Goal: Task Accomplishment & Management: Manage account settings

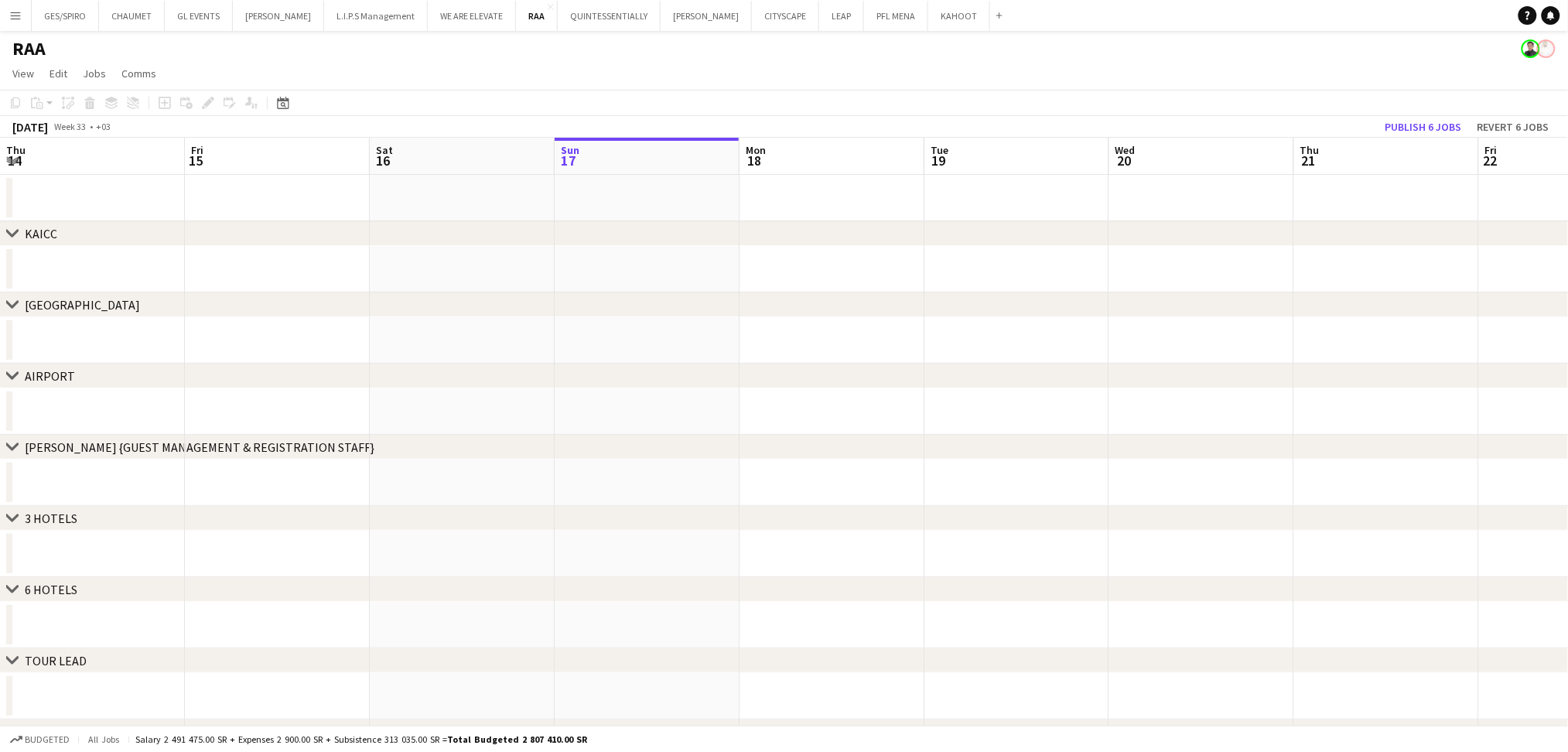
scroll to position [0, 369]
click at [543, 526] on div "chevron-right 3 HOTELS" at bounding box center [784, 519] width 1568 height 25
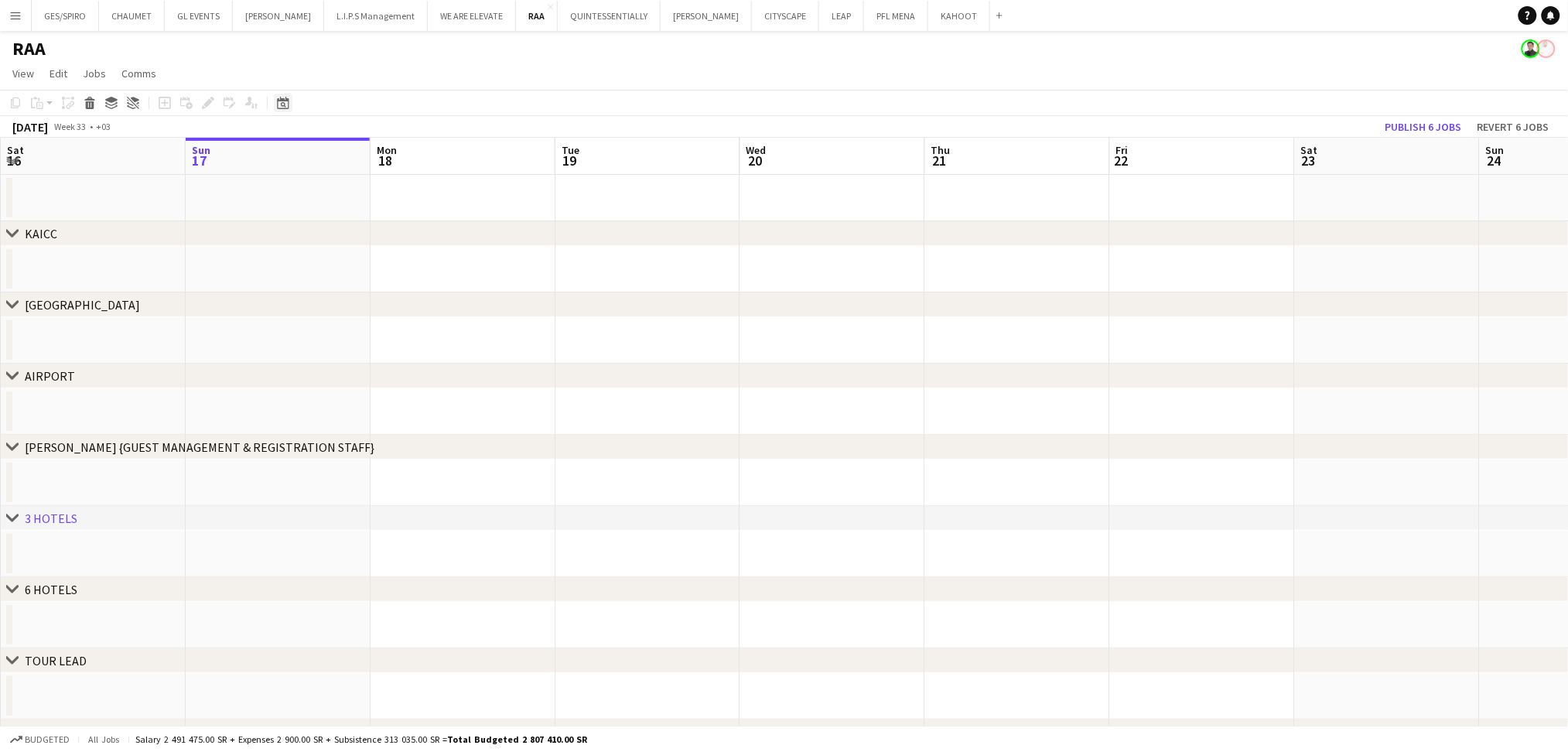
drag, startPoint x: 277, startPoint y: 115, endPoint x: 283, endPoint y: 105, distance: 11.7
click at [277, 114] on div "Copy Paste Paste Ctrl+V Paste with crew Ctrl+Shift+V Paste linked Job Delete Gr…" at bounding box center [784, 113] width 1568 height 48
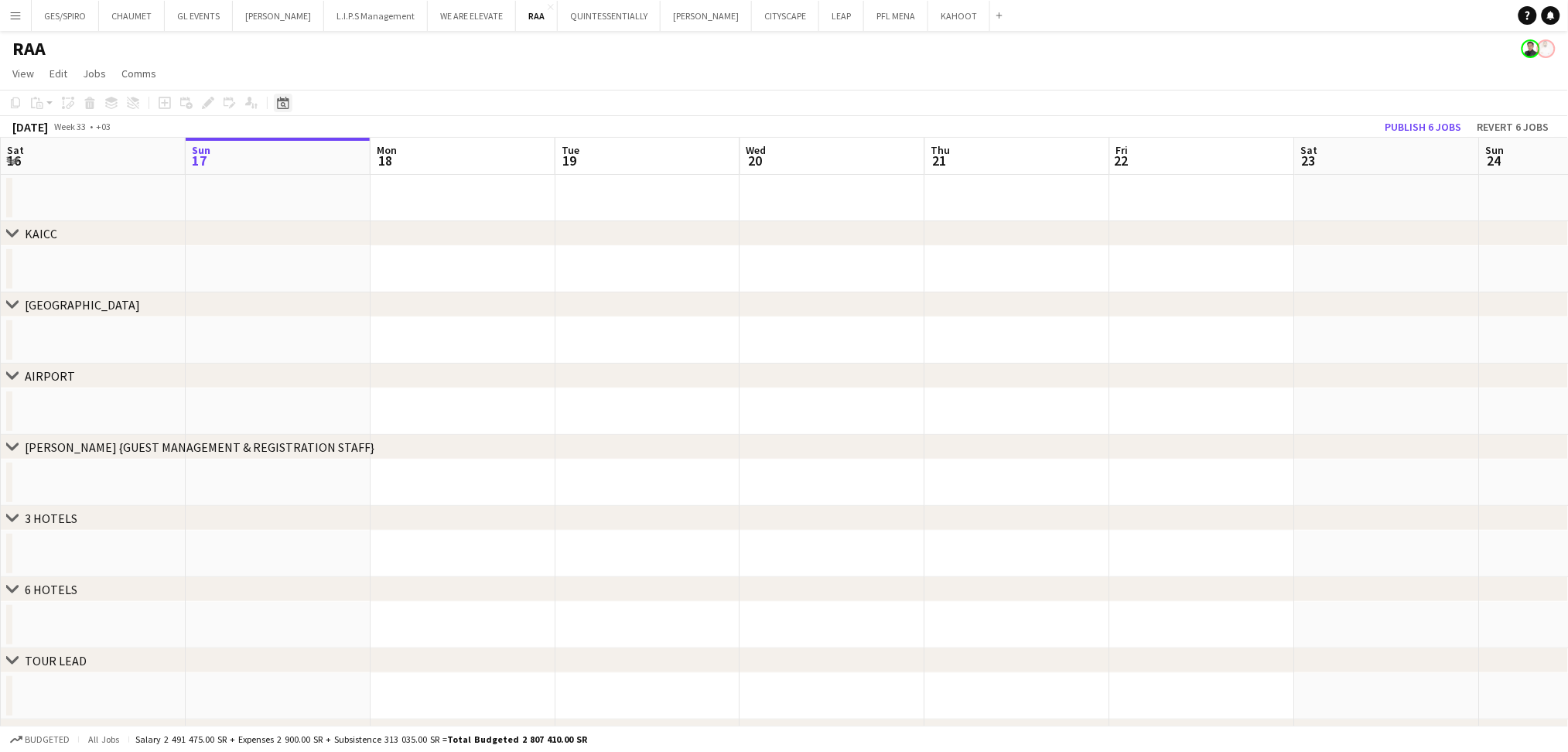
click at [286, 96] on div "Date picker" at bounding box center [283, 103] width 18 height 18
click at [310, 147] on span "Choose month and year" at bounding box center [302, 156] width 53 height 37
click at [327, 234] on span "2025" at bounding box center [328, 236] width 32 height 18
click at [331, 252] on span "OCT" at bounding box center [328, 256] width 32 height 18
click at [325, 320] on span "29" at bounding box center [326, 318] width 18 height 18
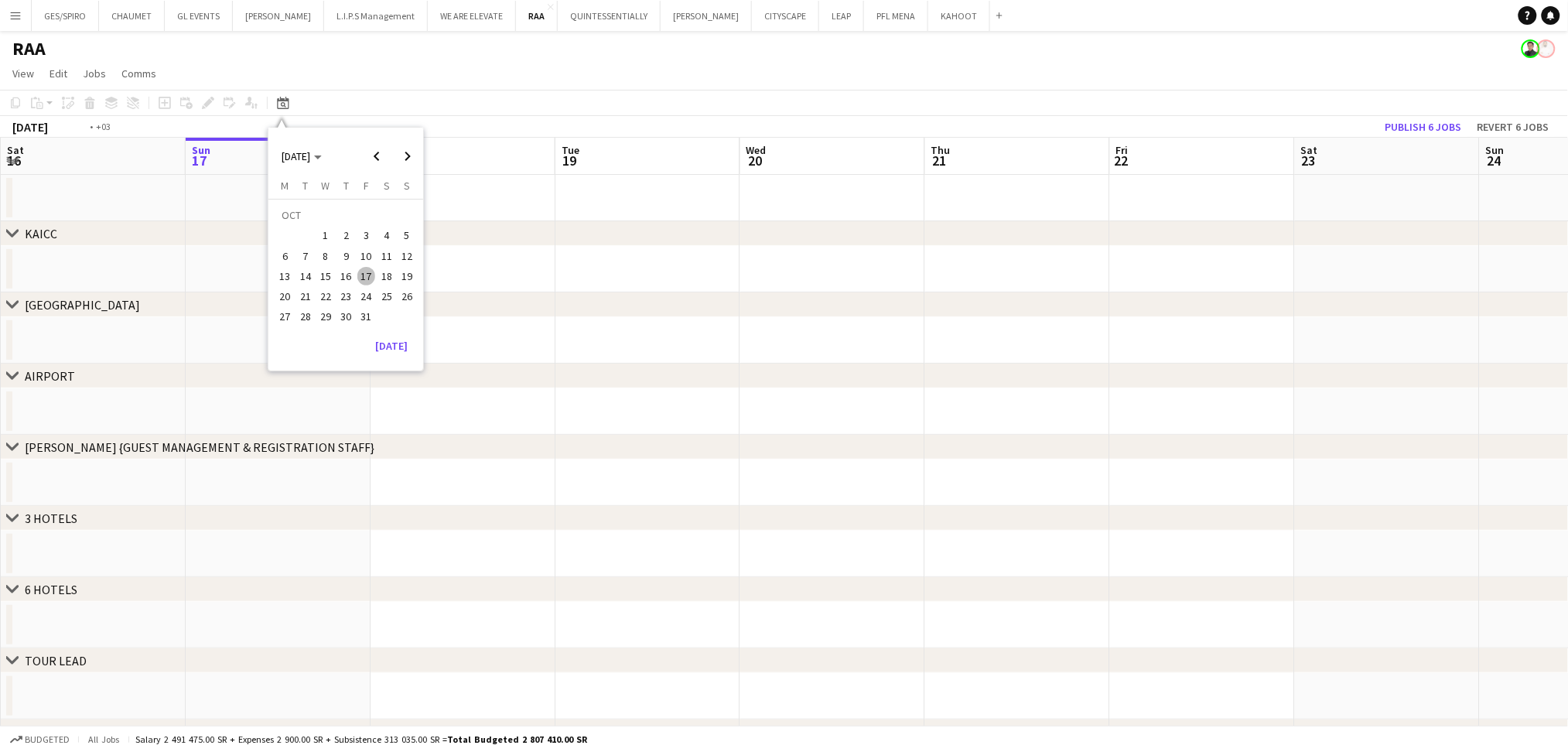
scroll to position [0, 532]
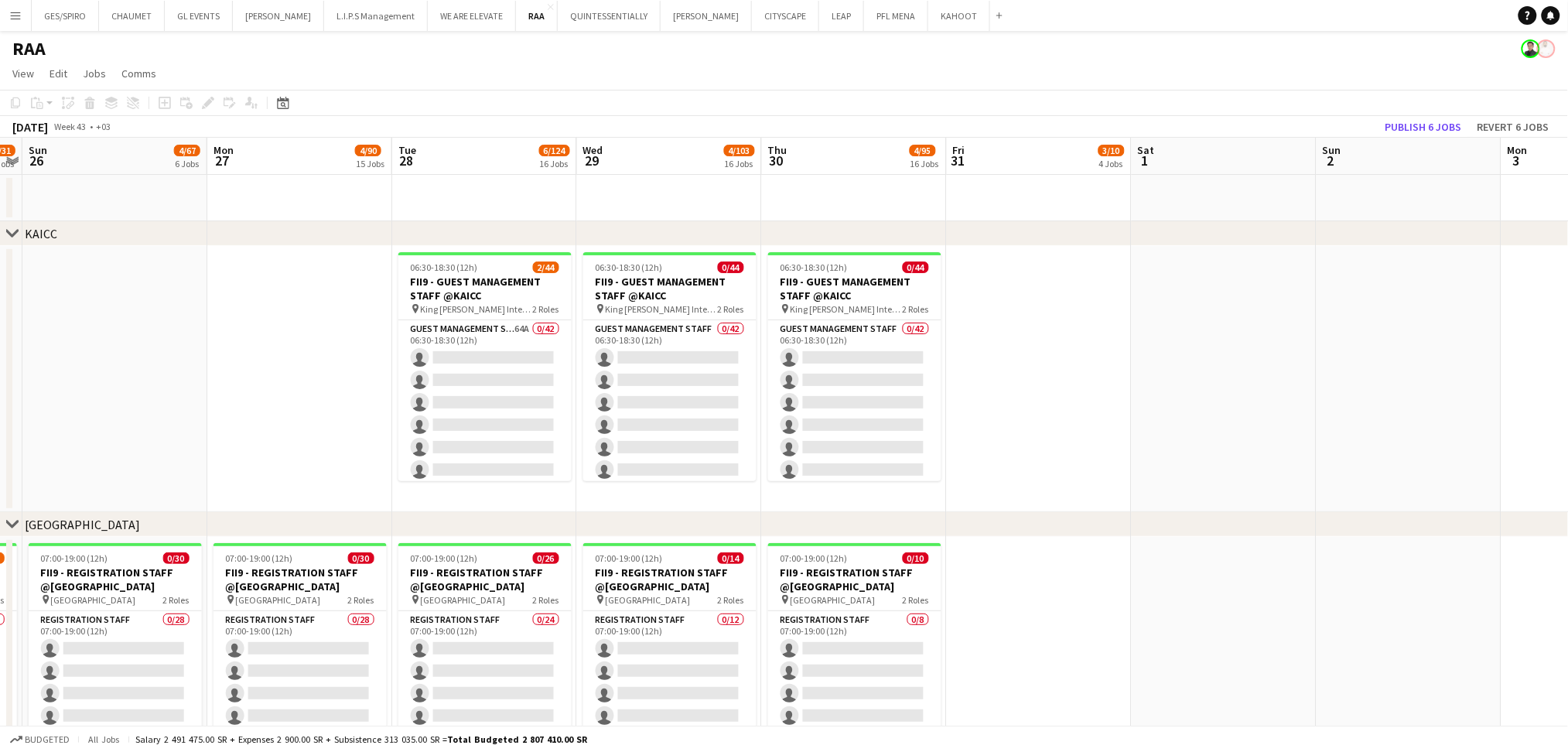
click at [409, 89] on app-page-menu "View Day view expanded Day view collapsed Month view Date picker Jump to today …" at bounding box center [784, 74] width 1568 height 29
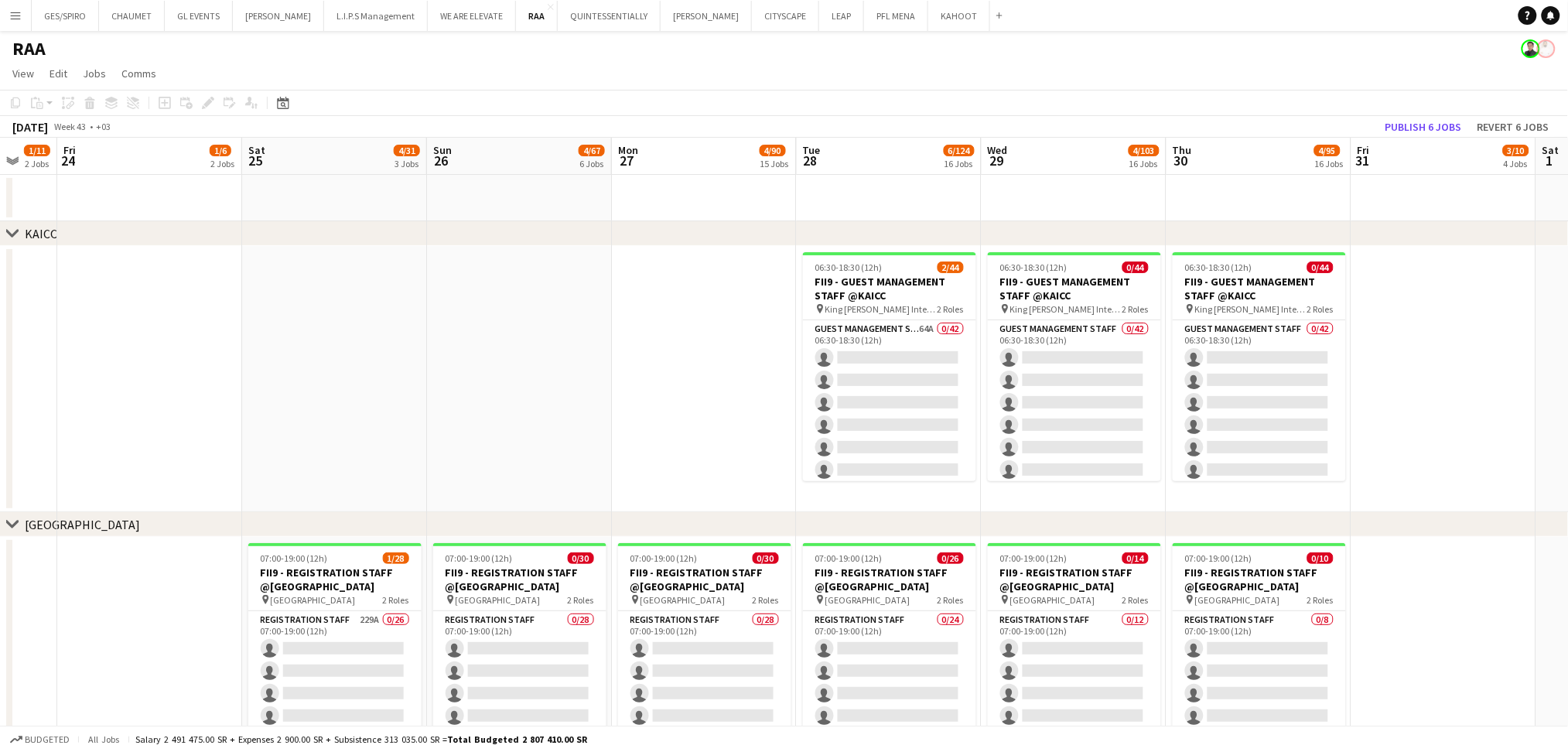
scroll to position [0, 468]
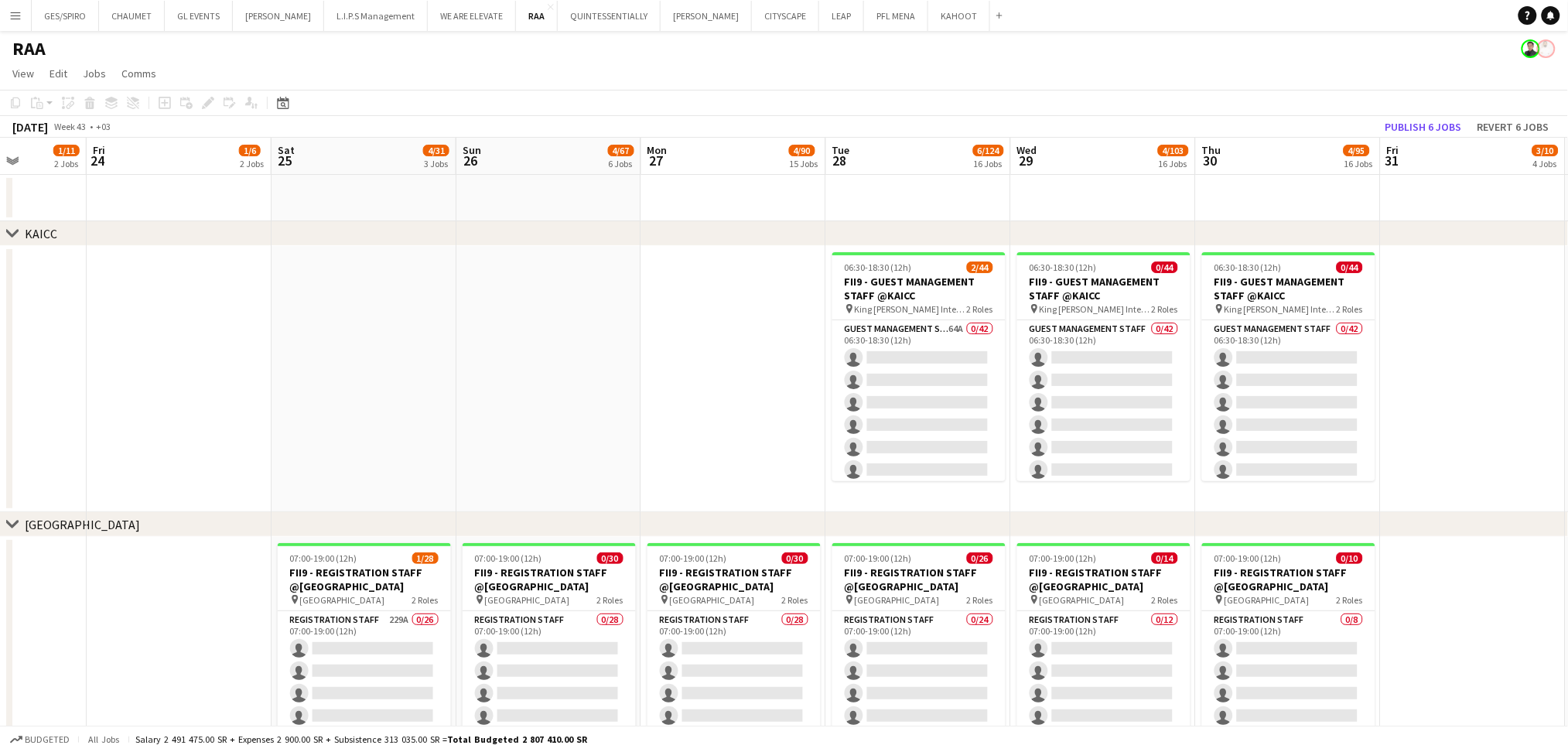
drag, startPoint x: 305, startPoint y: 445, endPoint x: 622, endPoint y: 433, distance: 317.2
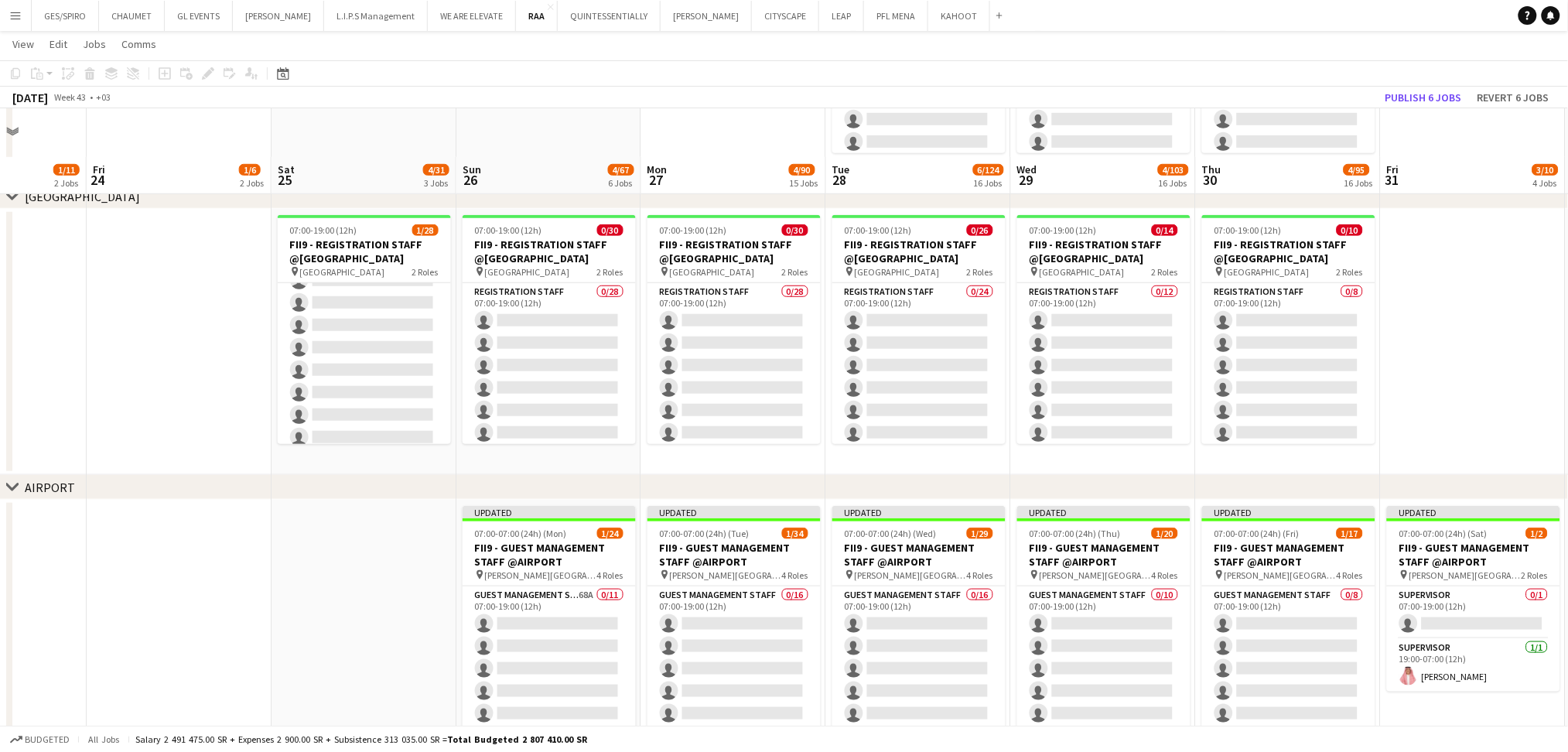
scroll to position [413, 0]
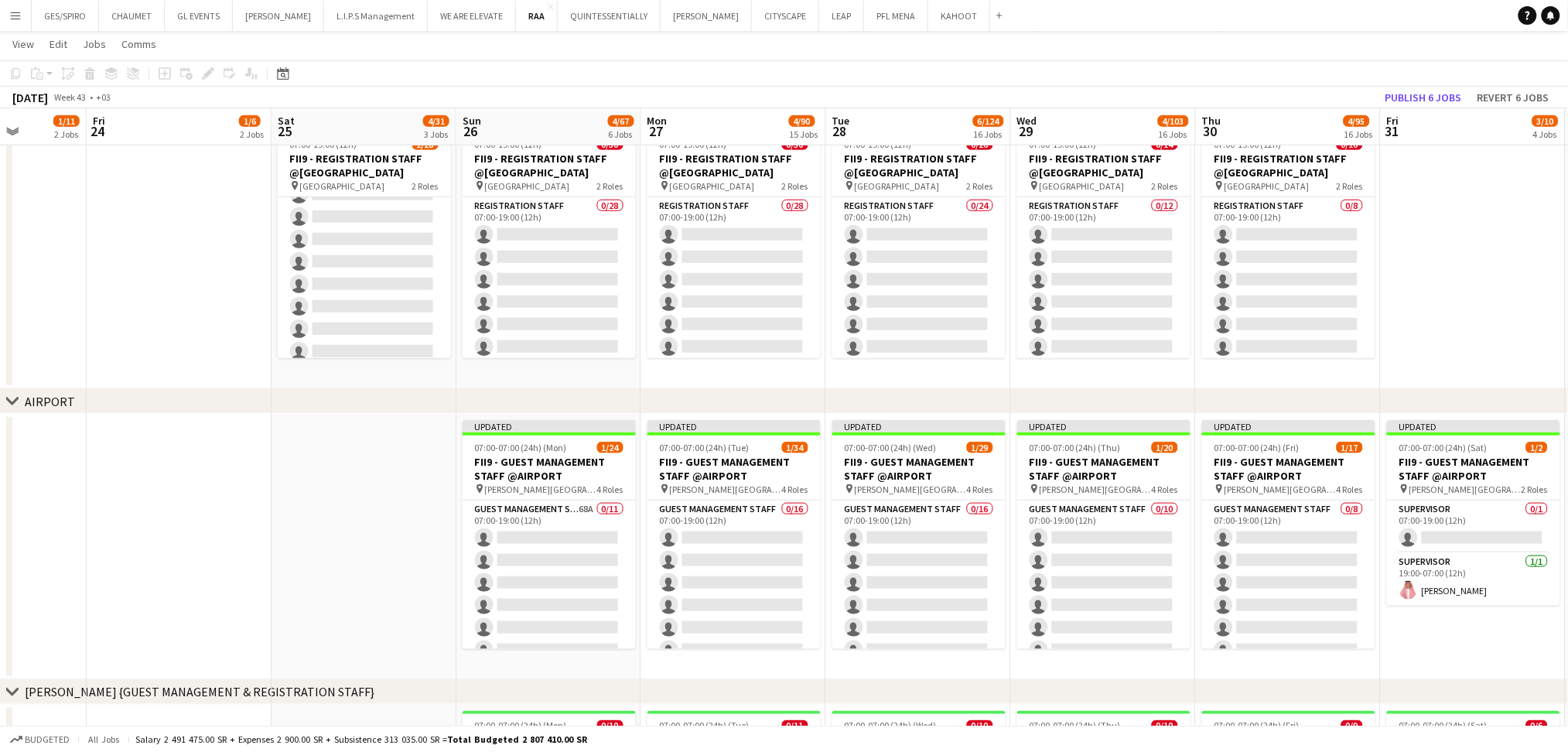
click at [1492, 372] on app-date-cell at bounding box center [1473, 256] width 185 height 267
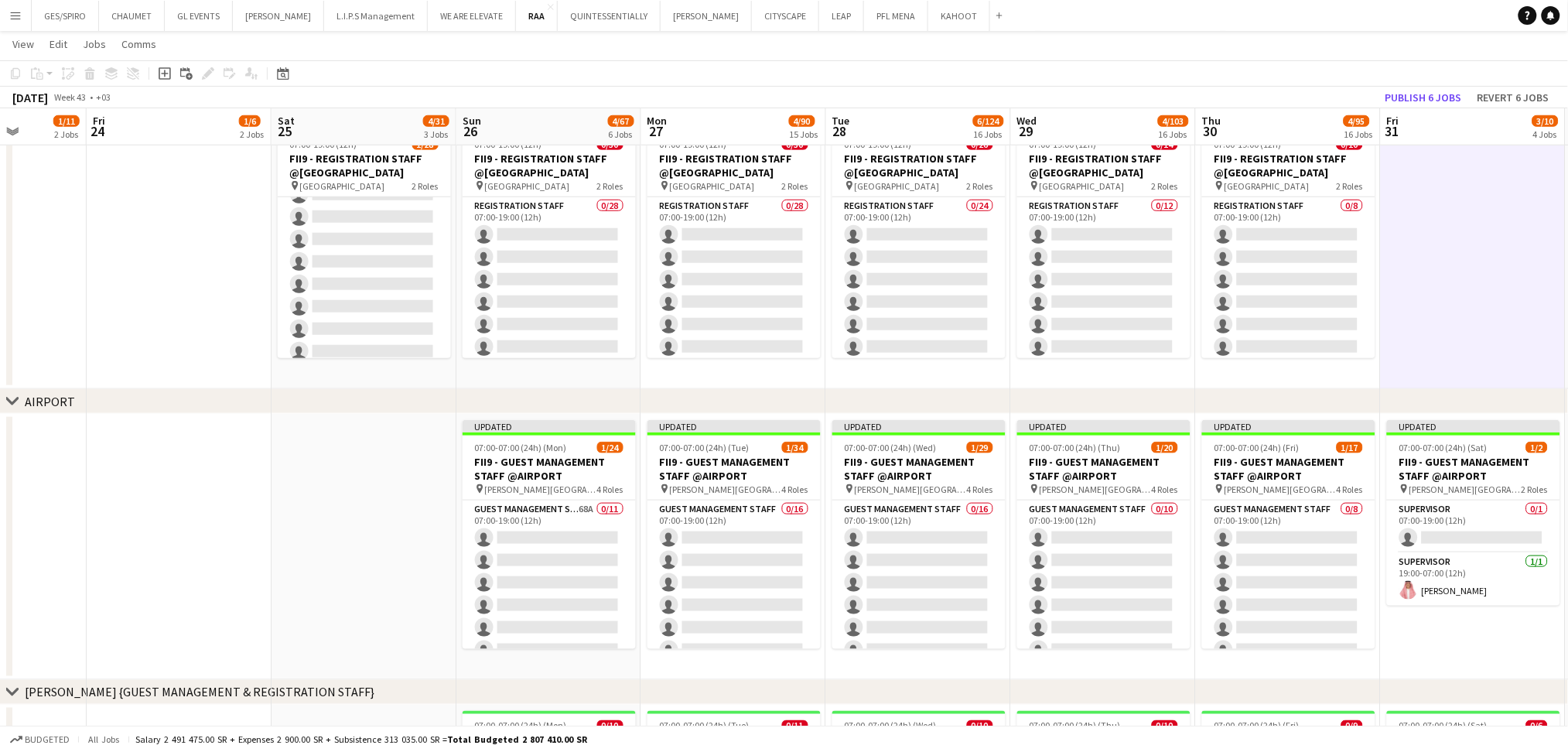
click at [408, 456] on app-date-cell at bounding box center [363, 547] width 185 height 267
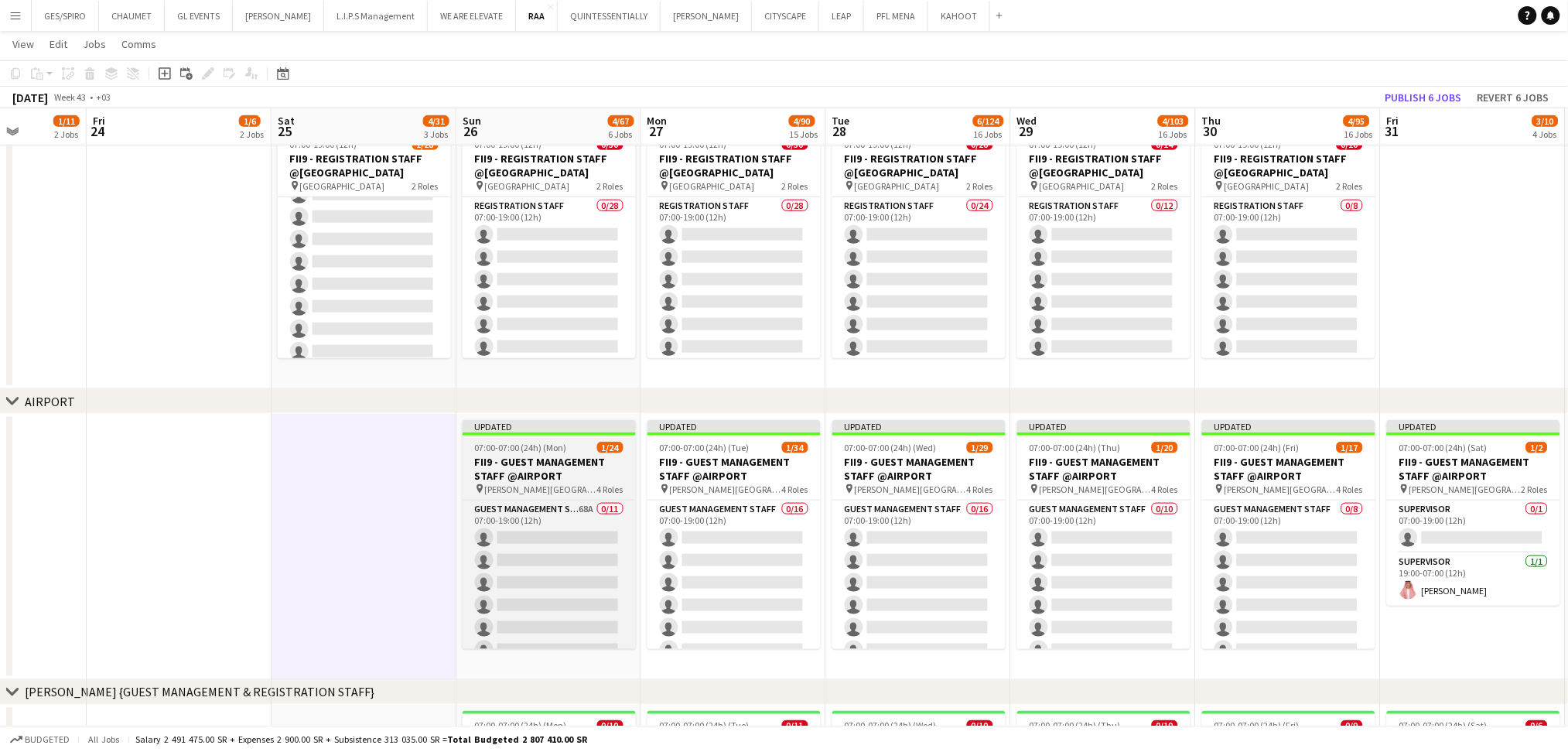
click at [561, 468] on h3 "FII9 - GUEST MANAGEMENT STAFF @AIRPORT" at bounding box center [549, 469] width 173 height 28
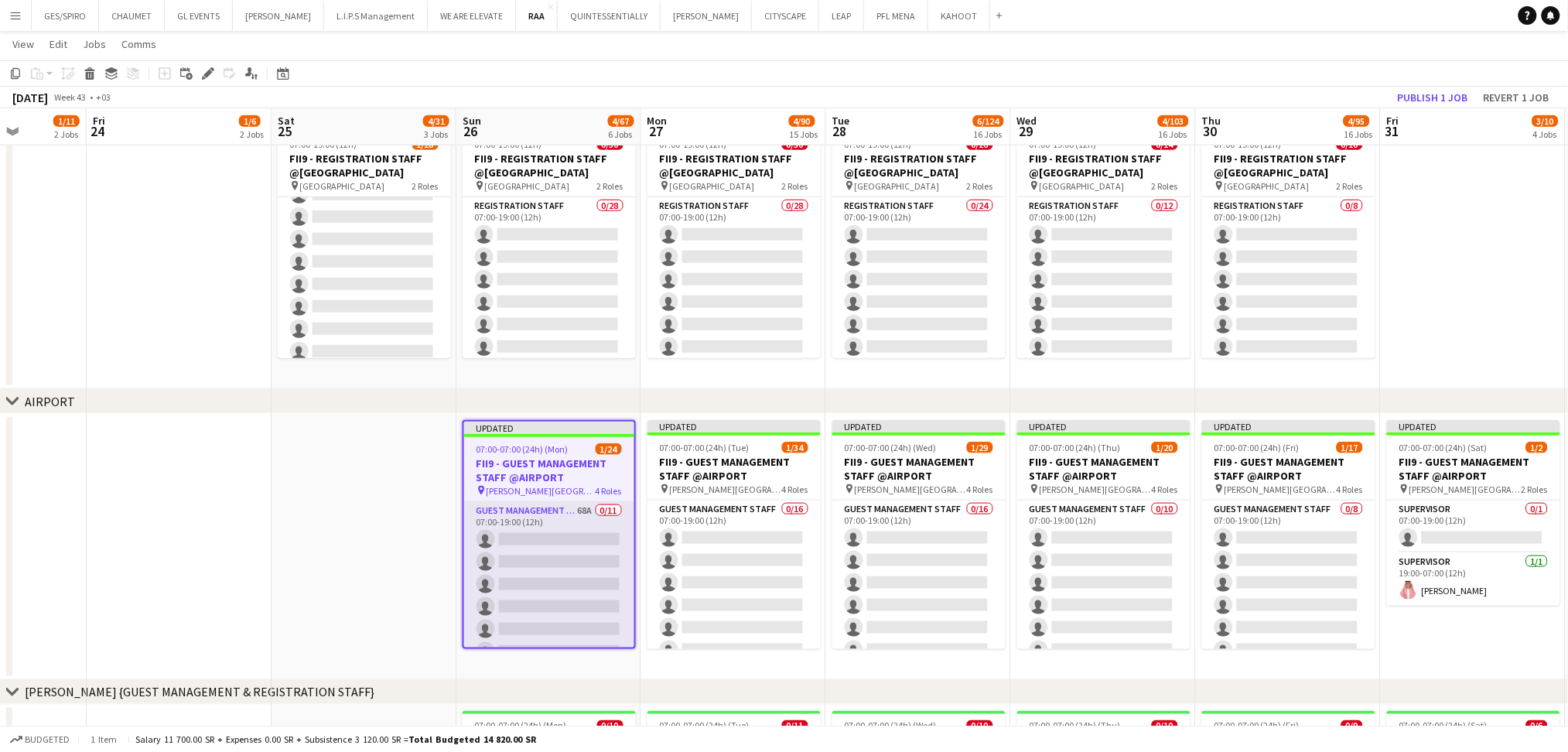
click at [545, 519] on app-card-role "Guest Management Staff 68A 0/11 07:00-19:00 (12h) single-neutral-actions single…" at bounding box center [550, 641] width 170 height 277
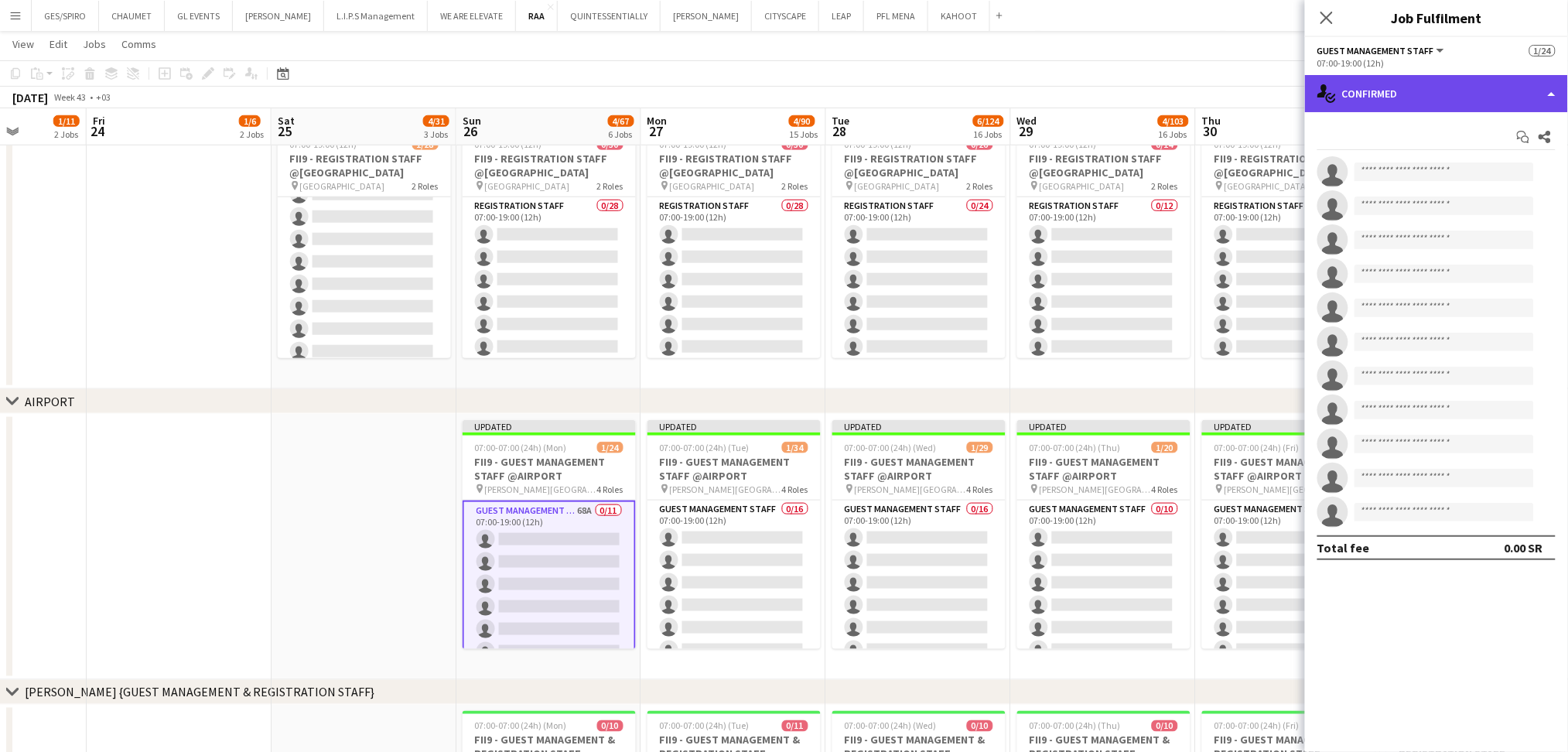
click at [1441, 82] on div "single-neutral-actions-check-2 Confirmed" at bounding box center [1436, 94] width 263 height 37
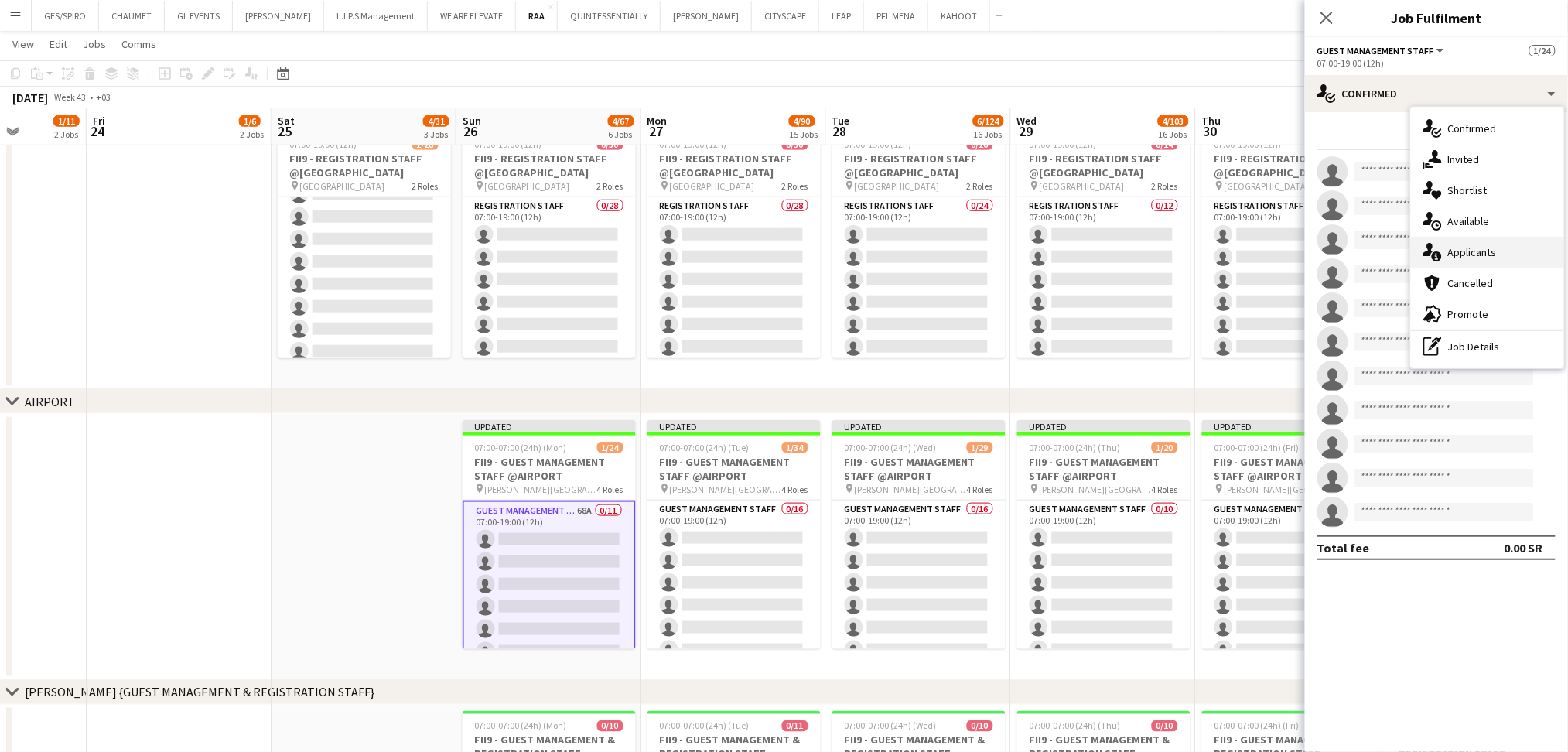
click at [1461, 255] on div "single-neutral-actions-information Applicants" at bounding box center [1487, 252] width 153 height 31
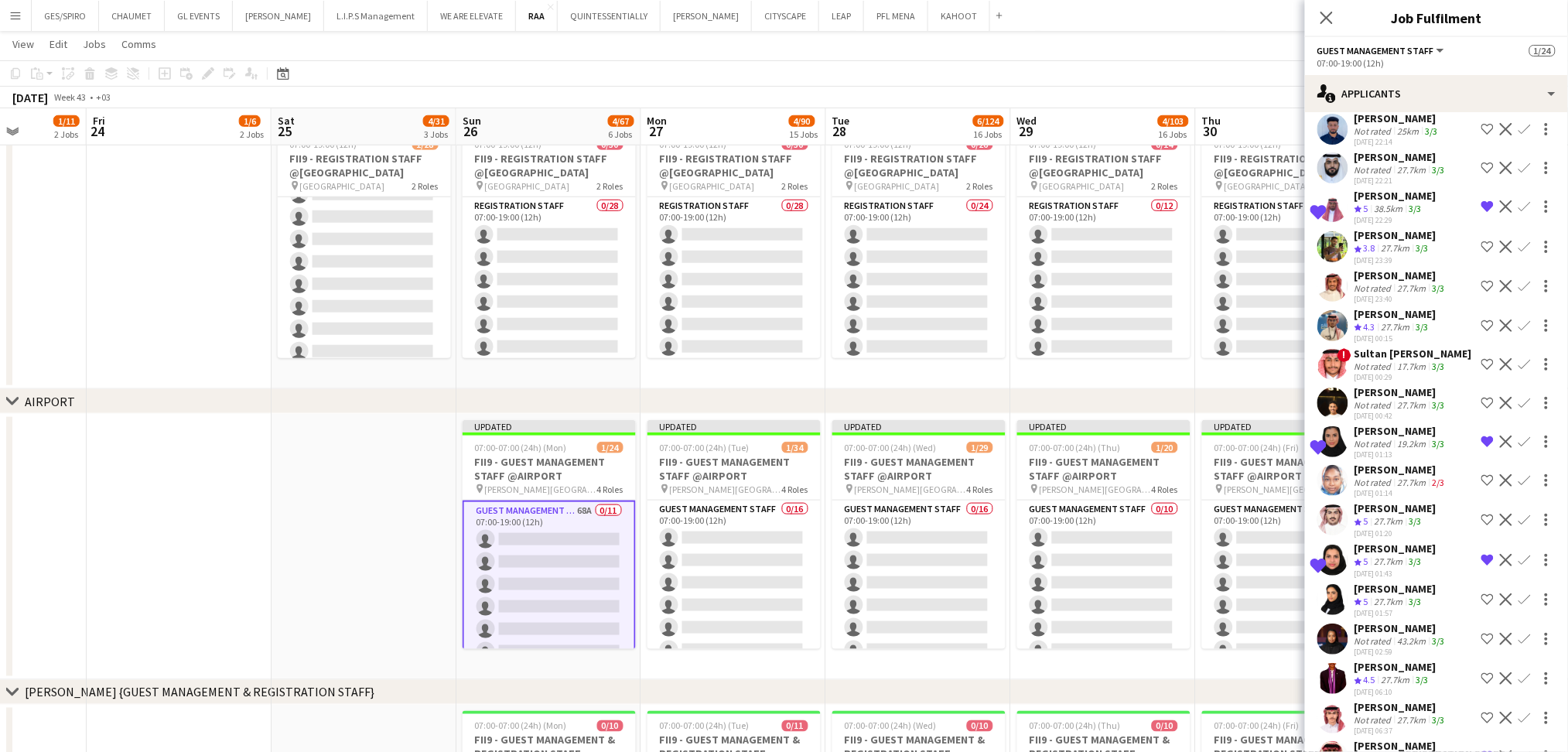
scroll to position [1238, 0]
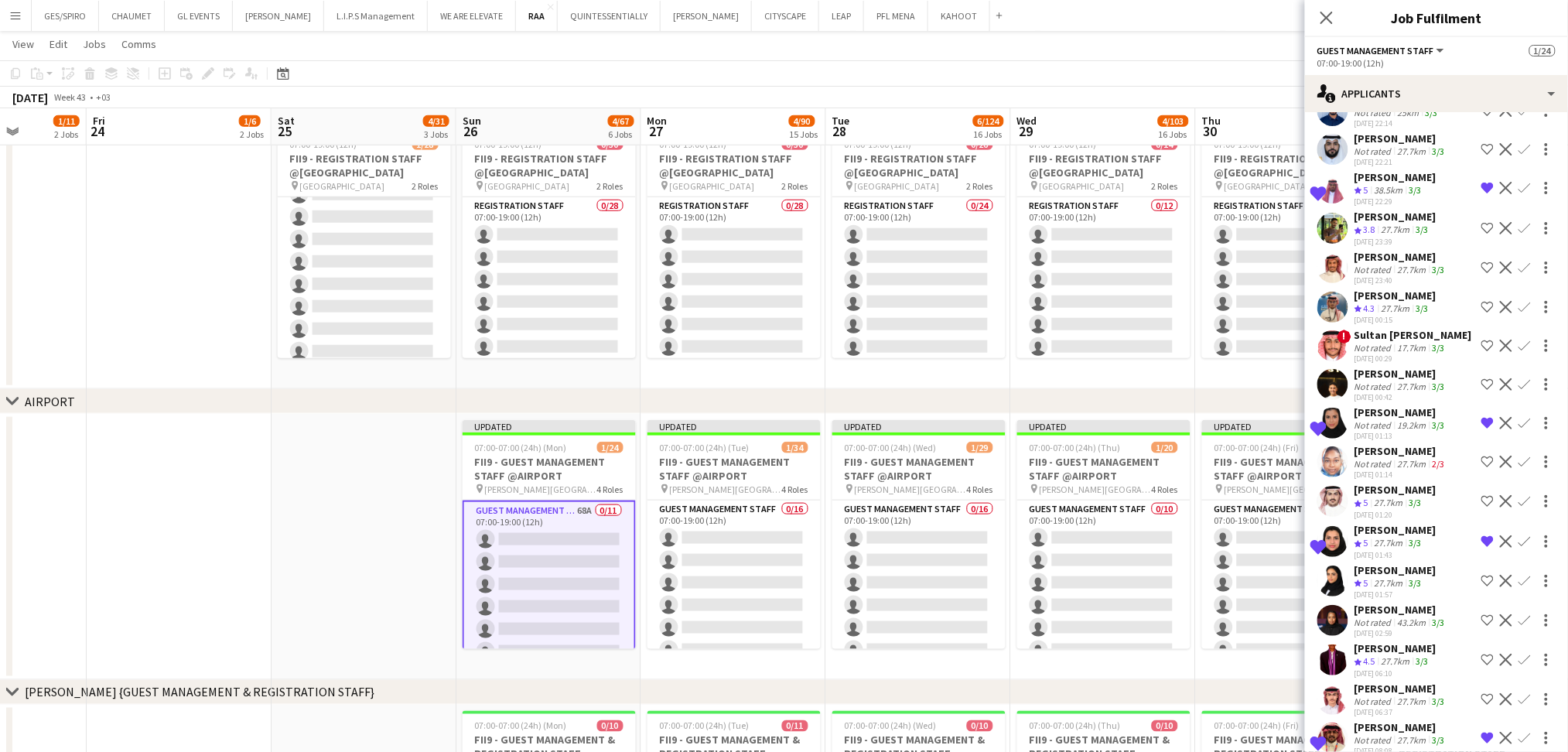
click at [1482, 352] on app-icon "Shortlist crew" at bounding box center [1488, 346] width 13 height 13
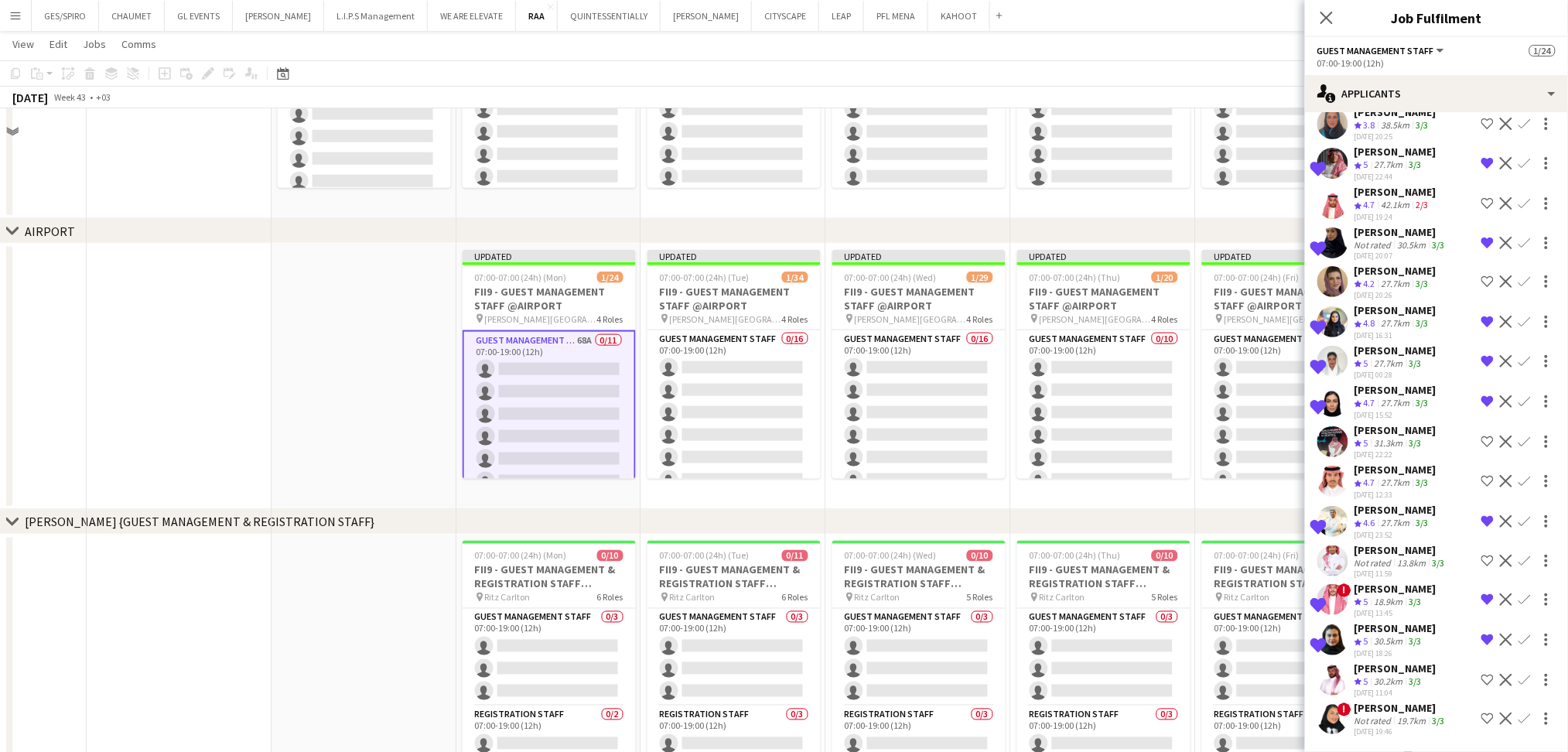
scroll to position [619, 0]
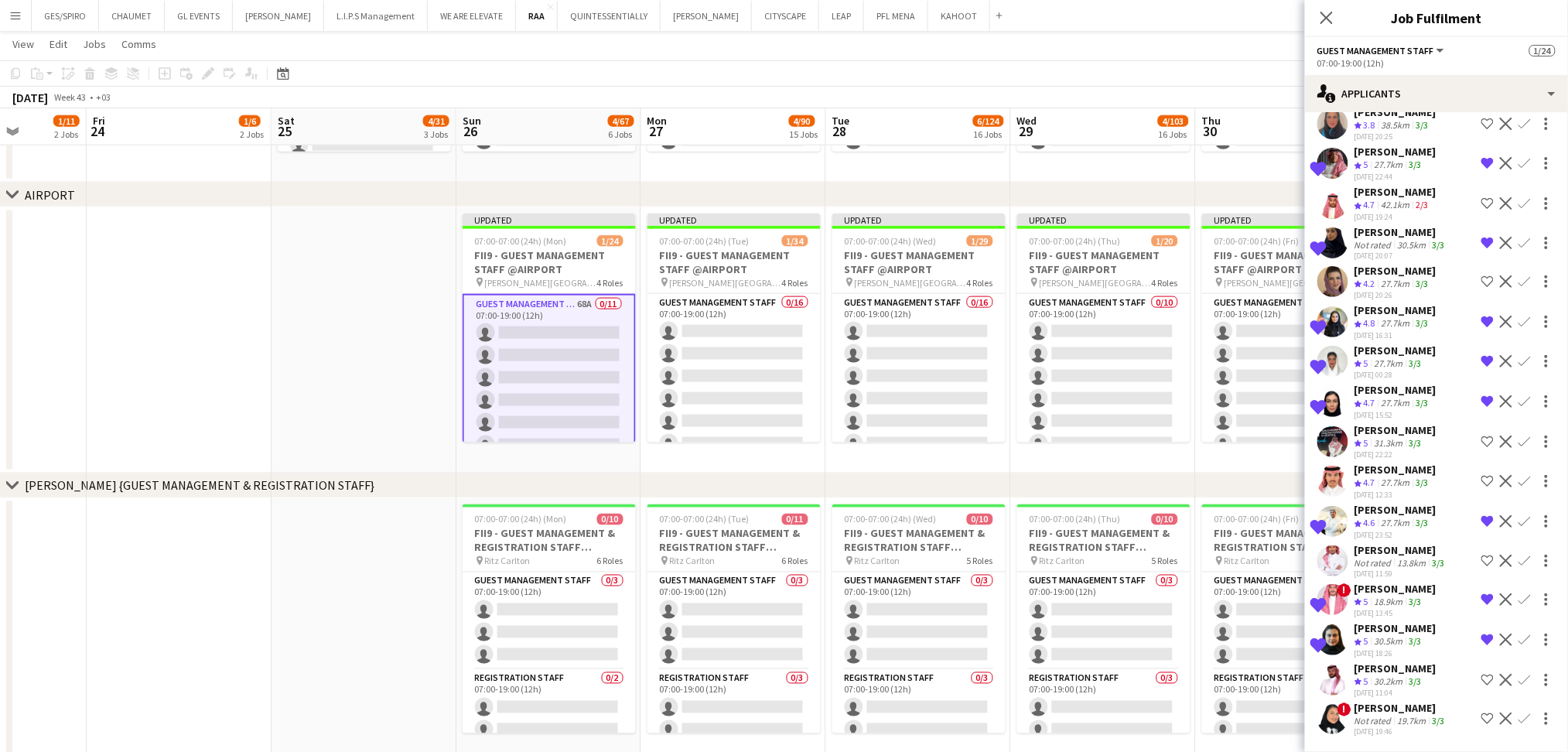
click at [1482, 674] on app-icon "Shortlist crew" at bounding box center [1488, 680] width 13 height 13
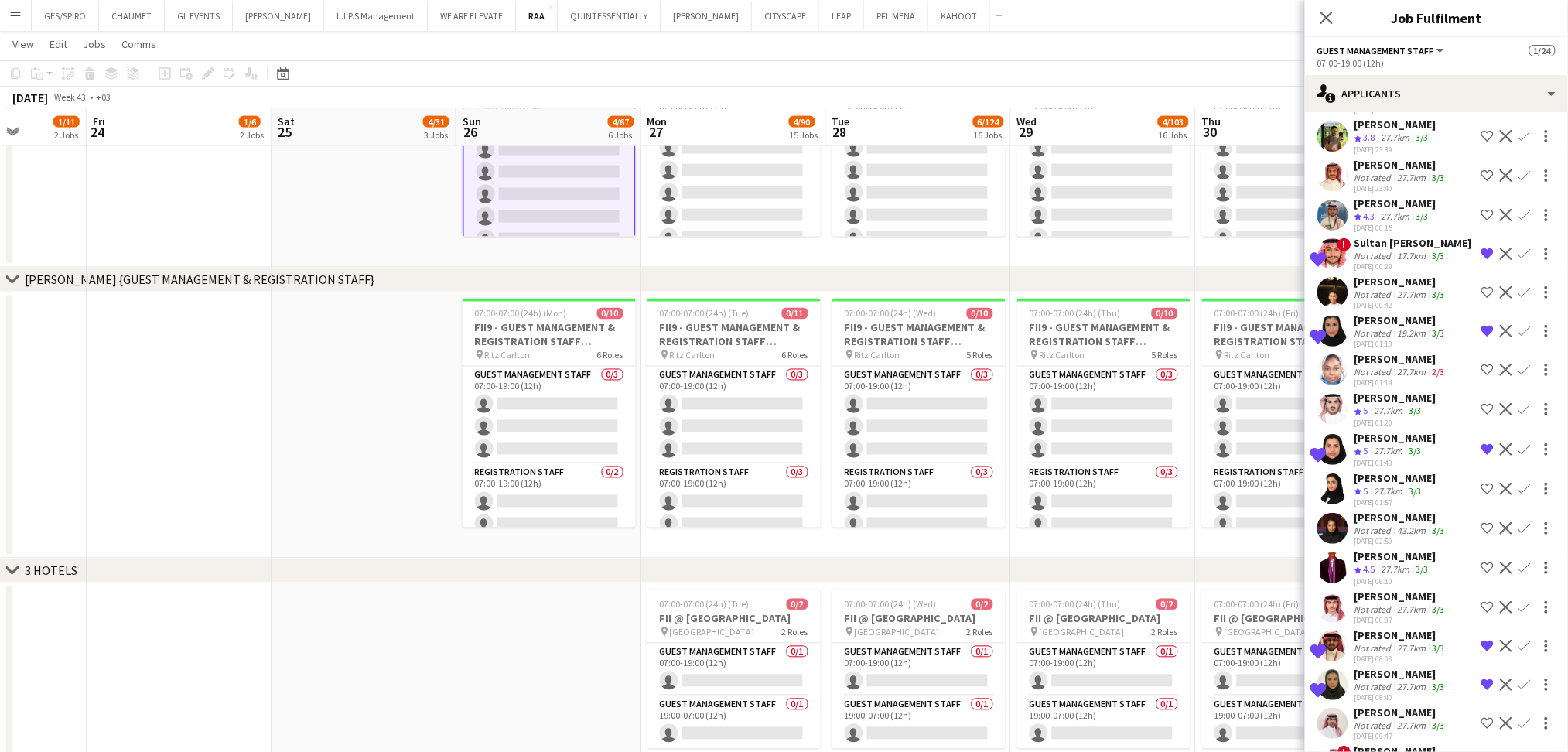
scroll to position [1324, 0]
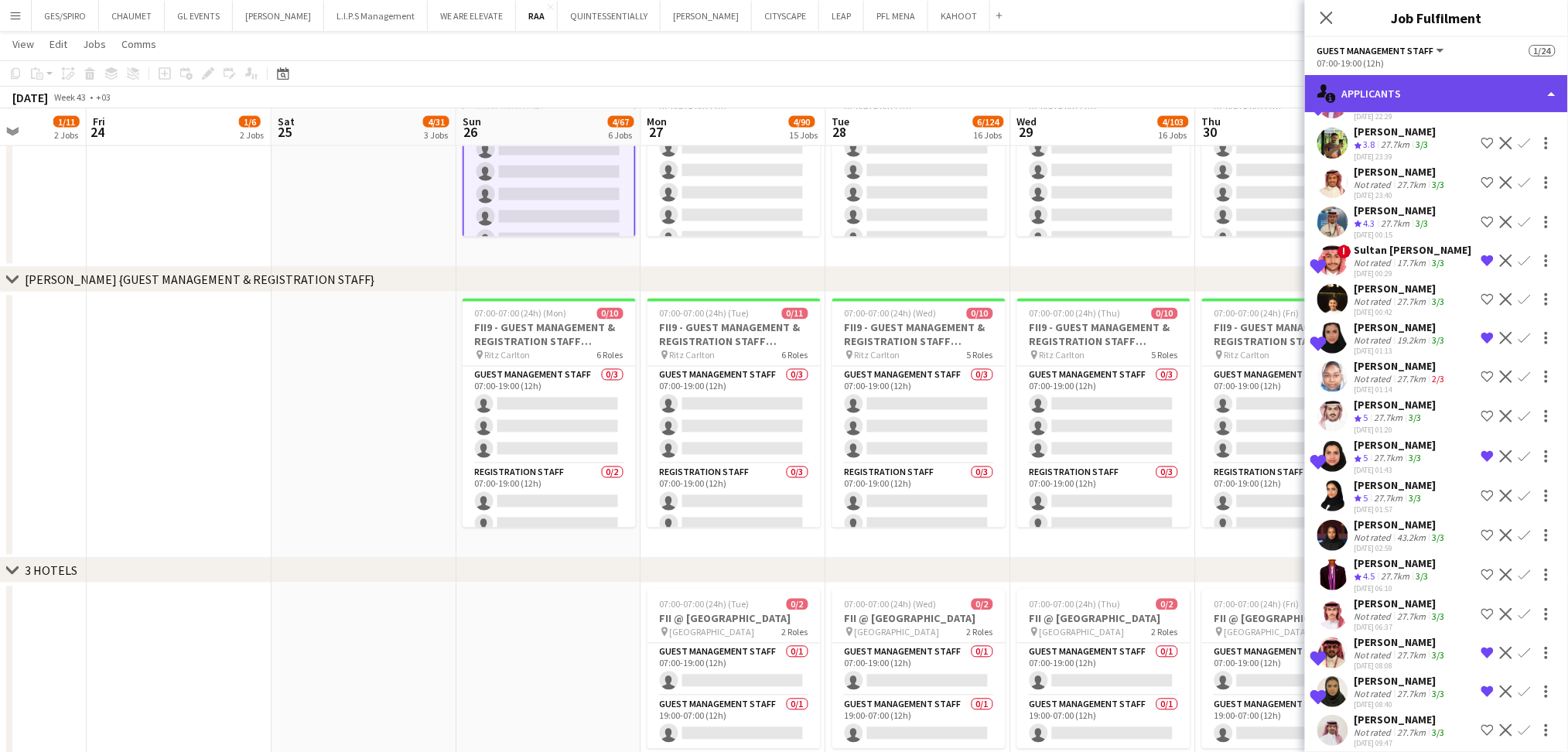
click at [1396, 97] on div "single-neutral-actions-information Applicants" at bounding box center [1436, 94] width 263 height 37
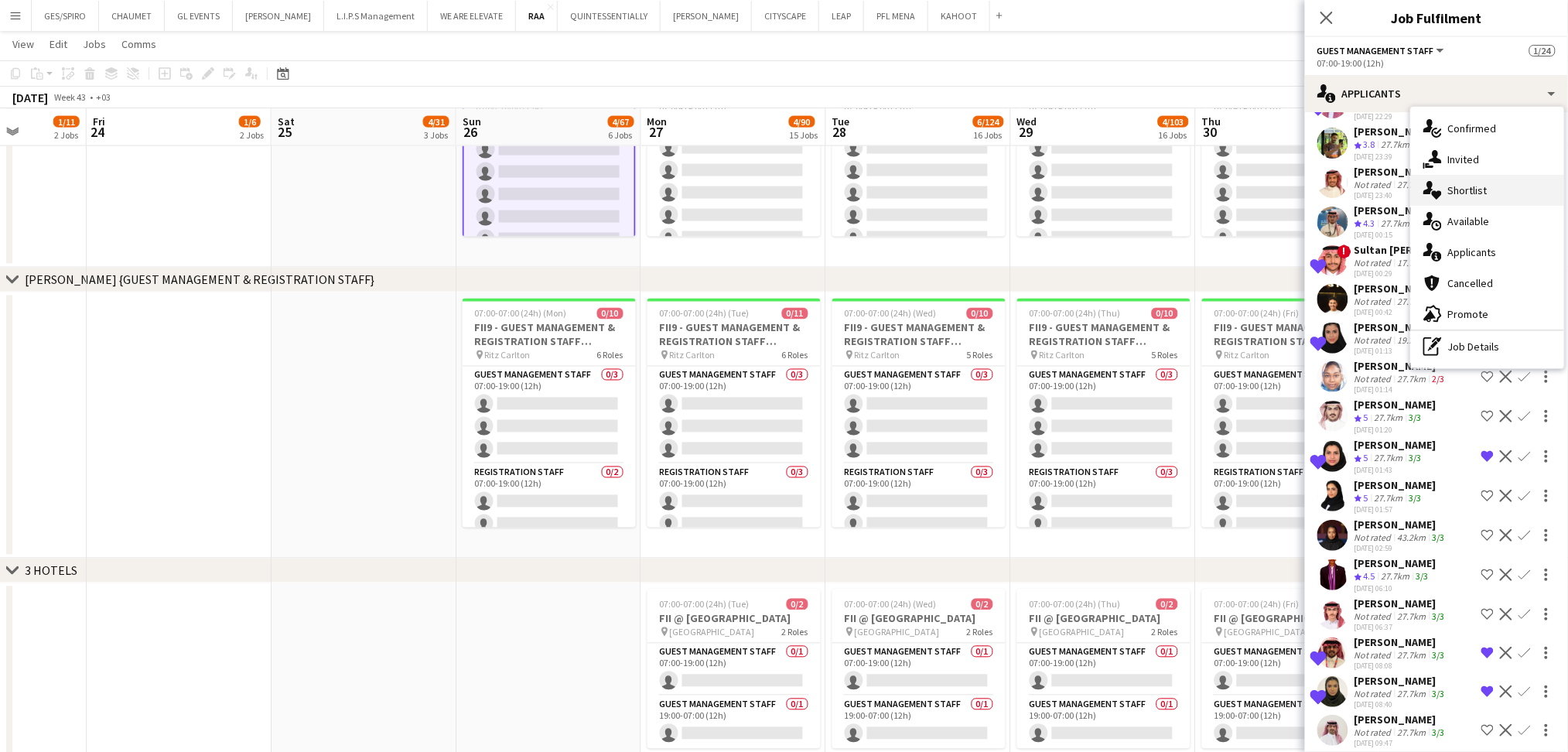
click at [1483, 185] on div "single-neutral-actions-heart Shortlist" at bounding box center [1487, 190] width 153 height 31
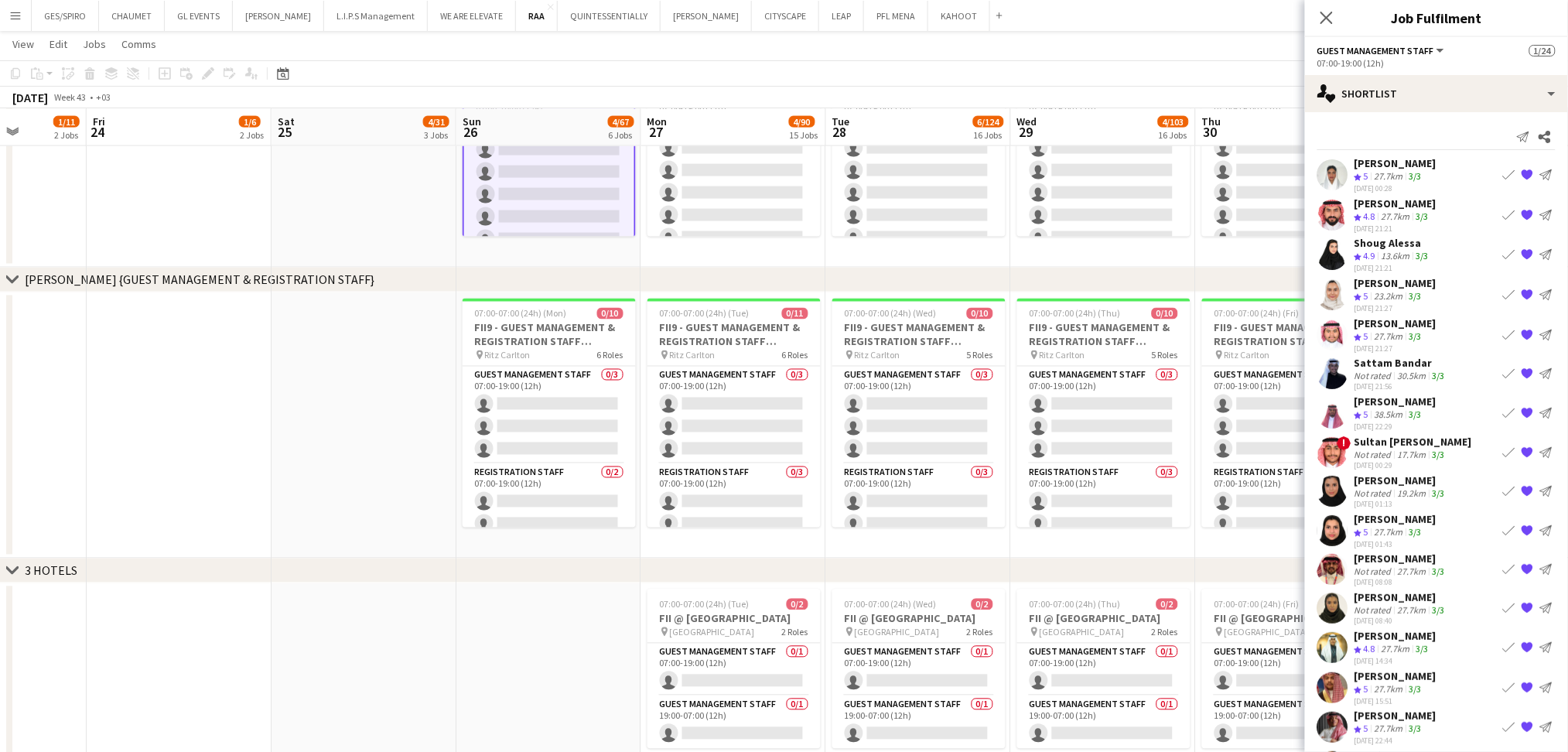
click at [1504, 526] on app-icon "Book crew" at bounding box center [1510, 530] width 13 height 13
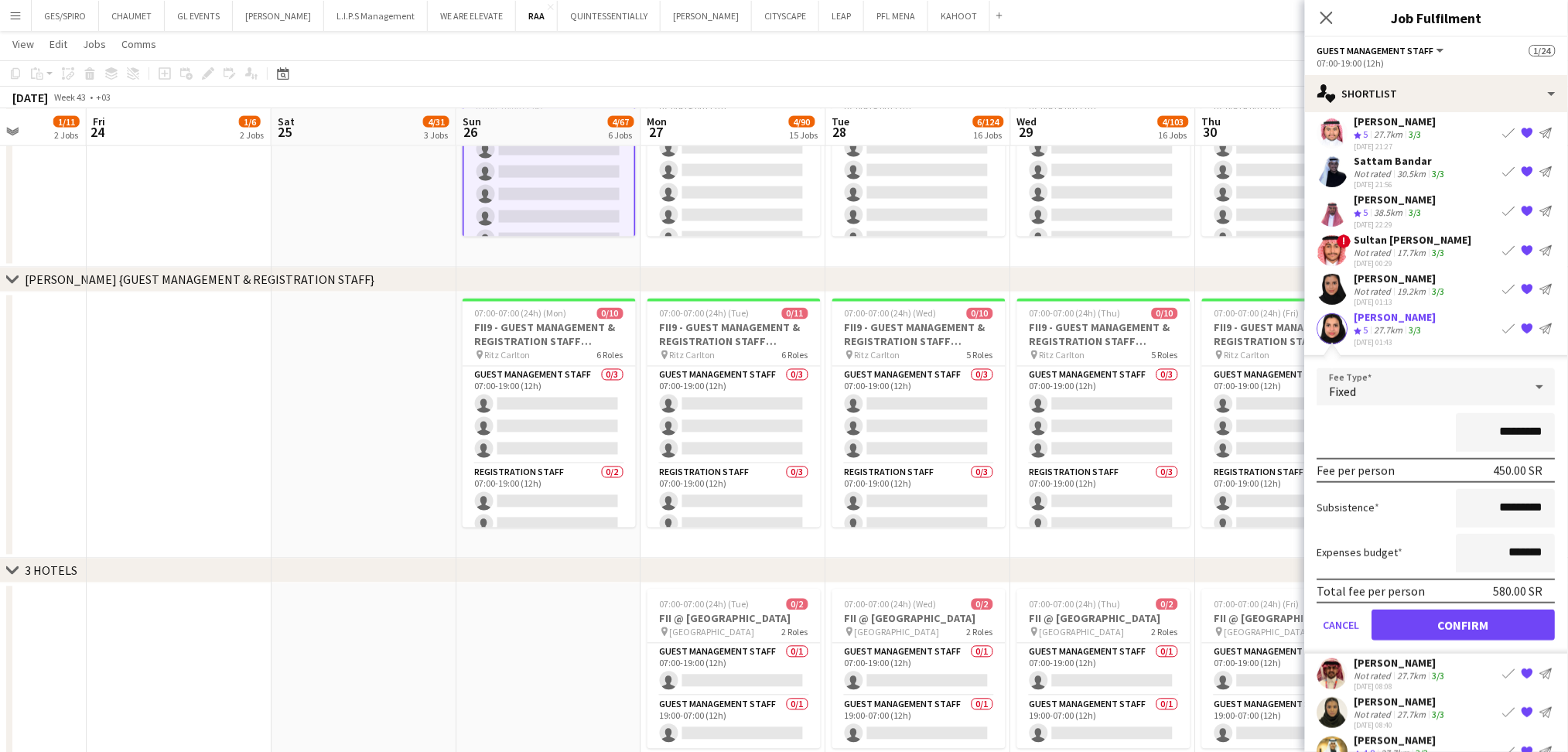
scroll to position [309, 0]
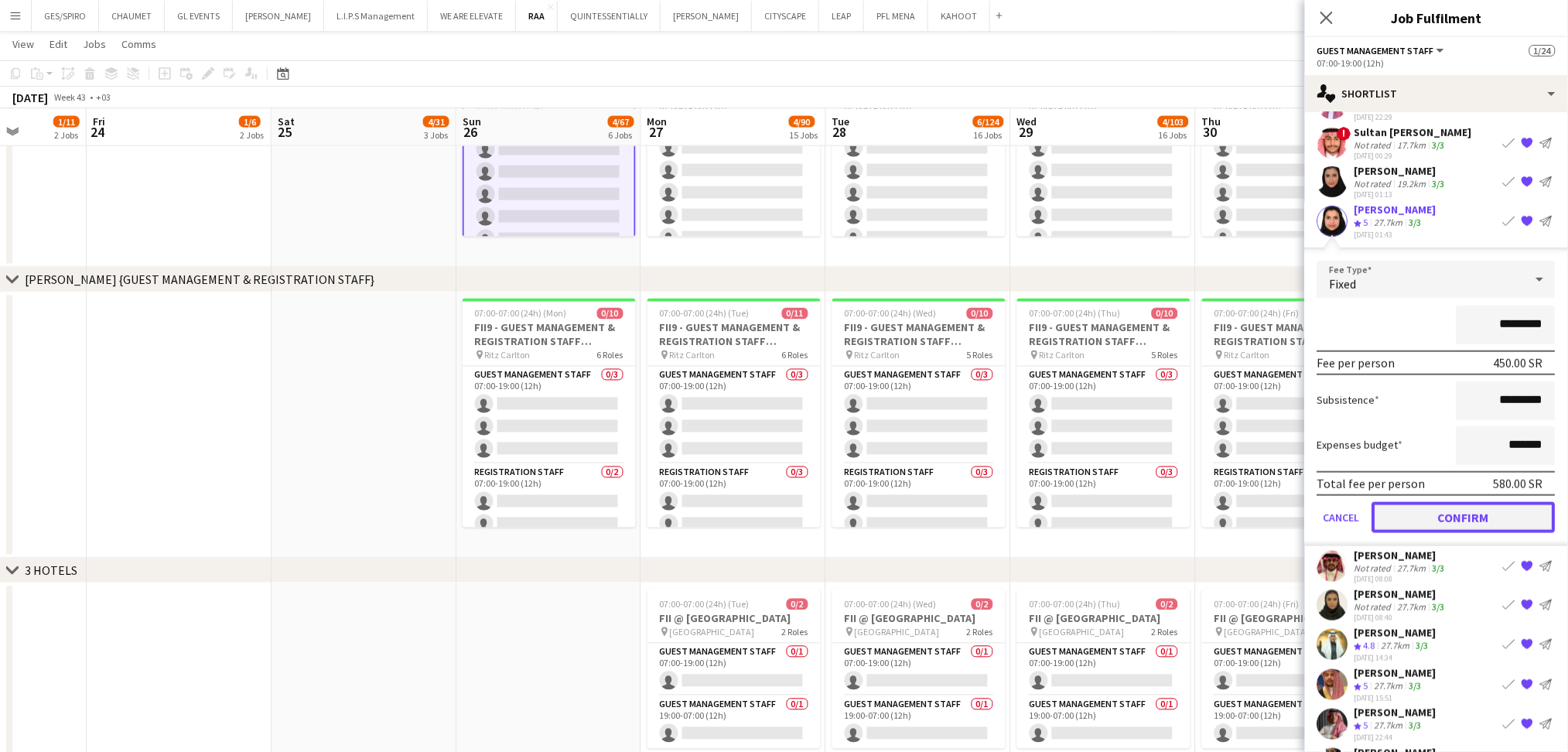
click at [1474, 508] on button "Confirm" at bounding box center [1464, 516] width 184 height 31
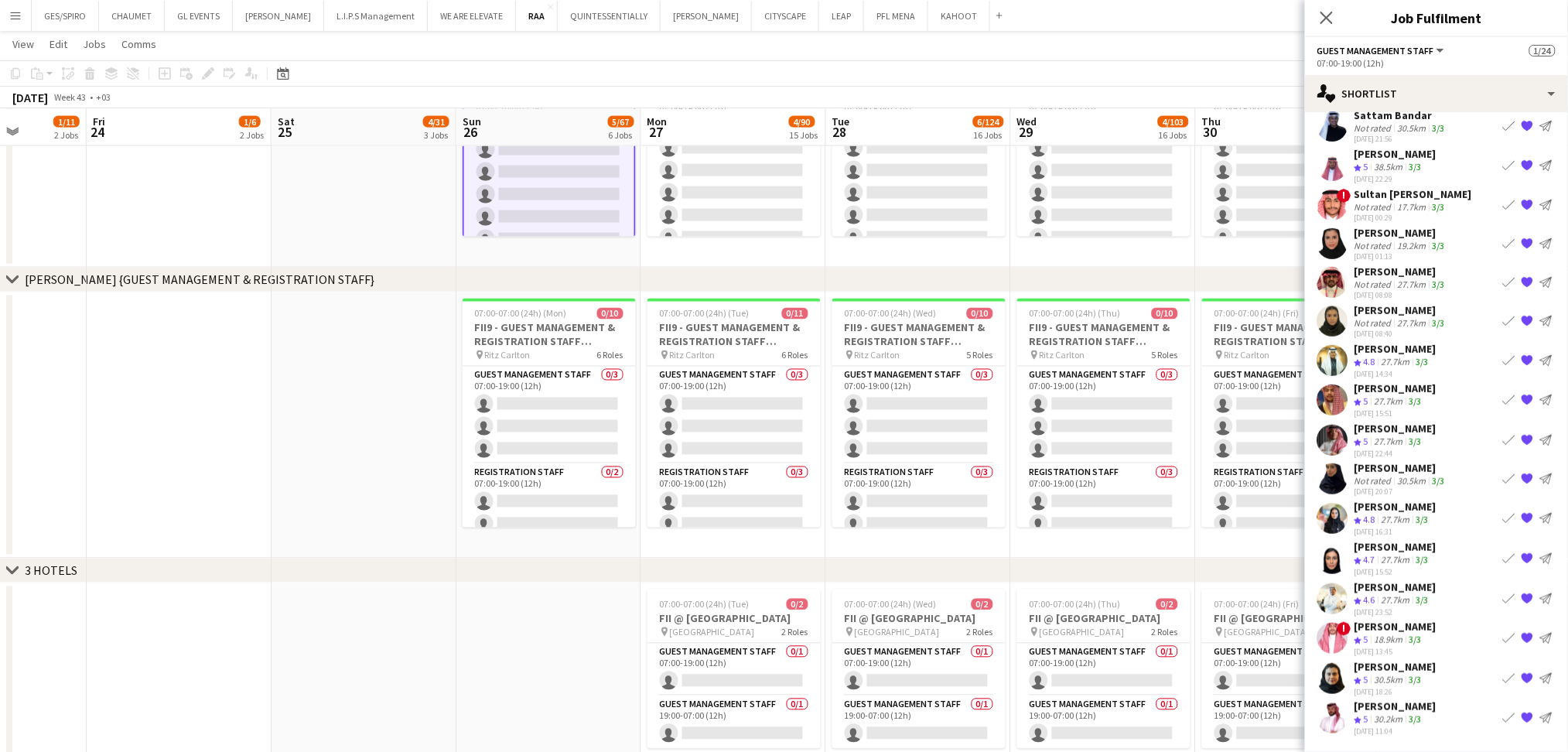
scroll to position [243, 0]
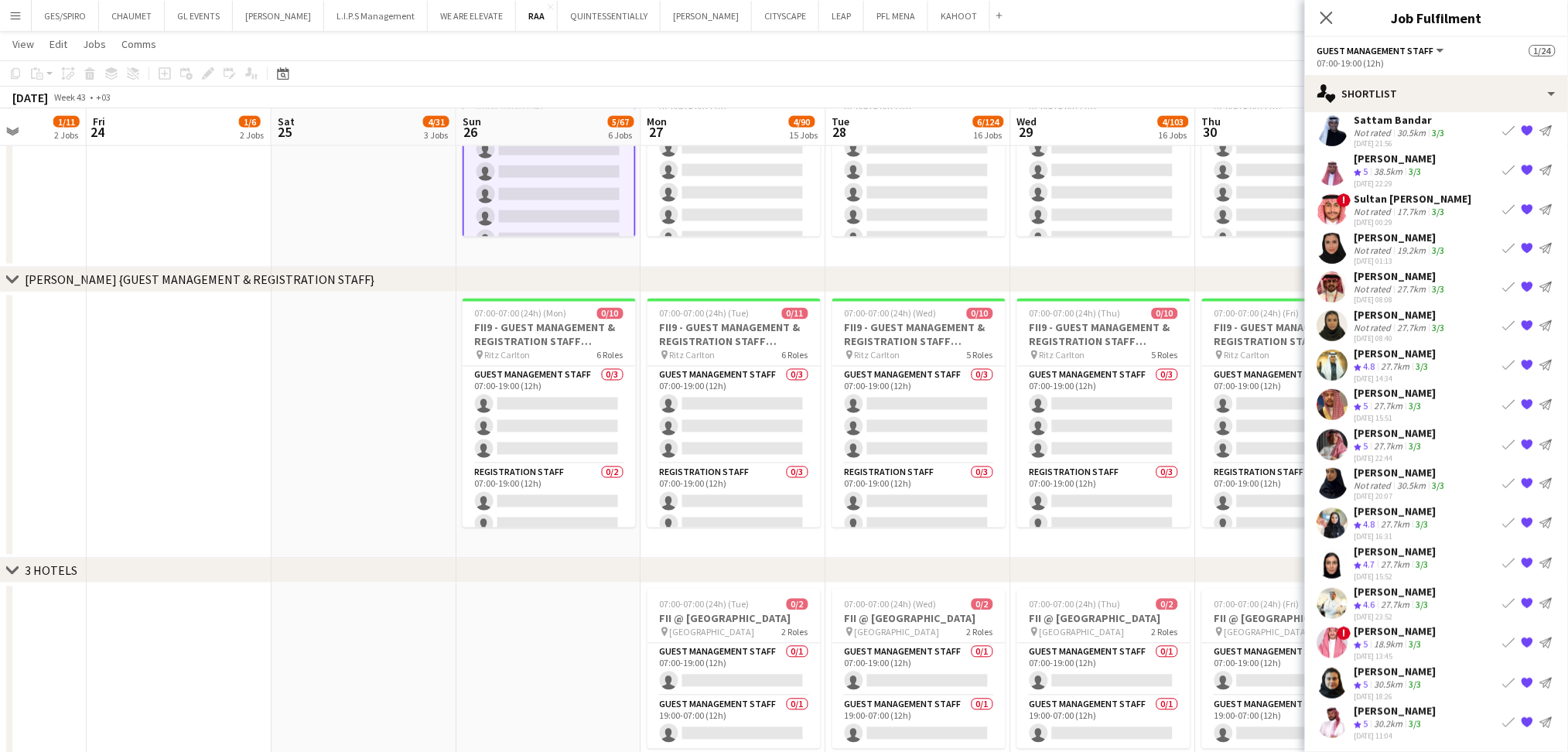
click at [1394, 508] on div "[PERSON_NAME]" at bounding box center [1396, 511] width 82 height 14
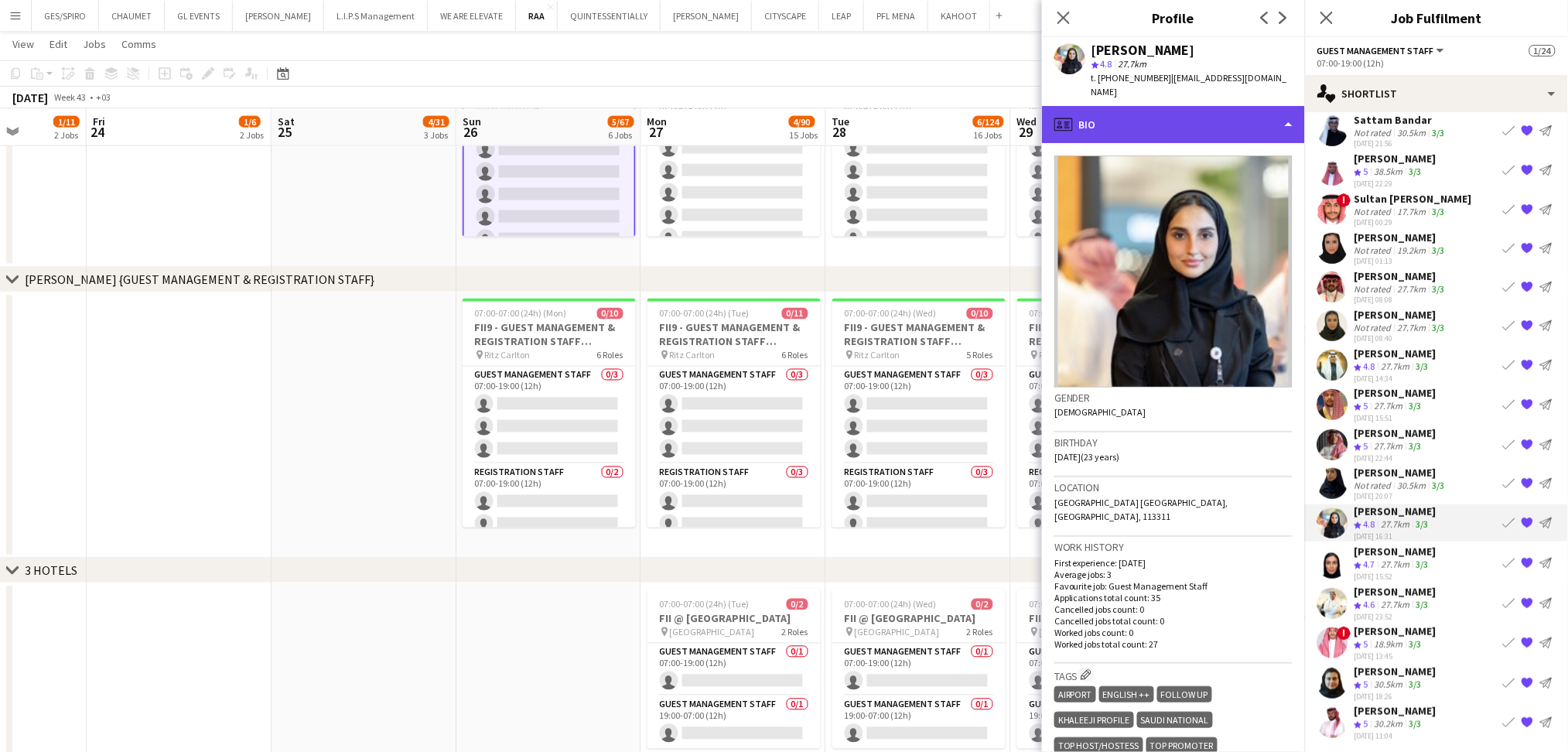
click at [1179, 106] on div "profile Bio" at bounding box center [1174, 124] width 263 height 37
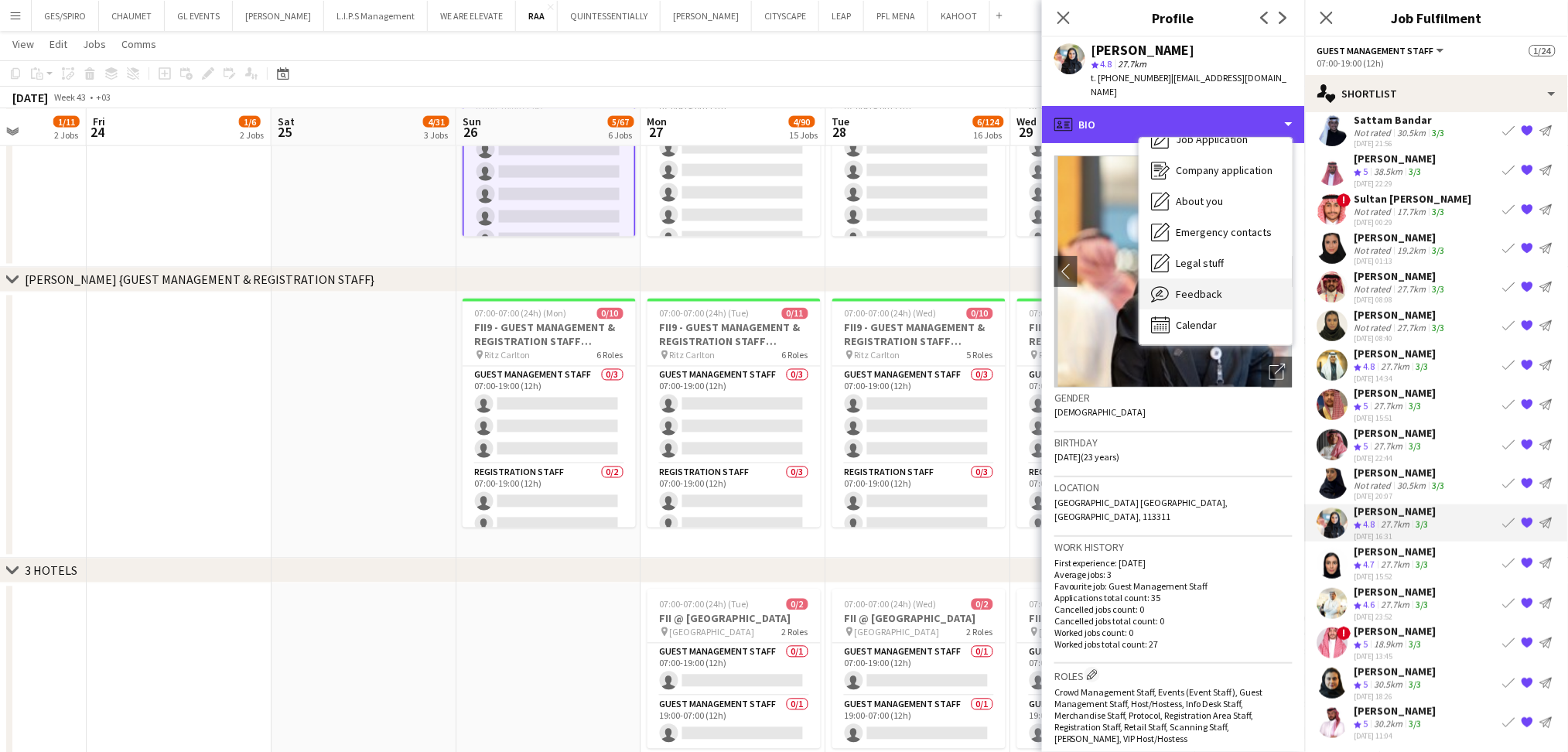
scroll to position [53, 0]
click at [1221, 277] on div "Feedback Feedback" at bounding box center [1215, 292] width 153 height 31
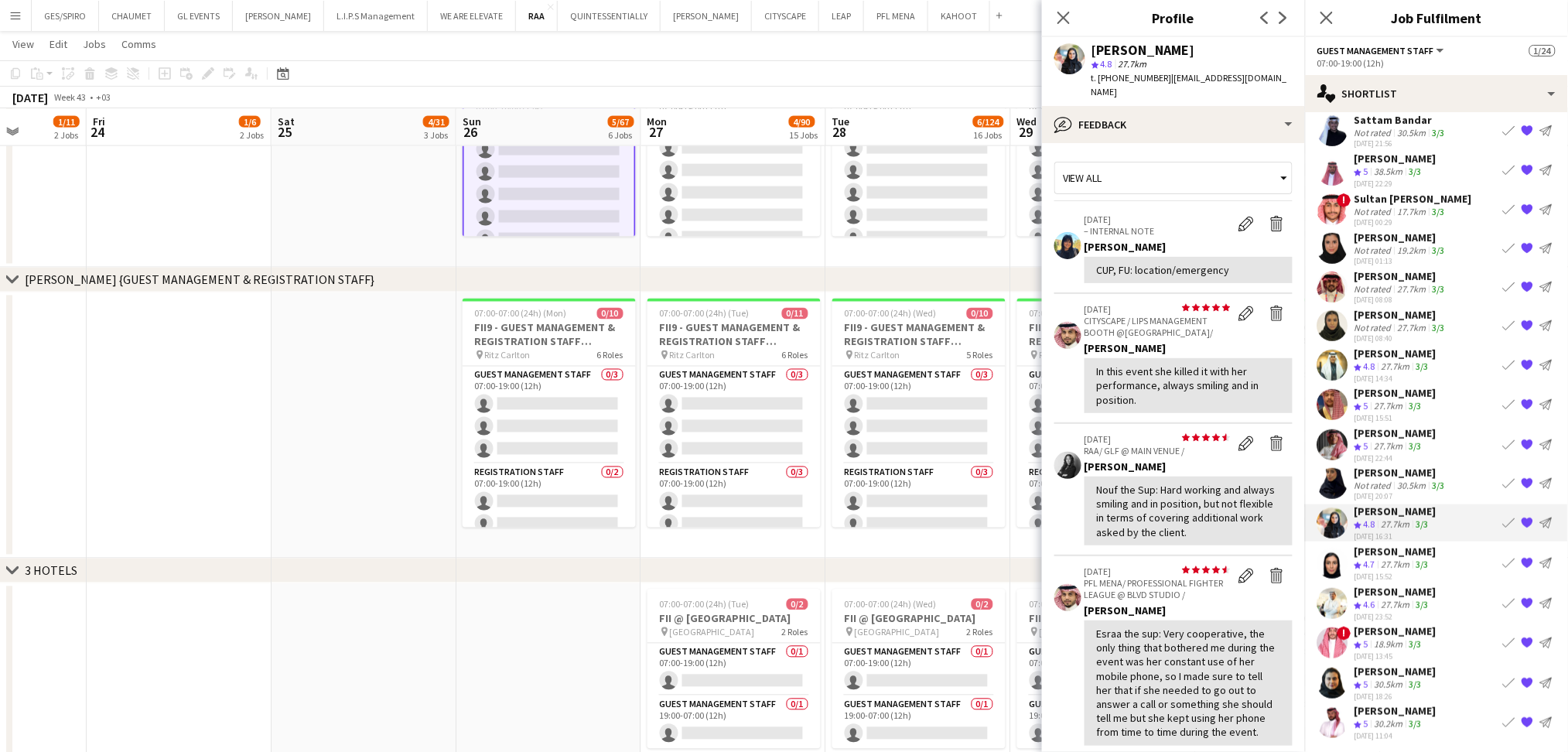
click at [1205, 86] on div "Rina Alamoudi star 4.8 27.7km t. +966542802627 | rinaalamoudiii@gmail.com" at bounding box center [1174, 71] width 263 height 69
click at [1219, 84] on div "t. +966542802627 | rinaalamoudiii@gmail.com" at bounding box center [1192, 84] width 201 height 28
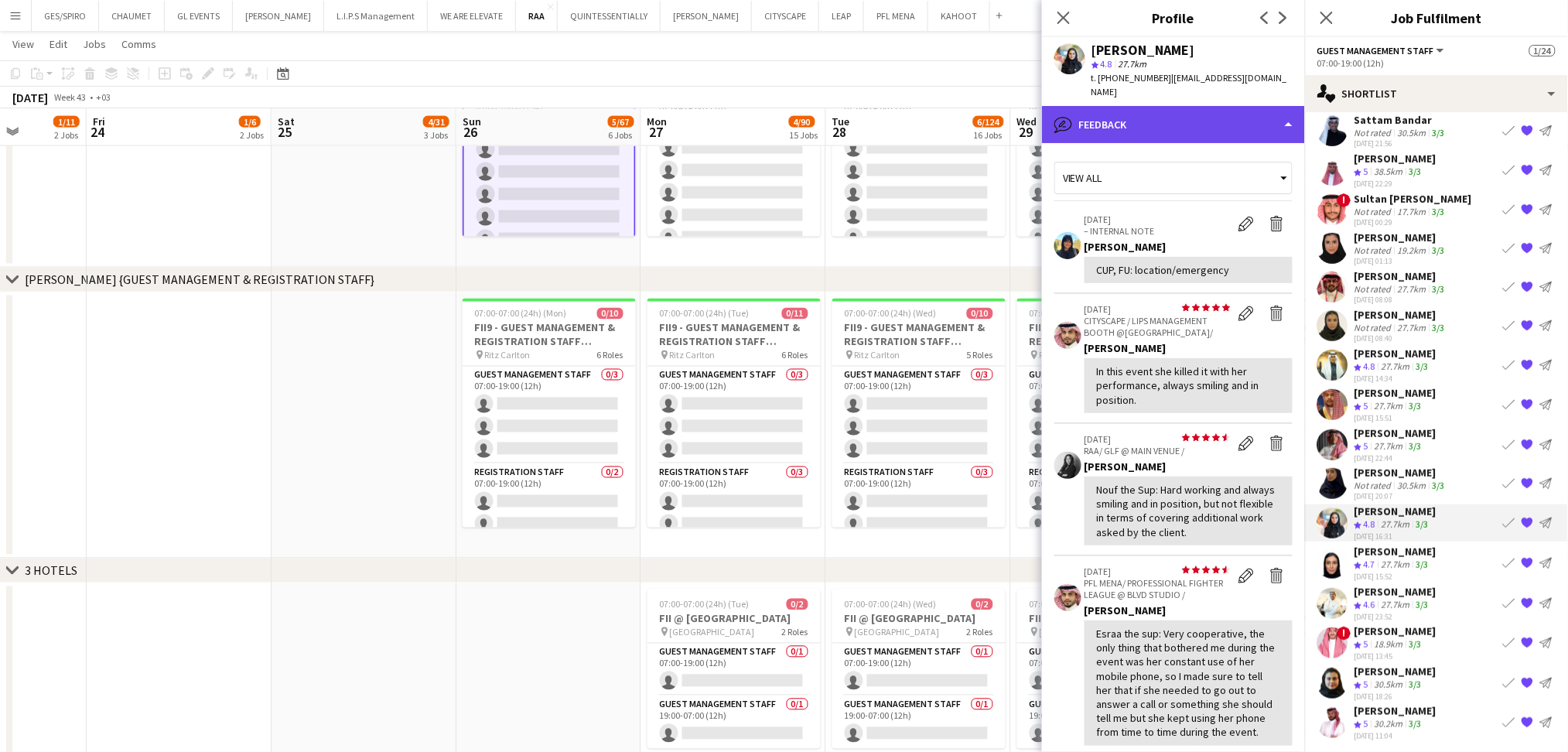
click at [1224, 110] on div "bubble-pencil Feedback" at bounding box center [1174, 124] width 263 height 37
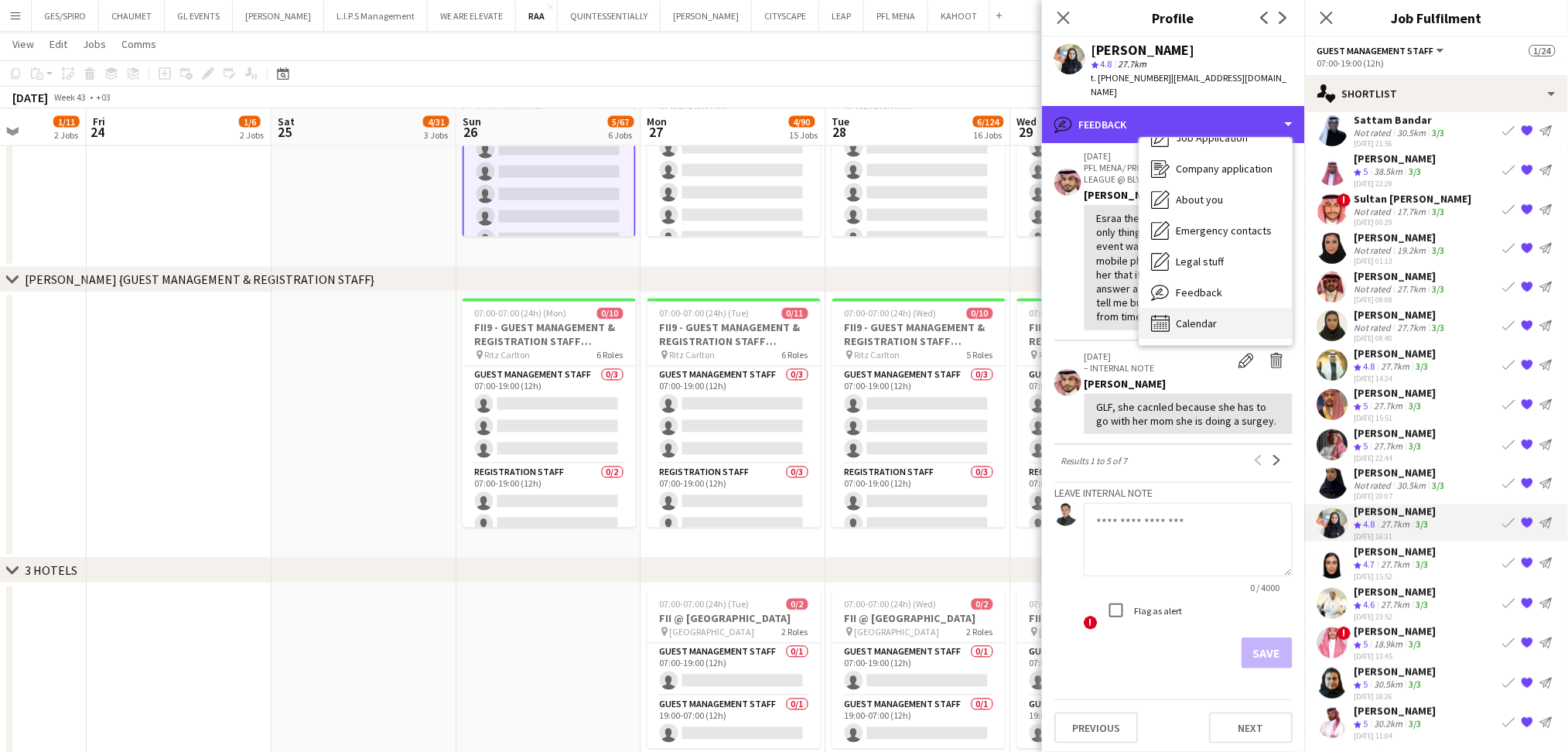
scroll to position [439, 0]
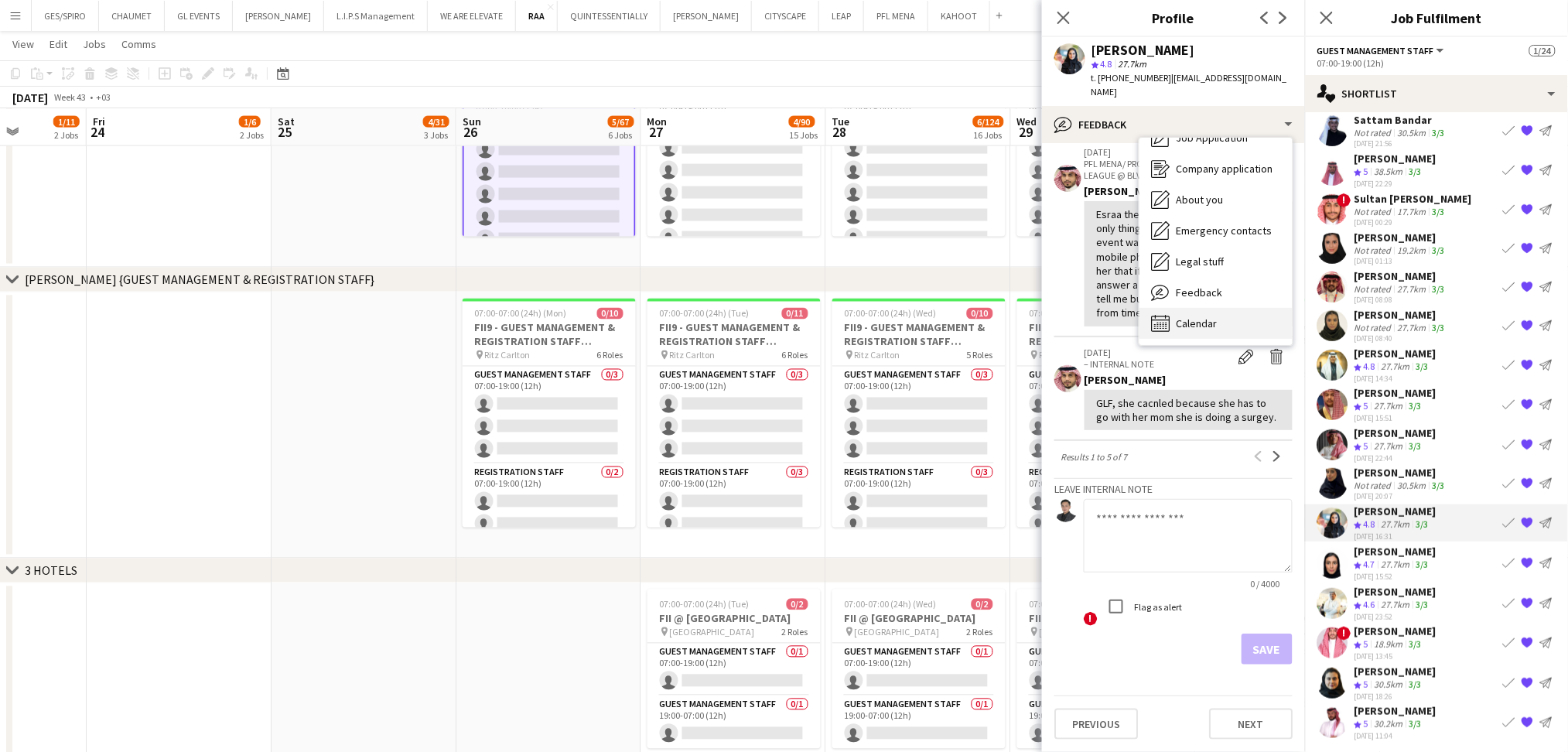
click at [1219, 308] on div "Calendar Calendar" at bounding box center [1215, 323] width 153 height 31
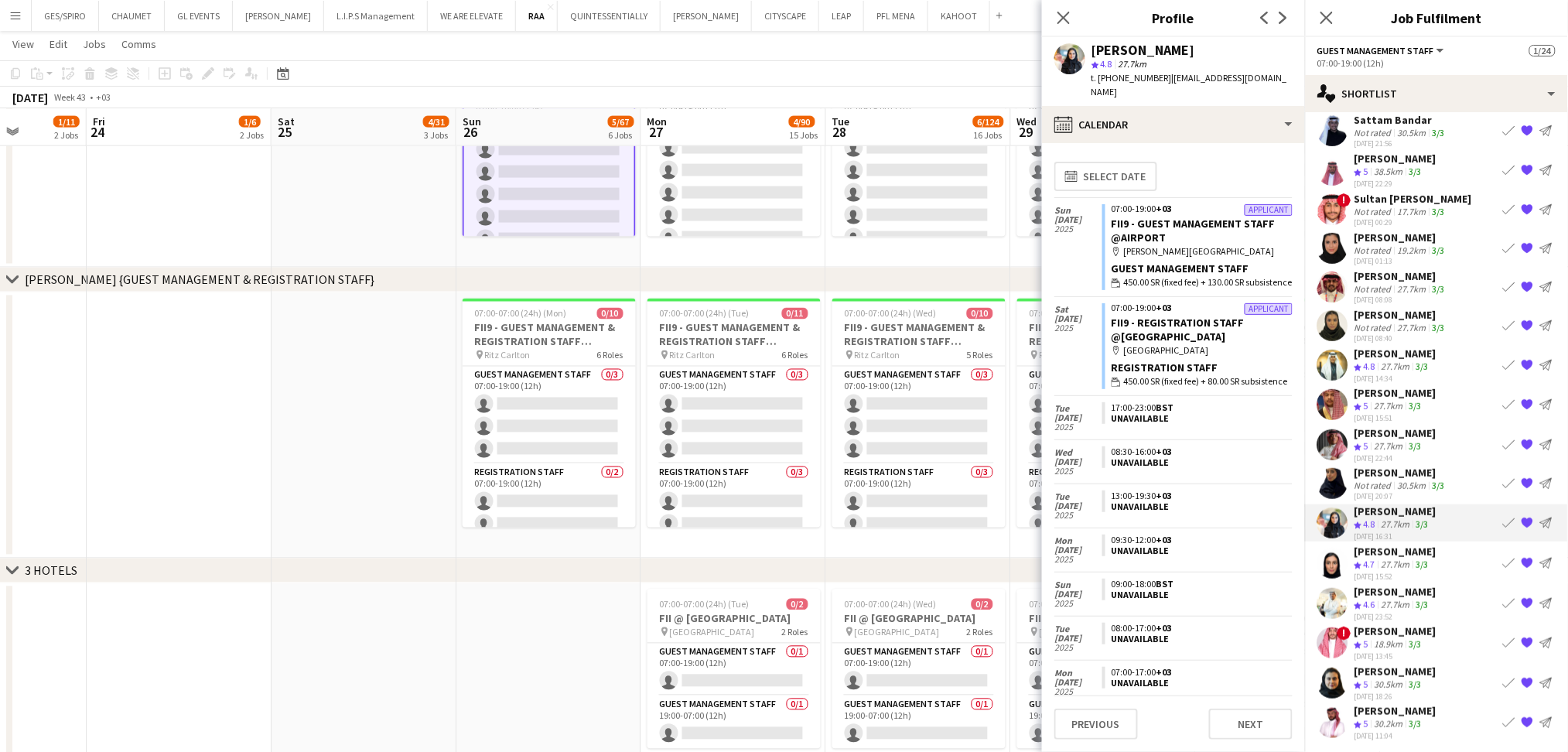
click at [1504, 521] on app-icon "Book crew" at bounding box center [1510, 523] width 13 height 13
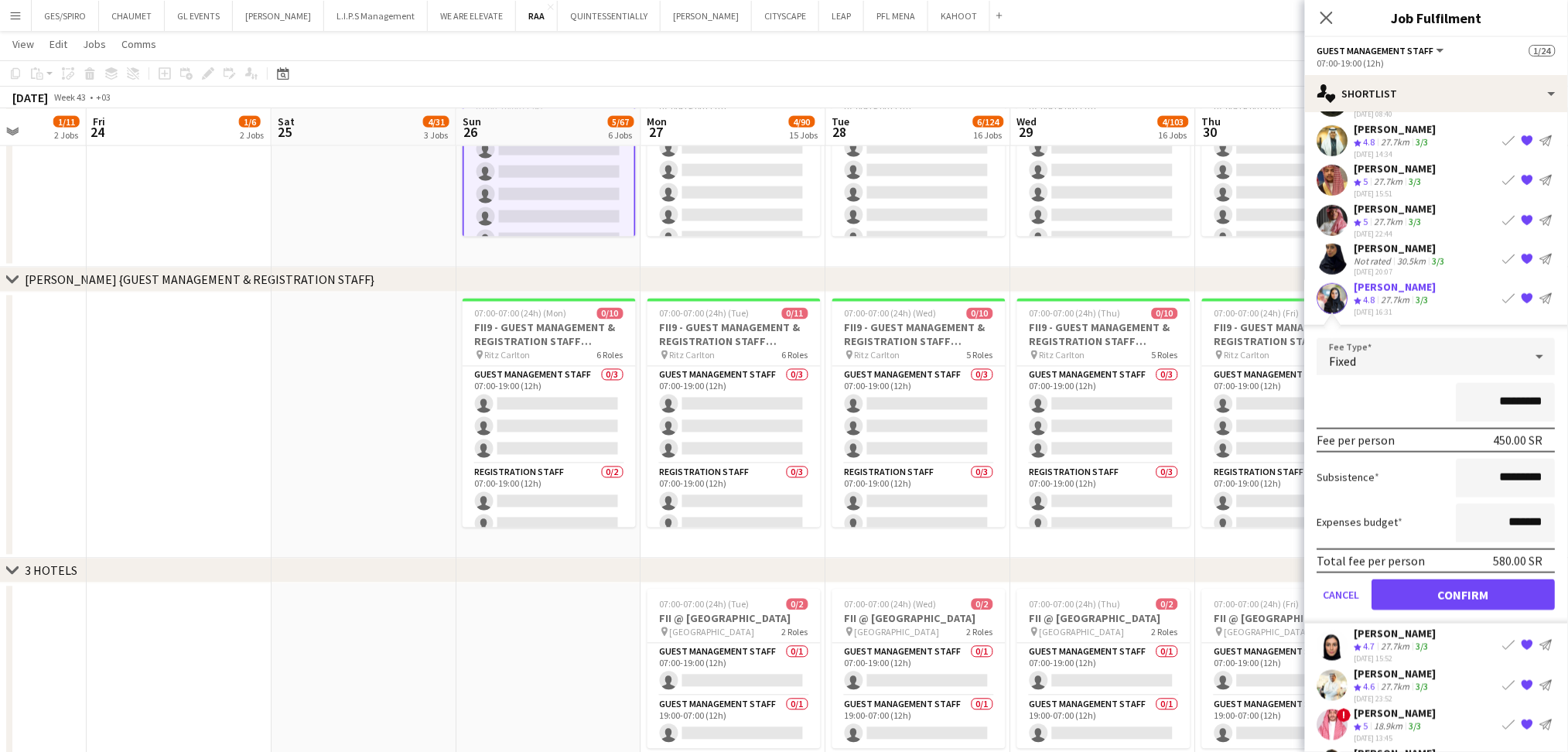
scroll to position [546, 0]
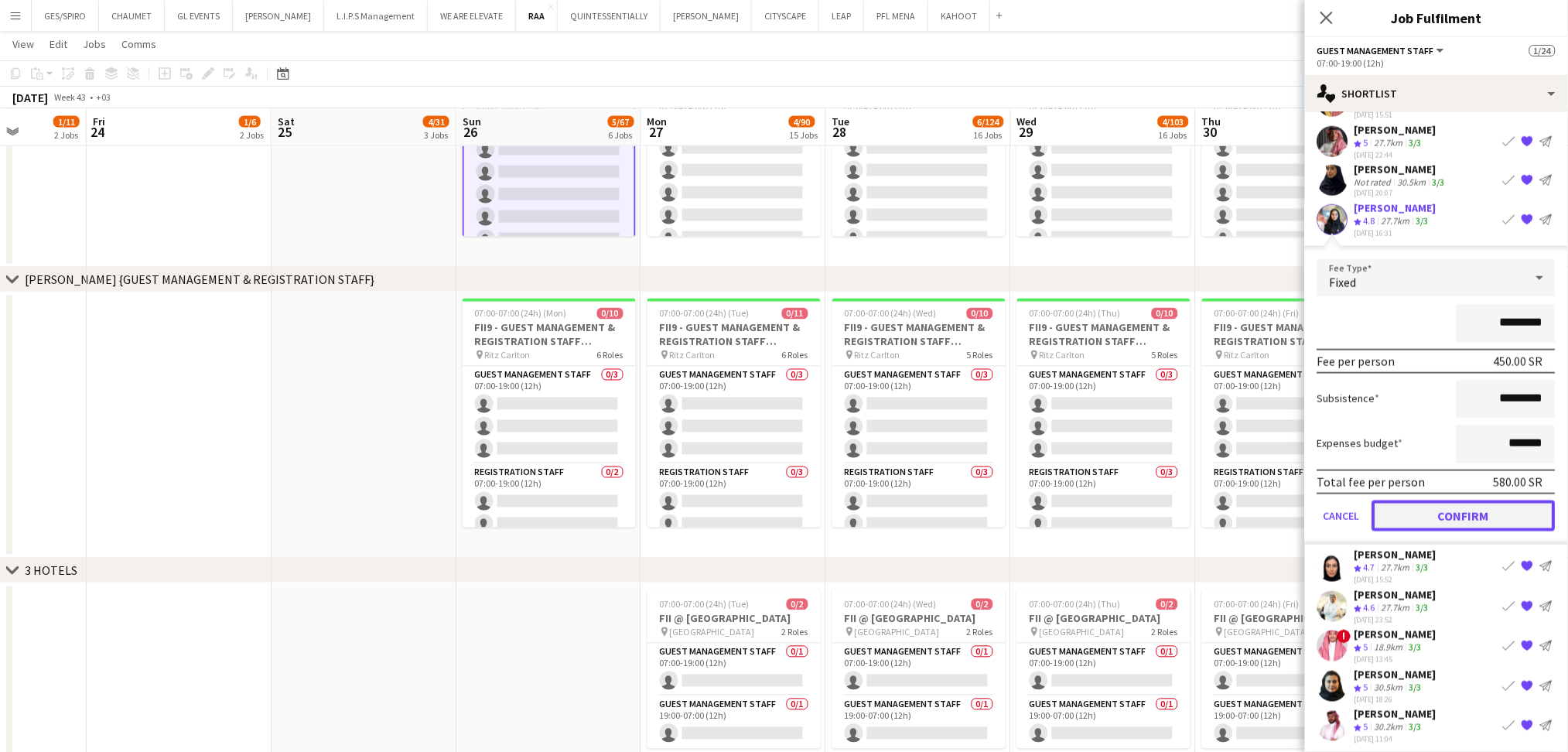
click at [1469, 517] on button "Confirm" at bounding box center [1464, 516] width 184 height 31
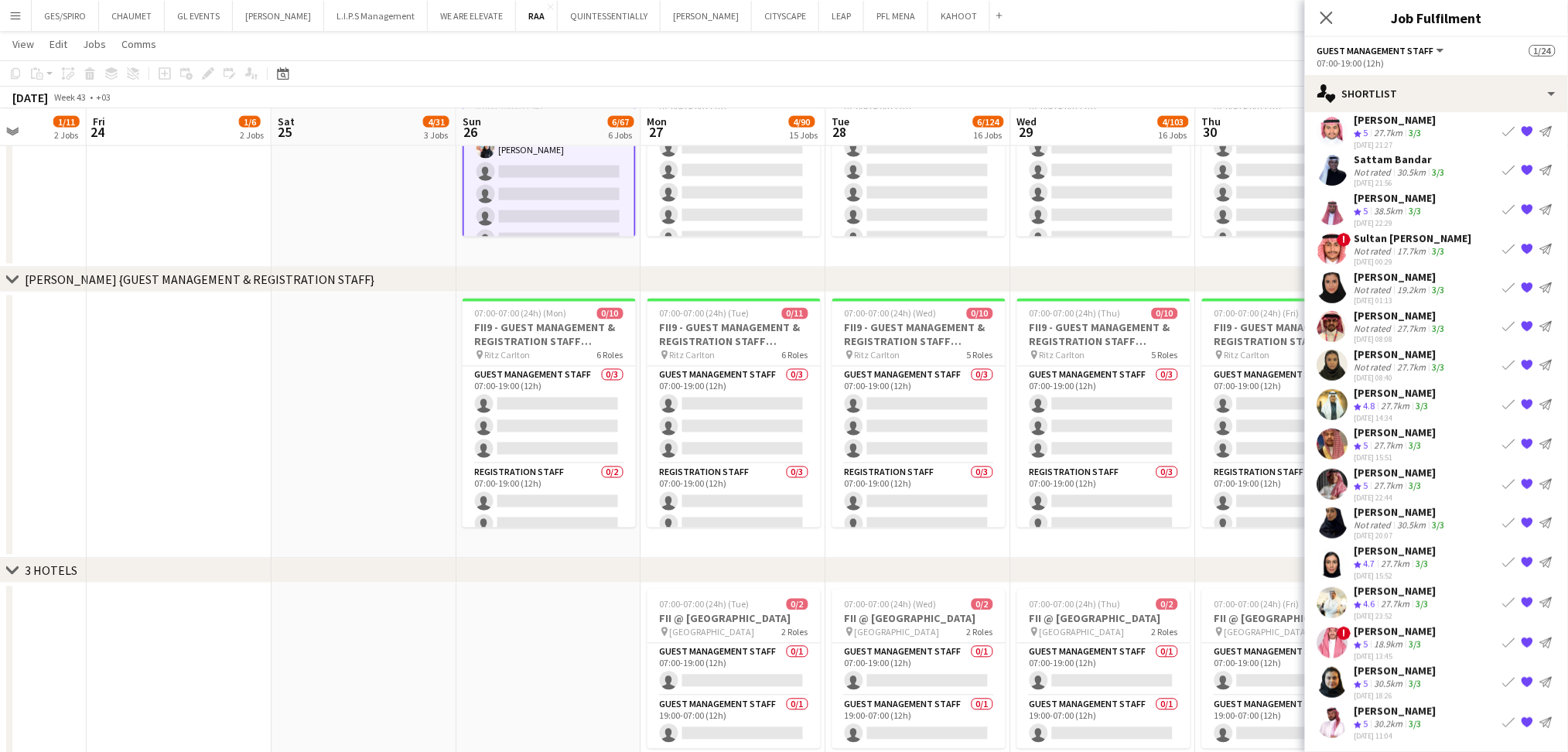
click at [1504, 599] on app-icon "Book crew" at bounding box center [1510, 602] width 13 height 13
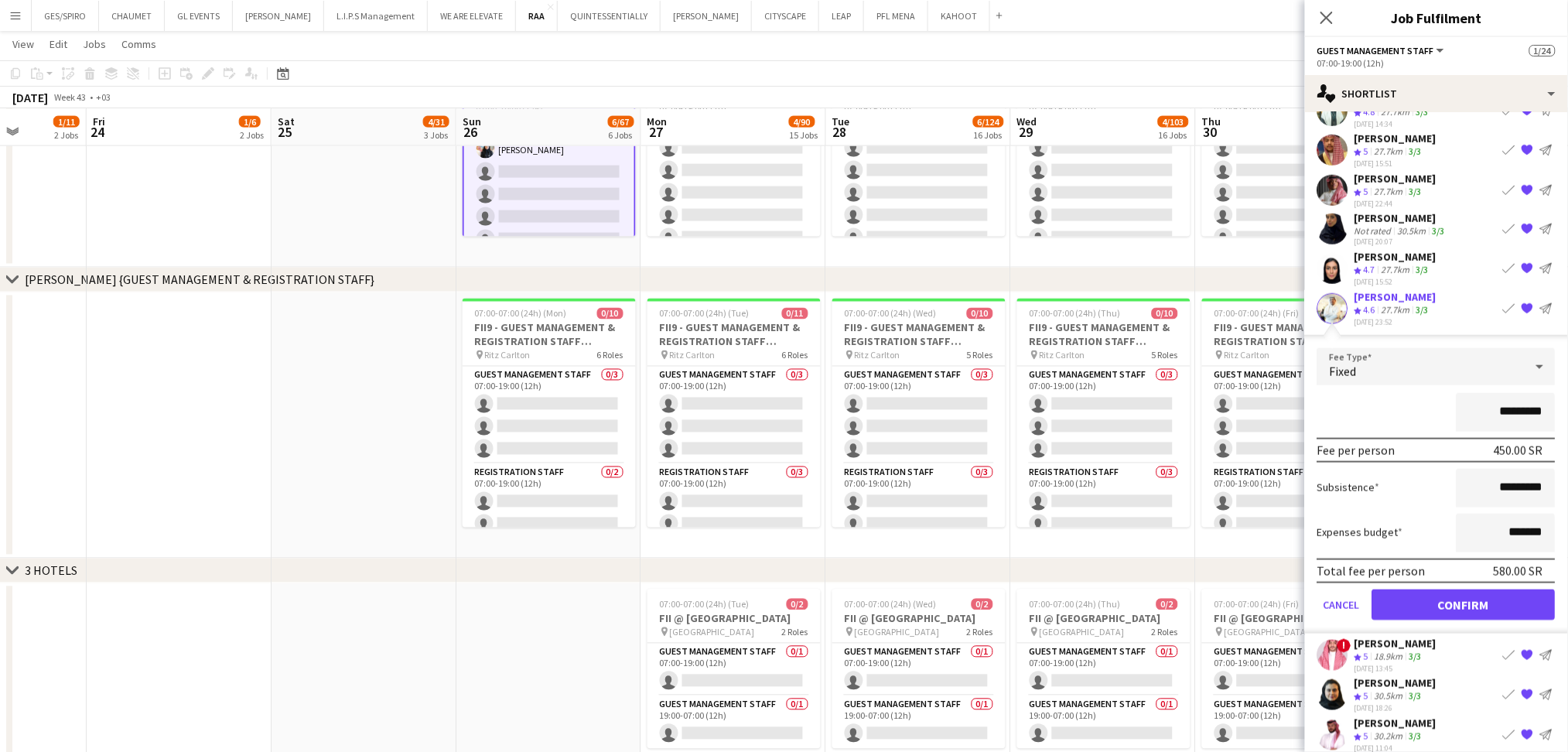
scroll to position [506, 0]
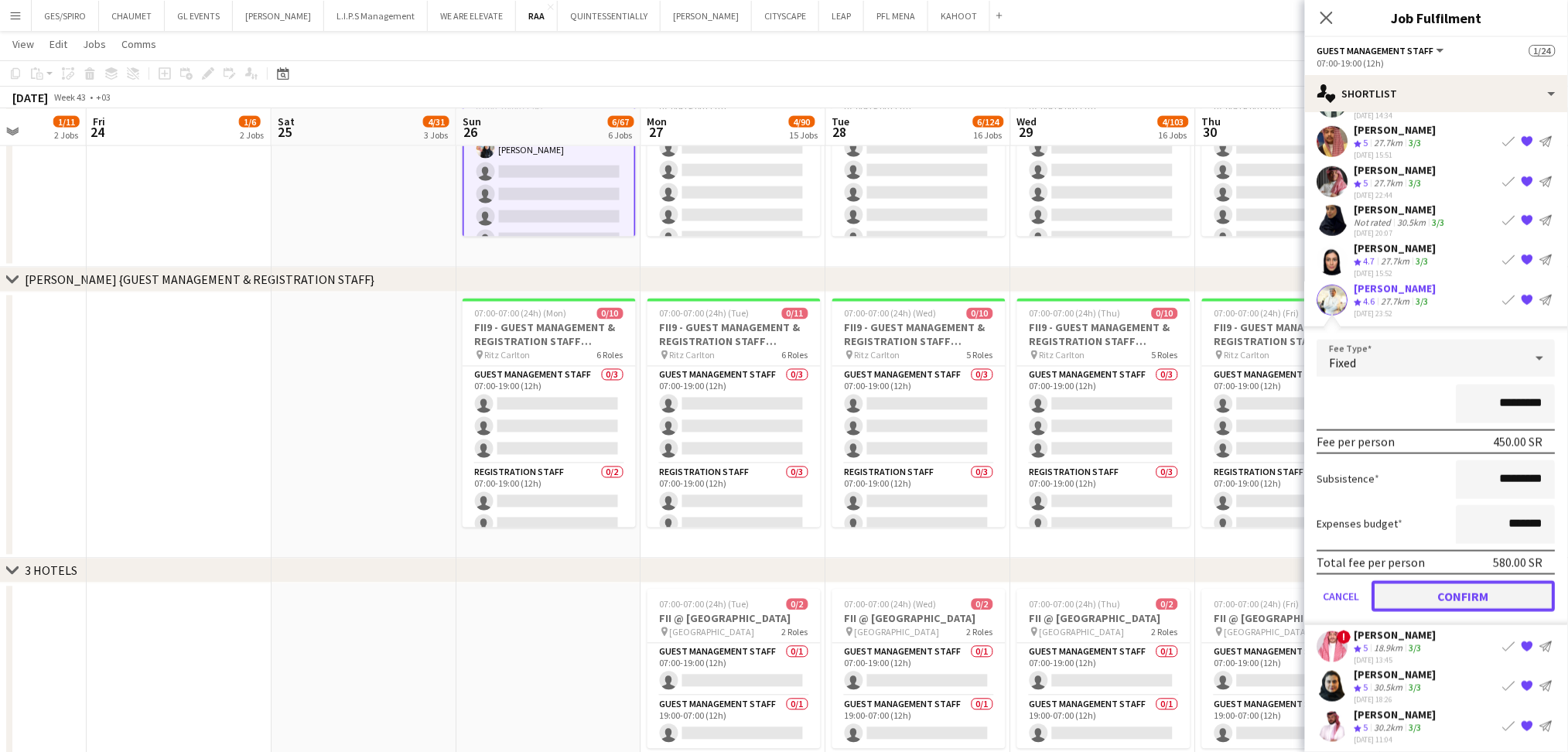
click at [1472, 587] on button "Confirm" at bounding box center [1464, 597] width 184 height 31
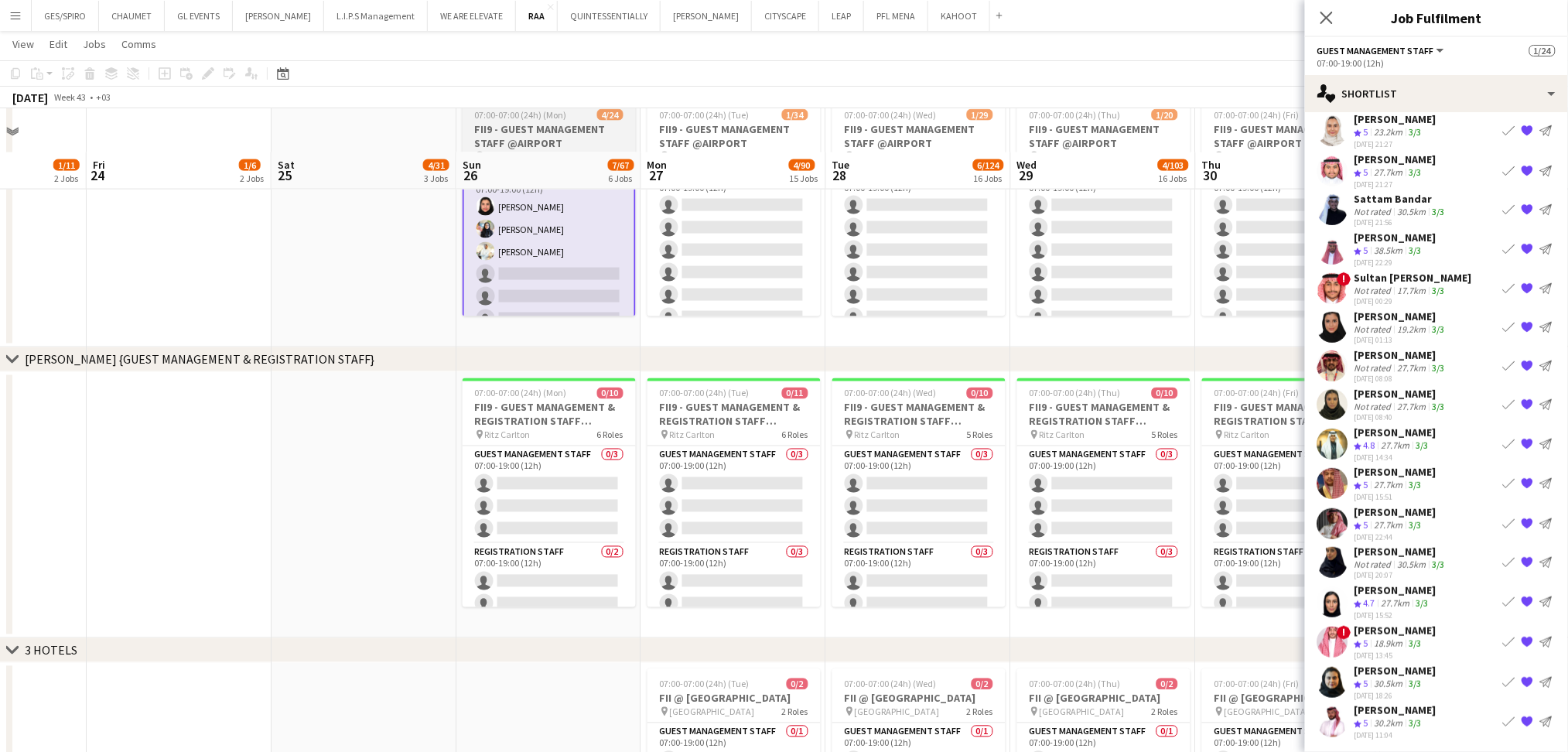
scroll to position [619, 0]
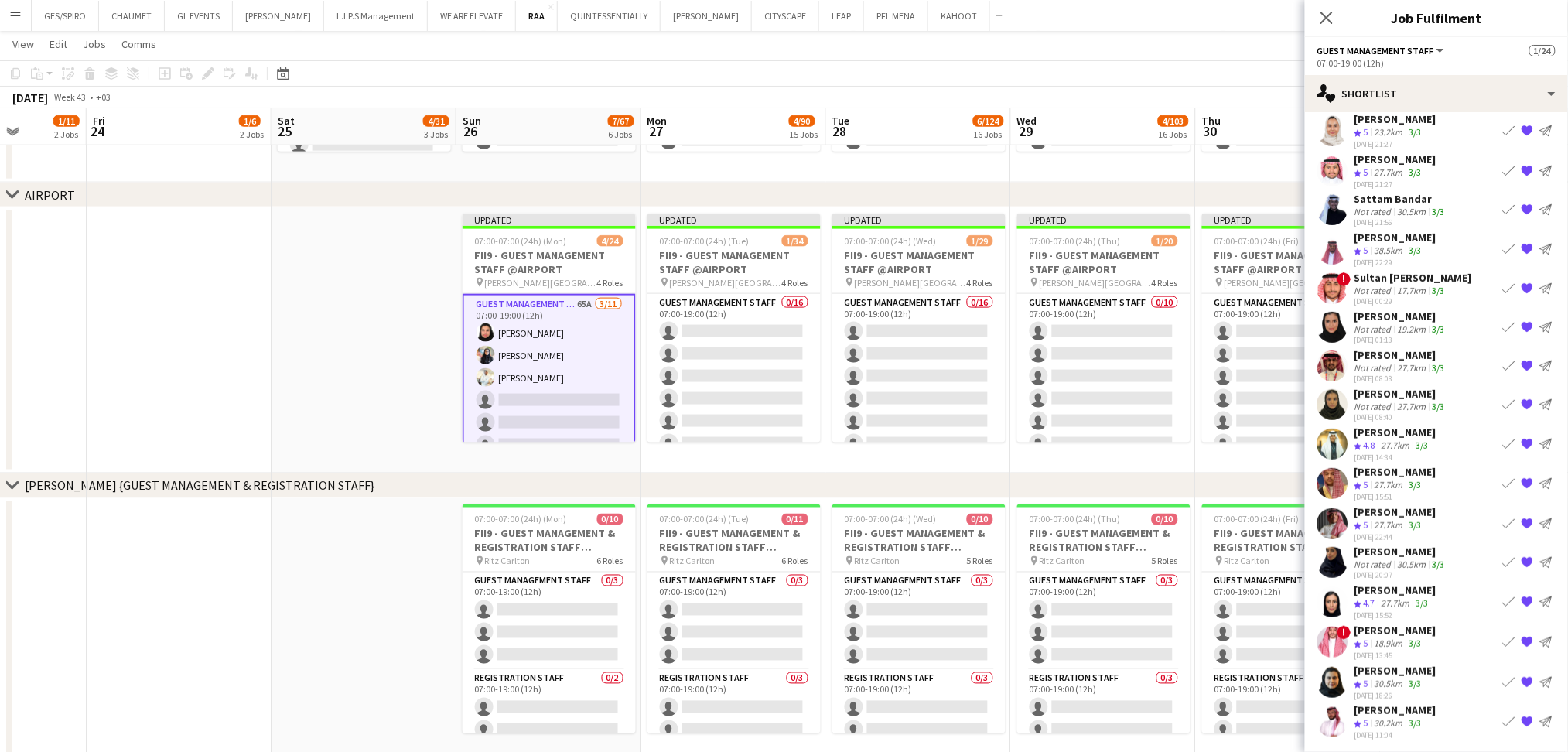
click at [1504, 285] on app-icon "Book crew" at bounding box center [1510, 288] width 13 height 13
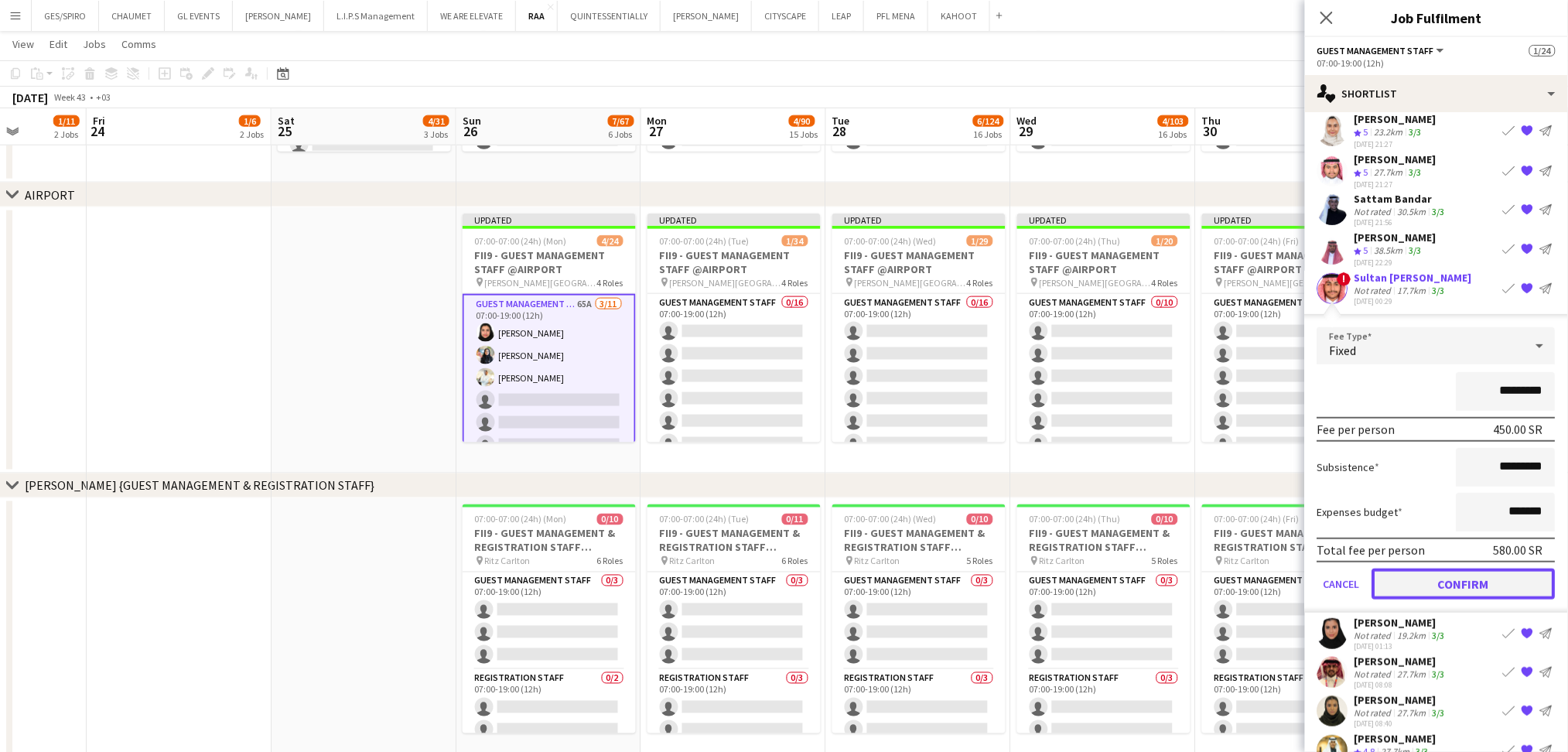
click at [1495, 584] on button "Confirm" at bounding box center [1464, 584] width 184 height 31
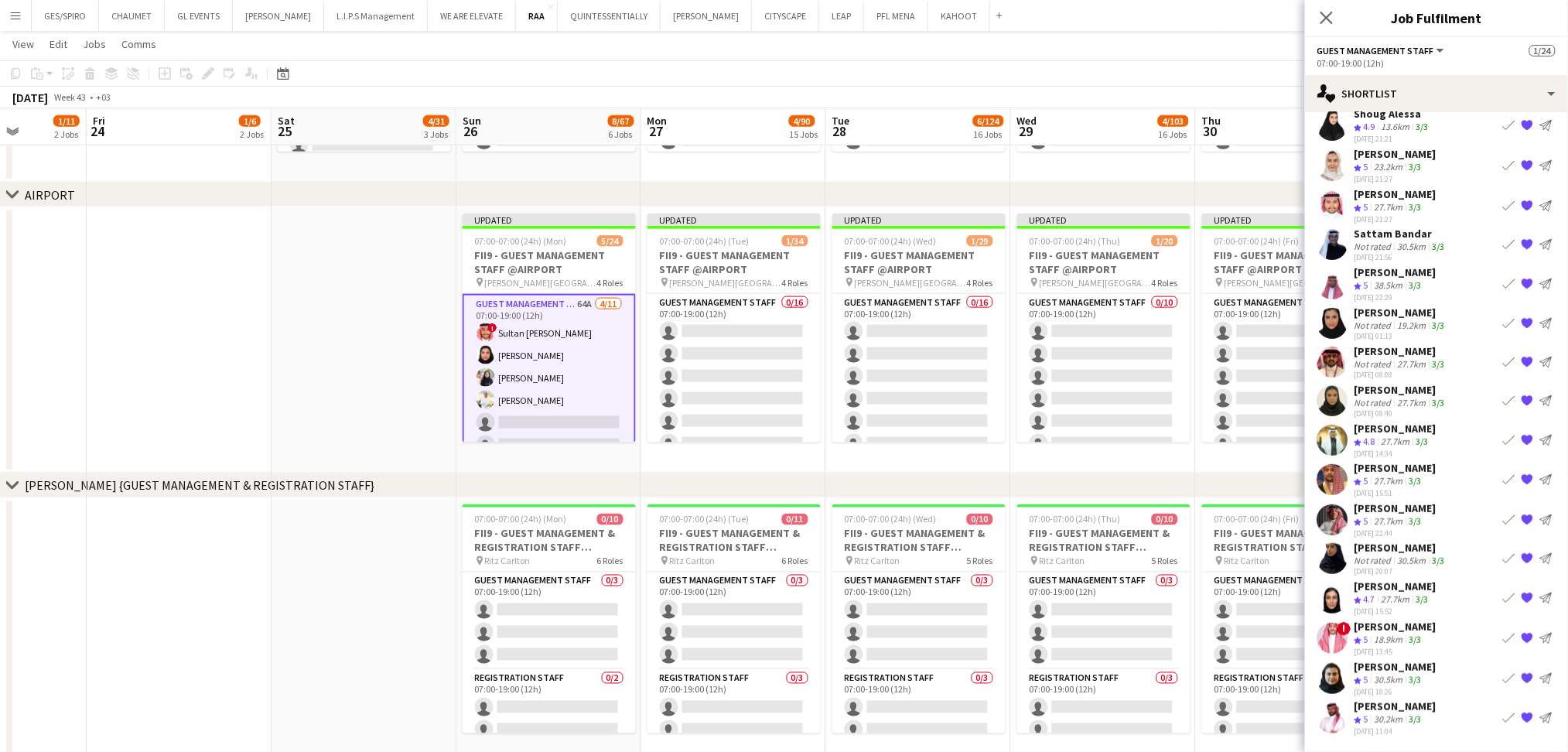
scroll to position [125, 0]
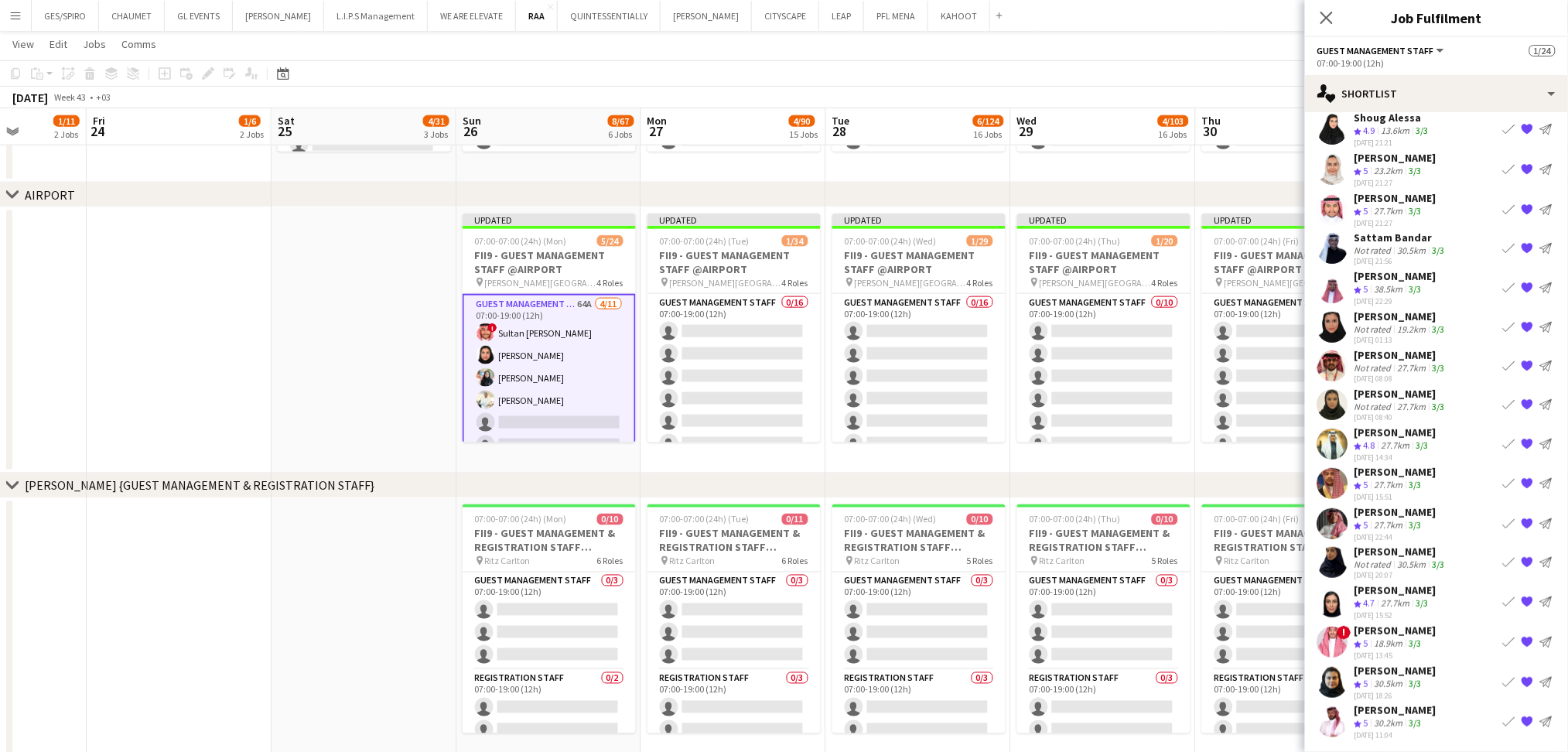
click at [1504, 638] on app-icon "Book crew" at bounding box center [1510, 642] width 13 height 13
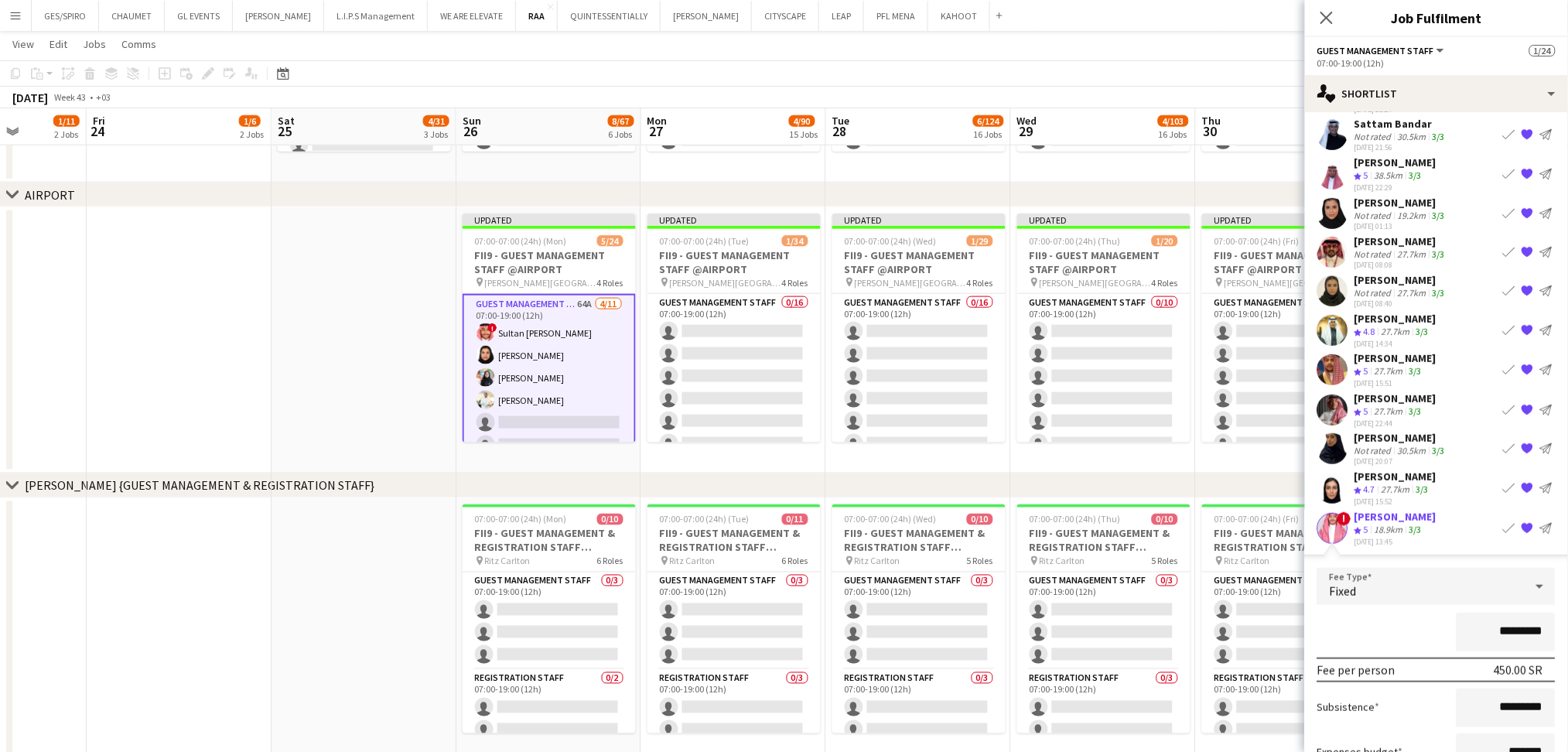
scroll to position [428, 0]
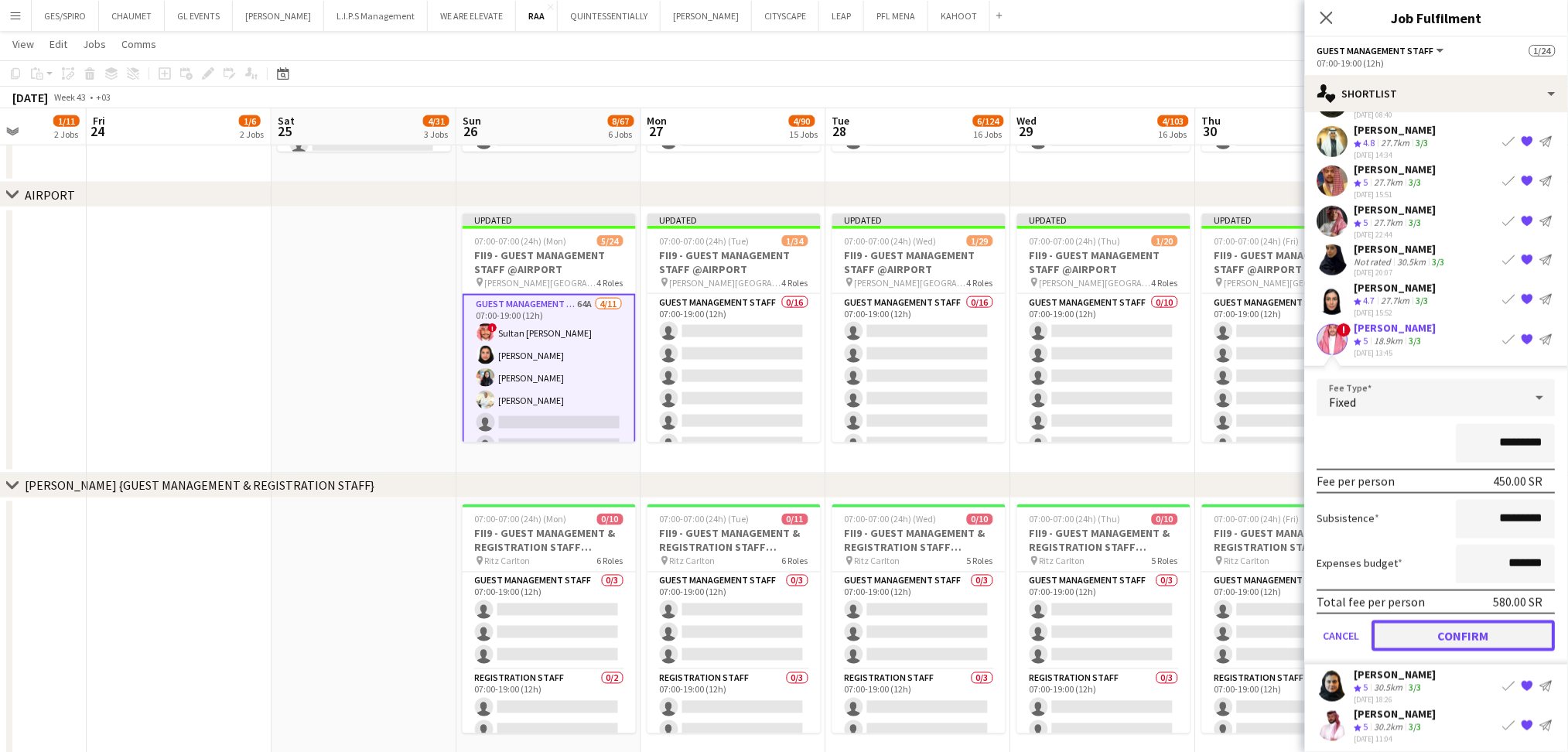
click at [1446, 623] on button "Confirm" at bounding box center [1464, 636] width 184 height 31
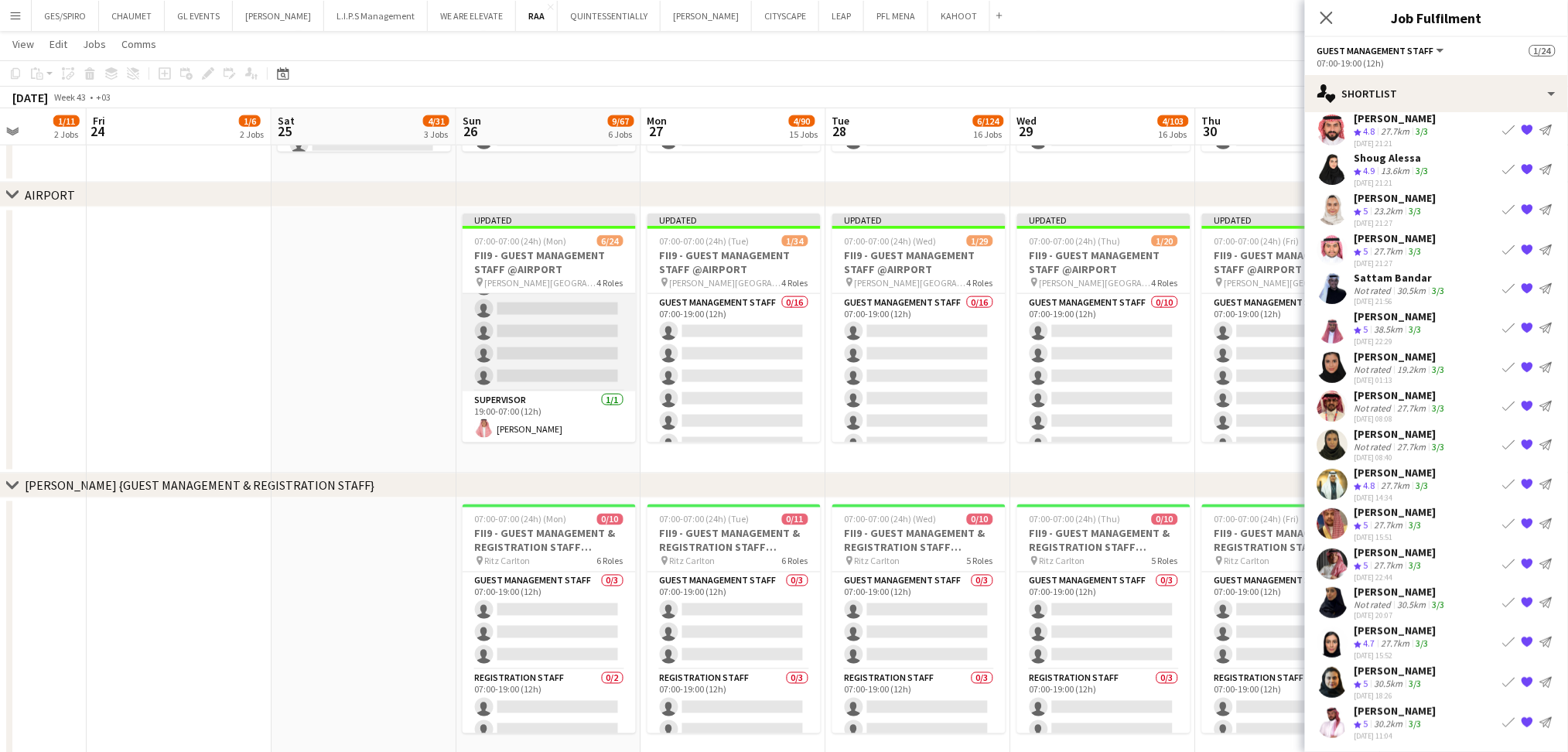
scroll to position [0, 0]
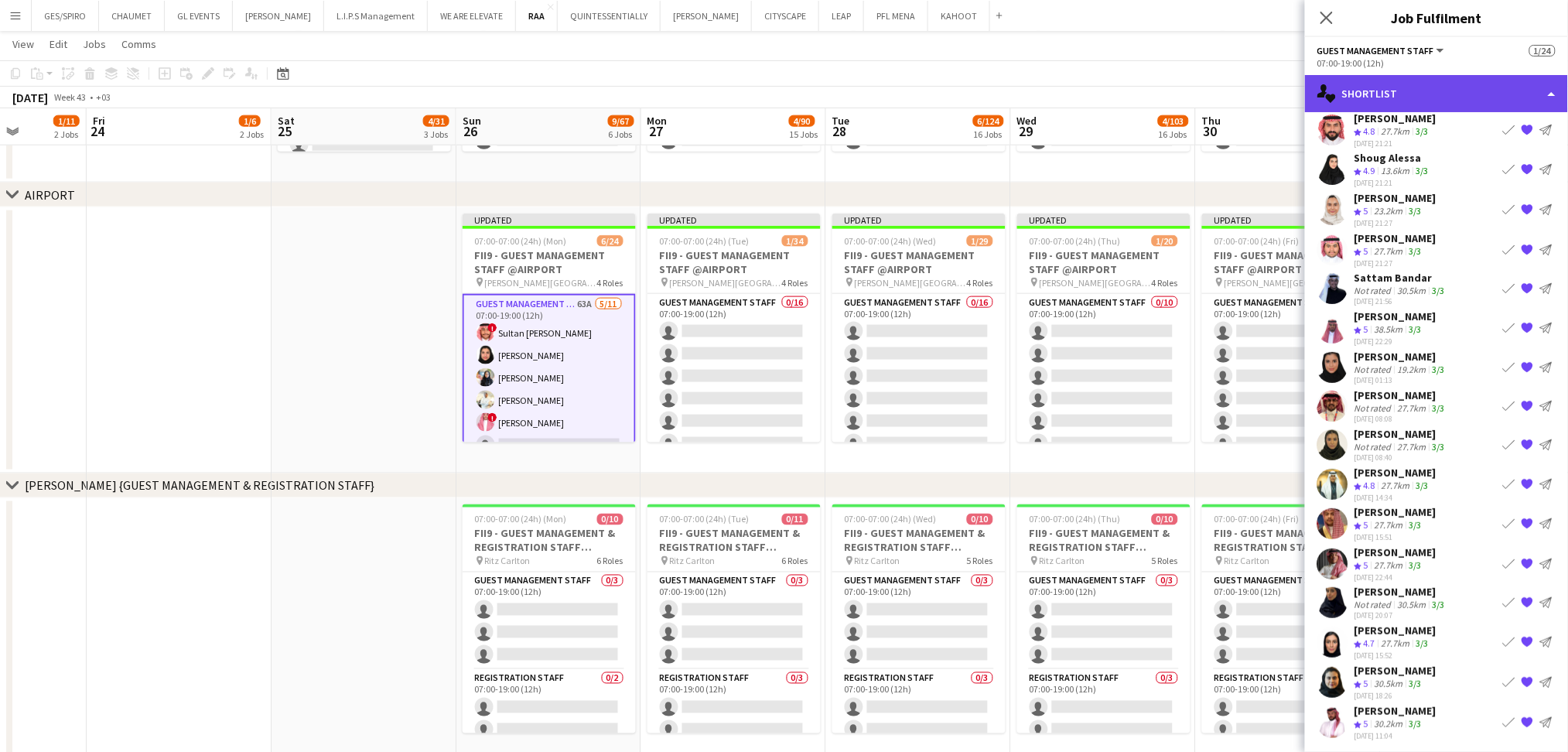
drag, startPoint x: 1407, startPoint y: 79, endPoint x: 1405, endPoint y: 89, distance: 10.2
click at [1408, 79] on div "single-neutral-actions-heart Shortlist" at bounding box center [1436, 94] width 263 height 37
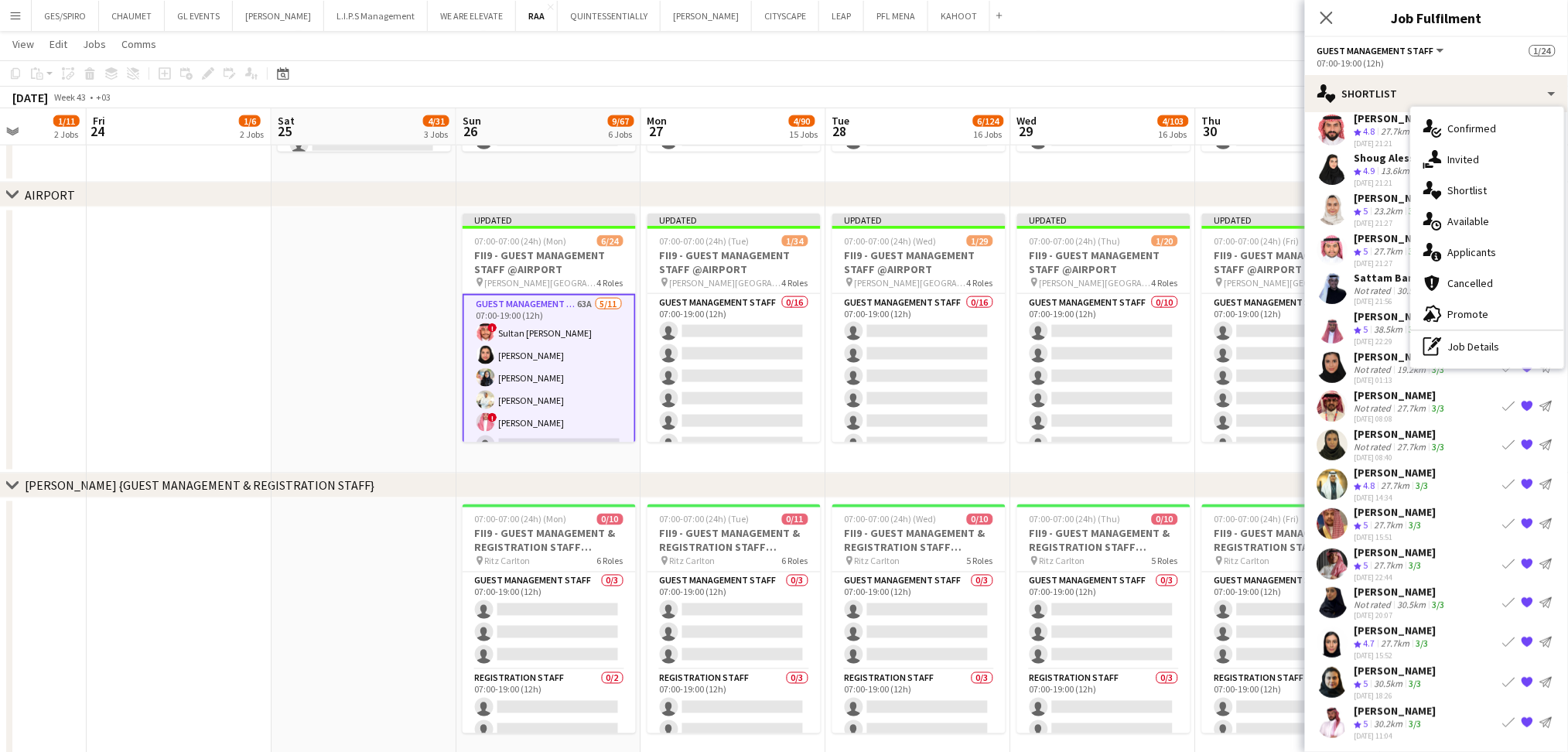
click at [534, 317] on app-card-role "Guest Management Staff 63A 5/11 07:00-19:00 (12h) ! Sultan Bin Turki Alageefi N…" at bounding box center [549, 434] width 173 height 280
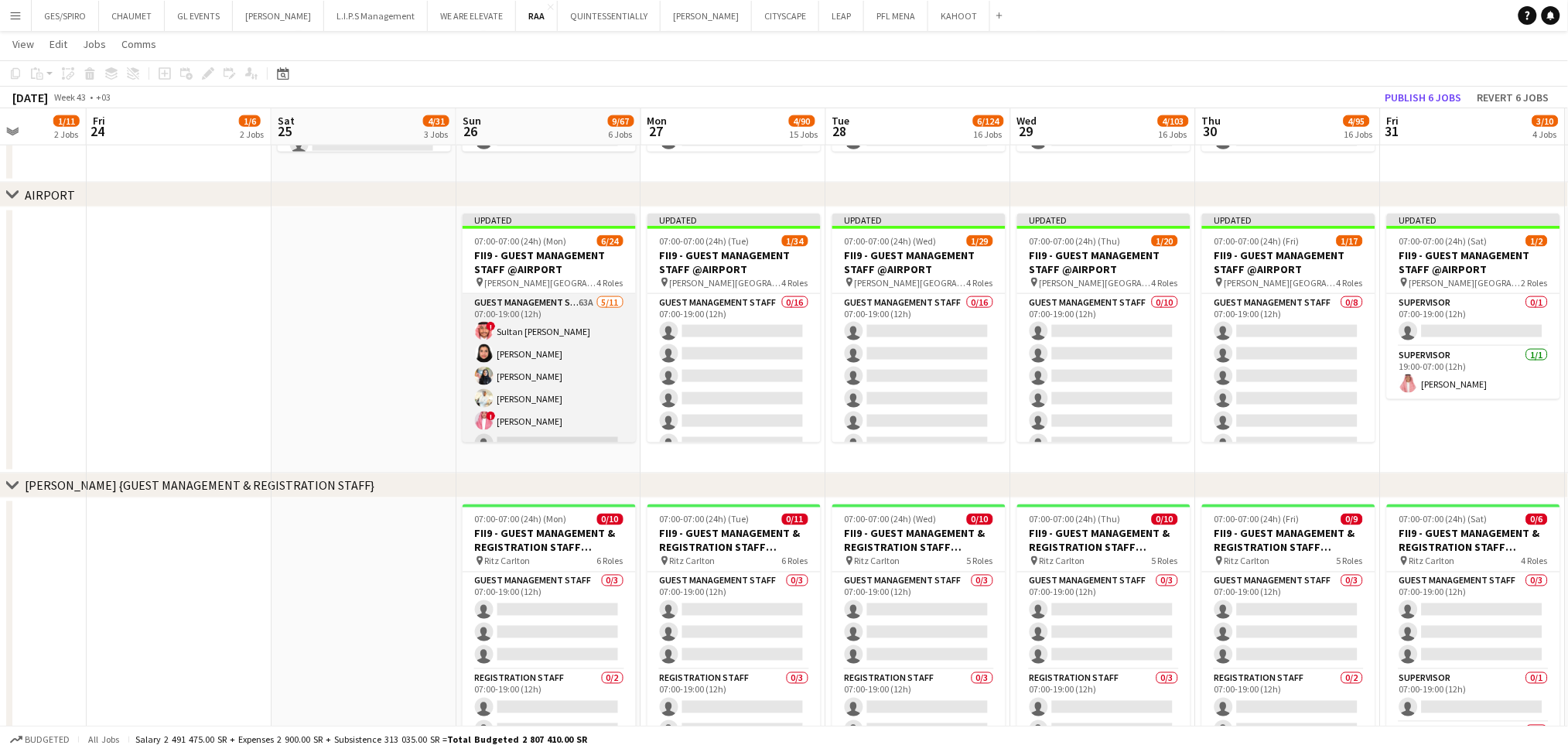
click at [539, 313] on app-card-role "Guest Management Staff 63A 5/11 07:00-19:00 (12h) ! Sultan Bin Turki Alageefi N…" at bounding box center [549, 433] width 173 height 277
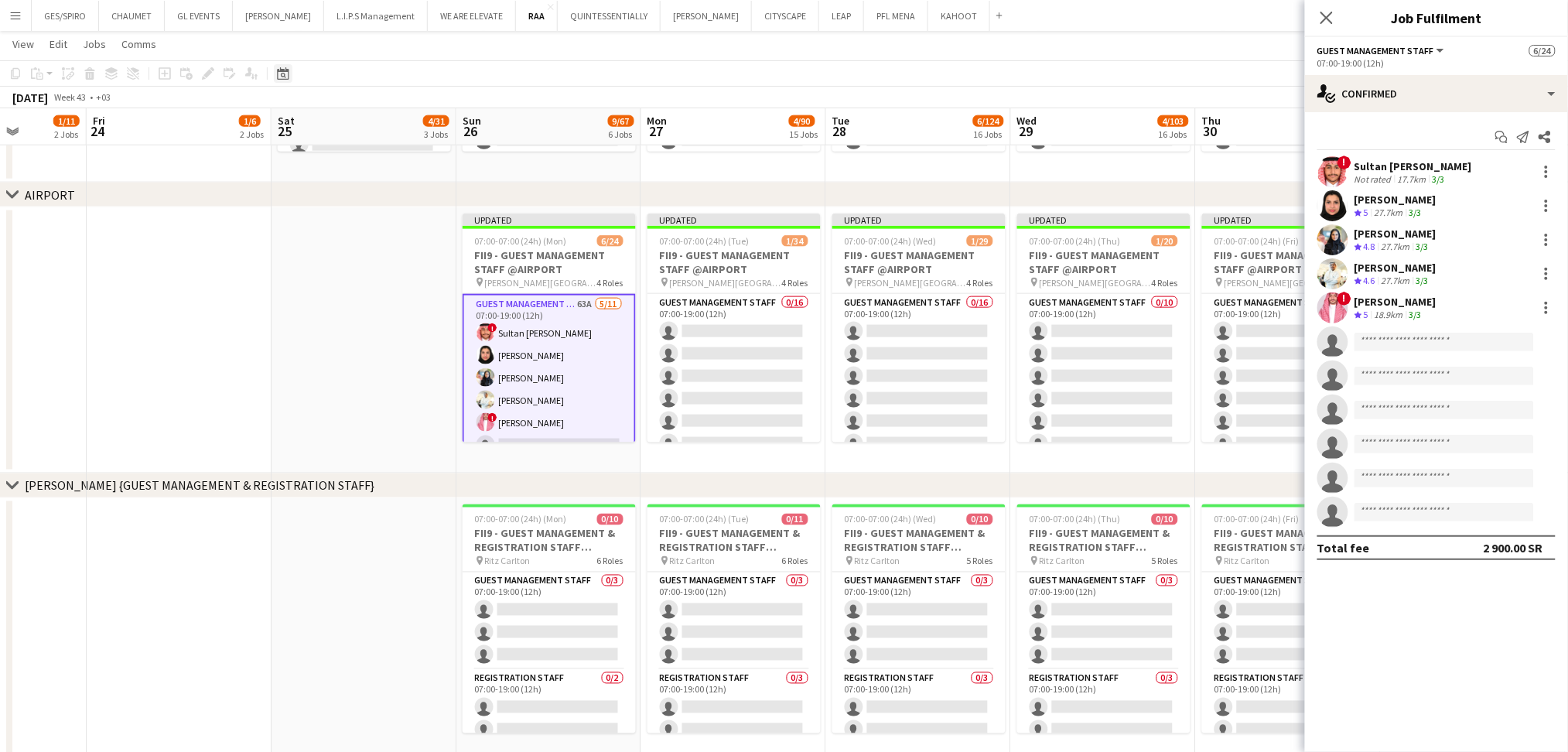
click at [283, 69] on icon "Date picker" at bounding box center [283, 74] width 13 height 13
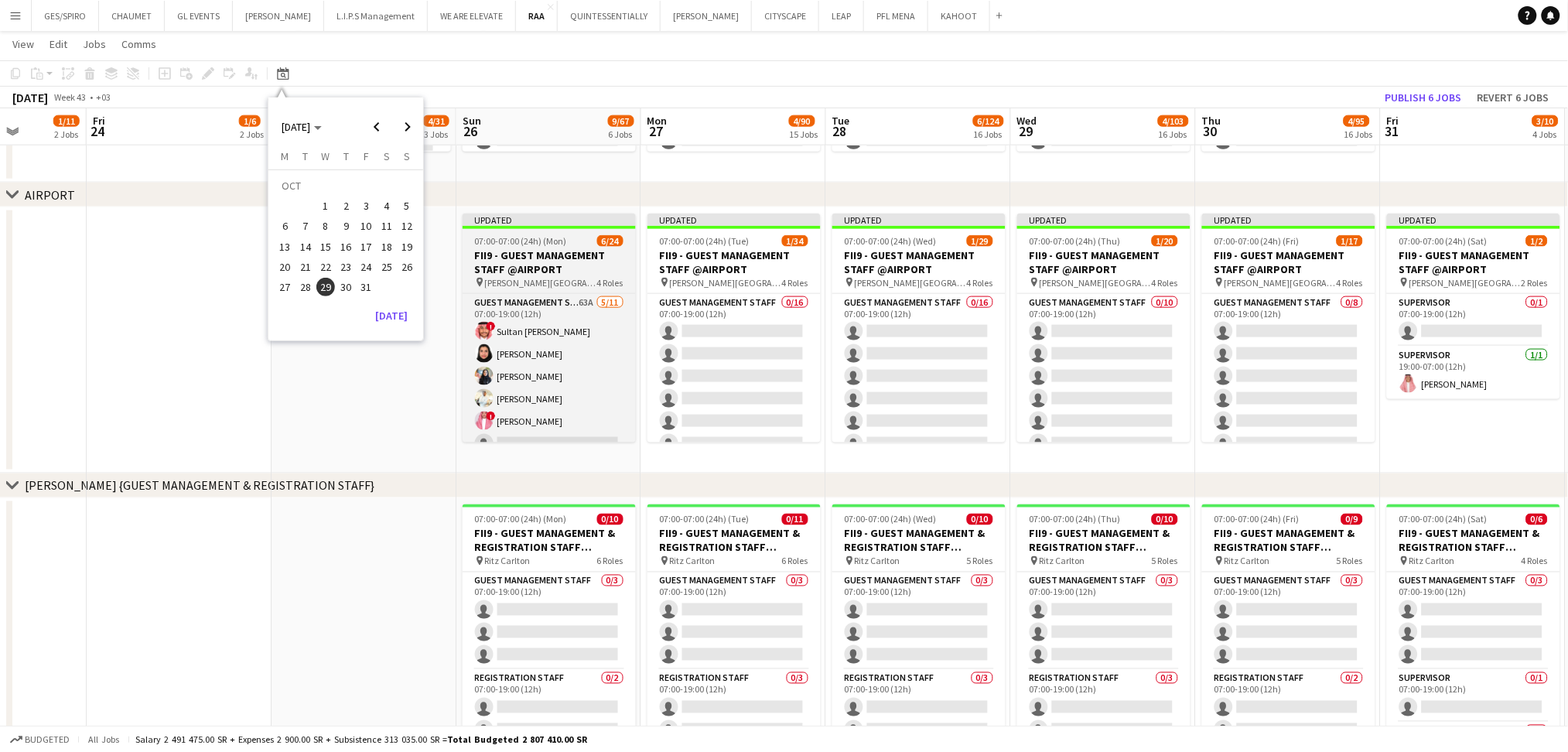
scroll to position [0, 467]
click at [556, 246] on app-job-card "Updated 07:00-07:00 (24h) (Mon) 6/24 FII9 - GUEST MANAGEMENT STAFF @AIRPORT pin…" at bounding box center [550, 328] width 173 height 229
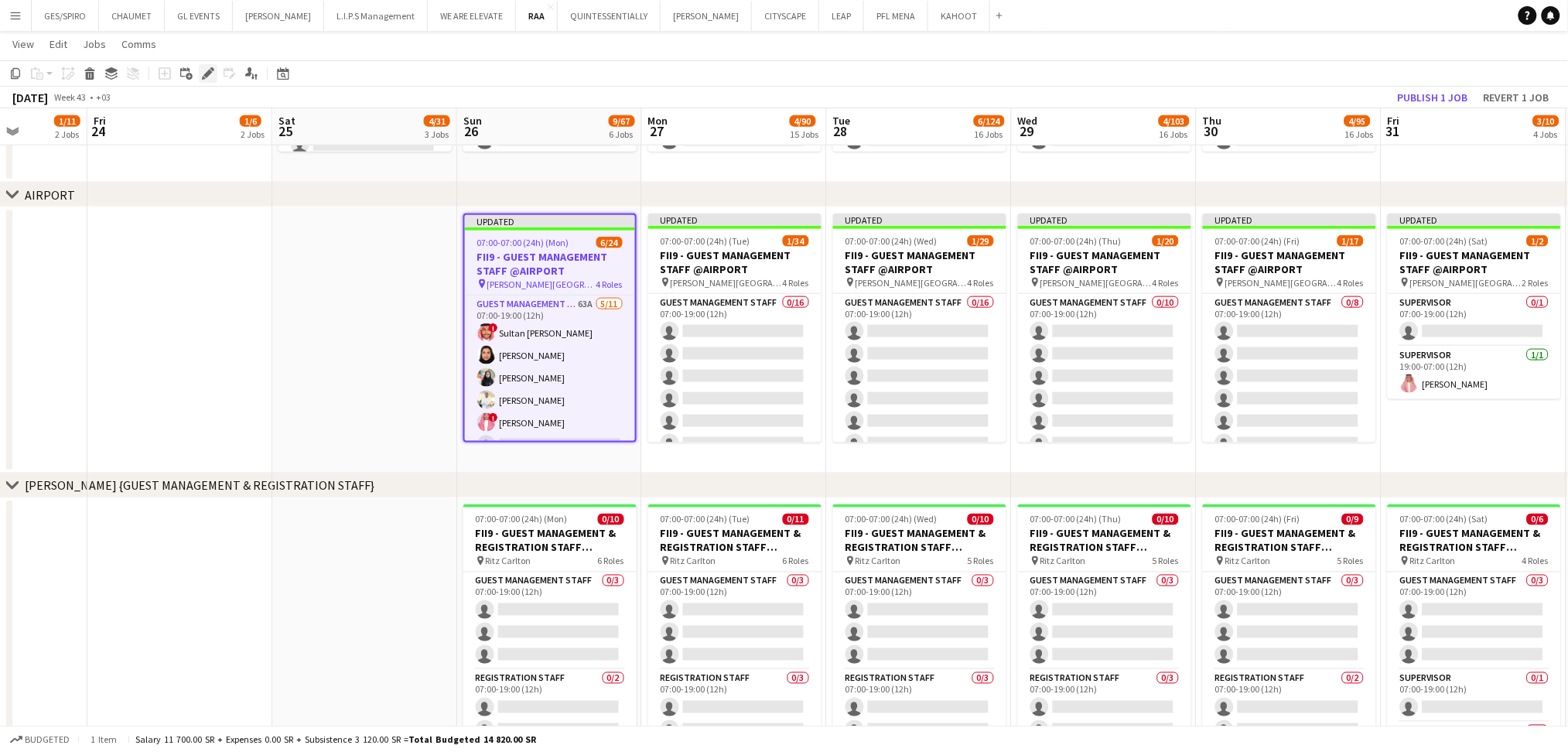
click at [206, 73] on icon at bounding box center [208, 74] width 8 height 8
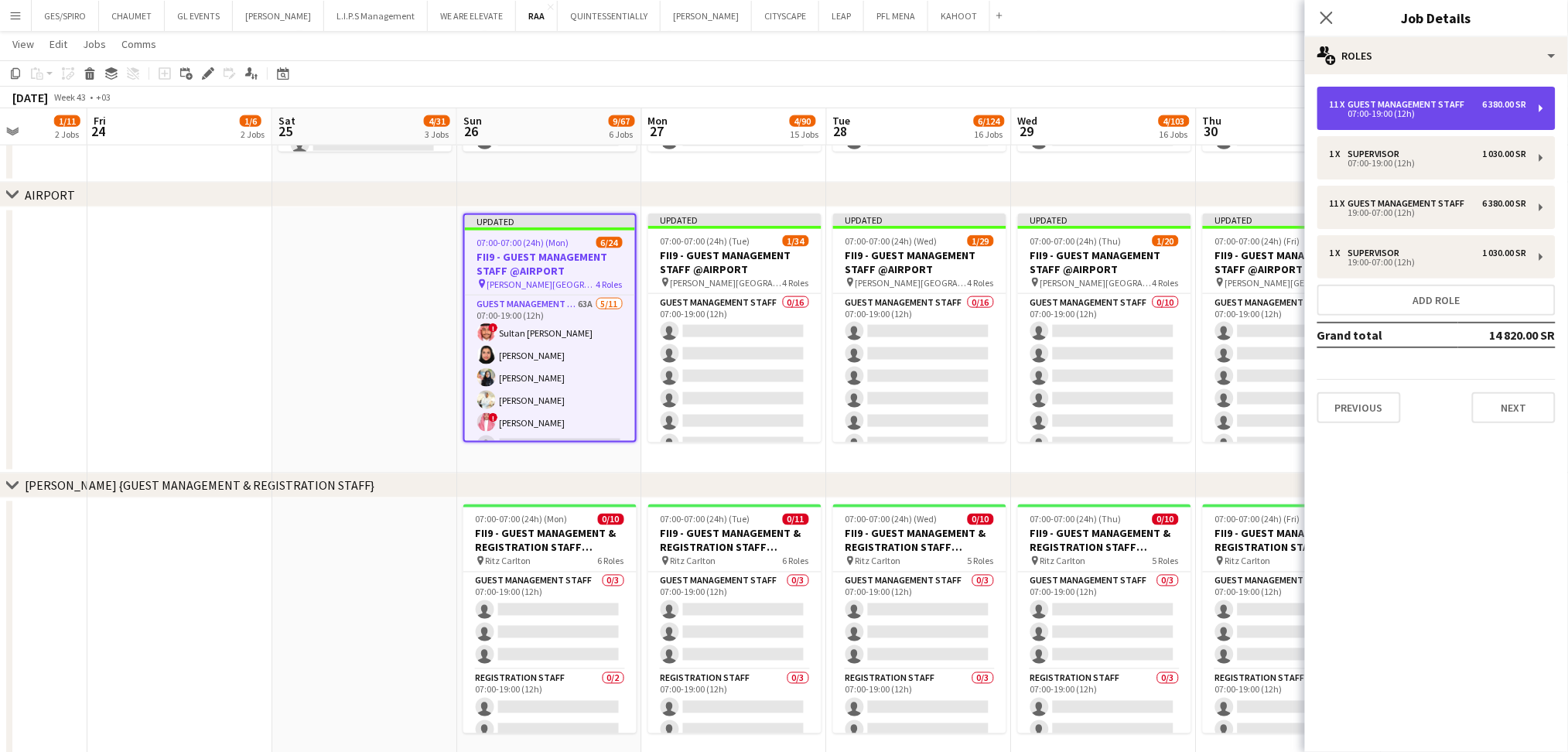
click at [1436, 110] on div "07:00-19:00 (12h)" at bounding box center [1428, 114] width 197 height 8
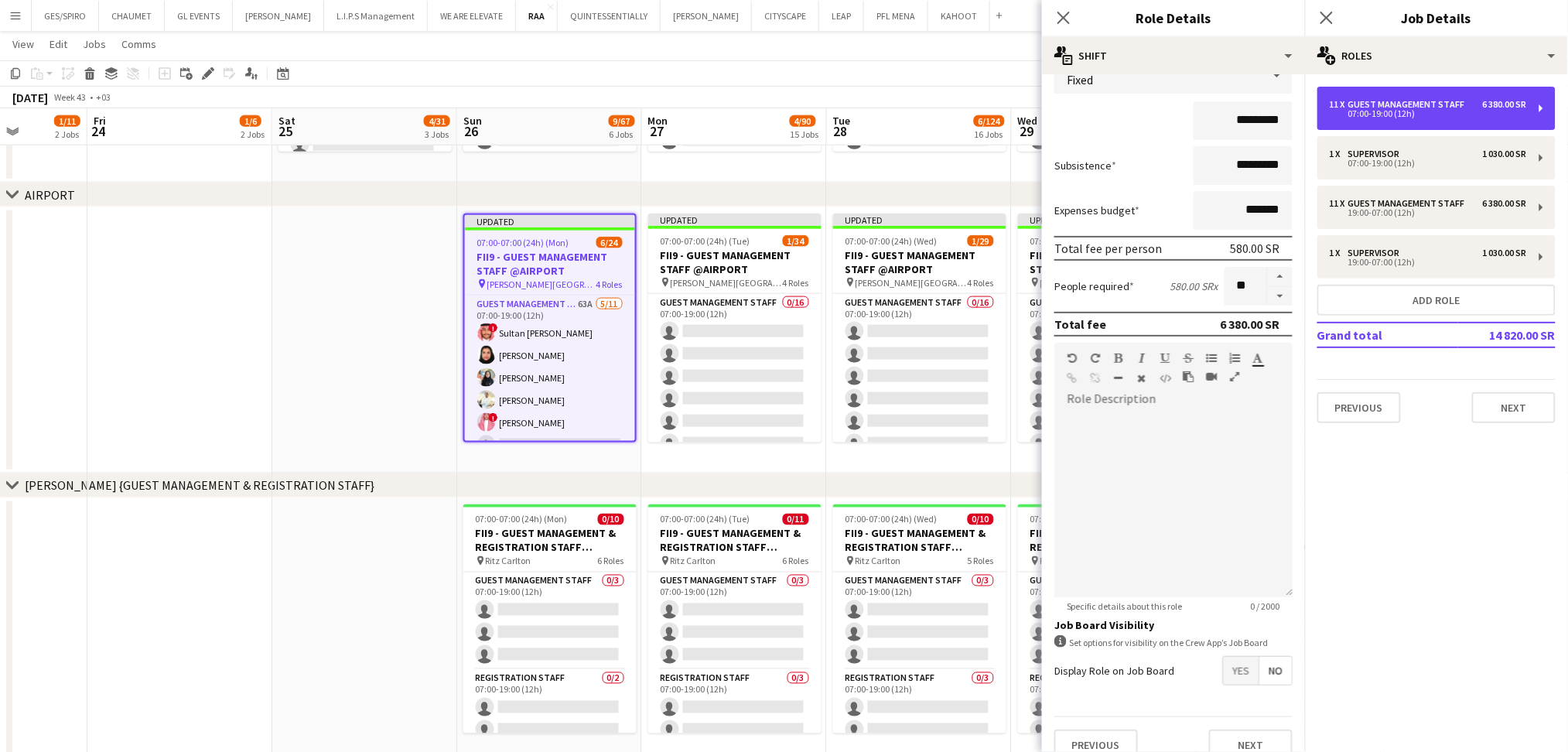
scroll to position [133, 0]
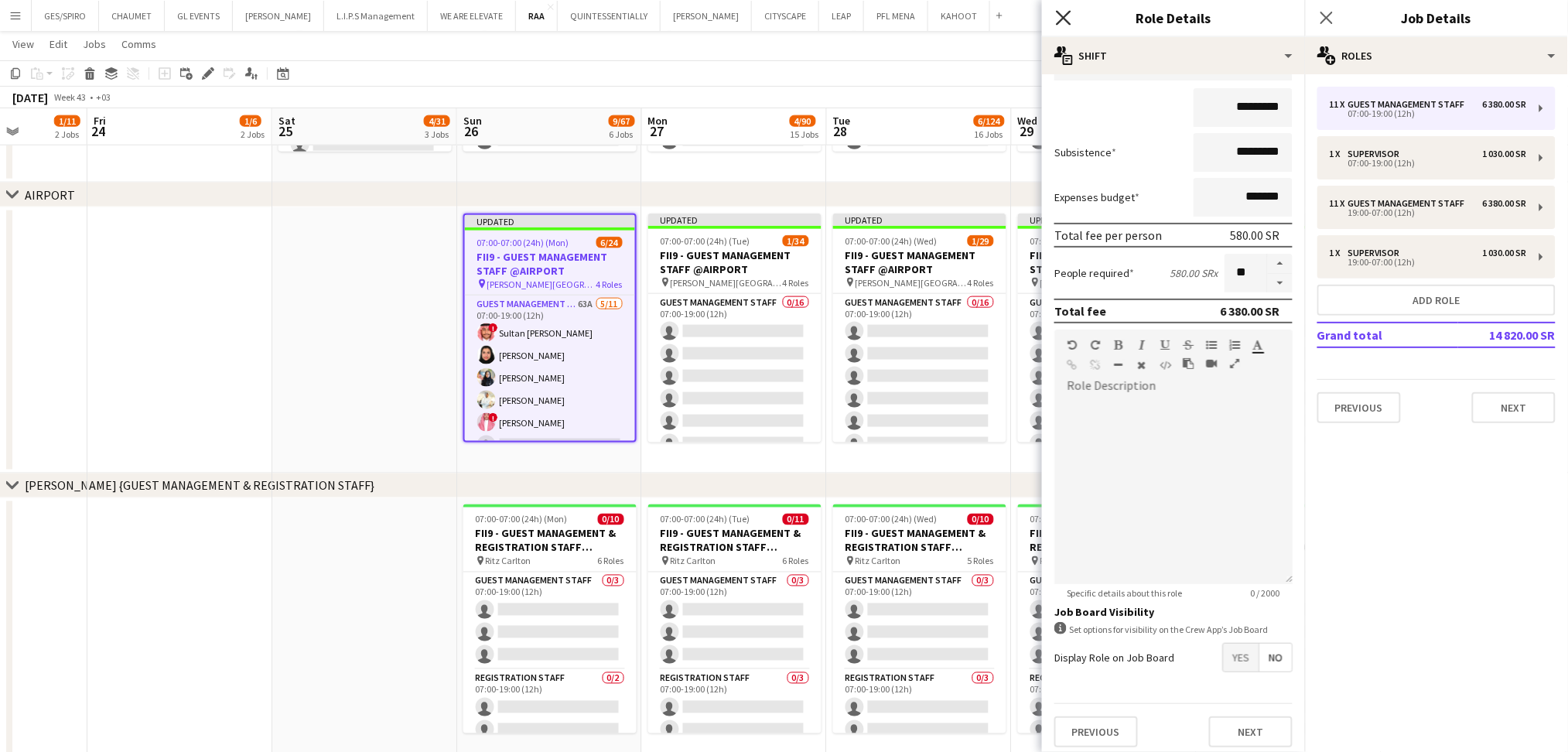
click at [1060, 18] on icon "Close pop-in" at bounding box center [1063, 18] width 15 height 15
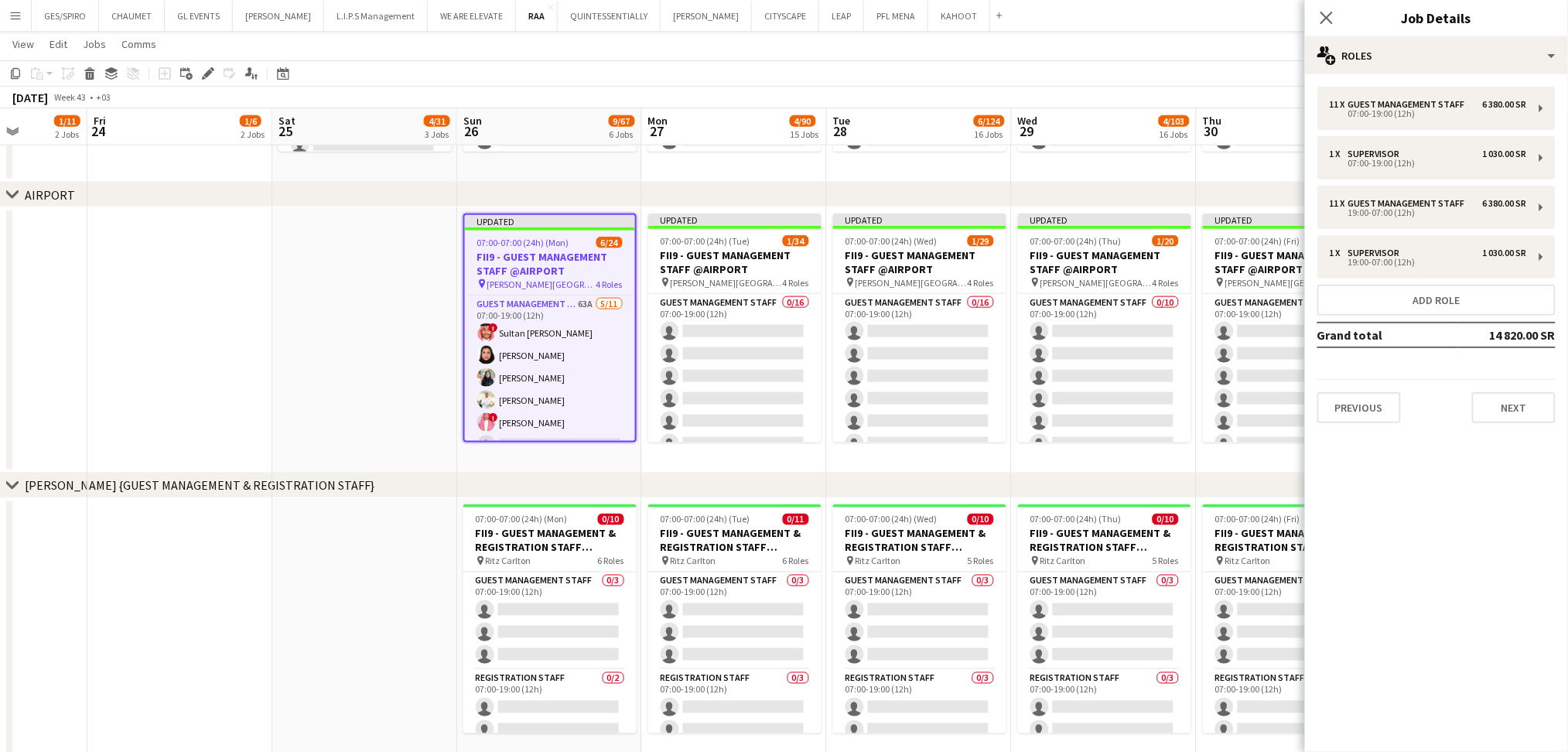
click at [399, 320] on app-date-cell at bounding box center [364, 340] width 185 height 267
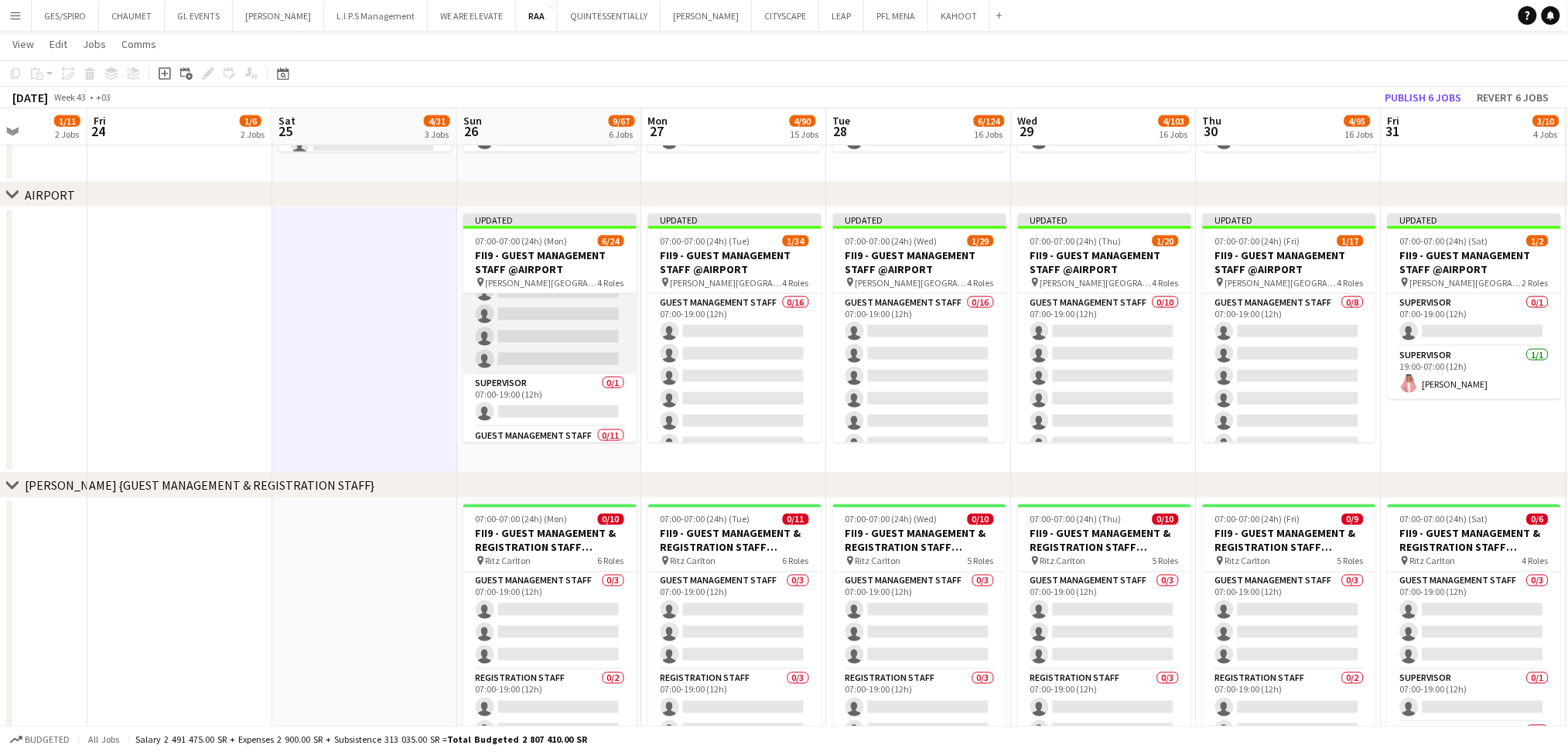
scroll to position [206, 0]
click at [573, 246] on app-job-card "Updated 07:00-07:00 (24h) (Mon) 6/24 FII9 - GUEST MANAGEMENT STAFF @AIRPORT pin…" at bounding box center [550, 328] width 173 height 229
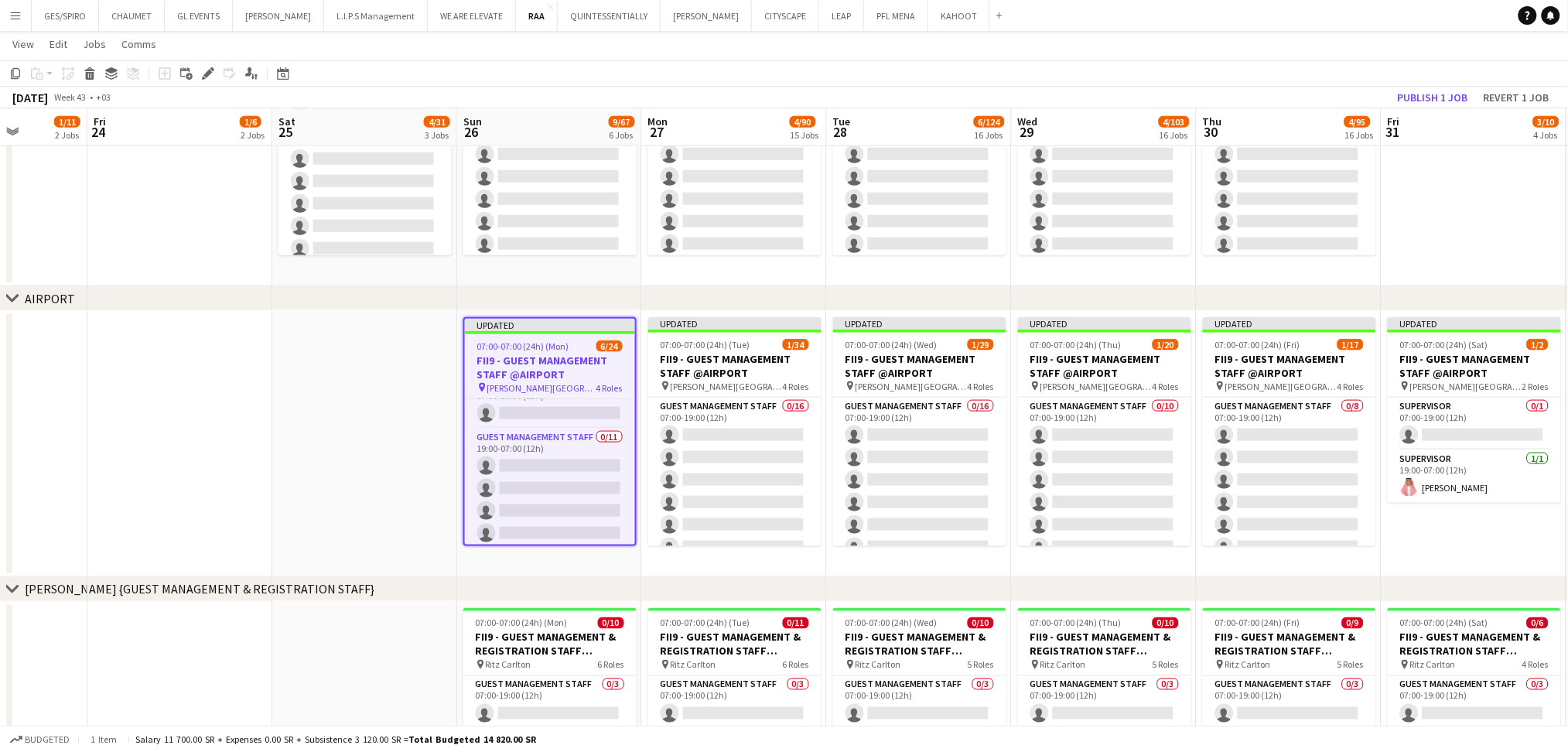
scroll to position [0, 0]
click at [557, 448] on app-card-role "Guest Management Staff 63A 5/11 07:00-19:00 (12h) ! Sultan Bin Turki Alageefi N…" at bounding box center [551, 538] width 170 height 277
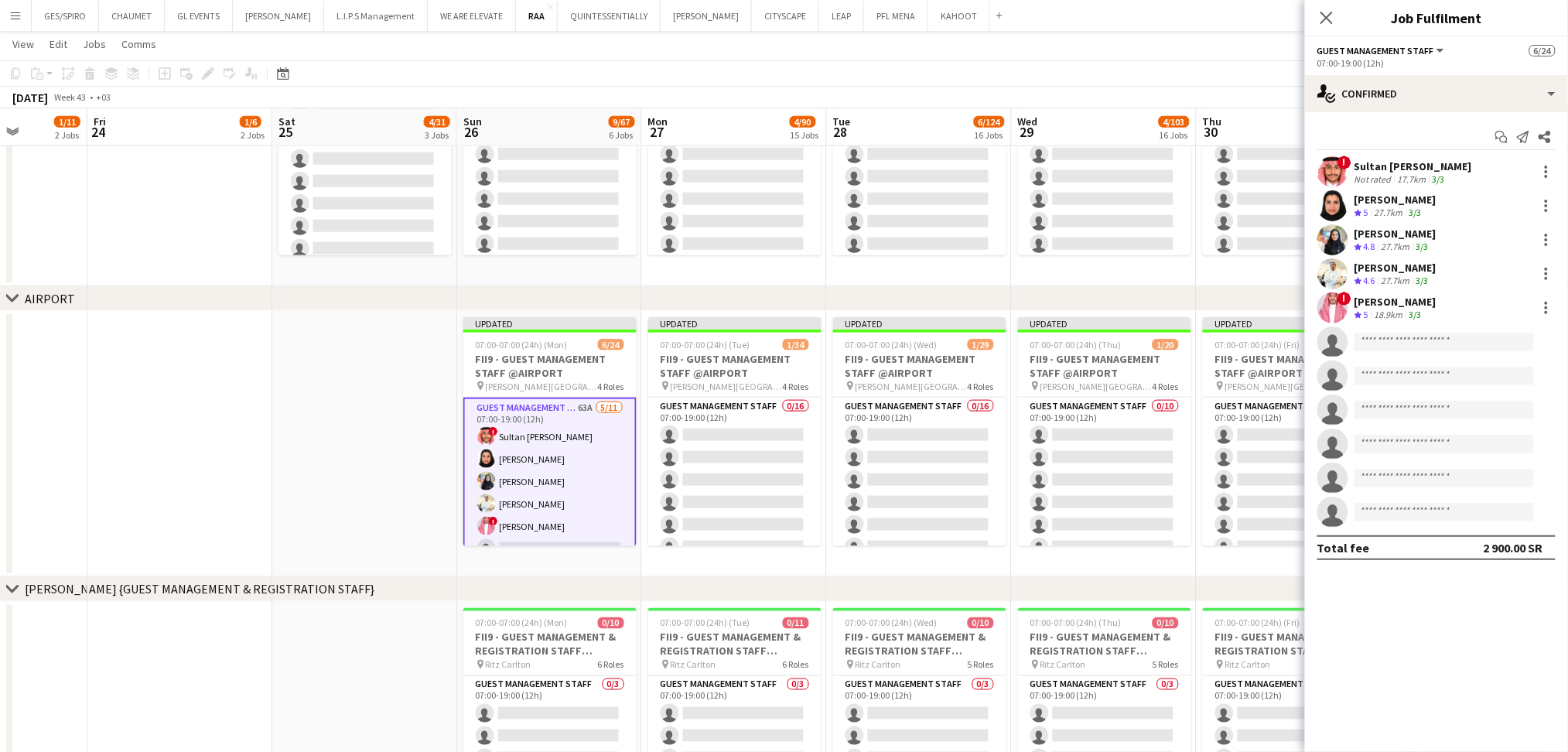
click at [1215, 51] on app-page-menu "View Day view expanded Day view collapsed Month view Date picker Jump to today …" at bounding box center [784, 45] width 1568 height 29
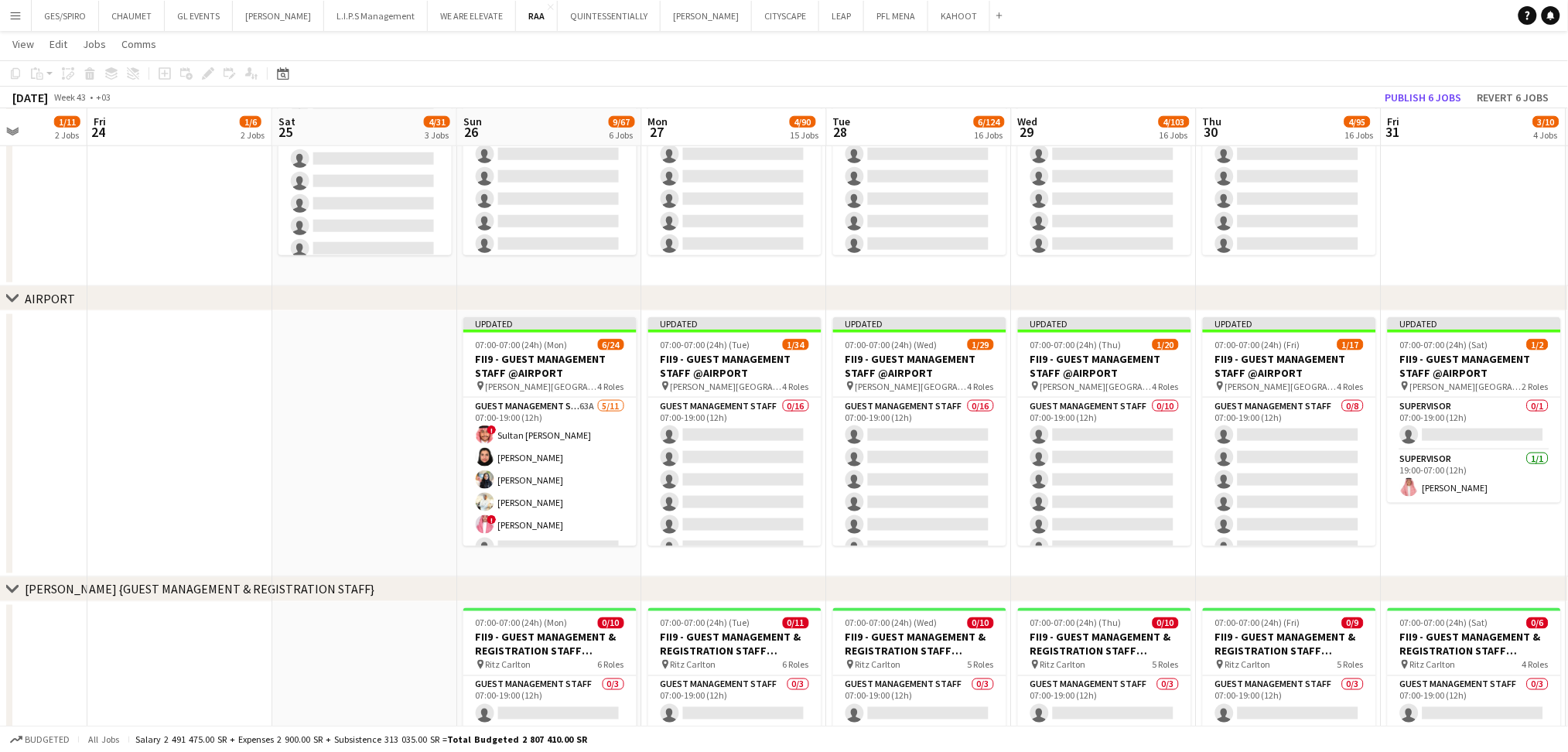
drag, startPoint x: 1307, startPoint y: 69, endPoint x: 830, endPoint y: 124, distance: 480.2
click at [1439, 195] on app-date-cell at bounding box center [1474, 153] width 185 height 267
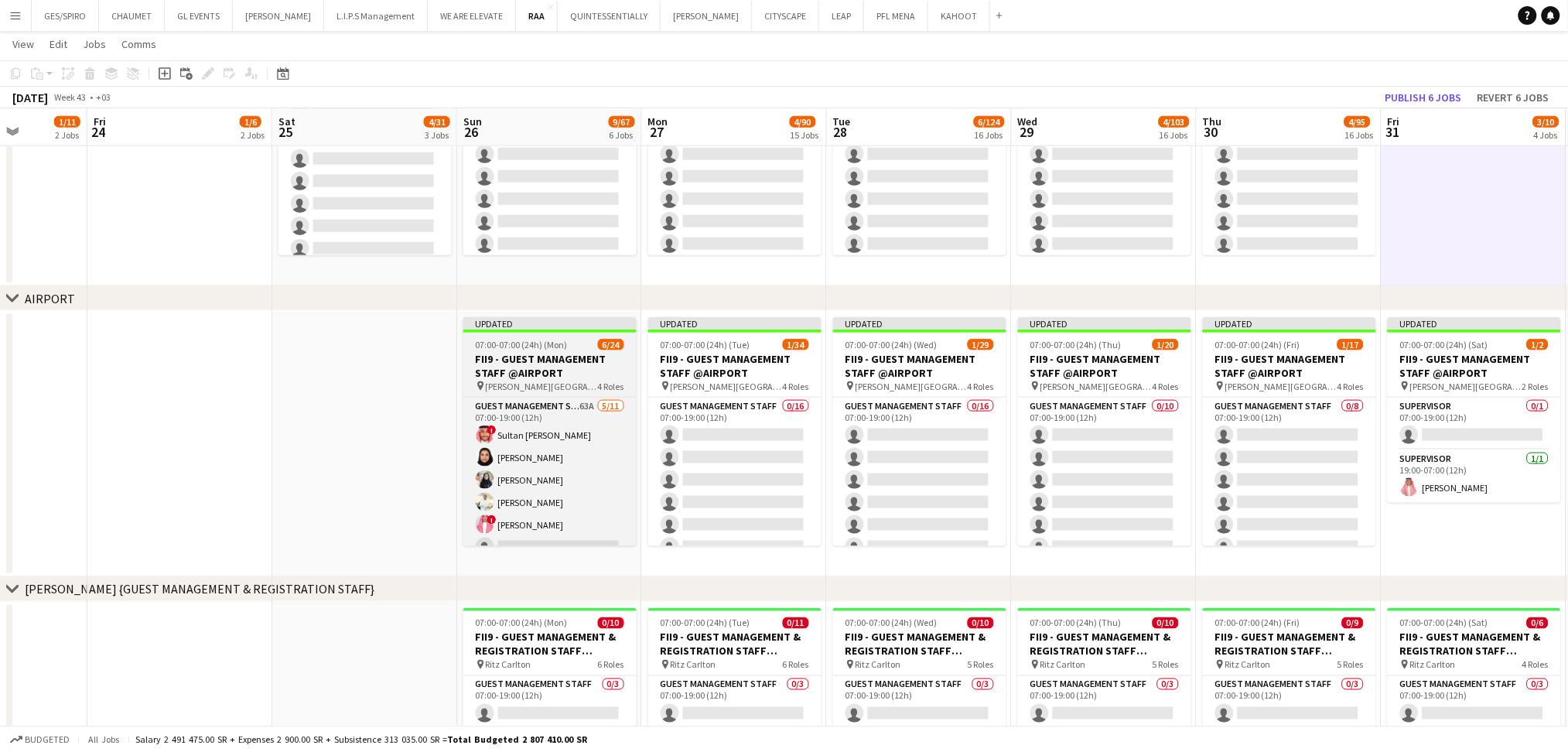
click at [566, 382] on span "King Khalid International Airport" at bounding box center [542, 387] width 112 height 12
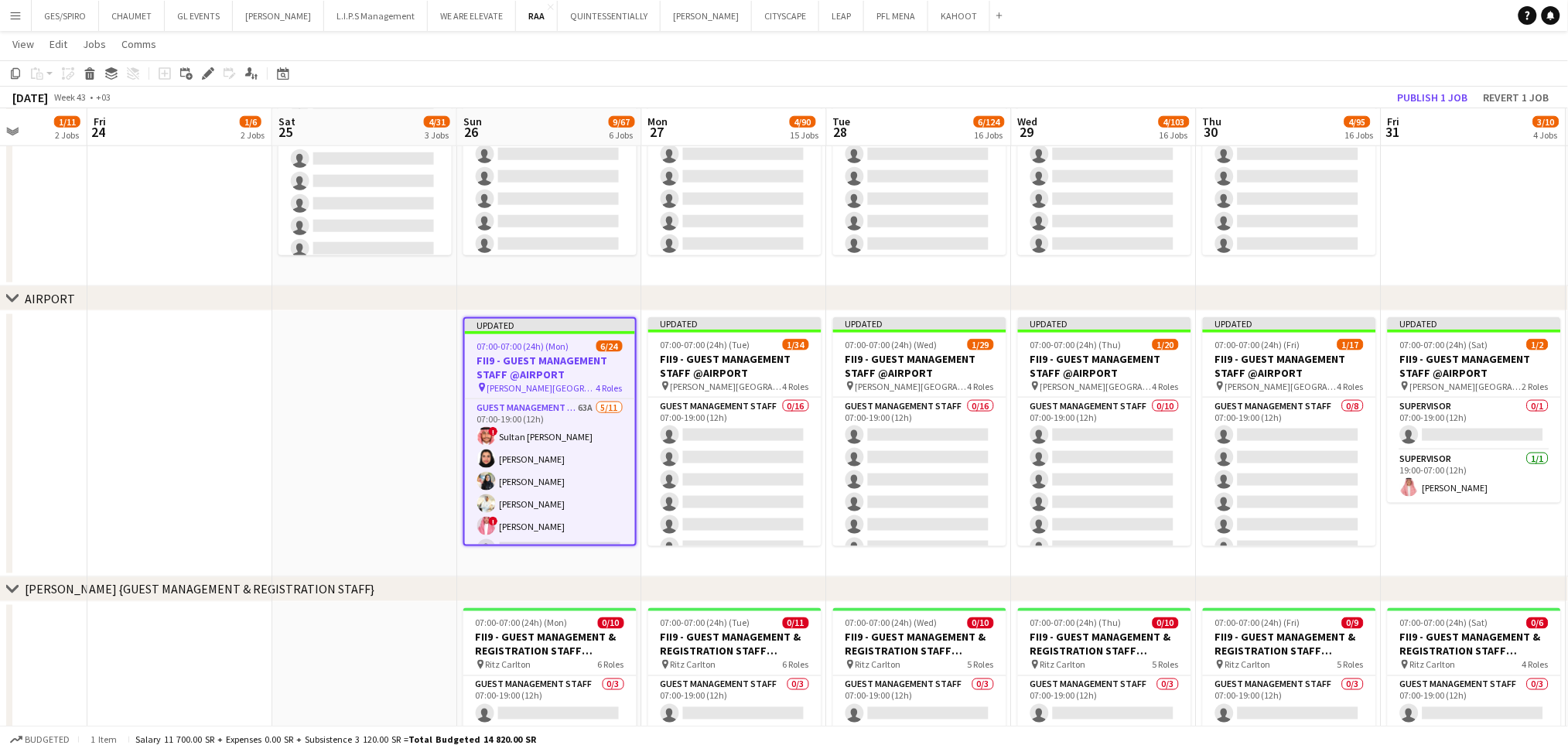
click at [1428, 214] on app-date-cell at bounding box center [1474, 153] width 185 height 267
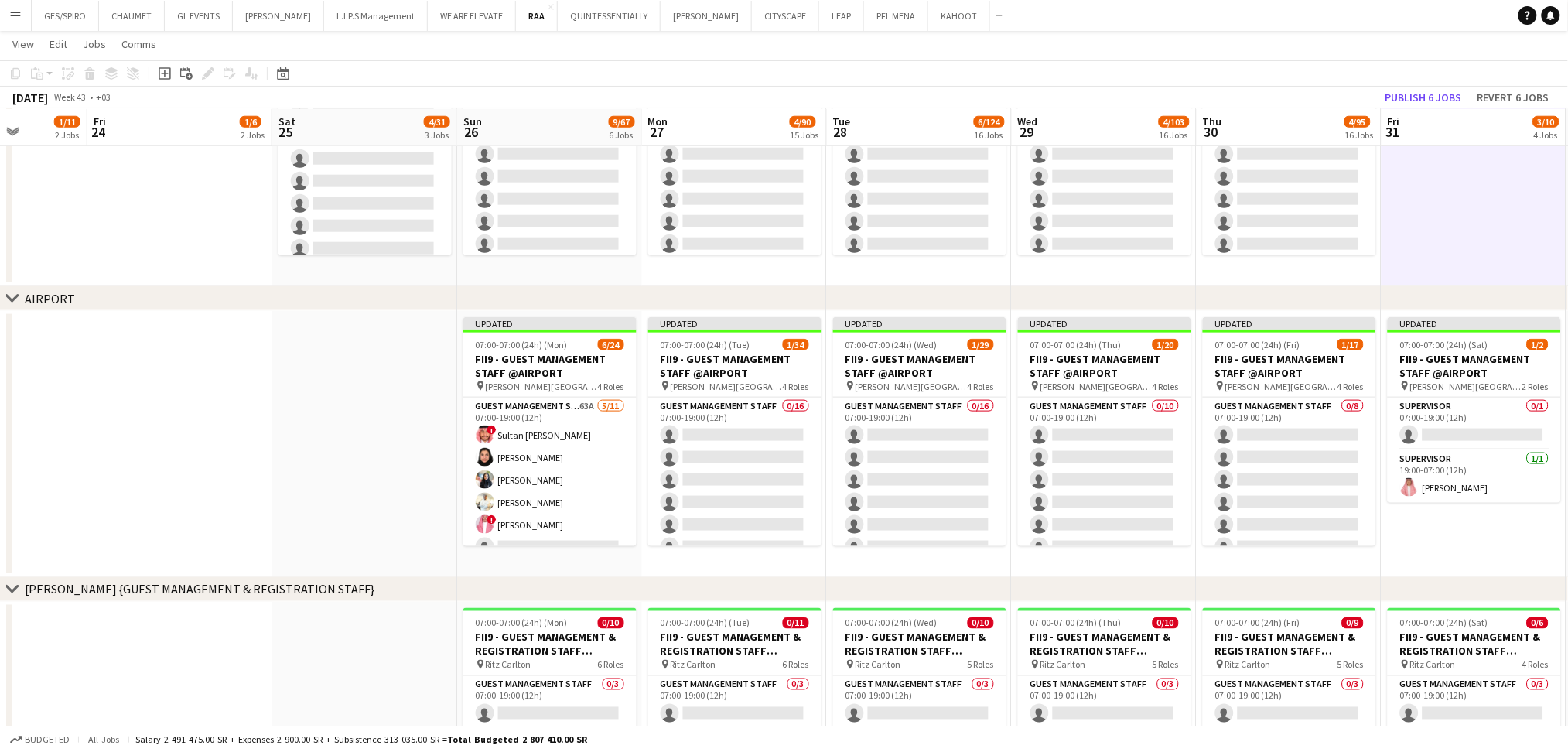
click at [1297, 49] on app-page-menu "View Day view expanded Day view collapsed Month view Date picker Jump to today …" at bounding box center [784, 45] width 1568 height 29
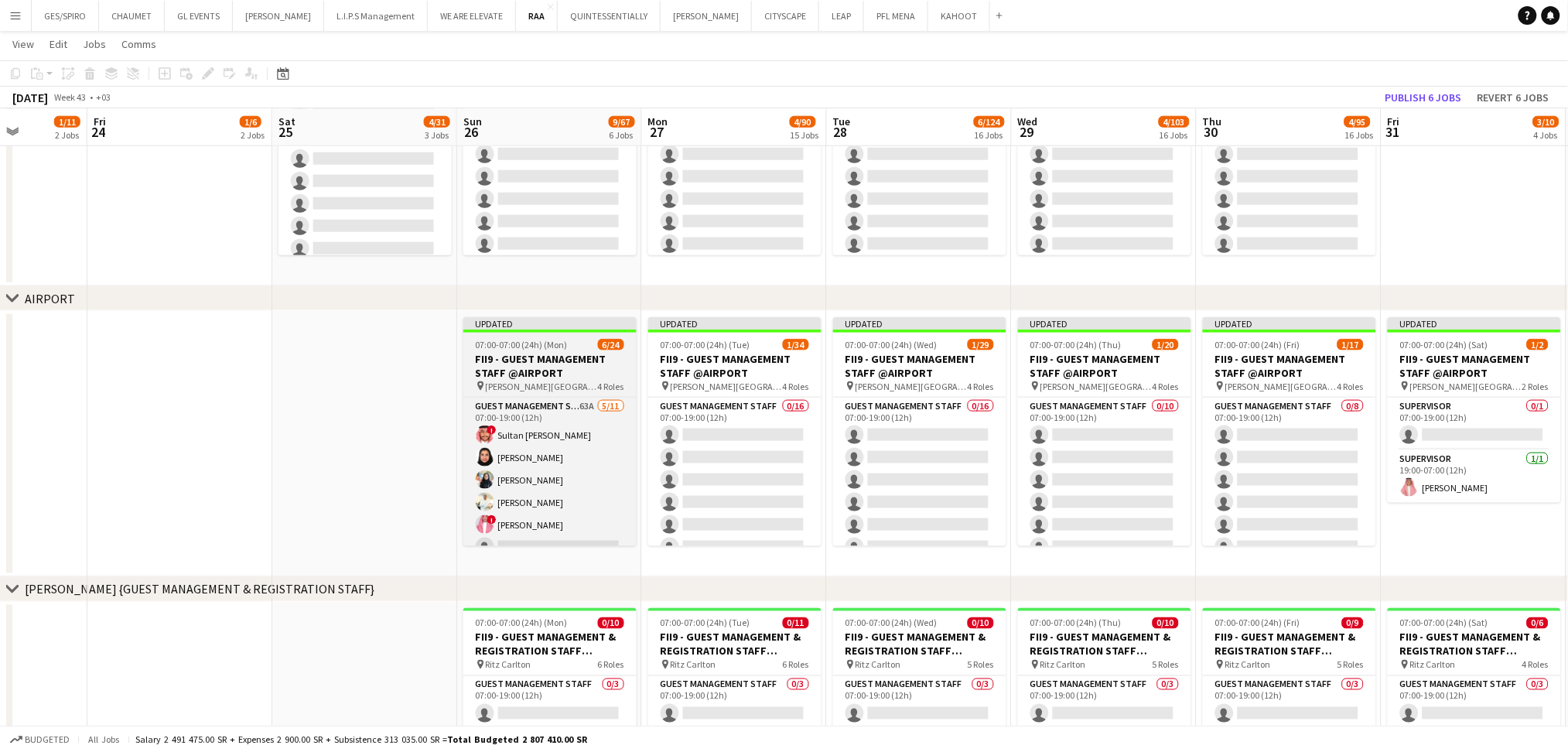
click at [576, 353] on h3 "FII9 - GUEST MANAGEMENT STAFF @AIRPORT" at bounding box center [550, 365] width 173 height 28
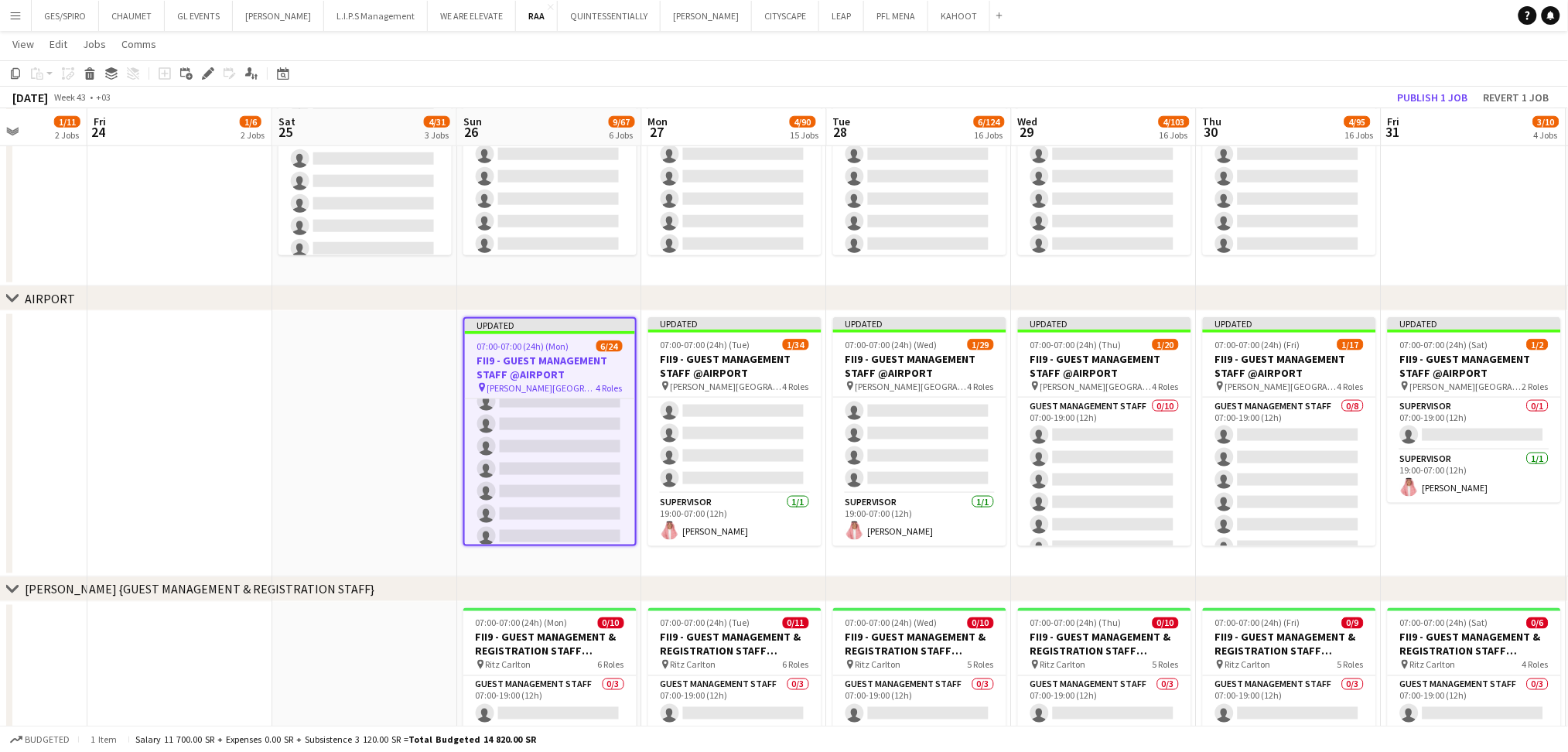
scroll to position [512, 0]
click at [442, 397] on app-date-cell at bounding box center [364, 444] width 185 height 267
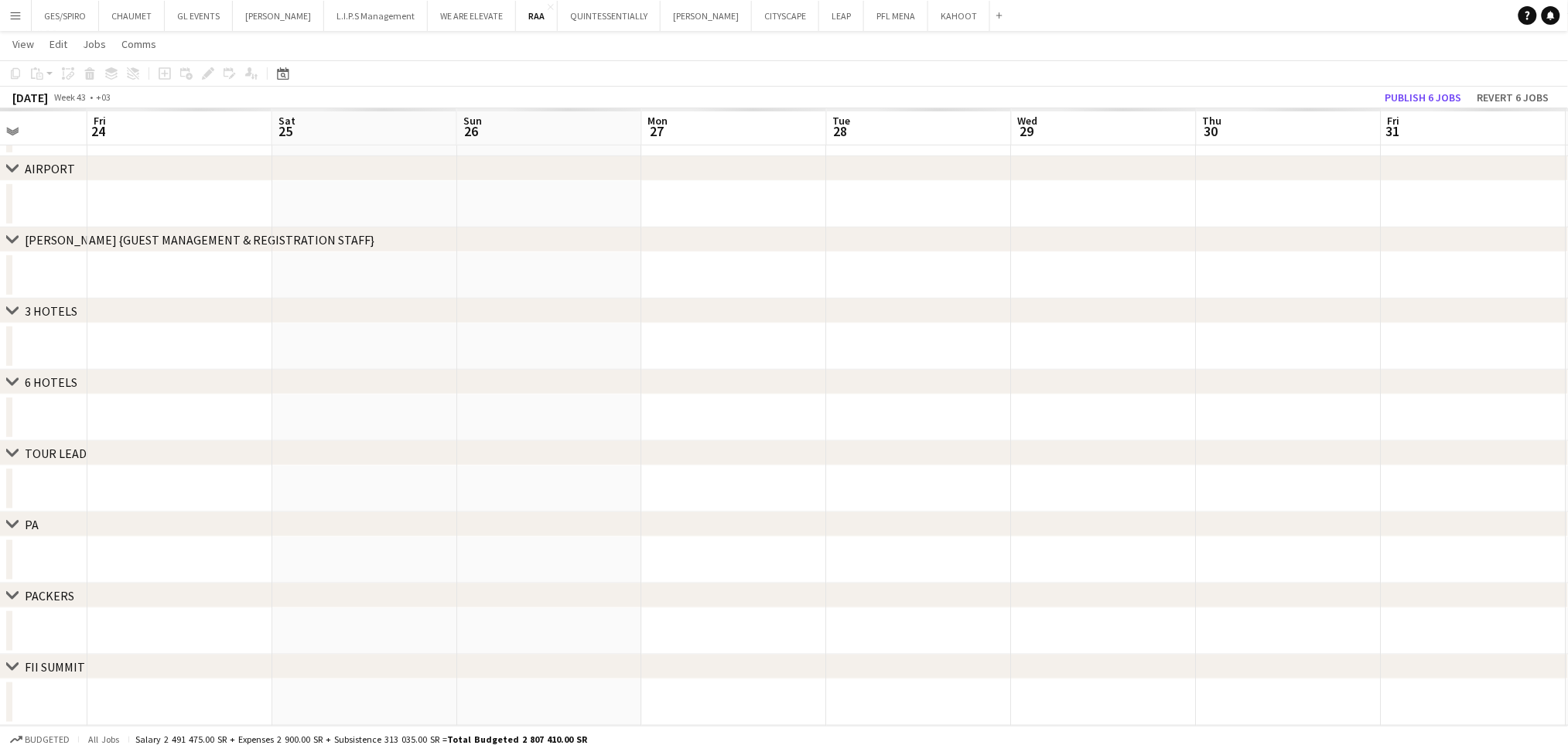
scroll to position [205, 0]
drag, startPoint x: 297, startPoint y: 66, endPoint x: 273, endPoint y: 75, distance: 25.6
click at [296, 64] on app-toolbar "Copy Paste Paste Ctrl+V Paste with crew Ctrl+Shift+V Paste linked Job Delete Gr…" at bounding box center [784, 73] width 1568 height 26
click at [274, 75] on div "Date picker" at bounding box center [283, 74] width 18 height 18
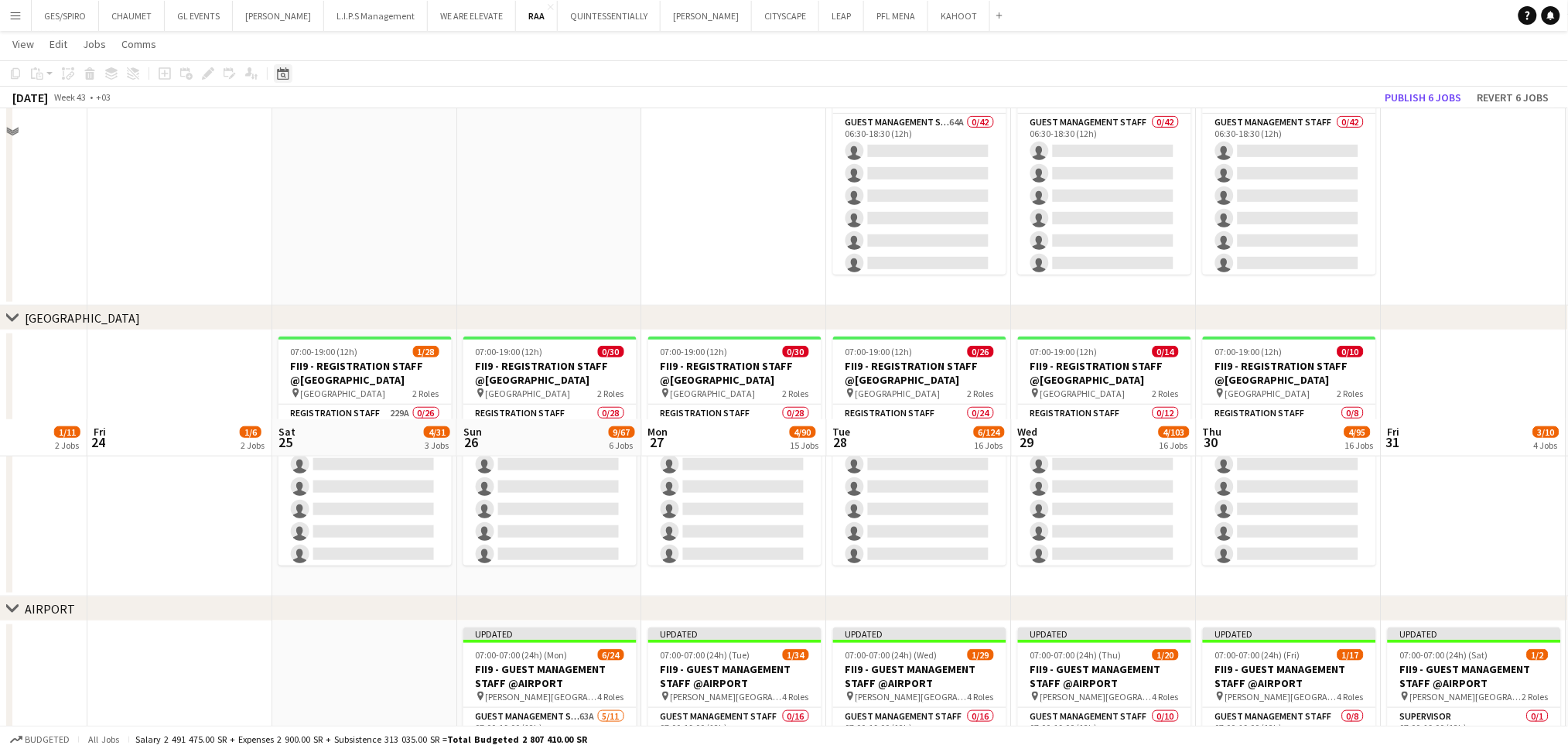
scroll to position [516, 0]
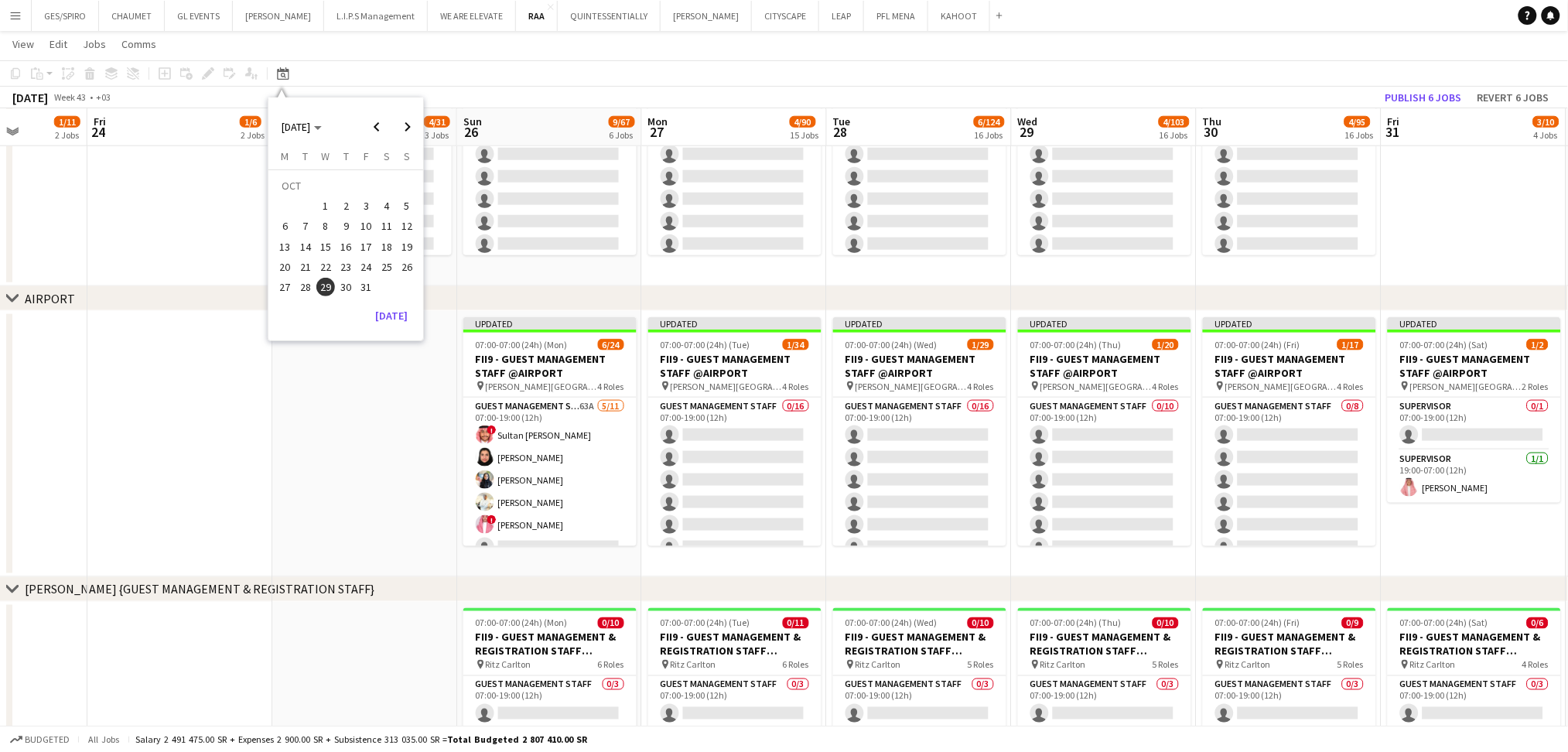
click at [327, 284] on span "29" at bounding box center [326, 287] width 18 height 18
click at [330, 322] on div "Today" at bounding box center [341, 316] width 145 height 25
click at [327, 283] on span "29" at bounding box center [326, 287] width 18 height 18
click at [312, 413] on app-date-cell at bounding box center [364, 444] width 185 height 267
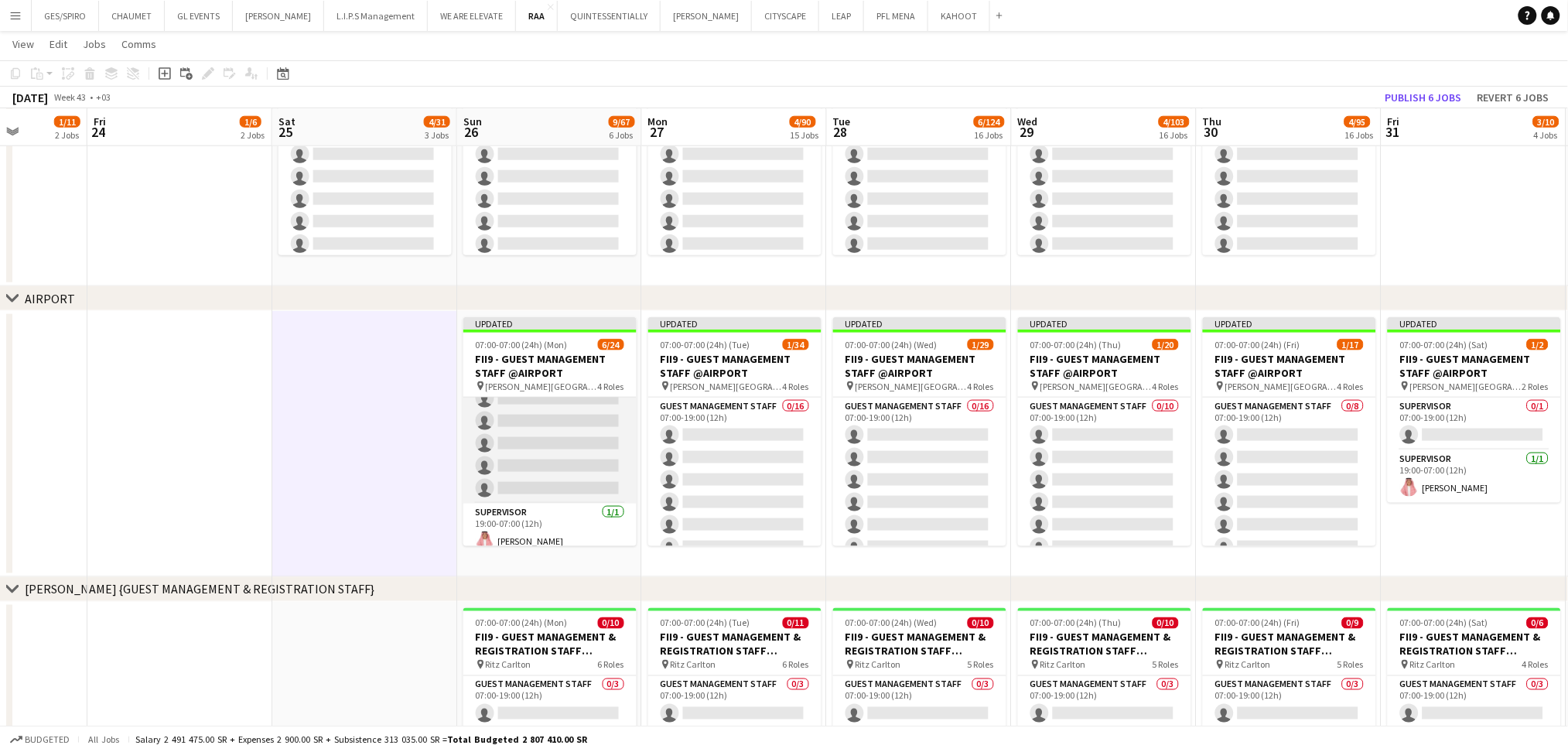
scroll to position [511, 0]
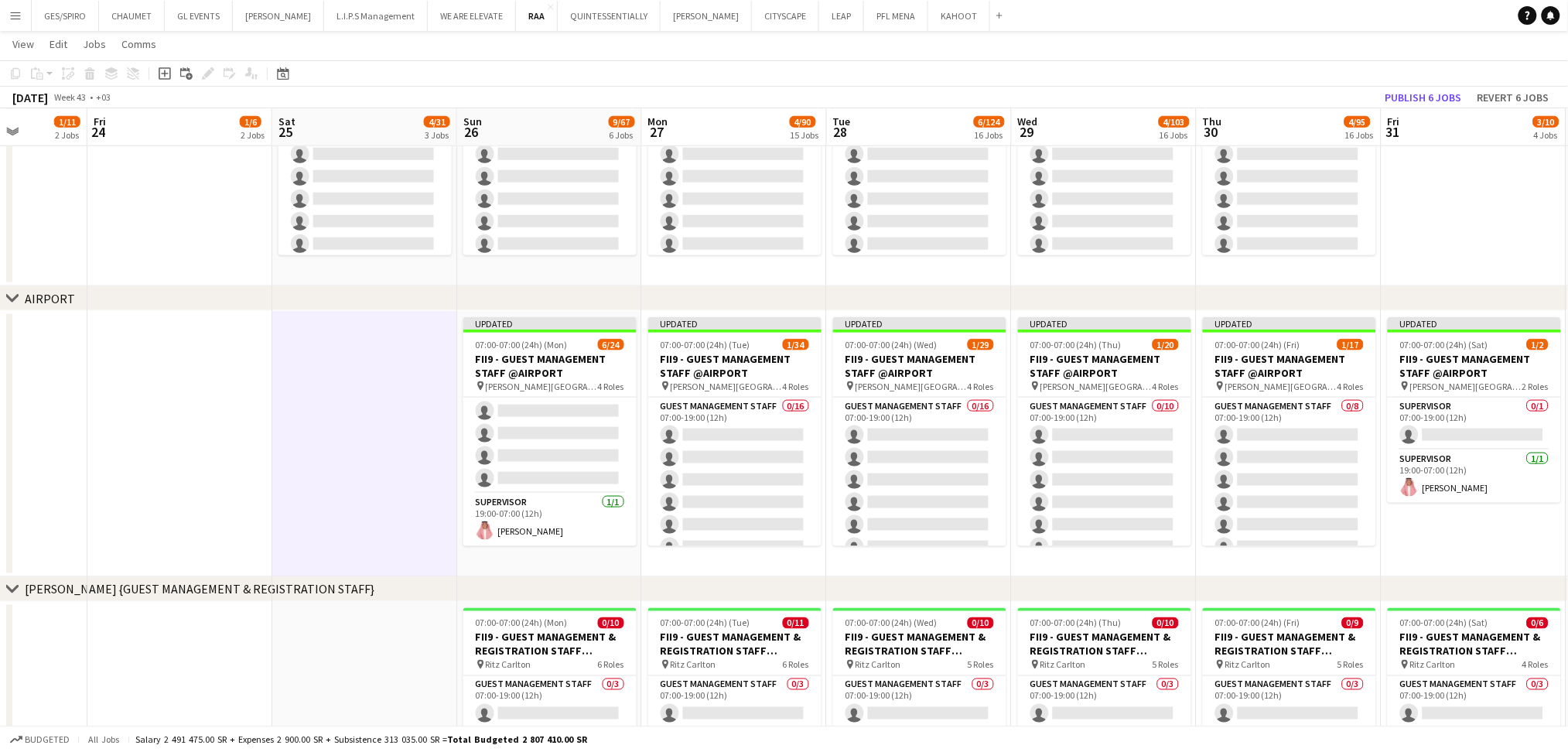
click at [408, 455] on app-date-cell at bounding box center [364, 444] width 185 height 267
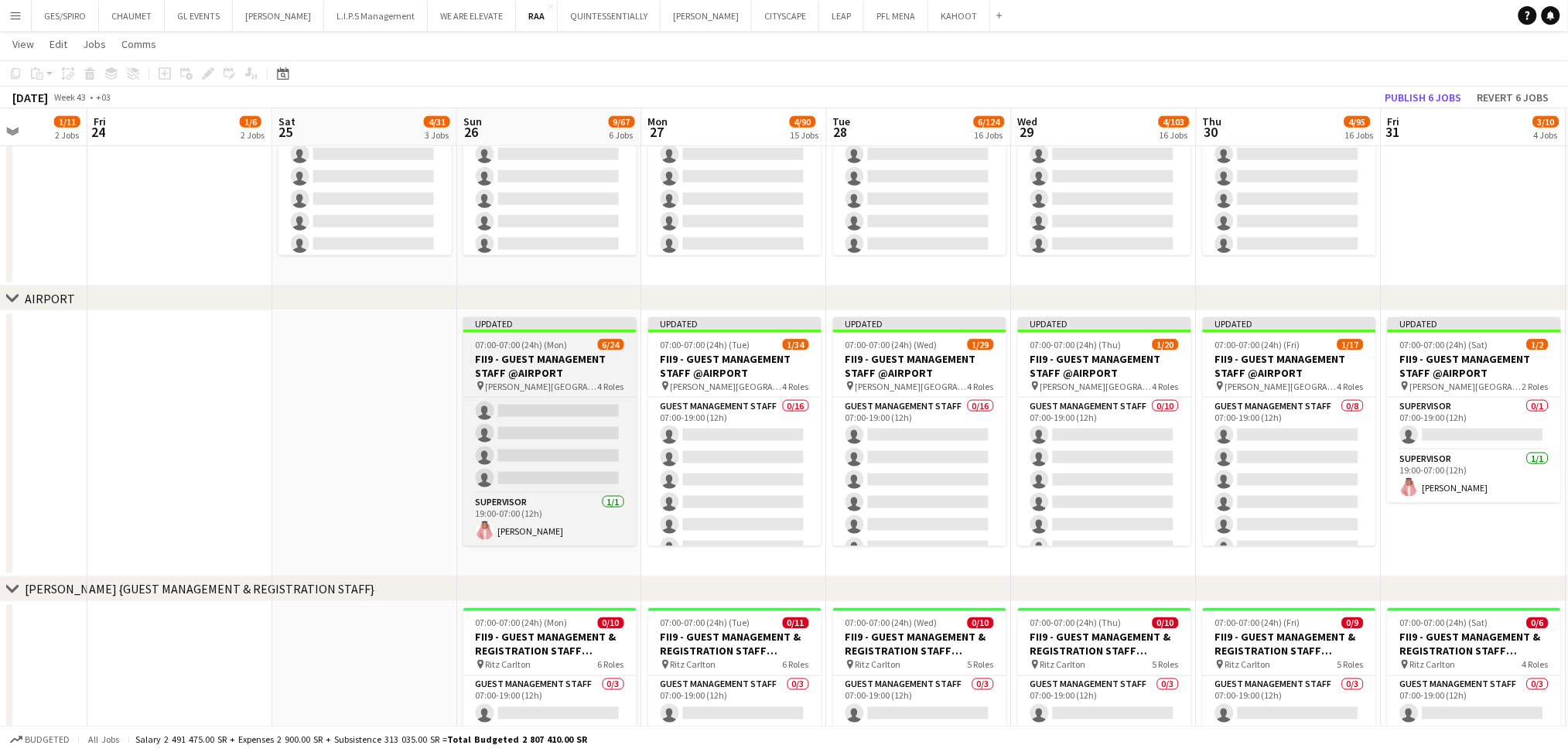
click at [575, 353] on h3 "FII9 - GUEST MANAGEMENT STAFF @AIRPORT" at bounding box center [550, 365] width 173 height 28
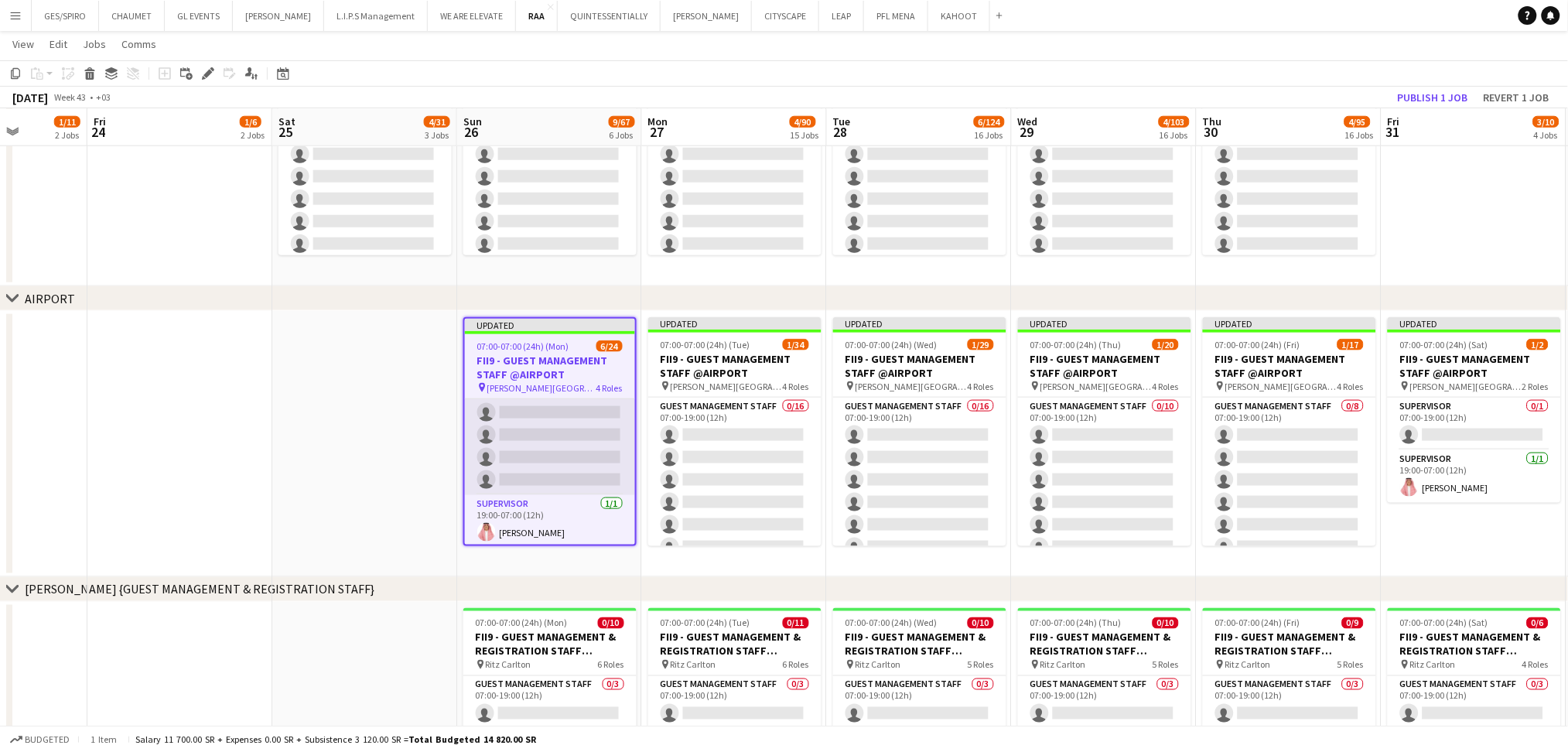
click at [571, 465] on app-card-role "Guest Management Staff 0/11 19:00-07:00 (12h) single-neutral-actions single-neu…" at bounding box center [551, 357] width 170 height 277
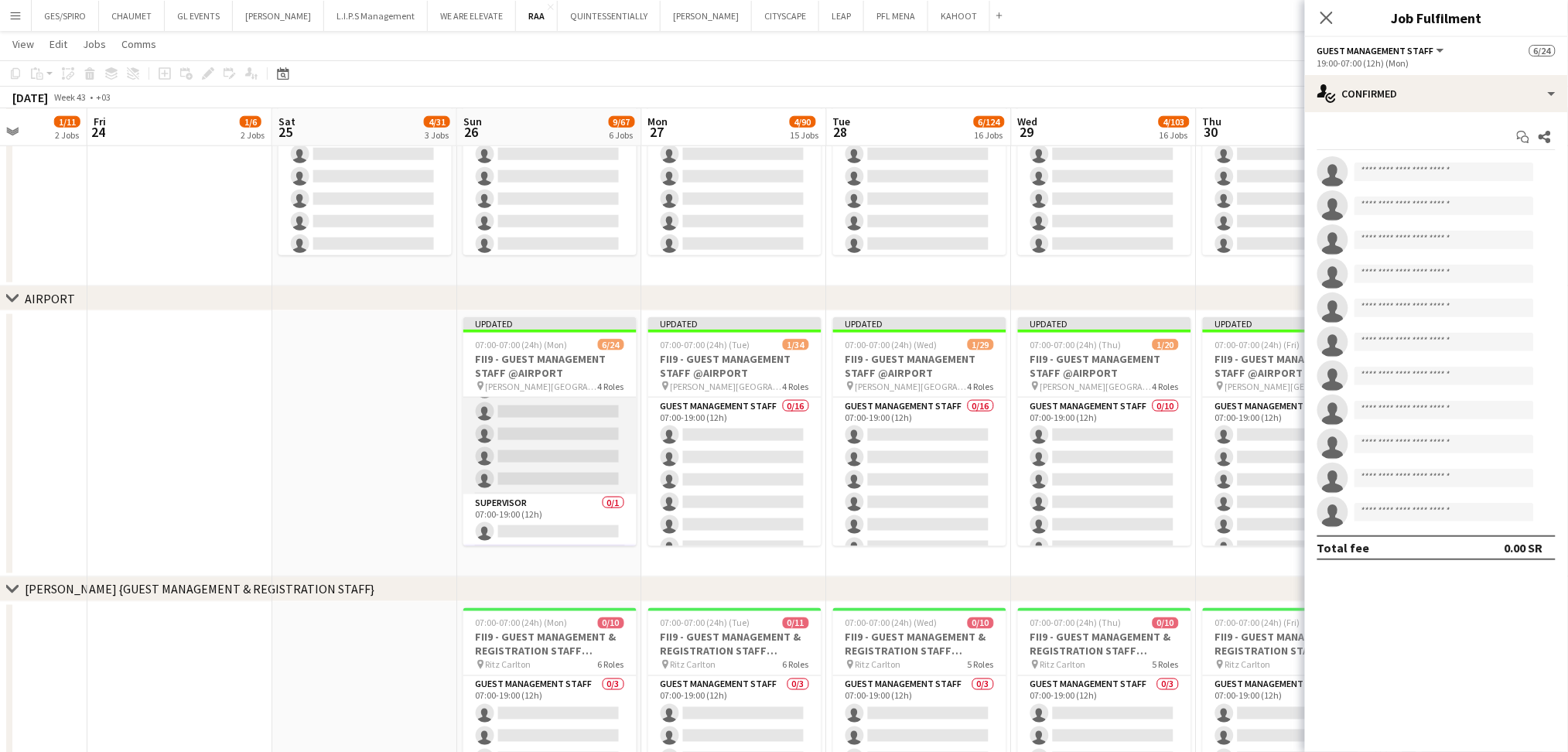
scroll to position [0, 0]
click at [566, 486] on app-card-role "Guest Management Staff 63A 5/11 07:00-19:00 (12h) ! Sultan Bin Turki Alageefi N…" at bounding box center [550, 536] width 173 height 277
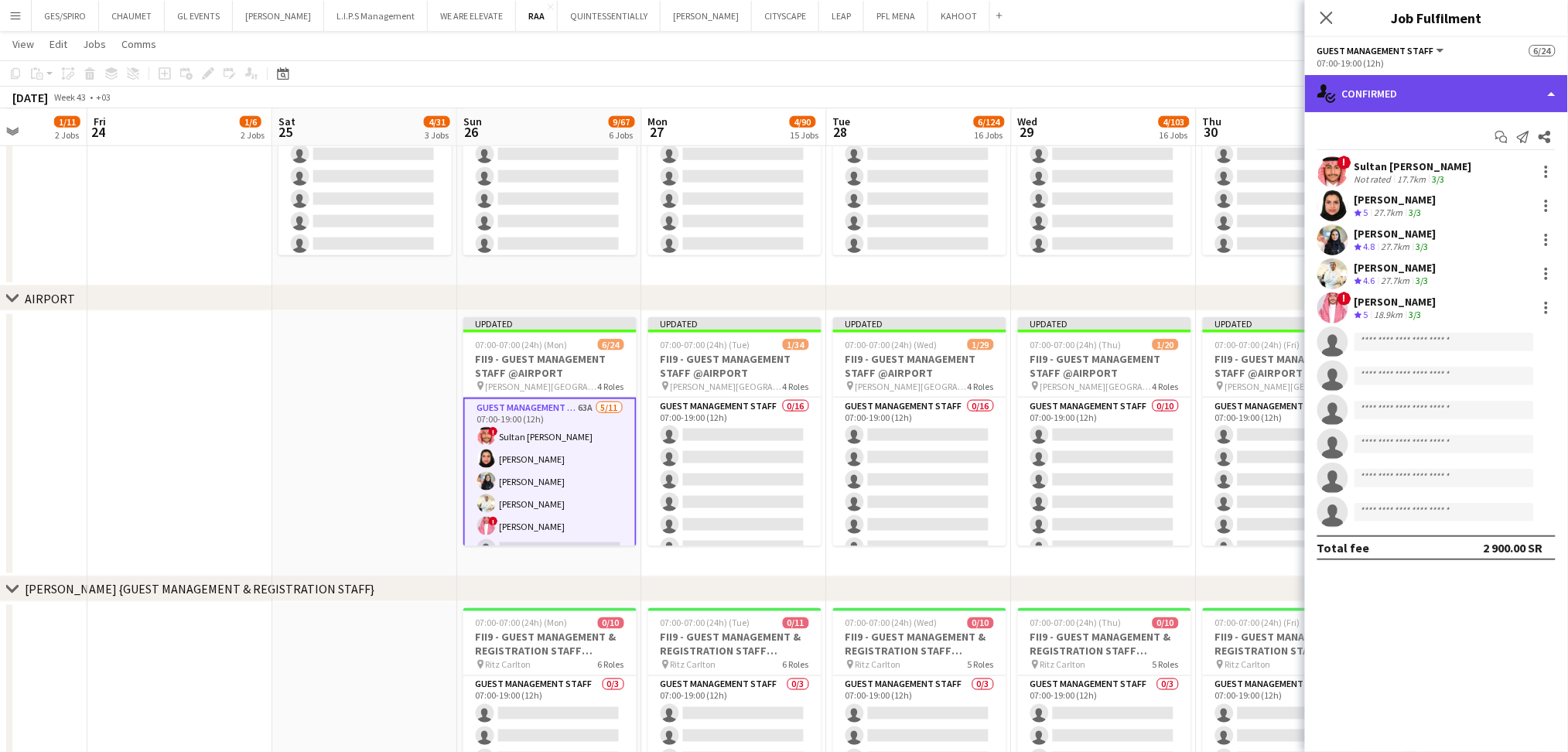
click at [1504, 89] on div "single-neutral-actions-check-2 Confirmed" at bounding box center [1436, 94] width 263 height 37
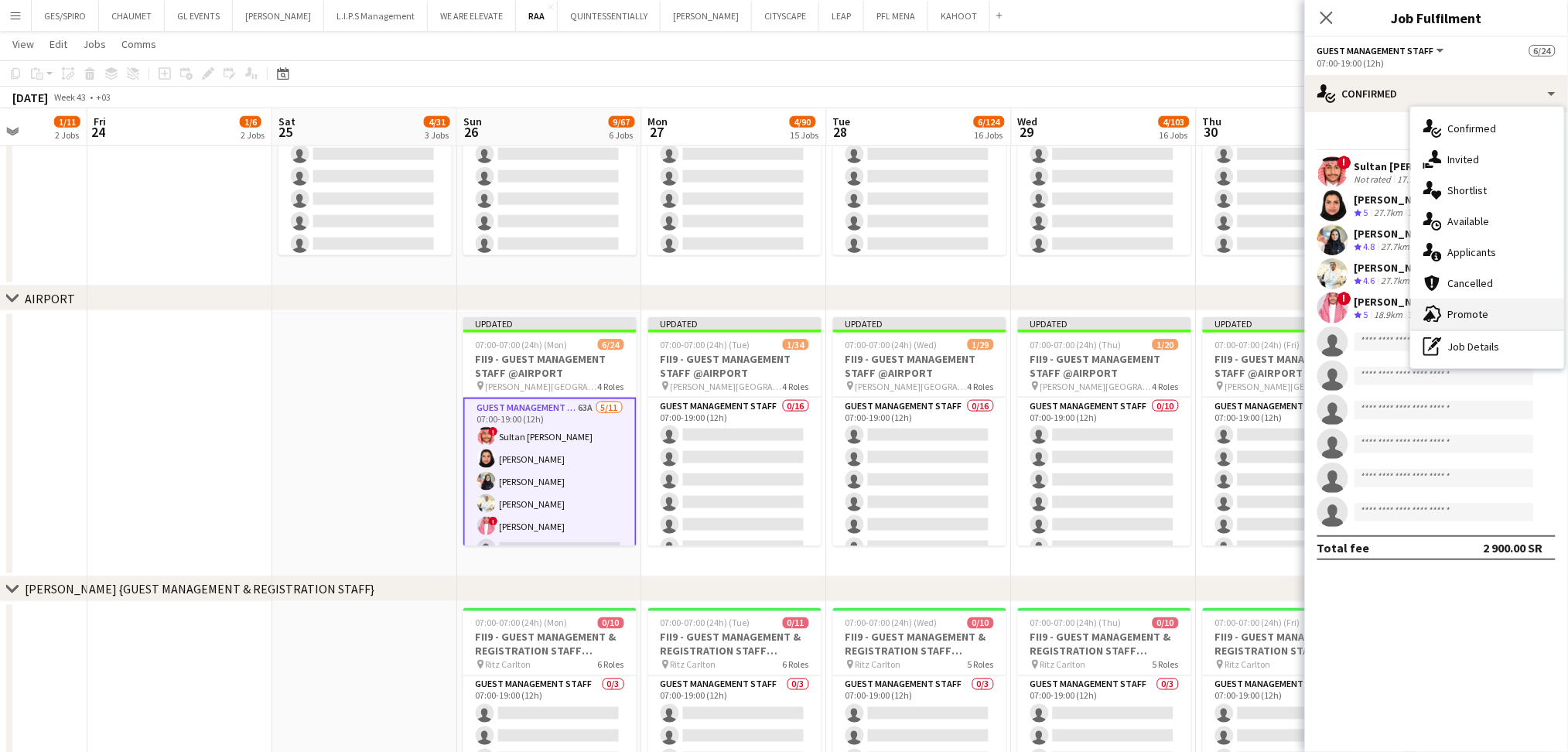
click at [1483, 314] on div "advertising-megaphone Promote" at bounding box center [1487, 314] width 153 height 31
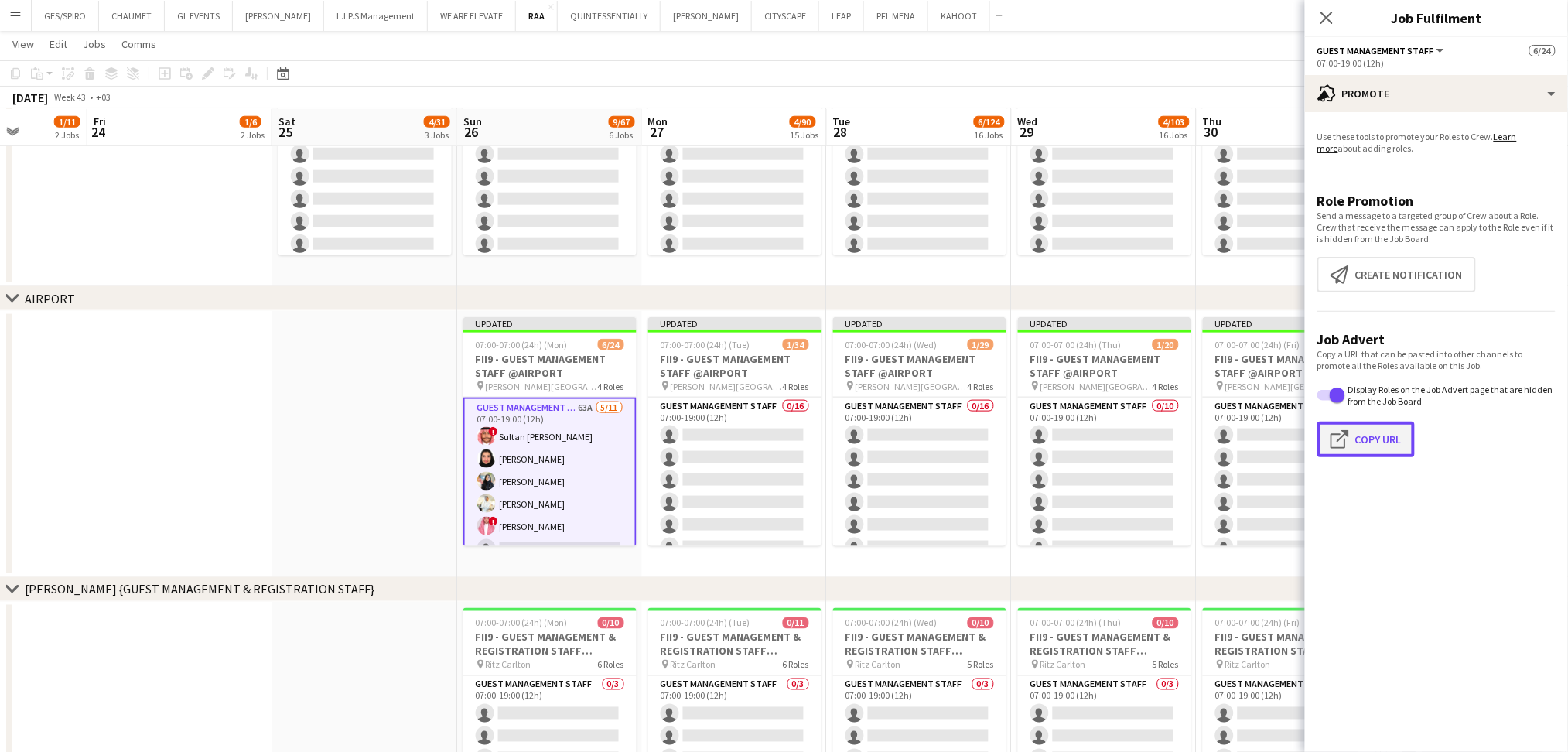
click at [1378, 447] on button "Click to copy URL Copy Url" at bounding box center [1366, 440] width 98 height 36
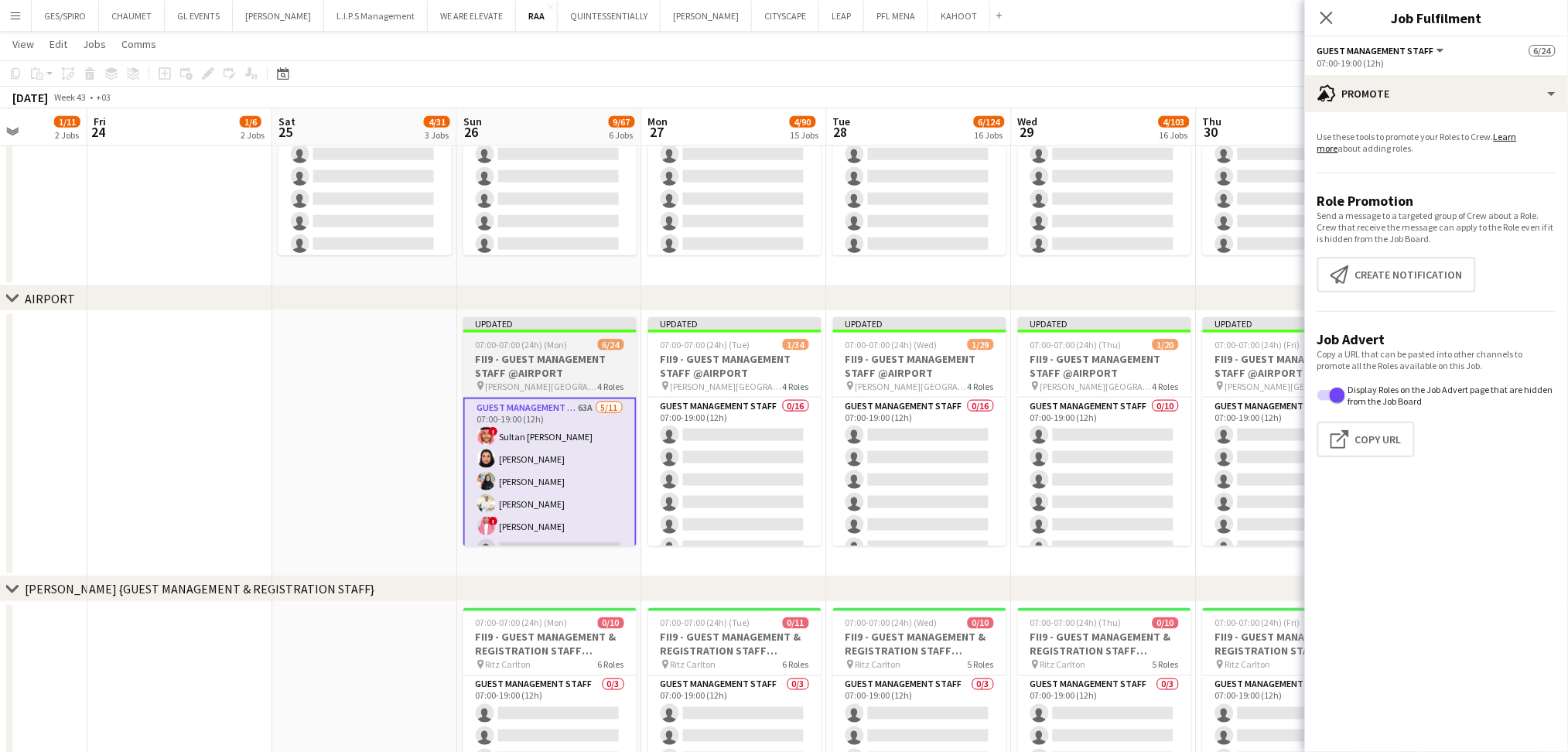
click at [529, 361] on h3 "FII9 - GUEST MANAGEMENT STAFF @AIRPORT" at bounding box center [550, 365] width 173 height 28
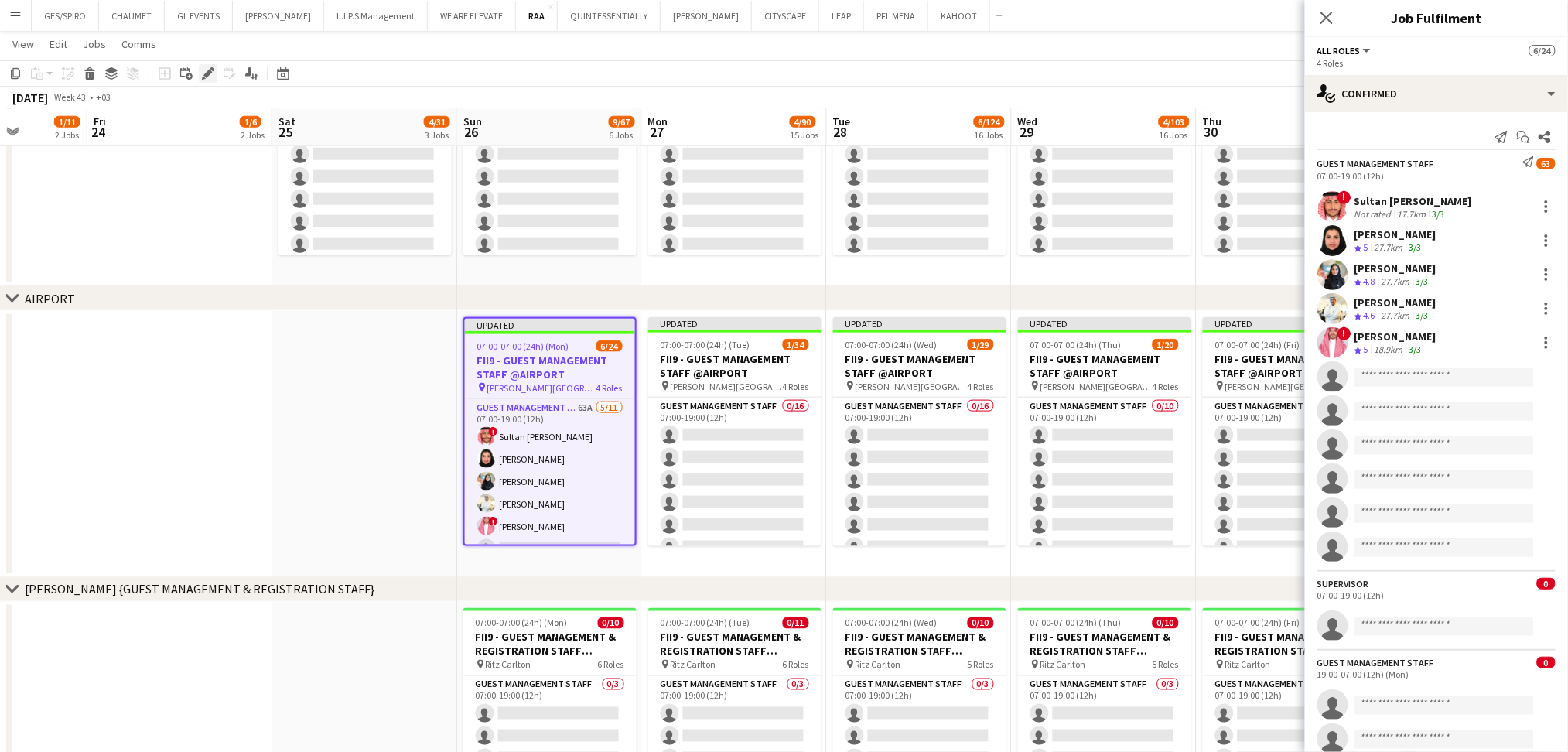
click at [202, 64] on div "Edit" at bounding box center [208, 74] width 18 height 18
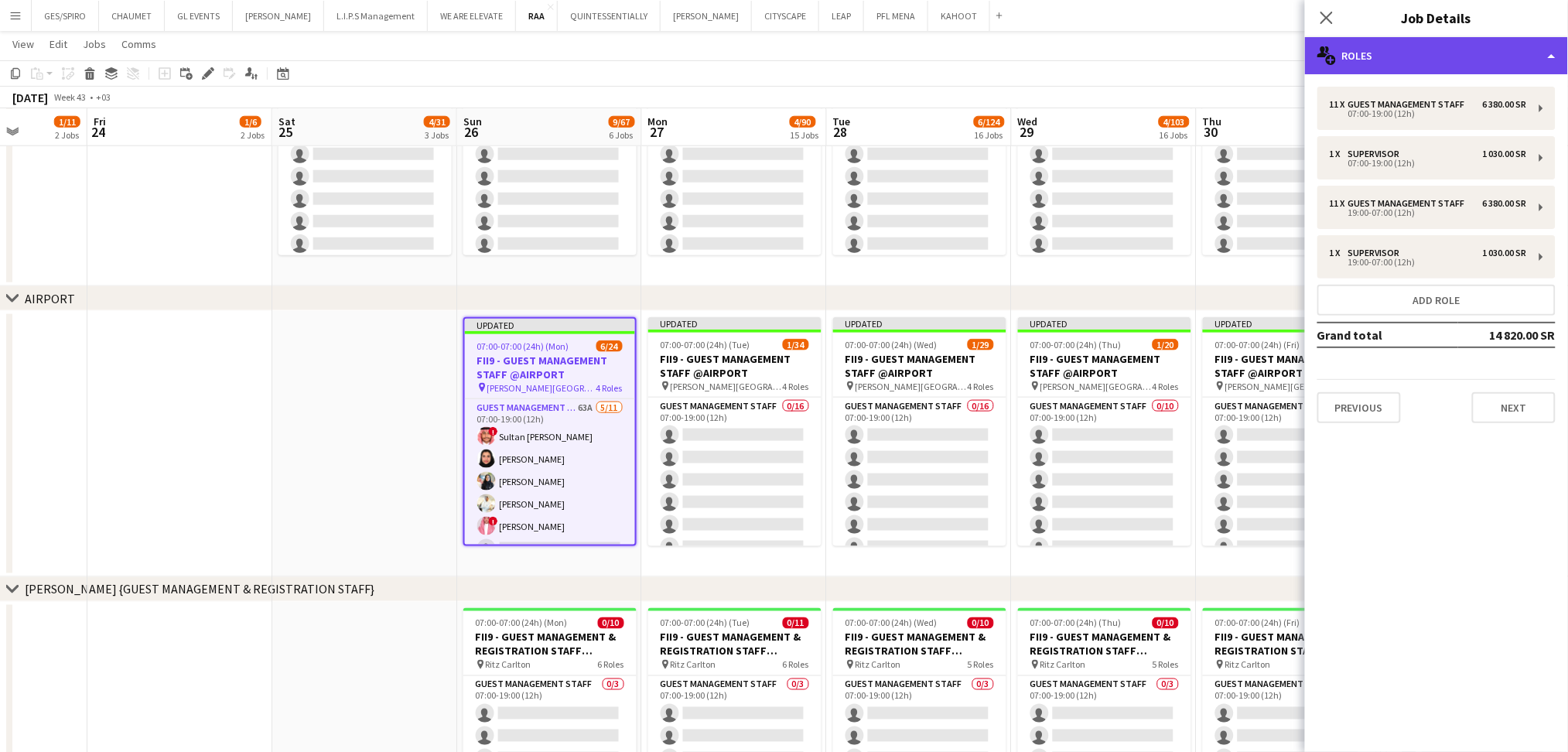
click at [1472, 55] on div "multiple-users-add Roles" at bounding box center [1436, 55] width 263 height 37
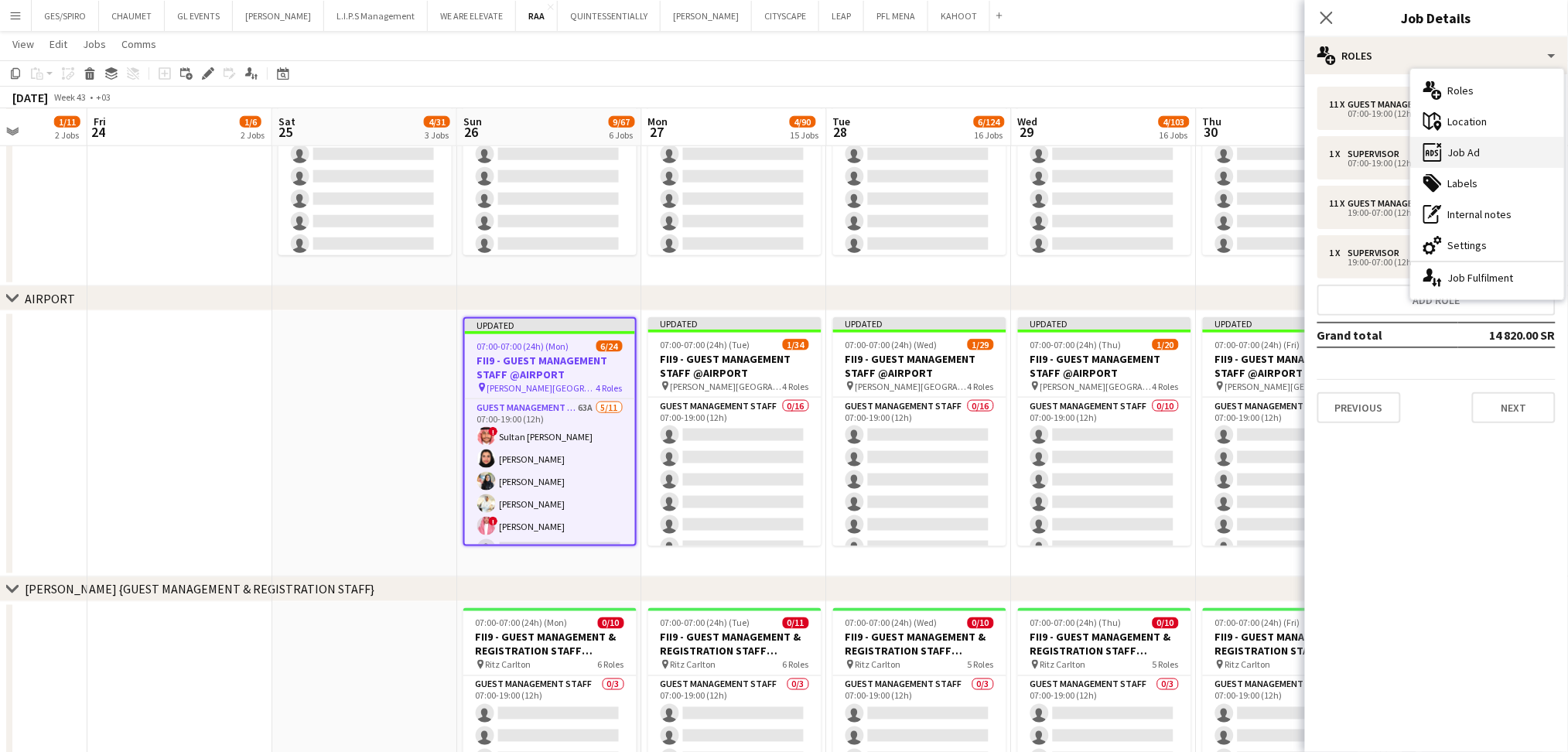
click at [1485, 149] on div "ads-window Job Ad" at bounding box center [1487, 152] width 153 height 31
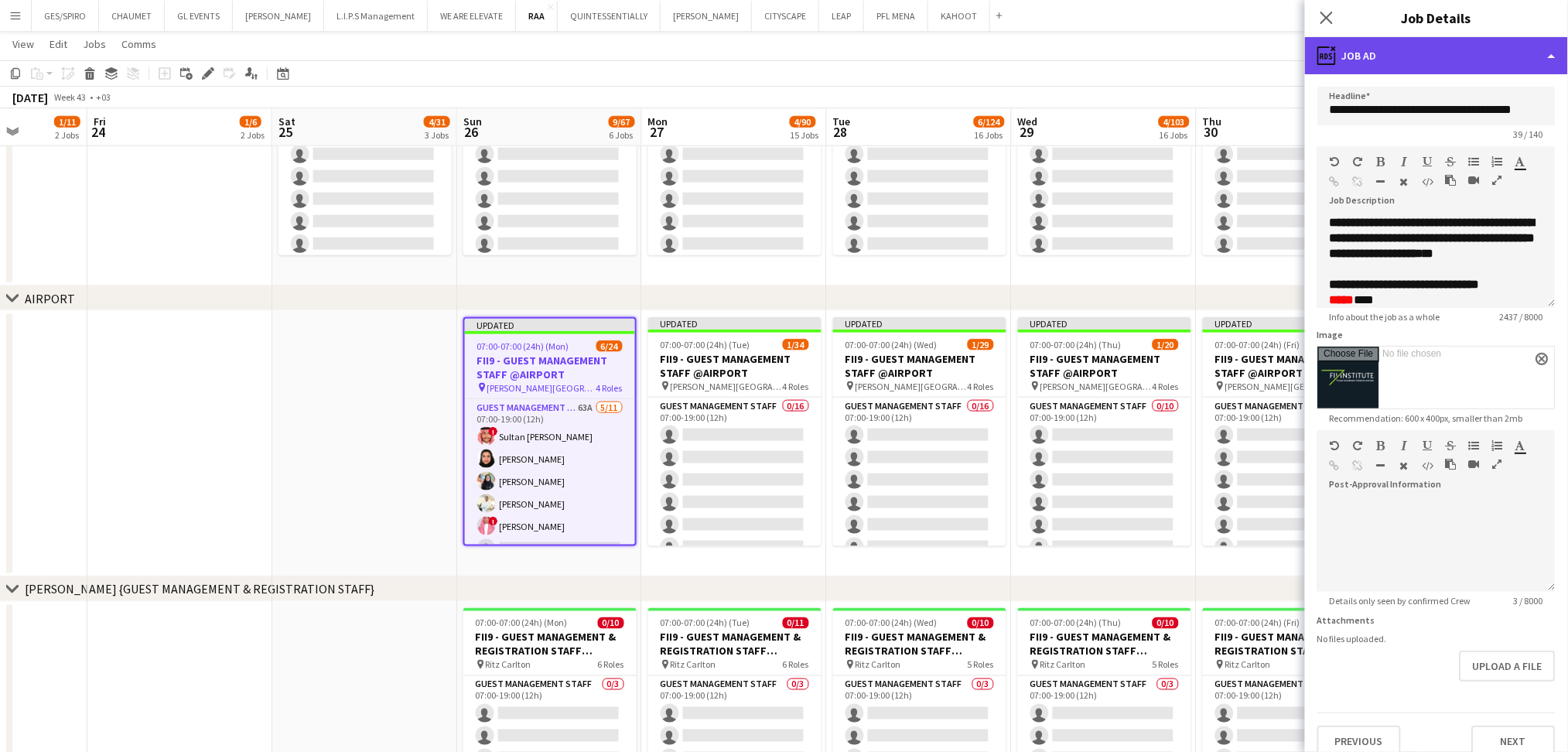
click at [1406, 58] on div "ads-window Job Ad" at bounding box center [1436, 55] width 263 height 37
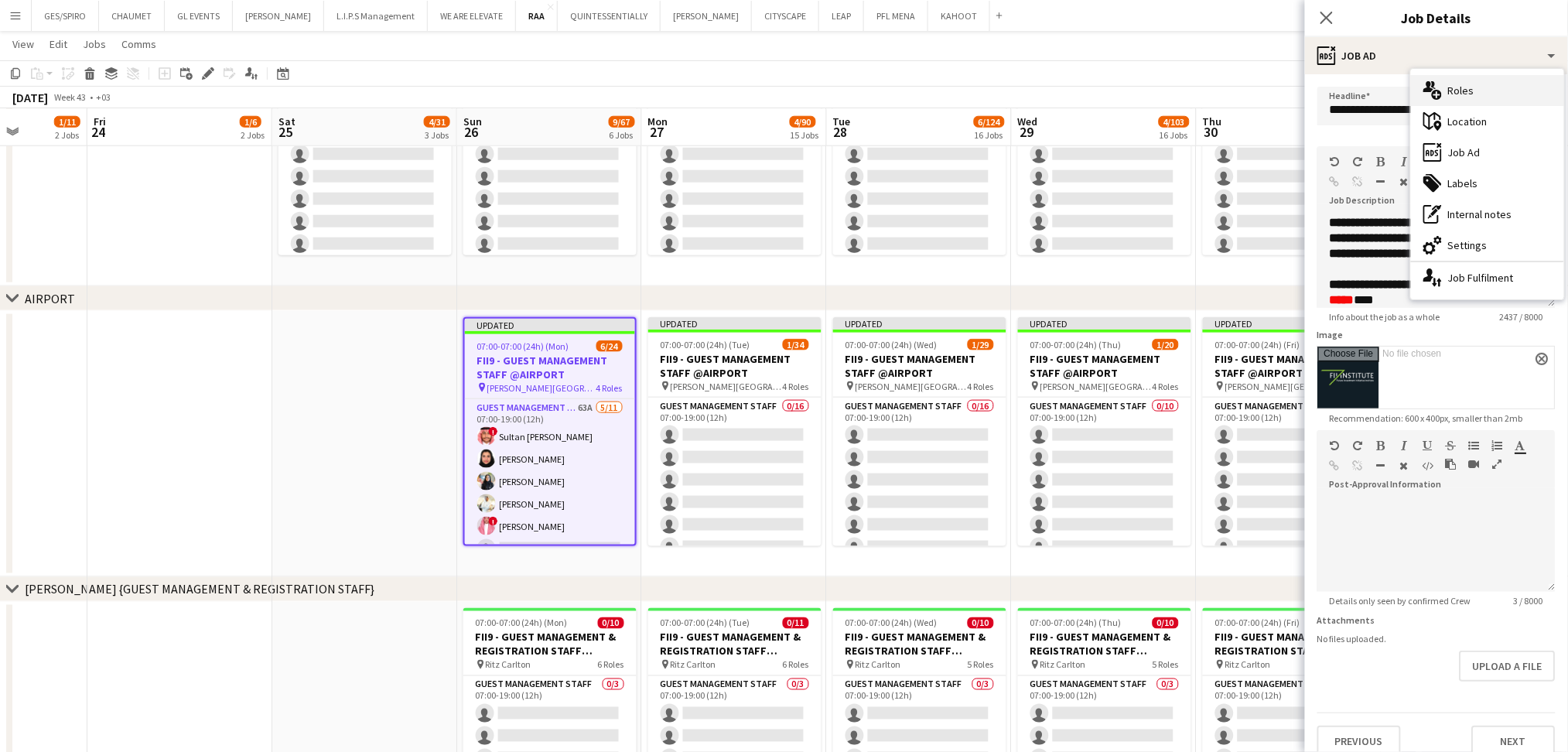
click at [1472, 89] on div "multiple-users-add Roles" at bounding box center [1487, 90] width 153 height 31
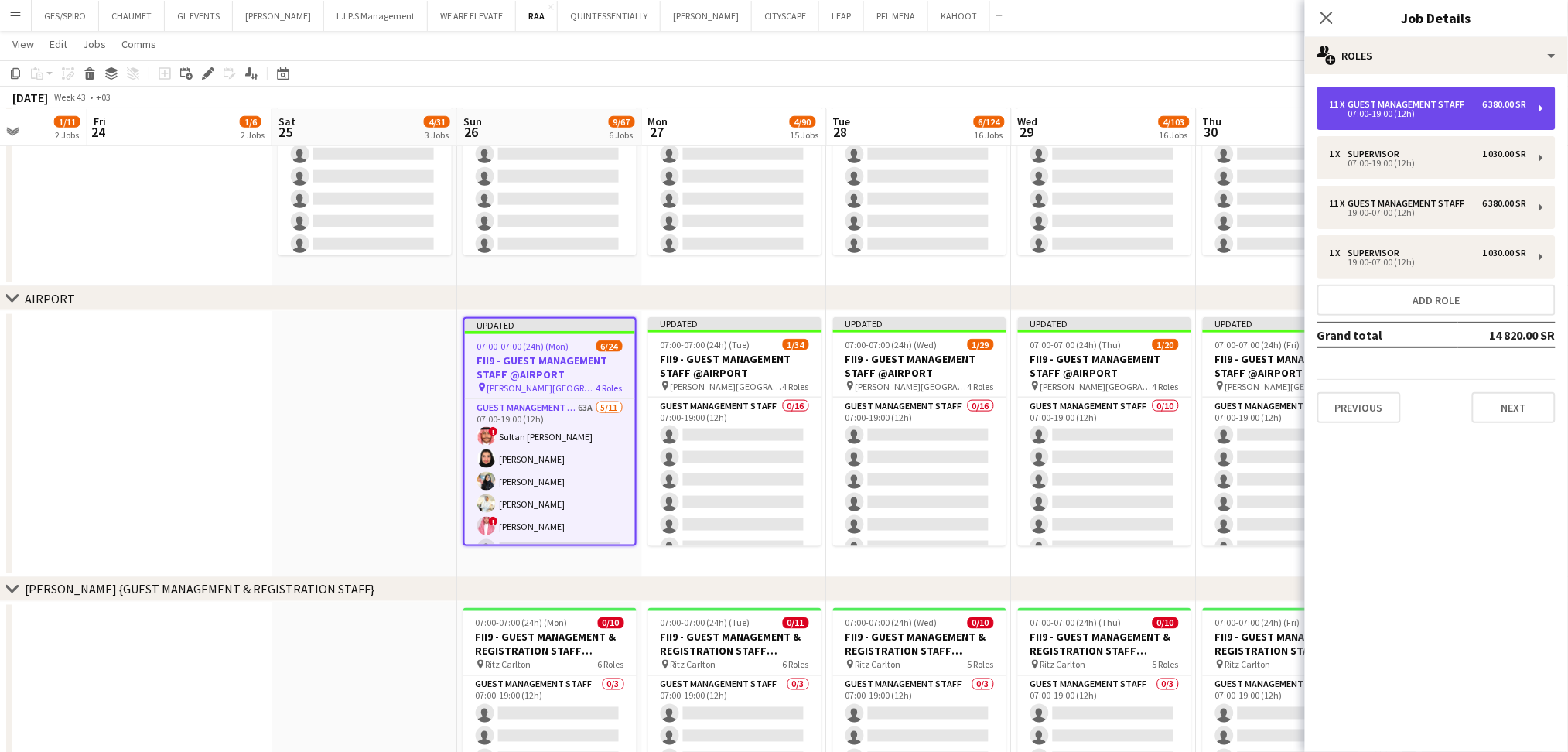
click at [1455, 118] on div "07:00-19:00 (12h)" at bounding box center [1428, 114] width 197 height 8
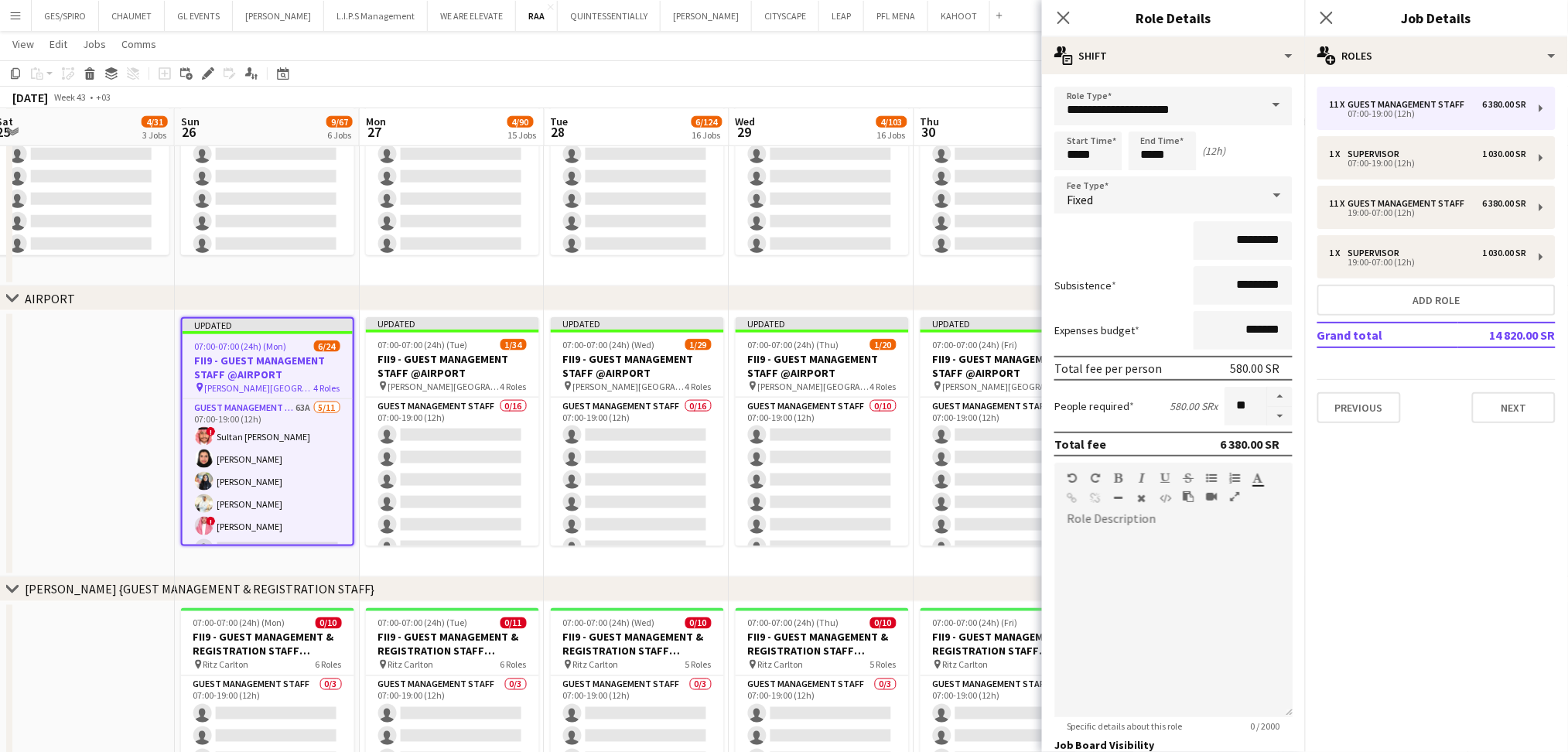
scroll to position [0, 571]
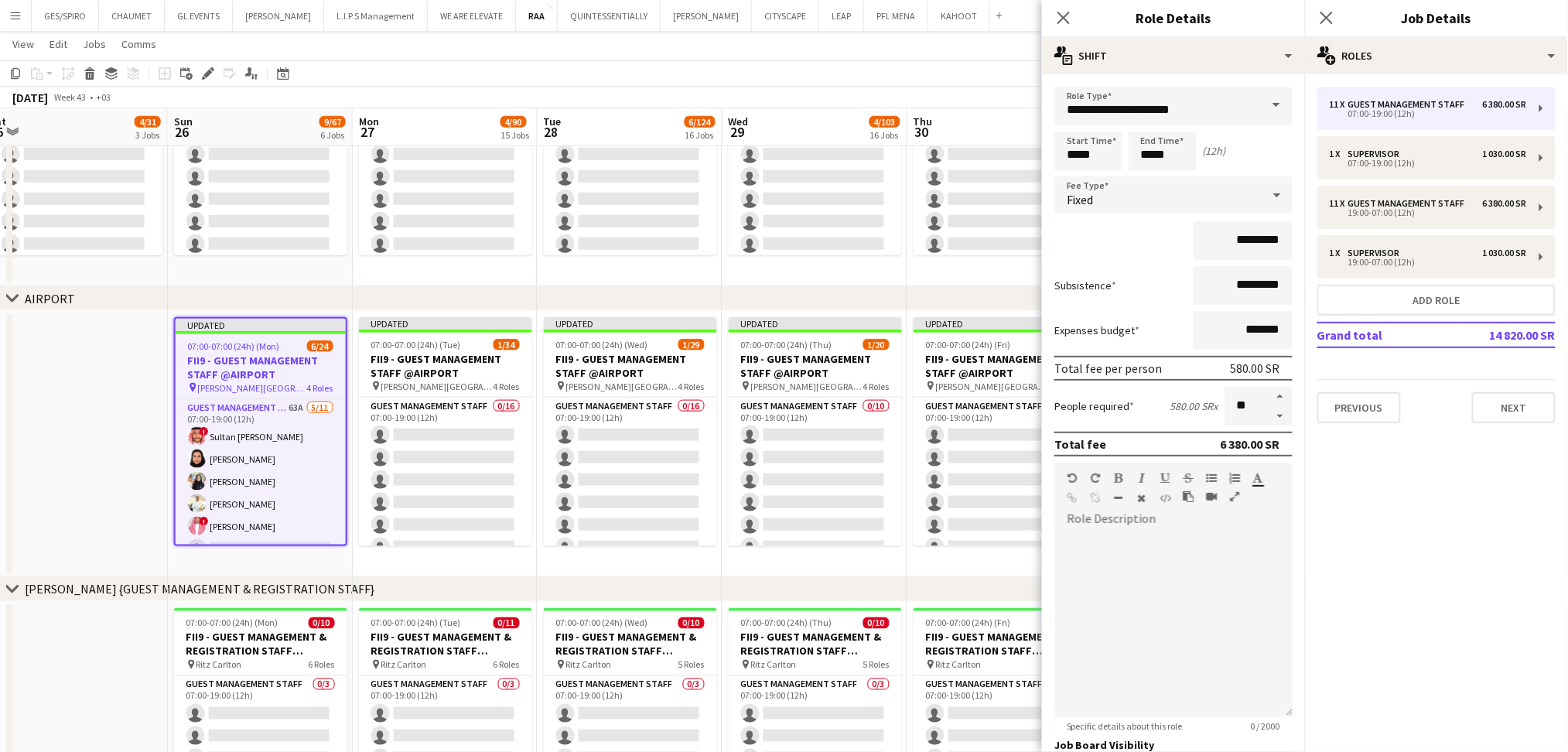
drag, startPoint x: 902, startPoint y: 559, endPoint x: 613, endPoint y: 557, distance: 289.0
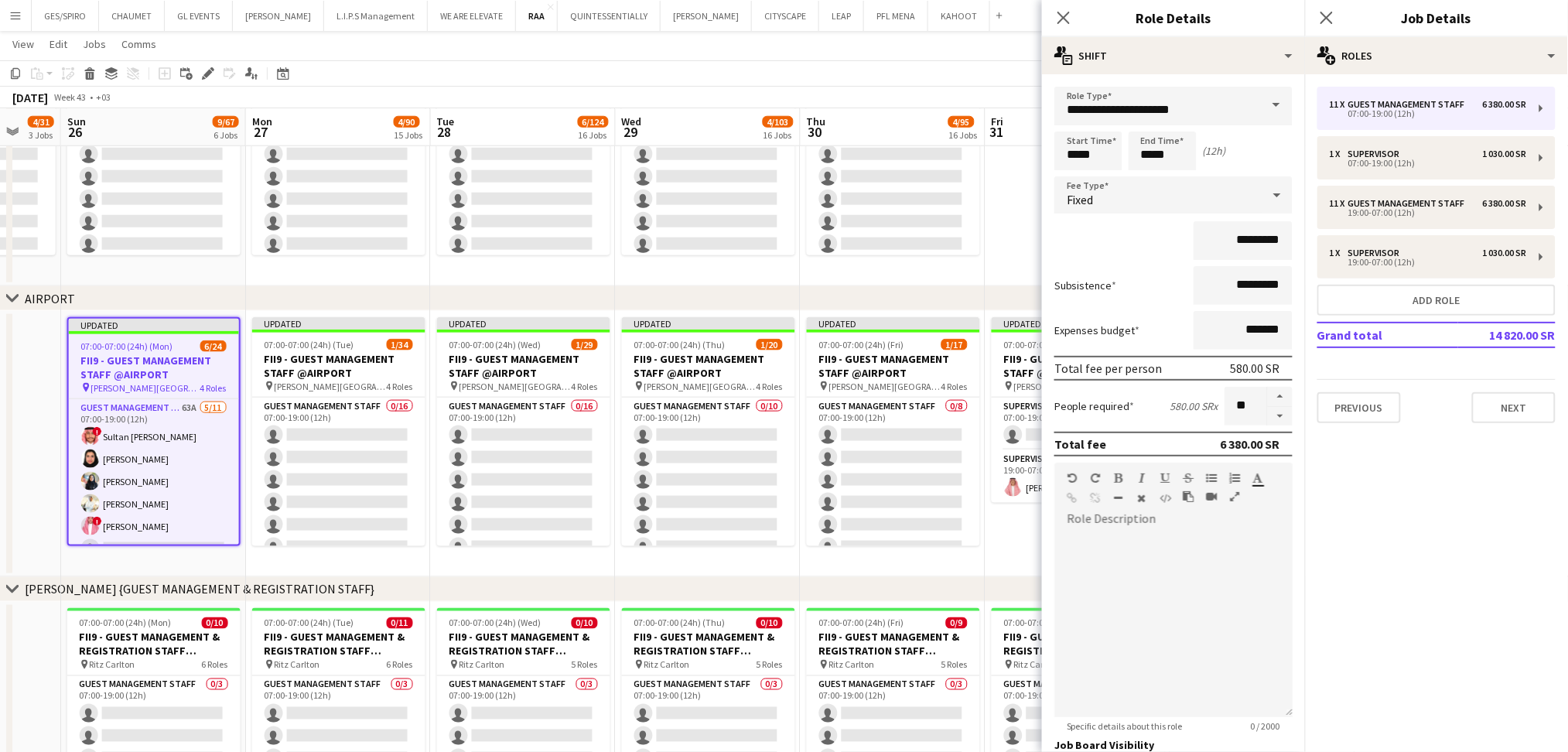
drag, startPoint x: 931, startPoint y: 556, endPoint x: 673, endPoint y: 600, distance: 261.7
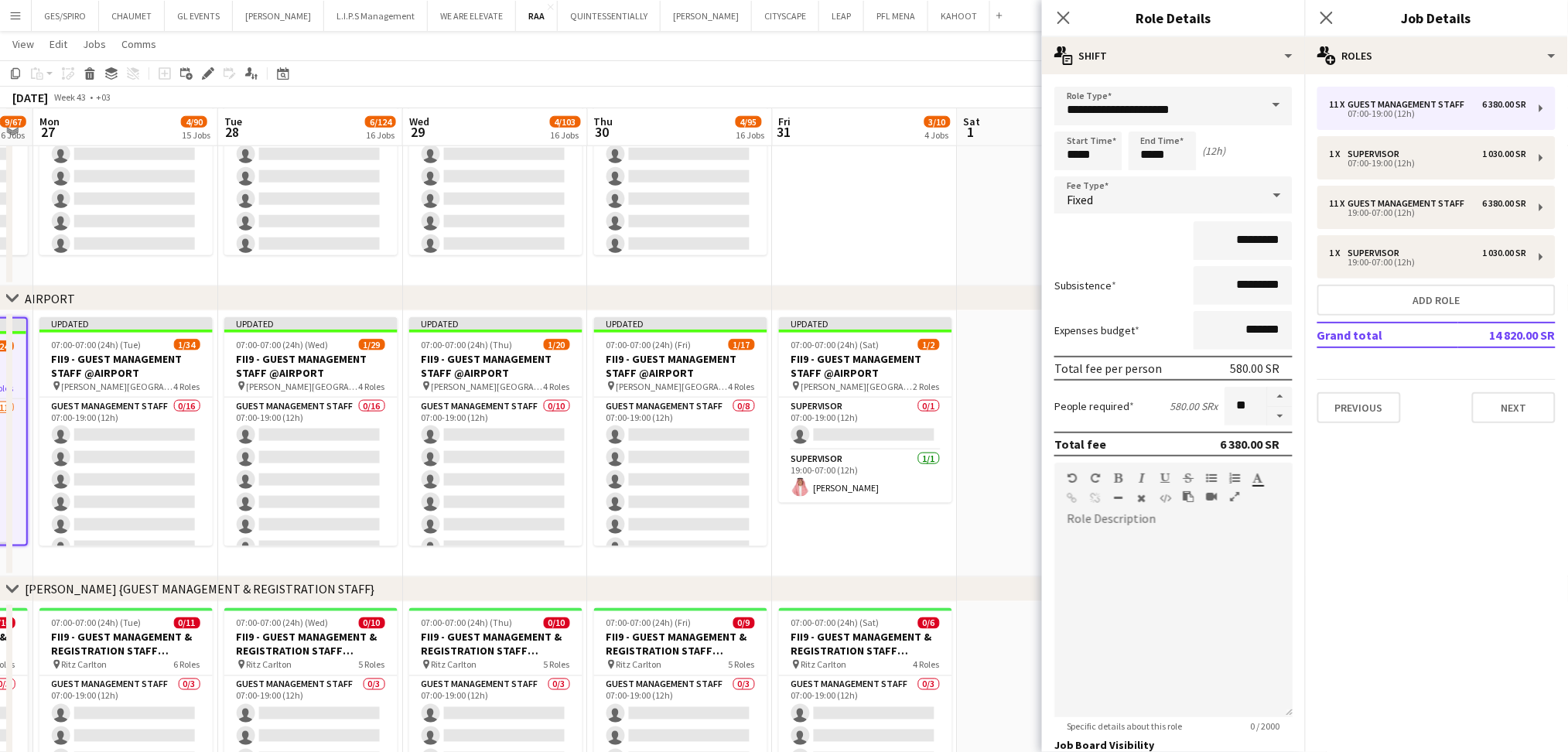
drag, startPoint x: 864, startPoint y: 563, endPoint x: 679, endPoint y: 562, distance: 185.0
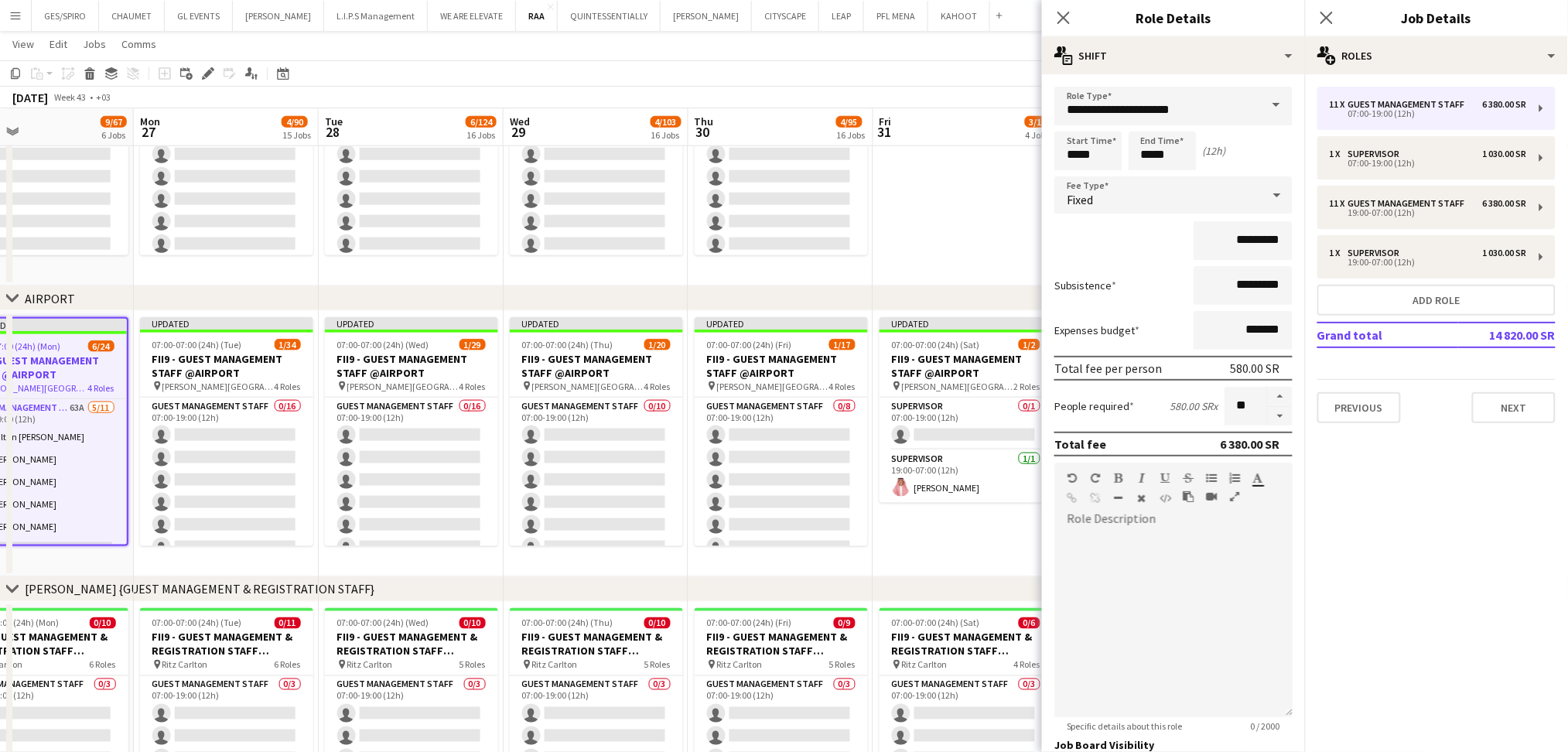
drag, startPoint x: 806, startPoint y: 540, endPoint x: 906, endPoint y: 526, distance: 101.0
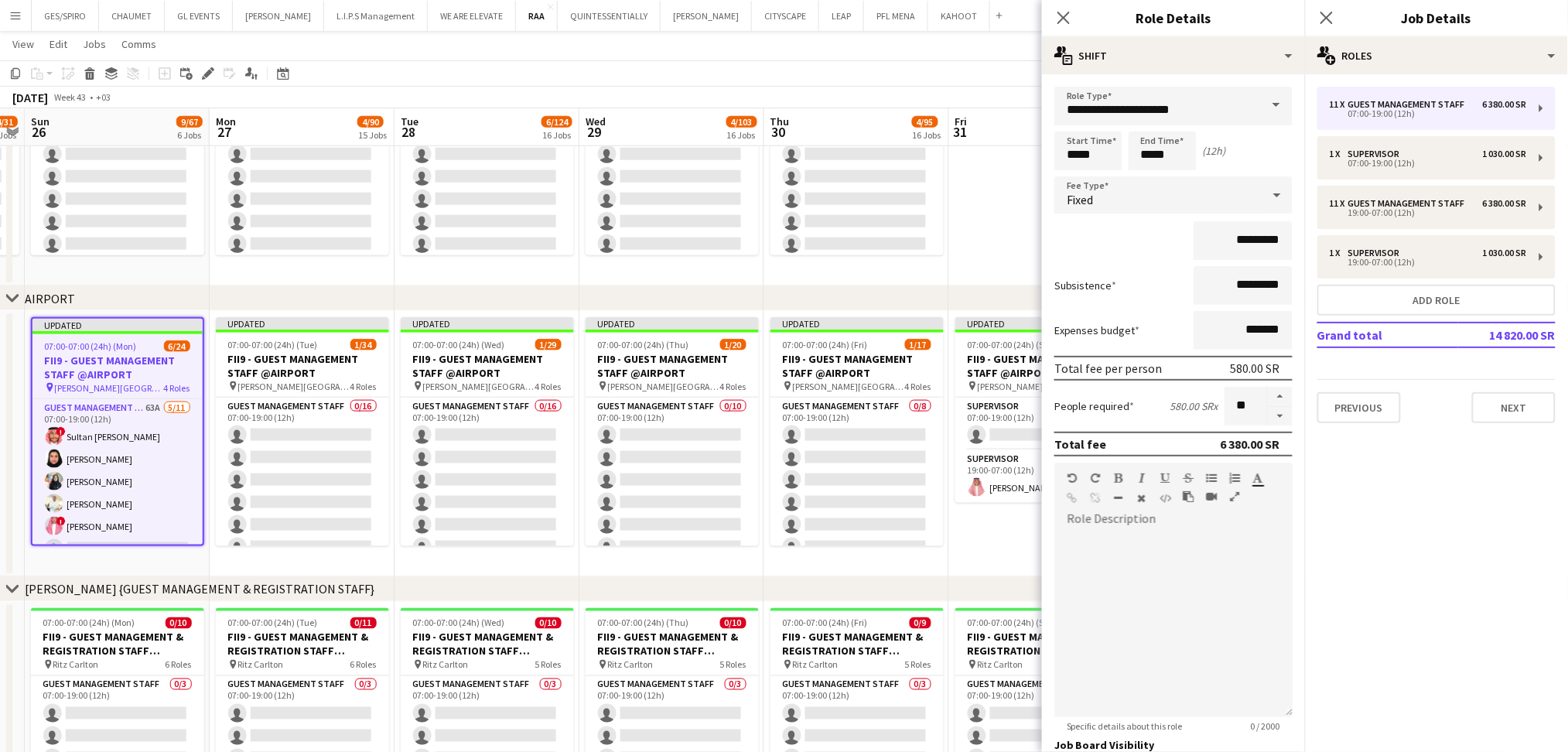
drag, startPoint x: 764, startPoint y: 568, endPoint x: 840, endPoint y: 563, distance: 76.2
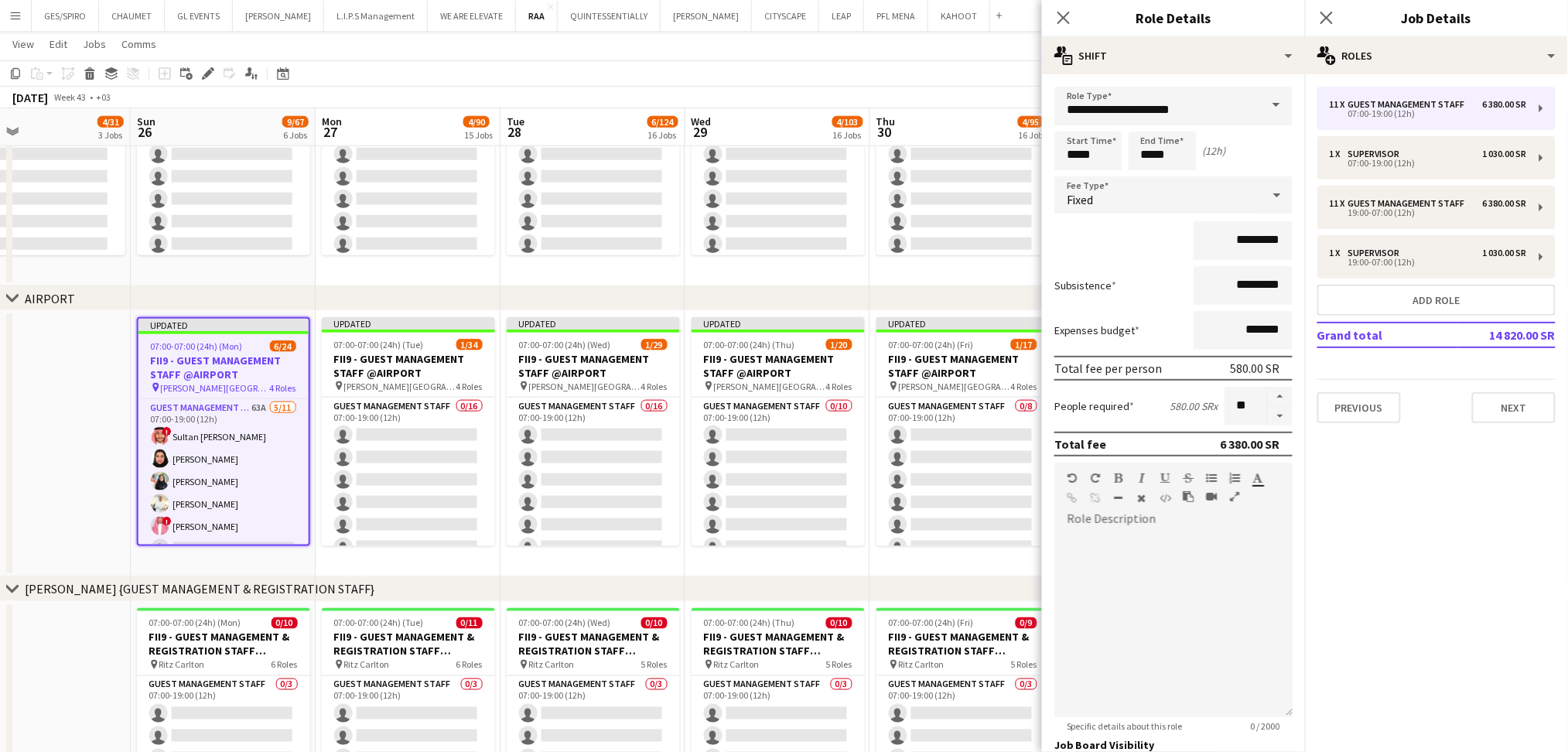
drag, startPoint x: 837, startPoint y: 561, endPoint x: 910, endPoint y: 561, distance: 73.0
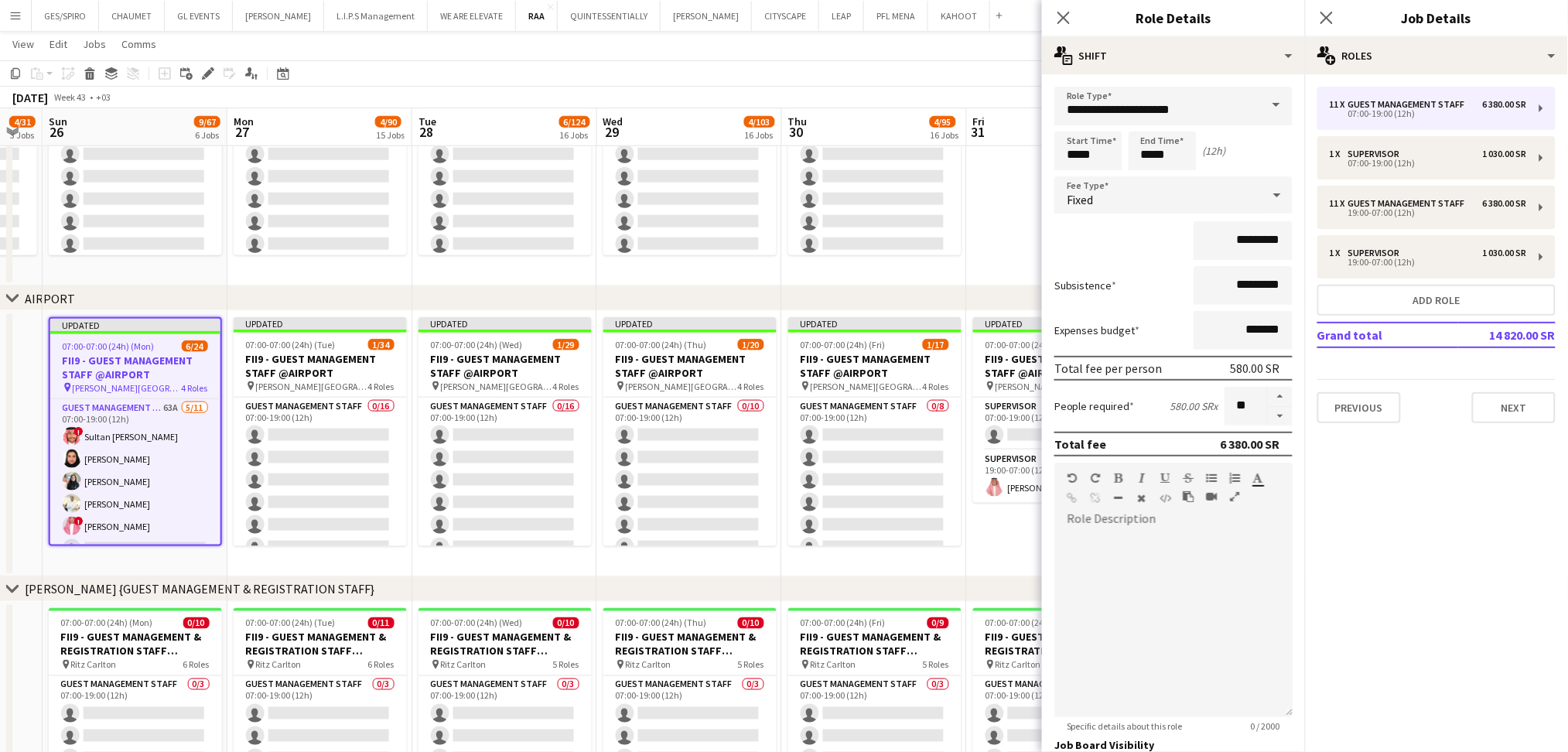
drag, startPoint x: 825, startPoint y: 557, endPoint x: 730, endPoint y: 565, distance: 95.3
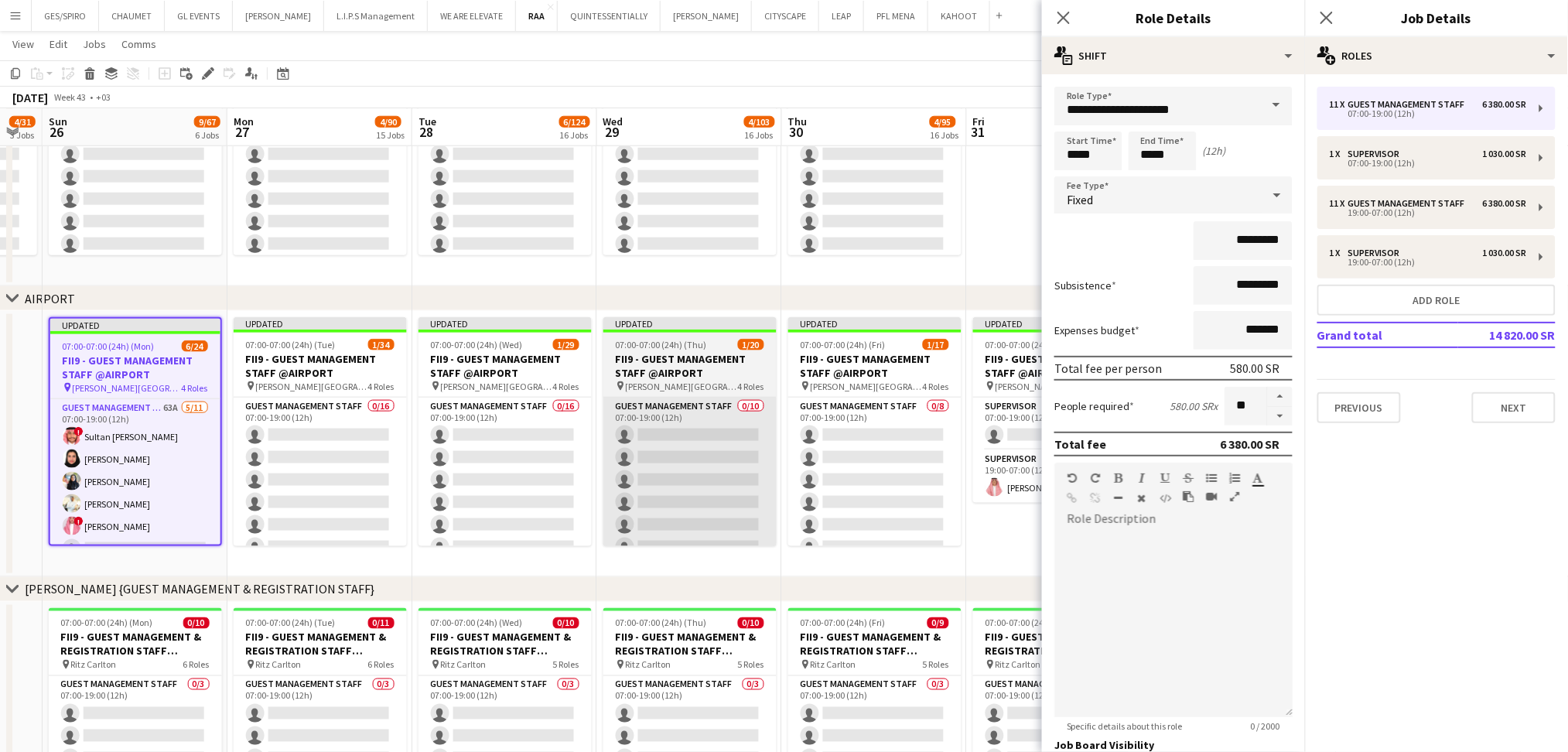
scroll to position [0, 513]
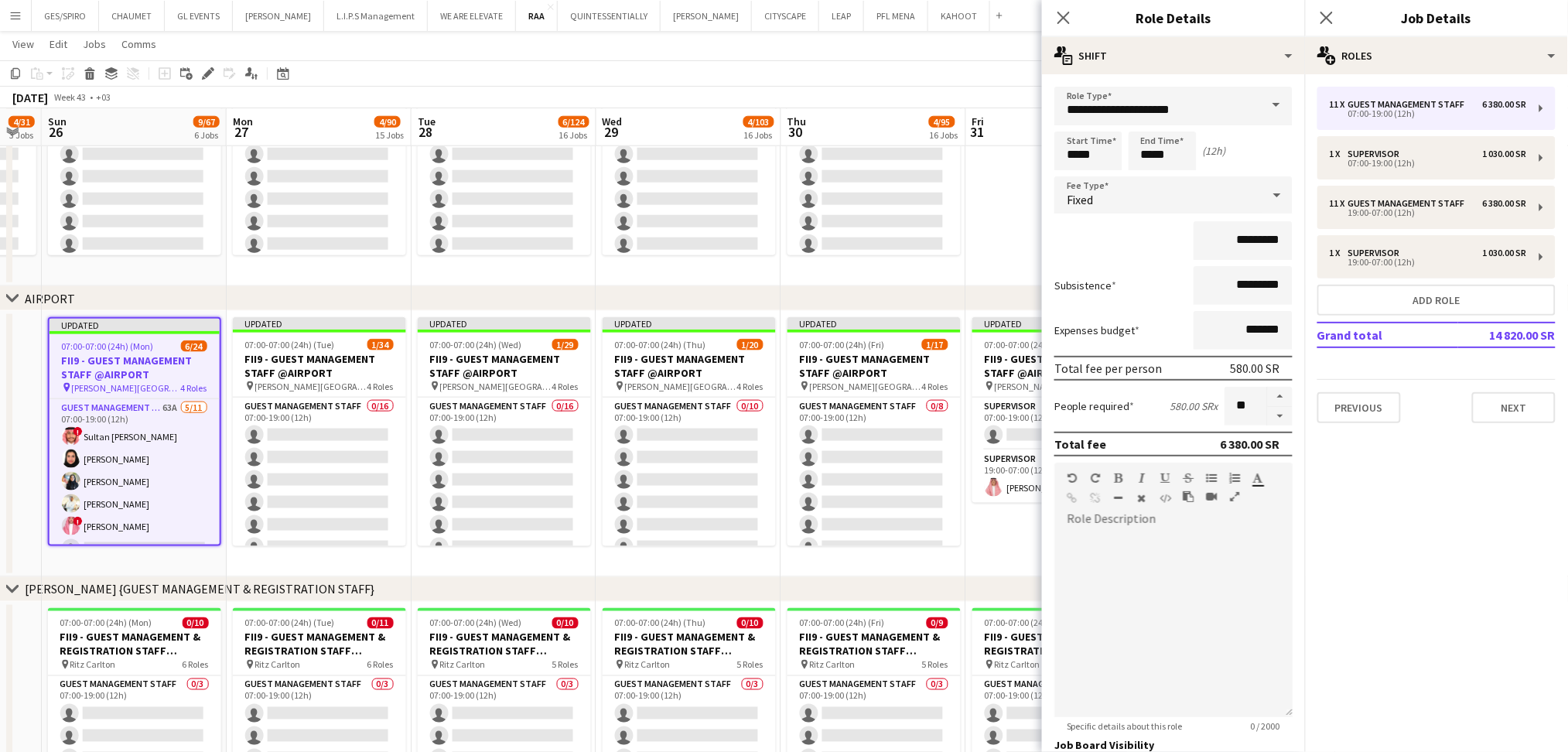
drag, startPoint x: 922, startPoint y: 587, endPoint x: 724, endPoint y: 596, distance: 198.2
click at [724, 596] on div "chevron-right RITZ CARLTON {GUEST MANAGEMENT & REGISTRATION STAFF}" at bounding box center [784, 590] width 1568 height 25
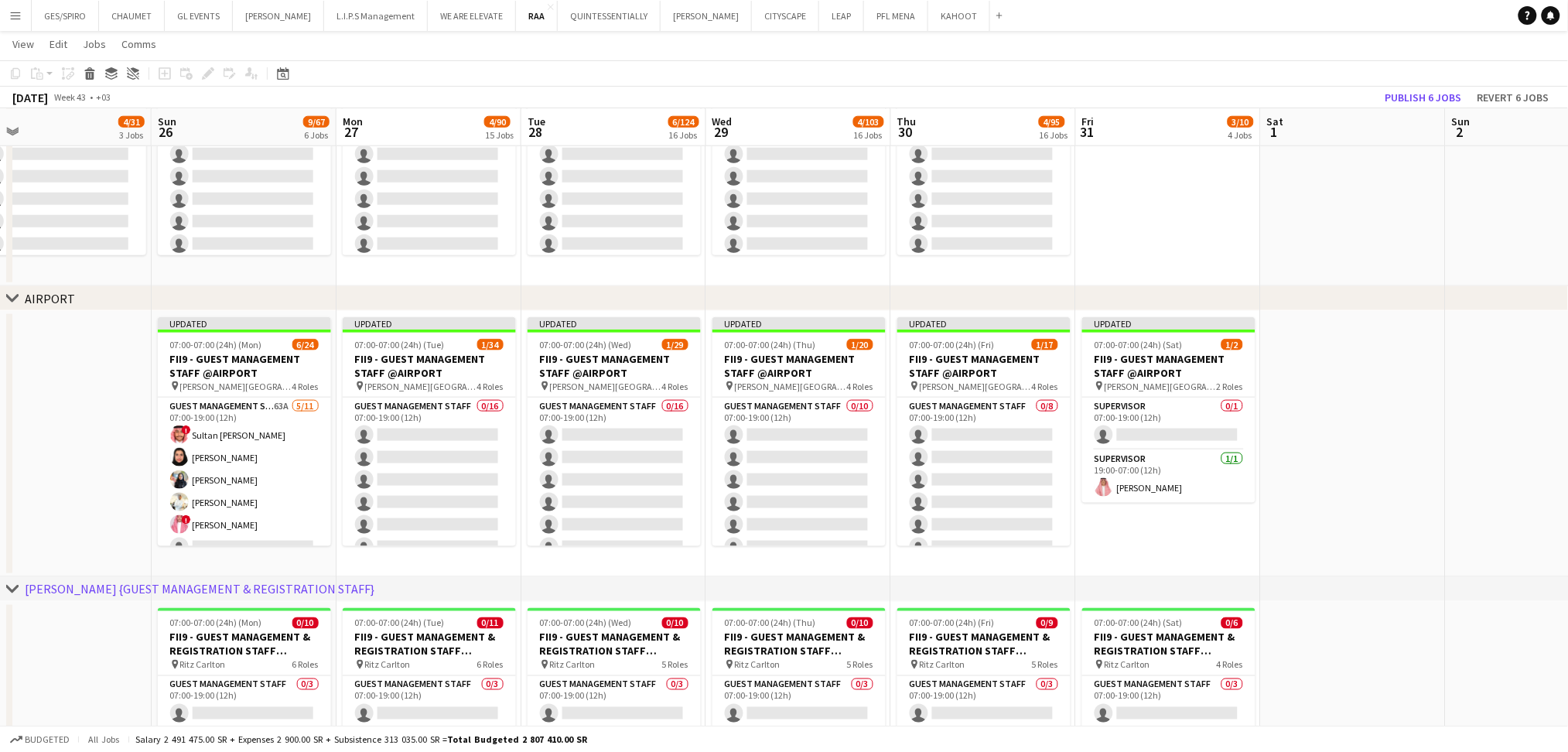
drag, startPoint x: 987, startPoint y: 526, endPoint x: 1086, endPoint y: 548, distance: 101.4
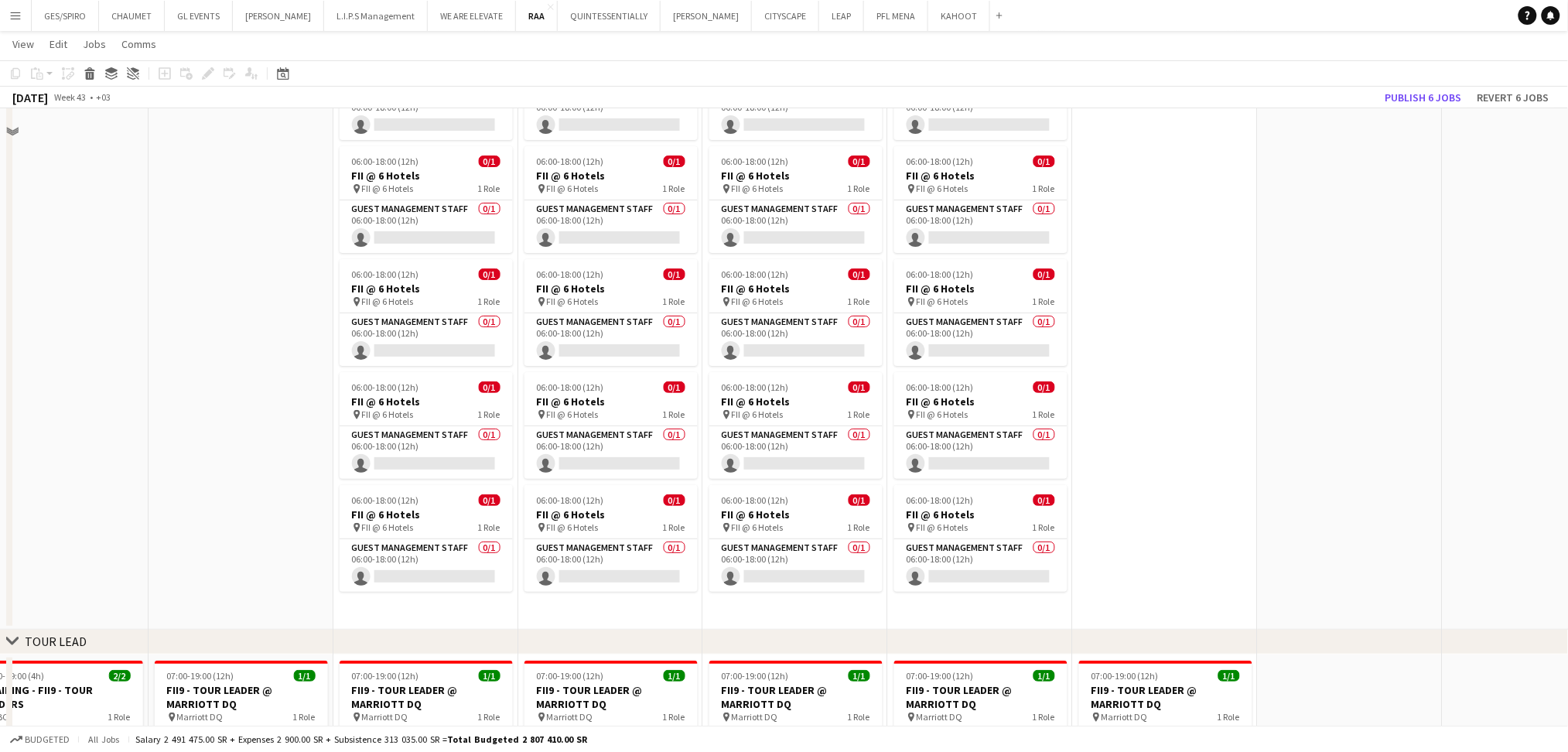
scroll to position [2269, 0]
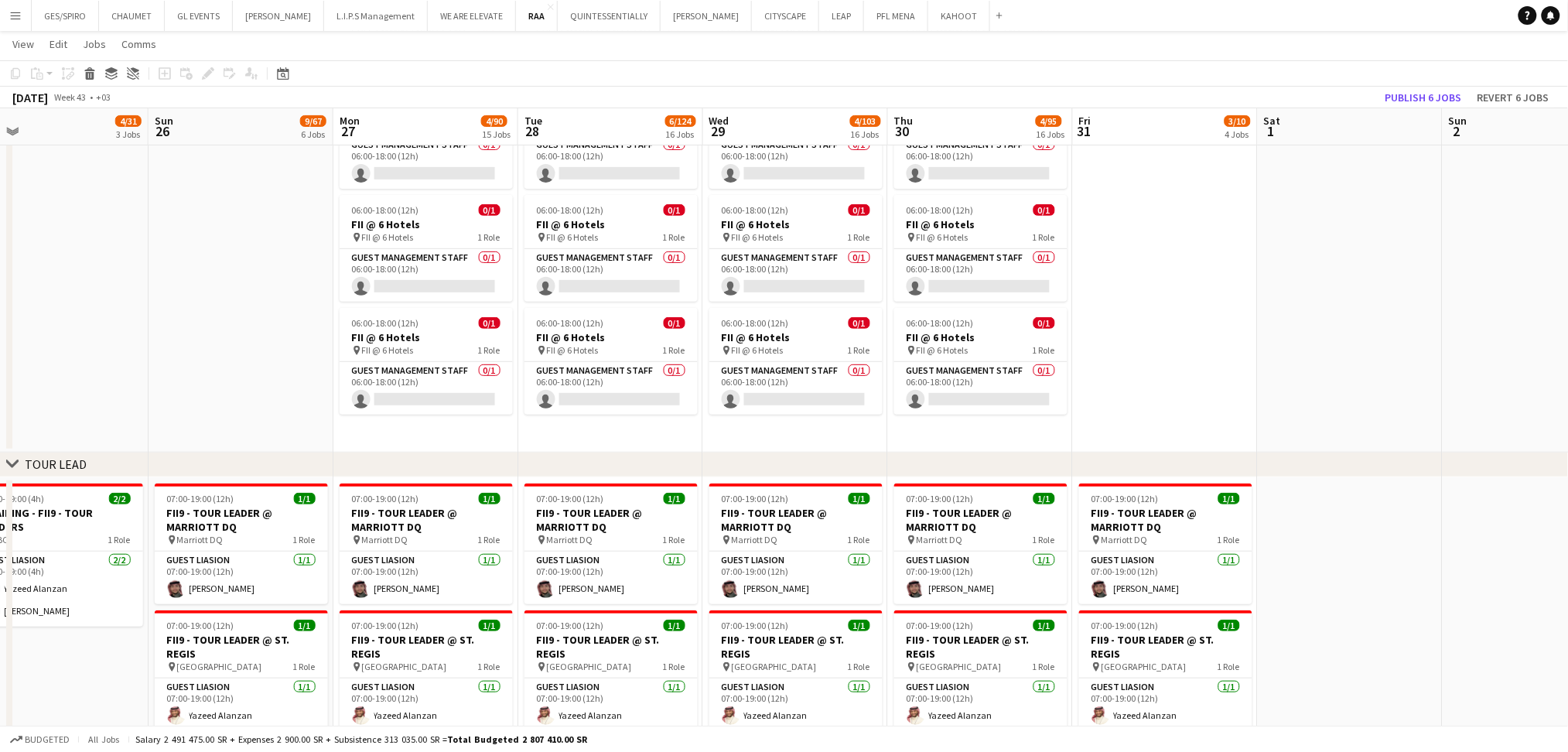
click at [1215, 347] on app-date-cell at bounding box center [1165, 94] width 185 height 716
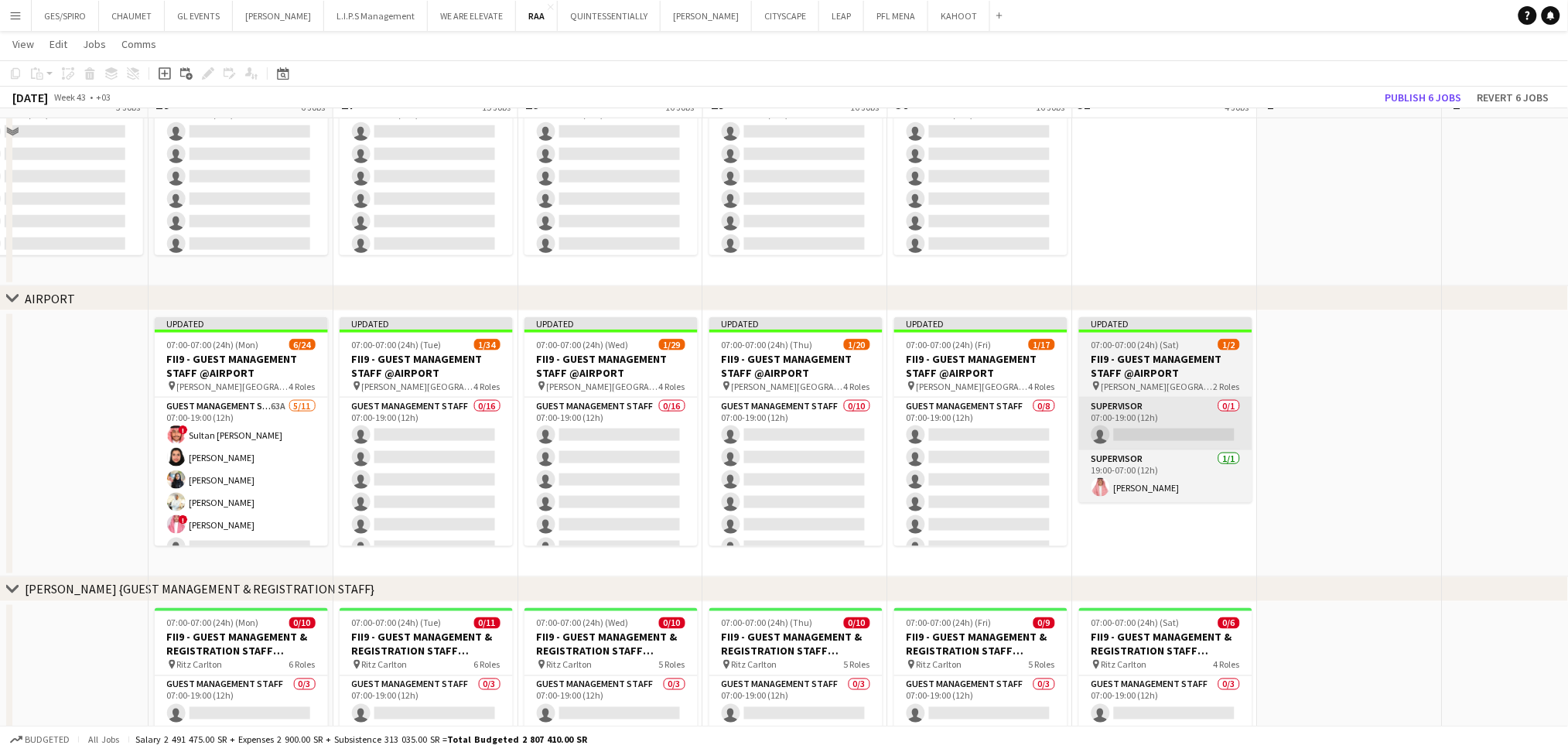
scroll to position [309, 0]
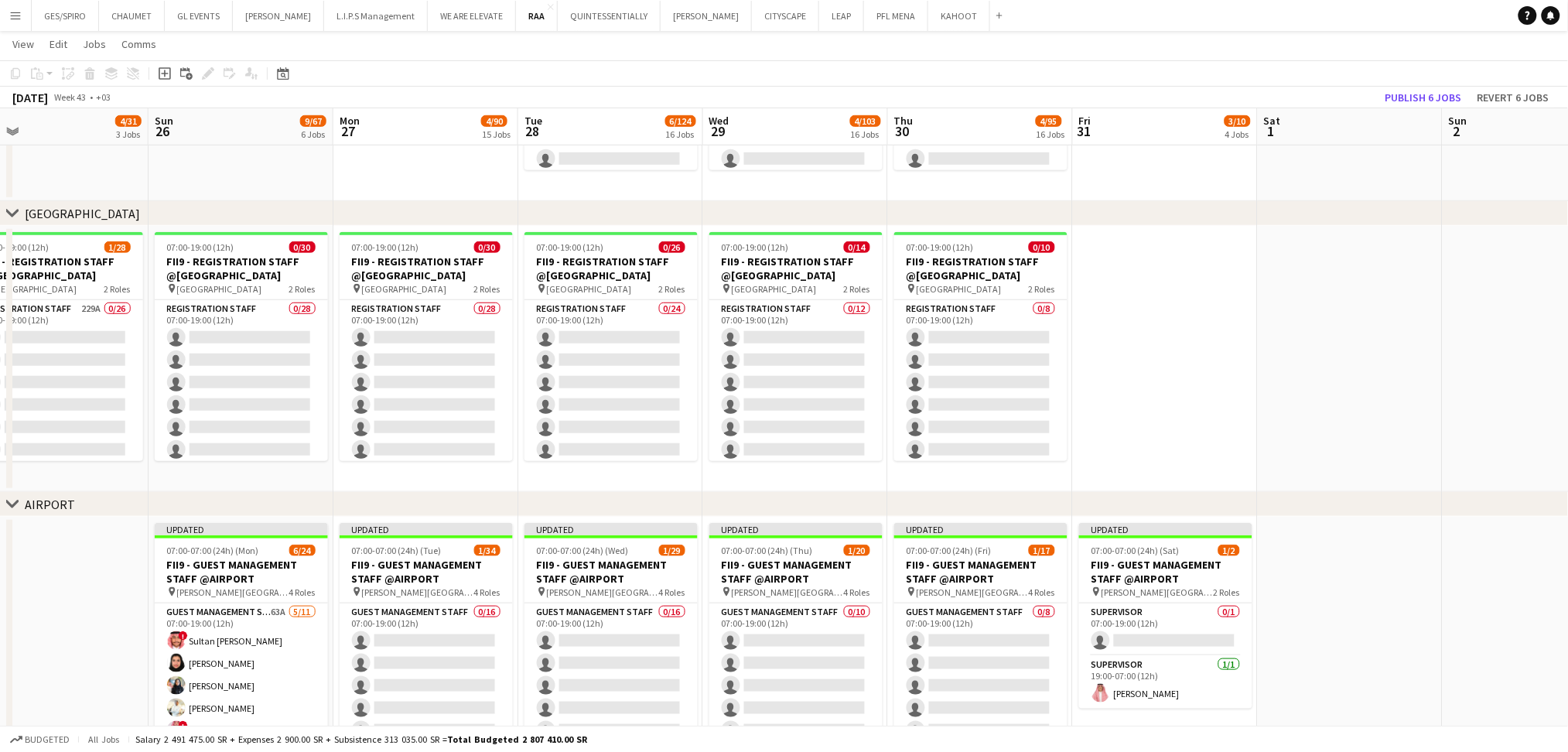
click at [1332, 267] on app-date-cell at bounding box center [1350, 358] width 185 height 267
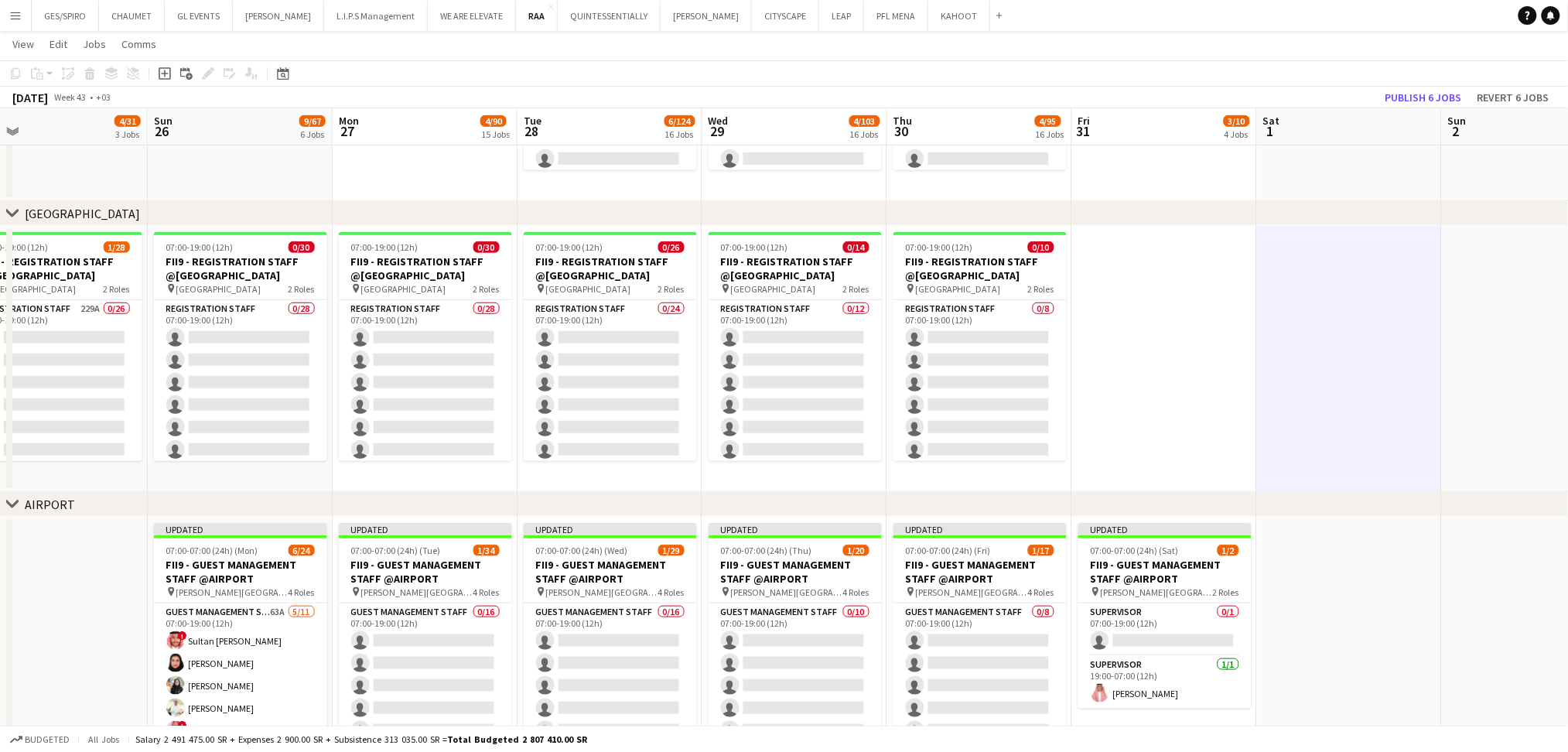
click at [1173, 383] on app-date-cell at bounding box center [1165, 358] width 185 height 267
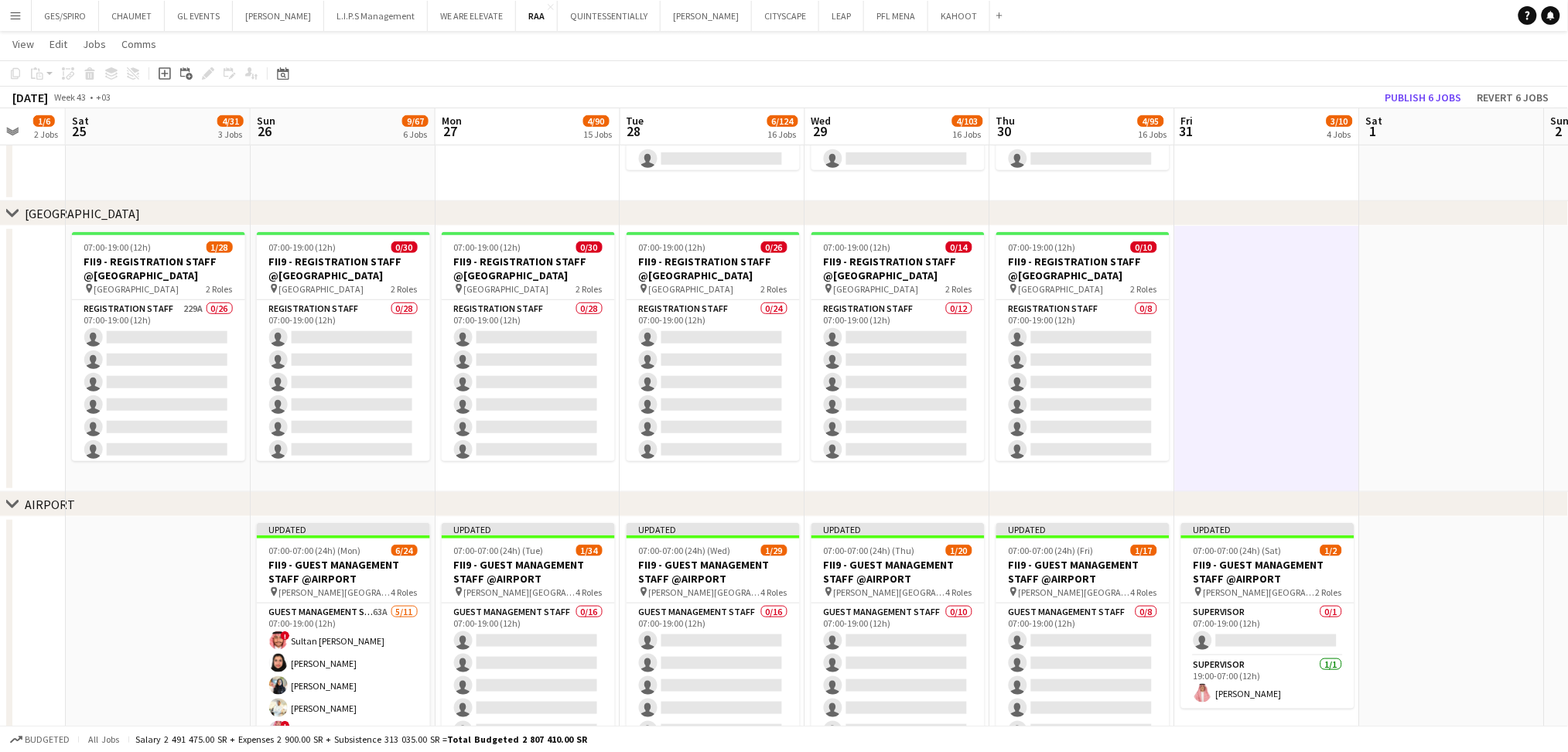
drag, startPoint x: 274, startPoint y: 480, endPoint x: 564, endPoint y: 478, distance: 290.0
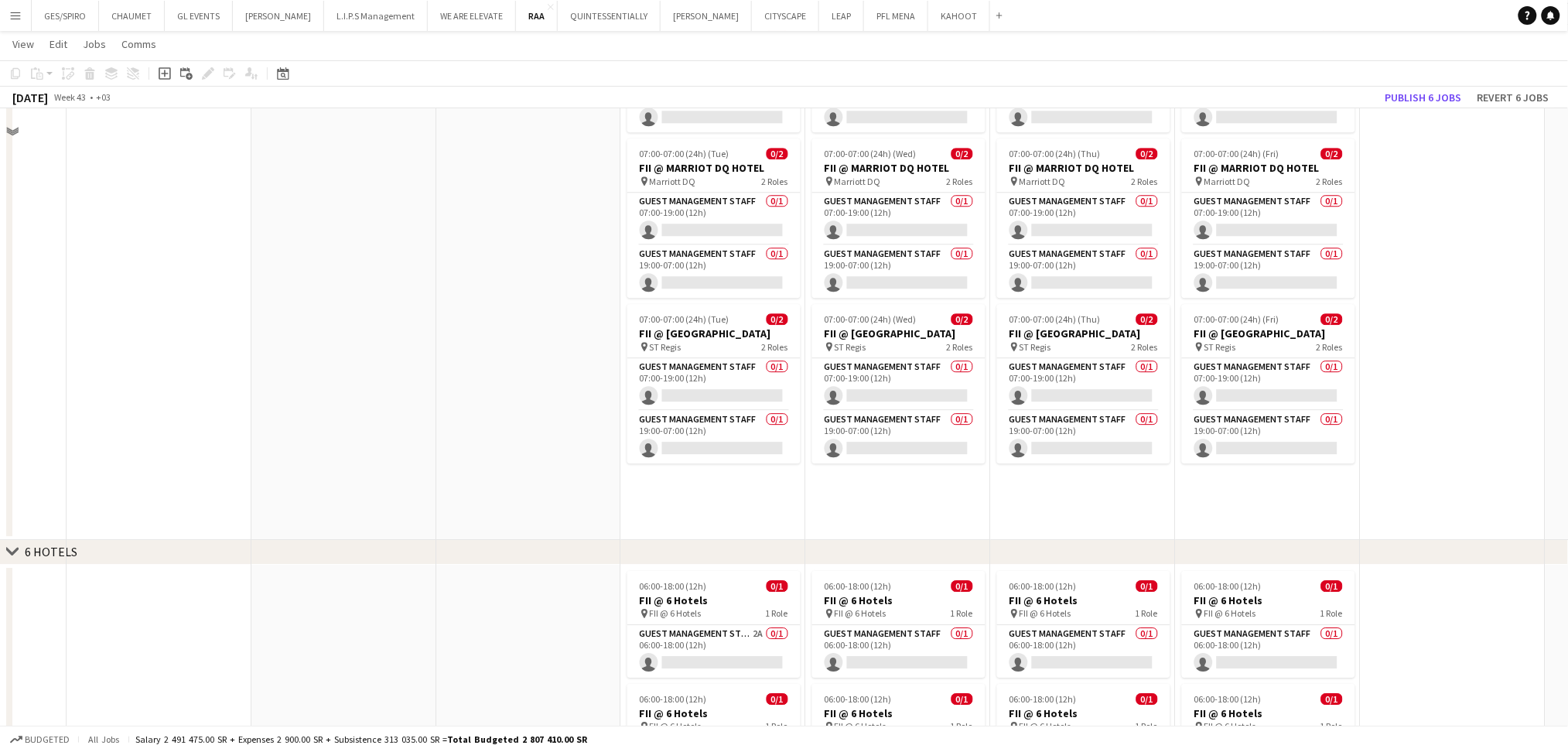
scroll to position [1754, 0]
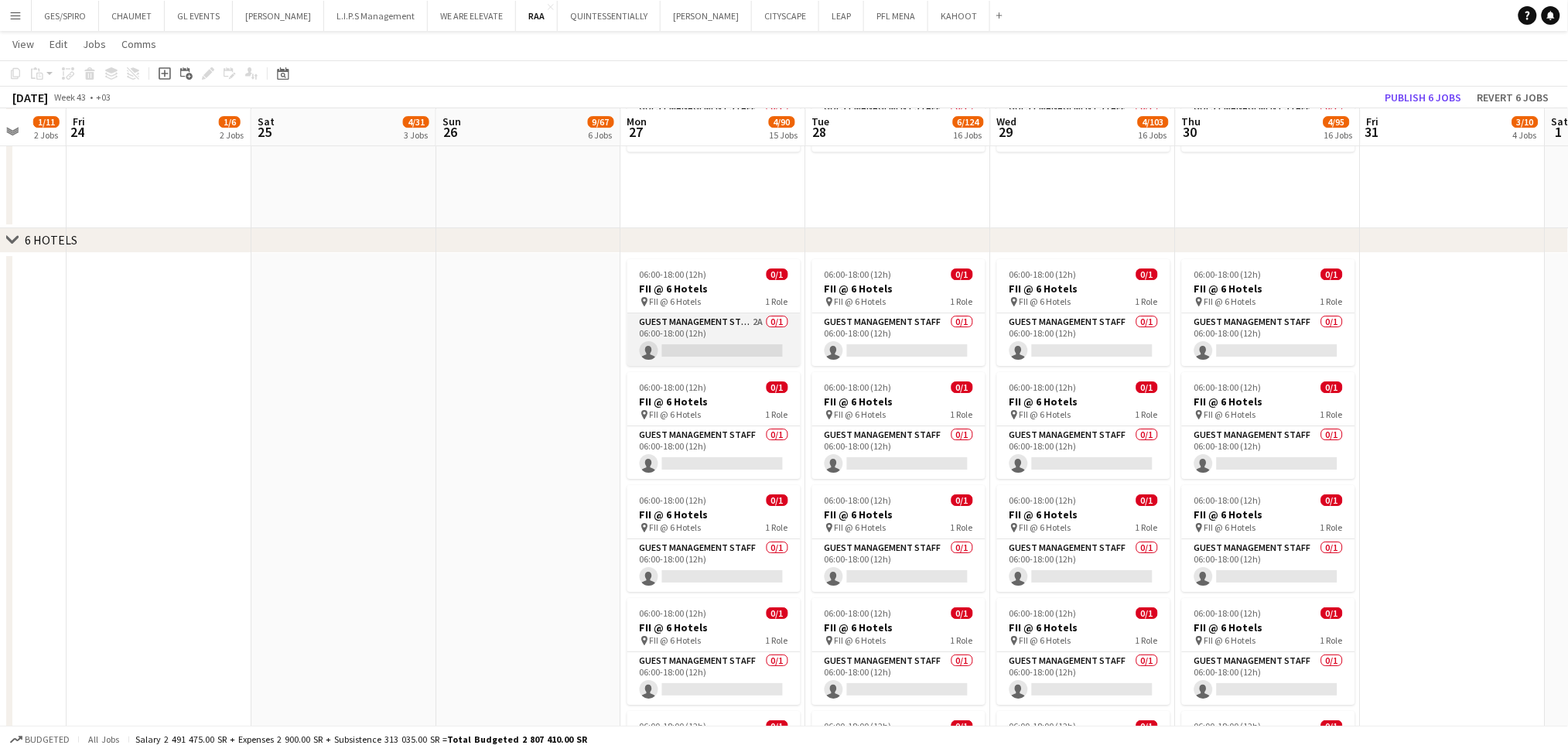
click at [707, 328] on app-card-role "Guest Management Staff 2A 0/1 06:00-18:00 (12h) single-neutral-actions" at bounding box center [713, 339] width 173 height 53
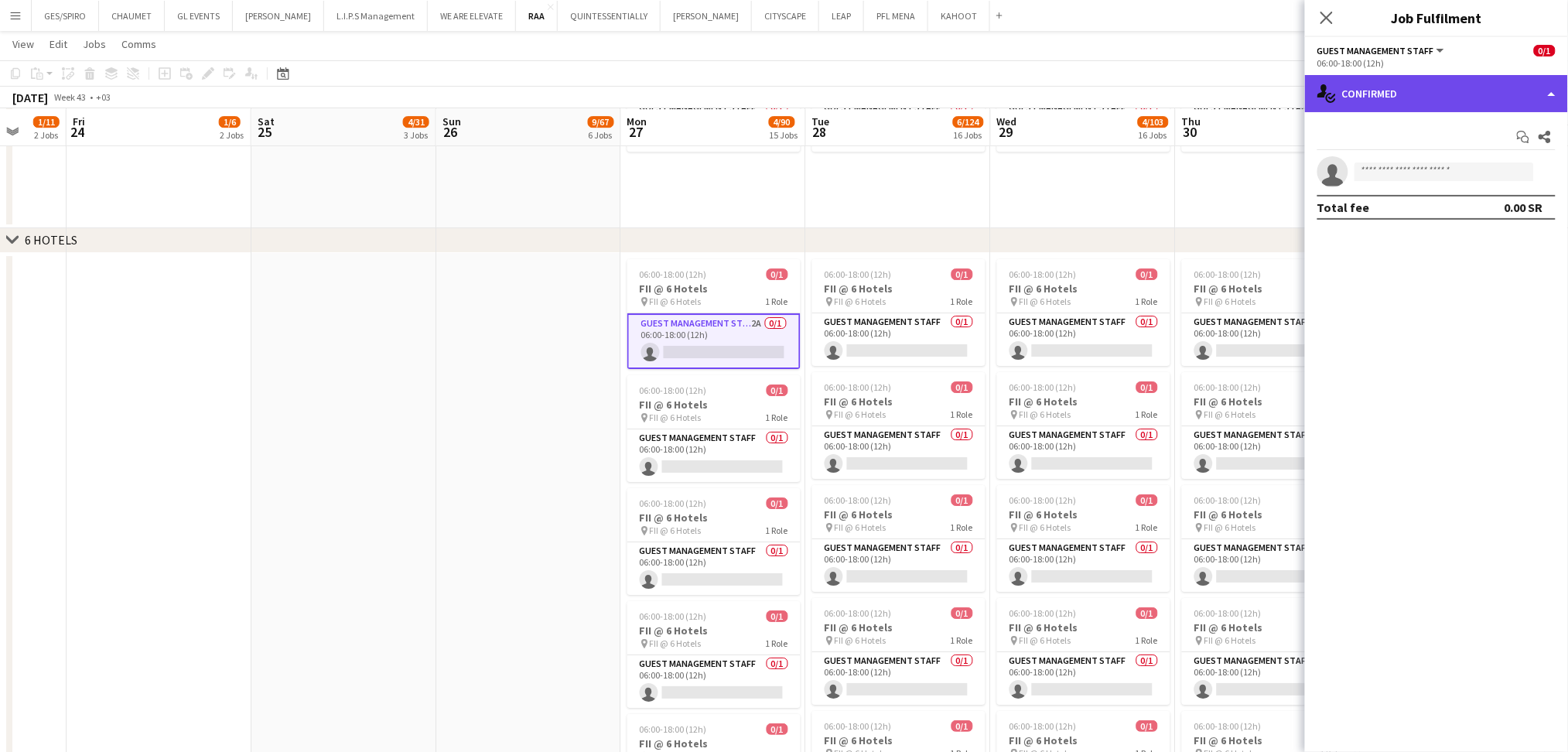
click at [1477, 79] on div "single-neutral-actions-check-2 Confirmed" at bounding box center [1436, 94] width 263 height 37
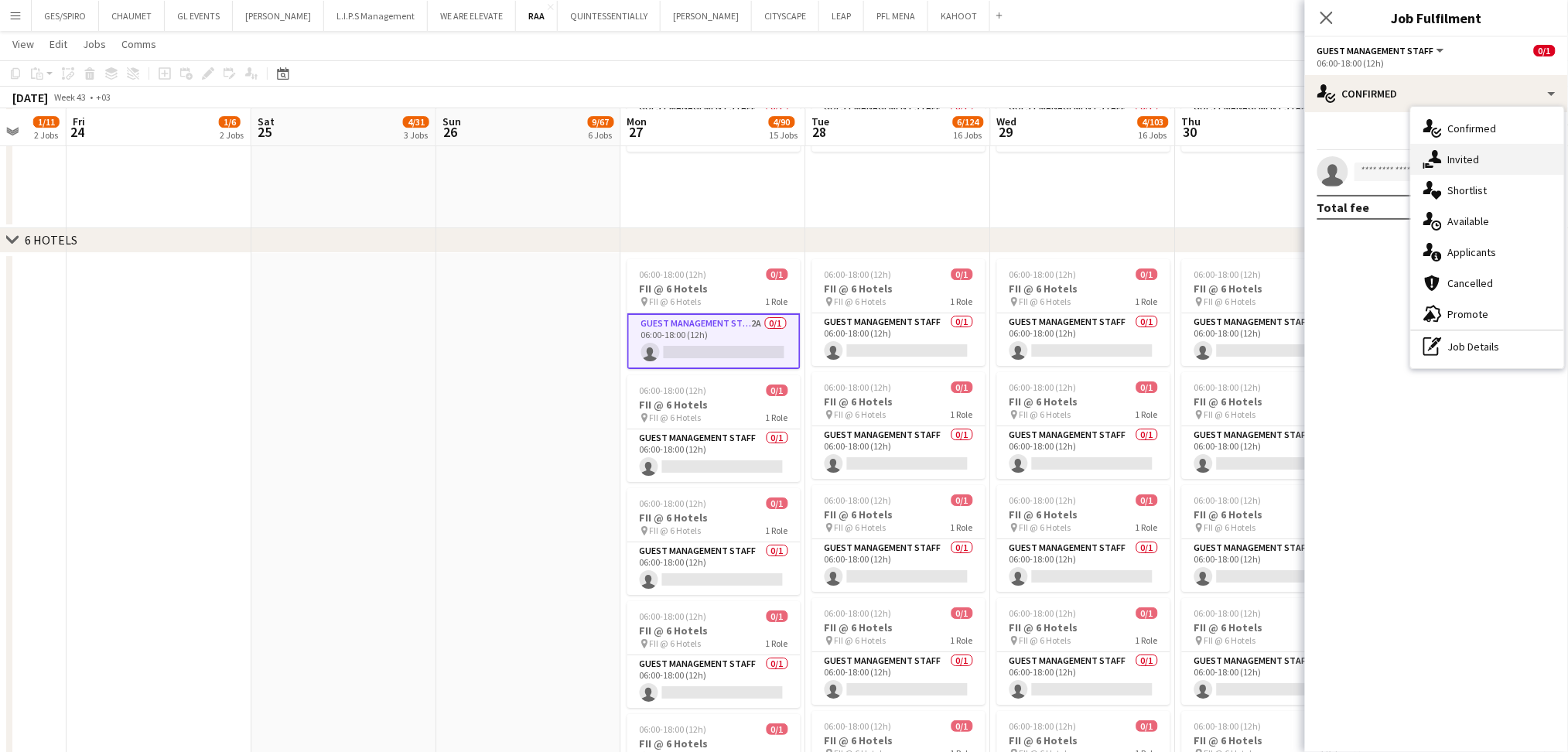
click at [1485, 173] on div "single-neutral-actions-share-1 Invited" at bounding box center [1487, 159] width 153 height 31
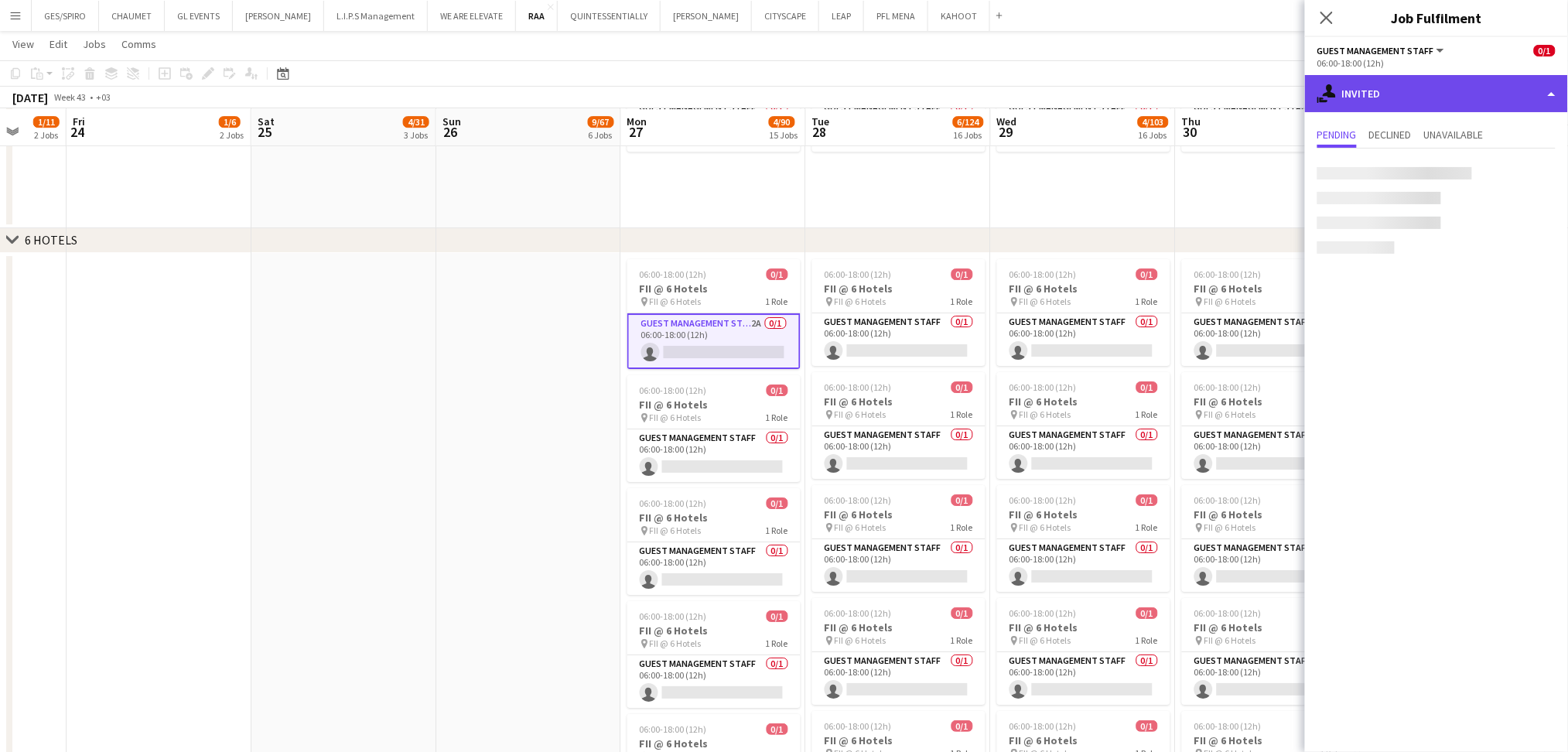
click at [1430, 98] on div "single-neutral-actions-share-1 Invited" at bounding box center [1436, 94] width 263 height 37
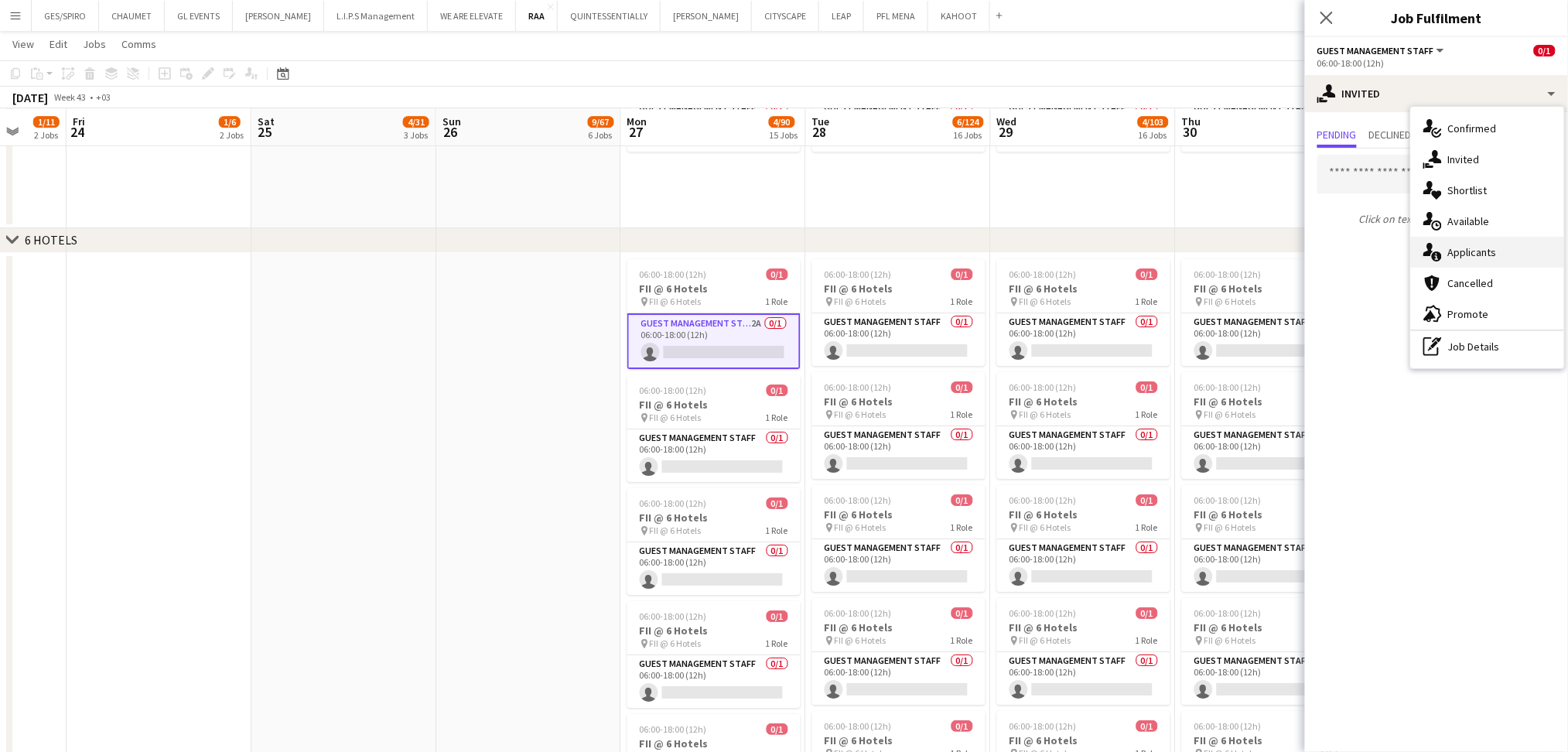
click at [1475, 254] on div "single-neutral-actions-information Applicants" at bounding box center [1487, 252] width 153 height 31
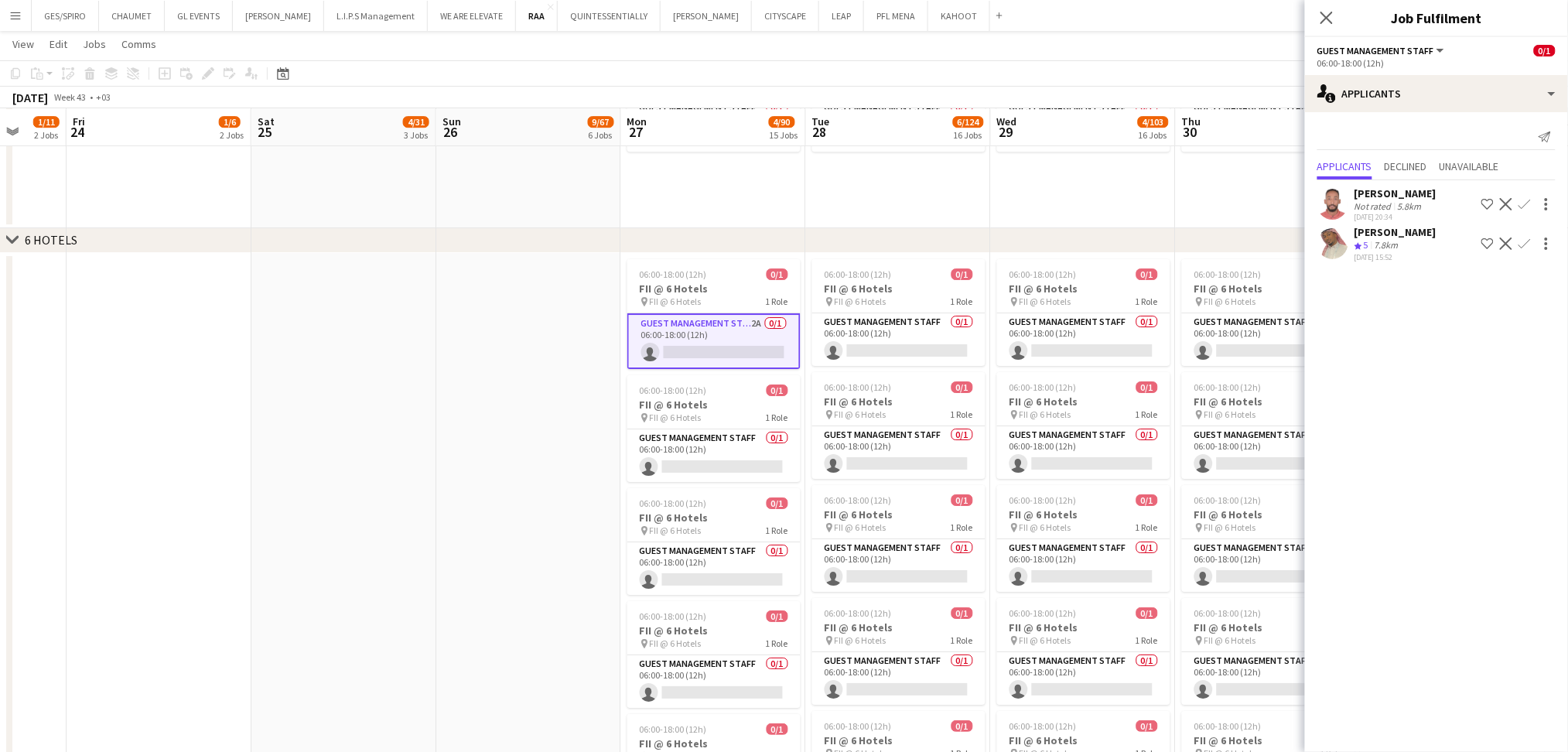
click at [1385, 204] on div "Not rated" at bounding box center [1375, 206] width 40 height 12
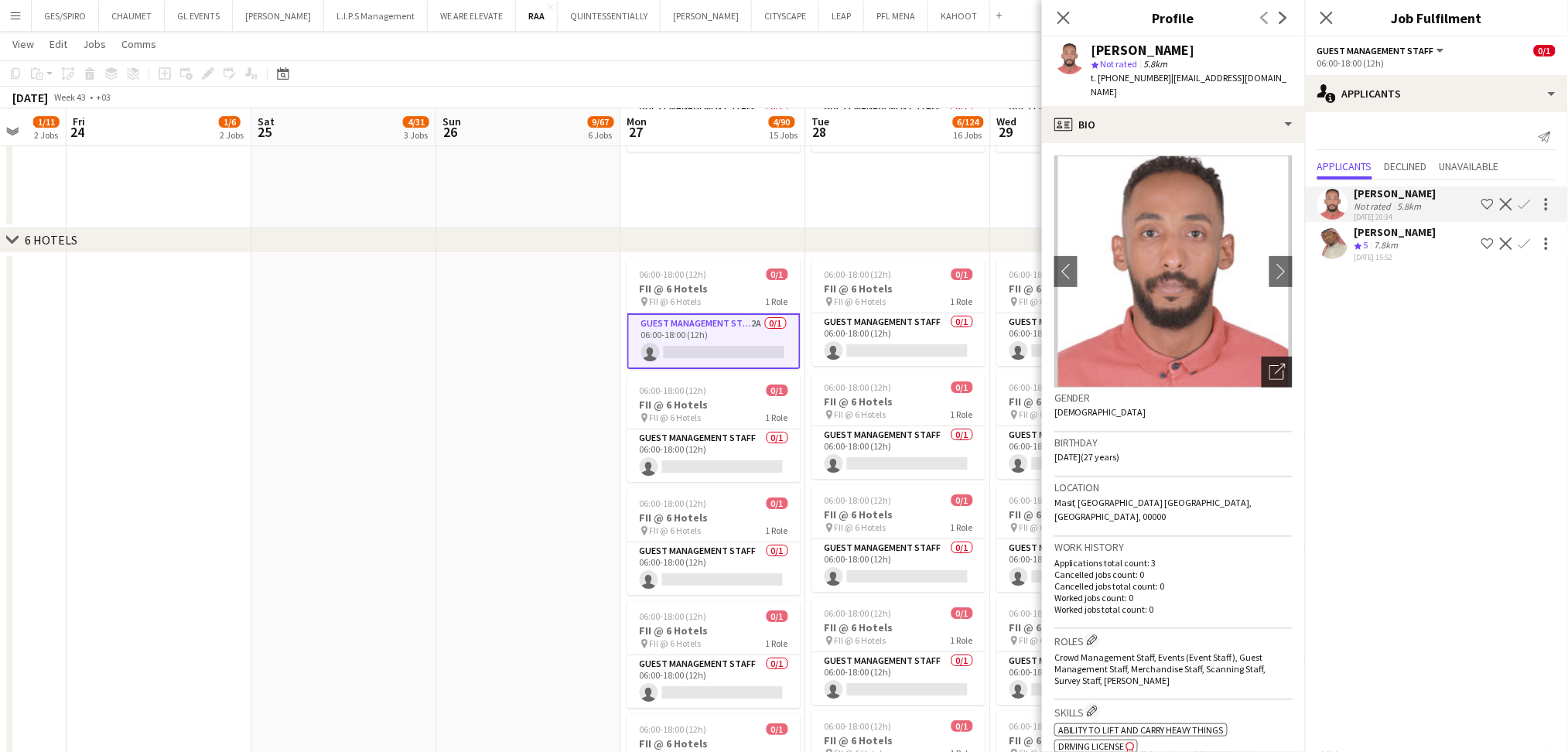
click at [1270, 365] on icon at bounding box center [1277, 373] width 15 height 15
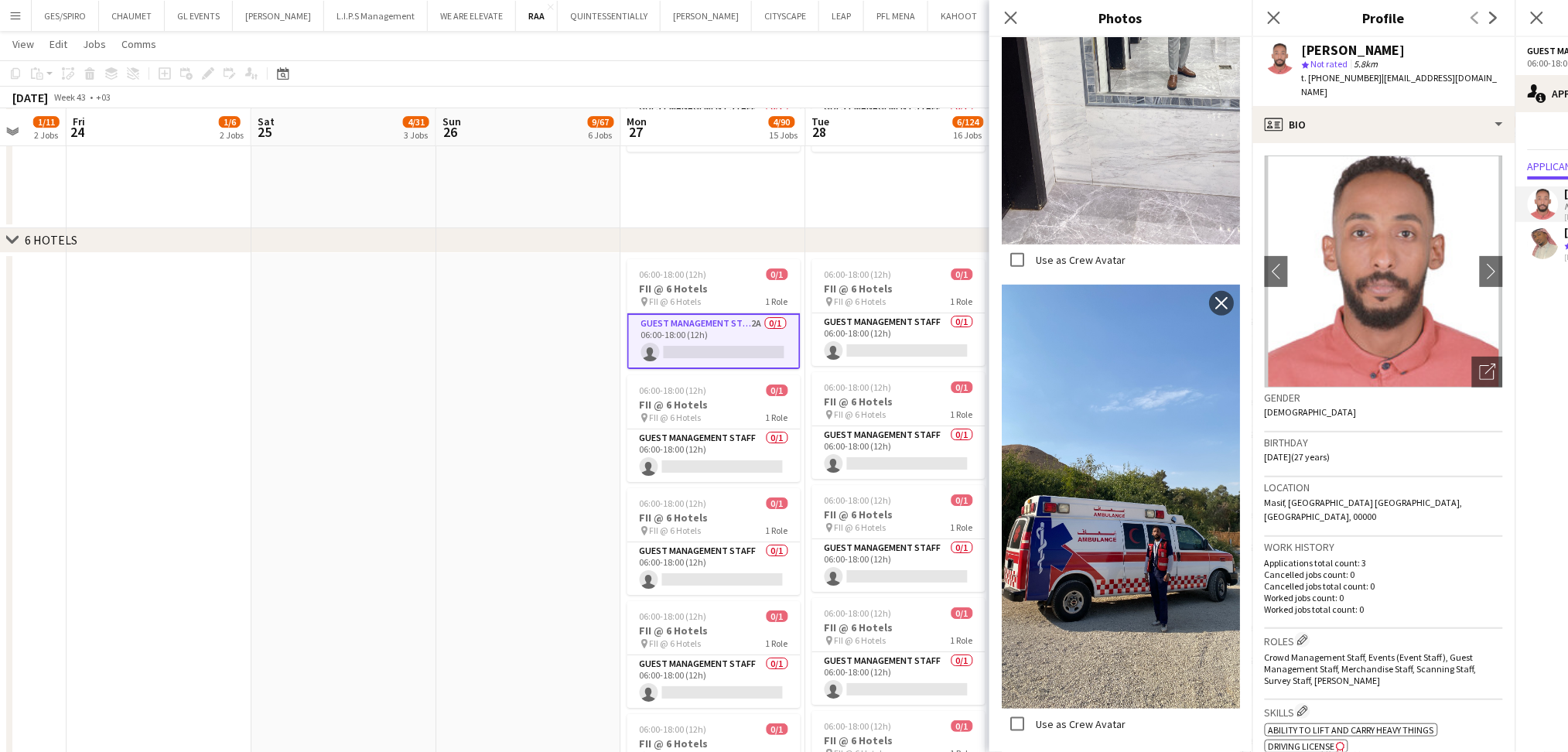
scroll to position [2416, 0]
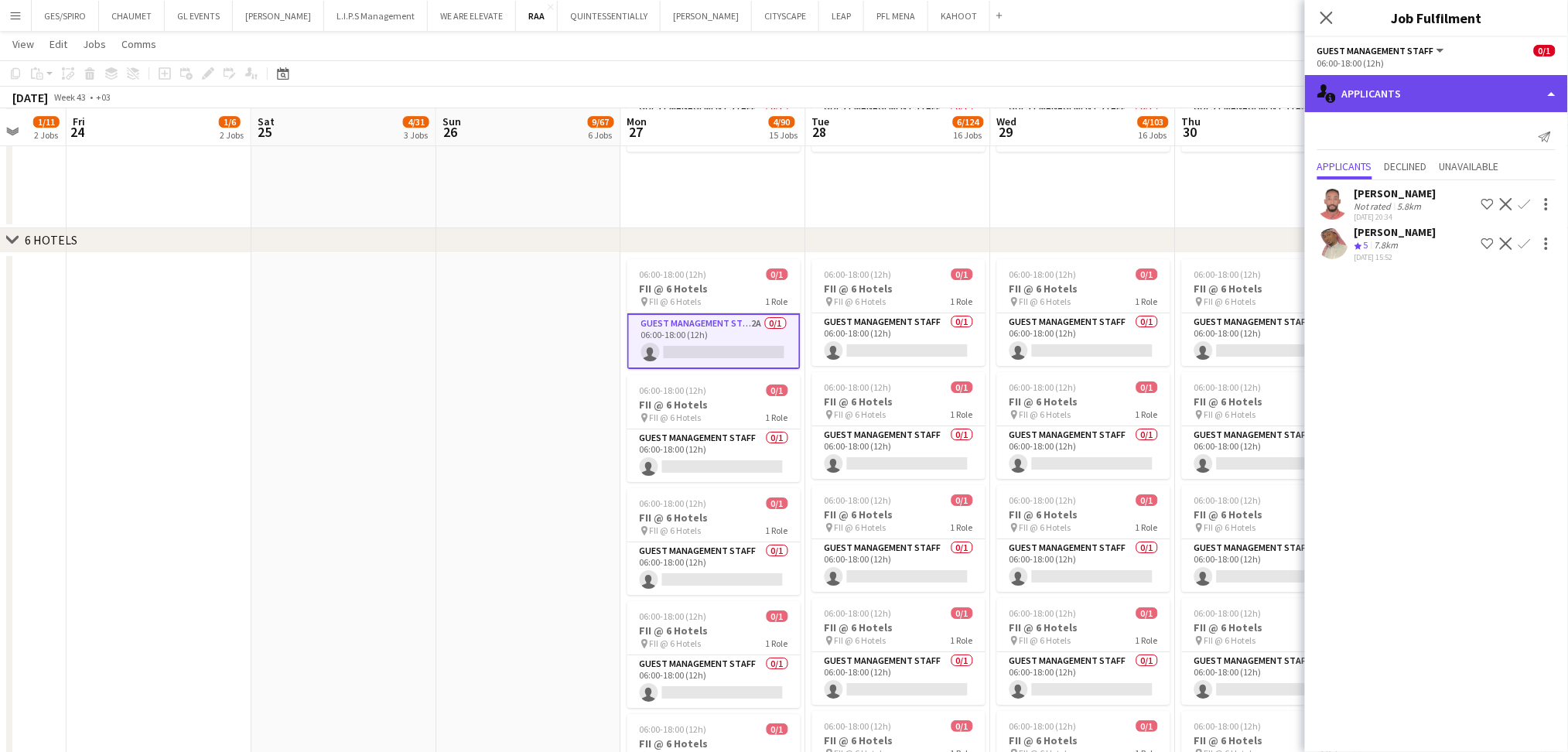
click at [1420, 89] on div "single-neutral-actions-information Applicants" at bounding box center [1436, 94] width 263 height 37
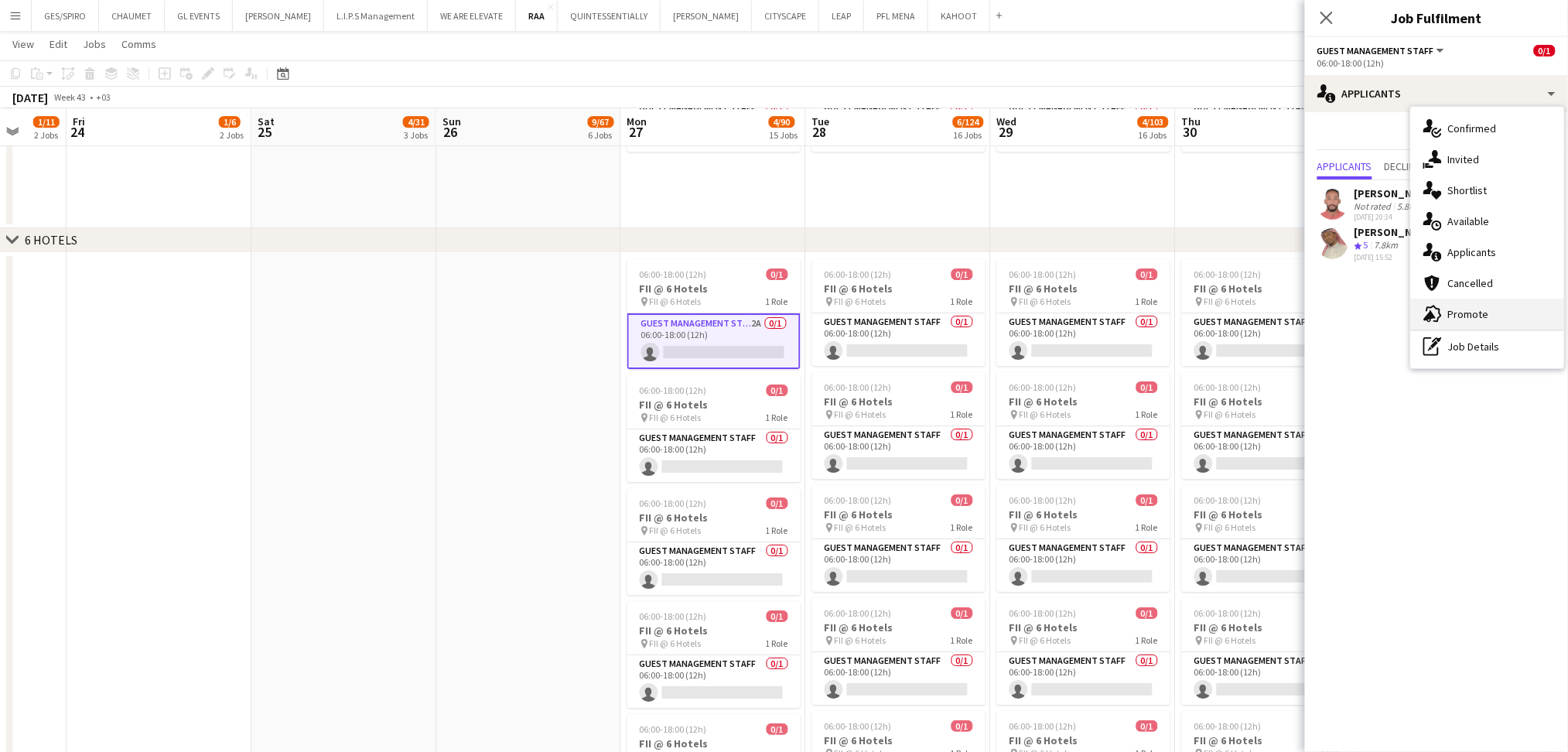
click at [1451, 318] on div "advertising-megaphone Promote" at bounding box center [1487, 314] width 153 height 31
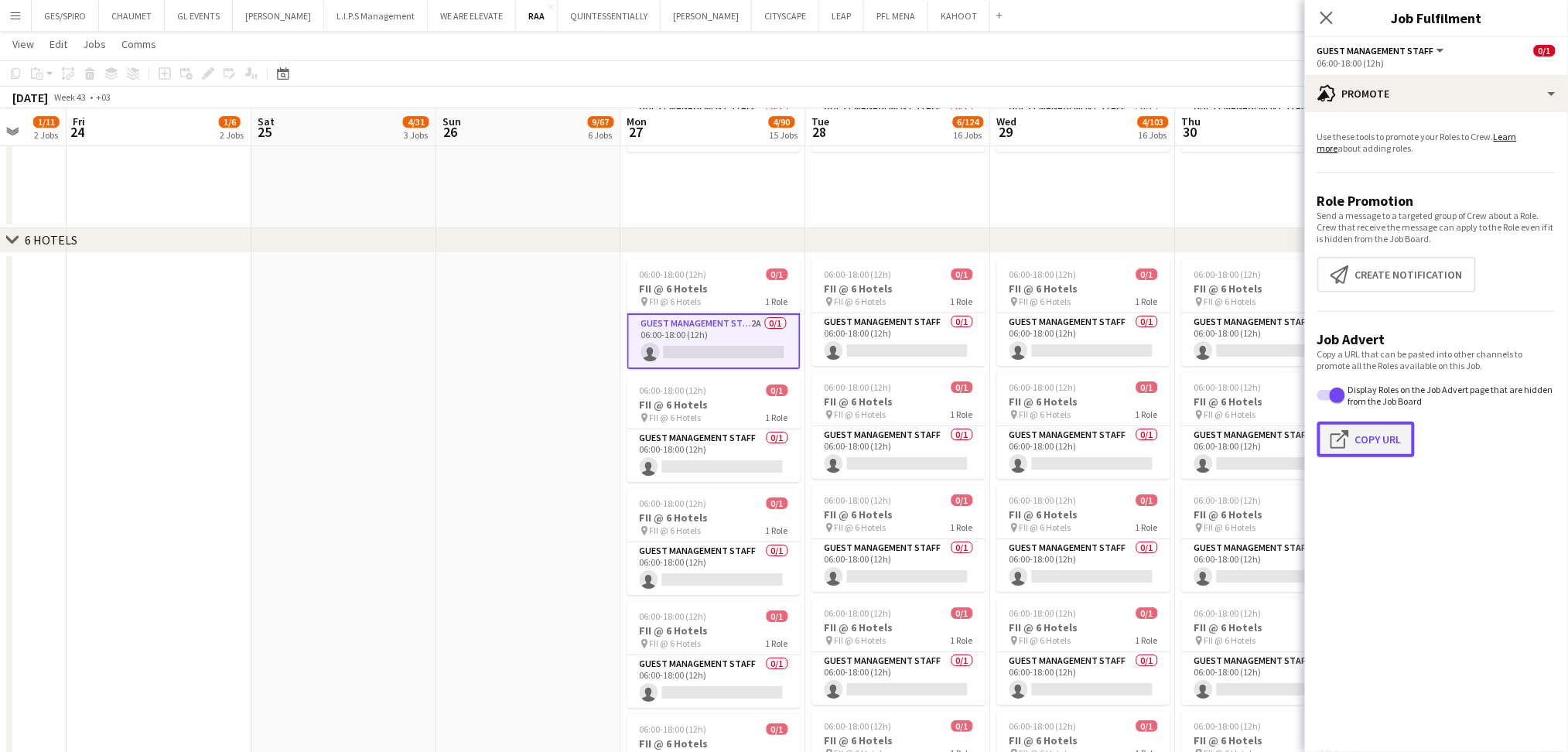
click at [1368, 437] on button "Click to copy URL Copy Url" at bounding box center [1366, 440] width 98 height 36
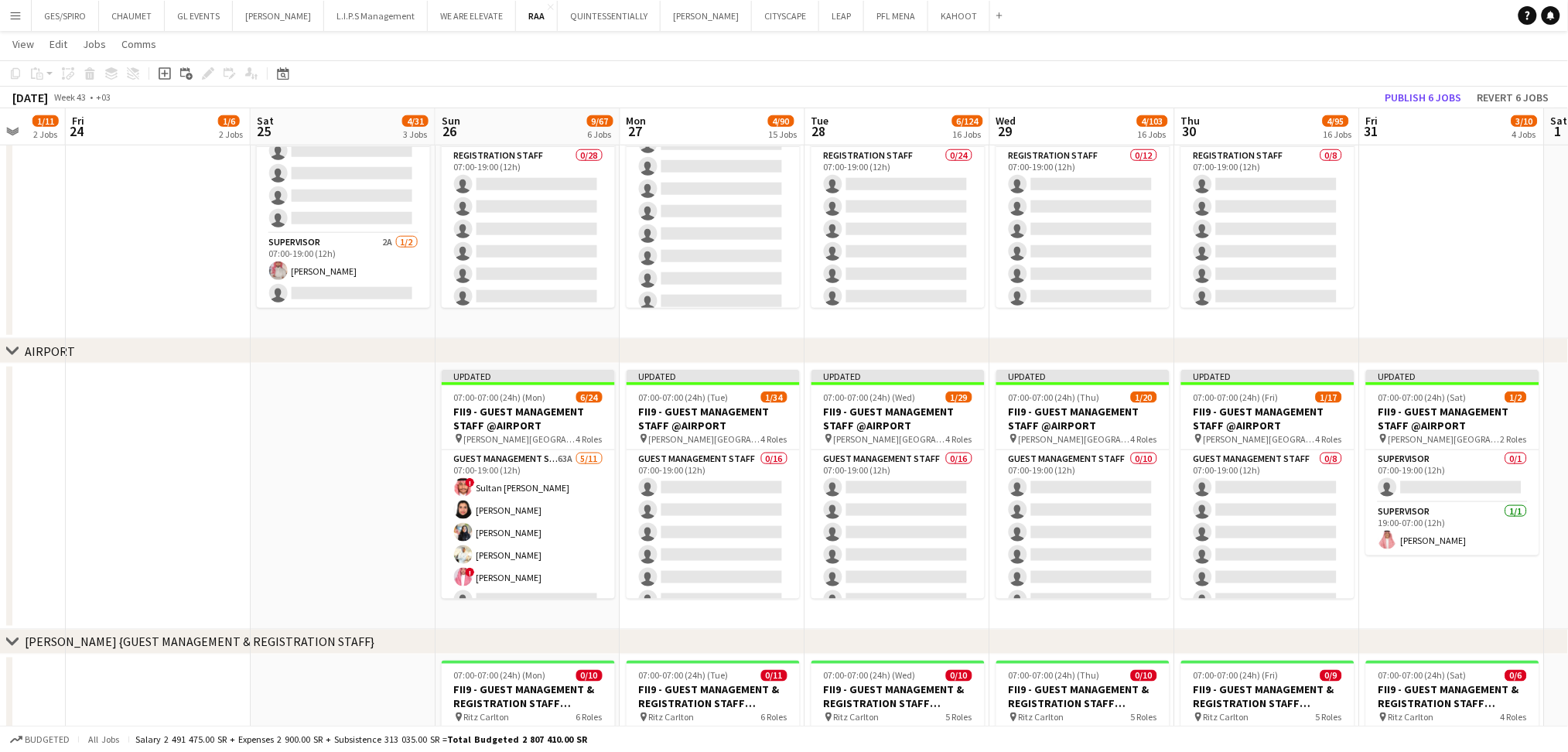
scroll to position [511, 0]
click at [530, 586] on app-card-role "Supervisor 1/1 19:00-07:00 (12h) Abdullah Altoaimi" at bounding box center [528, 572] width 173 height 53
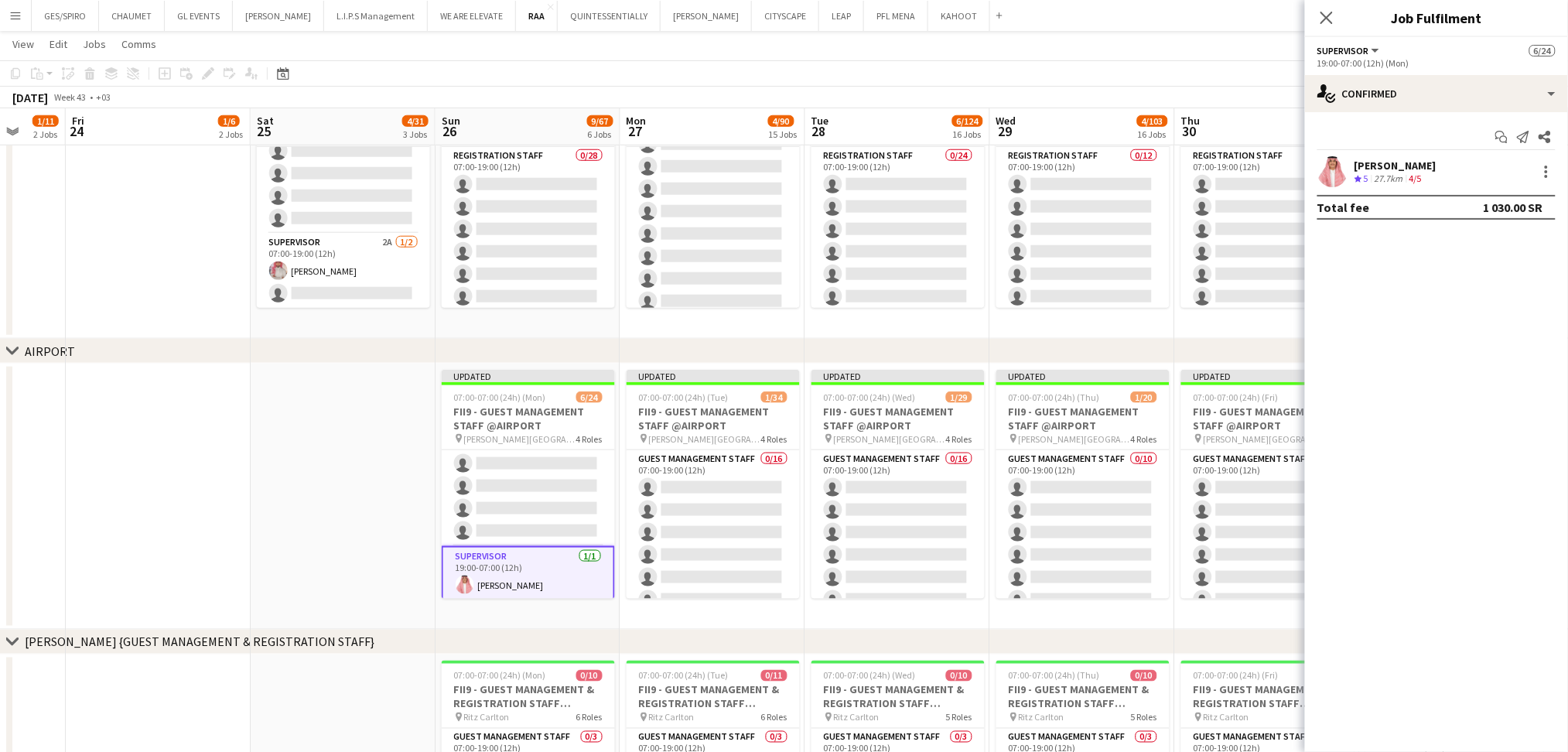
click at [366, 511] on app-date-cell at bounding box center [343, 496] width 185 height 267
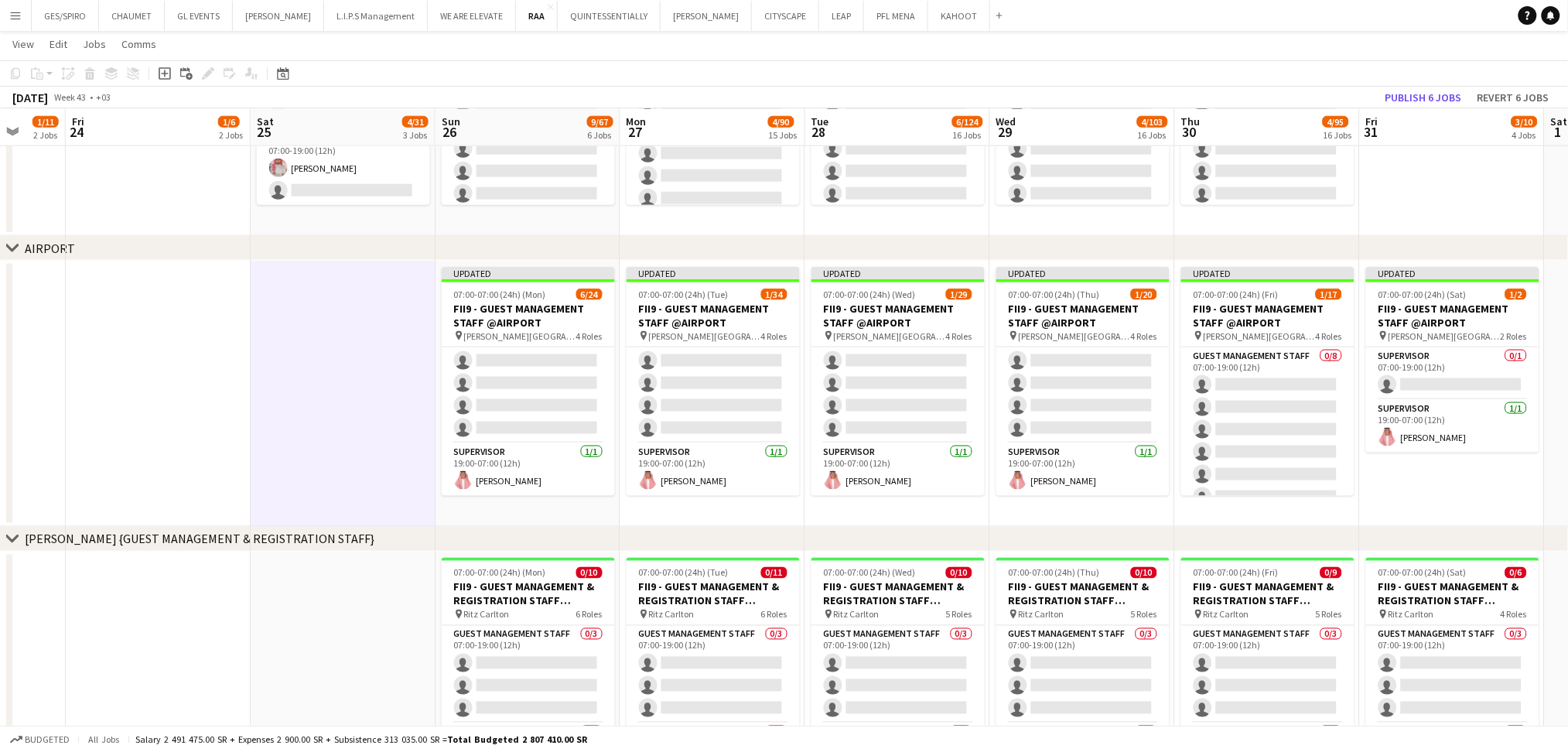
scroll to position [353, 0]
click at [1394, 493] on app-date-cell "Updated 07:00-07:00 (24h) (Sat) 1/2 FII9 - GUEST MANAGEMENT STAFF @AIRPORT pin …" at bounding box center [1452, 394] width 185 height 267
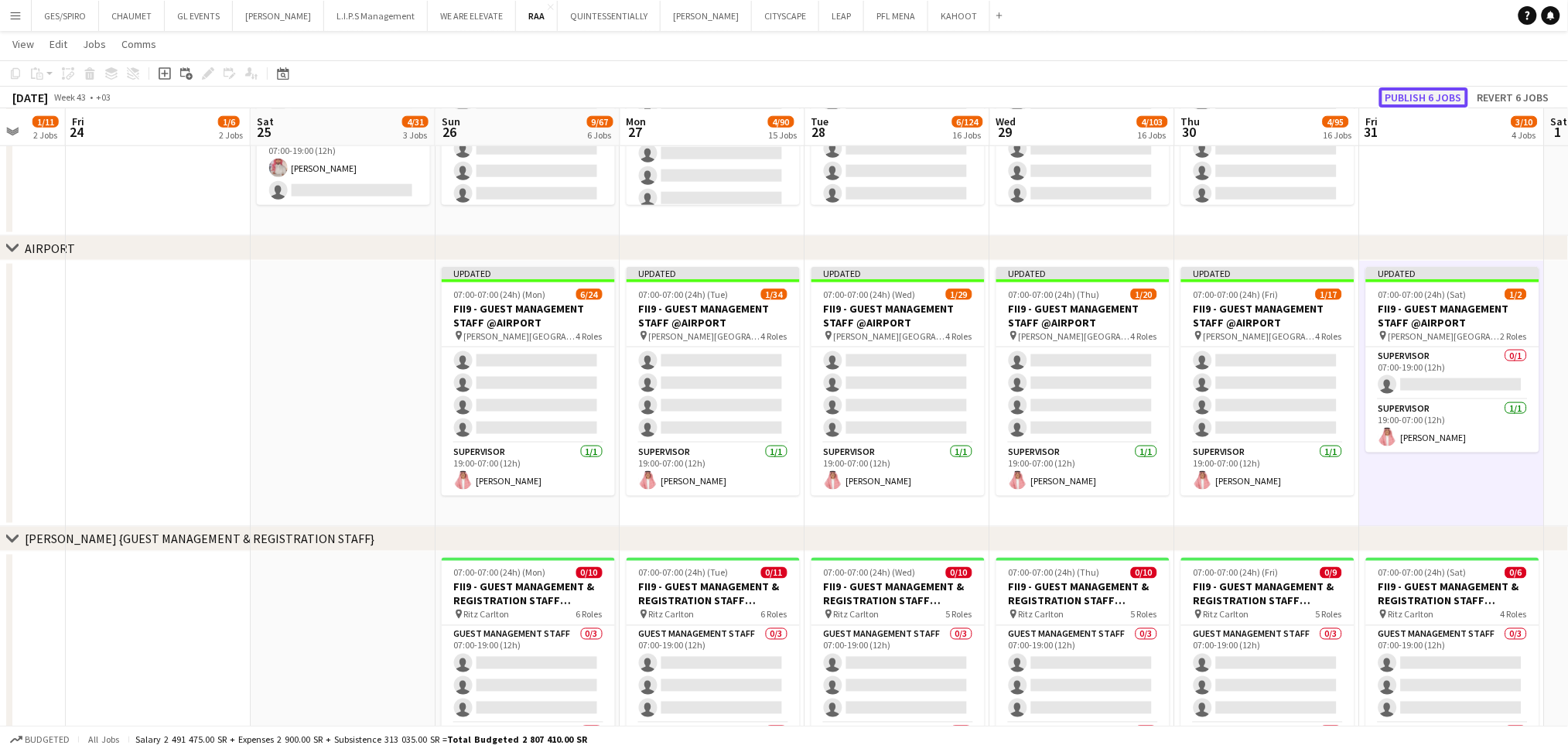
click at [1423, 93] on button "Publish 6 jobs" at bounding box center [1423, 98] width 89 height 20
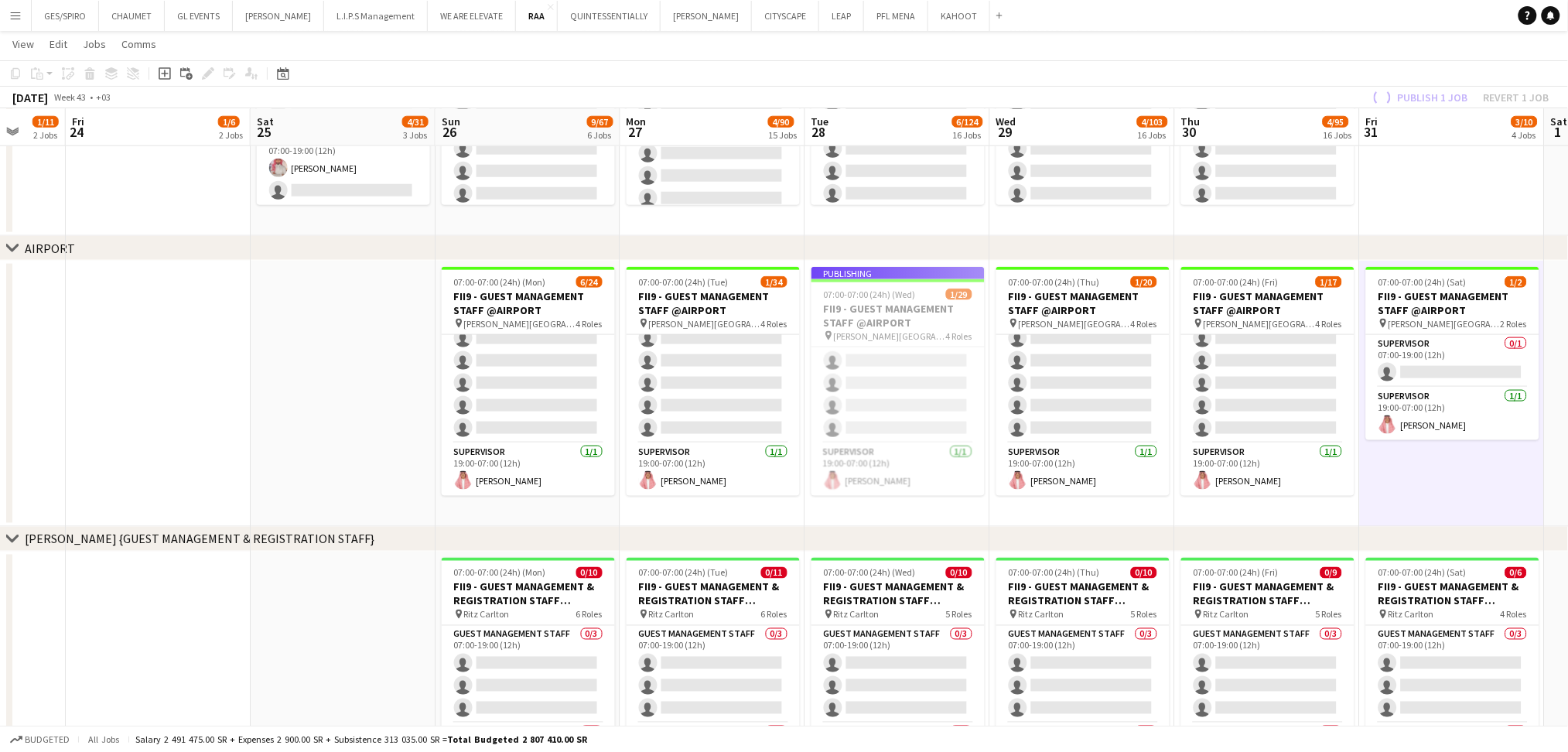
scroll to position [611, 0]
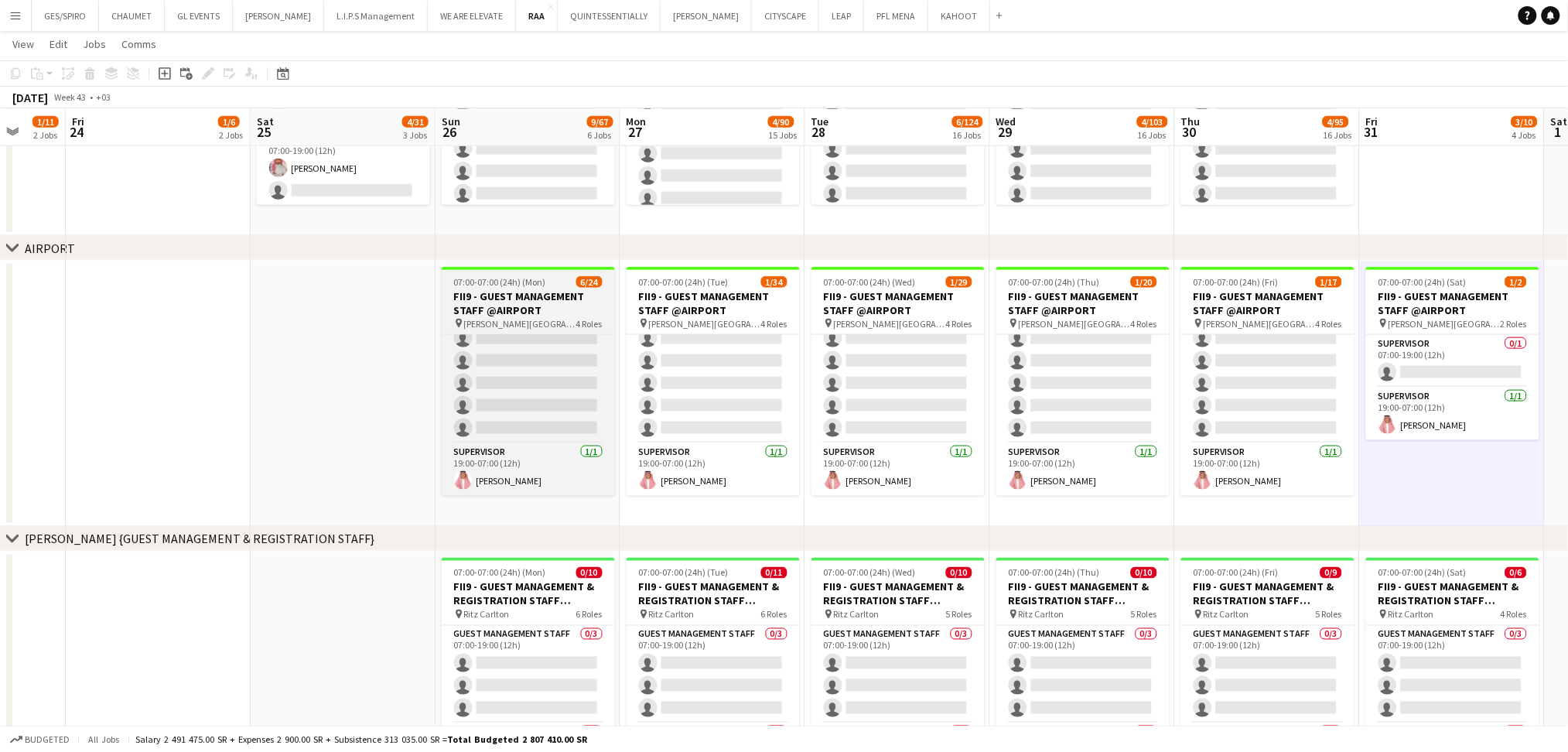
click at [530, 285] on span "07:00-07:00 (24h) (Mon)" at bounding box center [500, 282] width 92 height 12
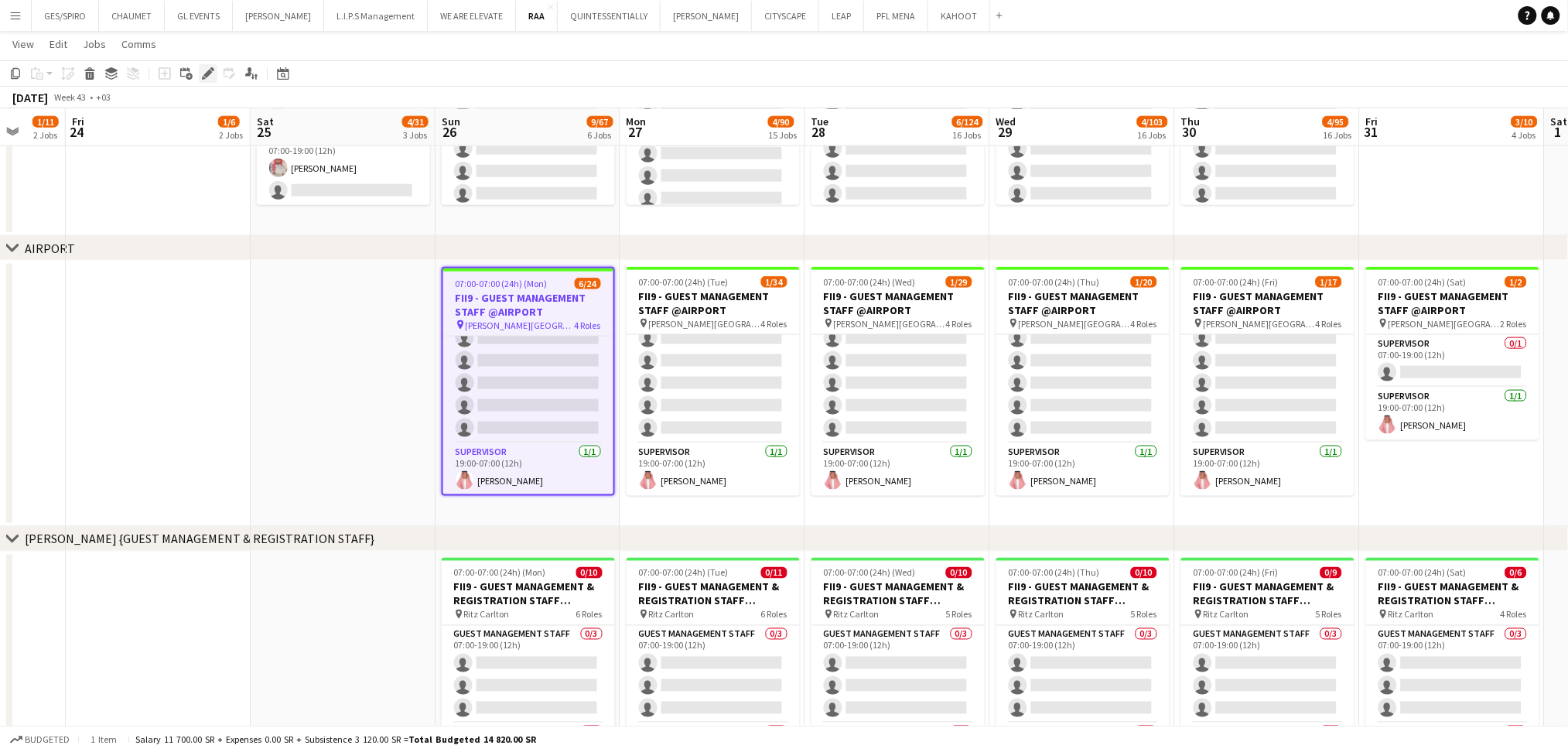
click at [207, 71] on icon at bounding box center [208, 74] width 8 height 8
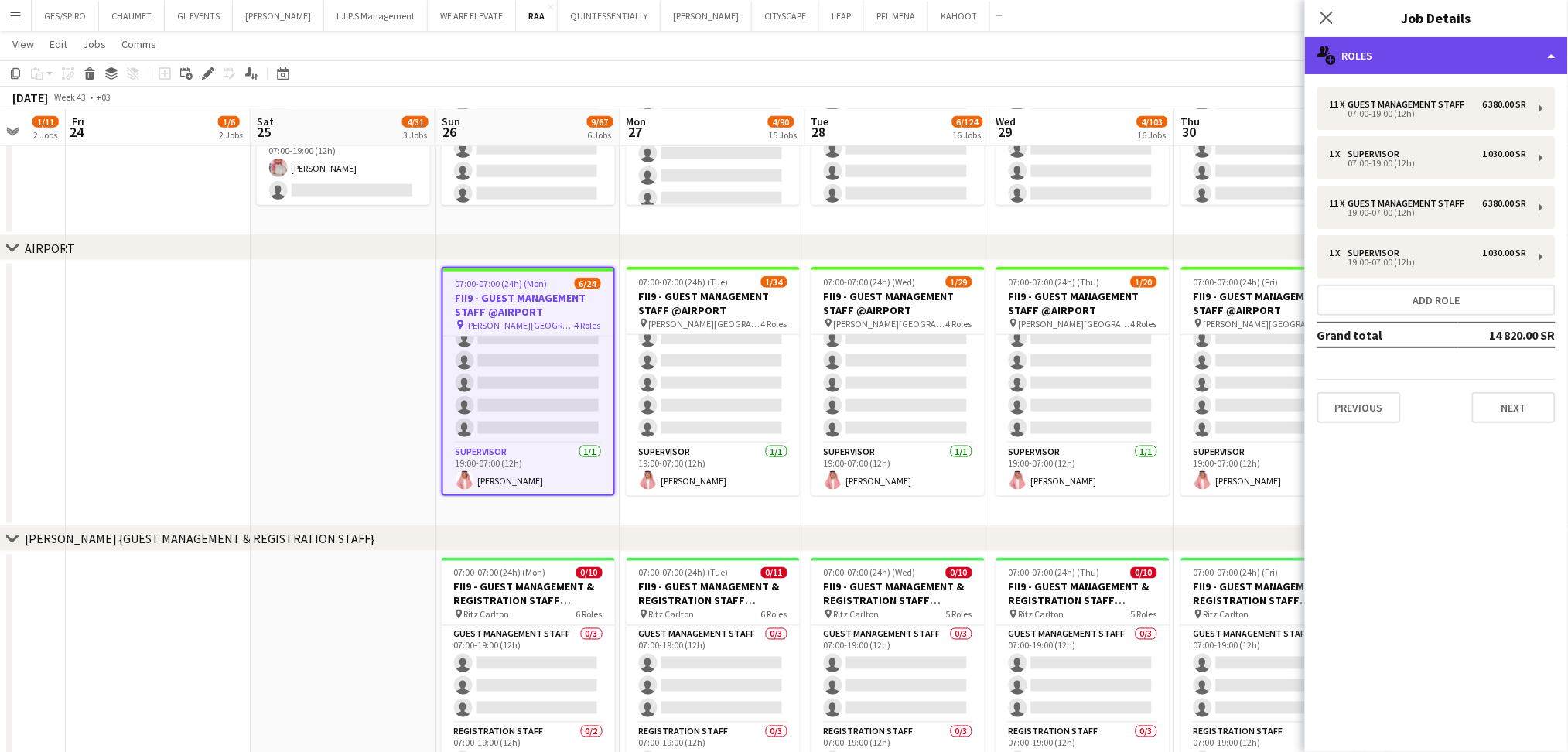
click at [1445, 47] on div "multiple-users-add Roles" at bounding box center [1436, 55] width 263 height 37
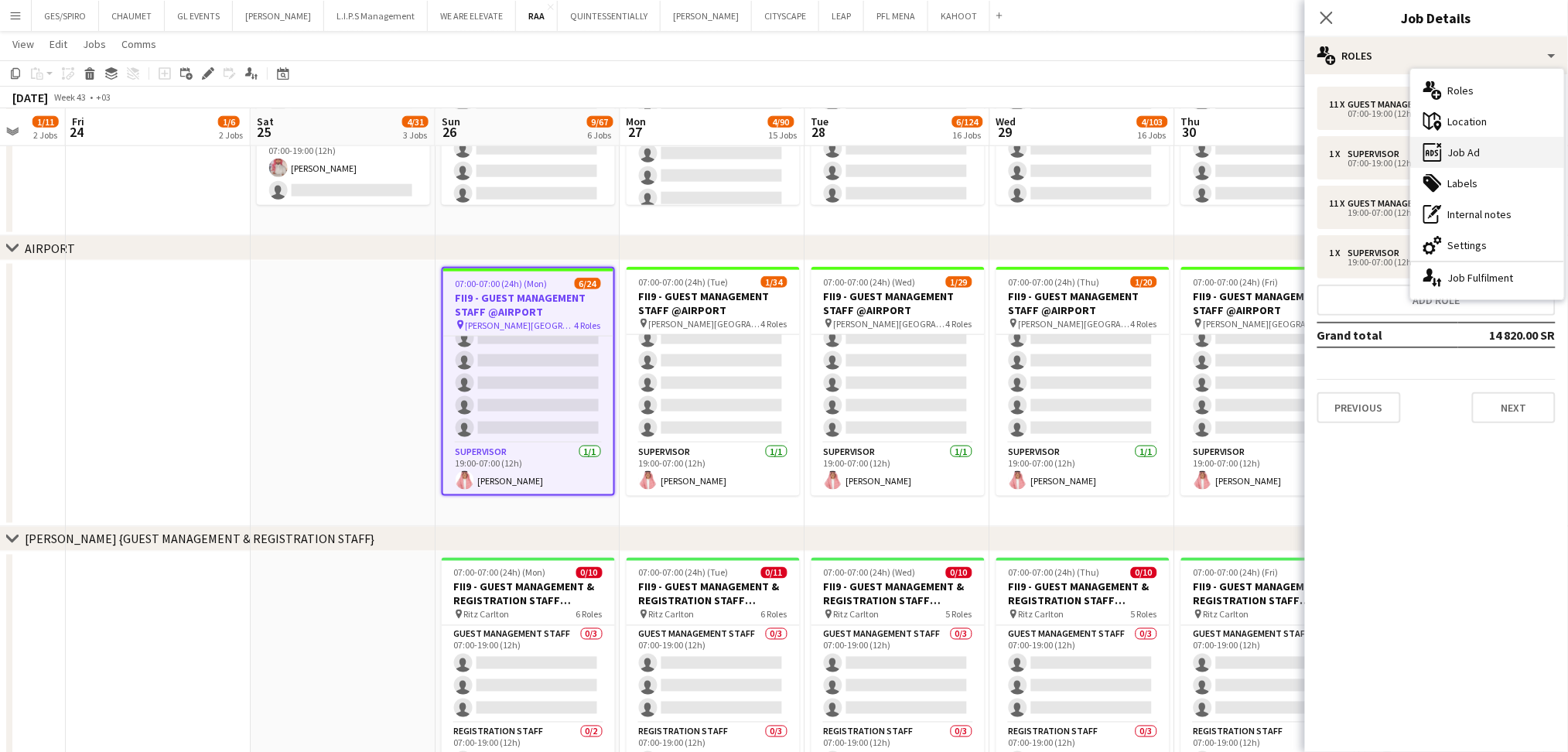
click at [1474, 144] on div "ads-window Job Ad" at bounding box center [1487, 152] width 153 height 31
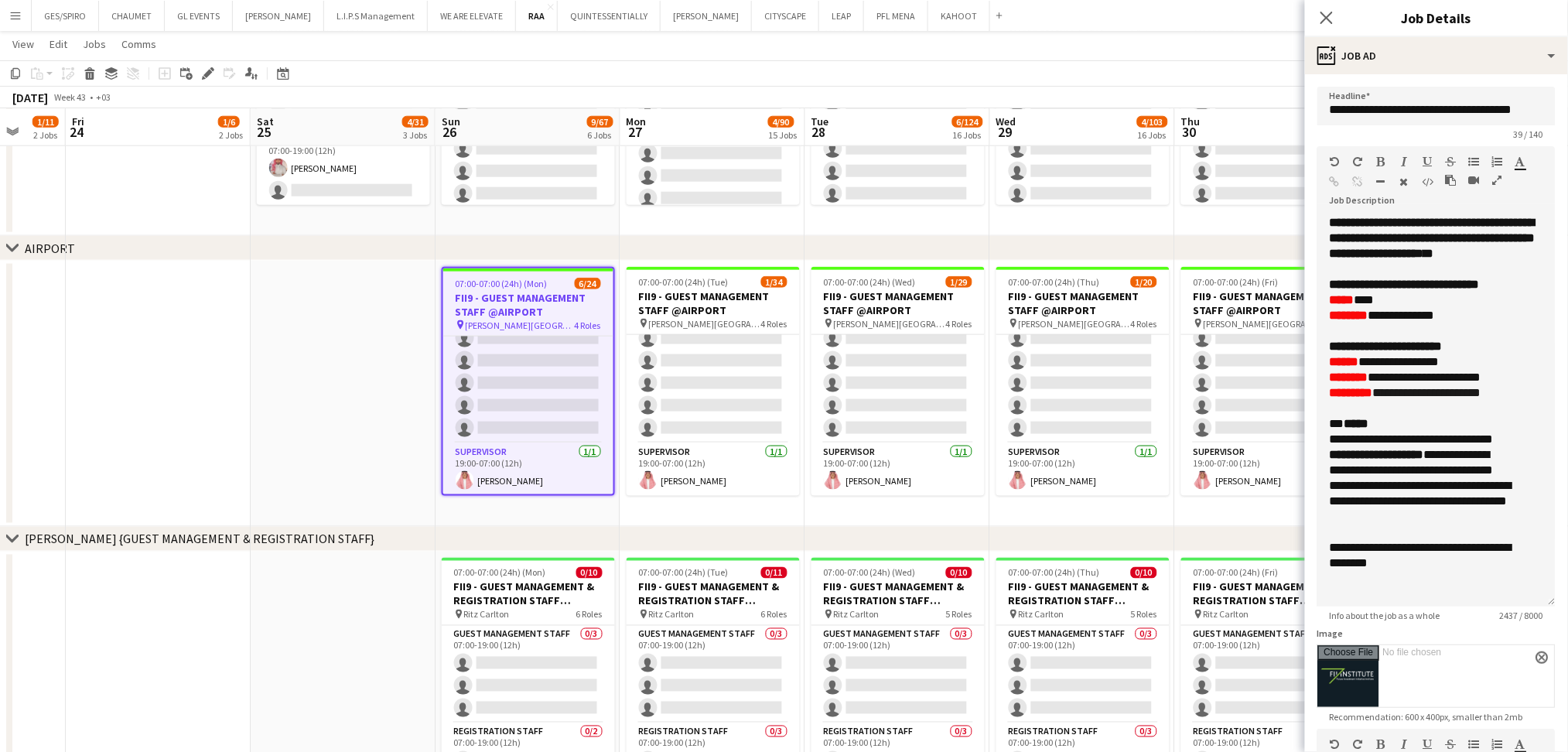
drag, startPoint x: 1538, startPoint y: 300, endPoint x: 1507, endPoint y: 599, distance: 300.6
click at [1507, 599] on div "**********" at bounding box center [1436, 410] width 238 height 392
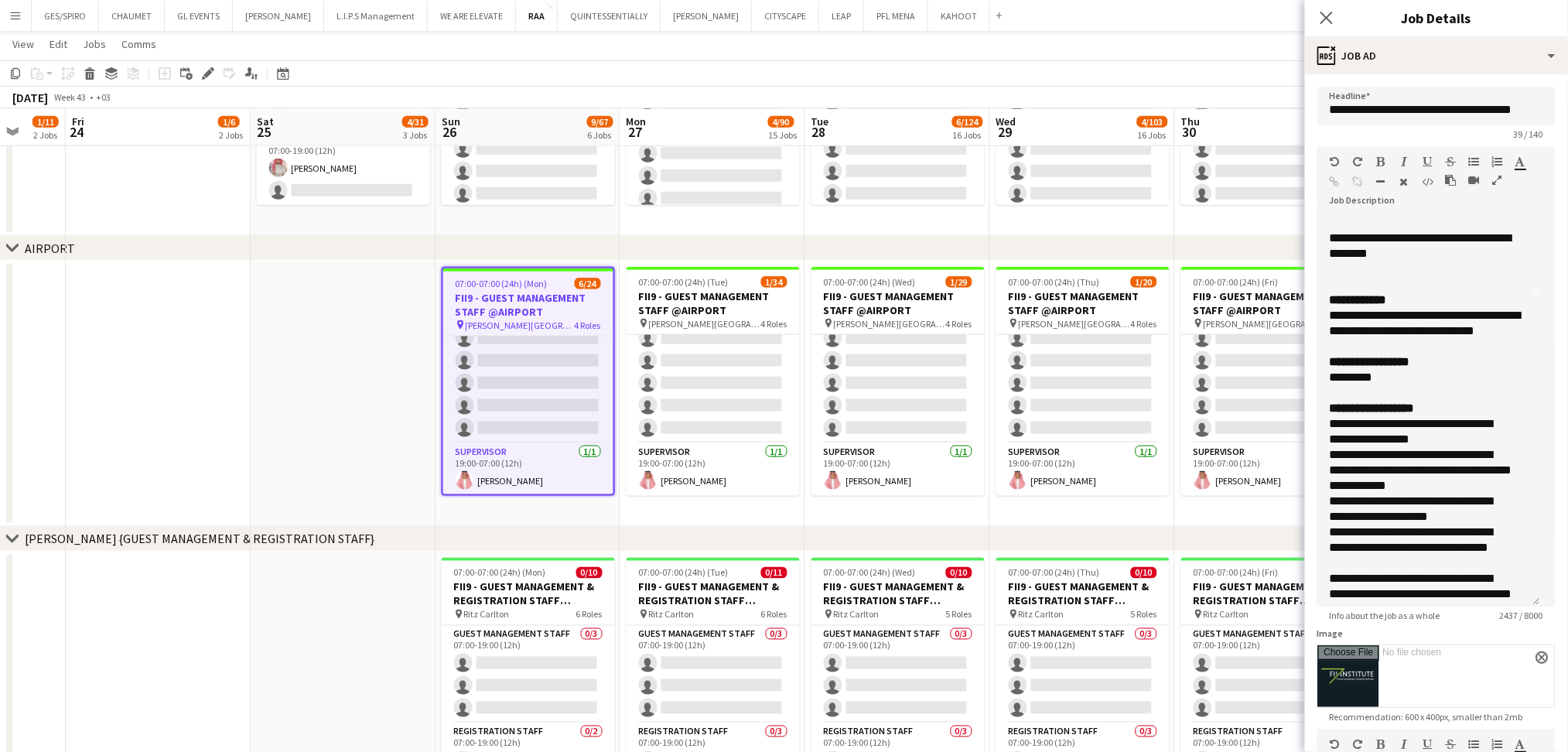
scroll to position [0, 0]
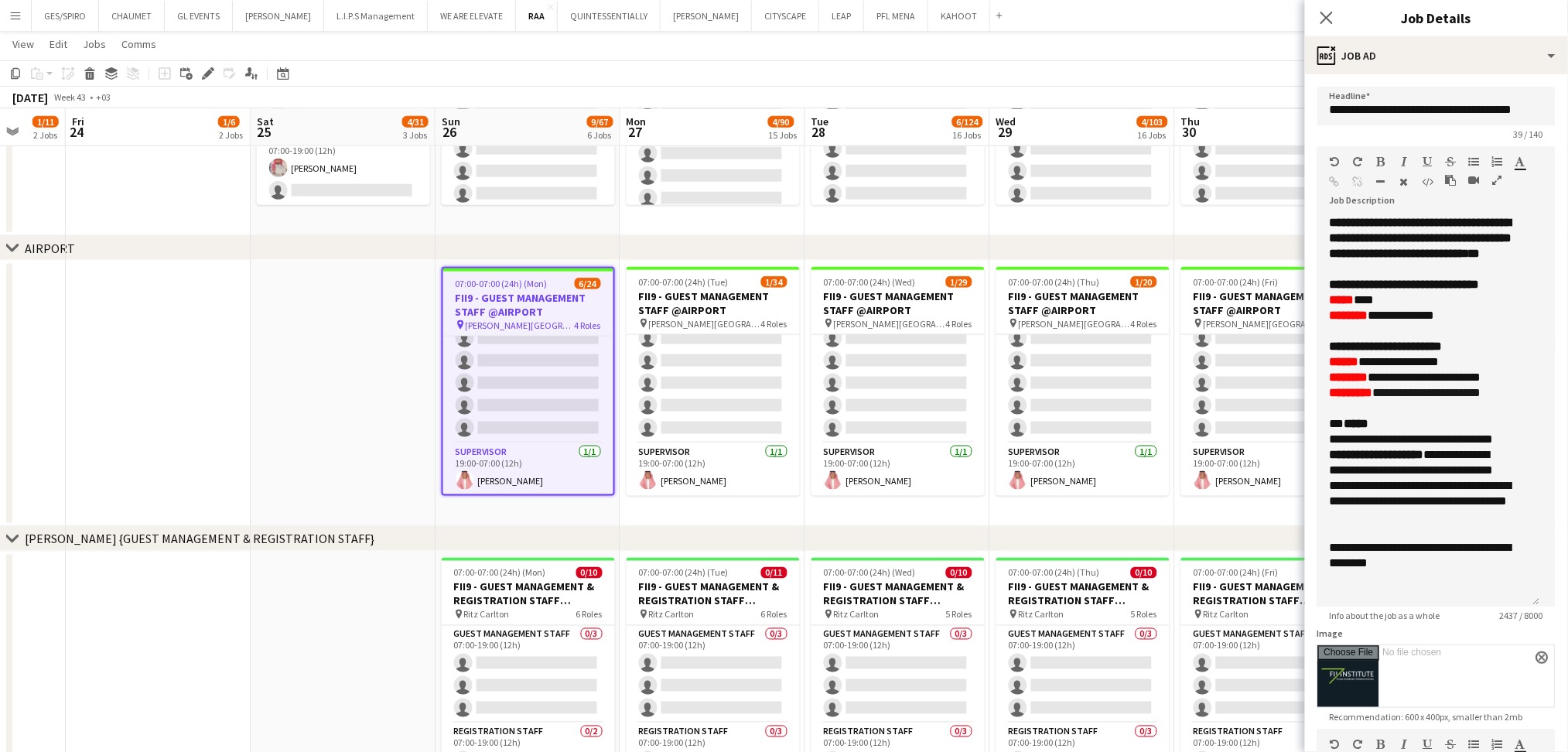
click at [73, 322] on app-date-cell at bounding box center [158, 394] width 185 height 267
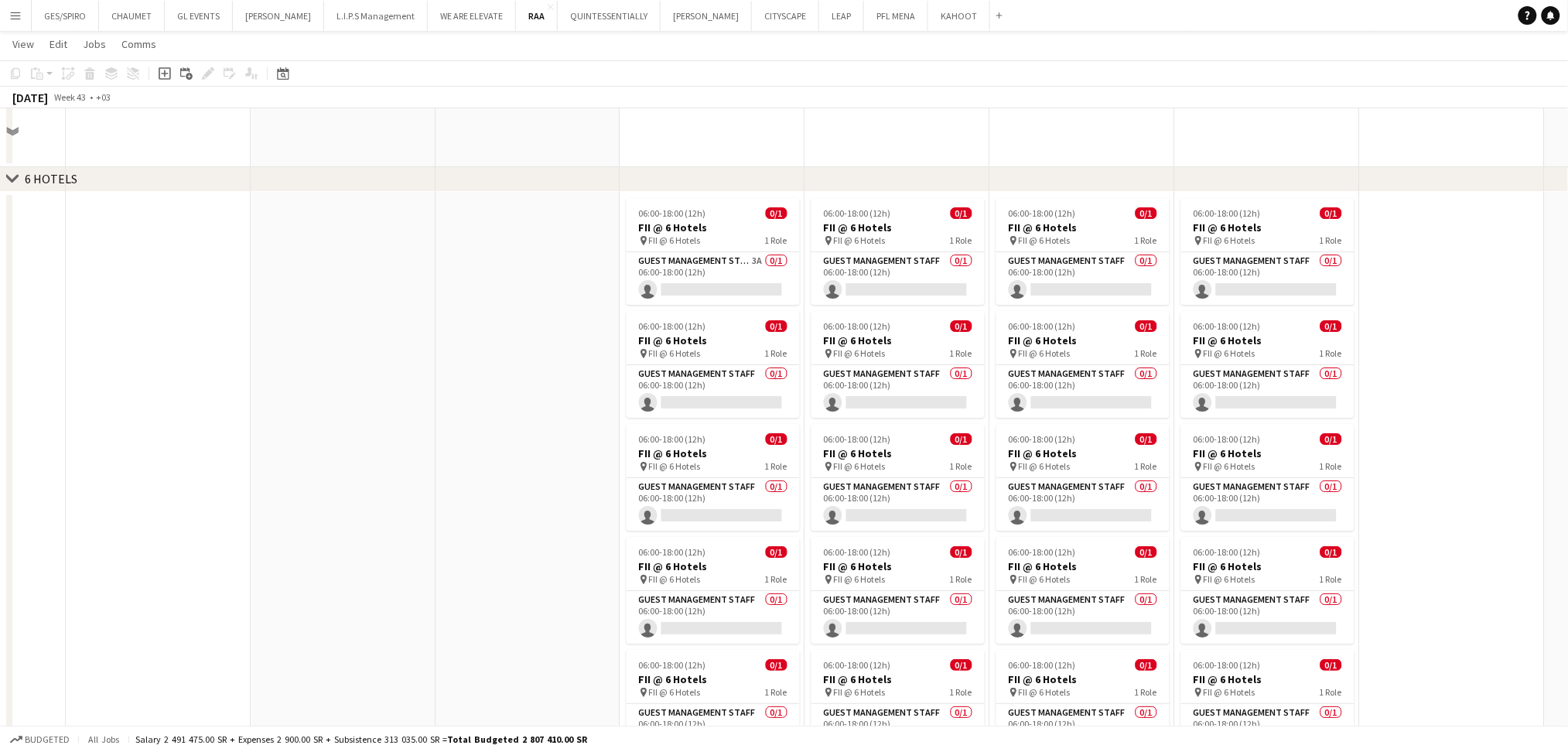
scroll to position [1701, 0]
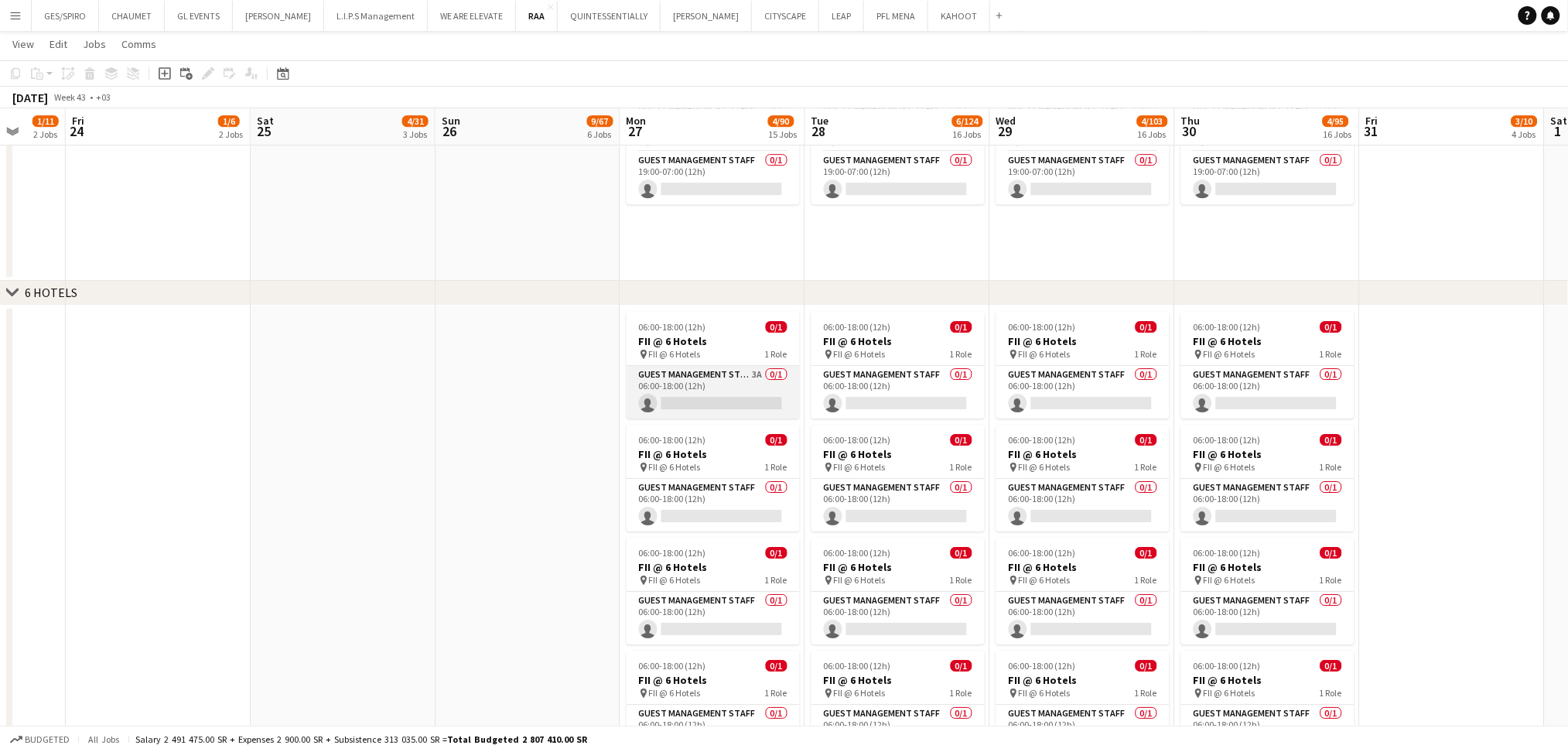
click at [736, 371] on app-card-role "Guest Management Staff 3A 0/1 06:00-18:00 (12h) single-neutral-actions" at bounding box center [713, 392] width 173 height 53
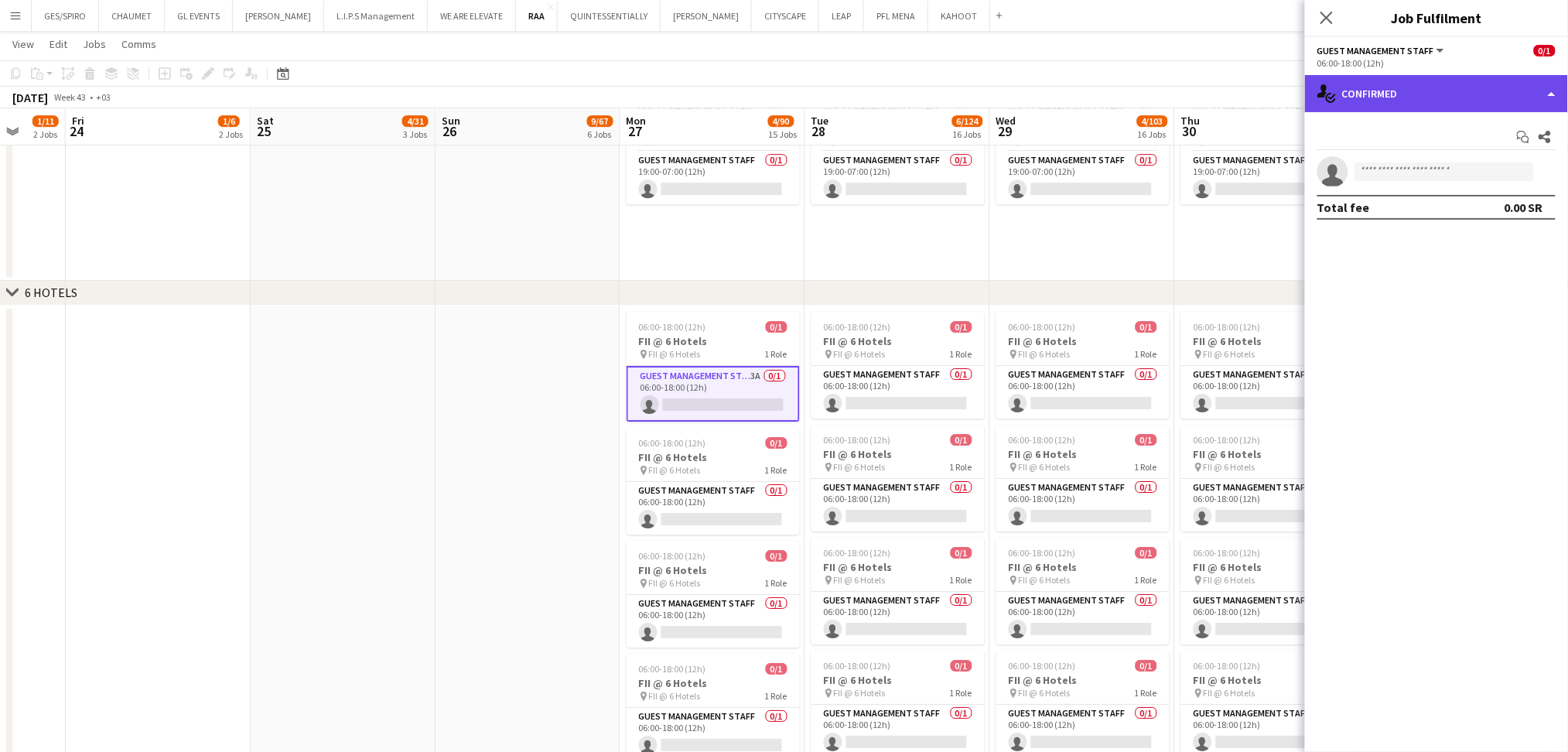
click at [1451, 94] on div "single-neutral-actions-check-2 Confirmed" at bounding box center [1436, 94] width 263 height 37
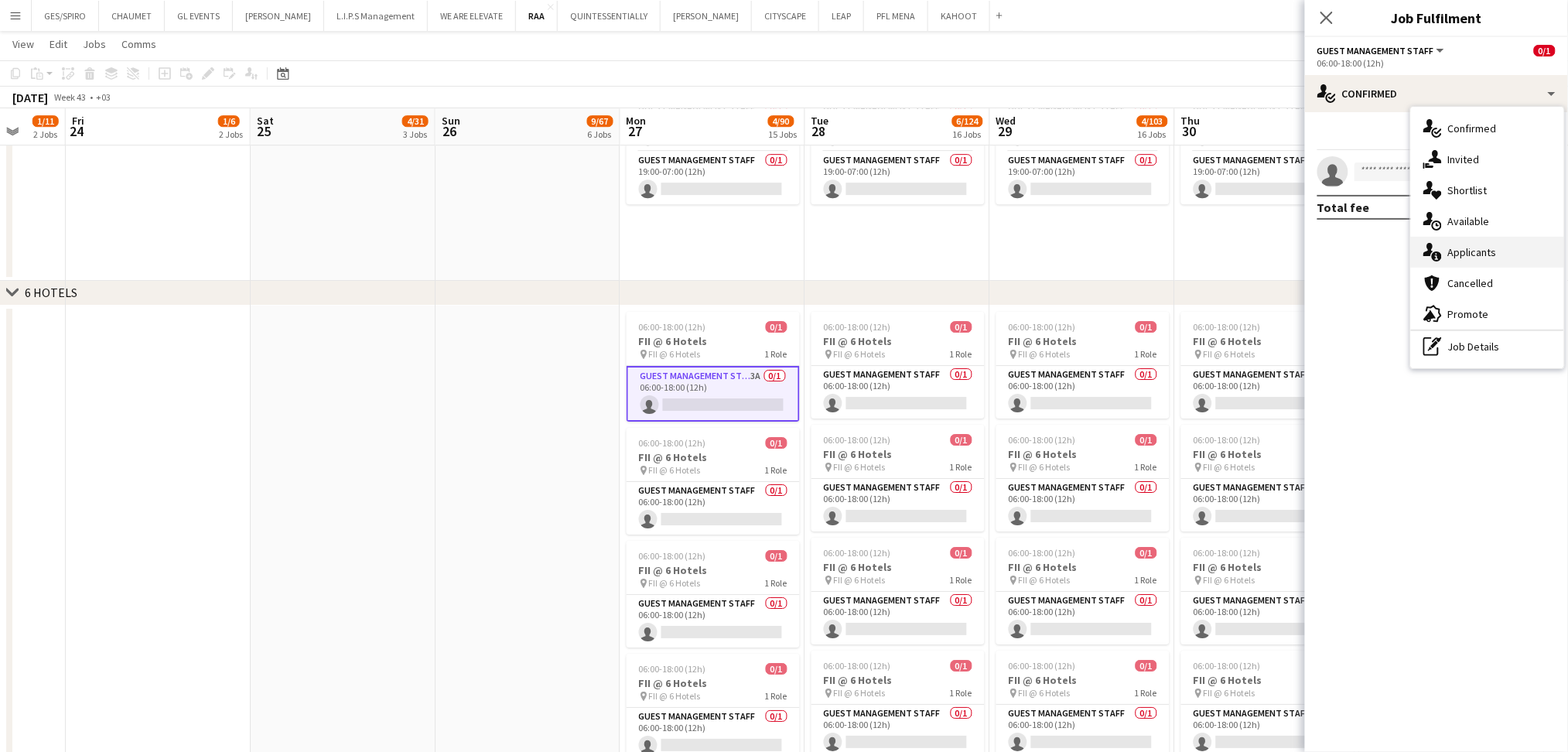
click at [1508, 241] on div "single-neutral-actions-information Applicants" at bounding box center [1487, 252] width 153 height 31
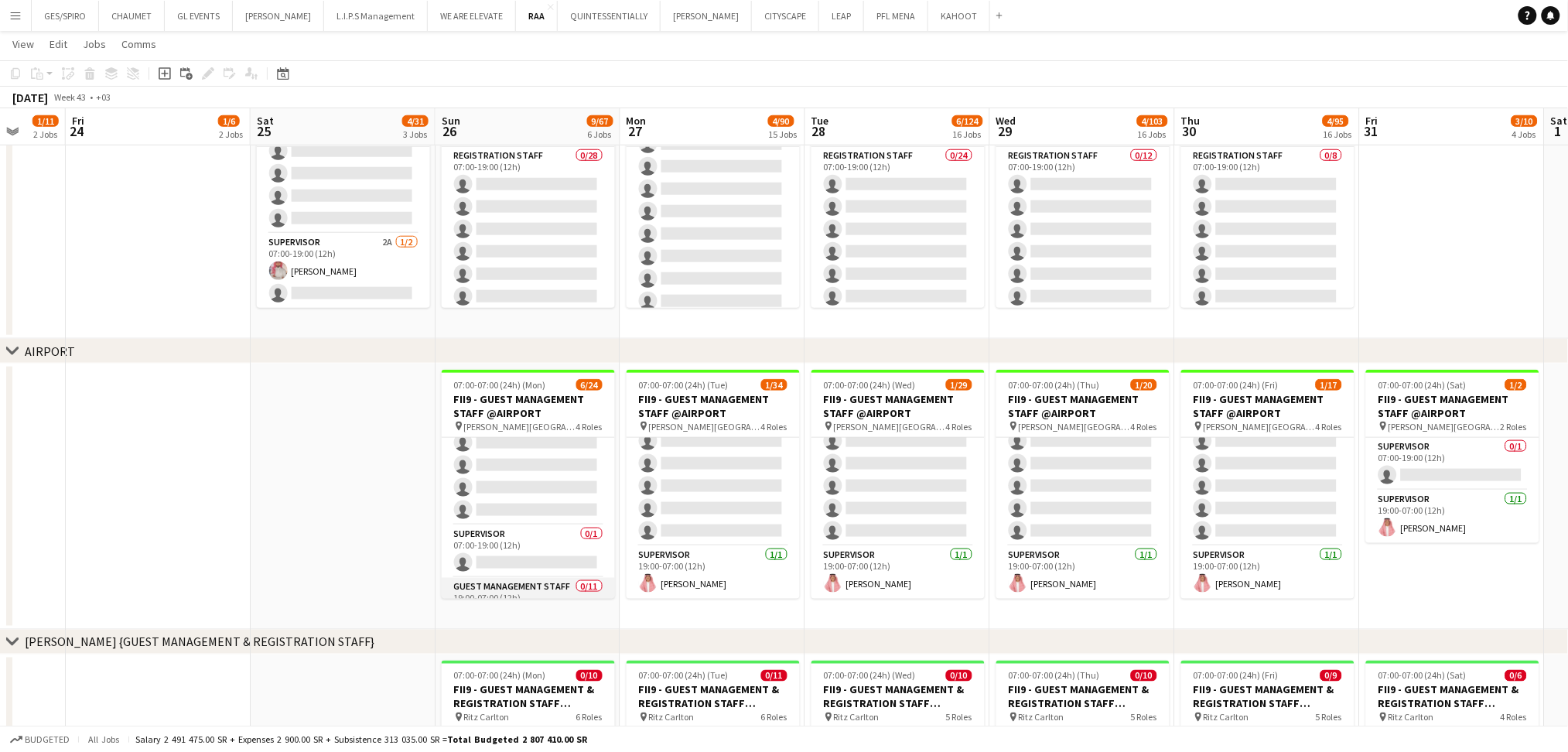
scroll to position [0, 0]
click at [565, 476] on app-card-role "Guest Management Staff 63A 5/11 07:00-19:00 (12h) ! Sultan Bin Turki Alageefi N…" at bounding box center [528, 577] width 173 height 277
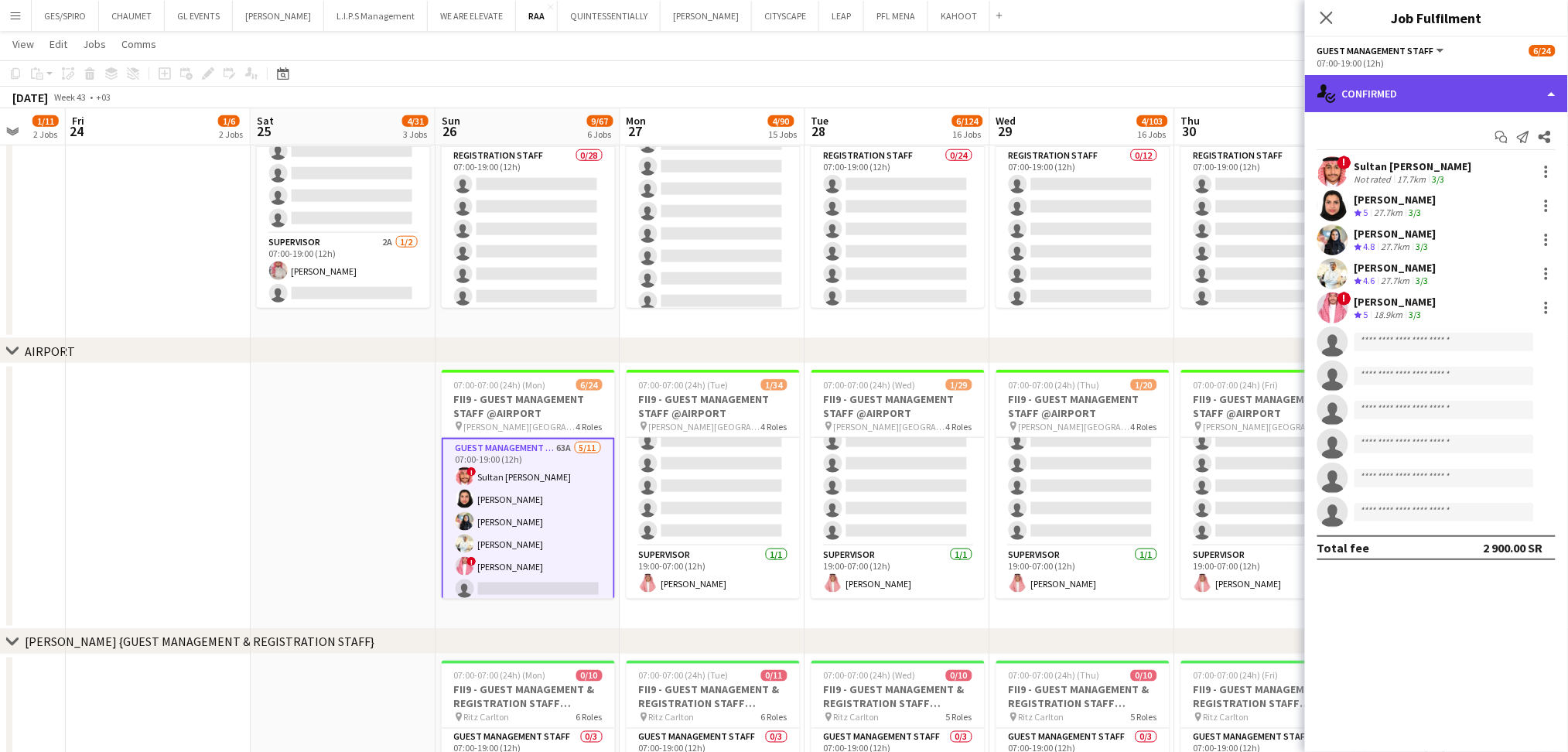
click at [1442, 81] on div "single-neutral-actions-check-2 Confirmed" at bounding box center [1436, 94] width 263 height 37
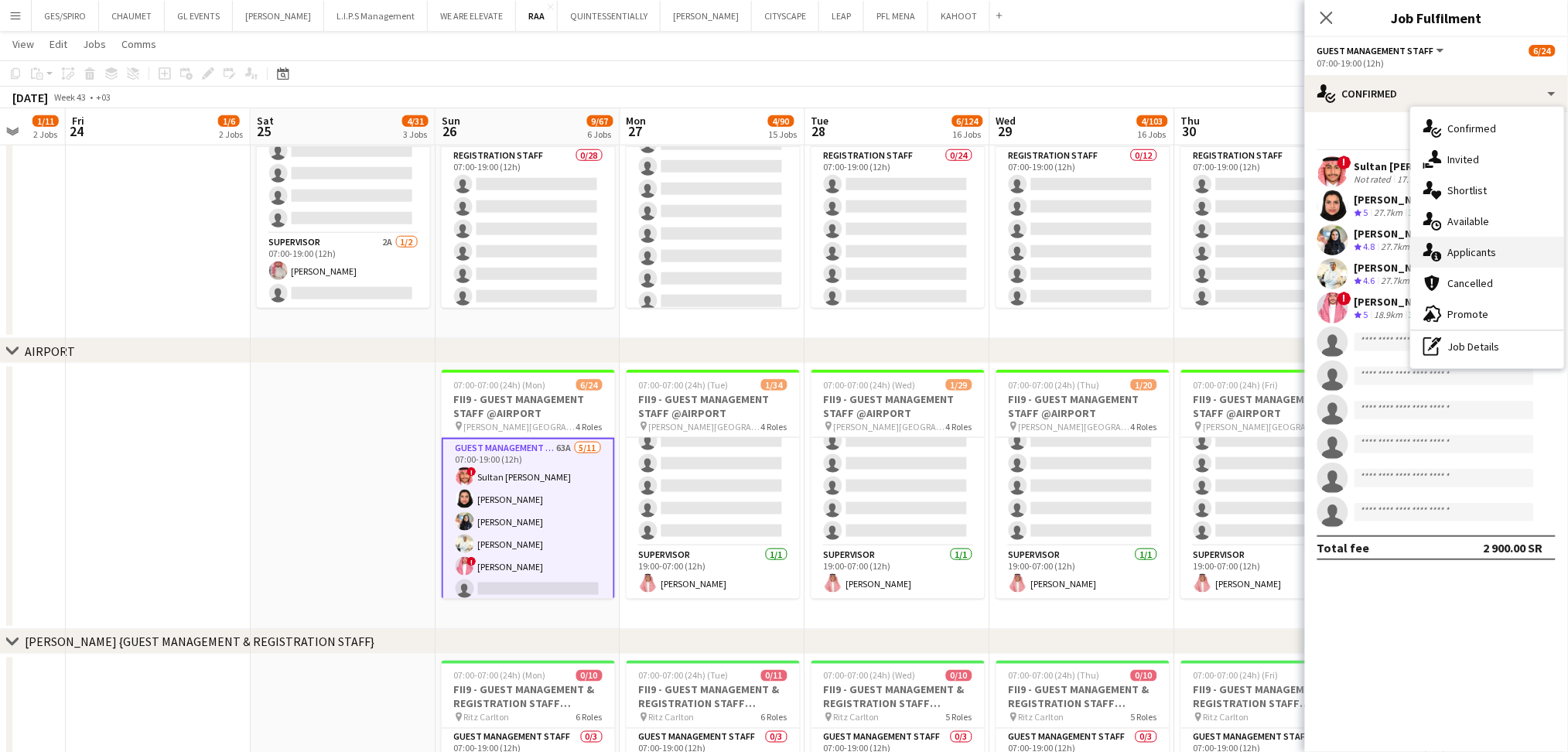
click at [1470, 246] on div "single-neutral-actions-information Applicants" at bounding box center [1487, 252] width 153 height 31
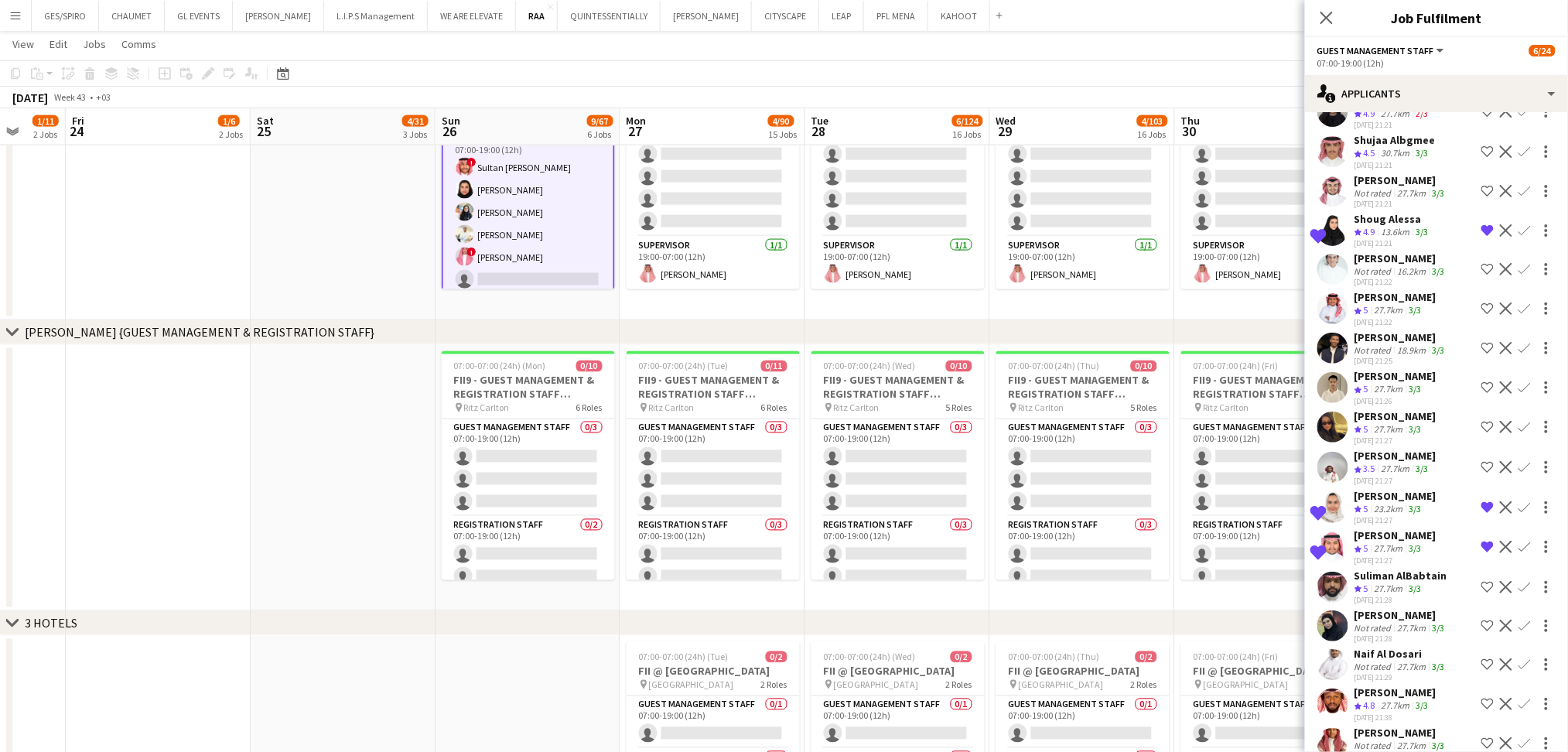
scroll to position [389, 0]
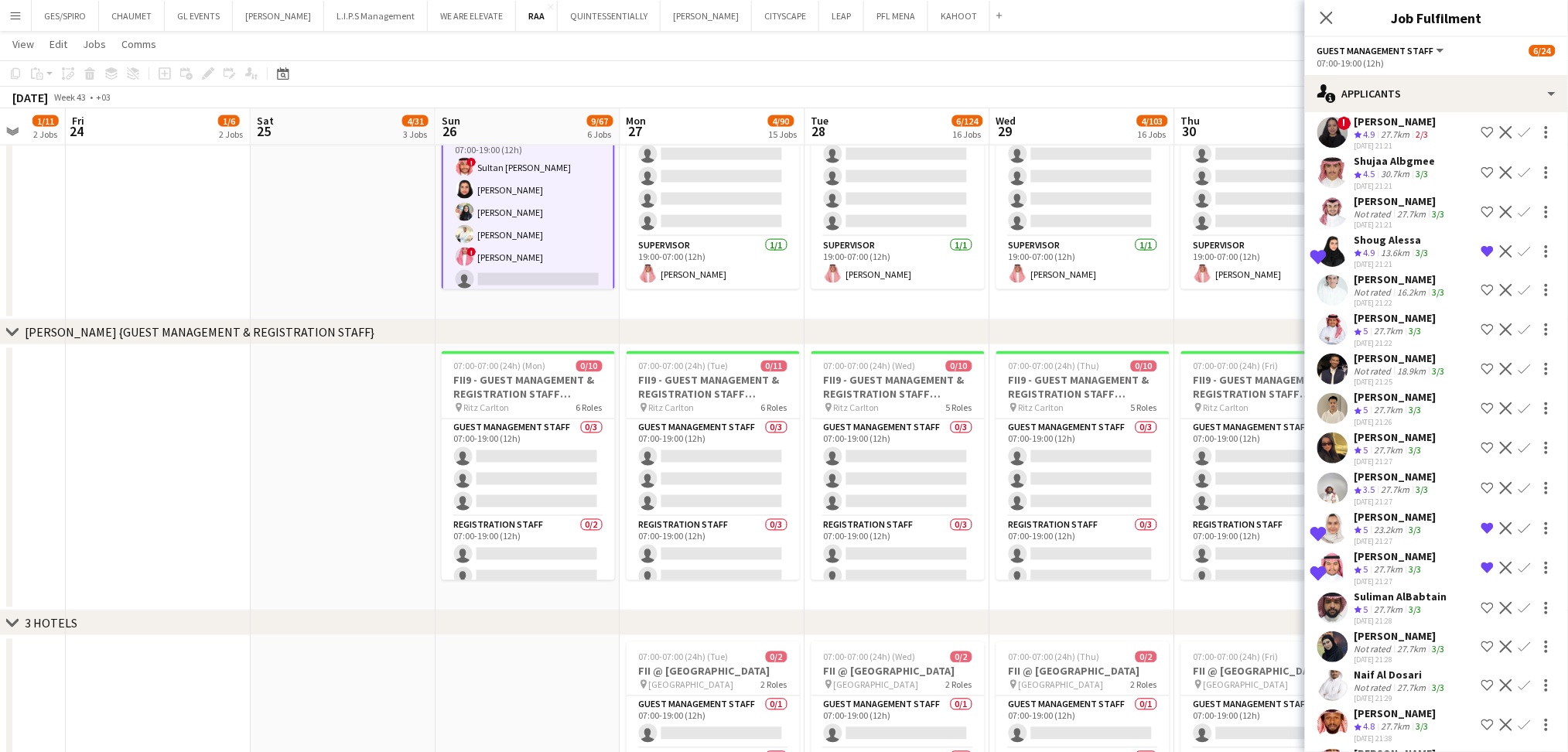
click at [1388, 417] on div "27.7km" at bounding box center [1389, 410] width 35 height 13
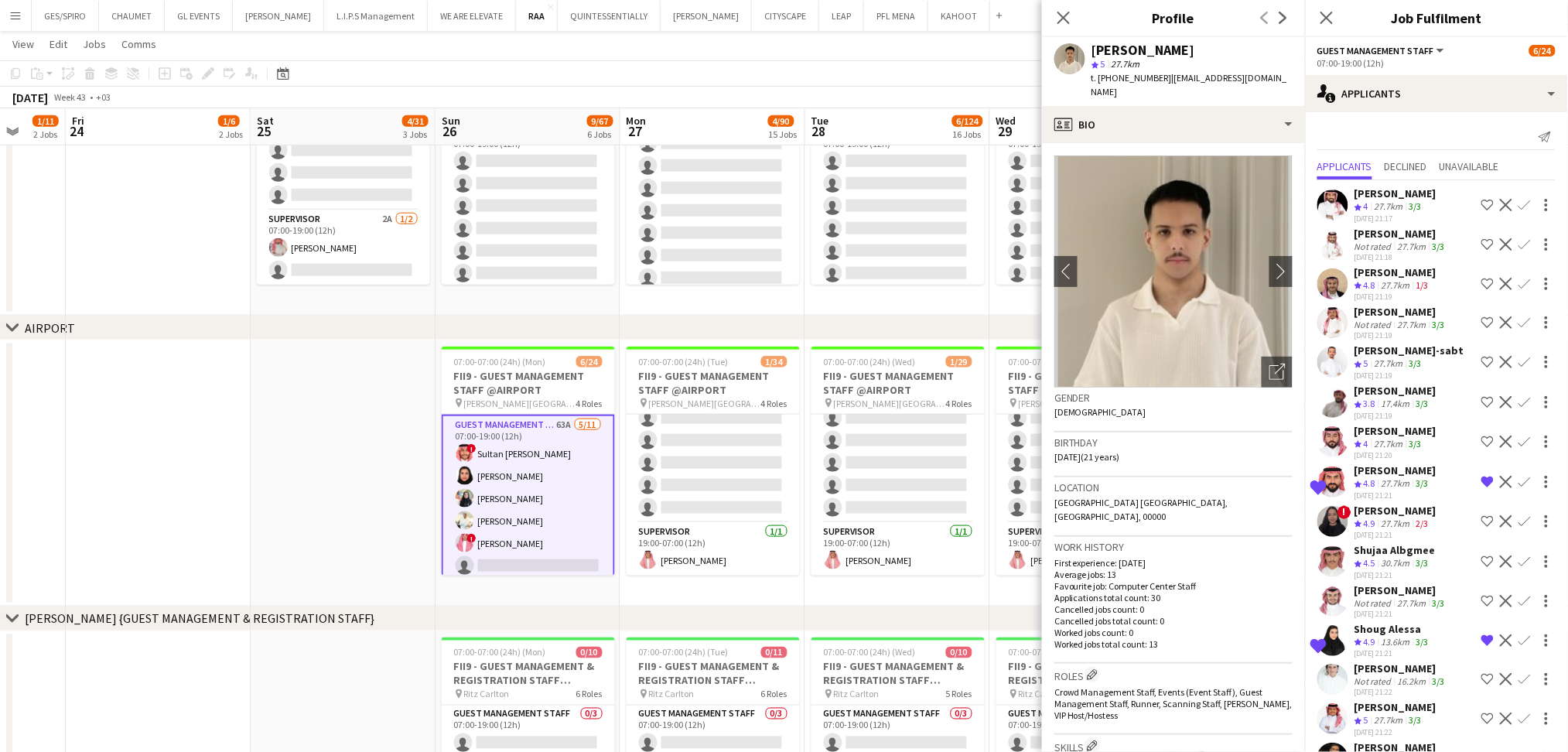
scroll to position [463, 0]
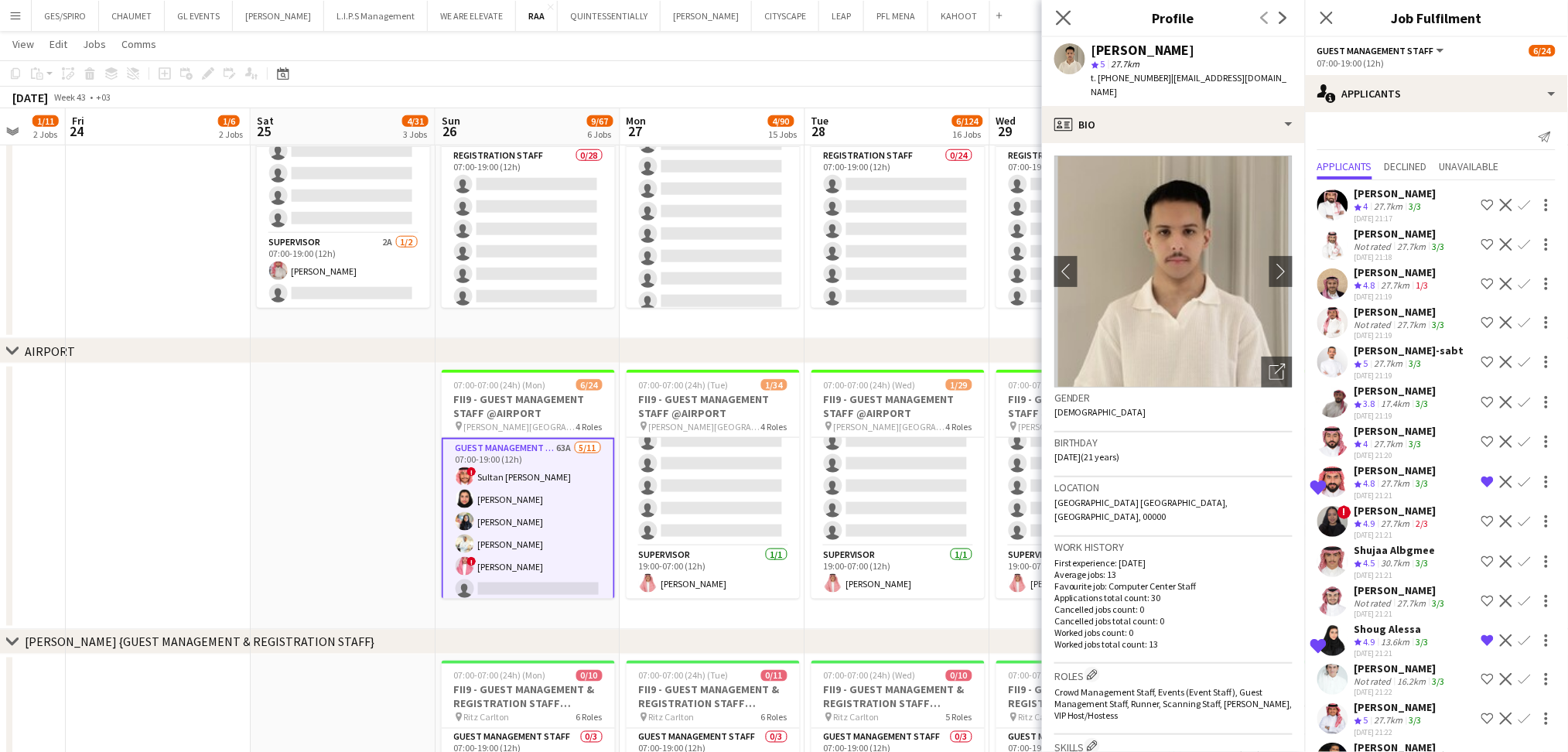
click at [1054, 18] on app-icon "Close pop-in" at bounding box center [1064, 18] width 23 height 23
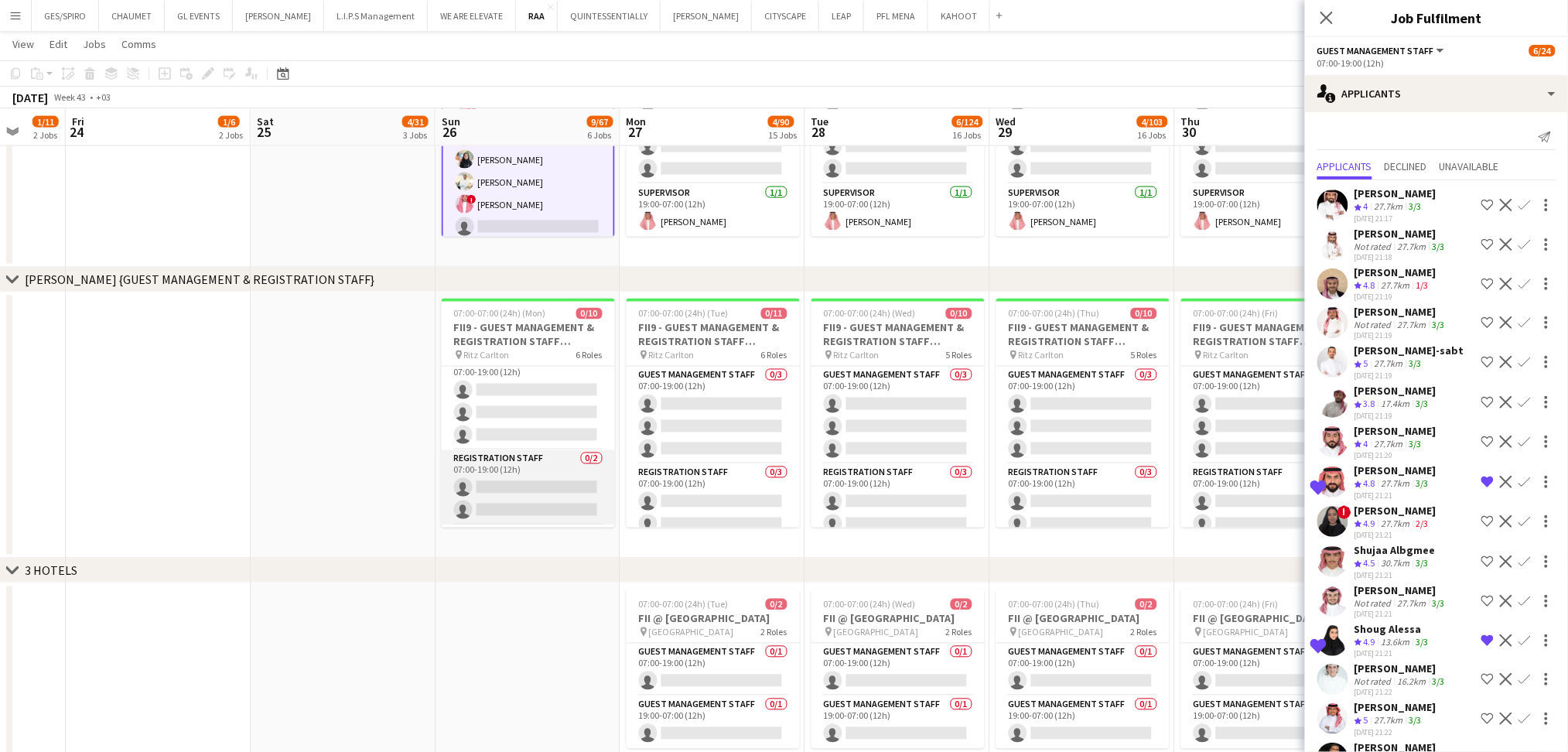
scroll to position [0, 0]
click at [361, 487] on app-date-cell at bounding box center [343, 425] width 185 height 267
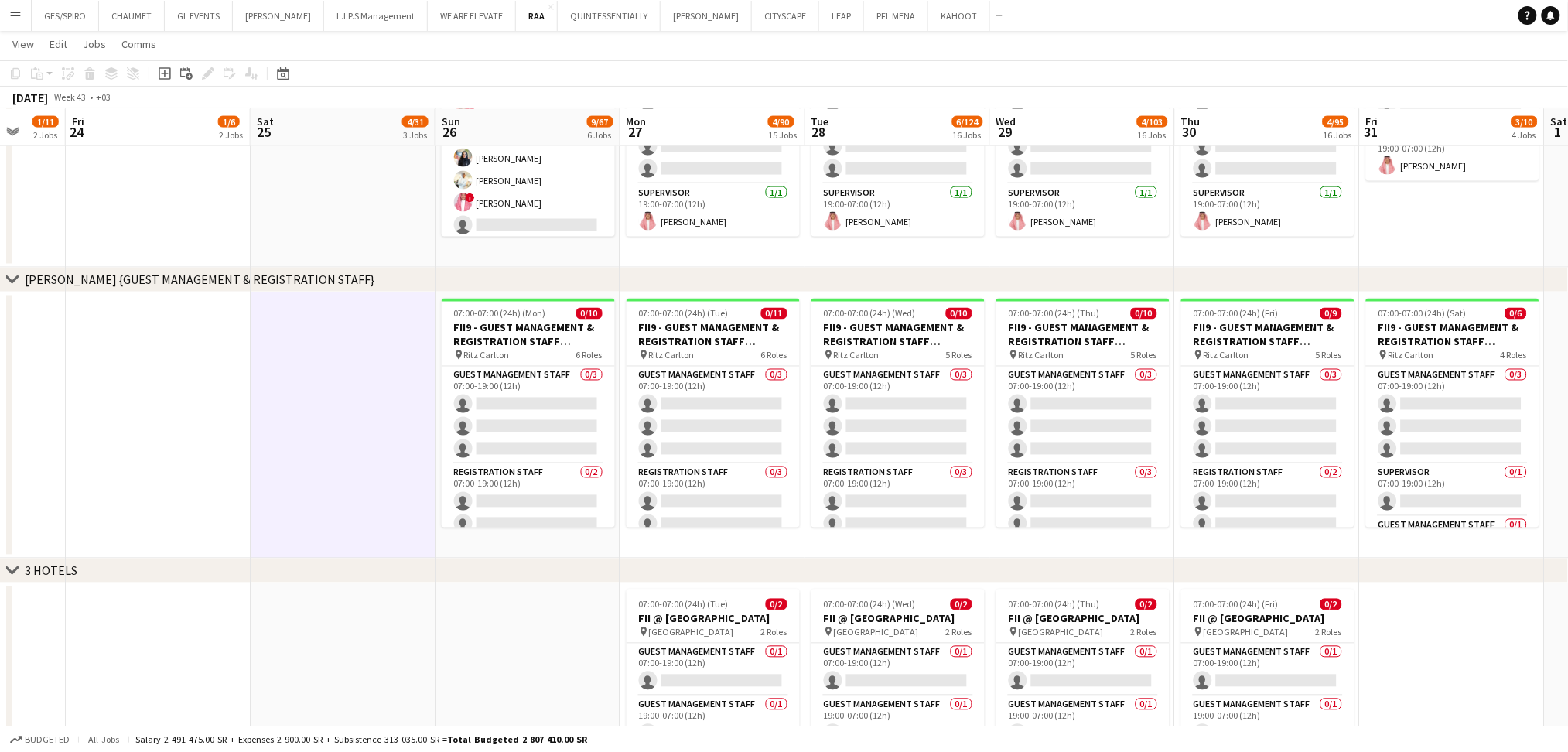
click at [414, 276] on div "chevron-right RITZ CARLTON {GUEST MANAGEMENT & REGISTRATION STAFF}" at bounding box center [784, 280] width 1568 height 25
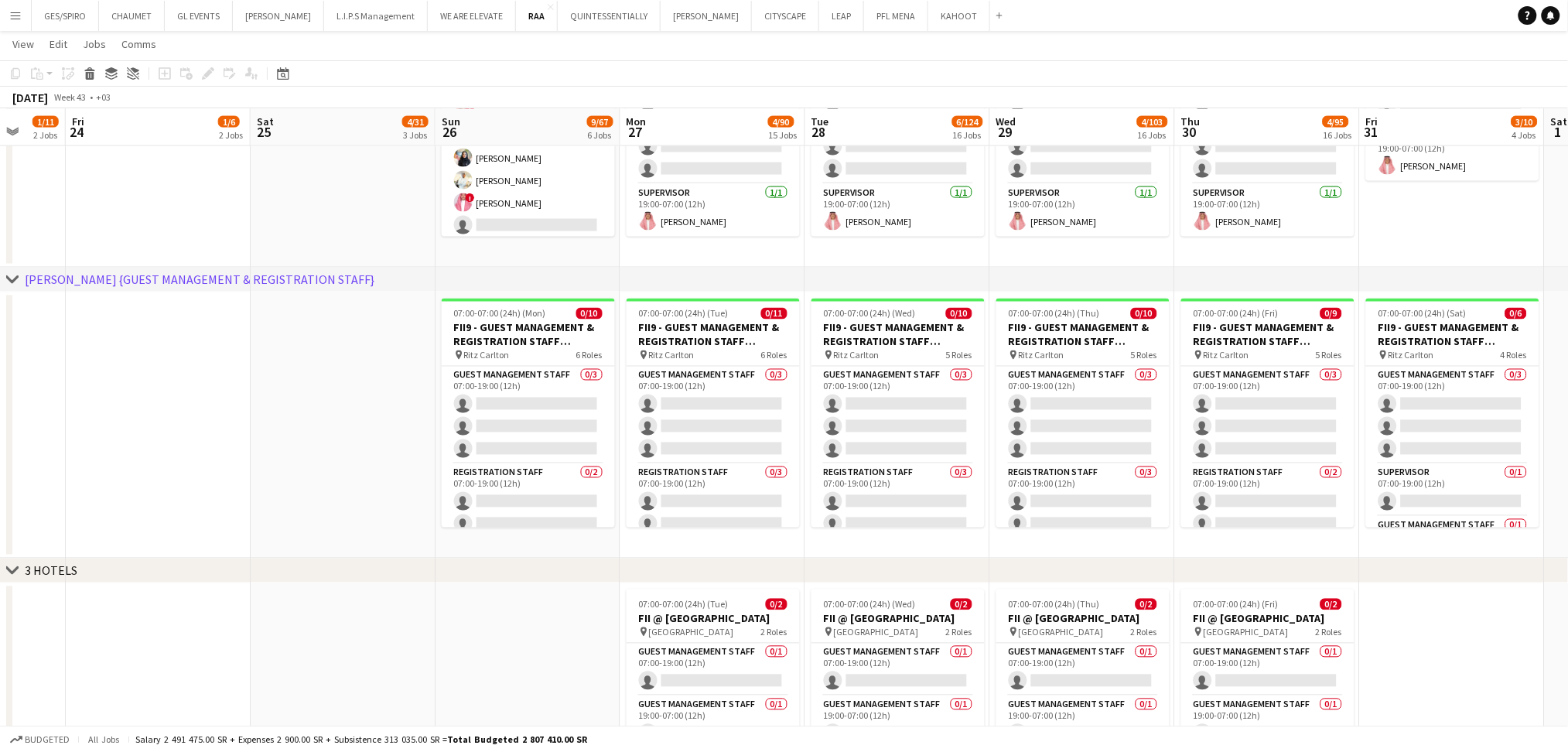
scroll to position [0, 561]
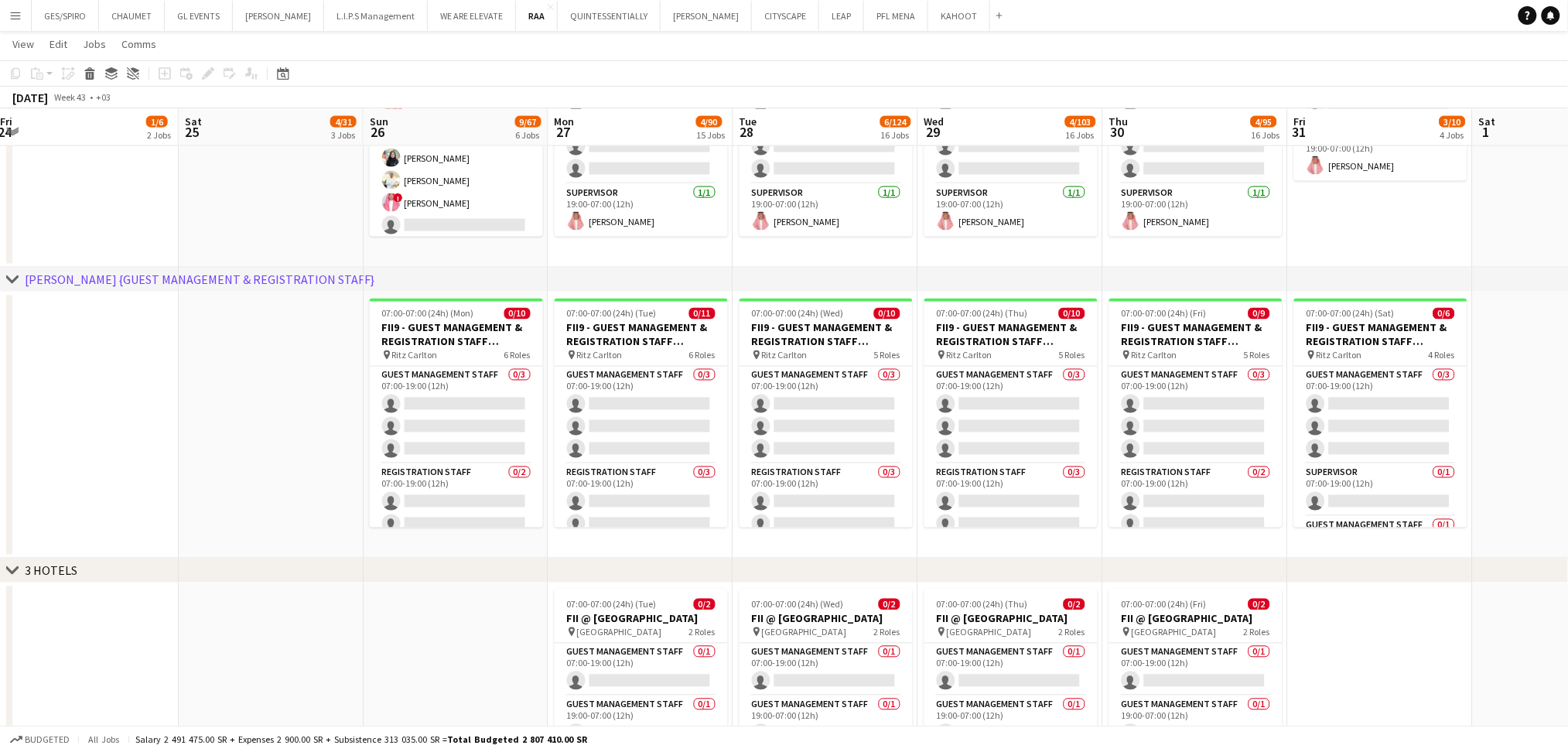
drag, startPoint x: 500, startPoint y: 256, endPoint x: 242, endPoint y: 411, distance: 301.0
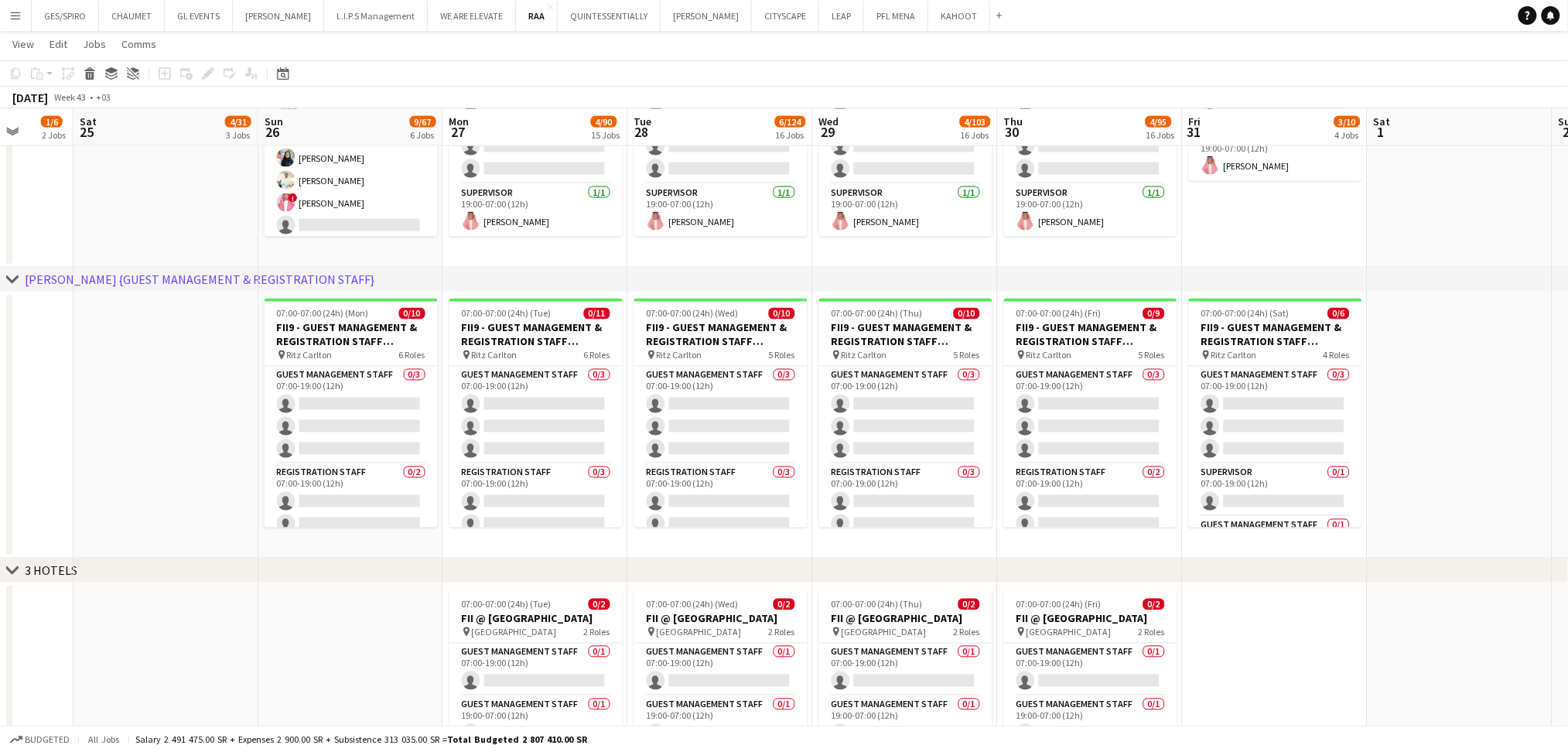
scroll to position [0, 686]
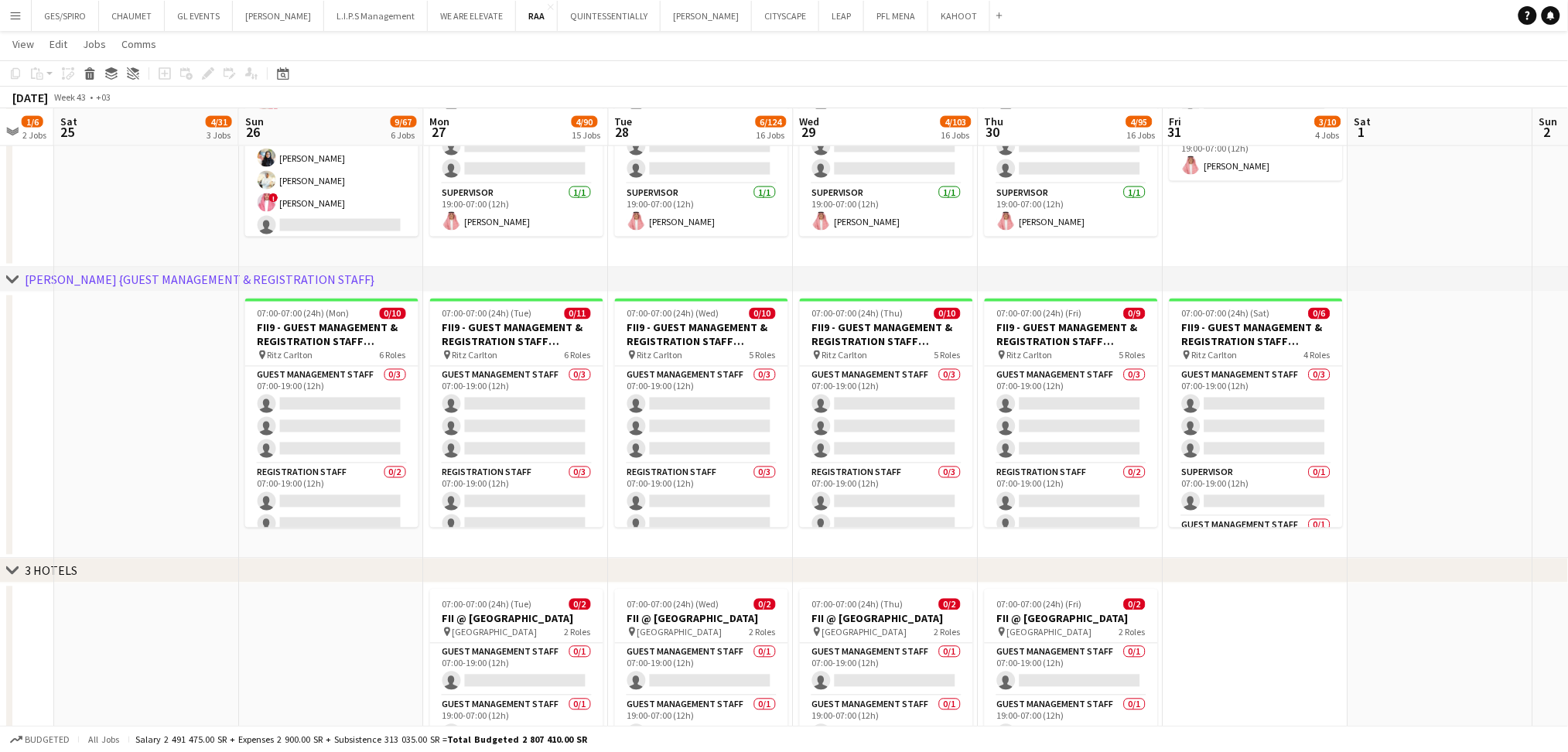
drag, startPoint x: 195, startPoint y: 445, endPoint x: 110, endPoint y: 448, distance: 85.1
click at [381, 414] on app-card-role "Guest Management Staff 0/3 07:00-19:00 (12h) single-neutral-actions single-neut…" at bounding box center [332, 415] width 173 height 98
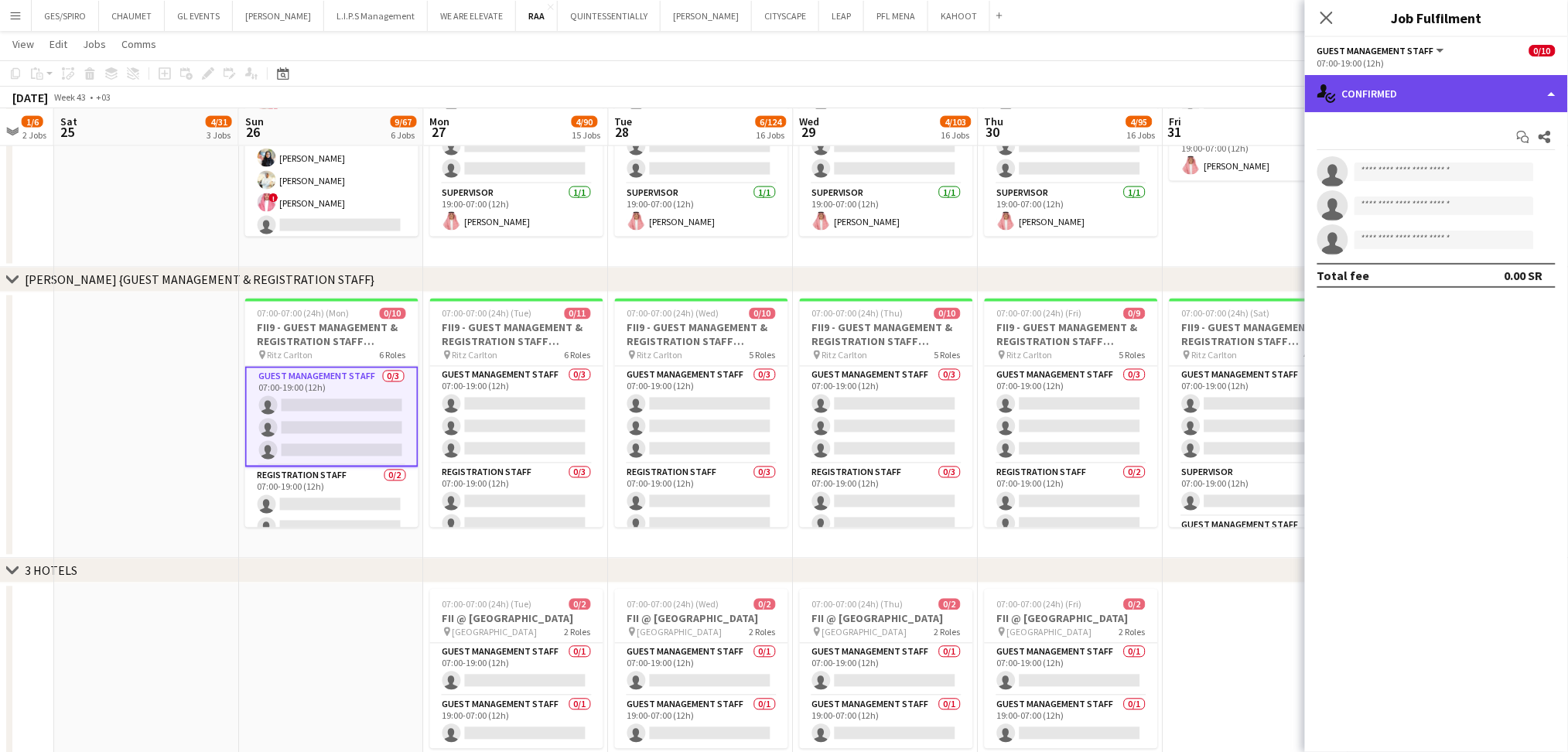
click at [1453, 92] on div "single-neutral-actions-check-2 Confirmed" at bounding box center [1436, 94] width 263 height 37
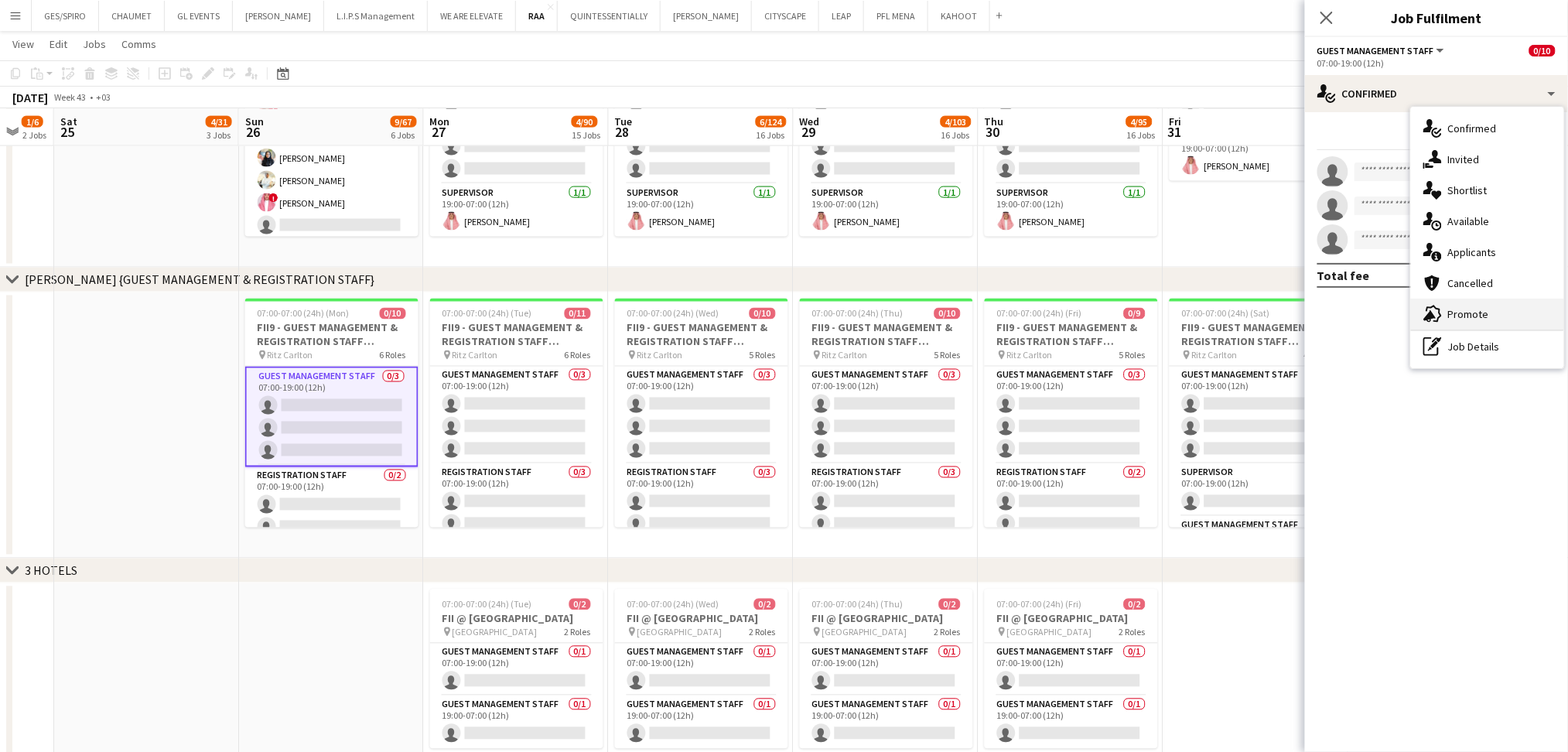
click at [1483, 313] on div "advertising-megaphone Promote" at bounding box center [1487, 314] width 153 height 31
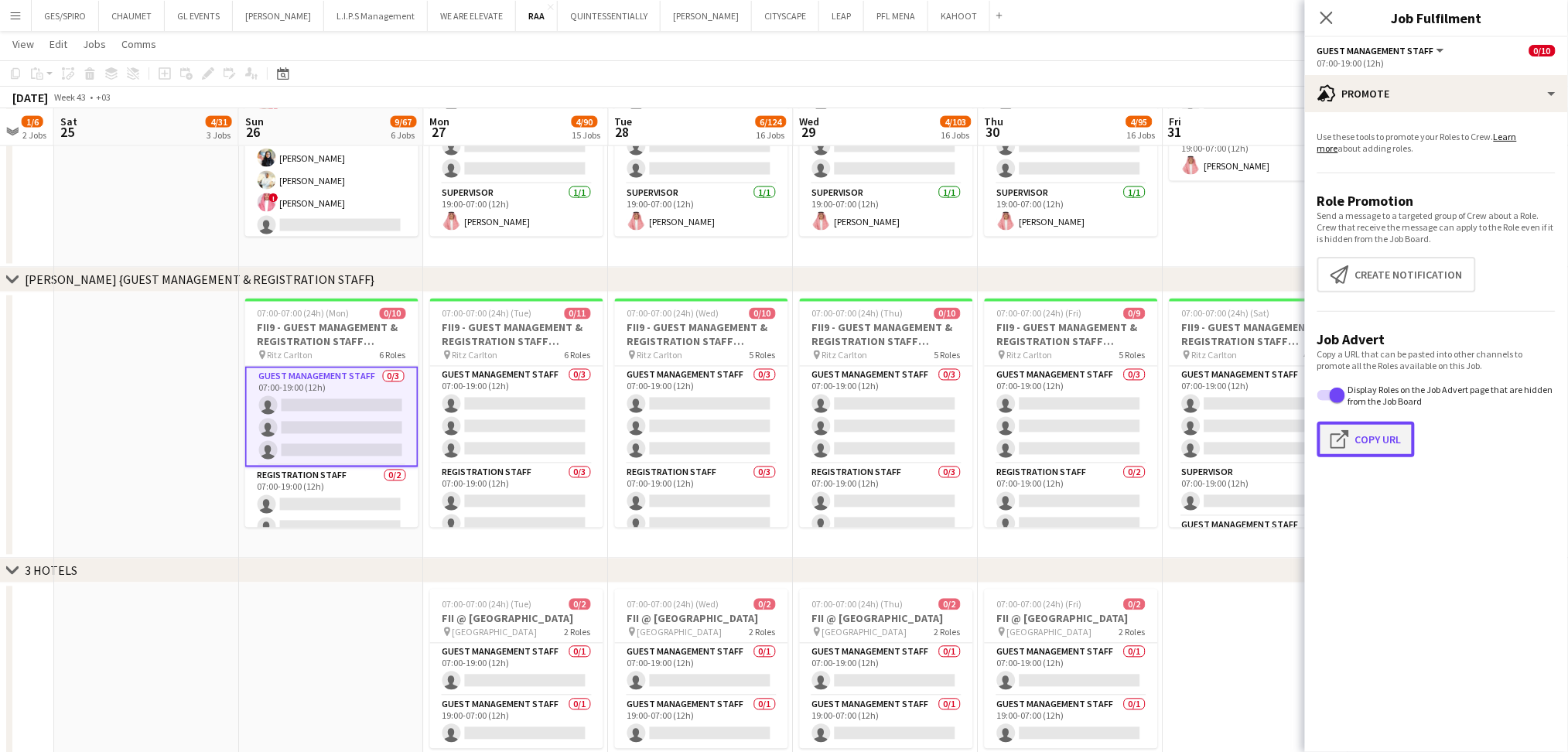
click at [1360, 445] on button "Click to copy URL Copy Url" at bounding box center [1366, 440] width 98 height 36
type textarea "**********"
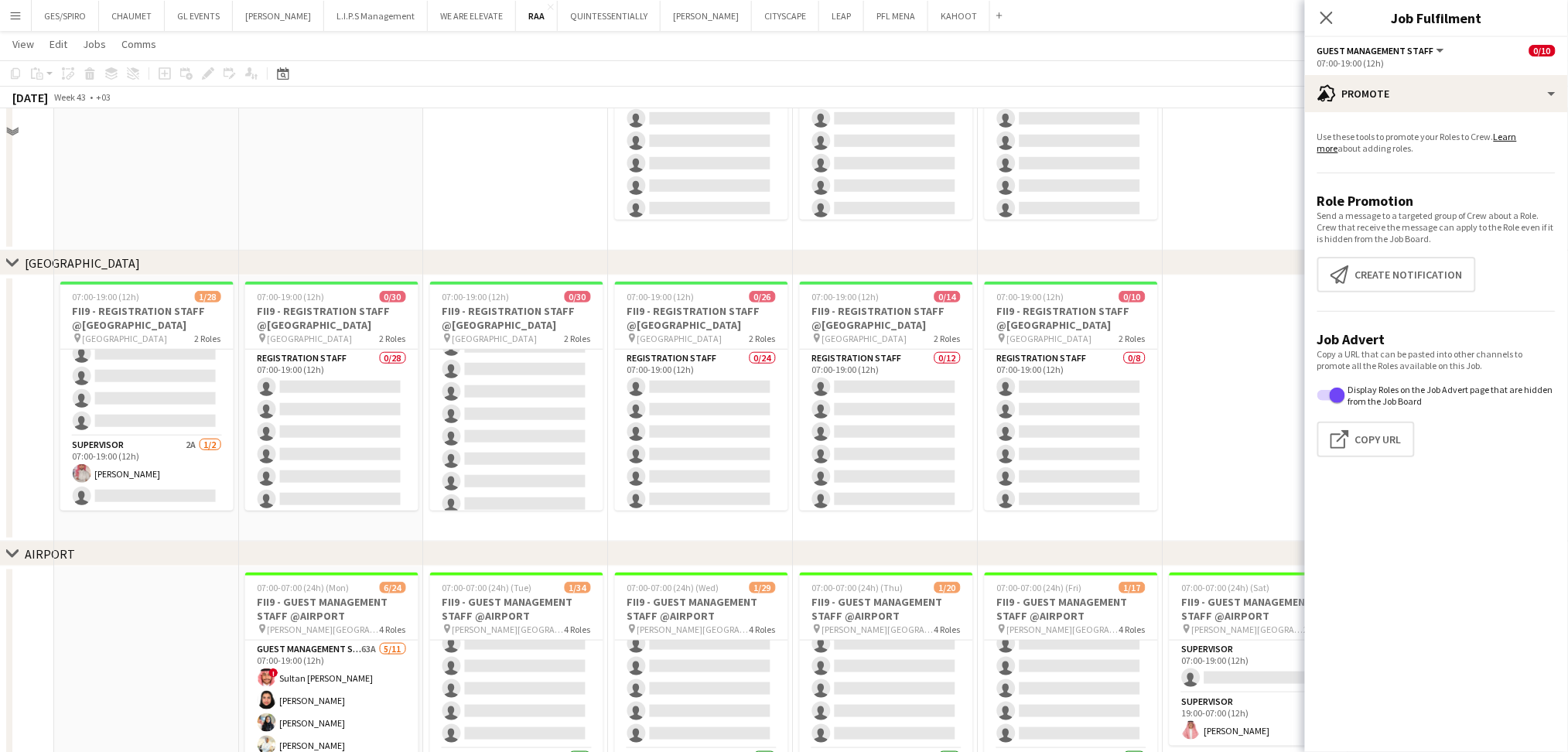
scroll to position [463, 0]
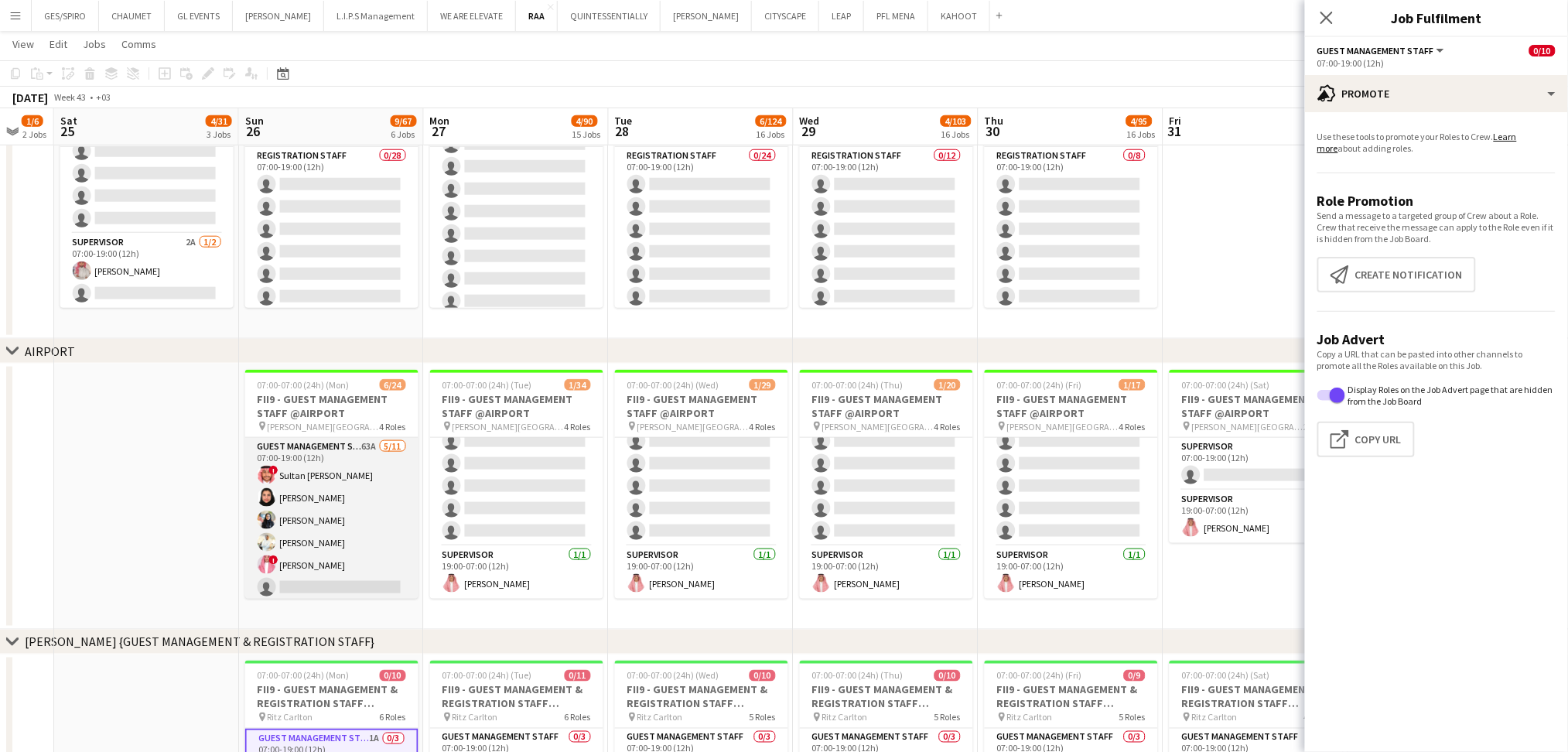
click at [356, 476] on app-card-role "Guest Management Staff 63A 5/11 07:00-19:00 (12h) ! Sultan Bin Turki Alageefi N…" at bounding box center [332, 577] width 173 height 277
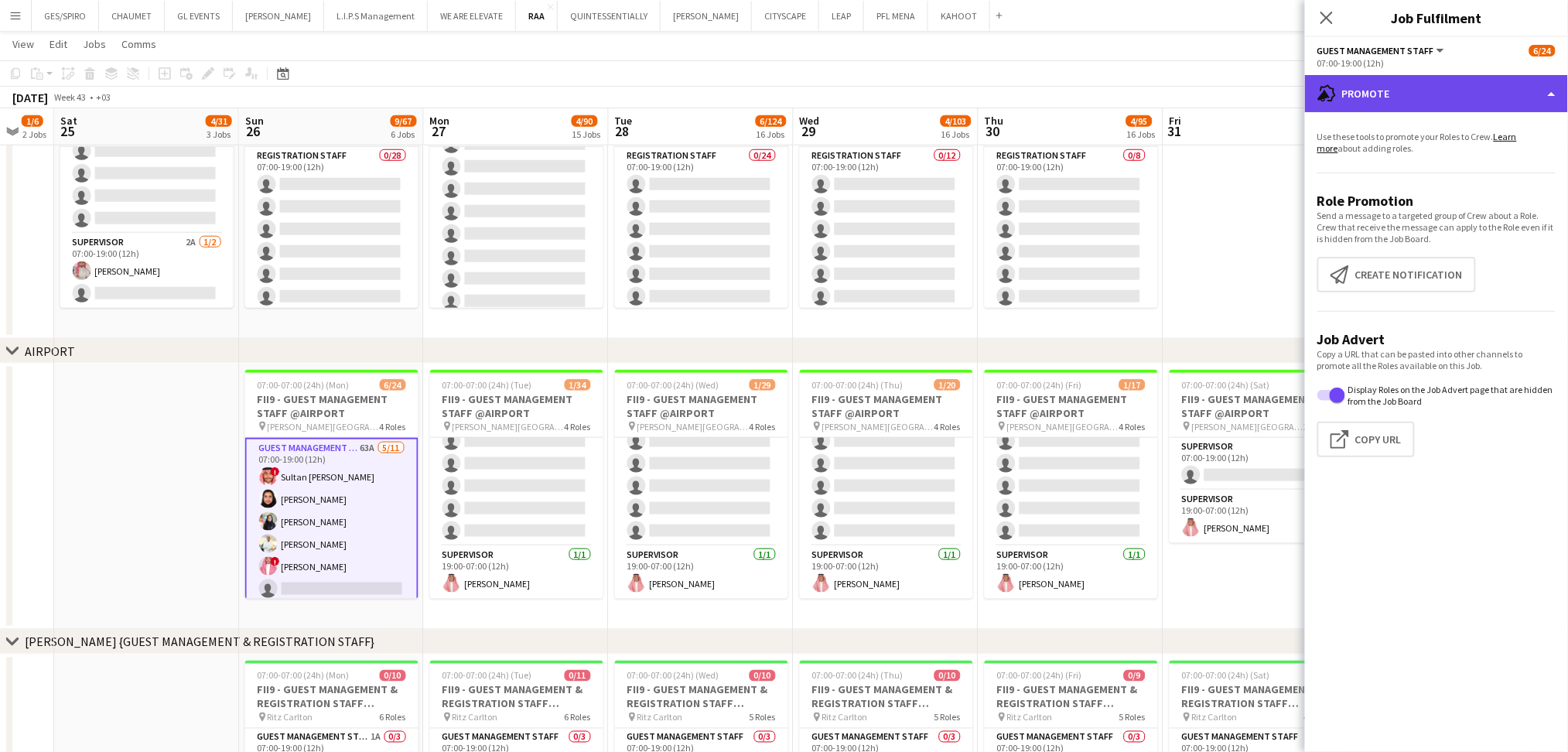
click at [1437, 101] on div "advertising-megaphone Promote" at bounding box center [1436, 94] width 263 height 37
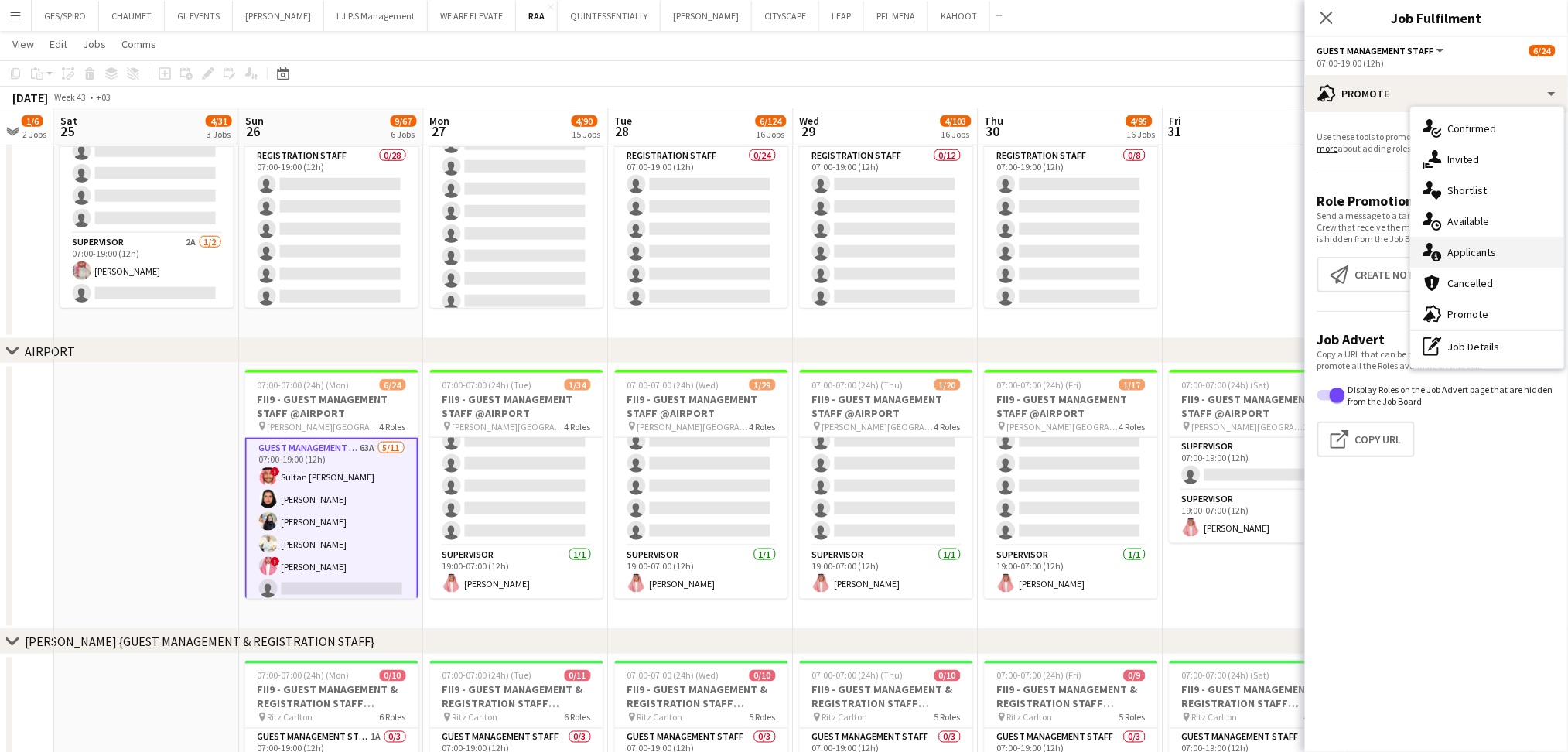
click at [1488, 246] on div "single-neutral-actions-information Applicants" at bounding box center [1487, 252] width 153 height 31
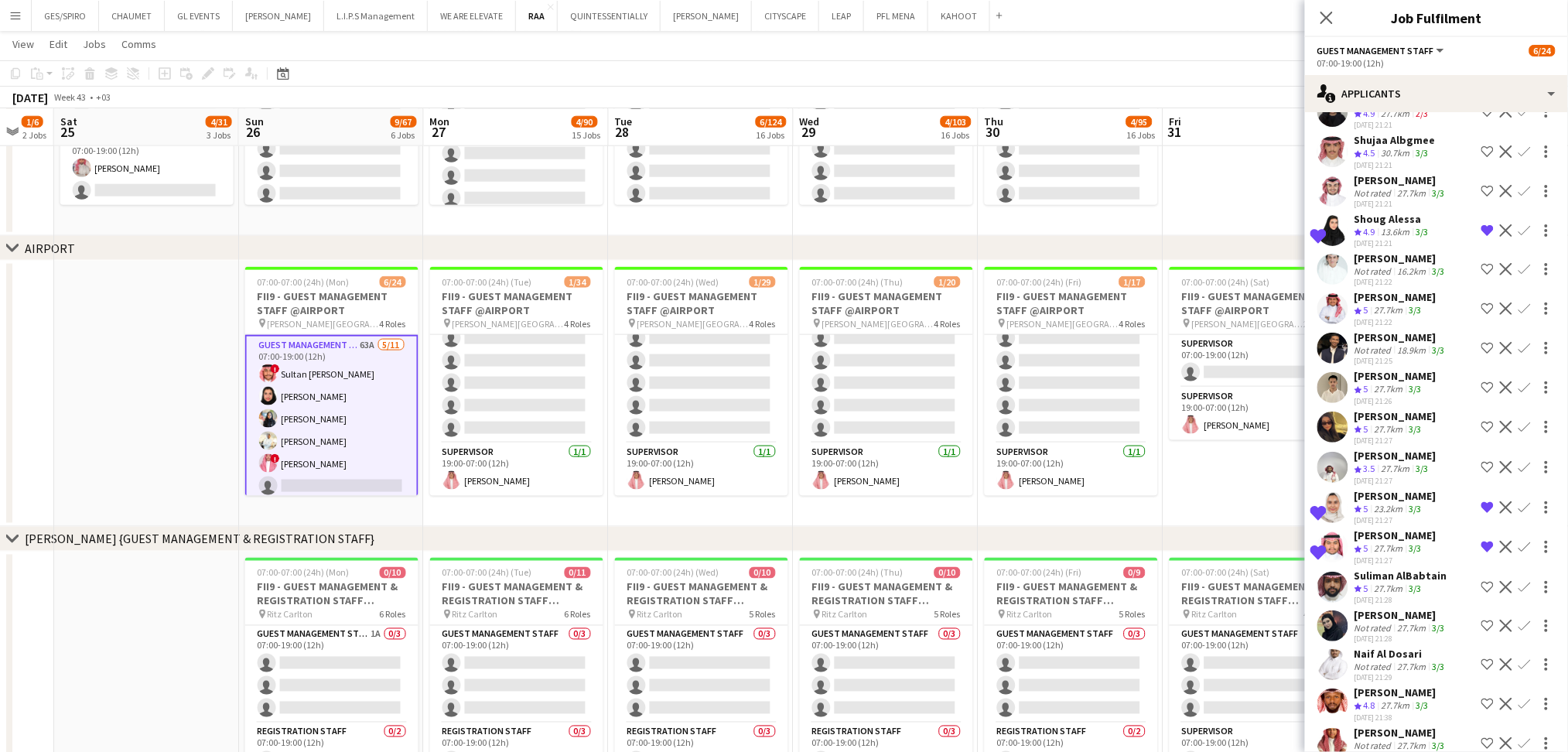
scroll to position [389, 0]
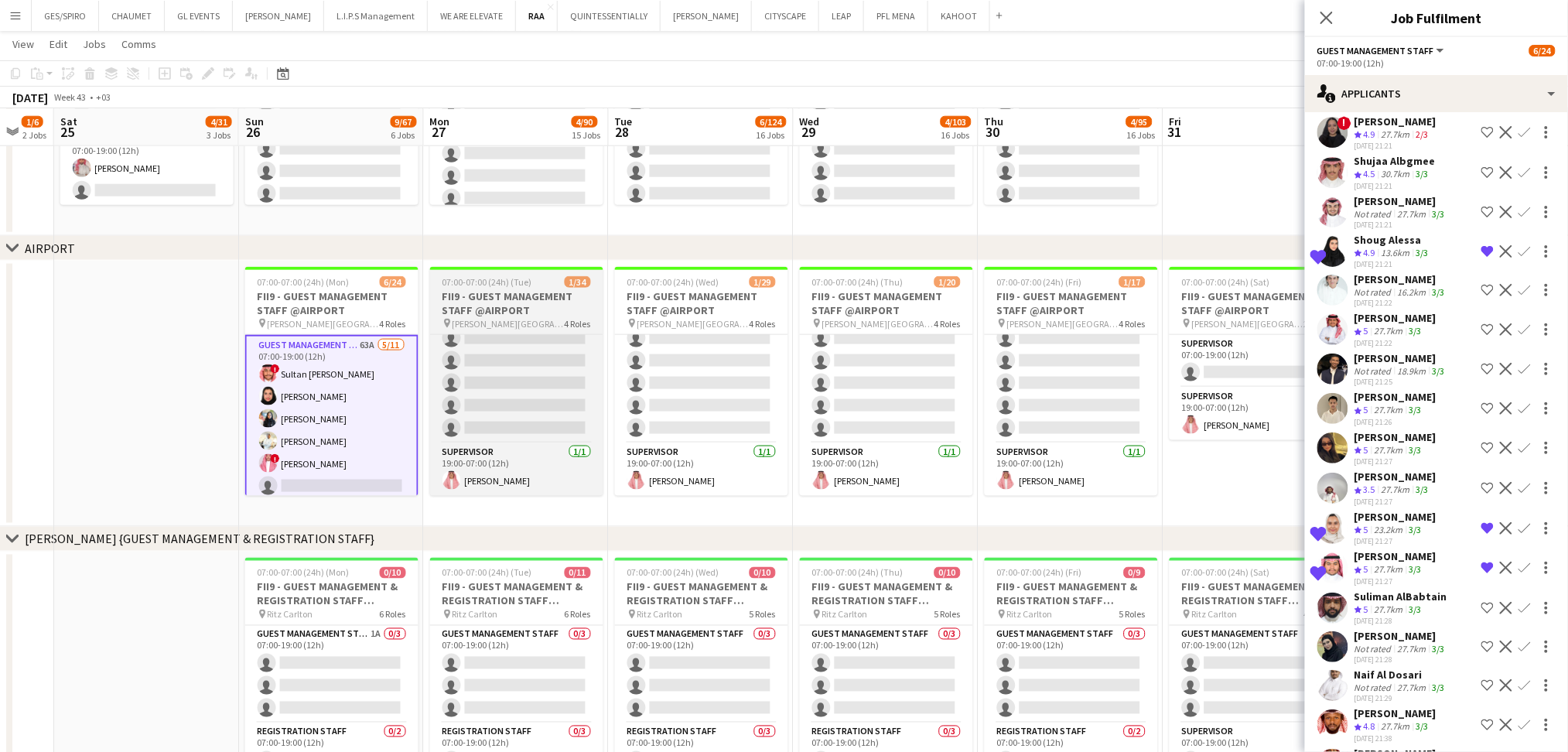
click at [525, 299] on h3 "FII9 - GUEST MANAGEMENT STAFF @AIRPORT" at bounding box center [516, 302] width 173 height 28
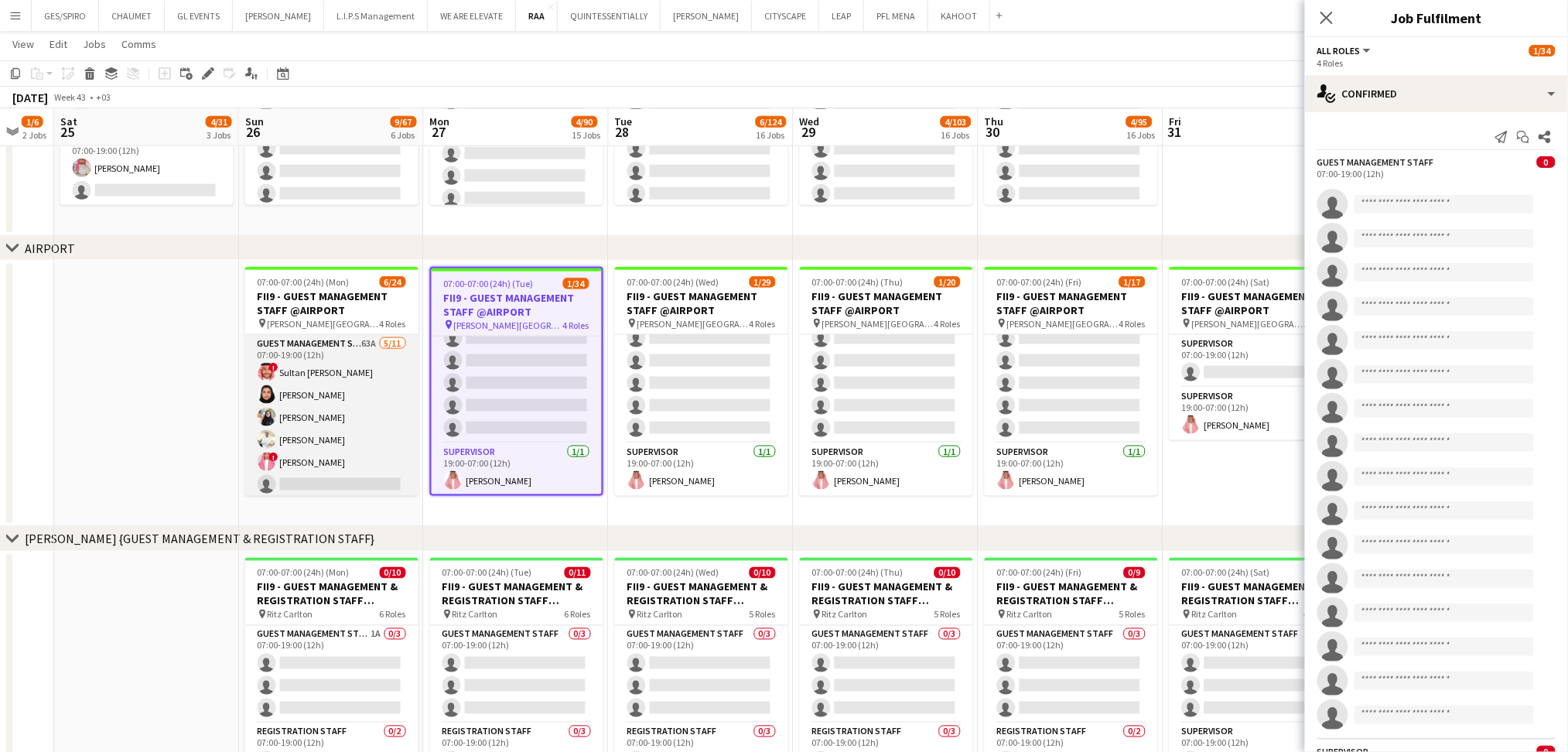
click at [381, 424] on app-card-role "Guest Management Staff 63A 5/11 07:00-19:00 (12h) ! Sultan Bin Turki Alageefi N…" at bounding box center [332, 474] width 173 height 277
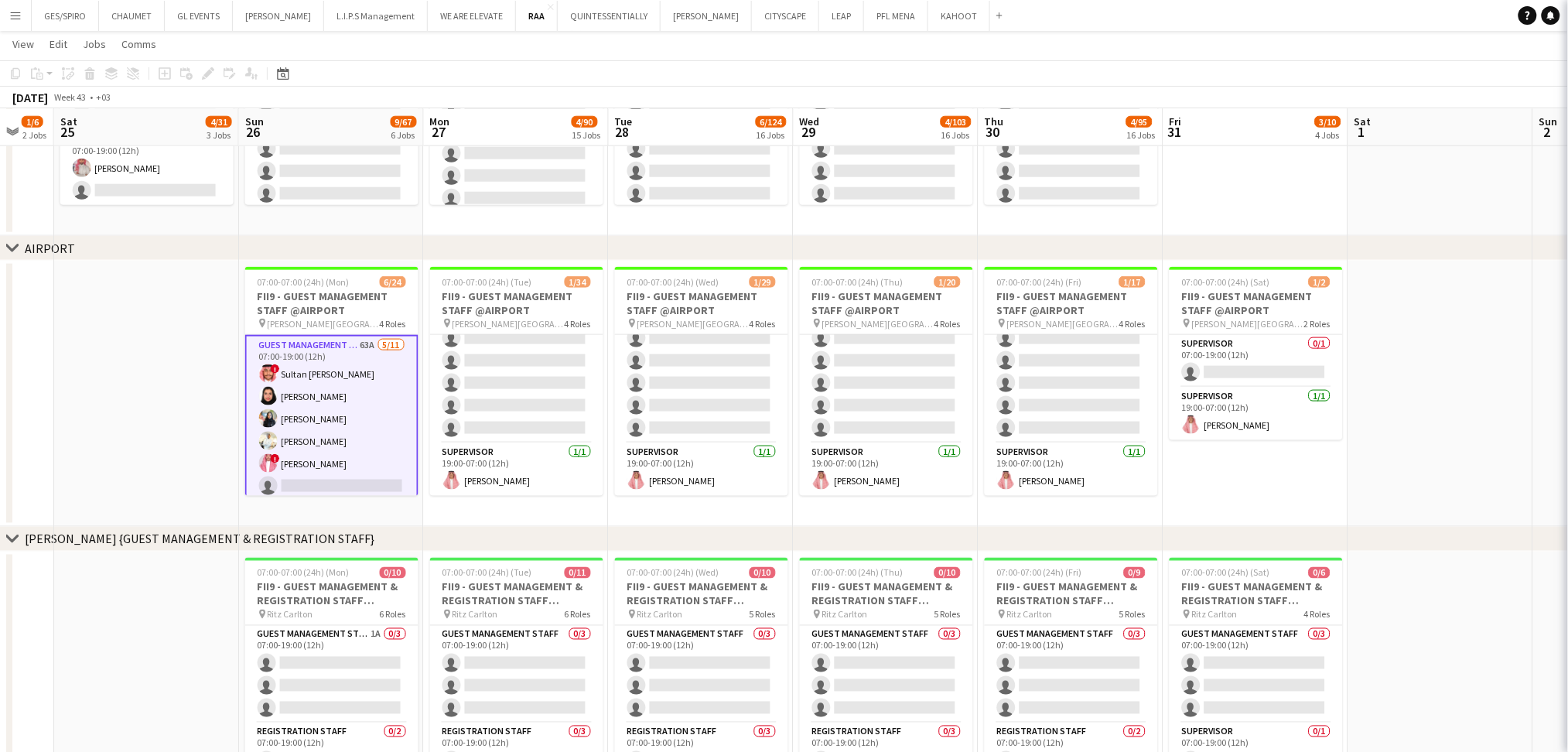
scroll to position [723, 0]
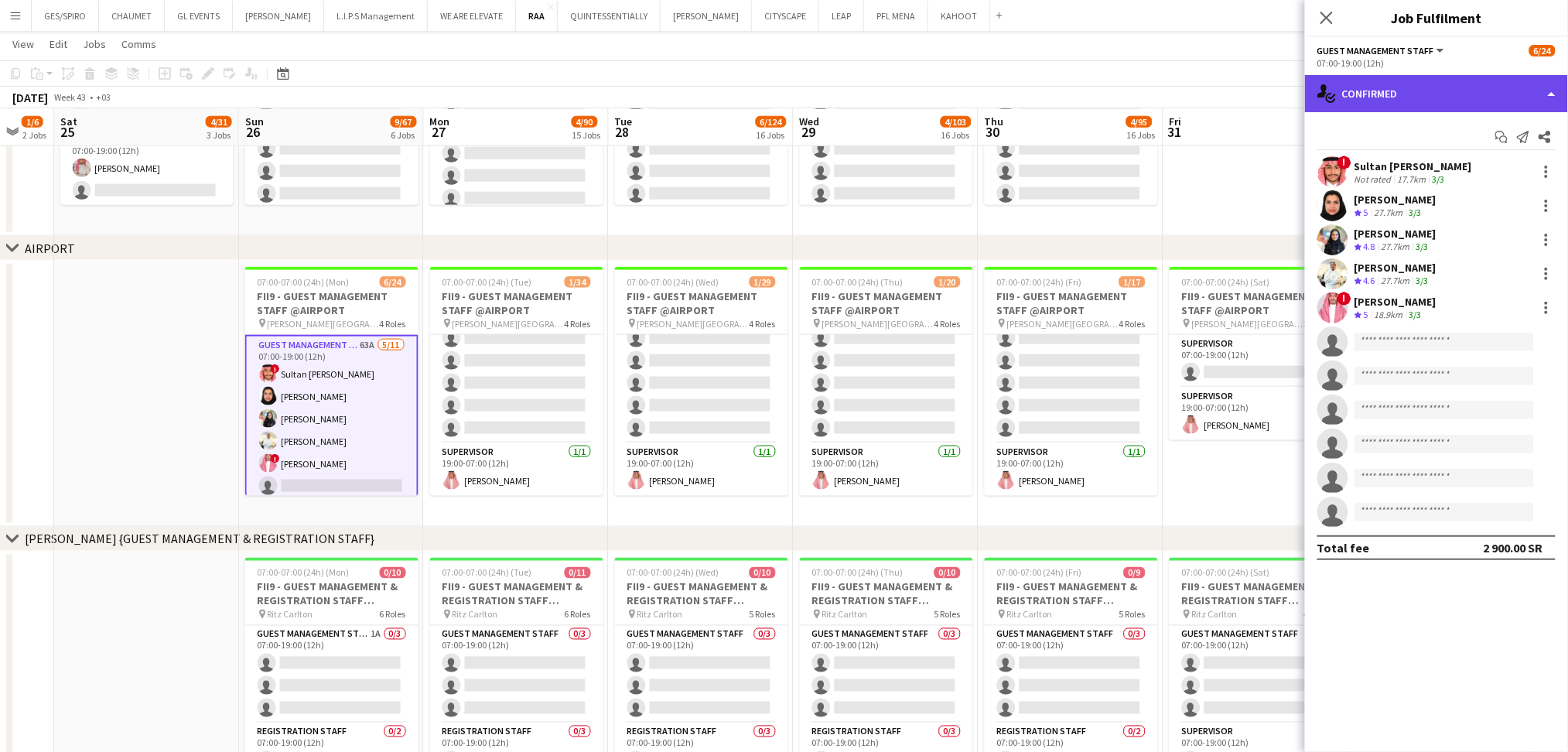
click at [1471, 76] on div "single-neutral-actions-check-2 Confirmed" at bounding box center [1436, 94] width 263 height 37
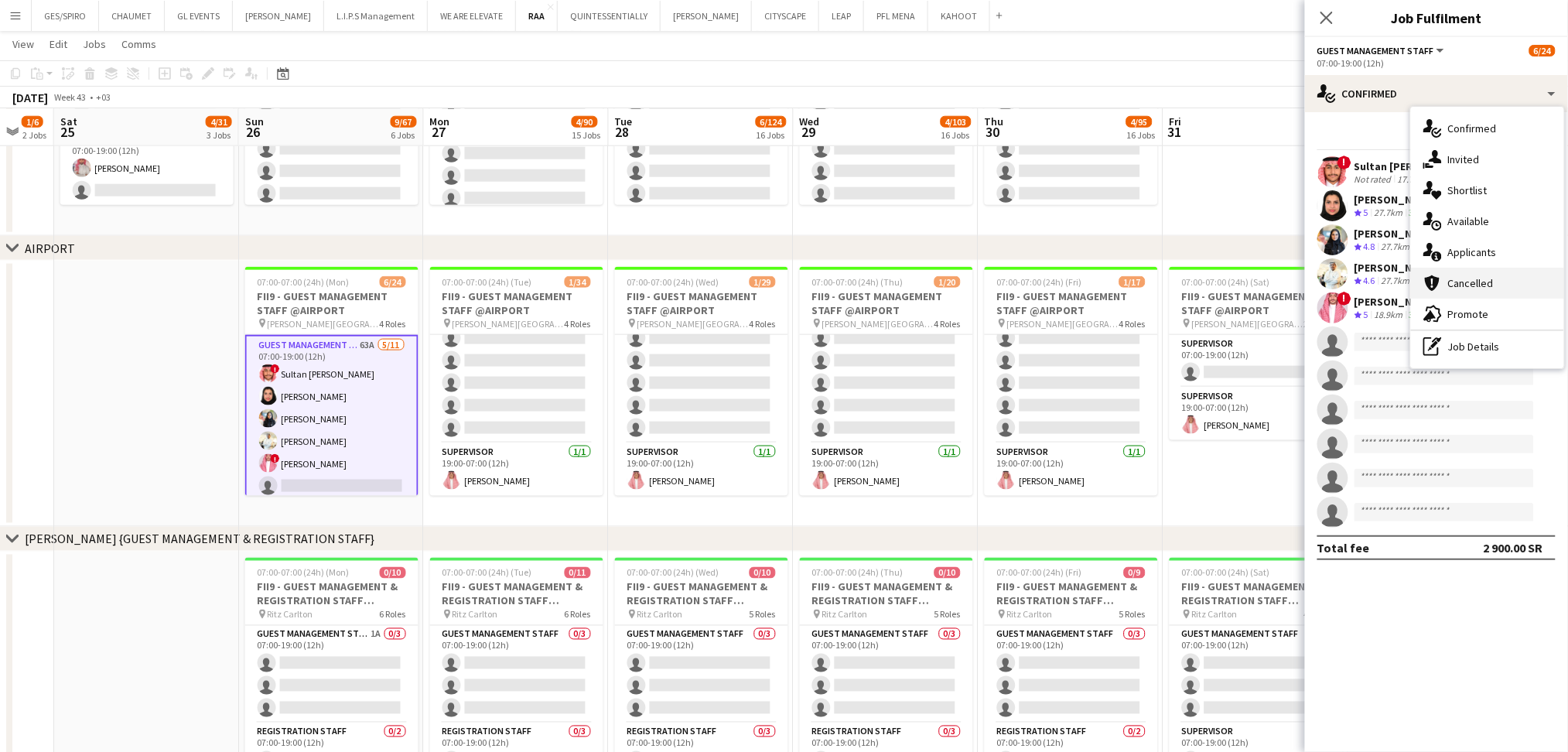
click at [1491, 271] on div "cancellation Cancelled" at bounding box center [1487, 282] width 153 height 31
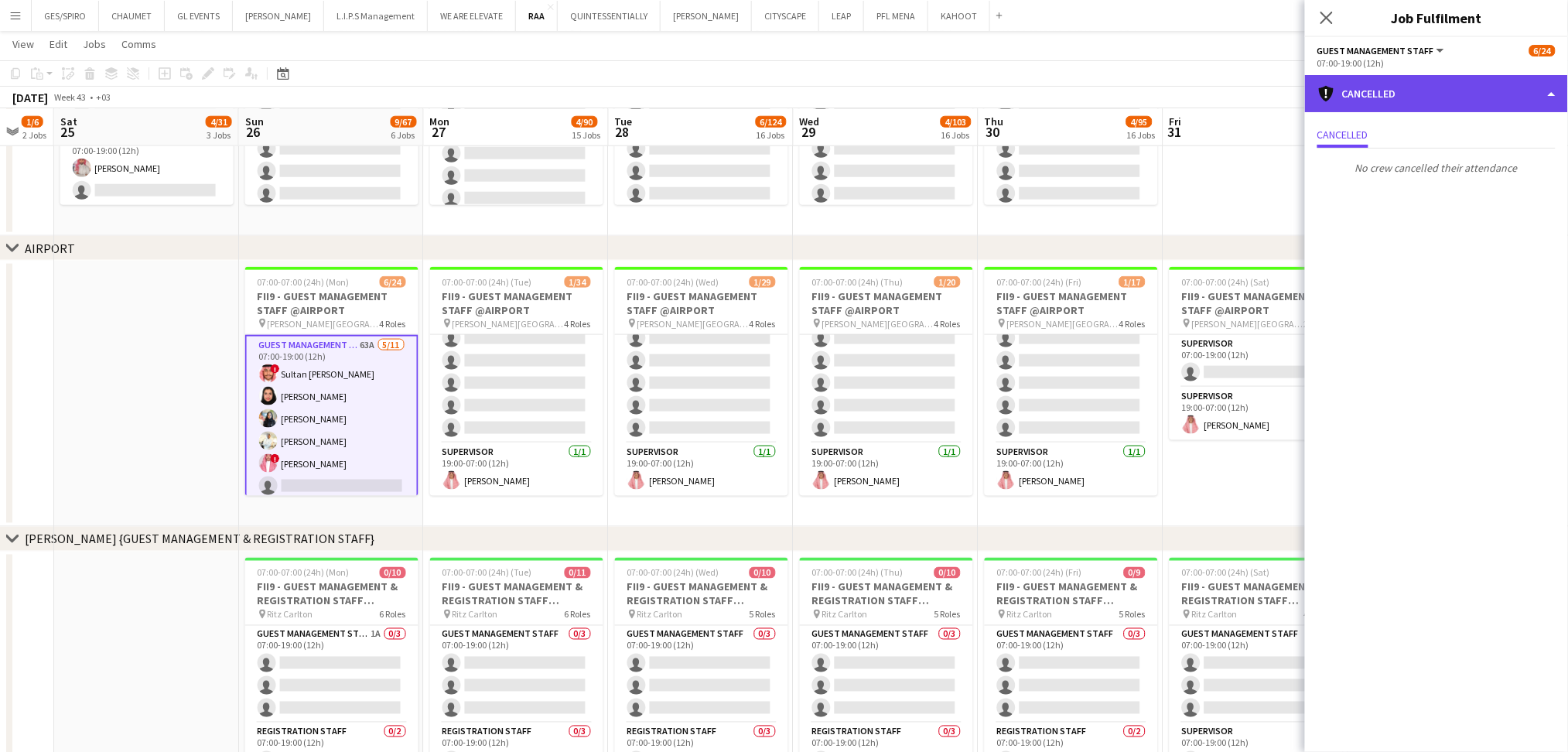
click at [1452, 92] on div "cancellation Cancelled" at bounding box center [1436, 94] width 263 height 37
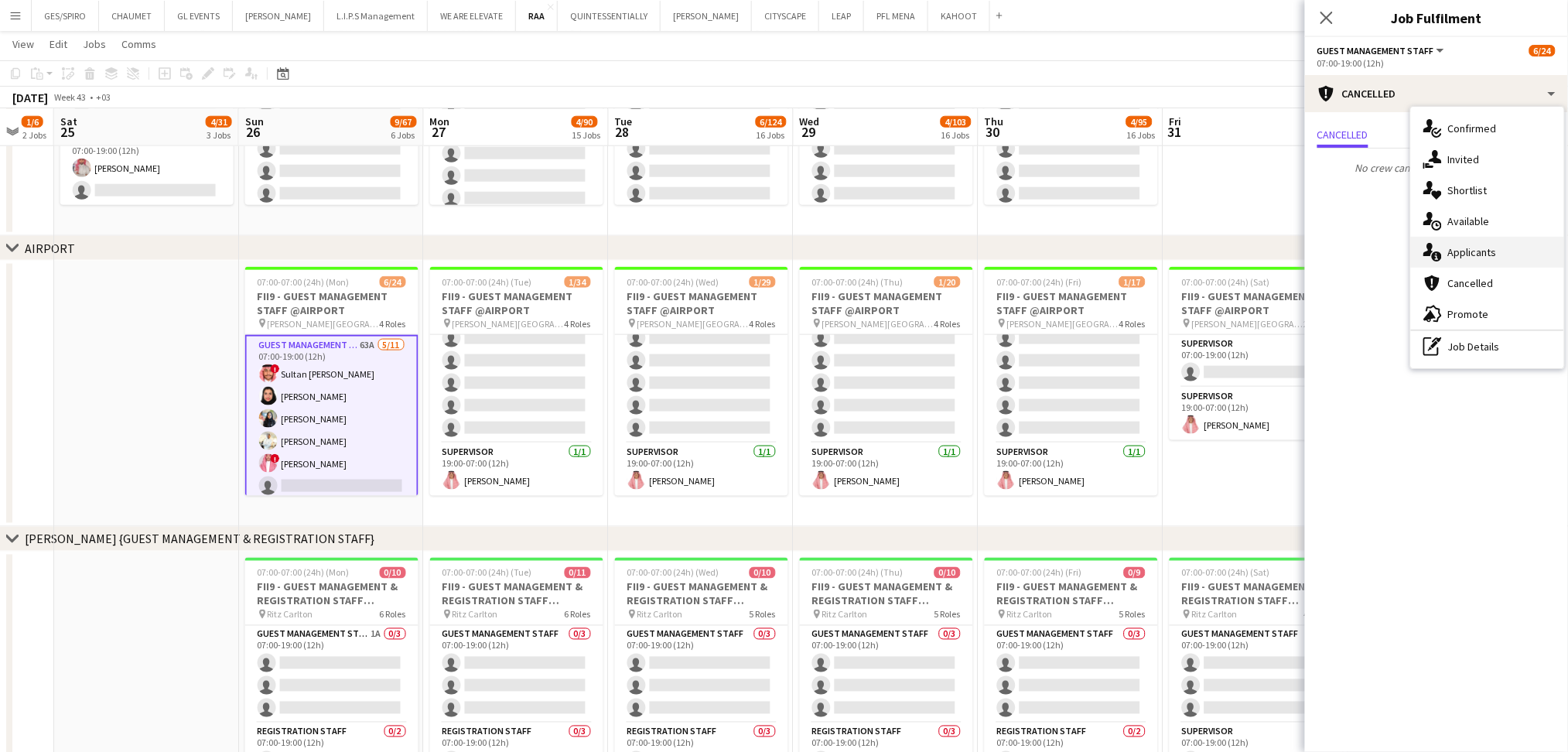
click at [1505, 242] on div "single-neutral-actions-information Applicants" at bounding box center [1487, 252] width 153 height 31
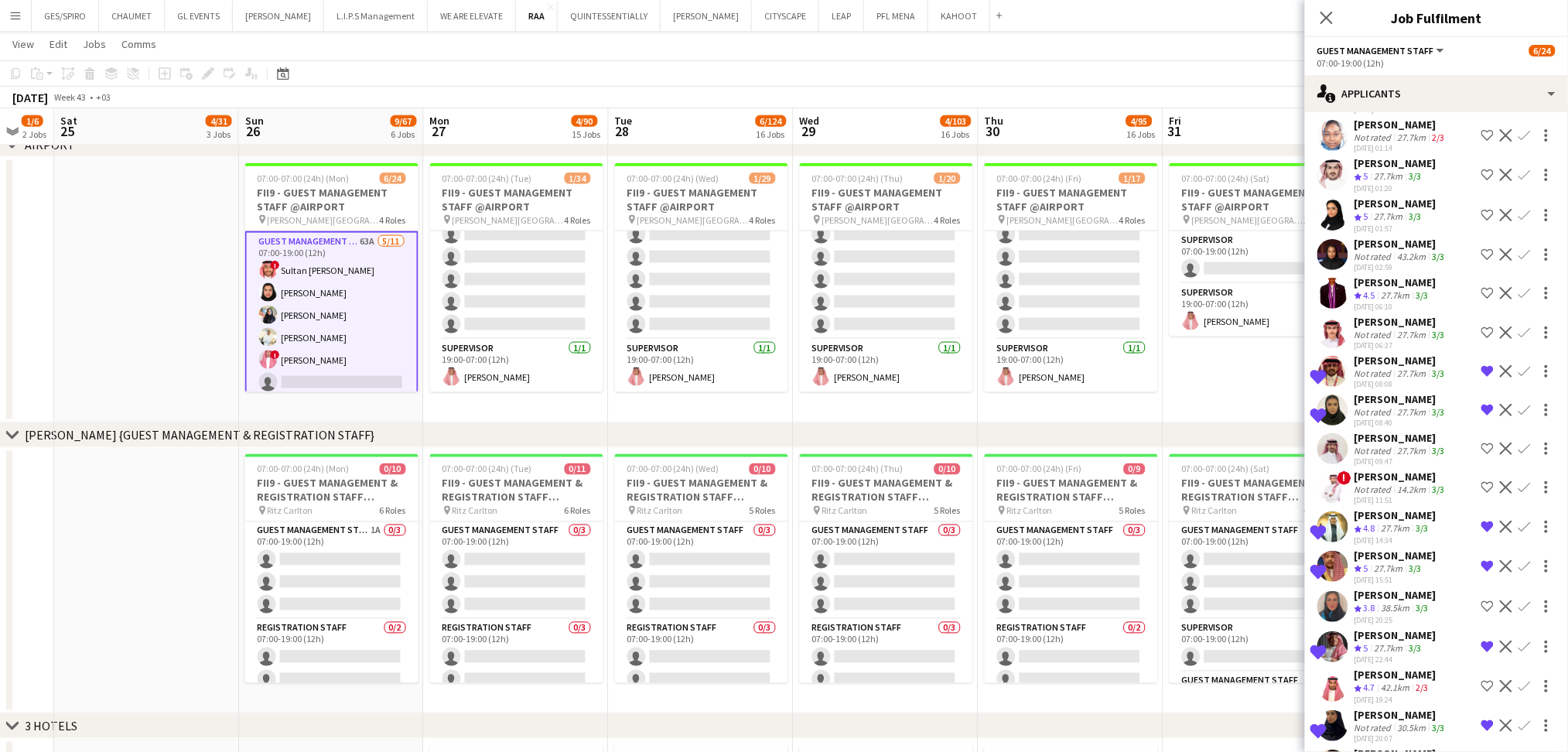
scroll to position [1525, 0]
click at [175, 336] on app-date-cell at bounding box center [146, 290] width 185 height 267
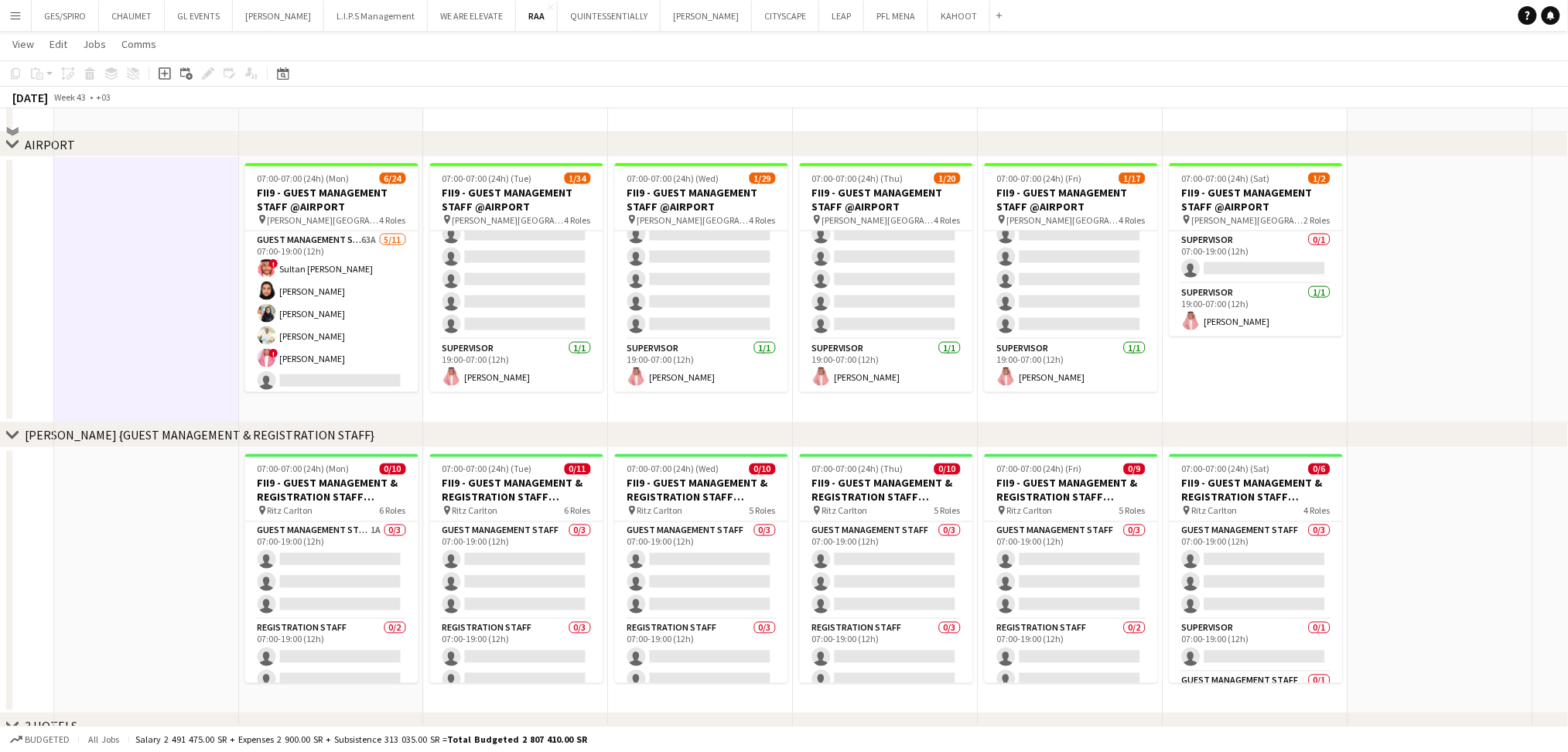
scroll to position [257, 0]
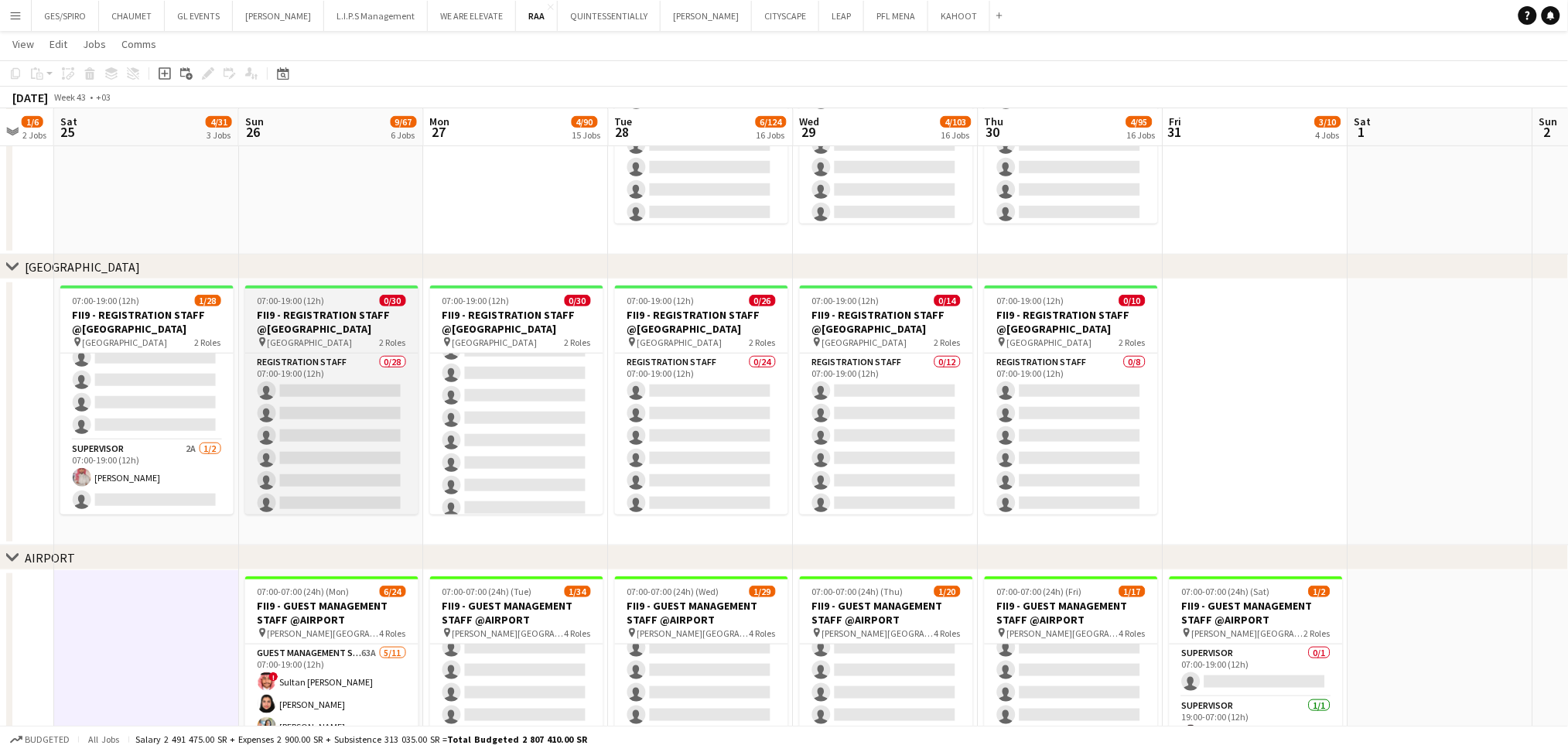
click at [335, 320] on h3 "FII9 - REGISTRATION STAFF @Crown Plaza" at bounding box center [332, 322] width 173 height 28
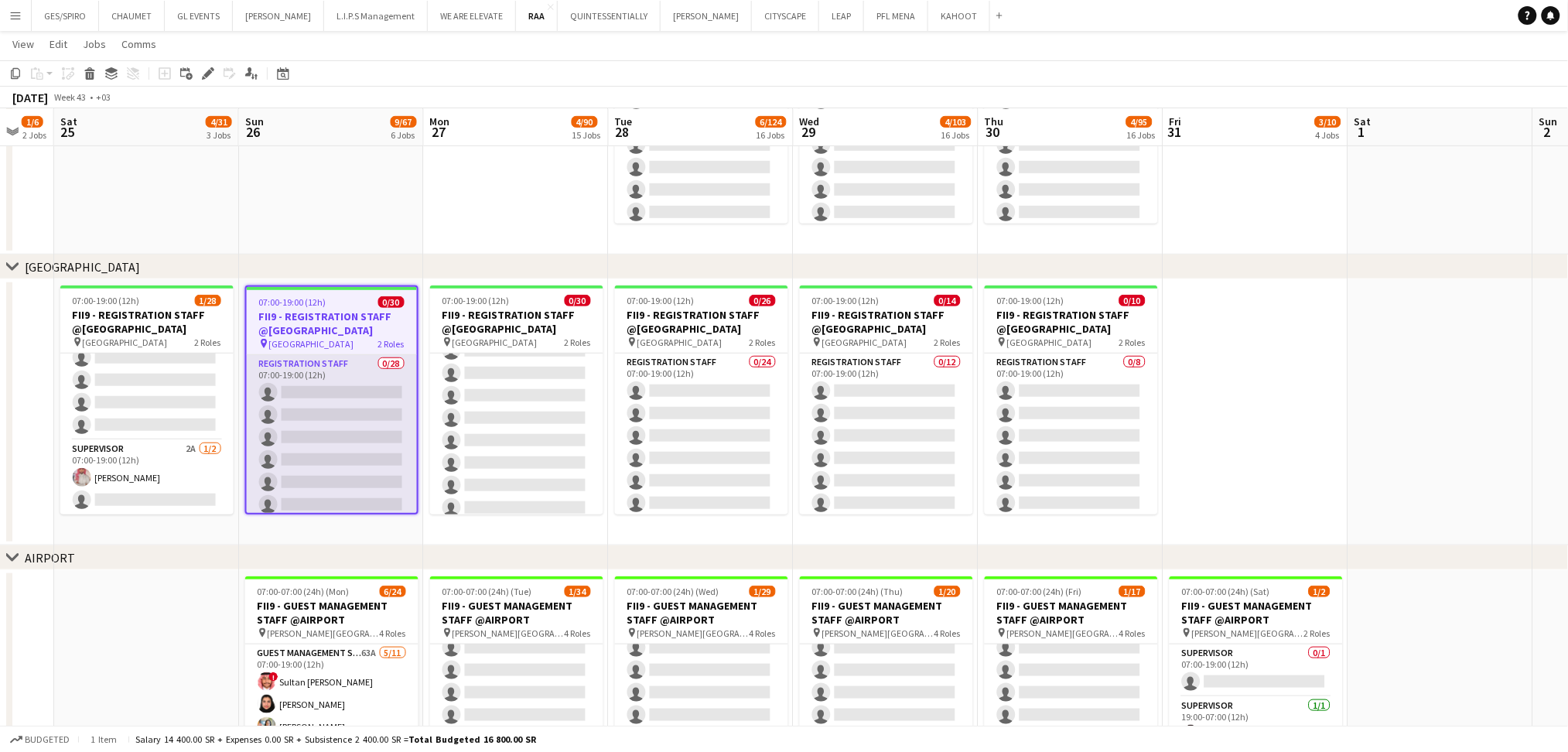
click at [347, 396] on app-card-role "Registration Staff 0/28 07:00-19:00 (12h) single-neutral-actions single-neutral…" at bounding box center [332, 684] width 170 height 658
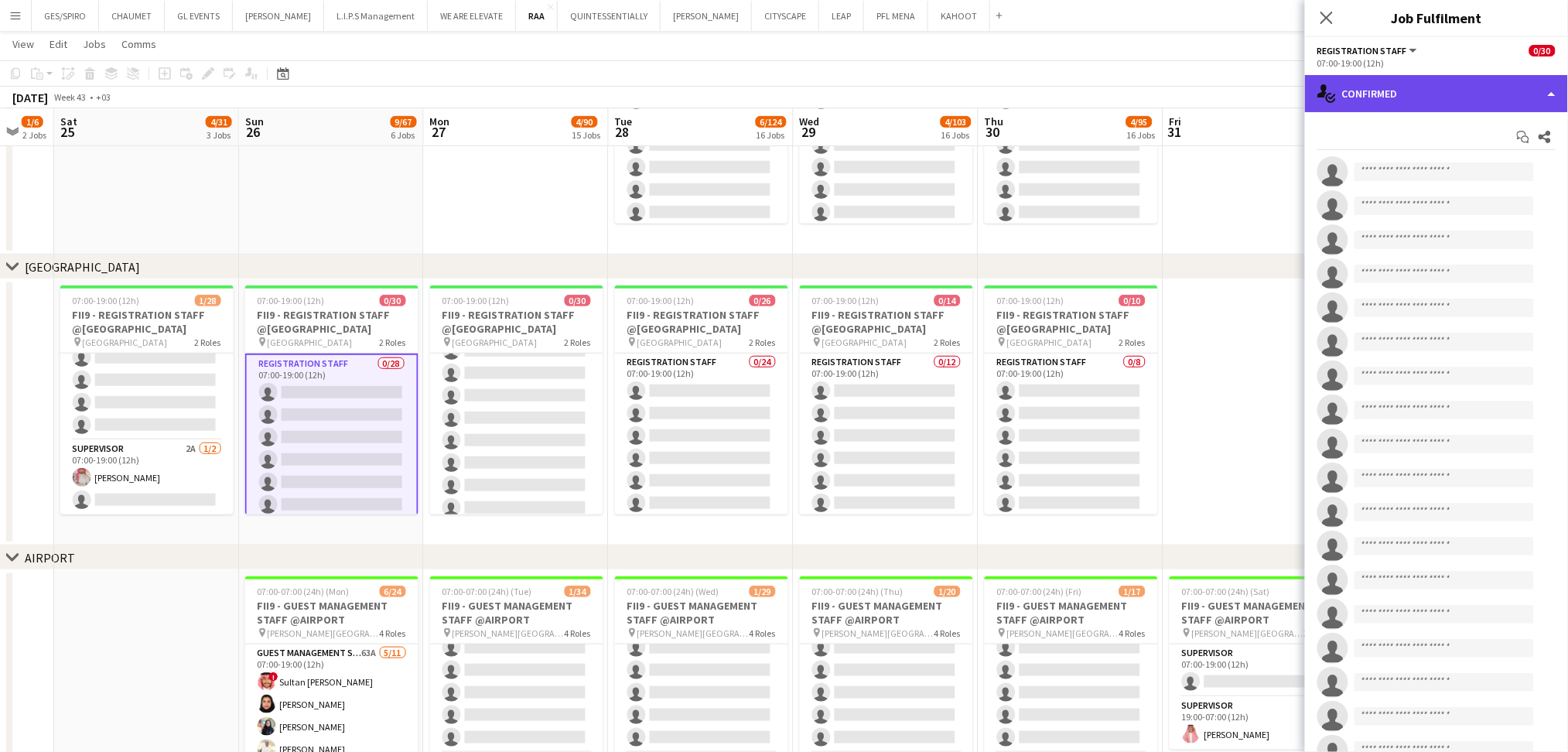
click at [1423, 79] on div "single-neutral-actions-check-2 Confirmed" at bounding box center [1436, 94] width 263 height 37
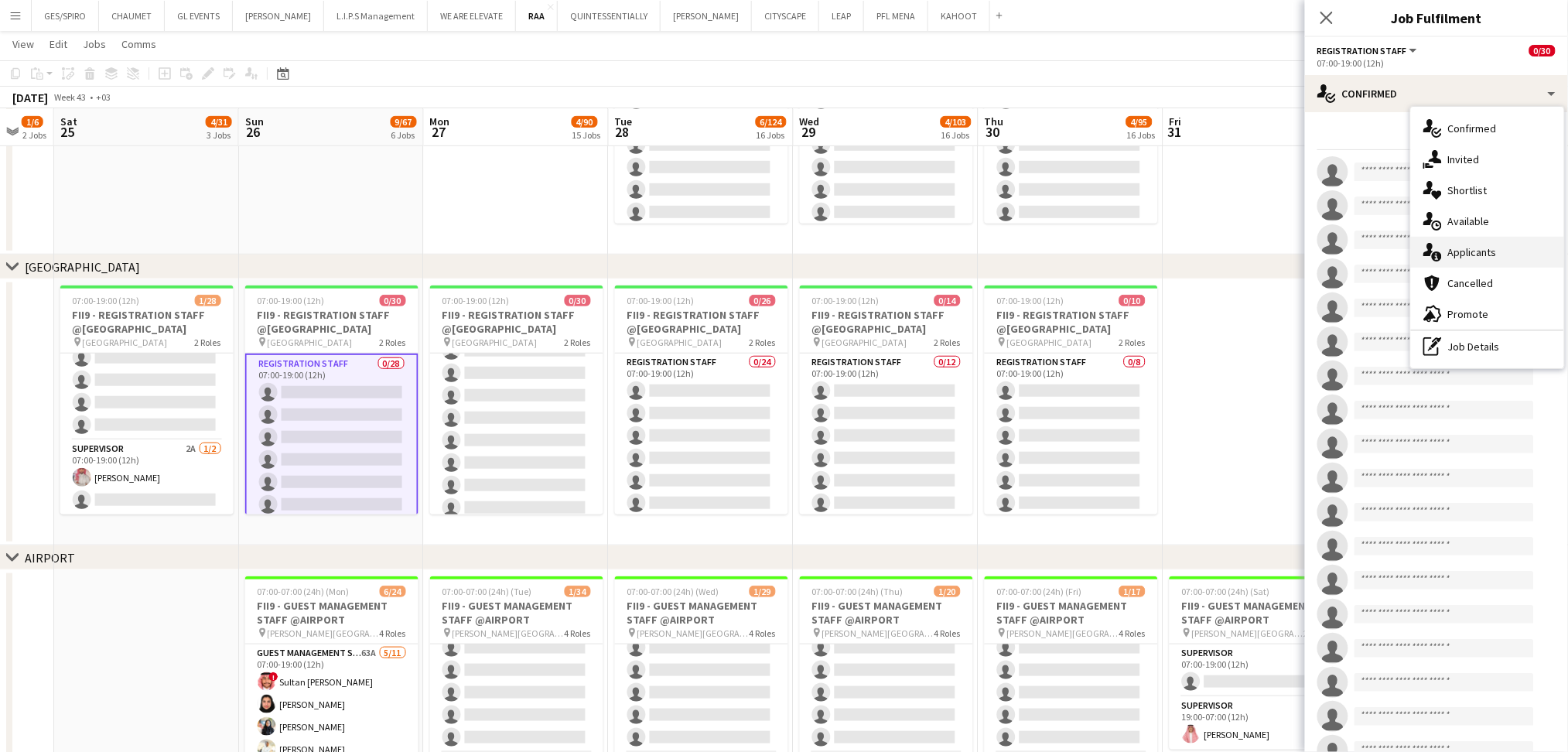
click at [1474, 252] on div "single-neutral-actions-information Applicants" at bounding box center [1487, 252] width 153 height 31
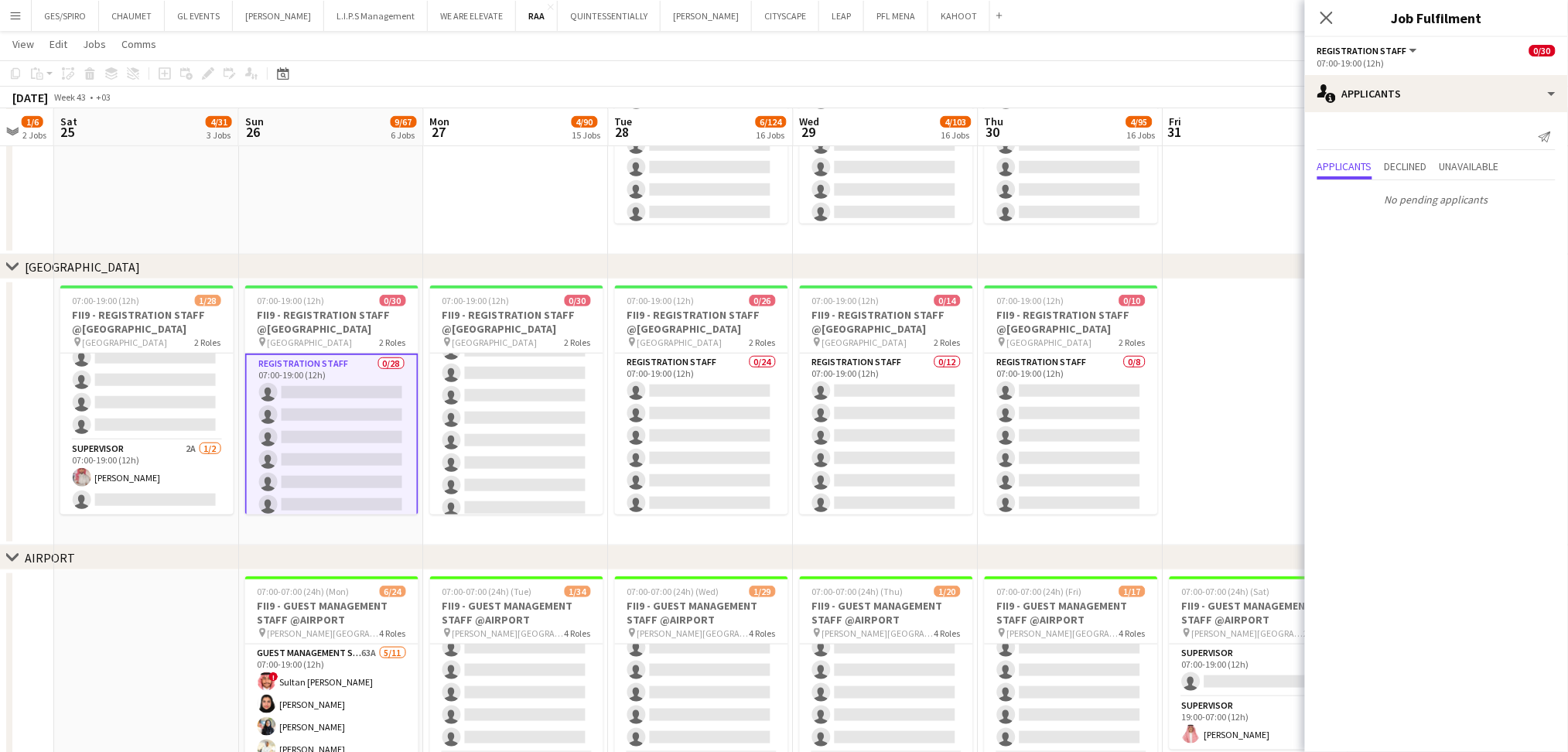
click at [181, 662] on app-date-cell at bounding box center [146, 704] width 185 height 267
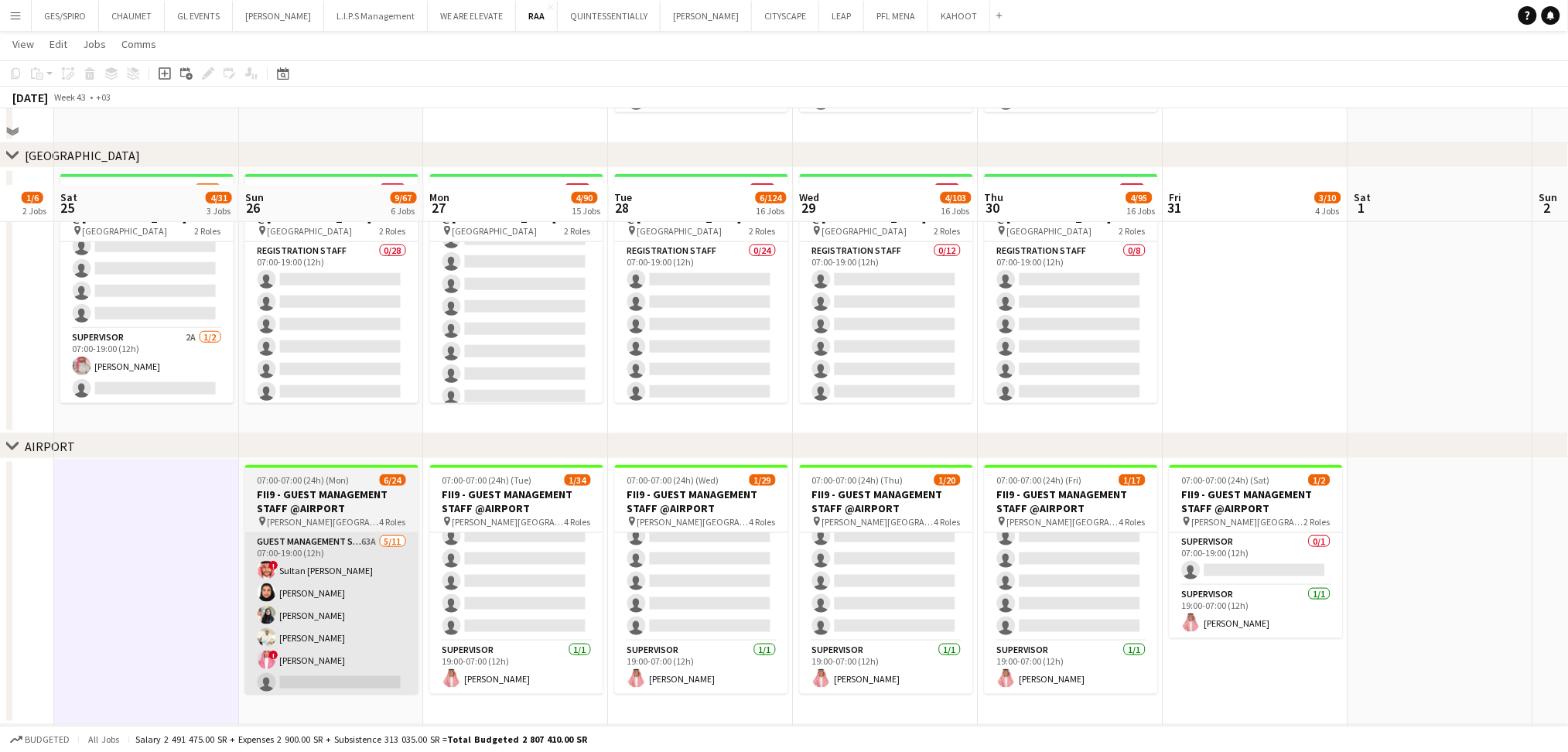
scroll to position [463, 0]
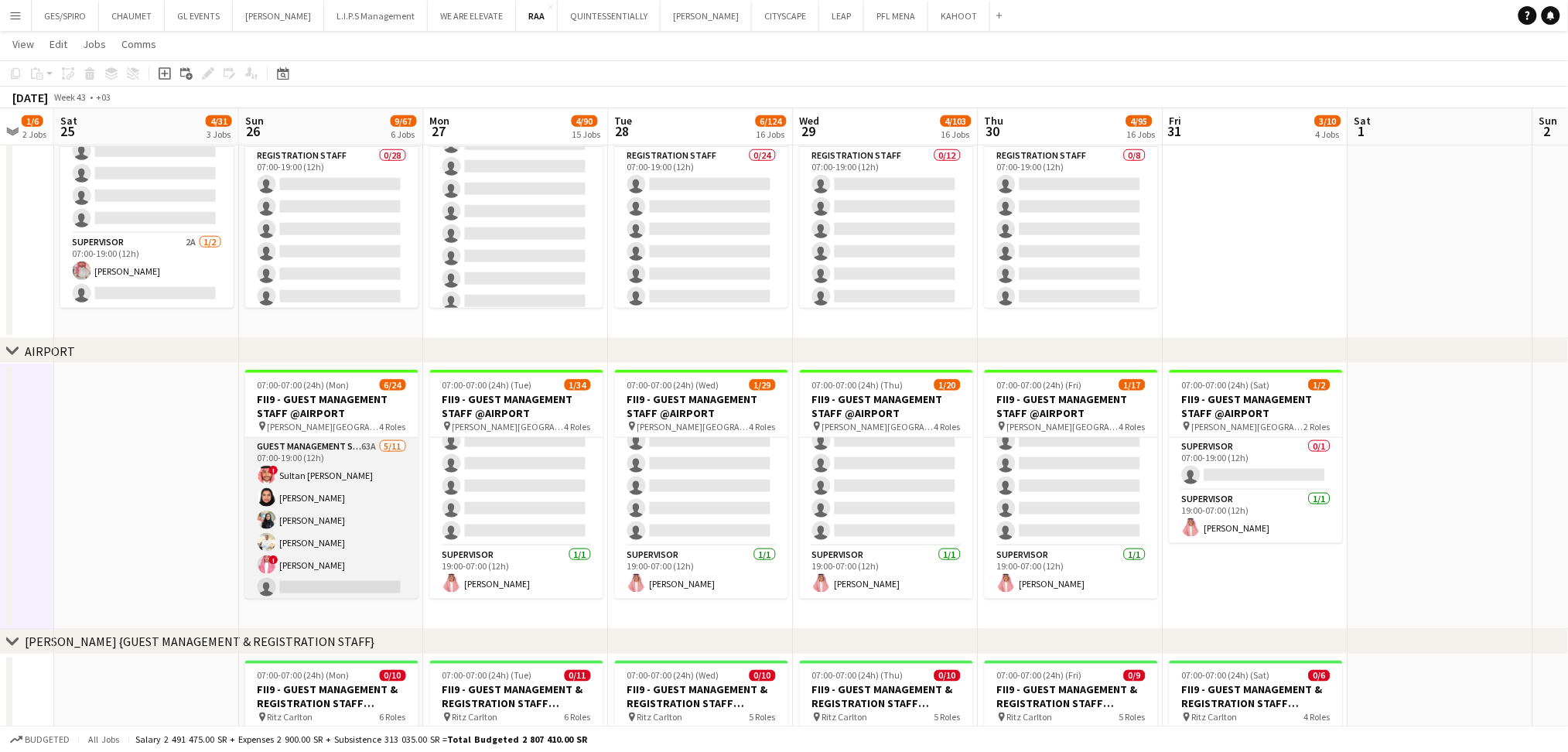
click at [341, 532] on app-card-role "Guest Management Staff 63A 5/11 07:00-19:00 (12h) ! Sultan Bin Turki Alageefi N…" at bounding box center [332, 577] width 173 height 277
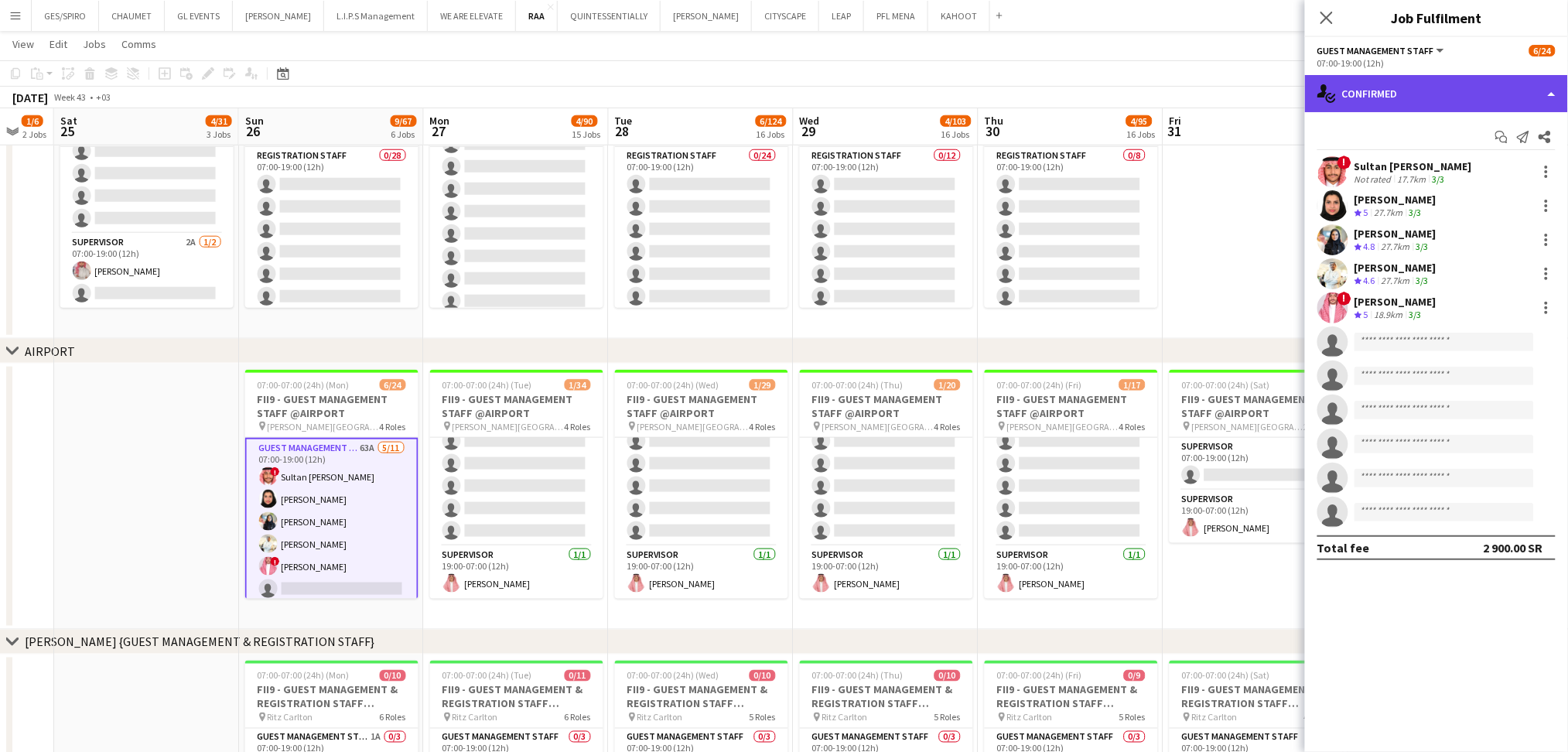
click at [1439, 93] on div "single-neutral-actions-check-2 Confirmed" at bounding box center [1436, 94] width 263 height 37
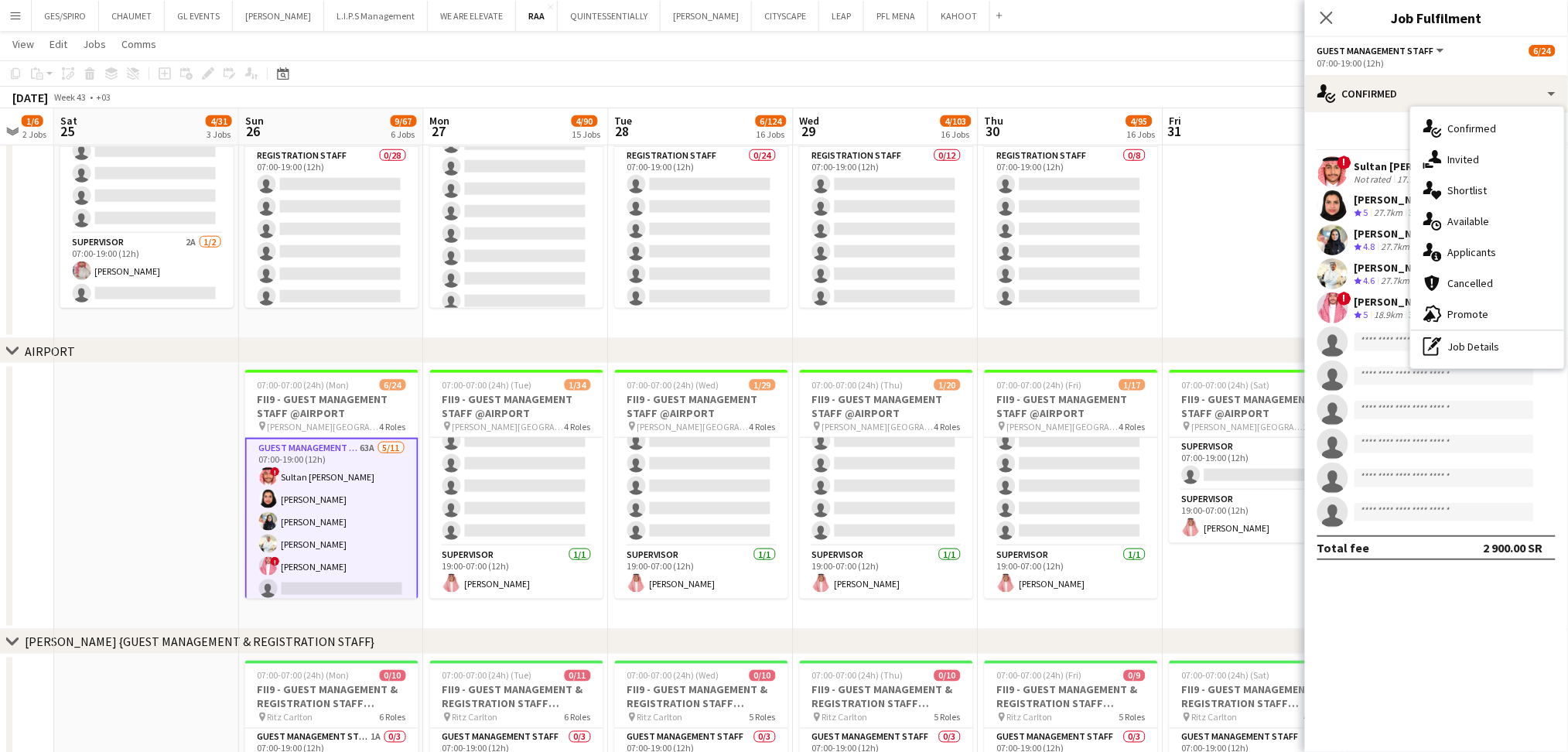
click at [1485, 248] on div "single-neutral-actions-information Applicants" at bounding box center [1487, 252] width 153 height 31
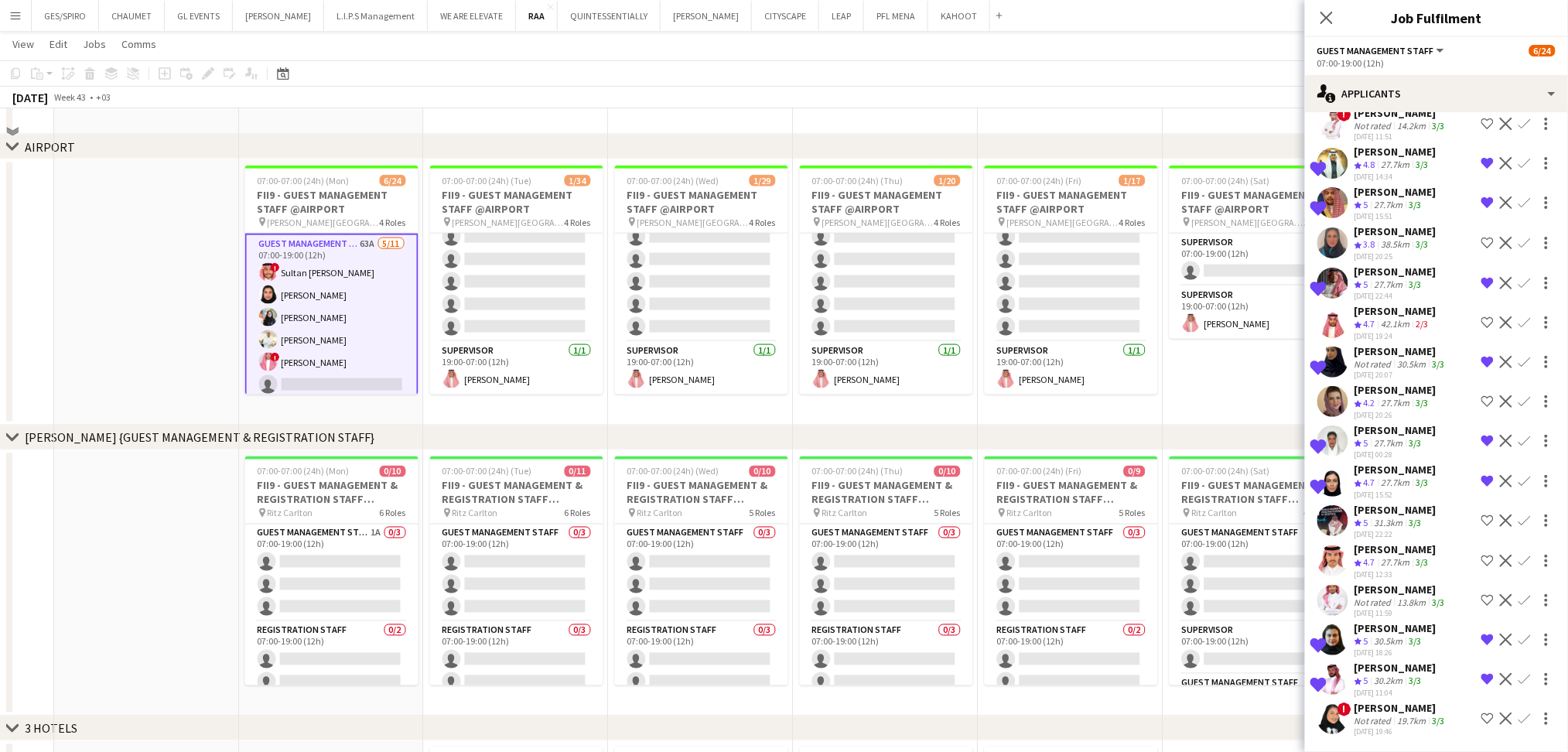
scroll to position [669, 0]
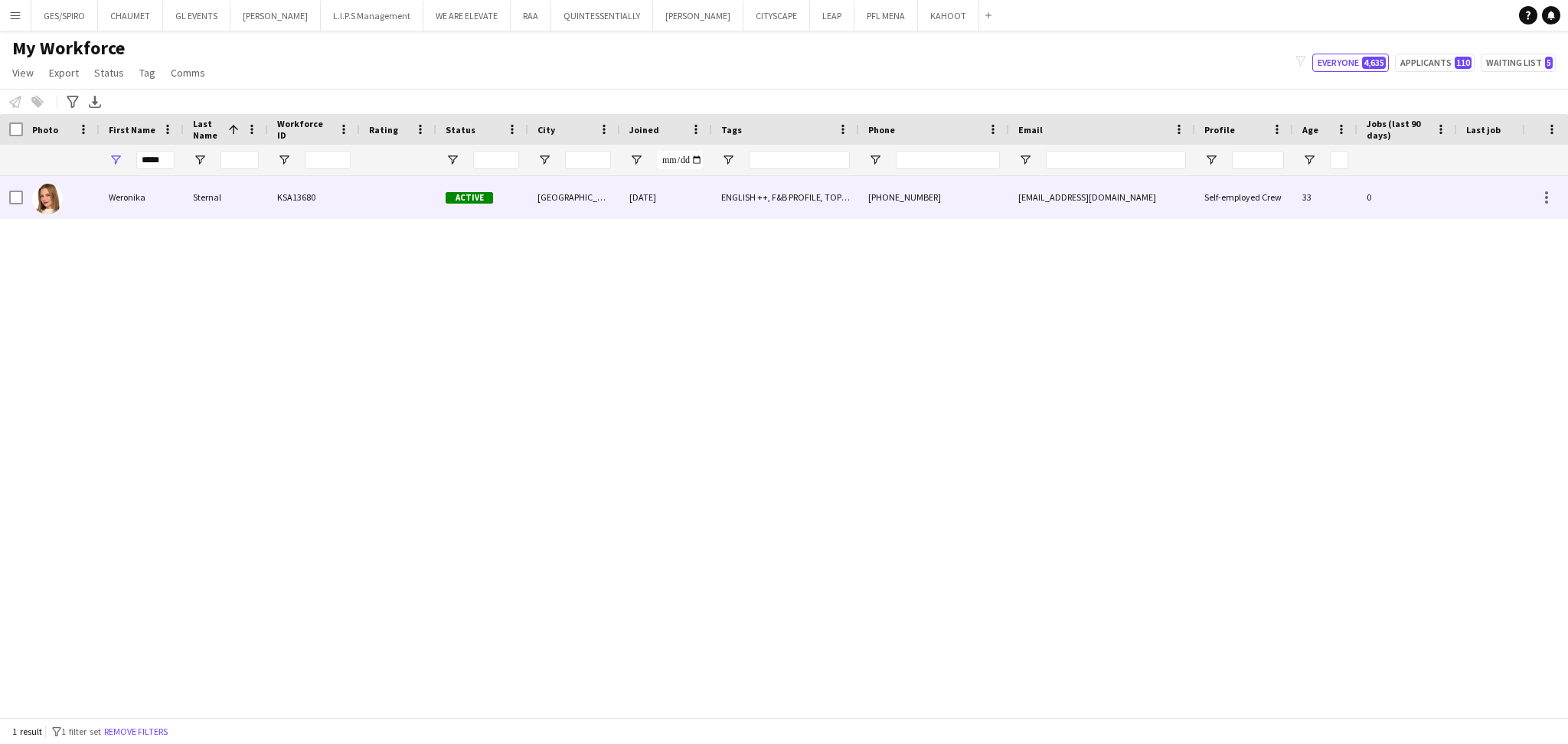
click at [532, 200] on div "[GEOGRAPHIC_DATA]" at bounding box center [574, 197] width 92 height 42
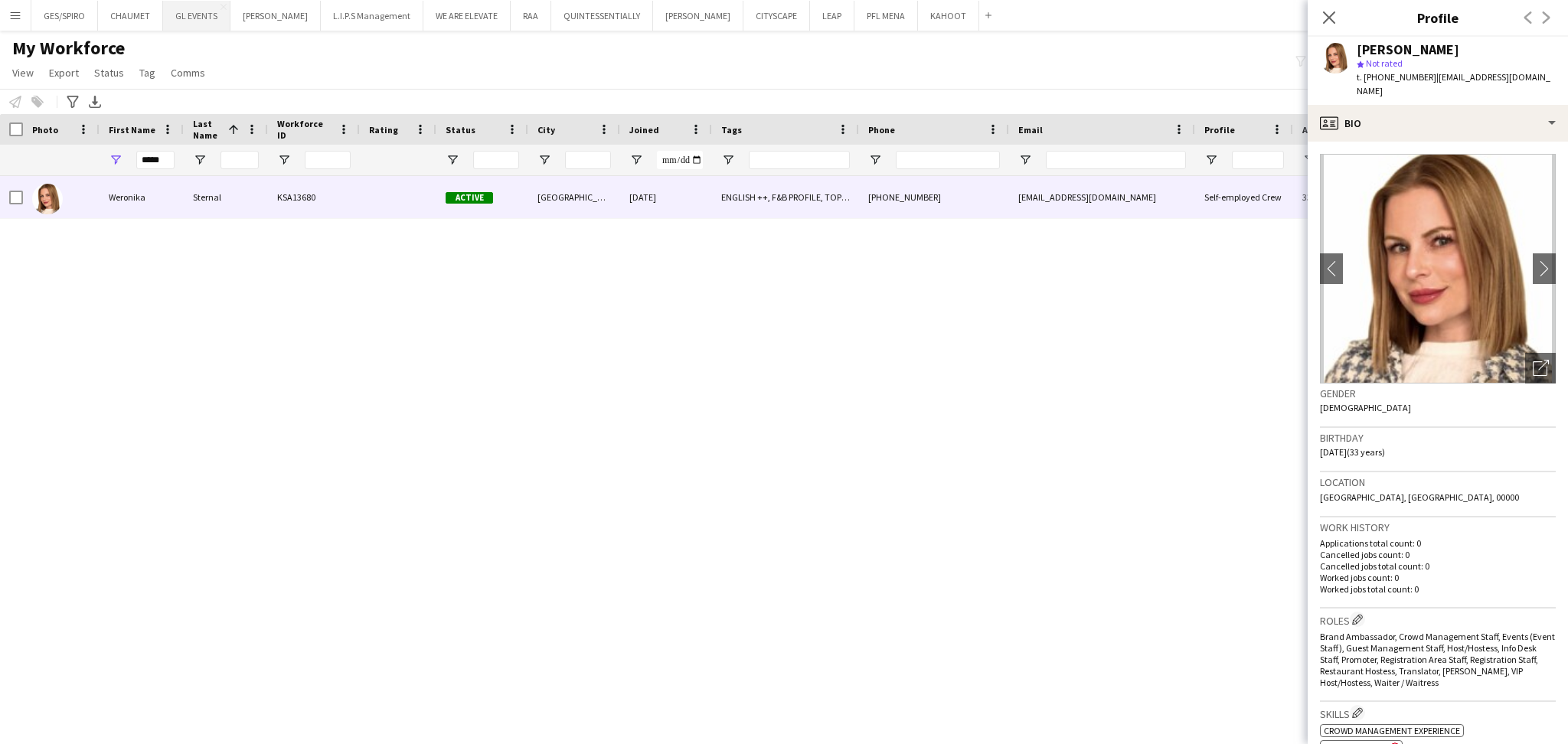
click at [199, 17] on button "GL EVENTS Close" at bounding box center [197, 16] width 68 height 30
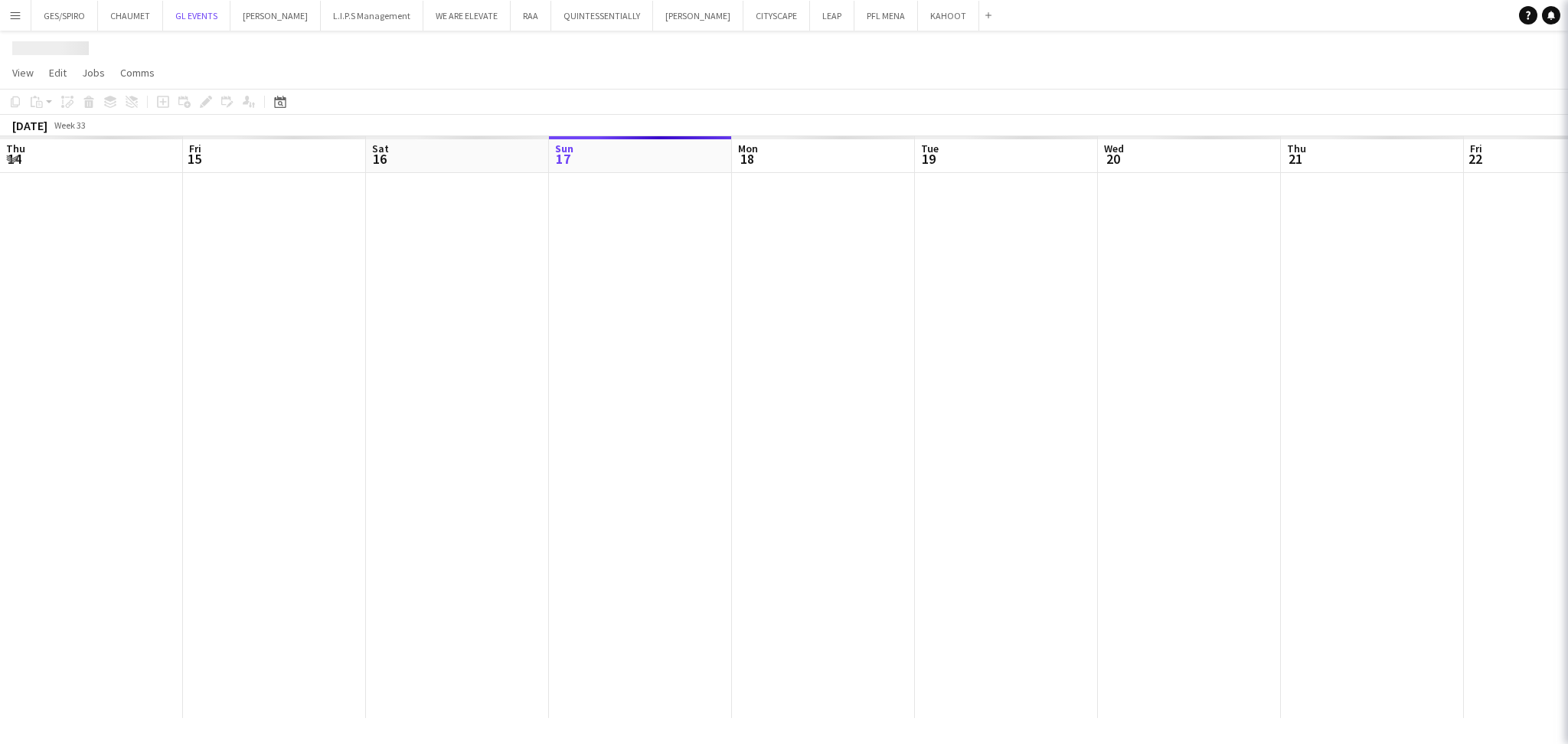
scroll to position [0, 365]
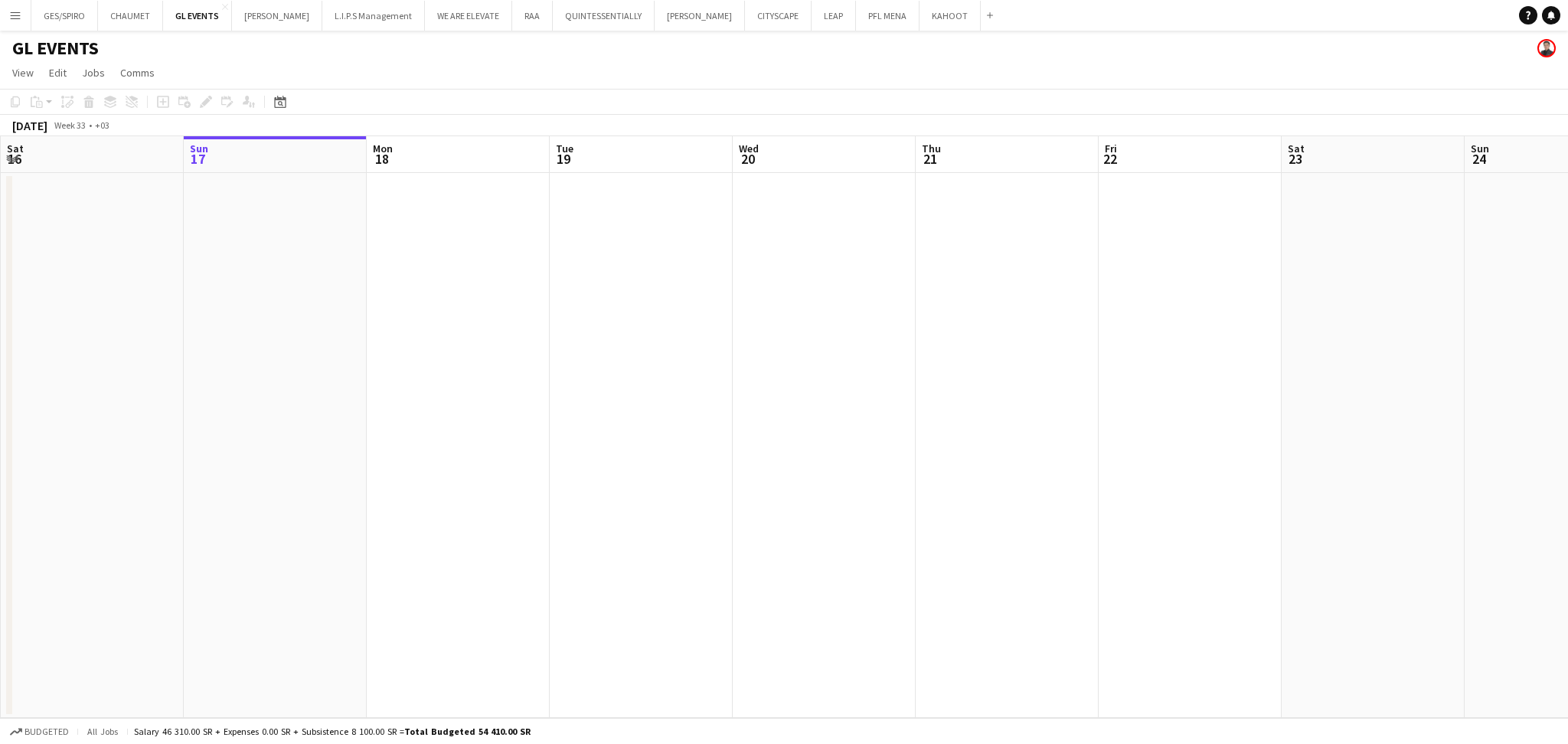
click at [288, 103] on div "Date picker AUG 2025 AUG 2025 Monday M Tuesday T Wednesday W Thursday T Friday …" at bounding box center [275, 102] width 35 height 18
click at [285, 103] on icon "Date picker" at bounding box center [280, 102] width 12 height 12
click at [307, 157] on span "[DATE]" at bounding box center [293, 155] width 28 height 14
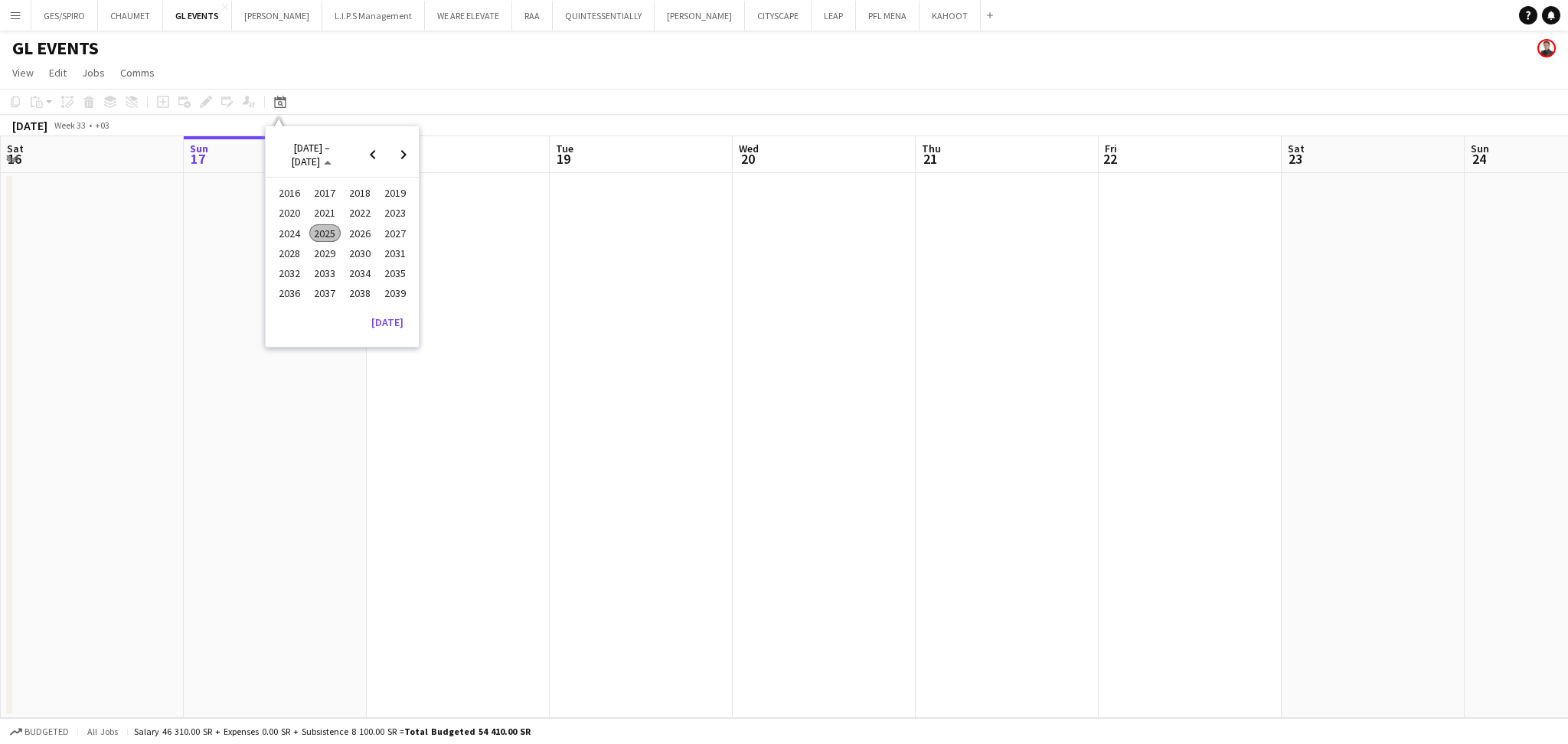
click at [324, 232] on span "2025" at bounding box center [325, 233] width 31 height 18
click at [324, 251] on span "OCT" at bounding box center [325, 253] width 31 height 18
click at [329, 251] on span "8" at bounding box center [322, 253] width 18 height 18
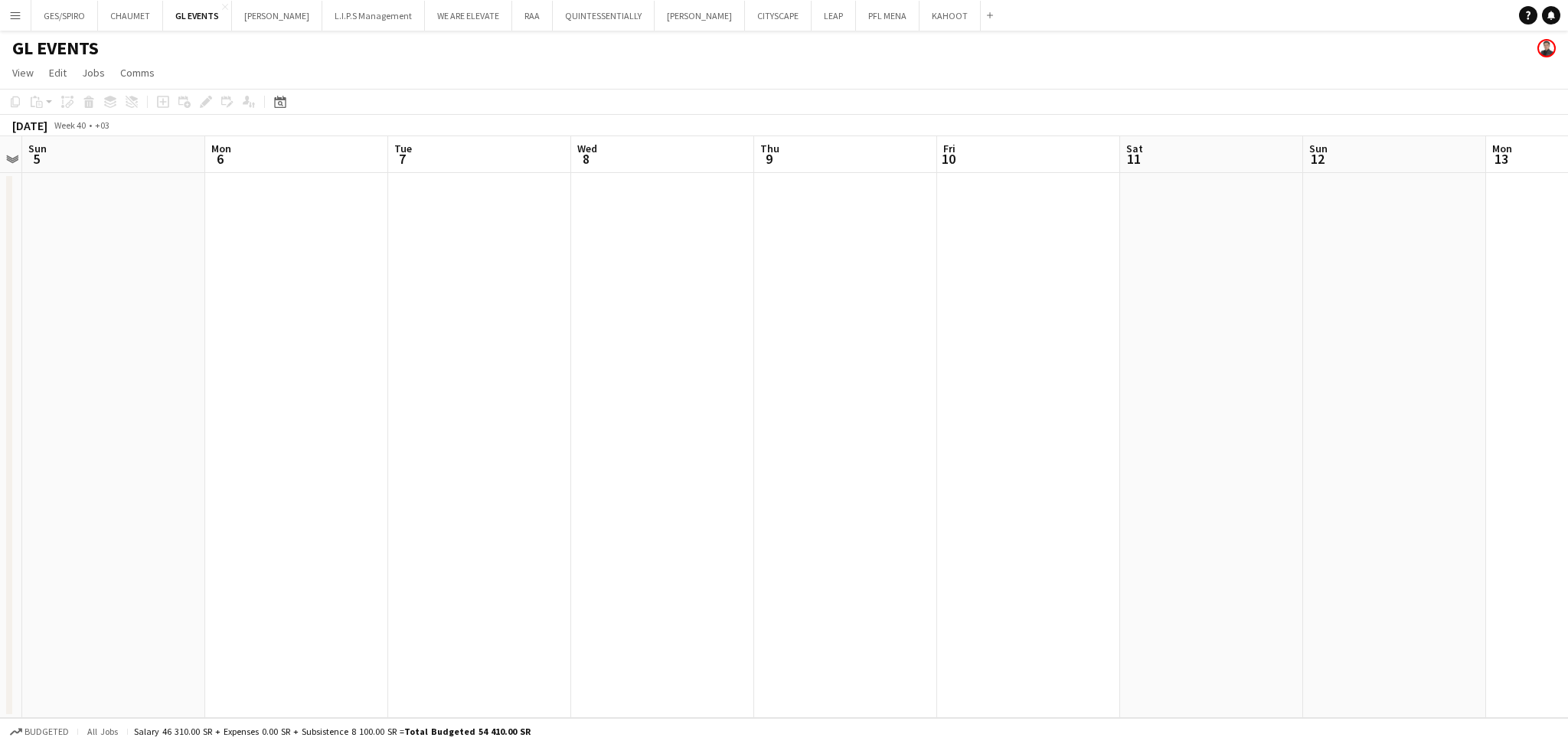
click at [732, 367] on app-date-cell at bounding box center [662, 445] width 183 height 545
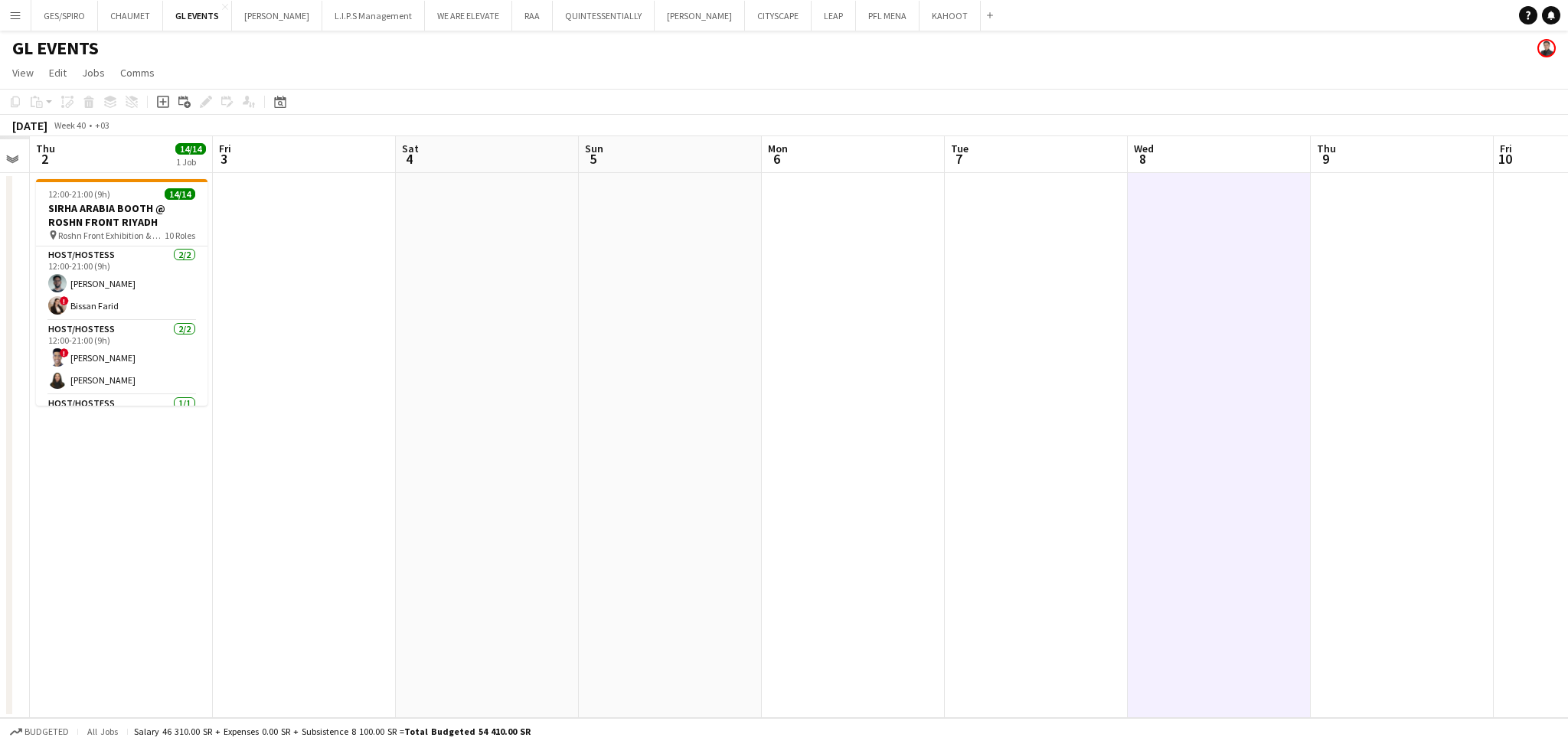
drag, startPoint x: 354, startPoint y: 310, endPoint x: 1099, endPoint y: 310, distance: 745.0
click at [1099, 310] on app-calendar-viewport "Tue 30 Wed 1 Thu 2 14/14 1 Job Fri 3 Sat 4 Sun 5 Mon 6 Tue 7 Wed 8 Thu 9 Fri 10…" at bounding box center [784, 427] width 1568 height 582
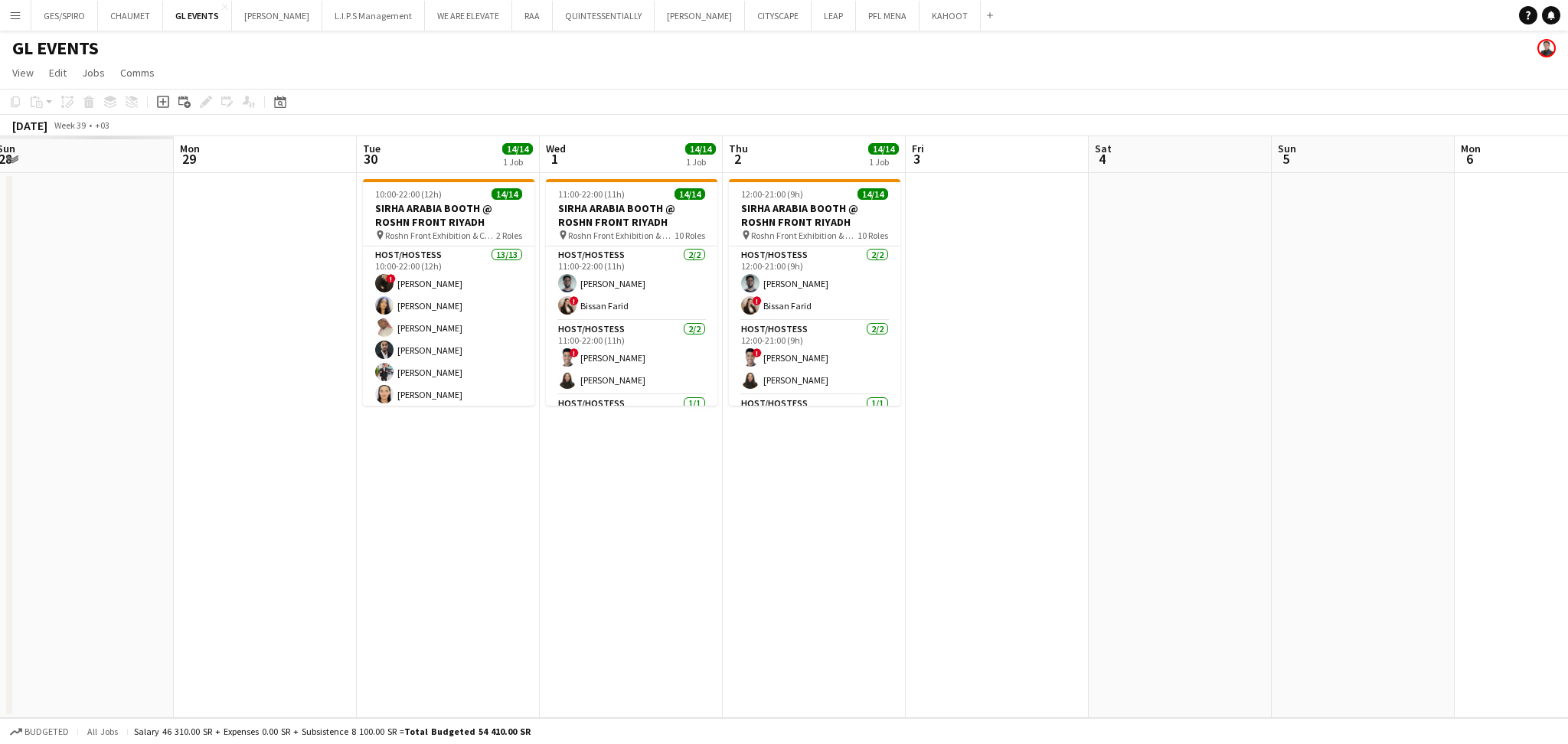
drag, startPoint x: 748, startPoint y: 332, endPoint x: 1407, endPoint y: 326, distance: 659.0
click at [1407, 326] on app-calendar-viewport "Fri 26 Sat 27 Sun 28 Mon 29 Tue 30 14/14 1 Job Wed 1 14/14 1 Job Thu 2 14/14 1 …" at bounding box center [784, 427] width 1568 height 582
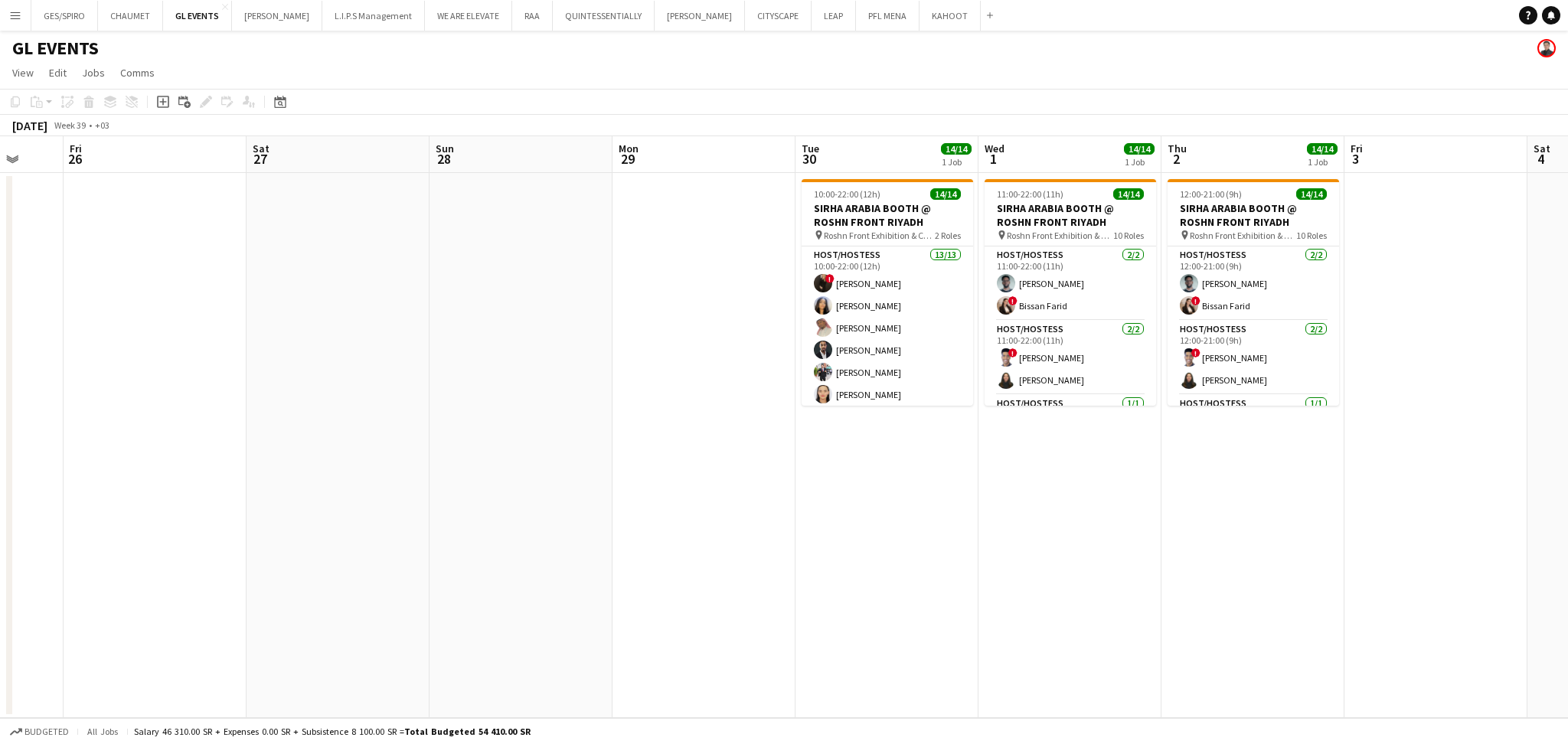
scroll to position [0, 379]
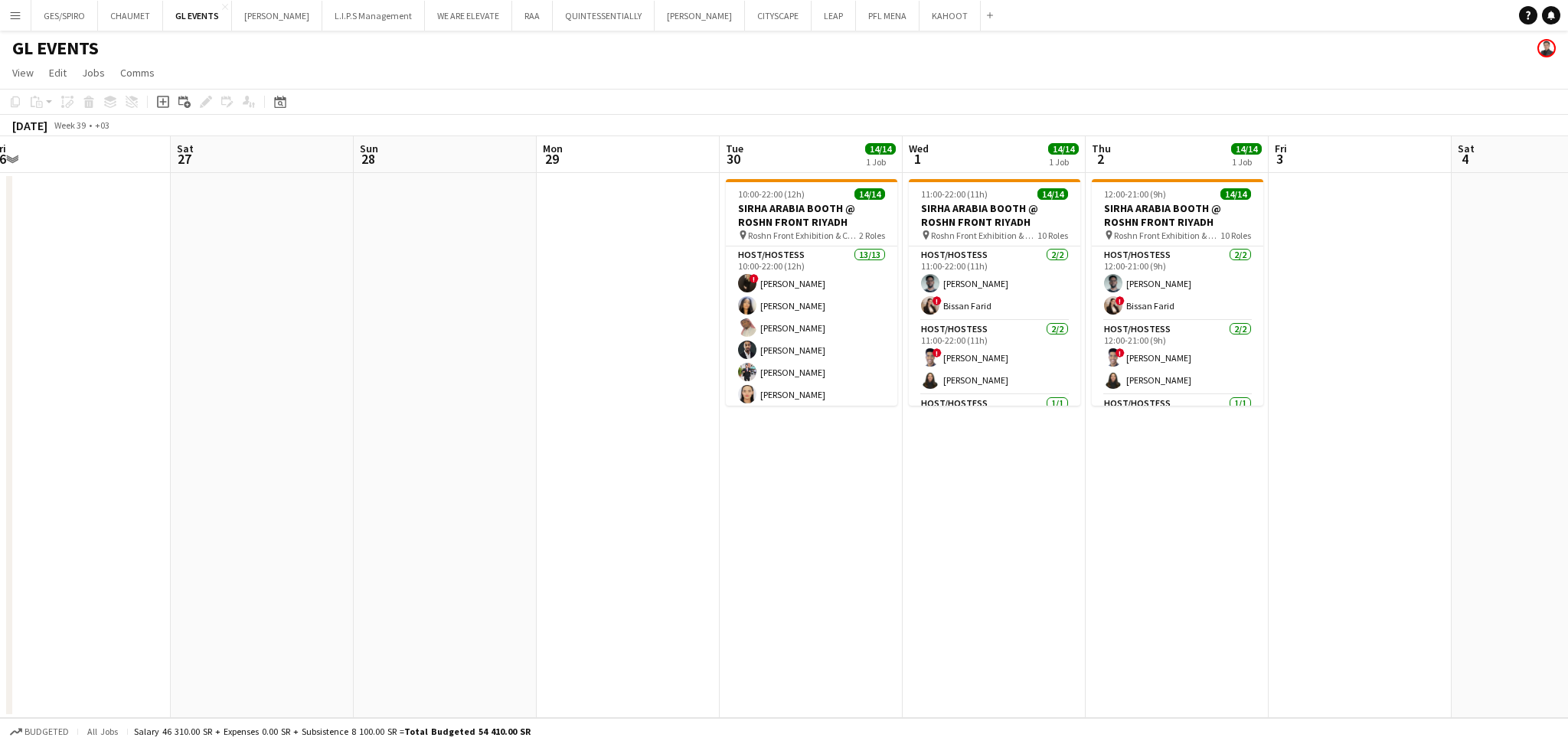
drag, startPoint x: 1162, startPoint y: 431, endPoint x: 1309, endPoint y: 427, distance: 147.1
click at [1309, 427] on app-calendar-viewport "Wed 24 Thu 25 Fri 26 Sat 27 Sun 28 Mon 29 Tue 30 14/14 1 Job Wed 1 14/14 1 Job …" at bounding box center [784, 427] width 1568 height 582
click at [1327, 599] on app-date-cell at bounding box center [1360, 445] width 183 height 545
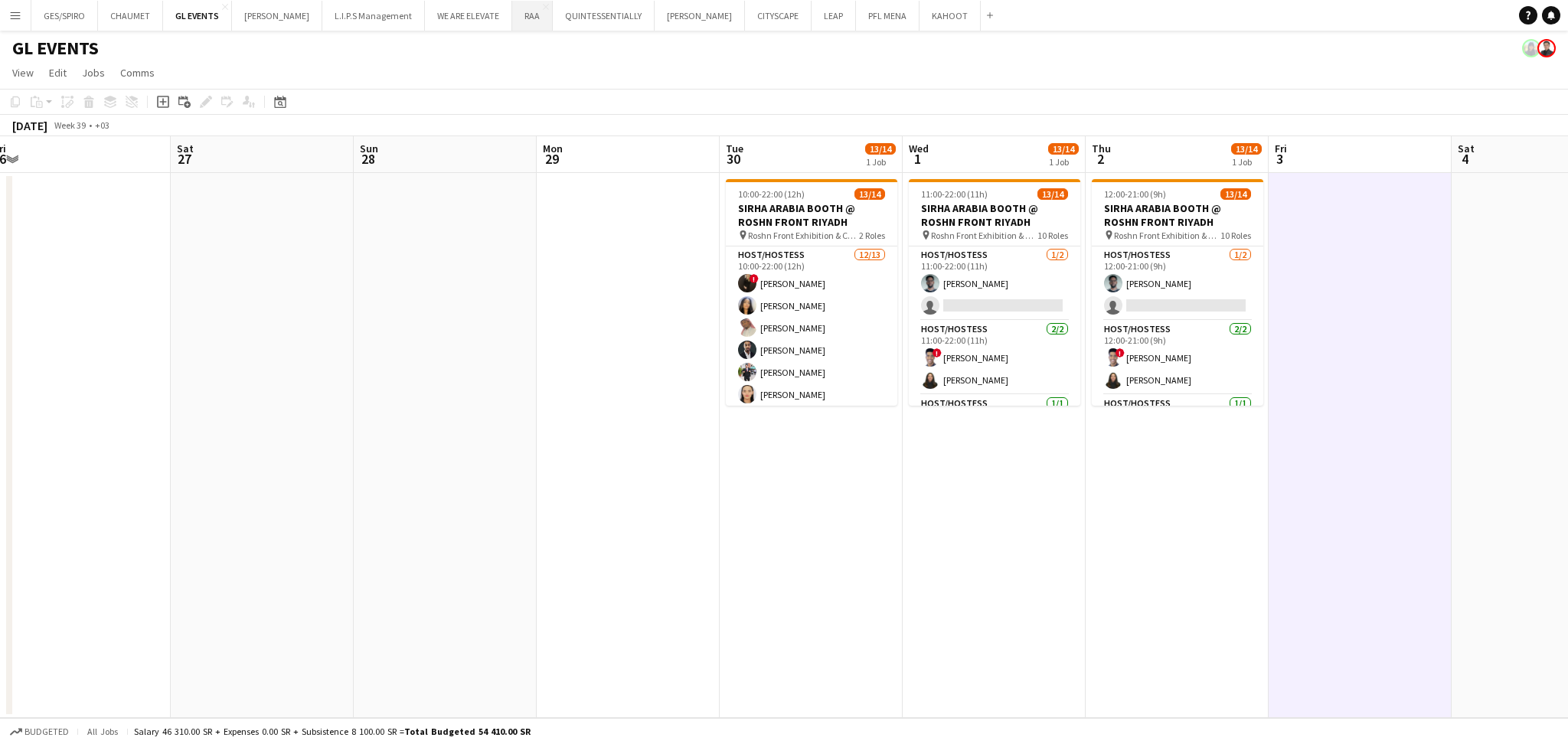
click at [519, 20] on button "RAA Close" at bounding box center [532, 16] width 41 height 30
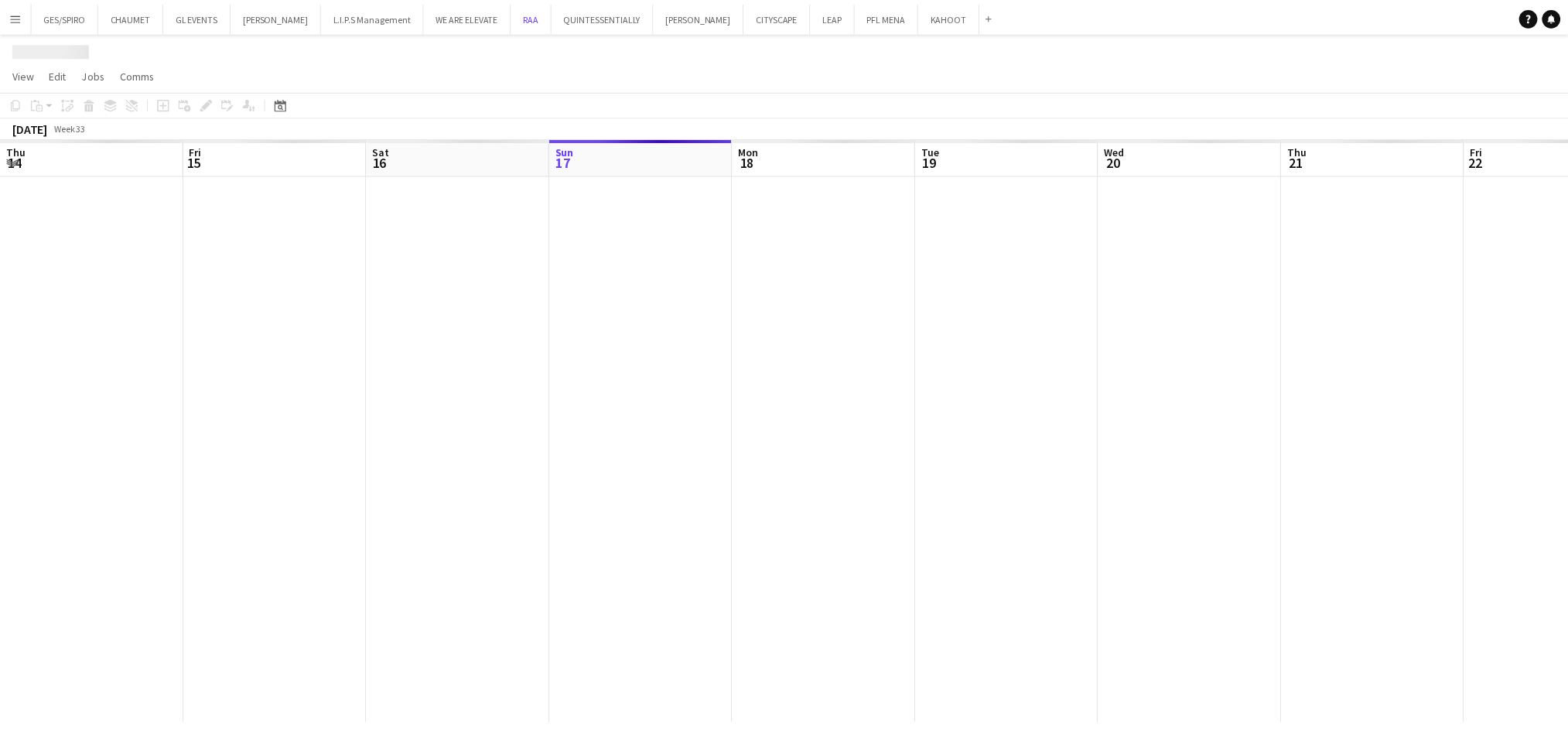
scroll to position [0, 369]
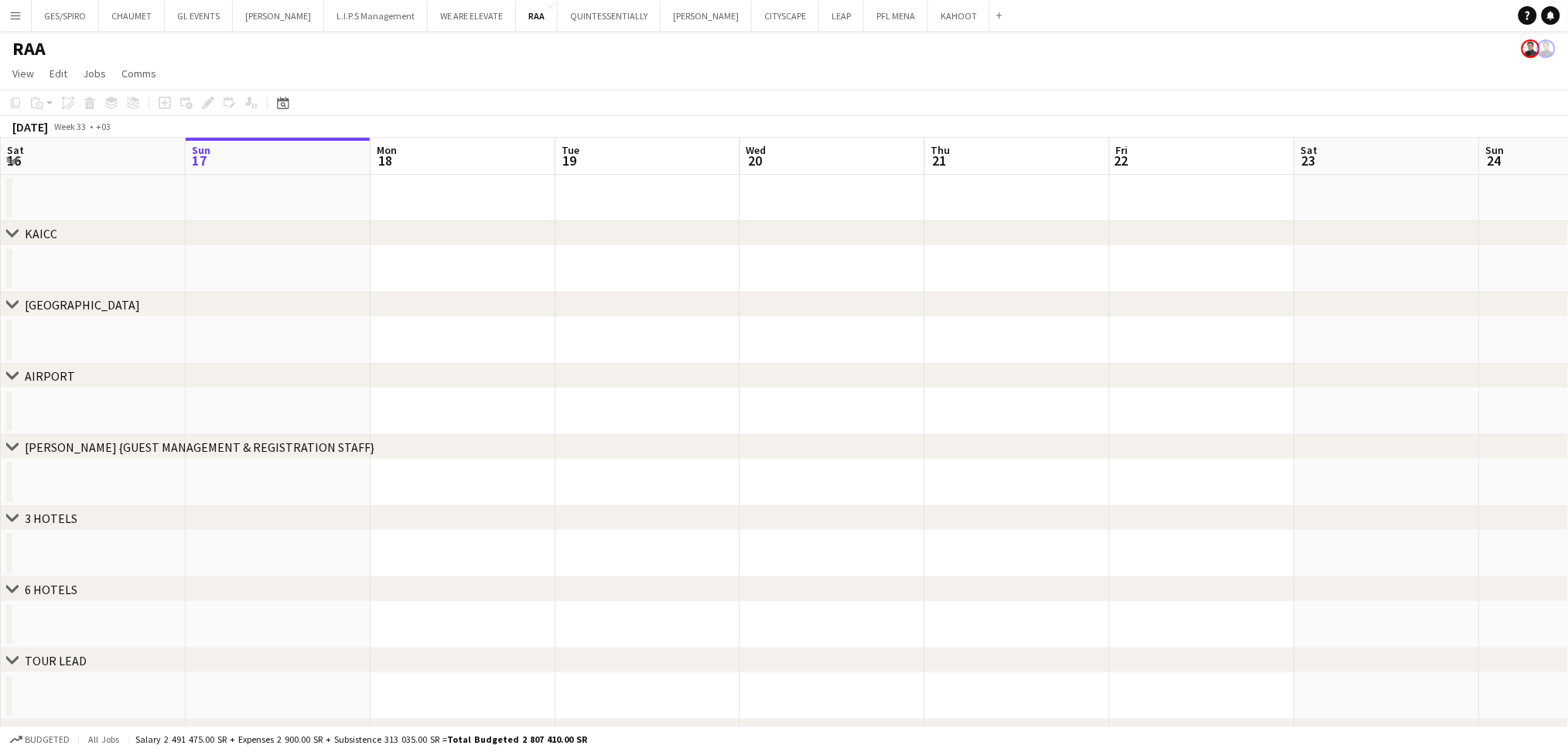
drag, startPoint x: 277, startPoint y: 99, endPoint x: 300, endPoint y: 139, distance: 46.1
click at [277, 100] on icon "Date picker" at bounding box center [283, 103] width 13 height 13
click at [322, 158] on icon "Choose month and year" at bounding box center [317, 157] width 8 height 4
click at [301, 229] on span "2024" at bounding box center [293, 236] width 32 height 18
click at [323, 250] on span "OCT" at bounding box center [328, 256] width 32 height 18
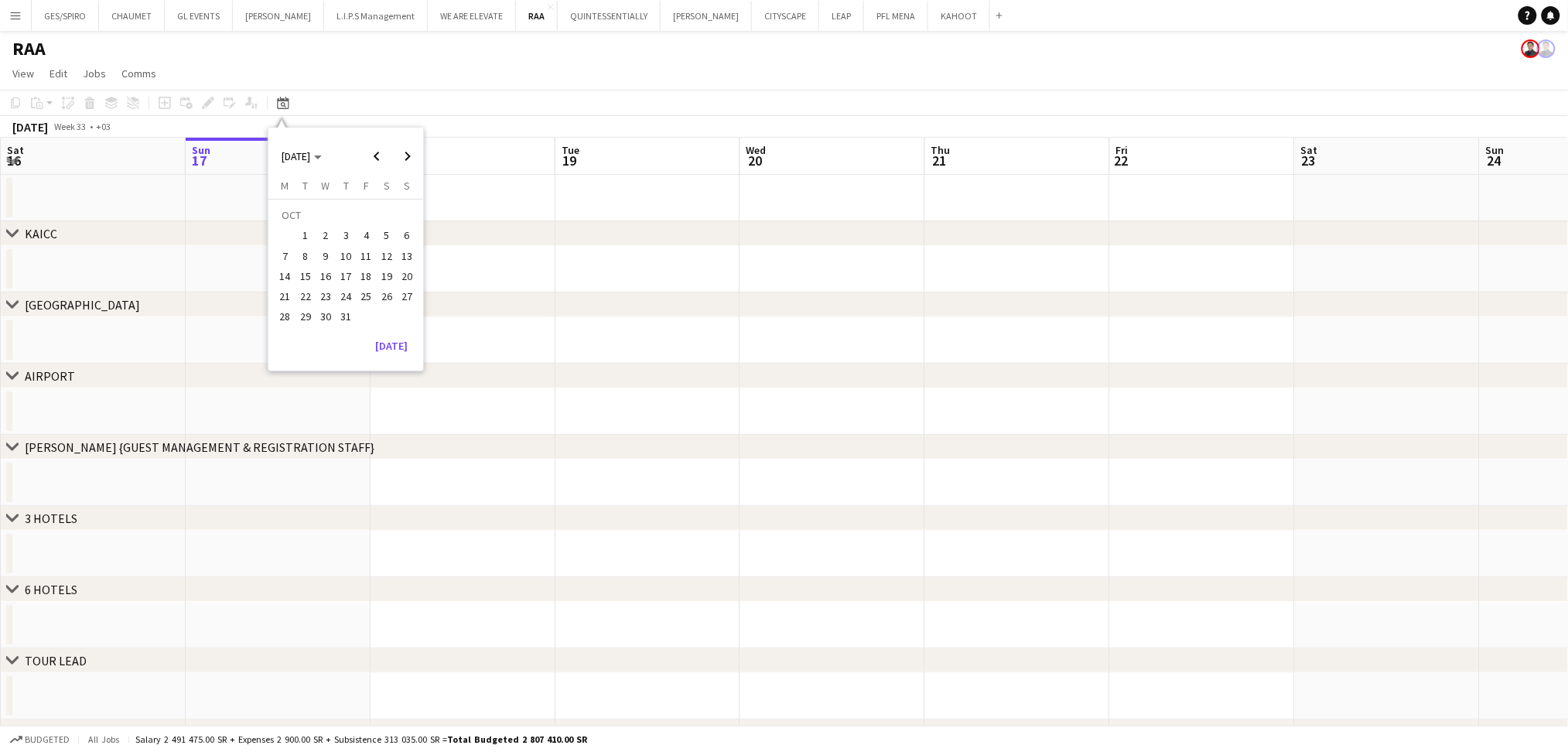
click at [318, 312] on span "30" at bounding box center [326, 318] width 18 height 18
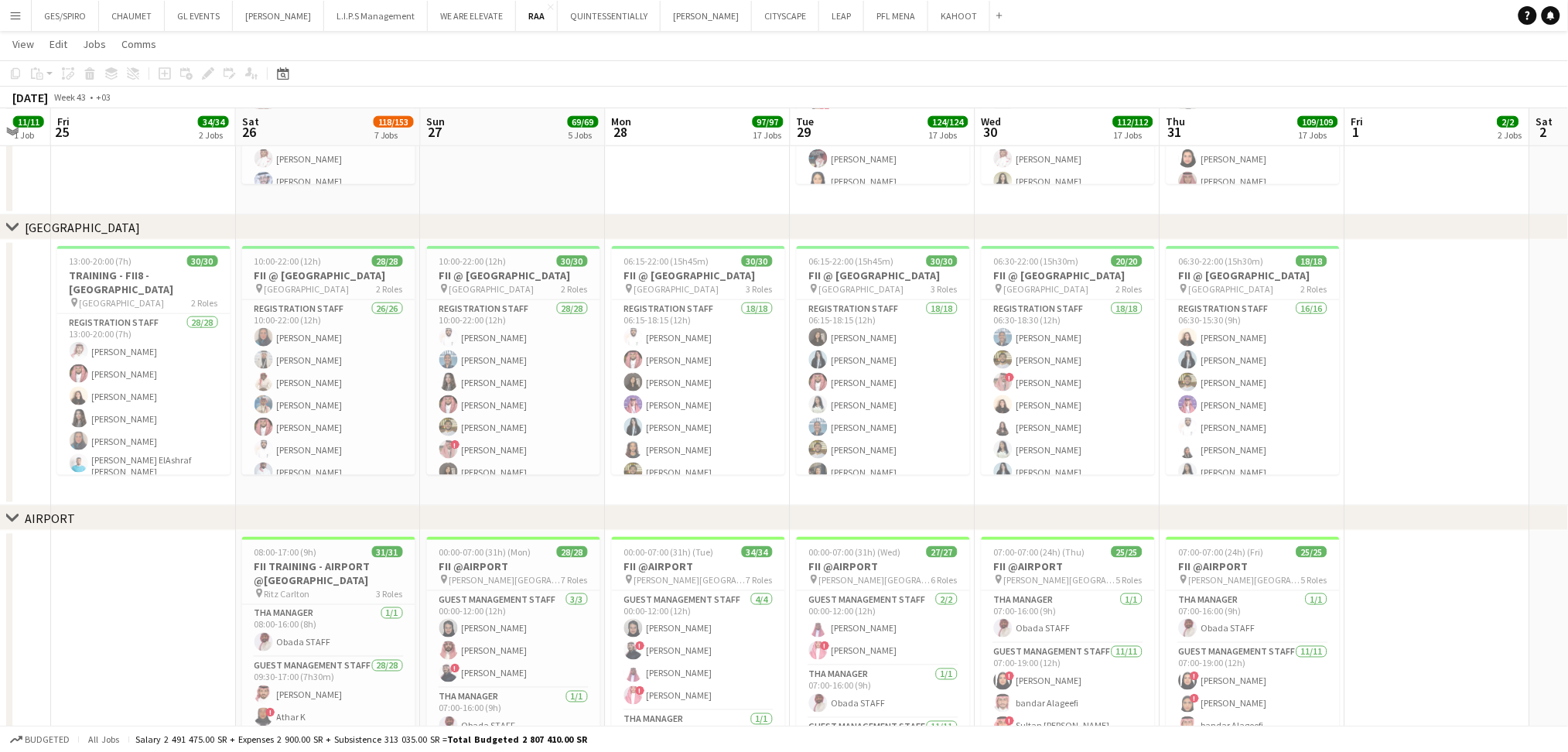
scroll to position [0, 694]
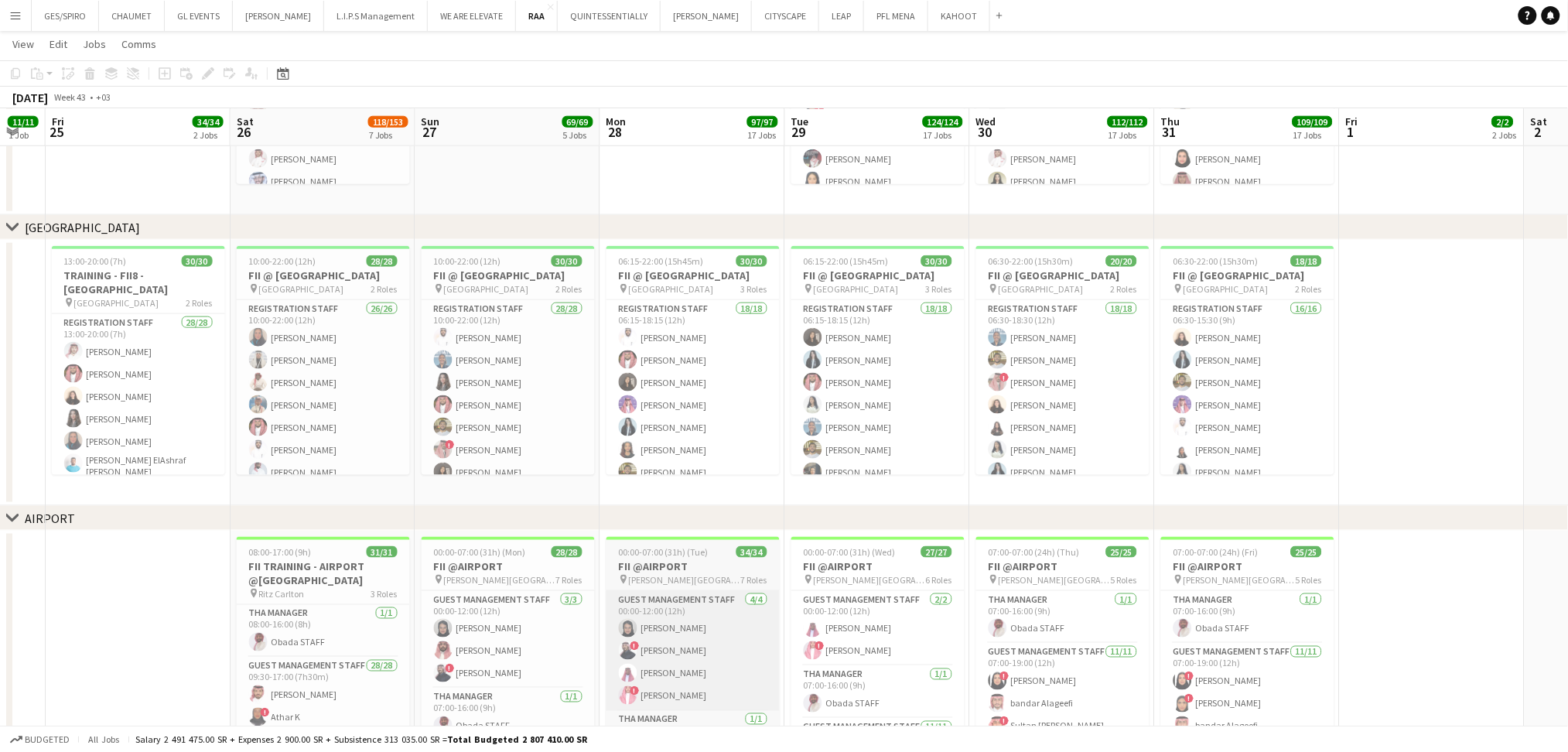
drag, startPoint x: 444, startPoint y: 503, endPoint x: 683, endPoint y: 612, distance: 262.7
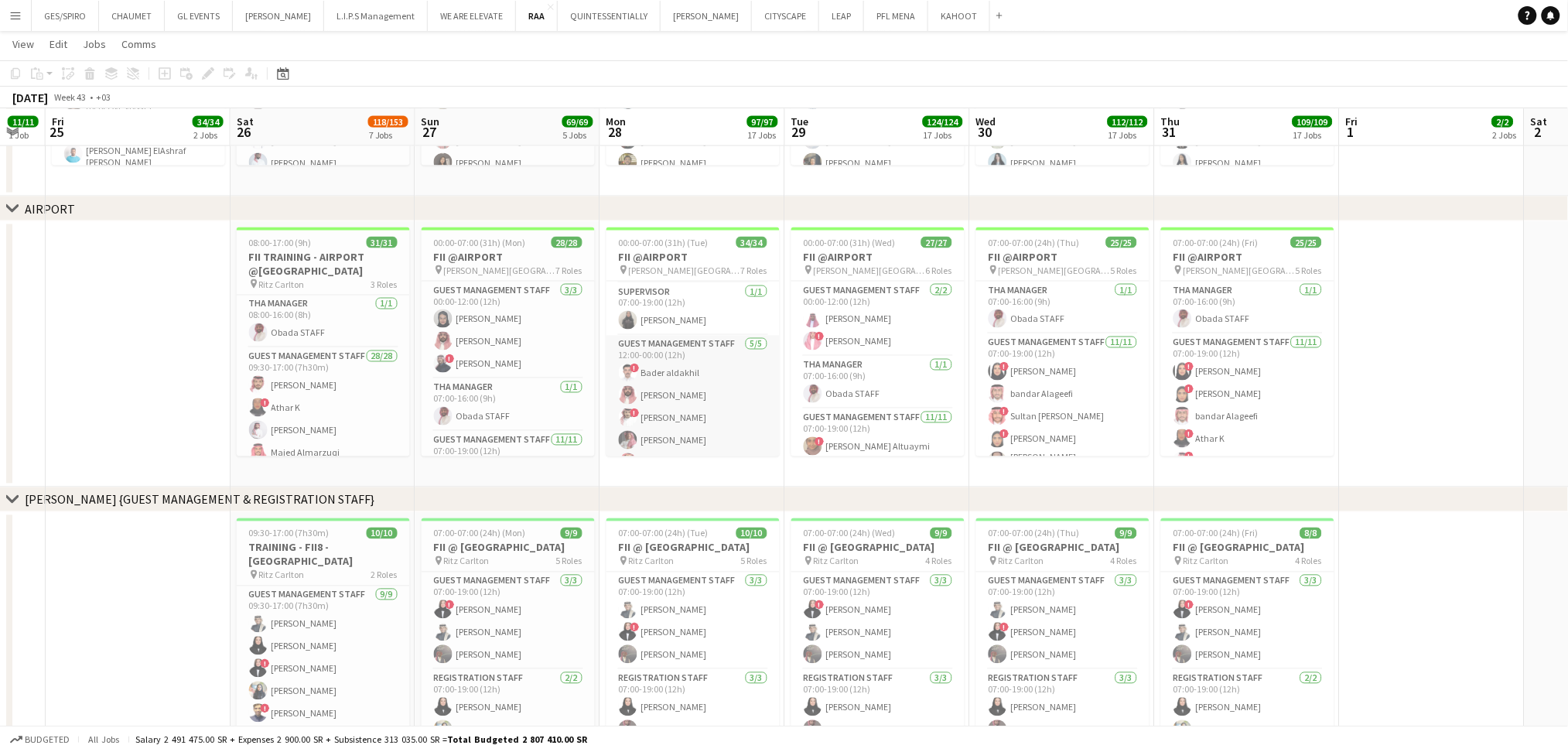
scroll to position [516, 0]
click at [708, 349] on app-card-role "Guest Management Staff 5/5 12:00-00:00 (12h) ! Bader aldakhil Abdullah Alrumaih…" at bounding box center [693, 344] width 173 height 142
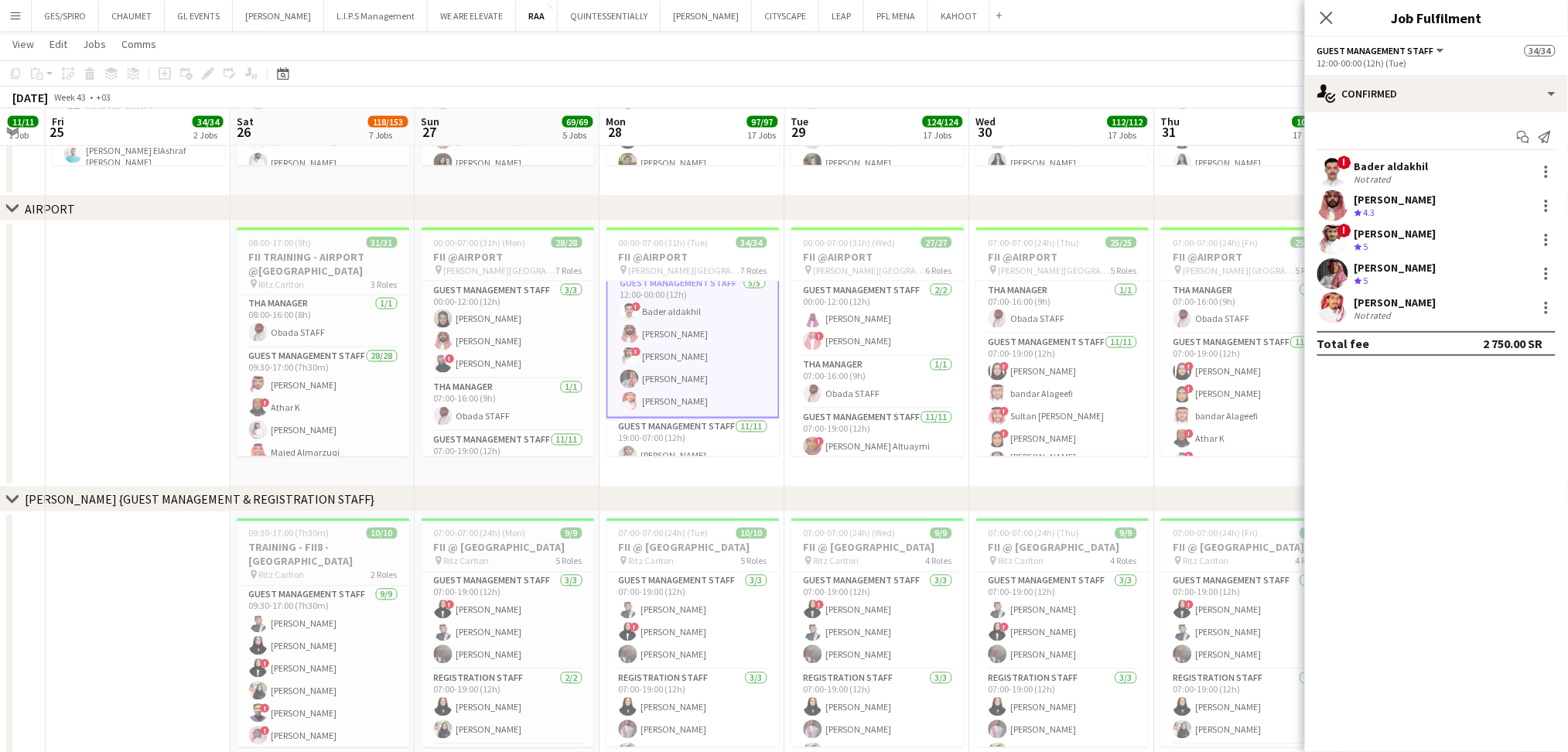
scroll to position [516, 0]
click at [1408, 230] on div "Hamed Al Ghamdi" at bounding box center [1396, 232] width 82 height 14
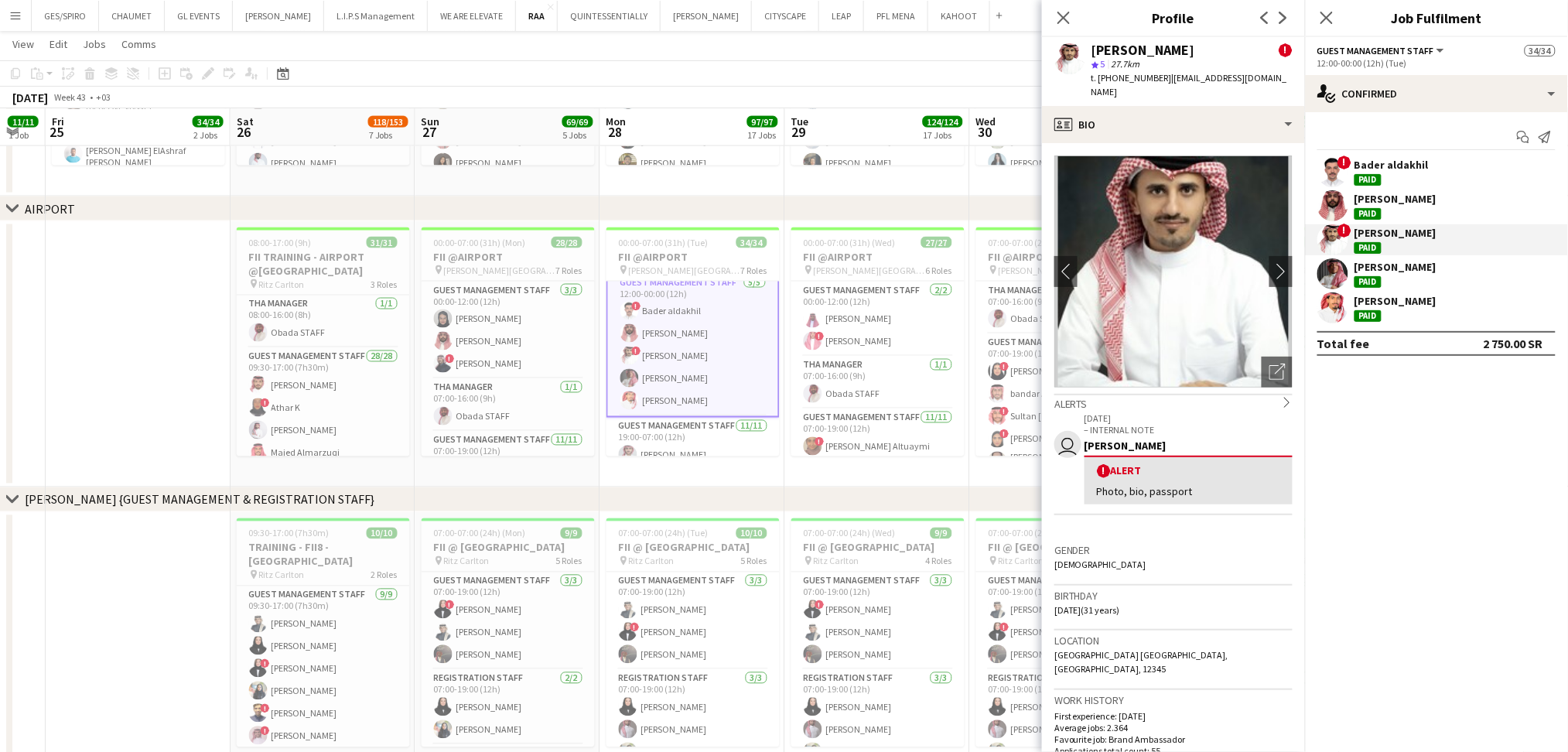
click at [1116, 73] on span "t. +966558698004" at bounding box center [1132, 78] width 80 height 12
copy span "966558698004"
click at [1434, 196] on div "Abdullah Alrumaih" at bounding box center [1396, 199] width 82 height 14
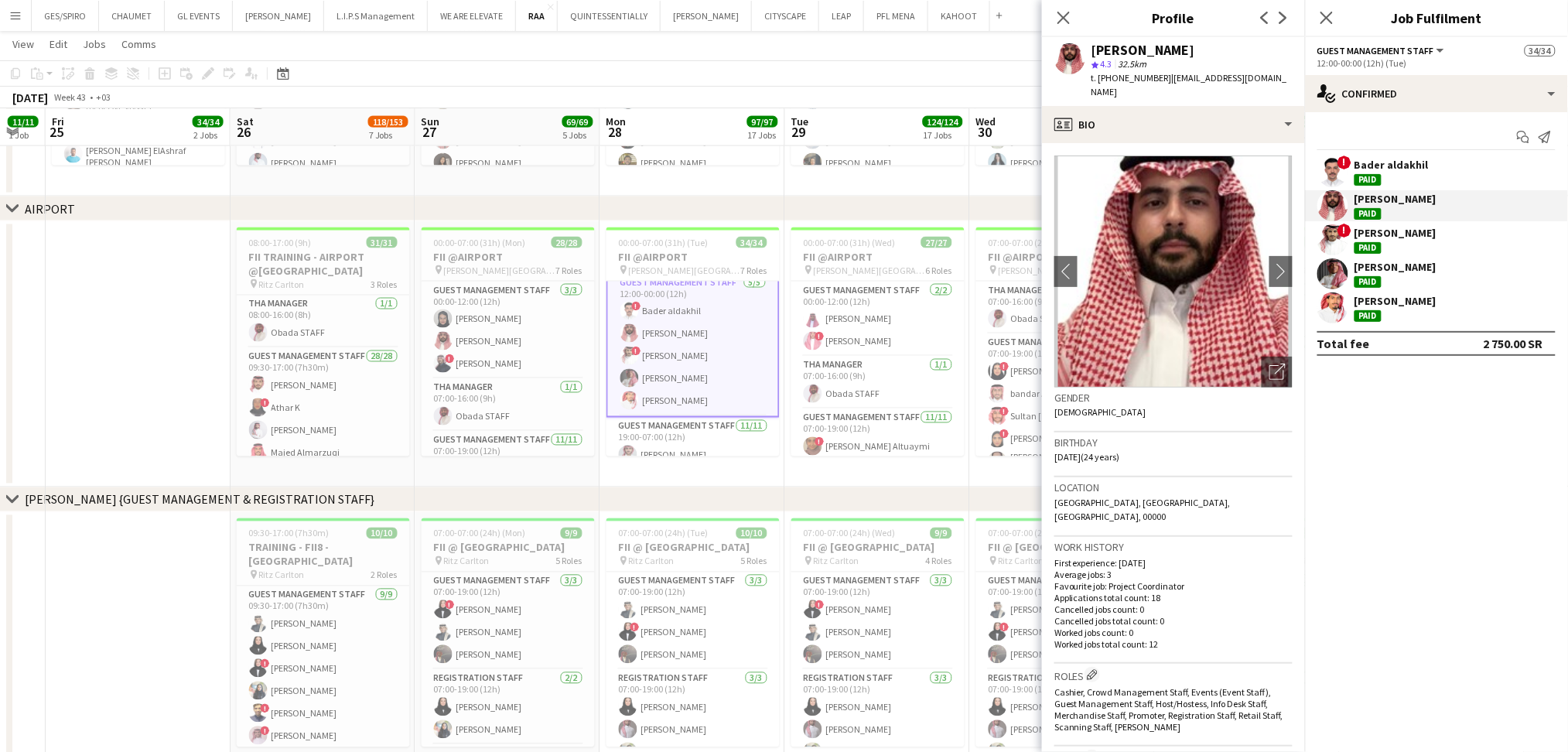
click at [1116, 76] on span "t. +966551377448" at bounding box center [1132, 78] width 80 height 12
copy span "966551377448"
click at [1392, 159] on div "Bader aldakhil" at bounding box center [1392, 165] width 74 height 14
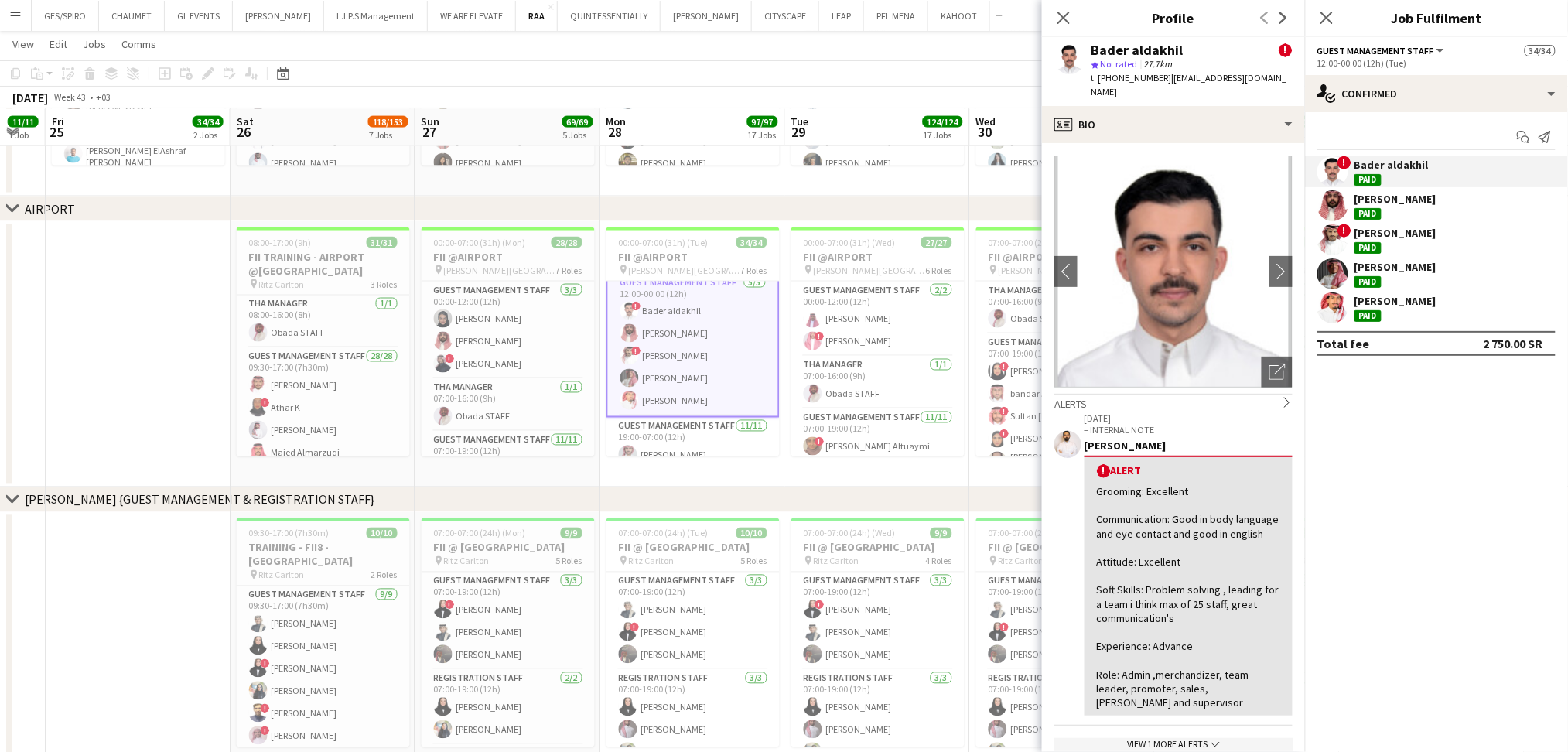
click at [1128, 76] on span "t. +966594028266" at bounding box center [1132, 78] width 80 height 12
copy span "966594028266"
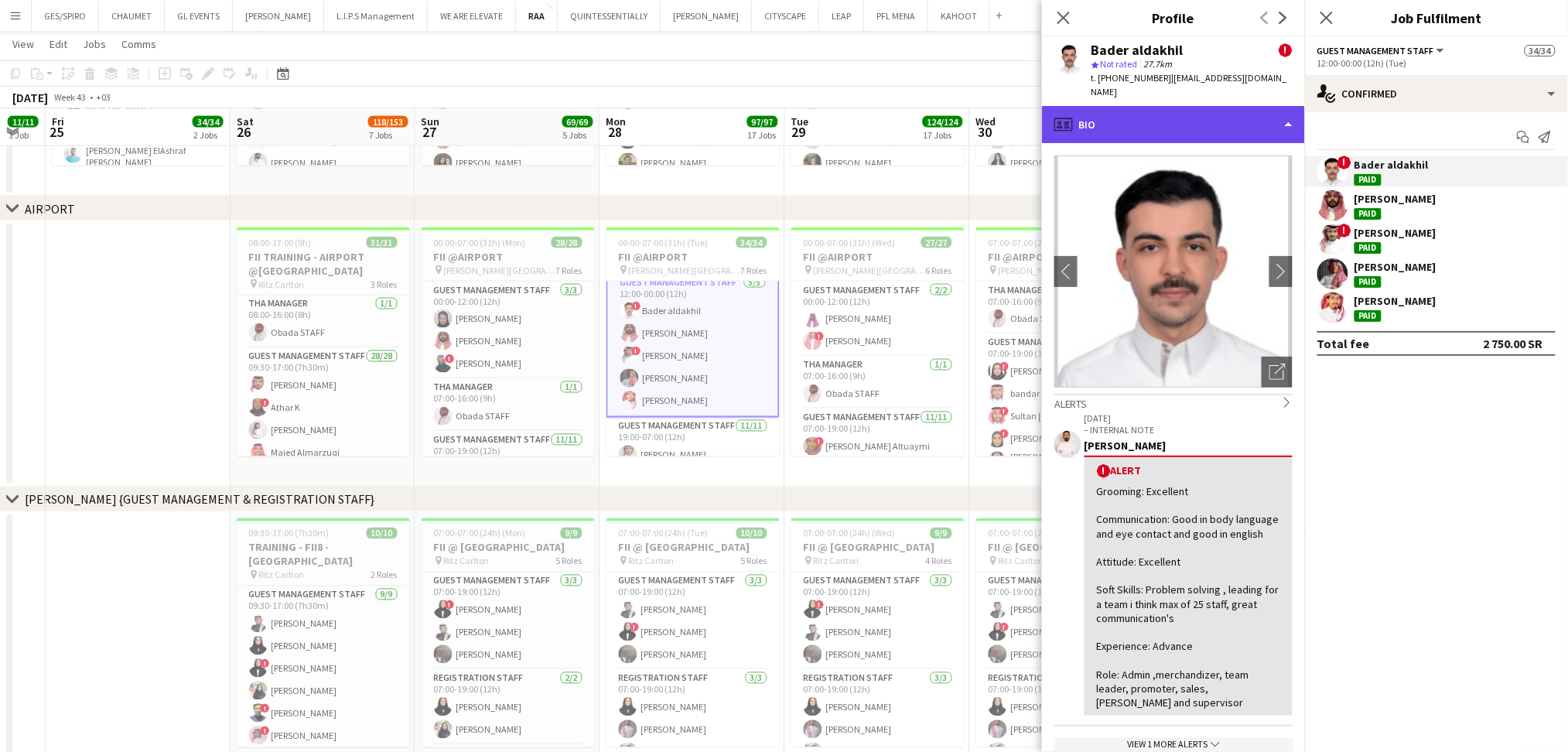
click at [1159, 113] on div "profile Bio" at bounding box center [1174, 124] width 263 height 37
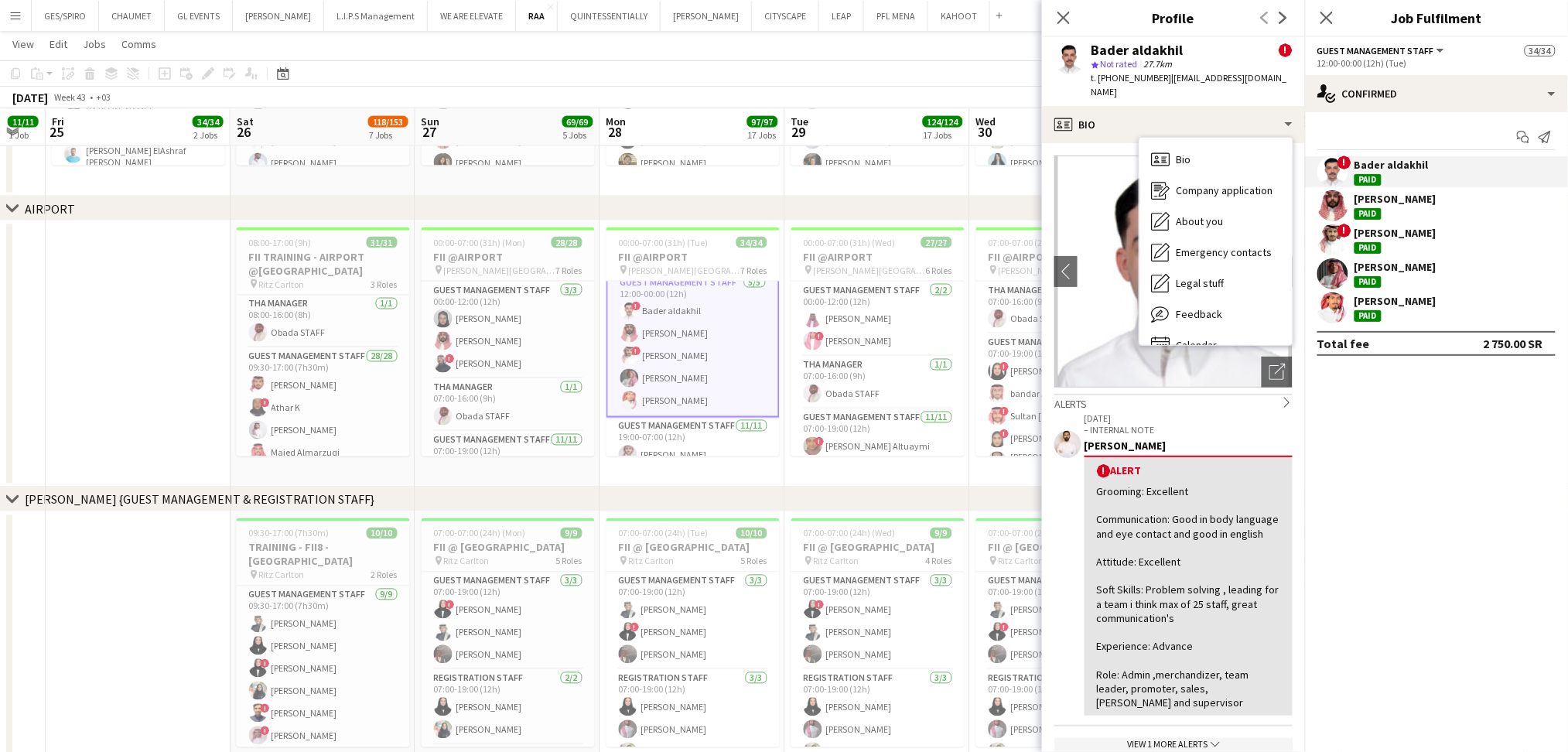
click at [1137, 77] on span "t. +966594028266" at bounding box center [1132, 78] width 80 height 12
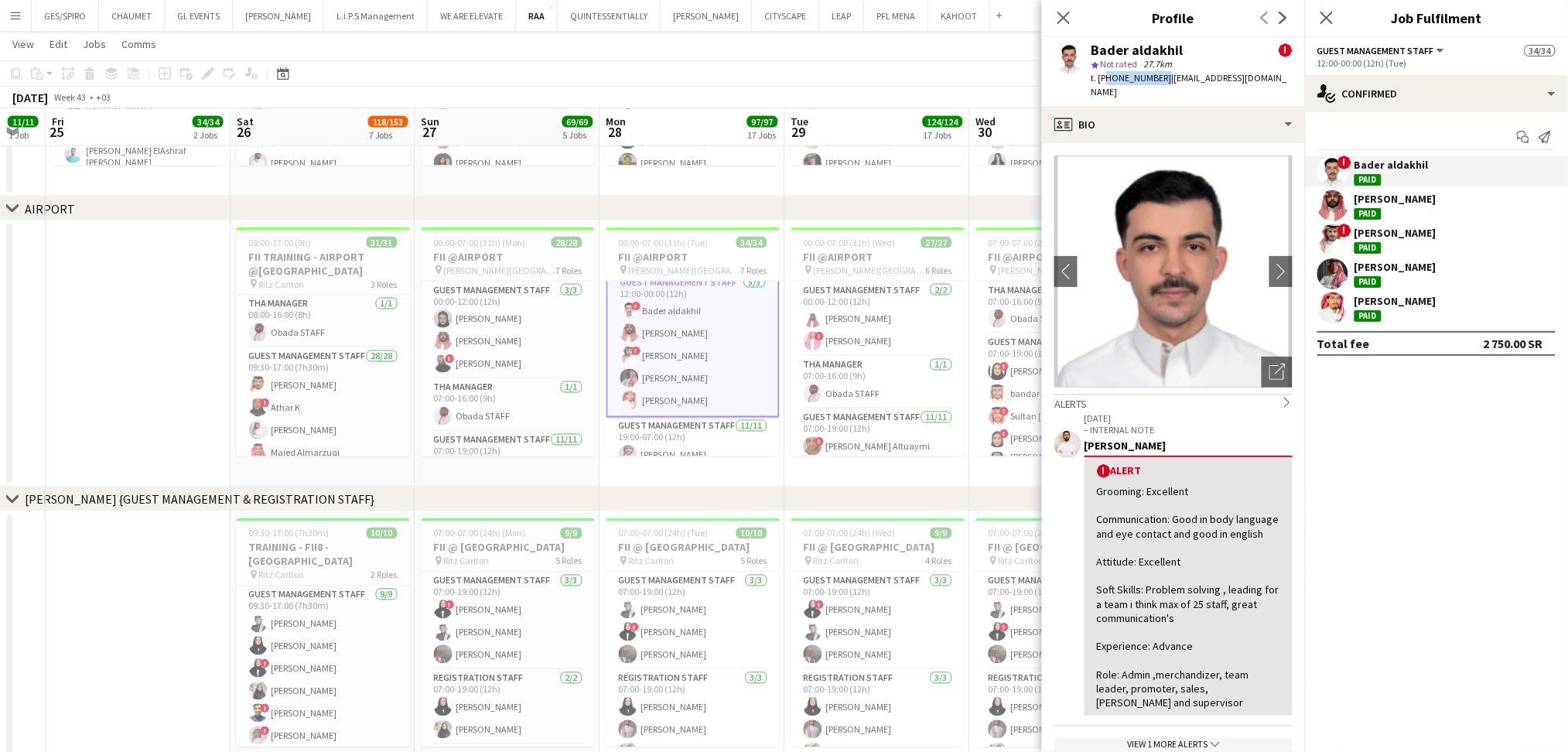
click at [1137, 76] on span "t. +966594028266" at bounding box center [1132, 78] width 80 height 12
click at [1071, 18] on icon "Close pop-in" at bounding box center [1063, 18] width 15 height 15
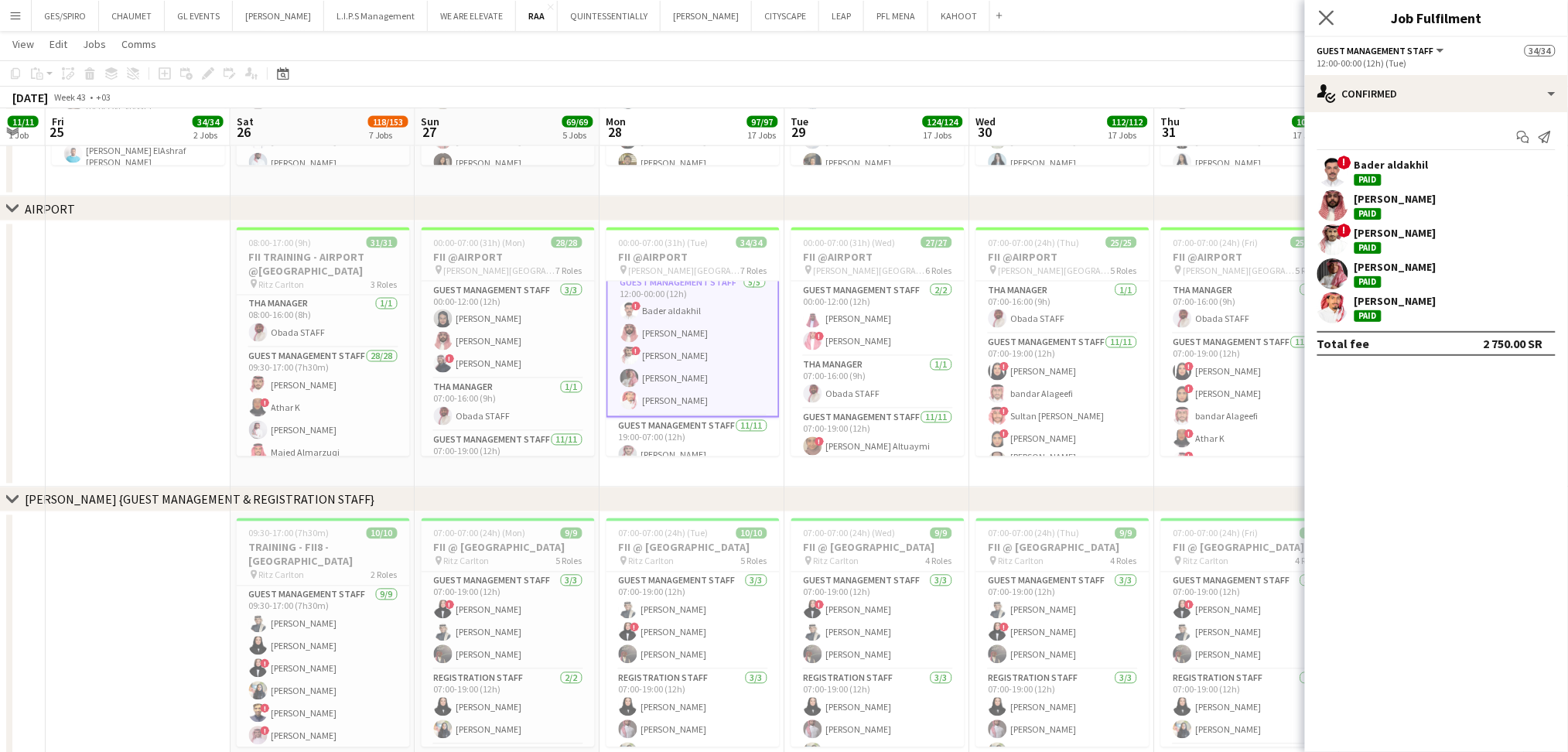
click at [1325, 27] on app-icon "Close pop-in" at bounding box center [1327, 18] width 23 height 23
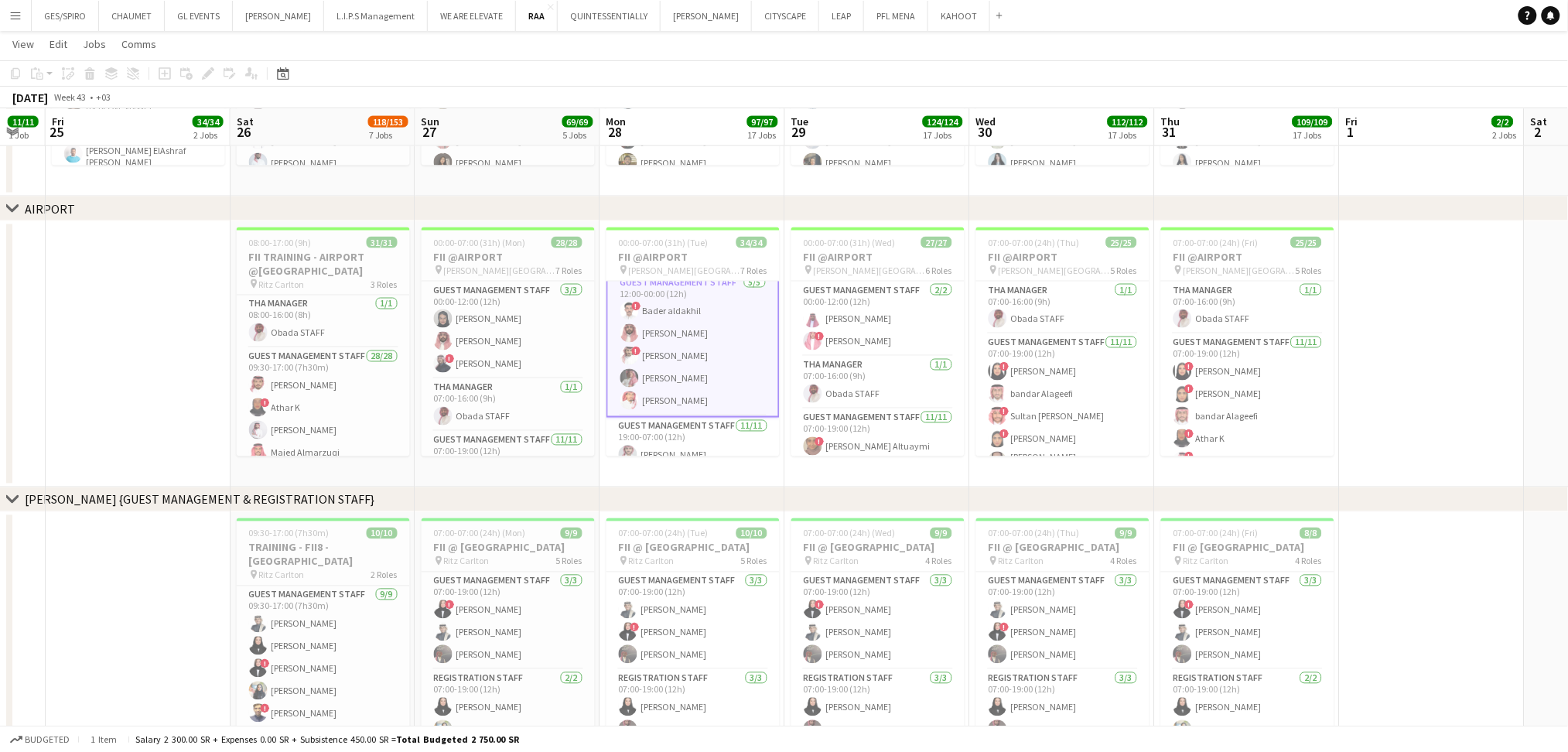
drag, startPoint x: 8, startPoint y: 12, endPoint x: 21, endPoint y: 29, distance: 21.4
click at [8, 13] on button "Menu" at bounding box center [15, 15] width 31 height 31
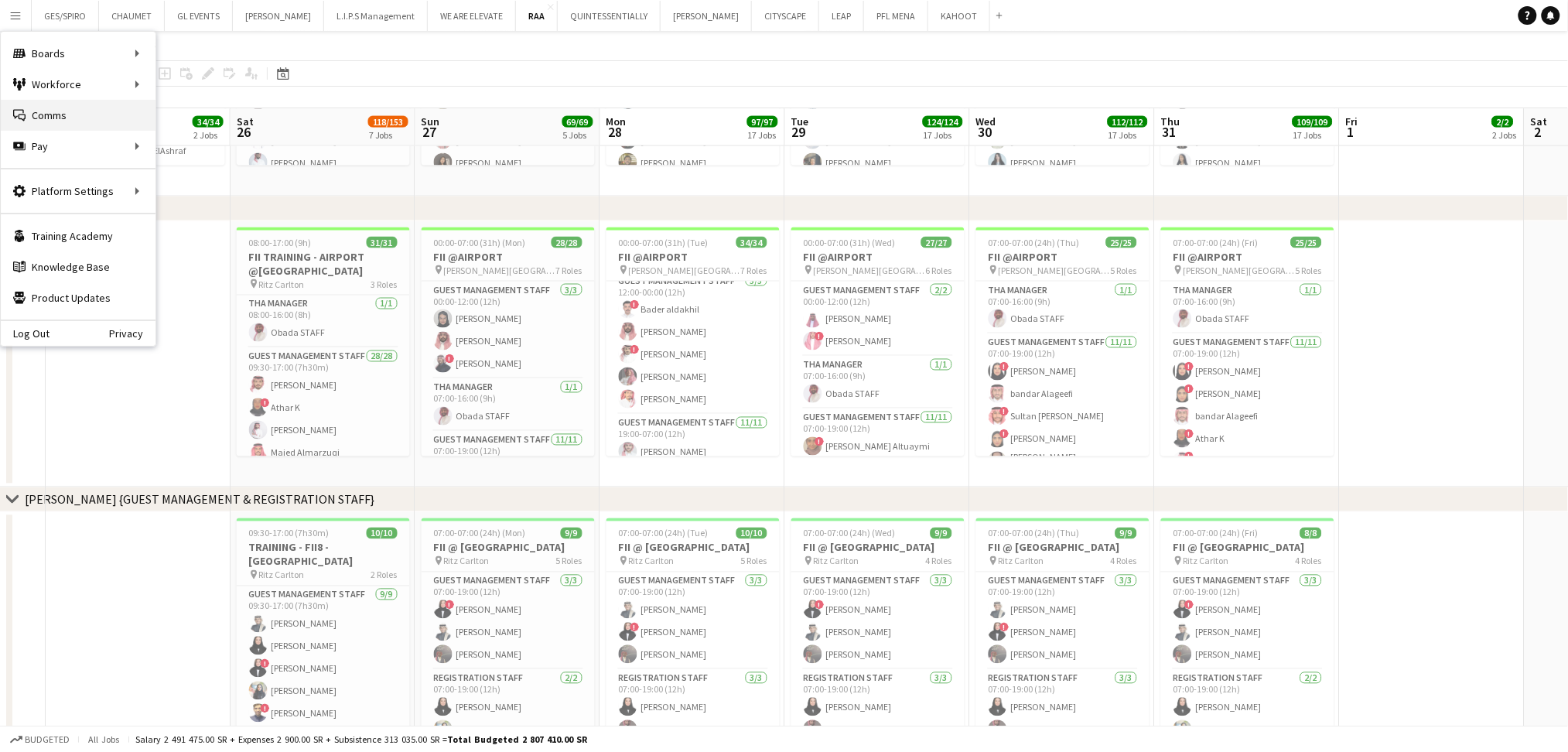
scroll to position [516, 0]
click at [236, 89] on link "My Workforce" at bounding box center [233, 84] width 155 height 31
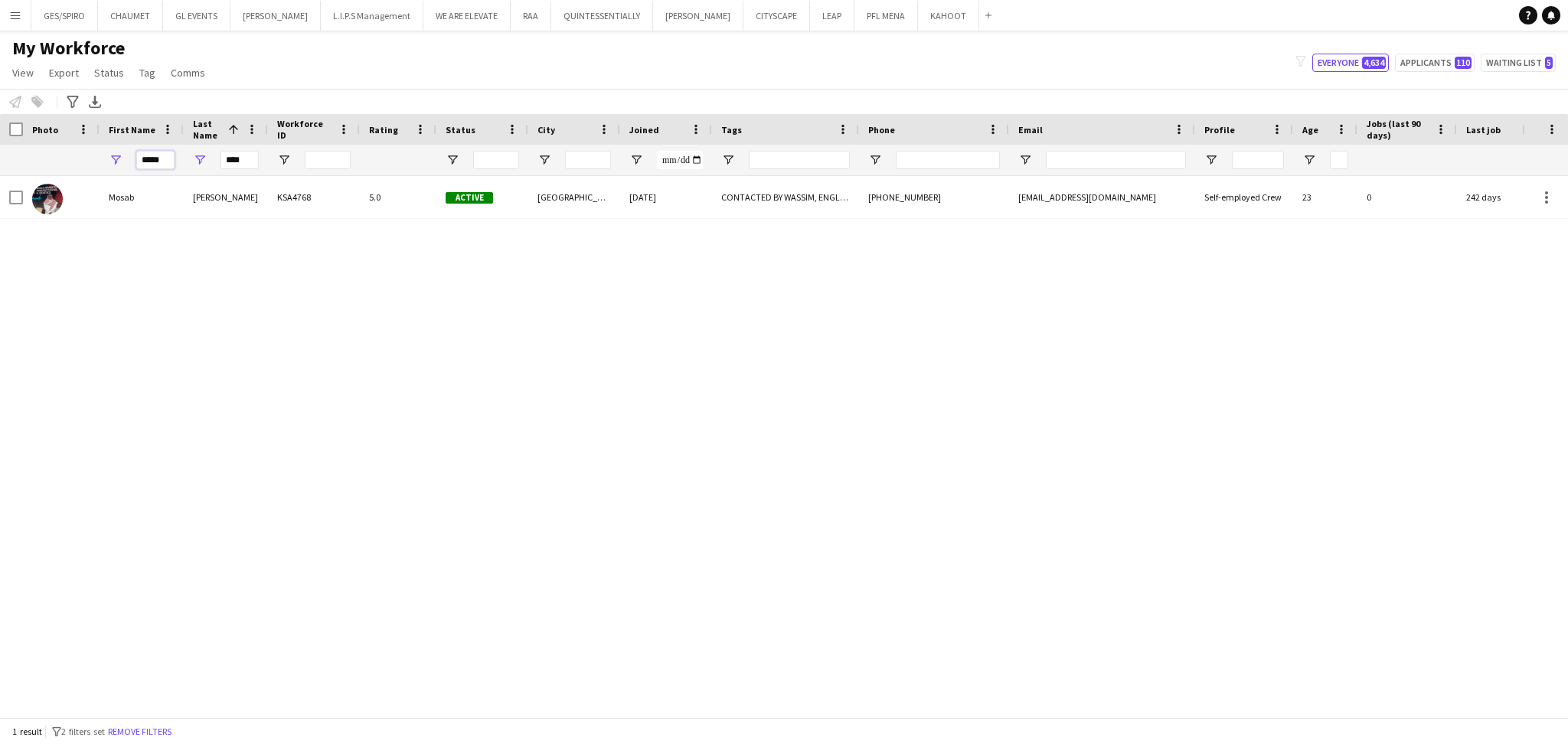
click at [160, 159] on input "*****" at bounding box center [155, 160] width 38 height 18
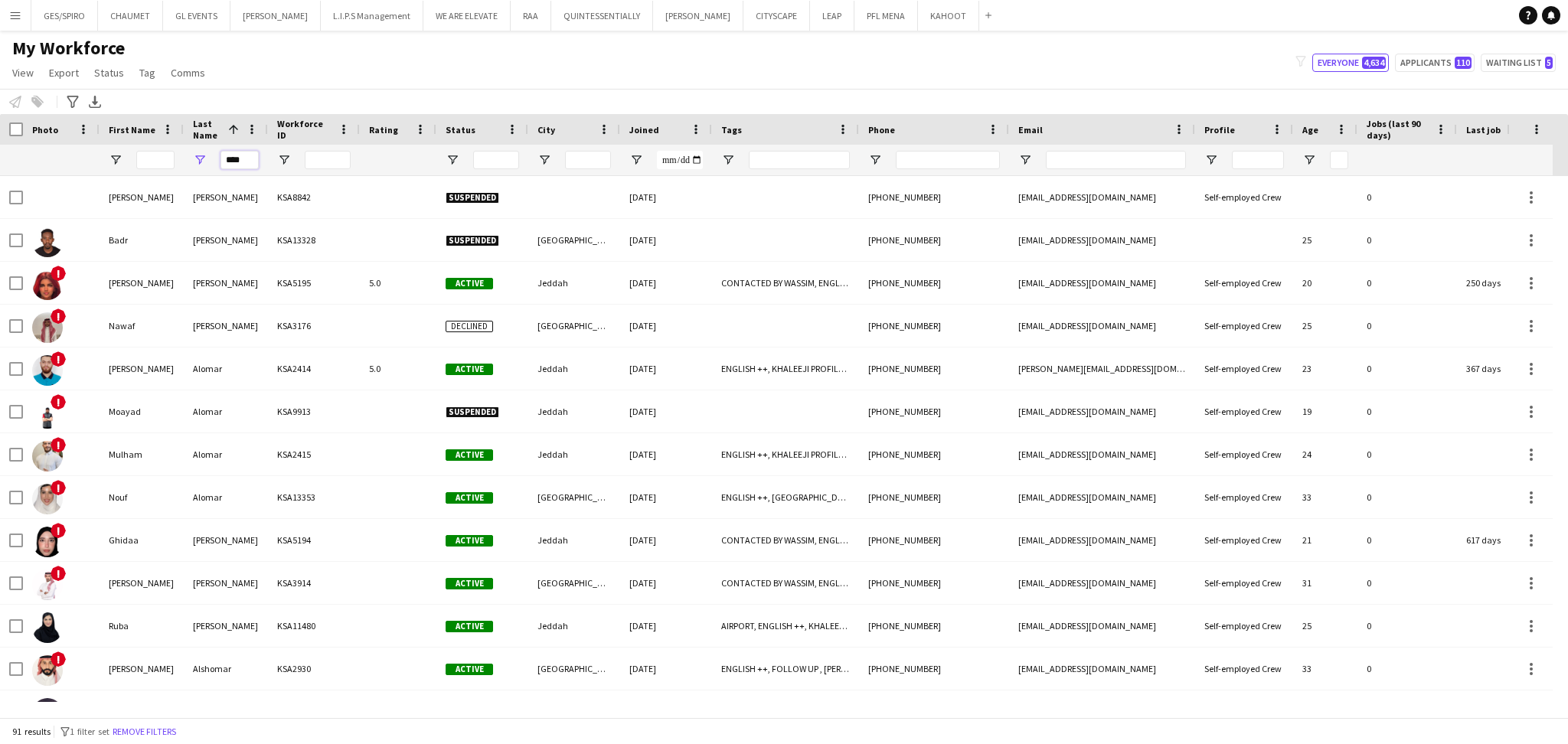
click at [248, 160] on input "****" at bounding box center [240, 160] width 38 height 18
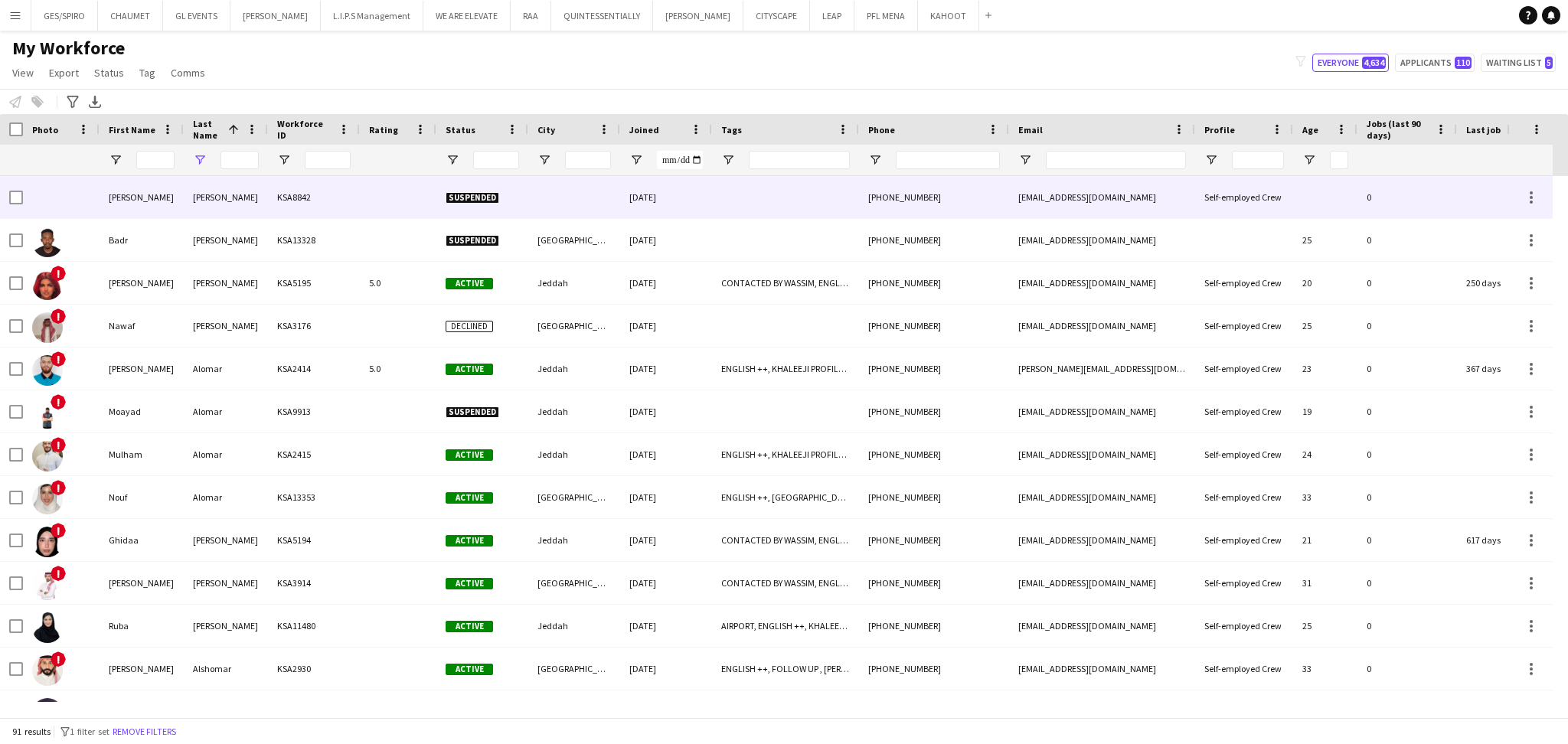
click at [164, 170] on div at bounding box center [155, 160] width 38 height 31
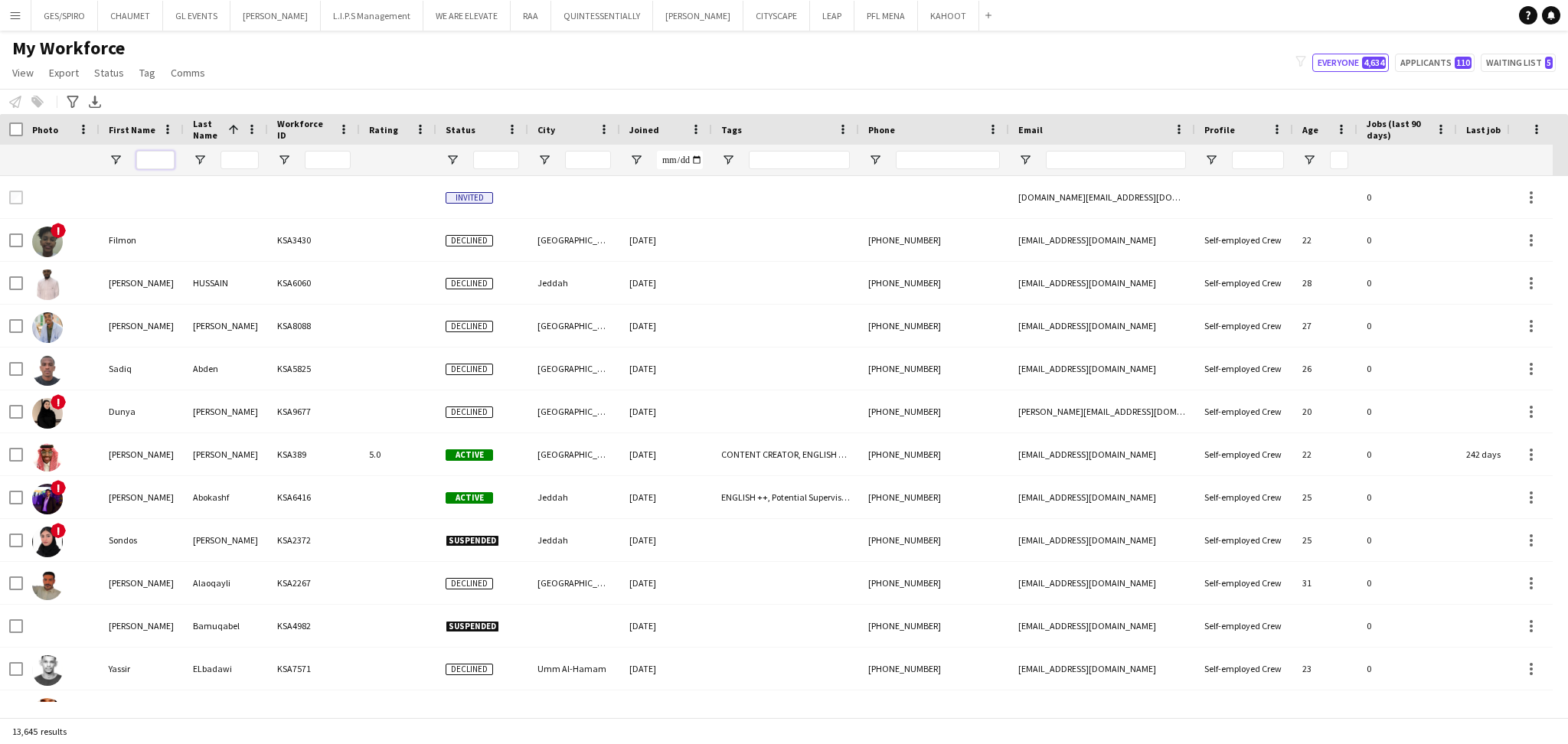
click at [167, 160] on input "First Name Filter Input" at bounding box center [155, 160] width 38 height 18
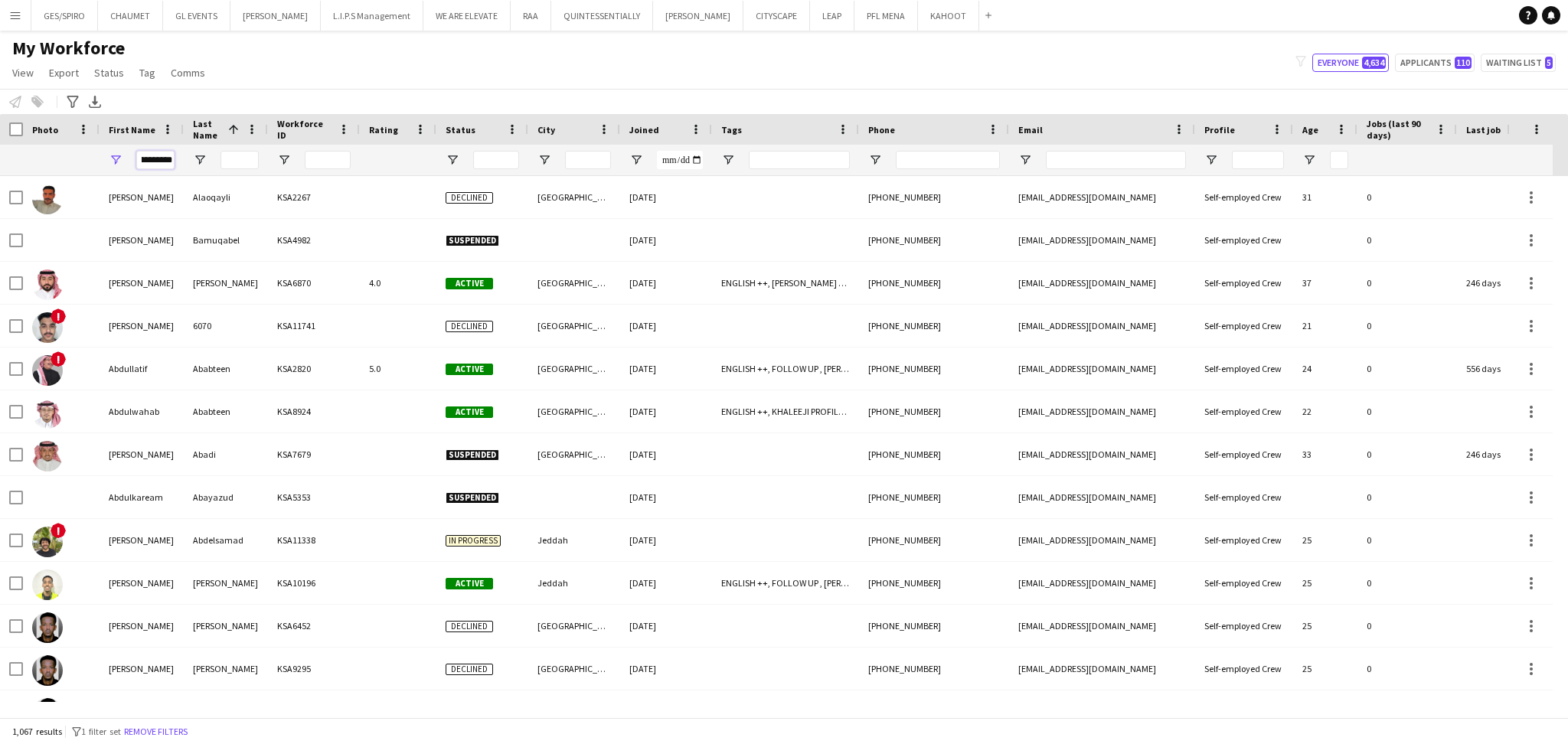
scroll to position [0, 21]
type input "**********"
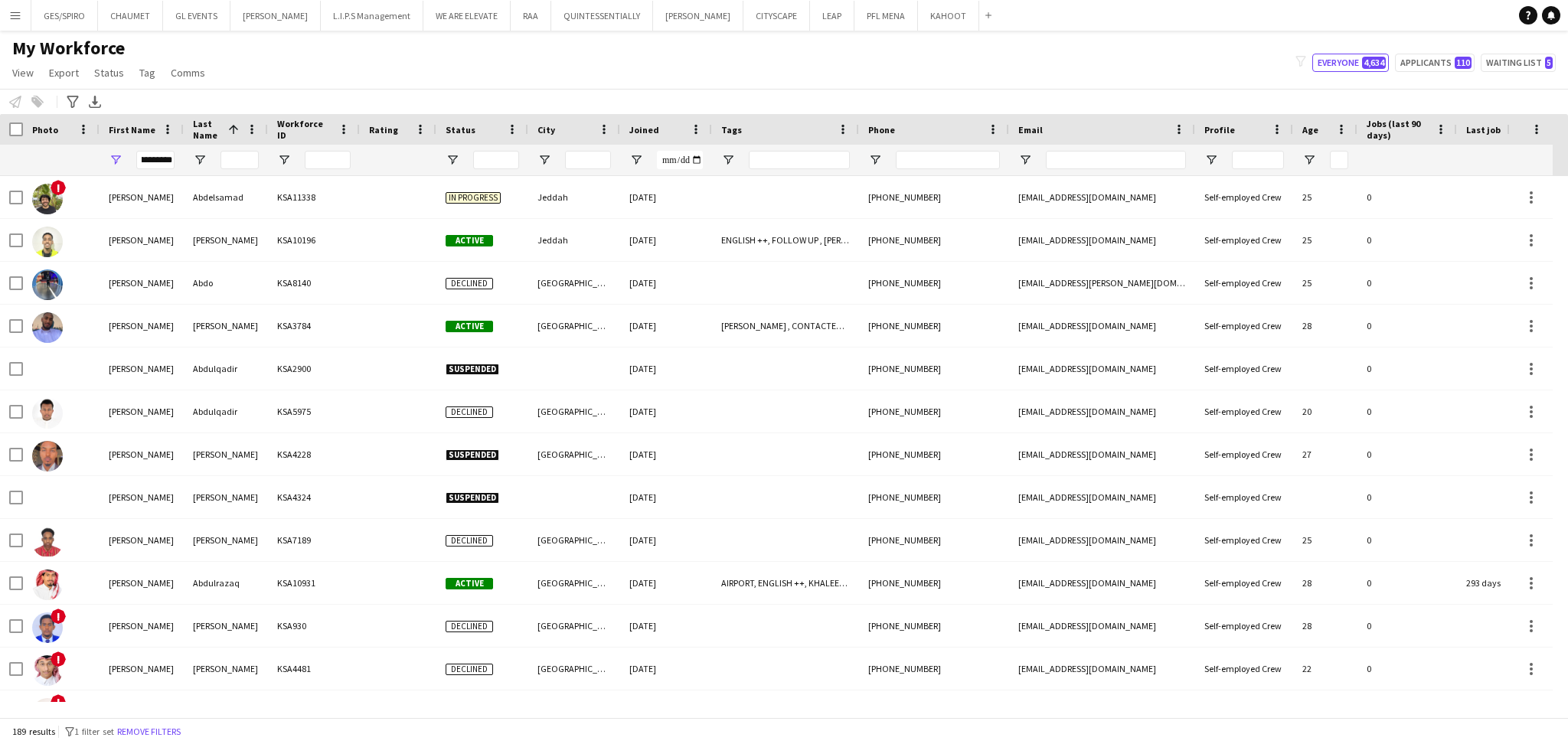
scroll to position [0, 0]
click at [230, 160] on input "Last Name Filter Input" at bounding box center [240, 160] width 38 height 18
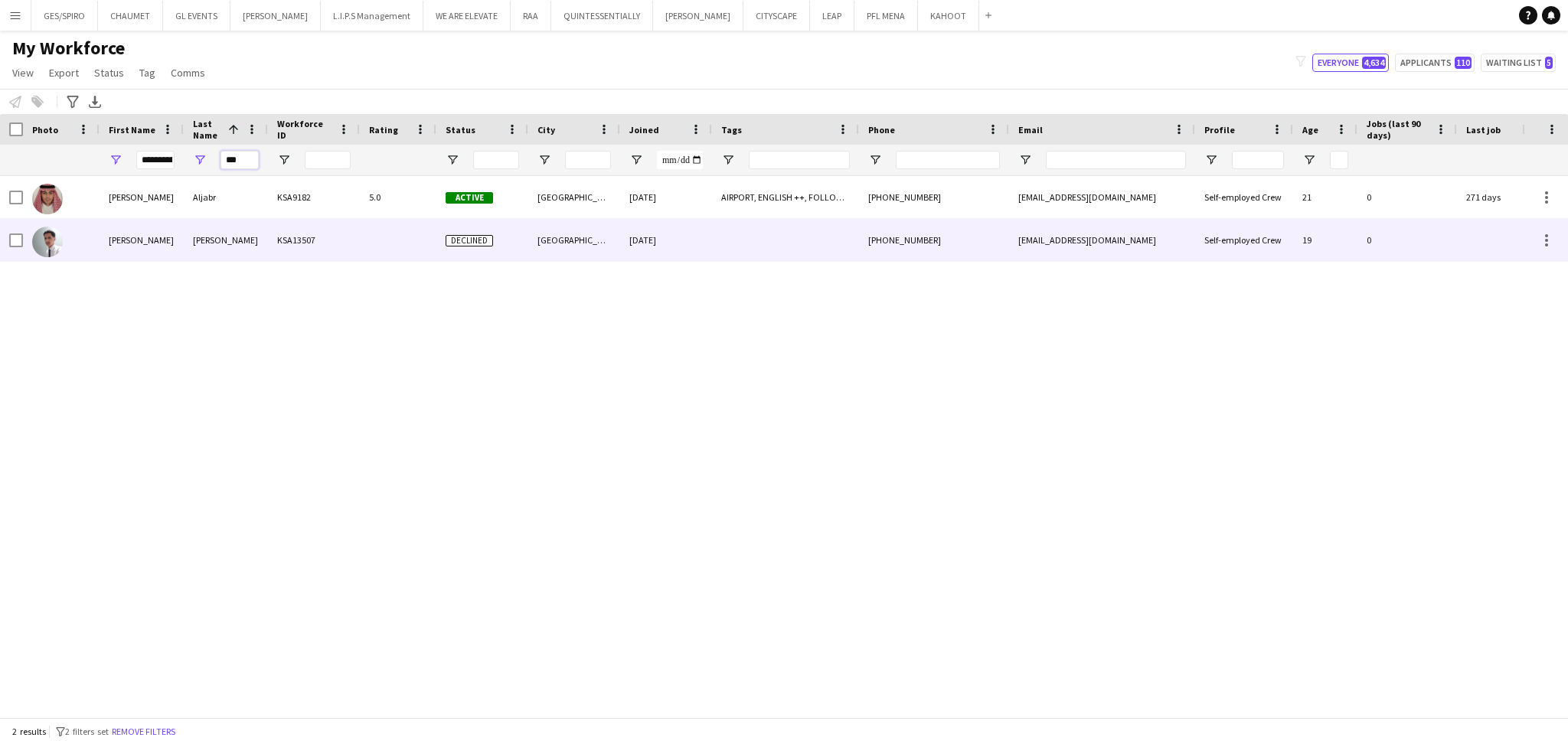
type input "***"
click at [259, 164] on div "***" at bounding box center [226, 160] width 84 height 31
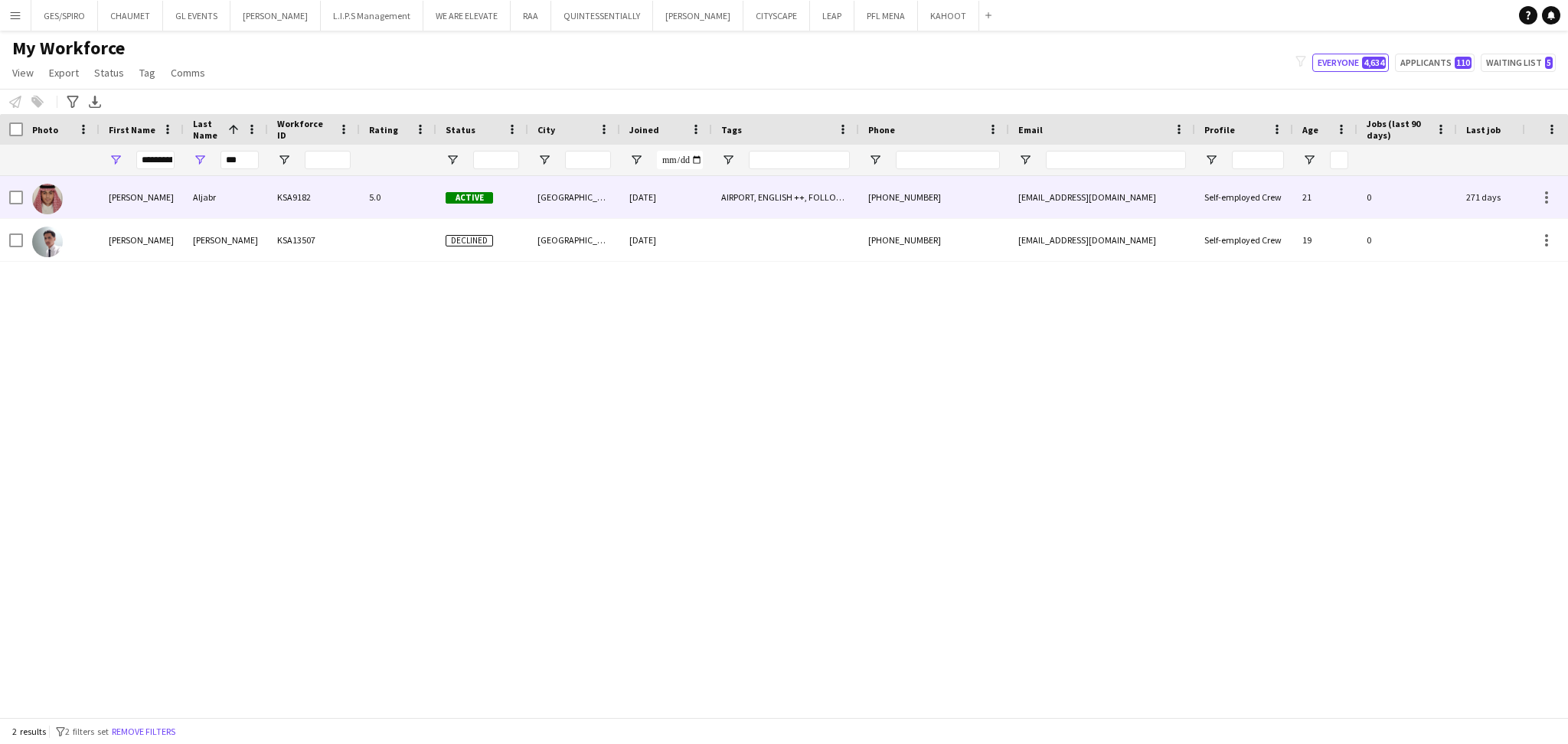
click at [273, 194] on div "KSA9182" at bounding box center [313, 197] width 92 height 42
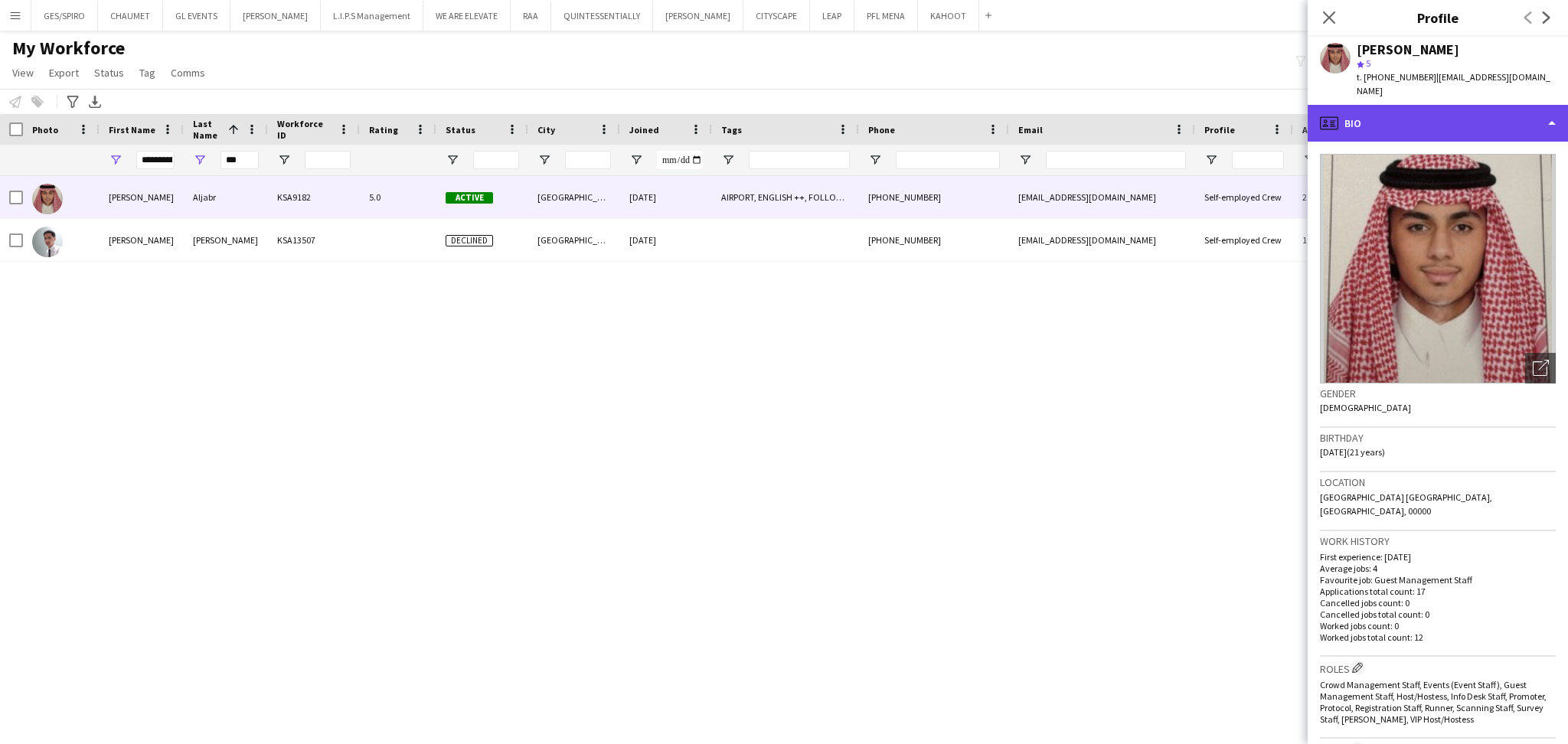
click at [1451, 105] on div "profile Bio" at bounding box center [1437, 123] width 260 height 36
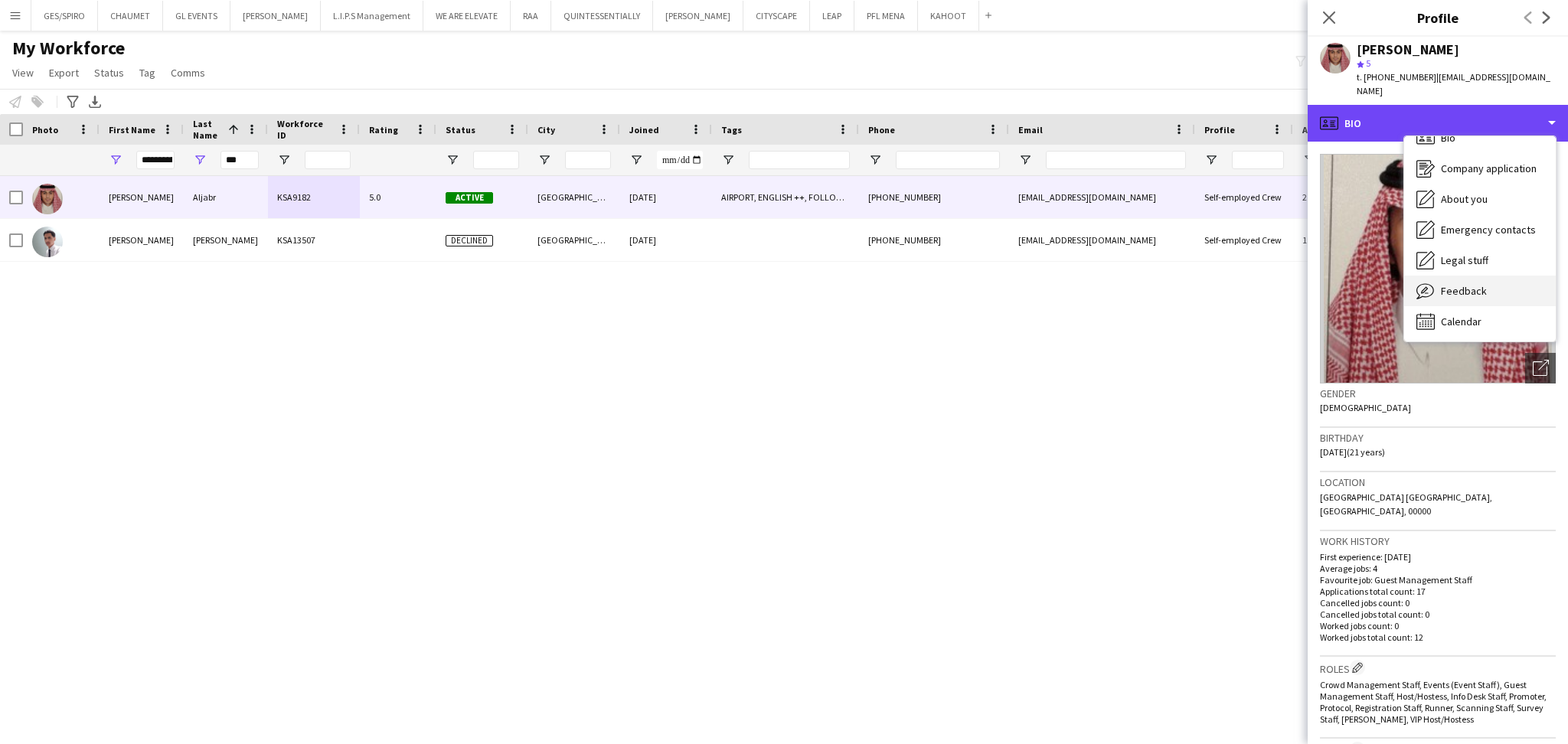
scroll to position [21, 0]
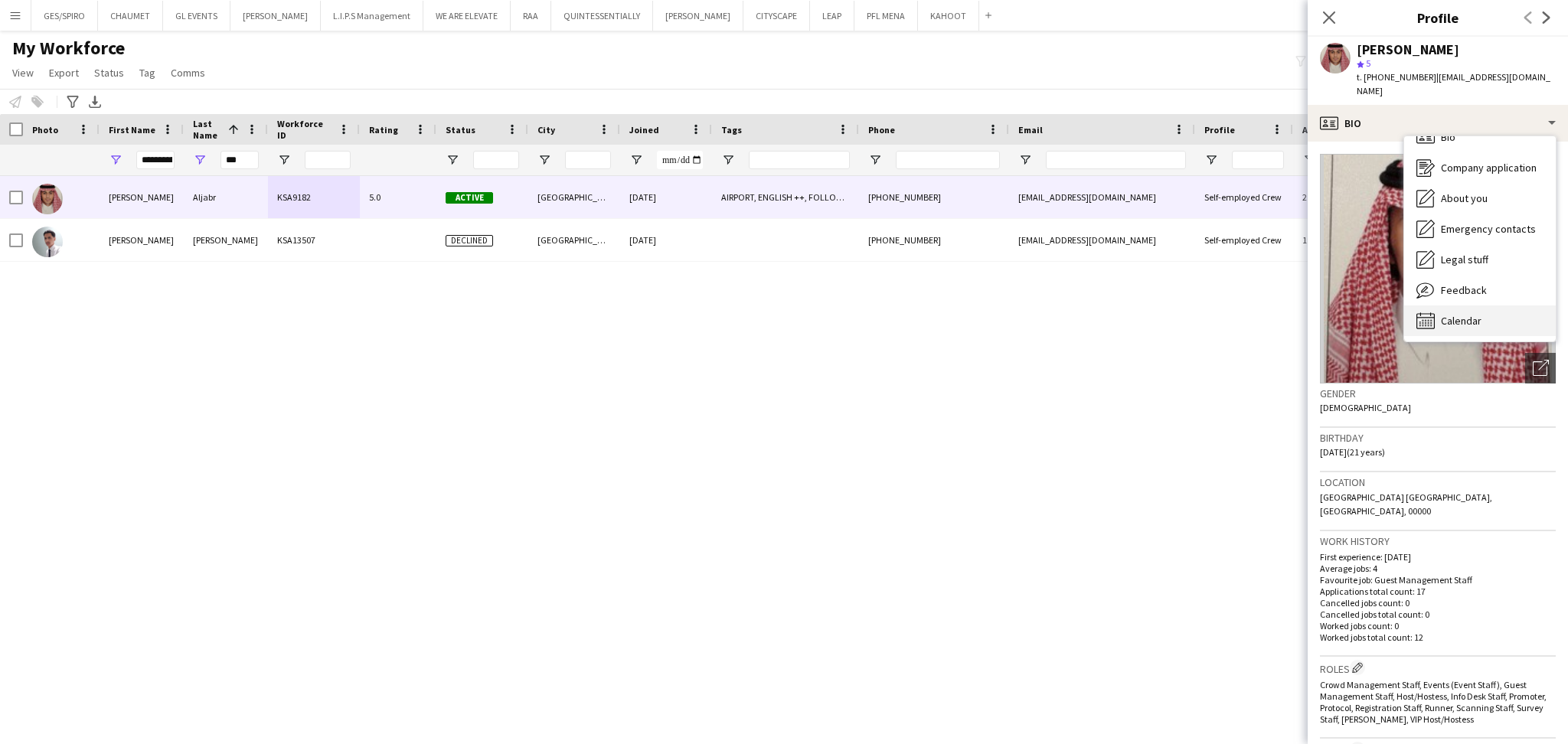
click at [1467, 314] on span "Calendar" at bounding box center [1461, 321] width 41 height 14
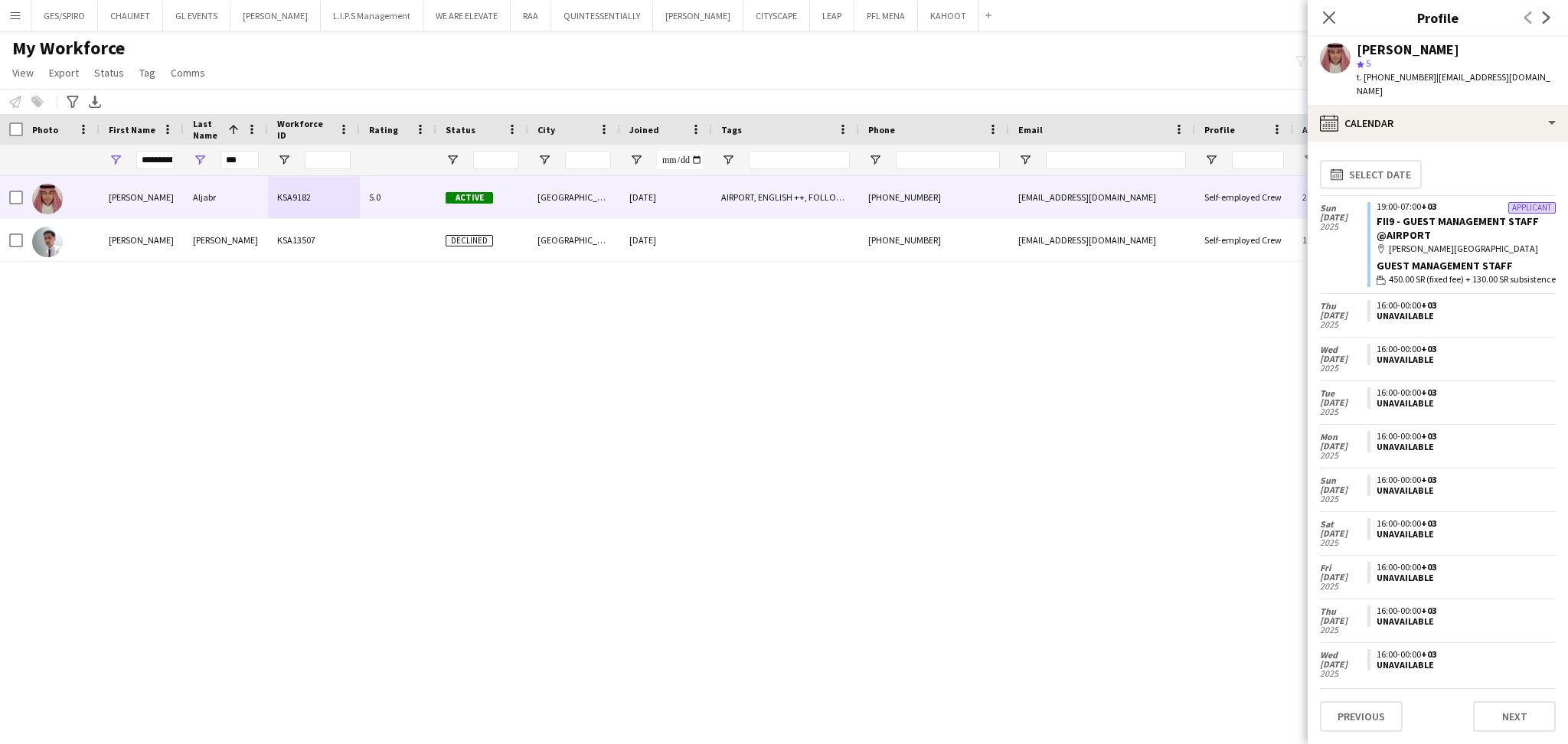
click at [1485, 242] on div "map-marker King Khalid International Airport" at bounding box center [1466, 249] width 179 height 14
click at [1467, 203] on div "19:00-07:00 +03" at bounding box center [1466, 207] width 179 height 9
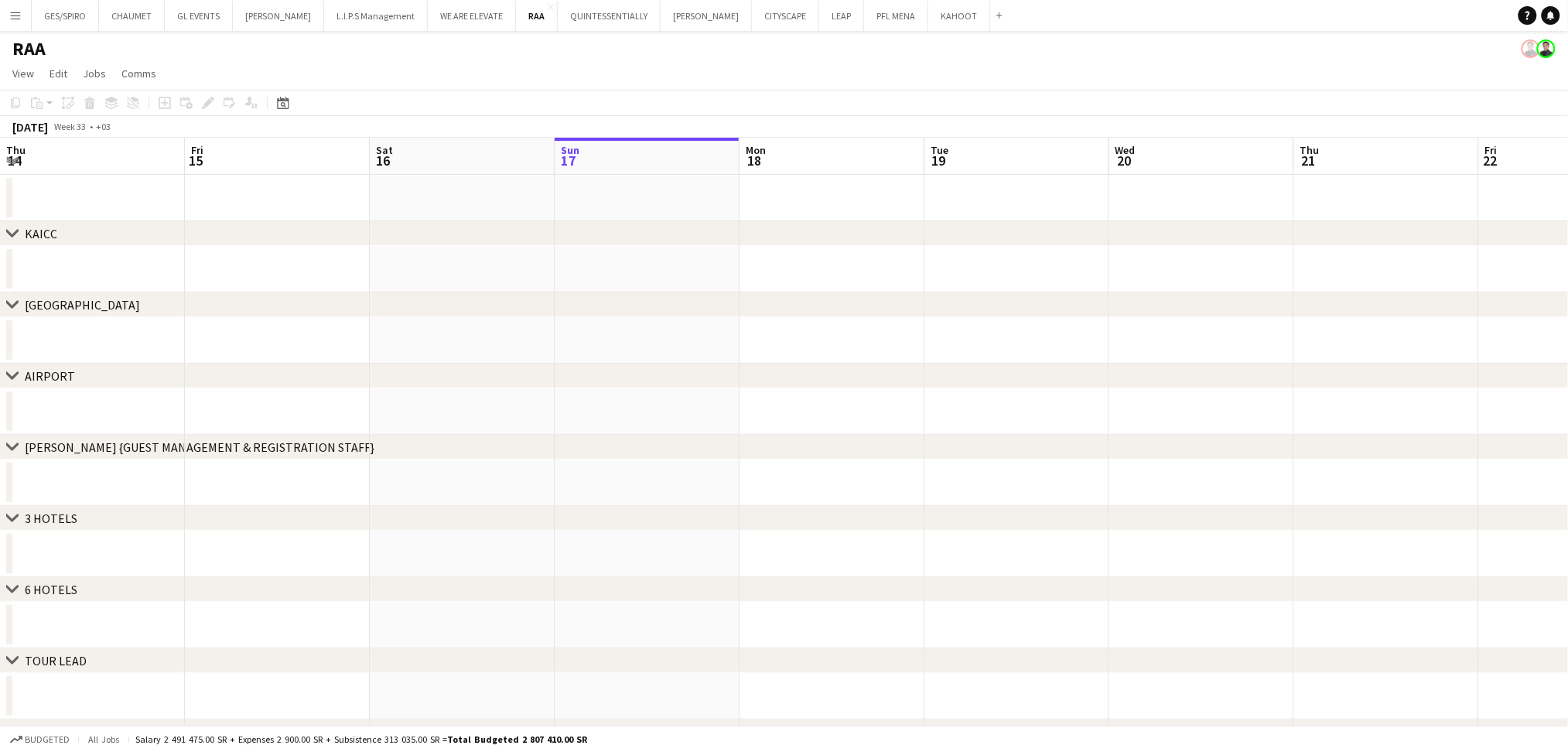
scroll to position [0, 369]
click at [289, 109] on div "Date picker" at bounding box center [283, 103] width 18 height 18
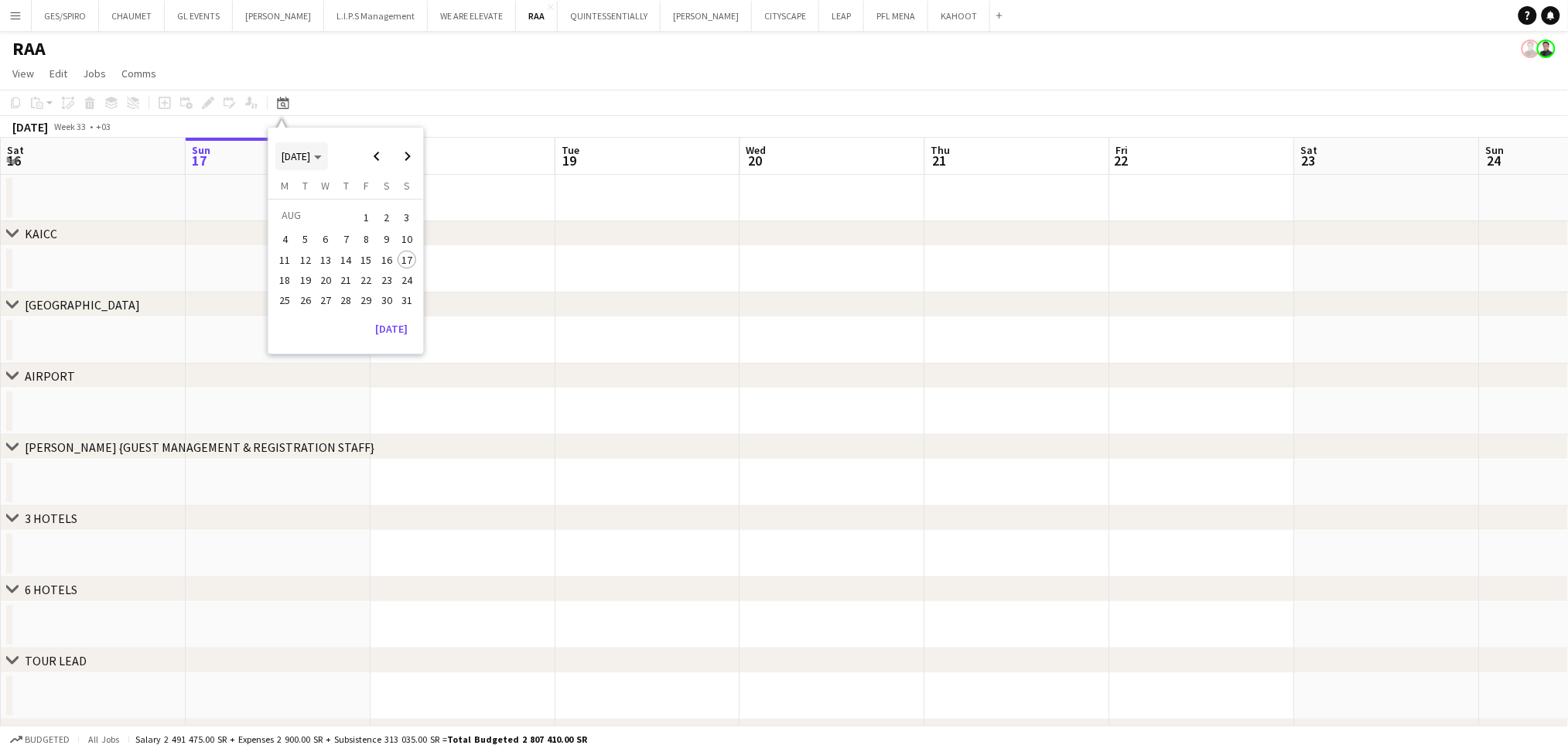
drag, startPoint x: 314, startPoint y: 159, endPoint x: 316, endPoint y: 174, distance: 15.1
click at [310, 160] on span "[DATE]" at bounding box center [296, 156] width 28 height 14
click at [325, 233] on span "2025" at bounding box center [328, 236] width 32 height 18
click at [332, 254] on span "OCT" at bounding box center [328, 256] width 32 height 18
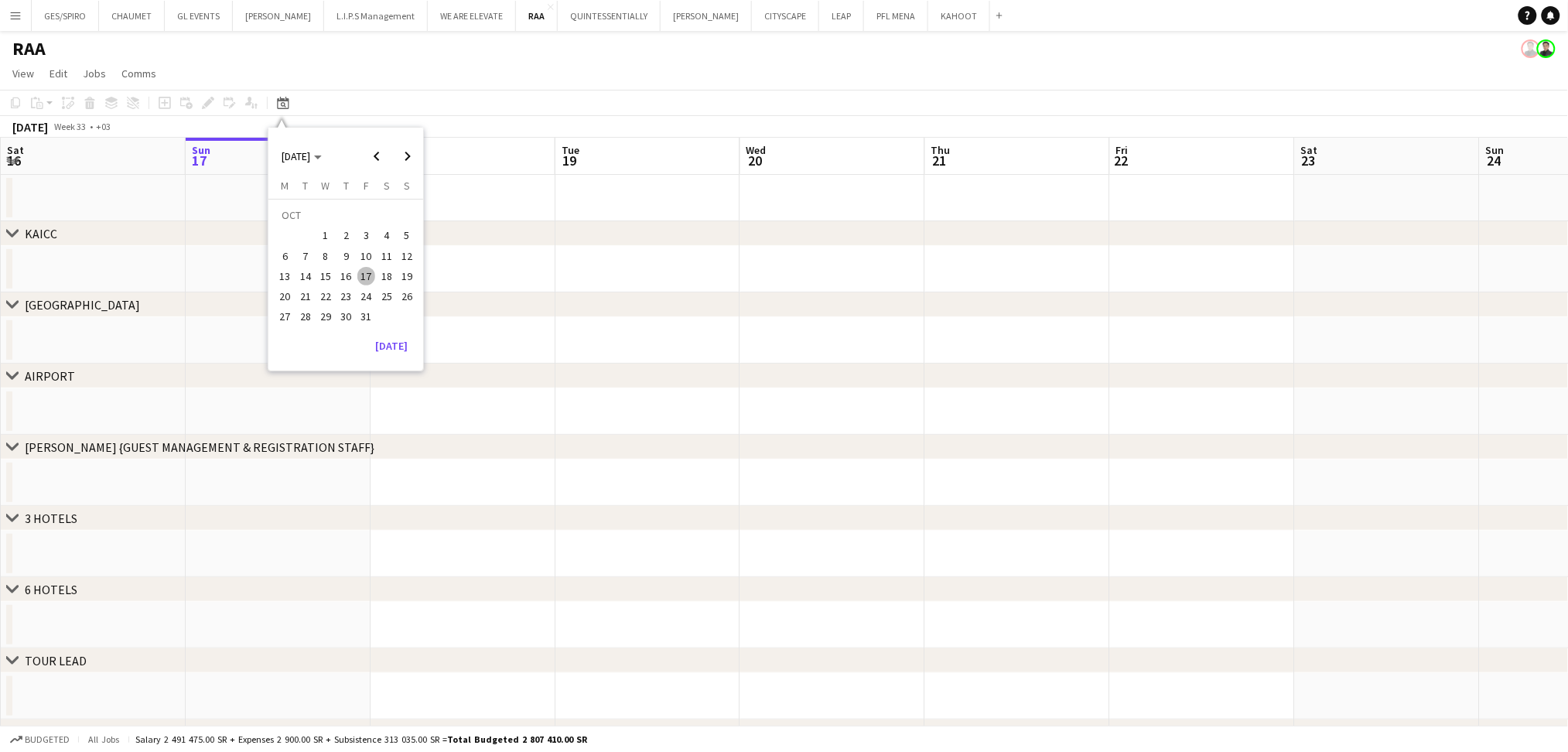
click at [330, 316] on span "29" at bounding box center [326, 318] width 18 height 18
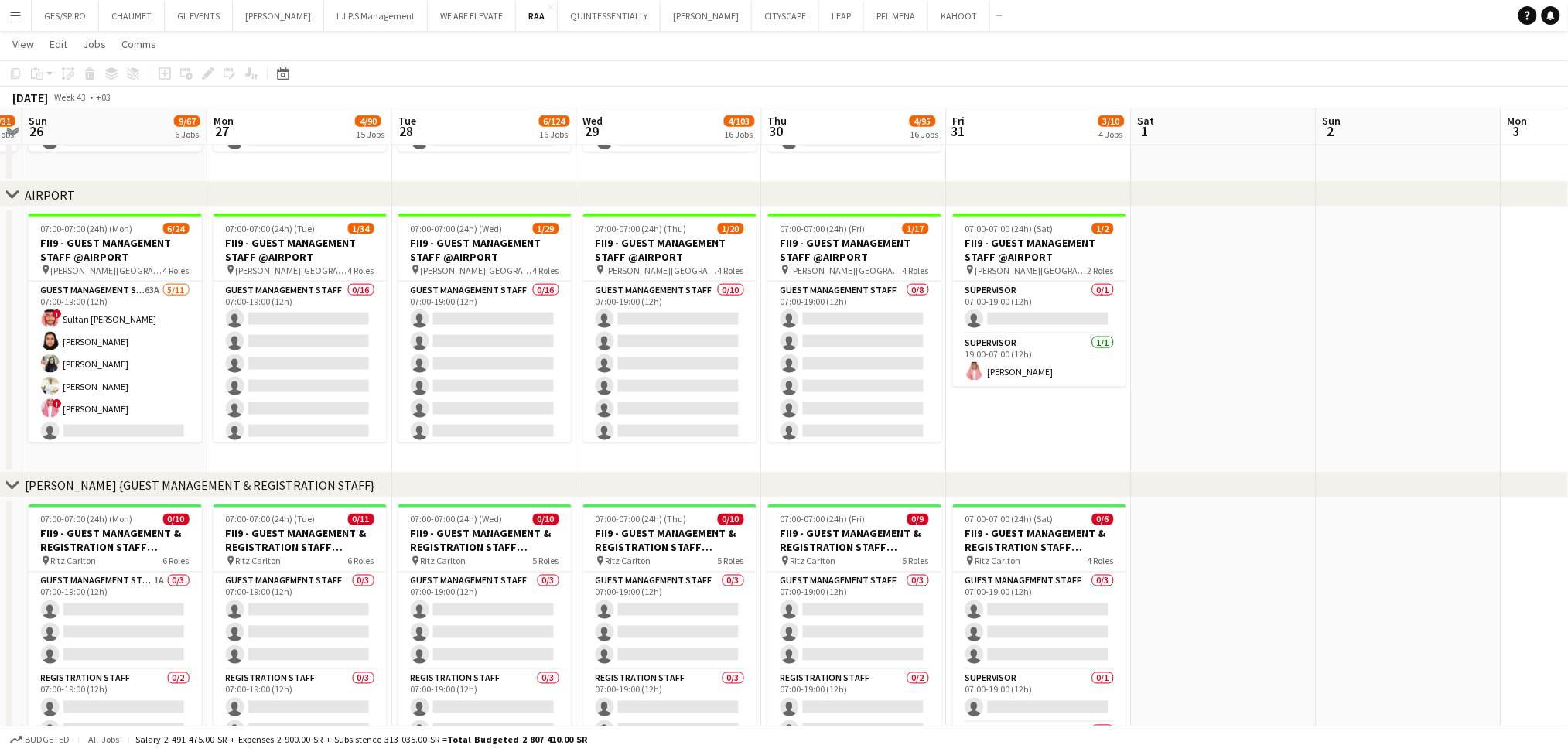
scroll to position [0, 452]
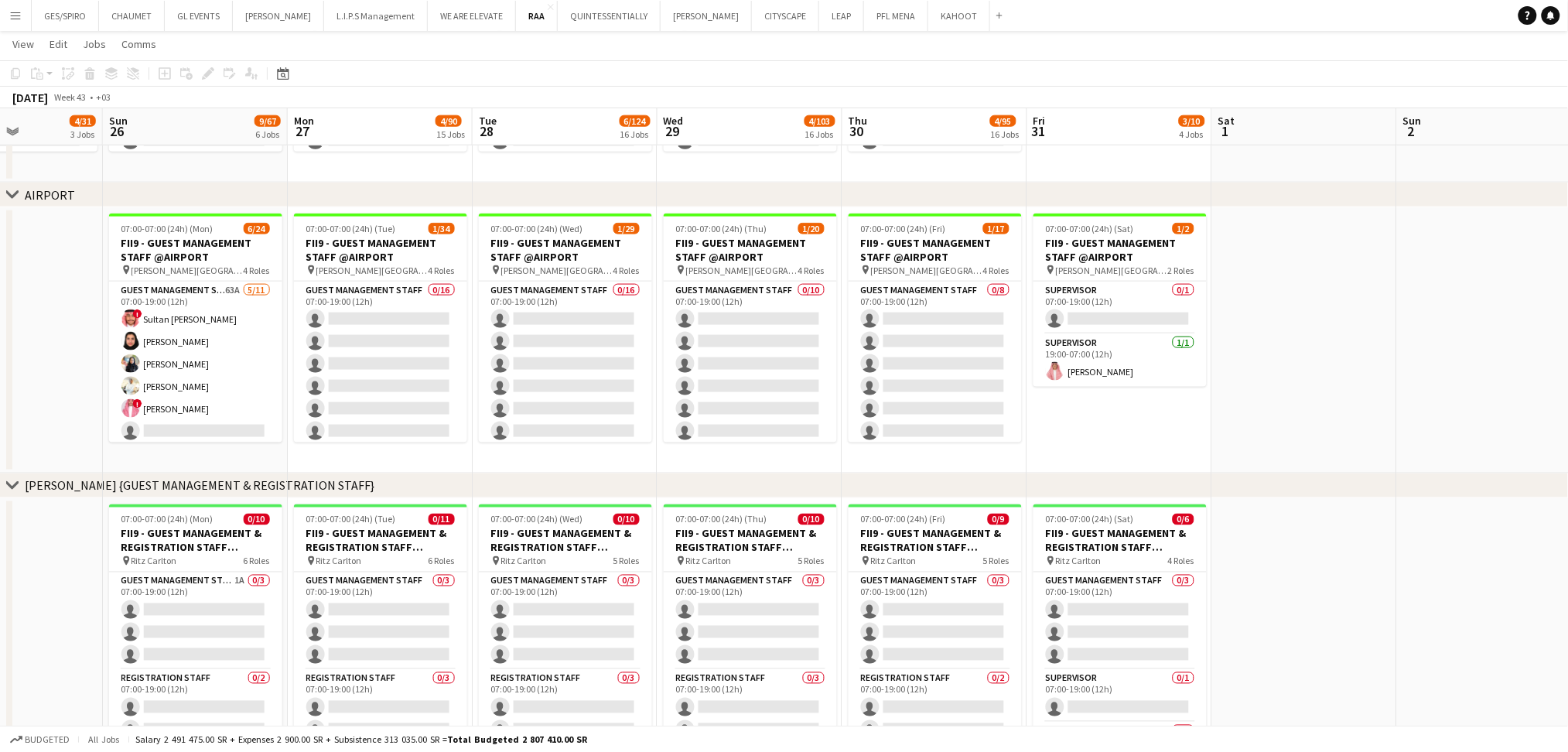
drag, startPoint x: 261, startPoint y: 472, endPoint x: 794, endPoint y: 480, distance: 533.1
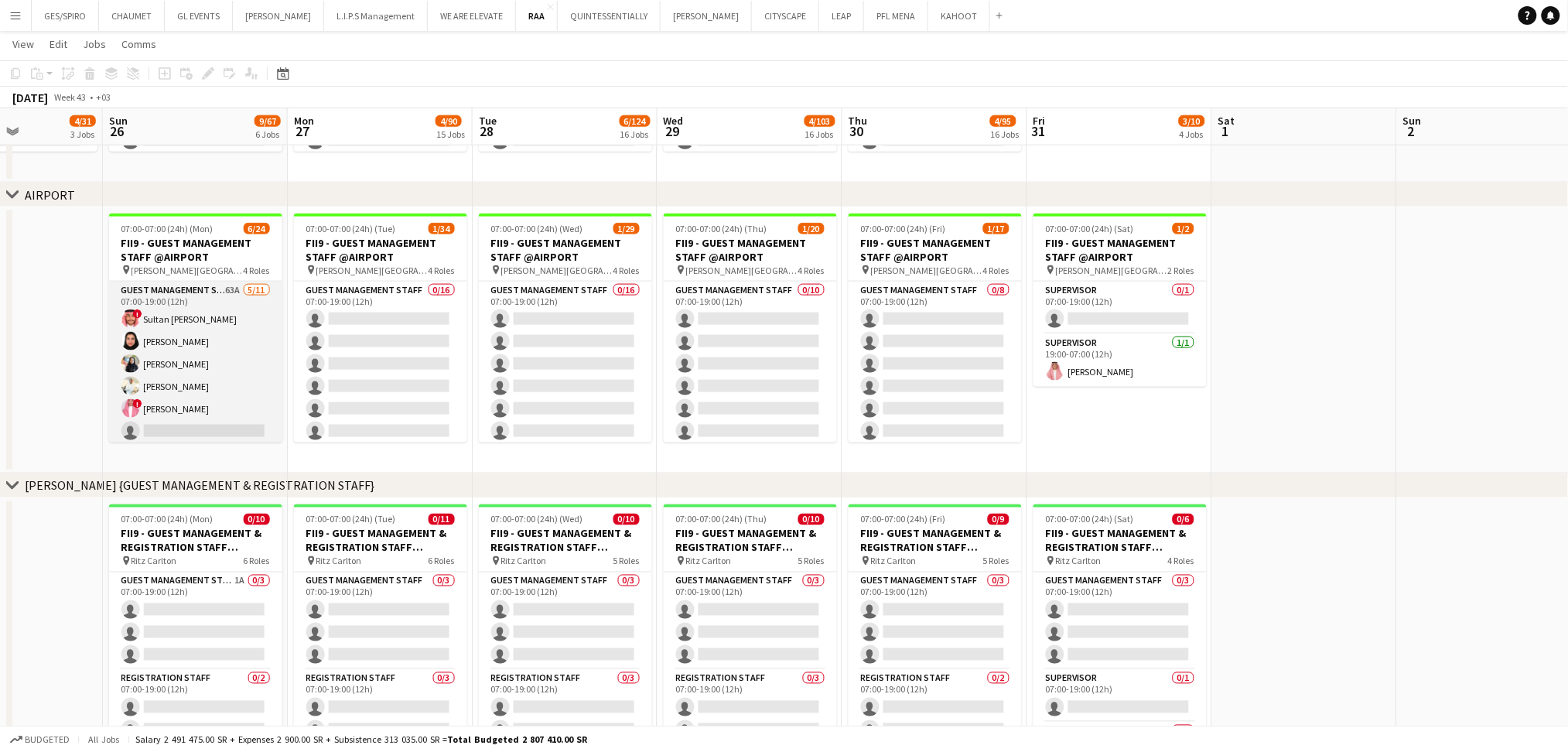
click at [223, 302] on app-card-role "Guest Management Staff 63A 5/11 07:00-19:00 (12h) ! Sultan Bin Turki Alageefi N…" at bounding box center [195, 420] width 173 height 277
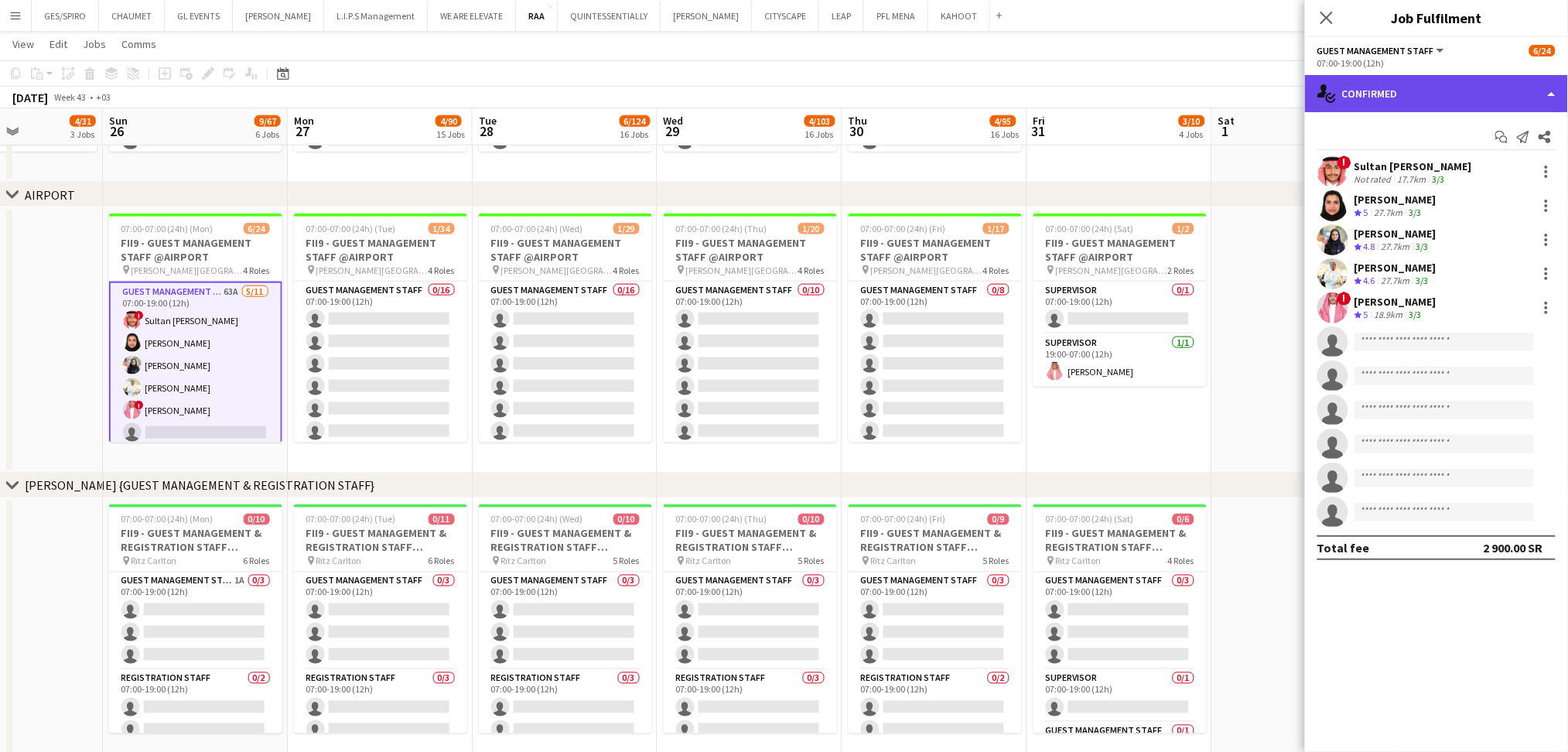
click at [1447, 82] on div "single-neutral-actions-check-2 Confirmed" at bounding box center [1436, 94] width 263 height 37
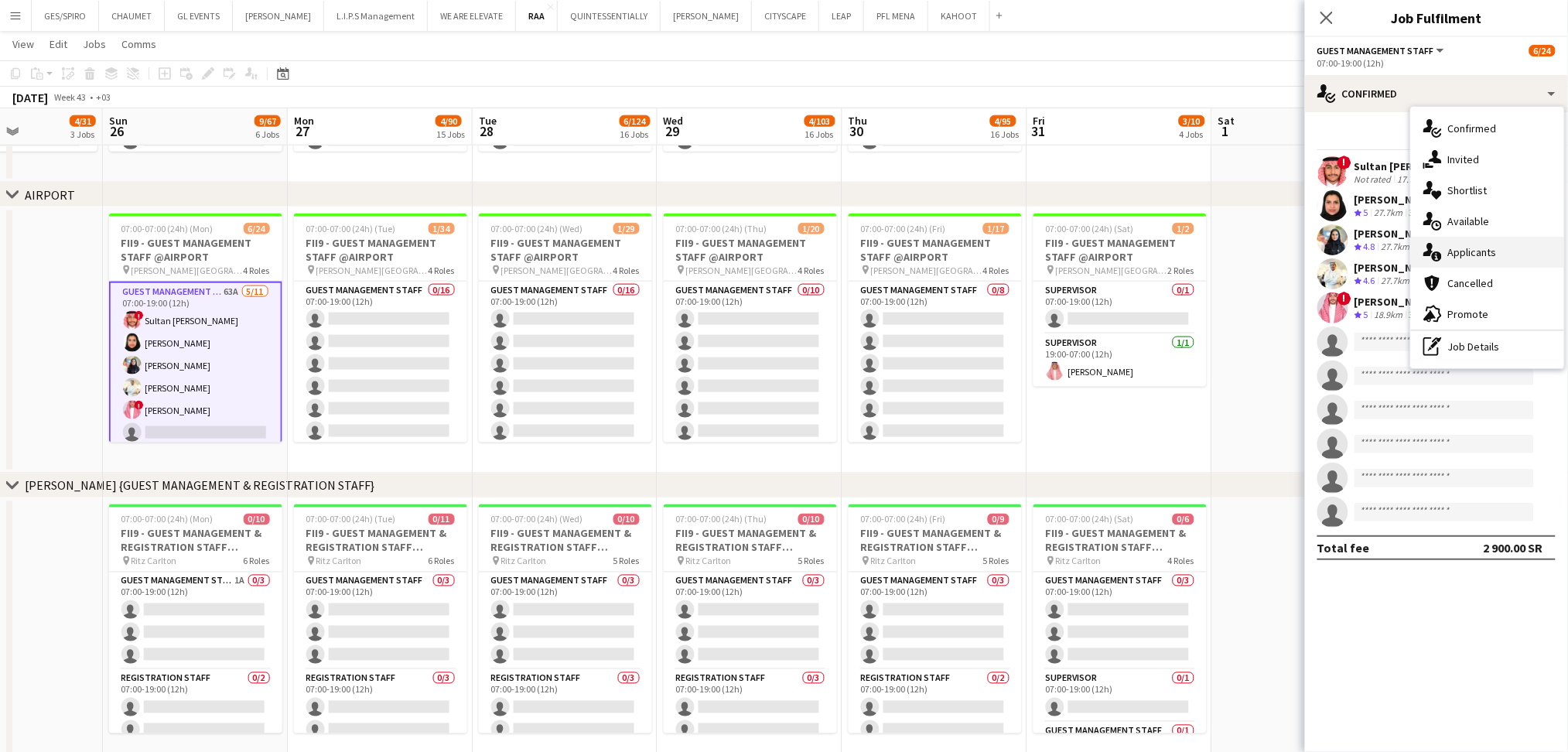
click at [1464, 249] on div "single-neutral-actions-information Applicants" at bounding box center [1487, 252] width 153 height 31
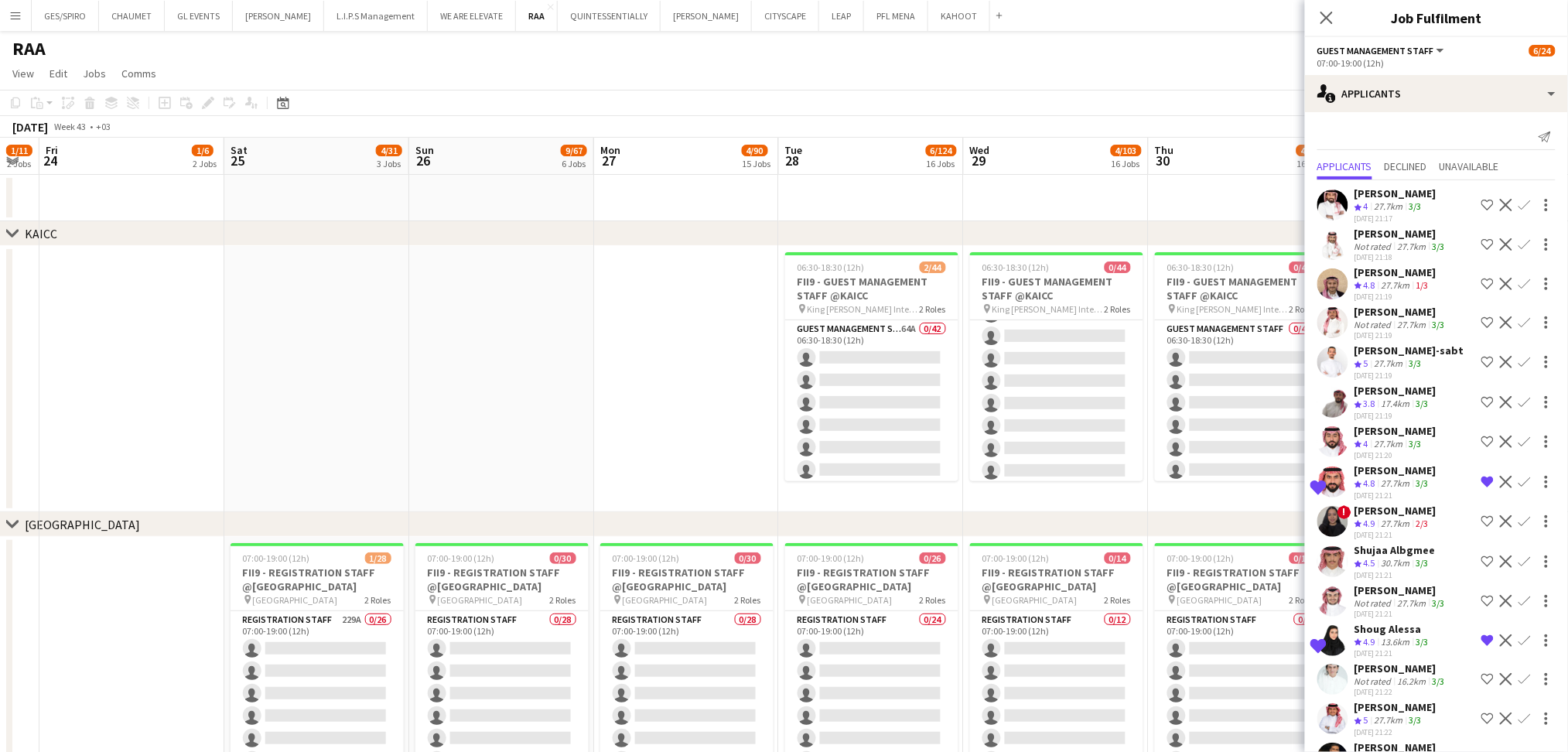
scroll to position [0, 348]
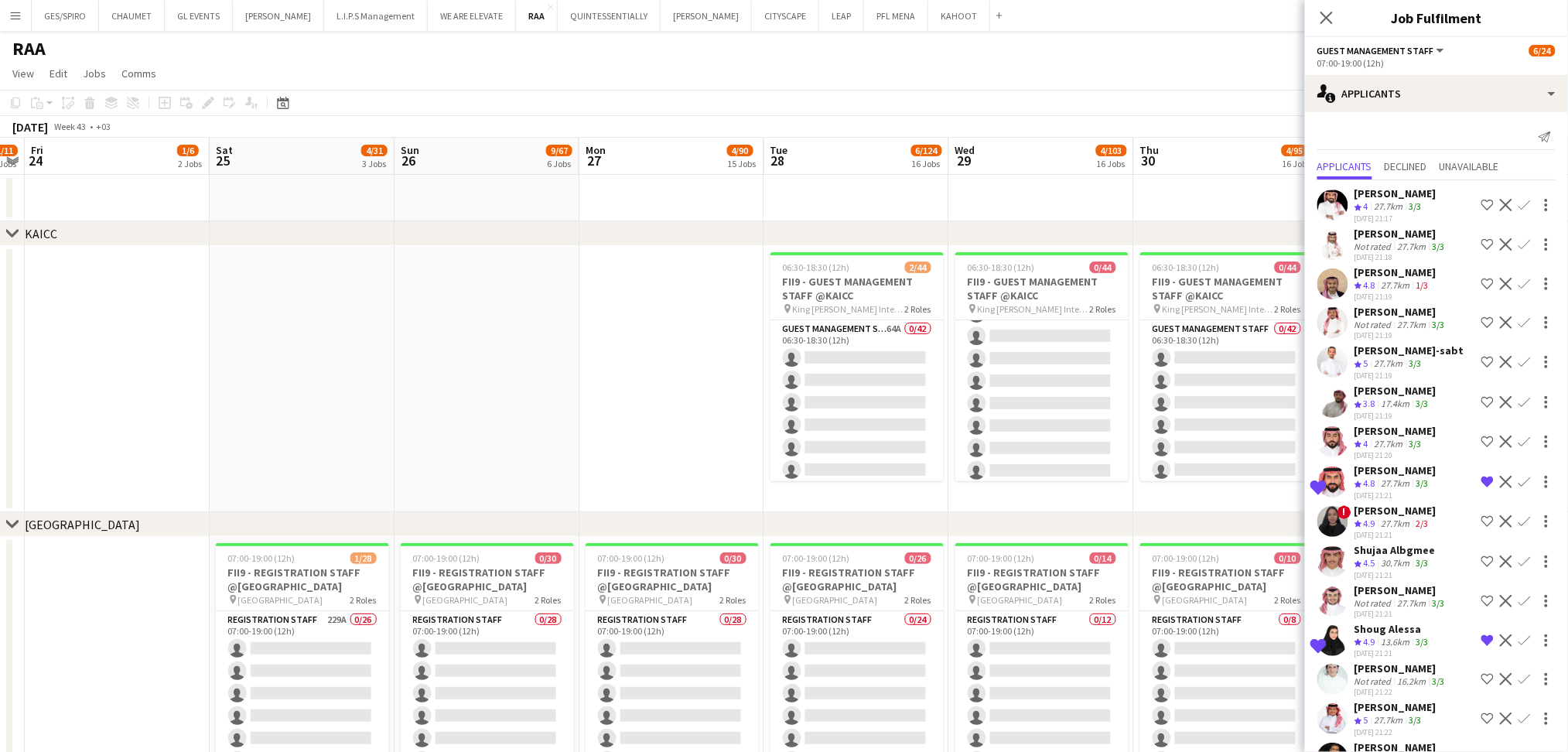
drag, startPoint x: 266, startPoint y: 424, endPoint x: 500, endPoint y: 427, distance: 234.0
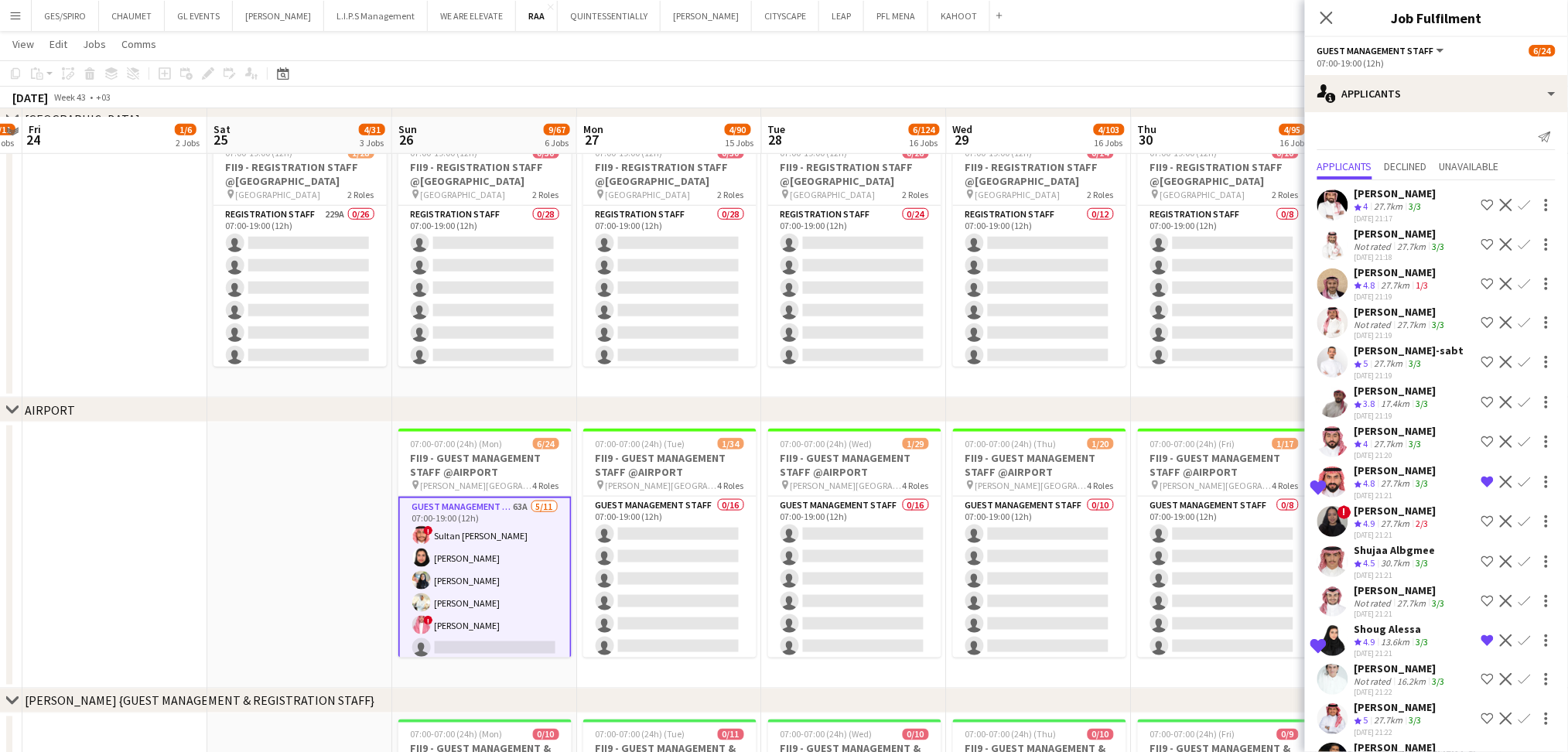
scroll to position [413, 0]
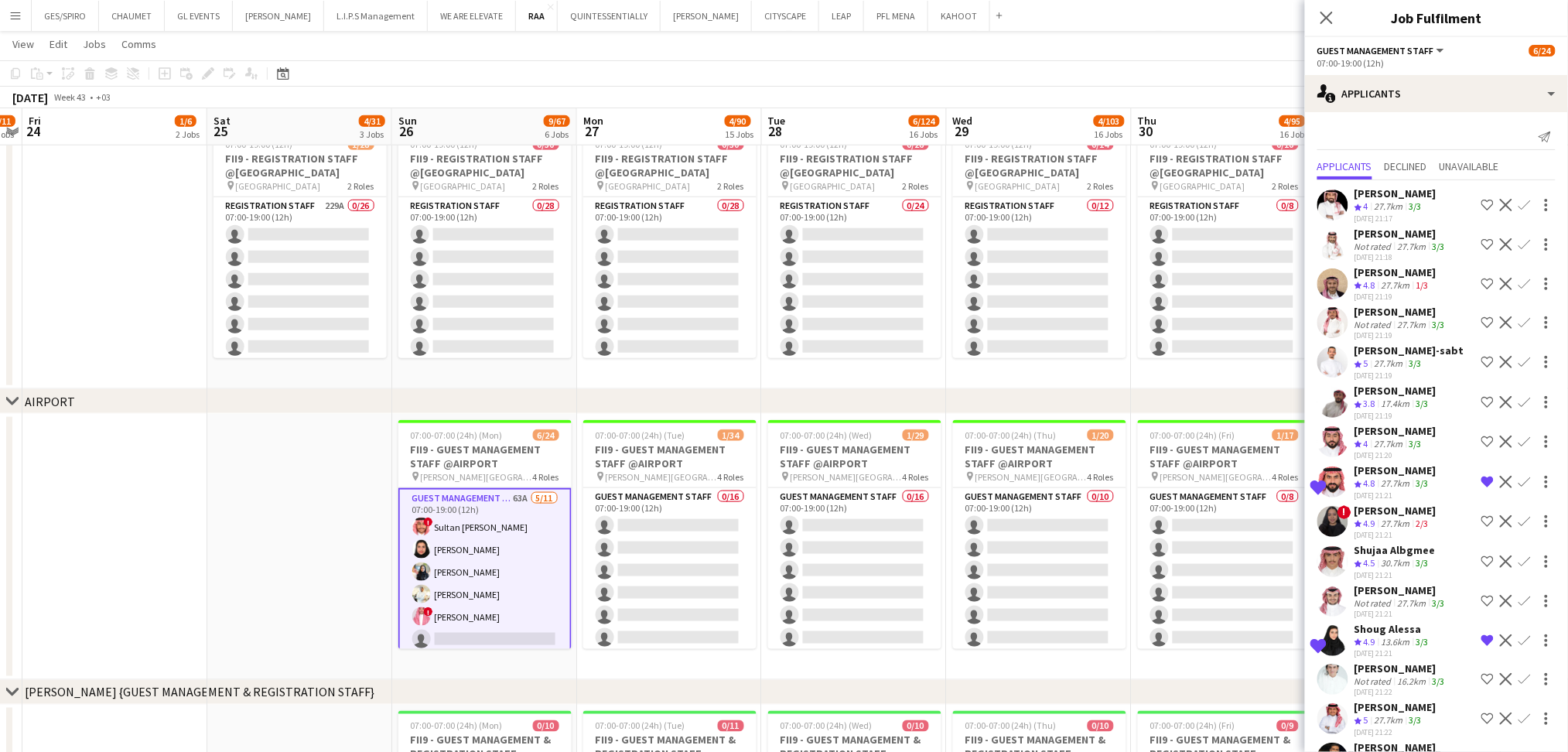
click at [332, 563] on app-date-cell at bounding box center [299, 547] width 185 height 267
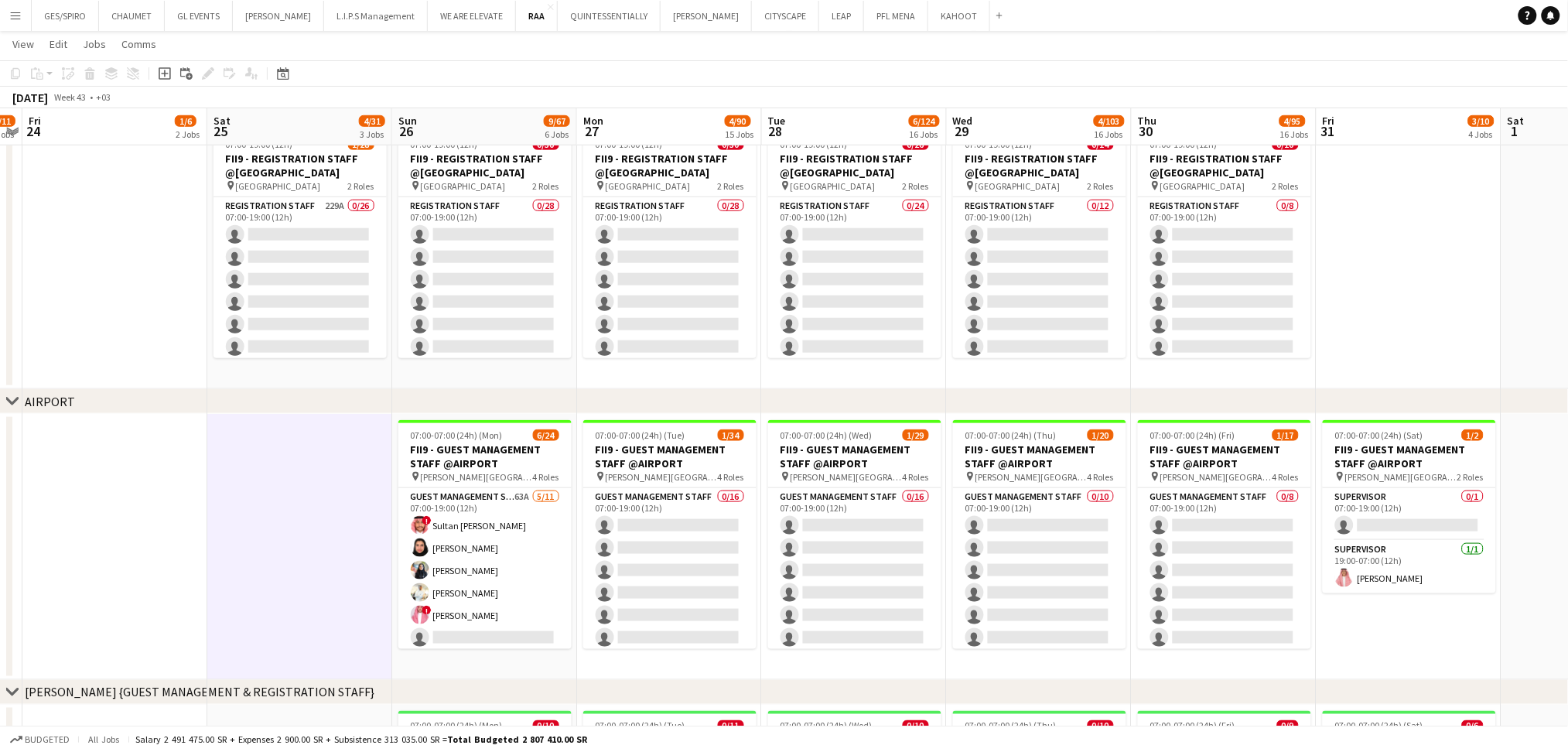
click at [471, 464] on h3 "FII9 - GUEST MANAGEMENT STAFF @AIRPORT" at bounding box center [485, 456] width 173 height 28
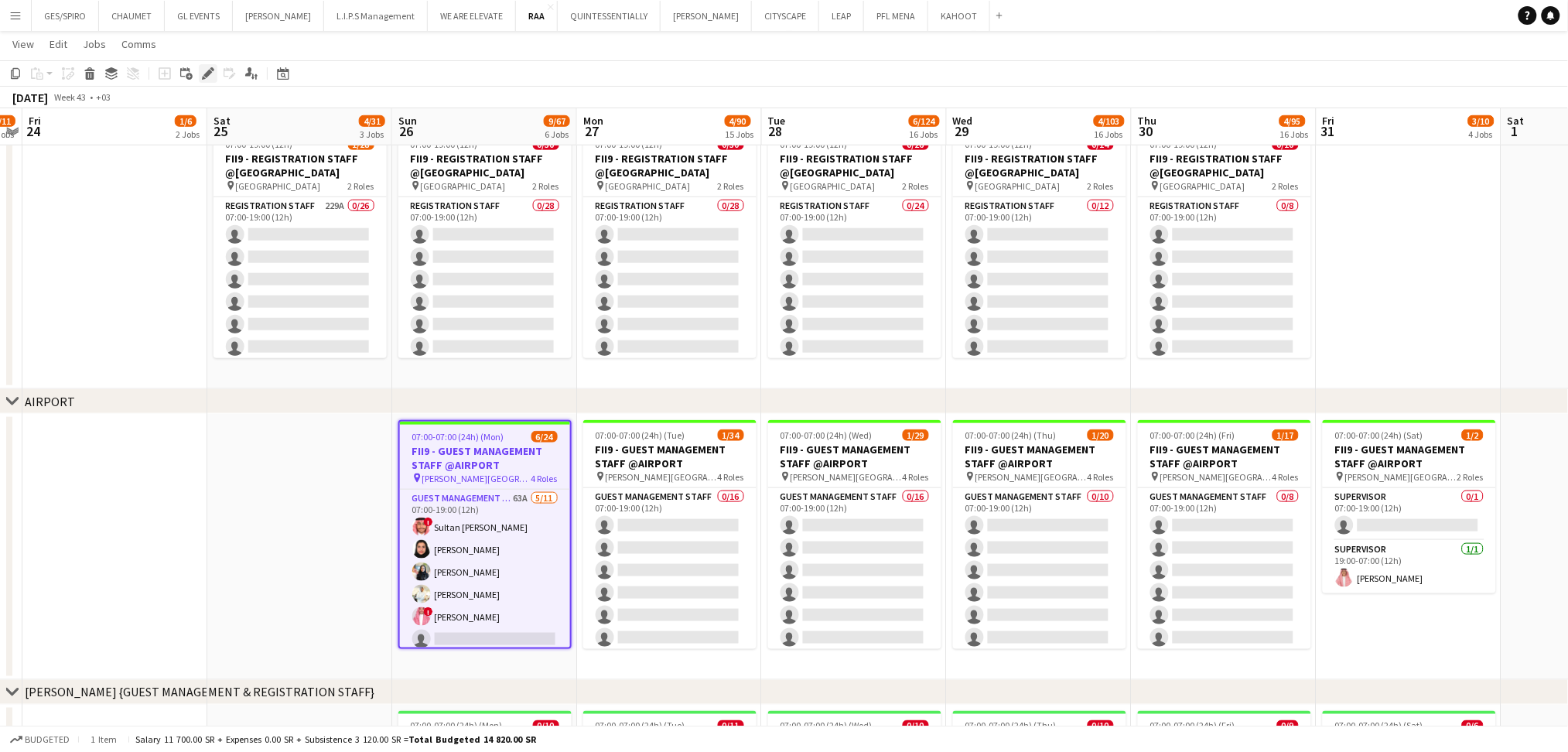
click at [205, 81] on div "Edit" at bounding box center [208, 74] width 18 height 18
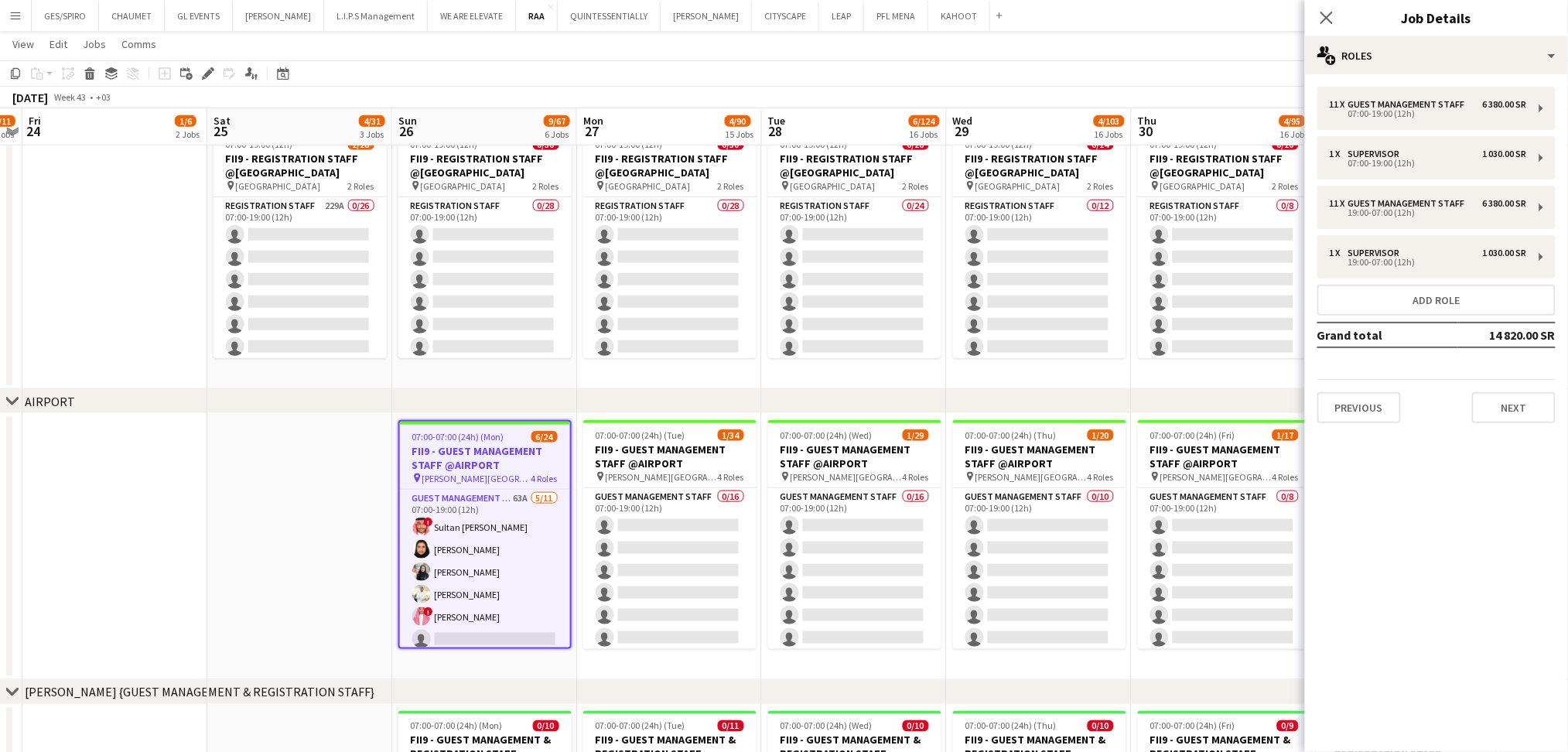
click at [522, 466] on h3 "FII9 - GUEST MANAGEMENT STAFF @AIRPORT" at bounding box center [485, 458] width 170 height 28
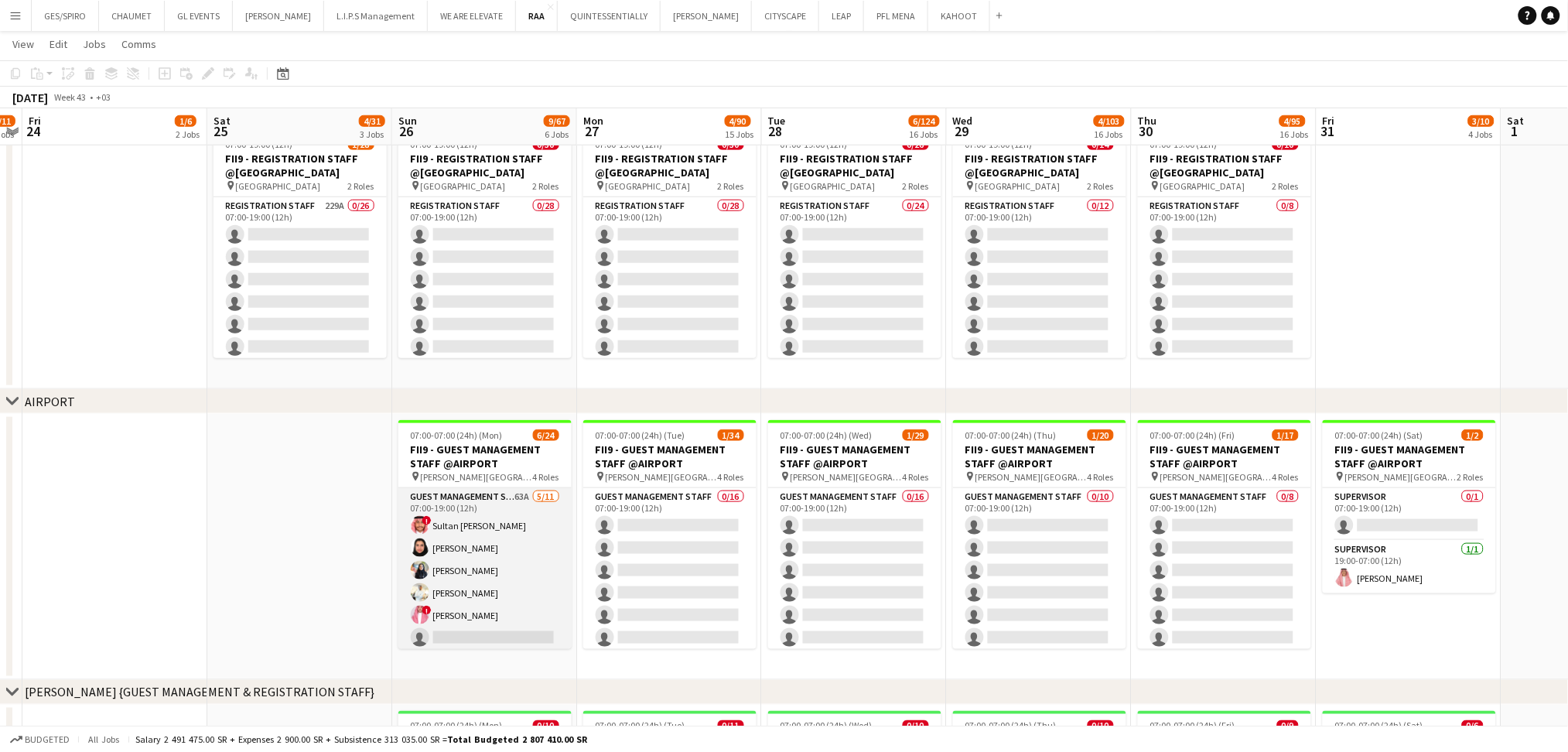
click at [517, 537] on app-card-role "Guest Management Staff 63A 5/11 07:00-19:00 (12h) ! Sultan Bin Turki Alageefi N…" at bounding box center [485, 627] width 173 height 277
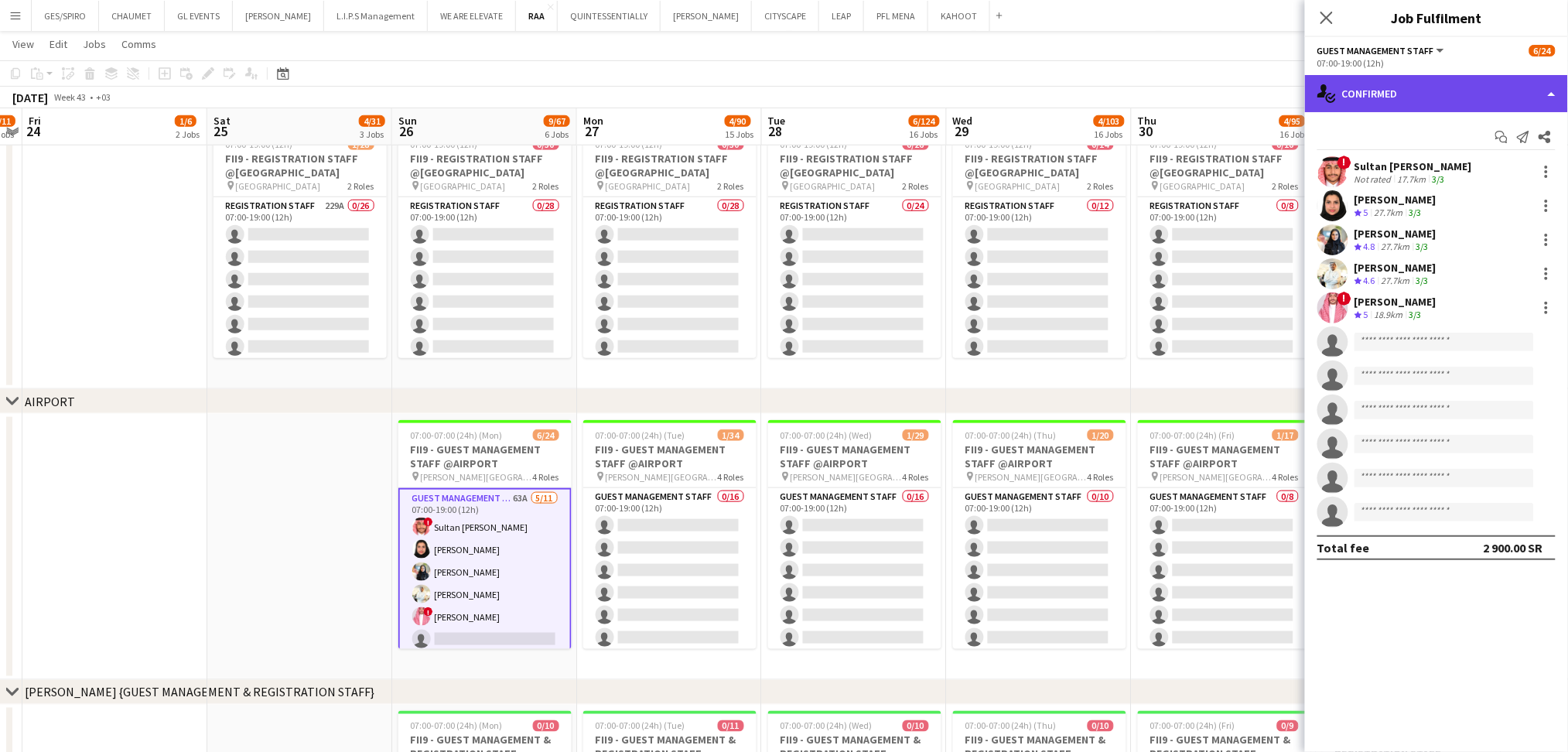
click at [1428, 89] on div "single-neutral-actions-check-2 Confirmed" at bounding box center [1436, 94] width 263 height 37
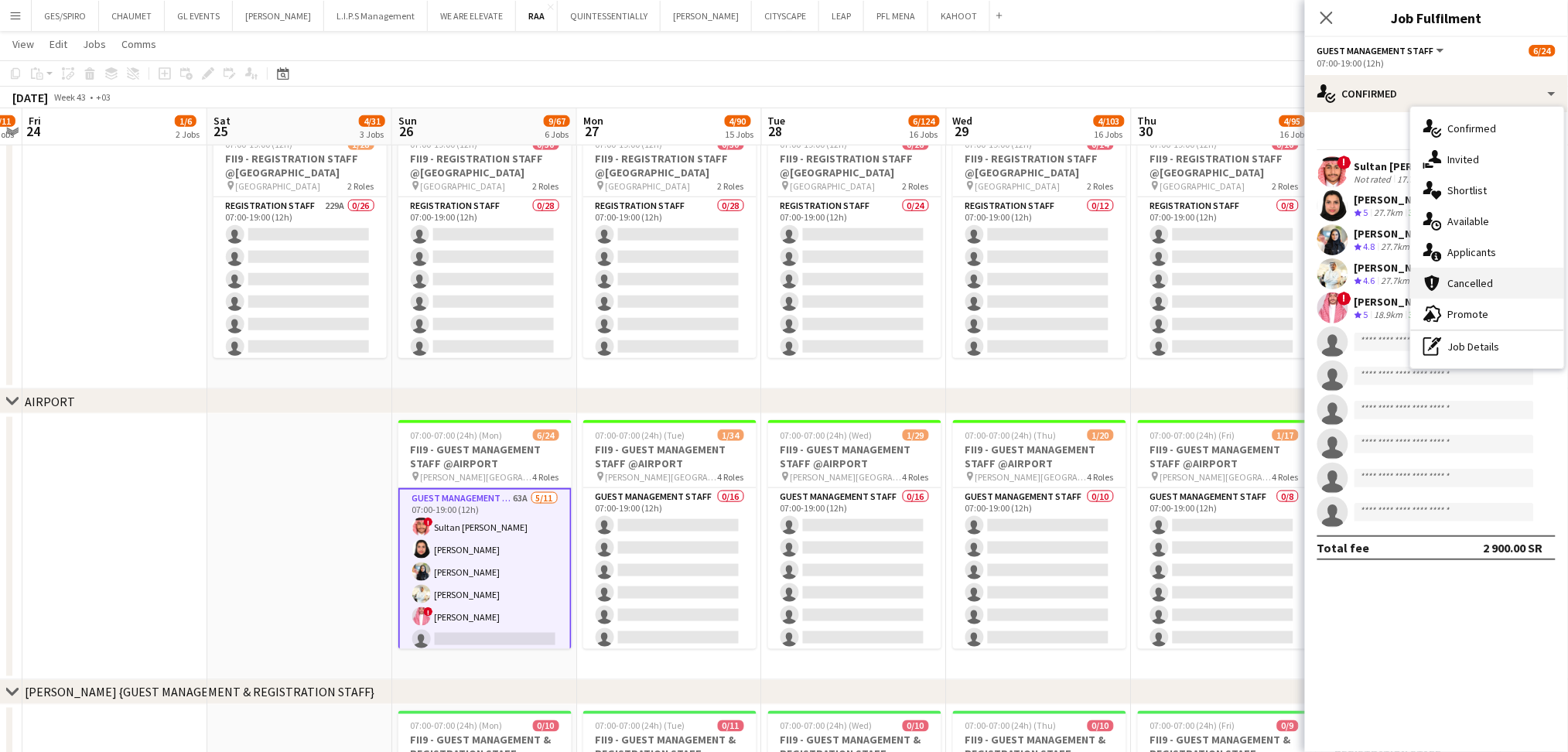
click at [1480, 269] on div "cancellation Cancelled" at bounding box center [1487, 282] width 153 height 31
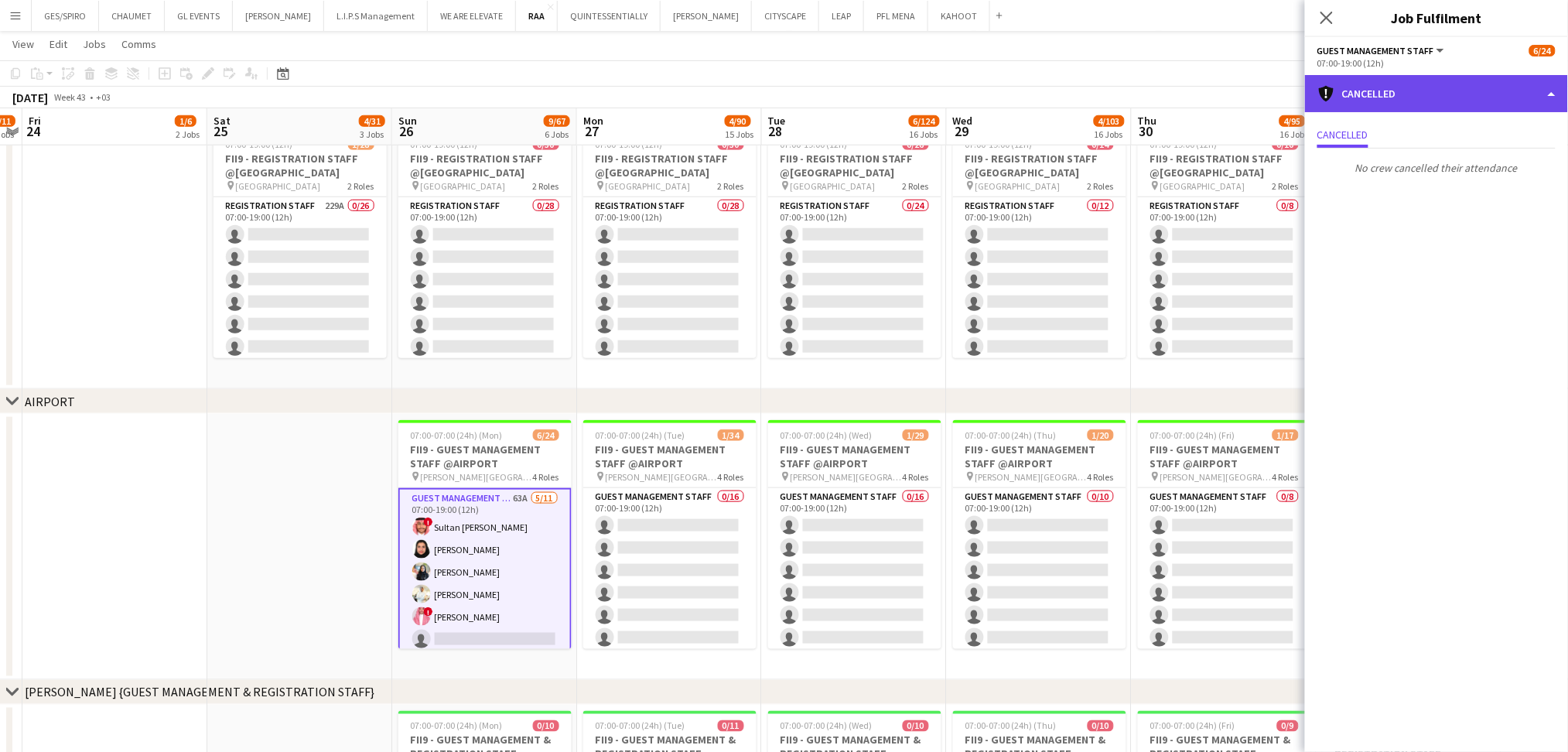
click at [1455, 86] on div "cancellation Cancelled" at bounding box center [1436, 94] width 263 height 37
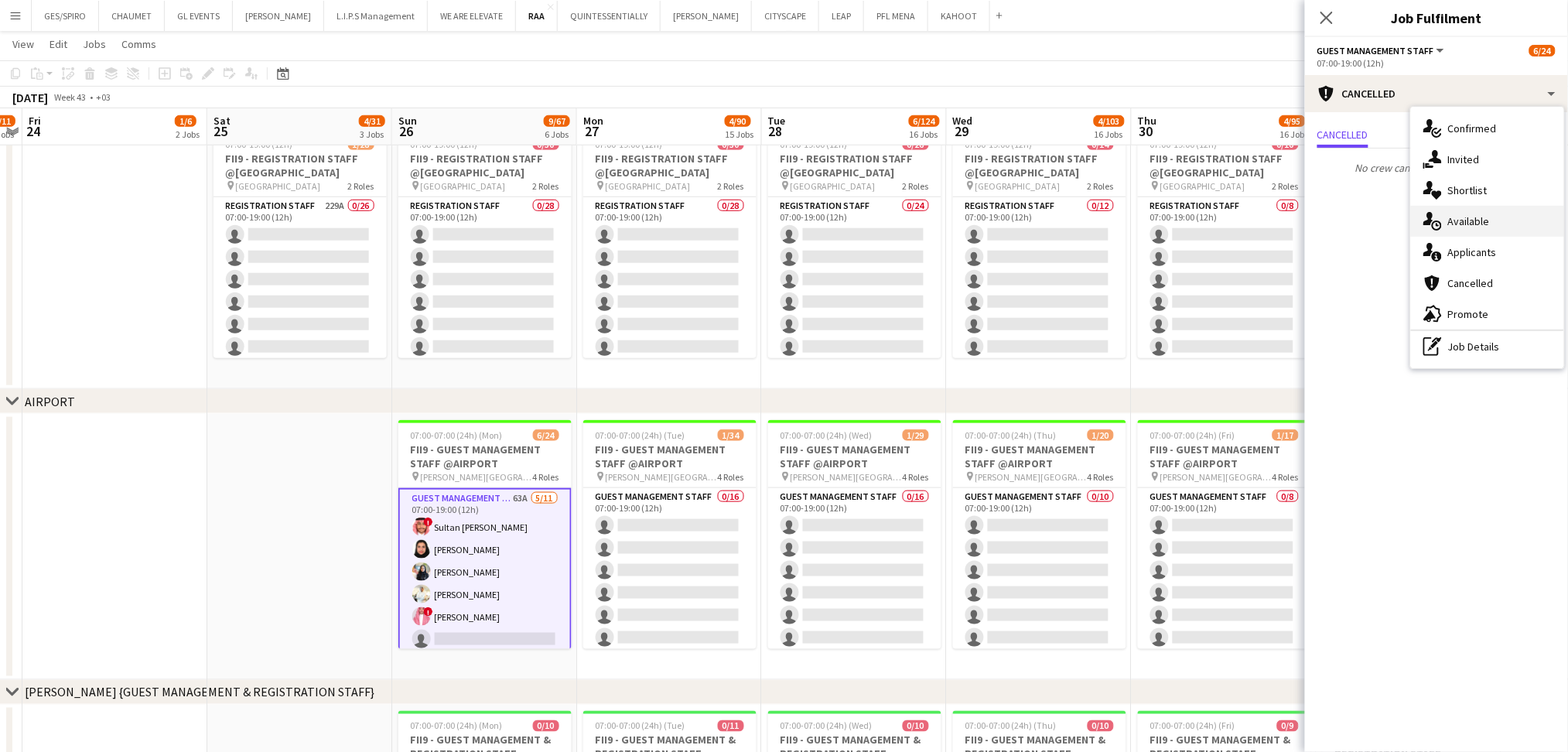
click at [1471, 215] on div "single-neutral-actions-upload Available" at bounding box center [1487, 221] width 153 height 31
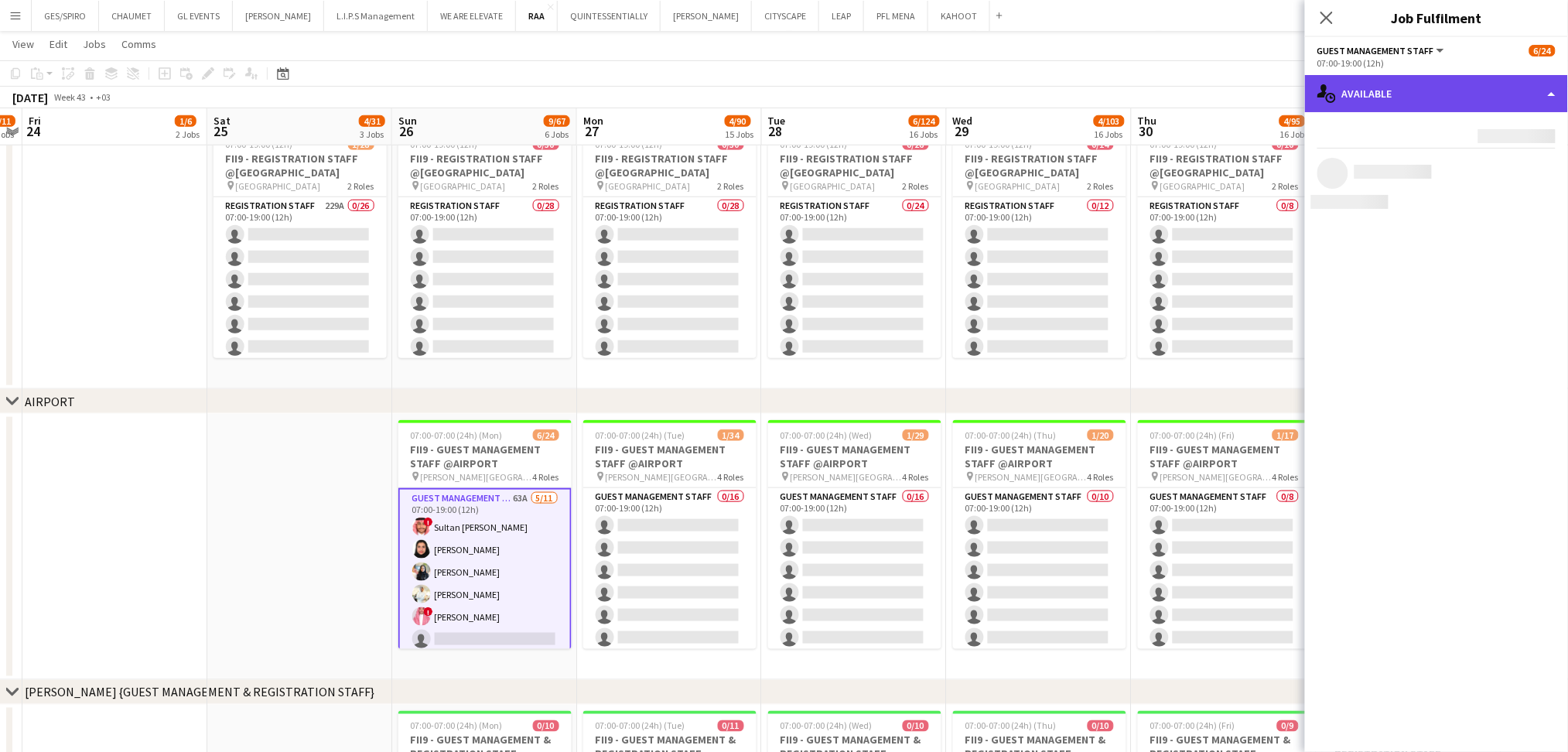
click at [1472, 99] on div "single-neutral-actions-upload Available" at bounding box center [1436, 94] width 263 height 37
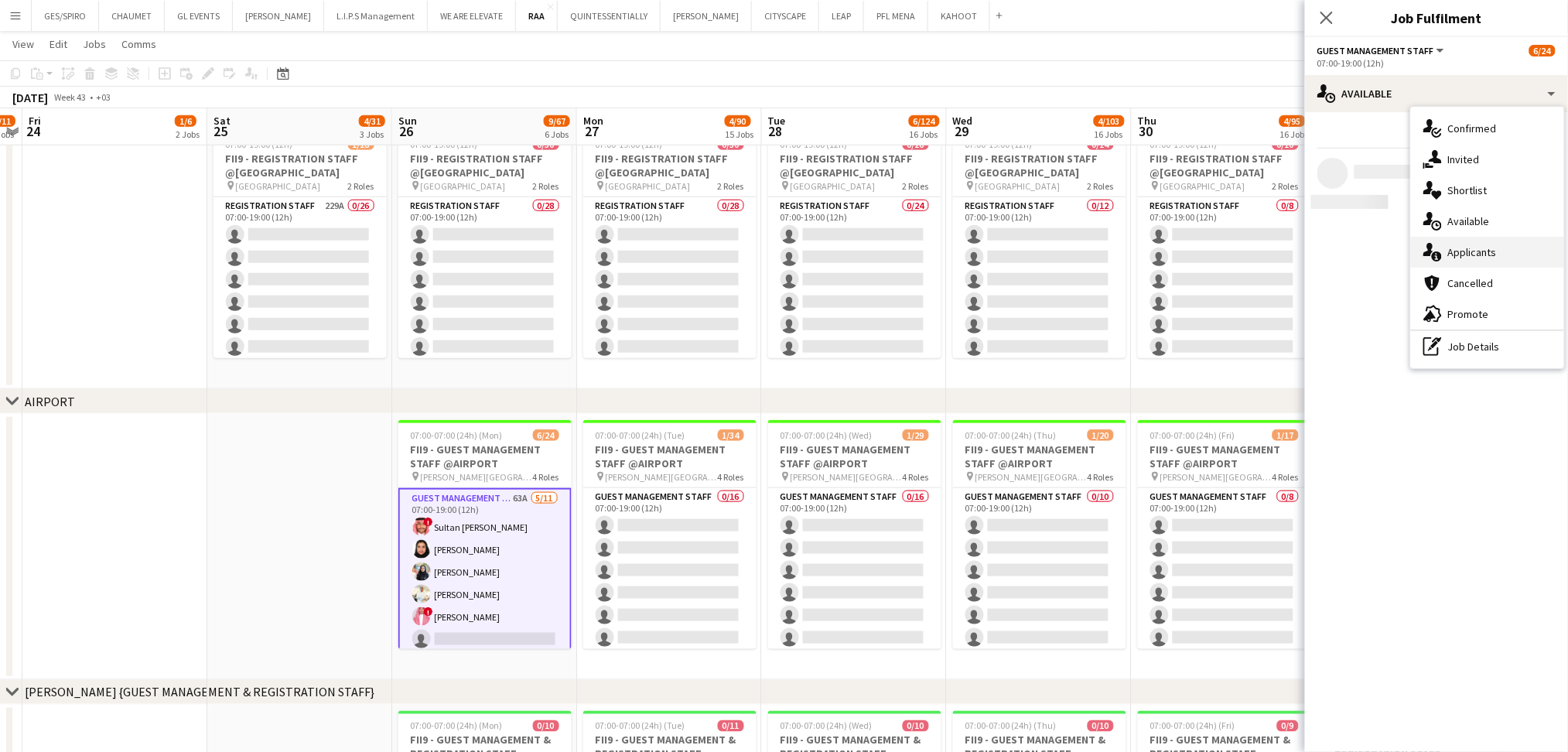
click at [1487, 255] on div "single-neutral-actions-information Applicants" at bounding box center [1487, 252] width 153 height 31
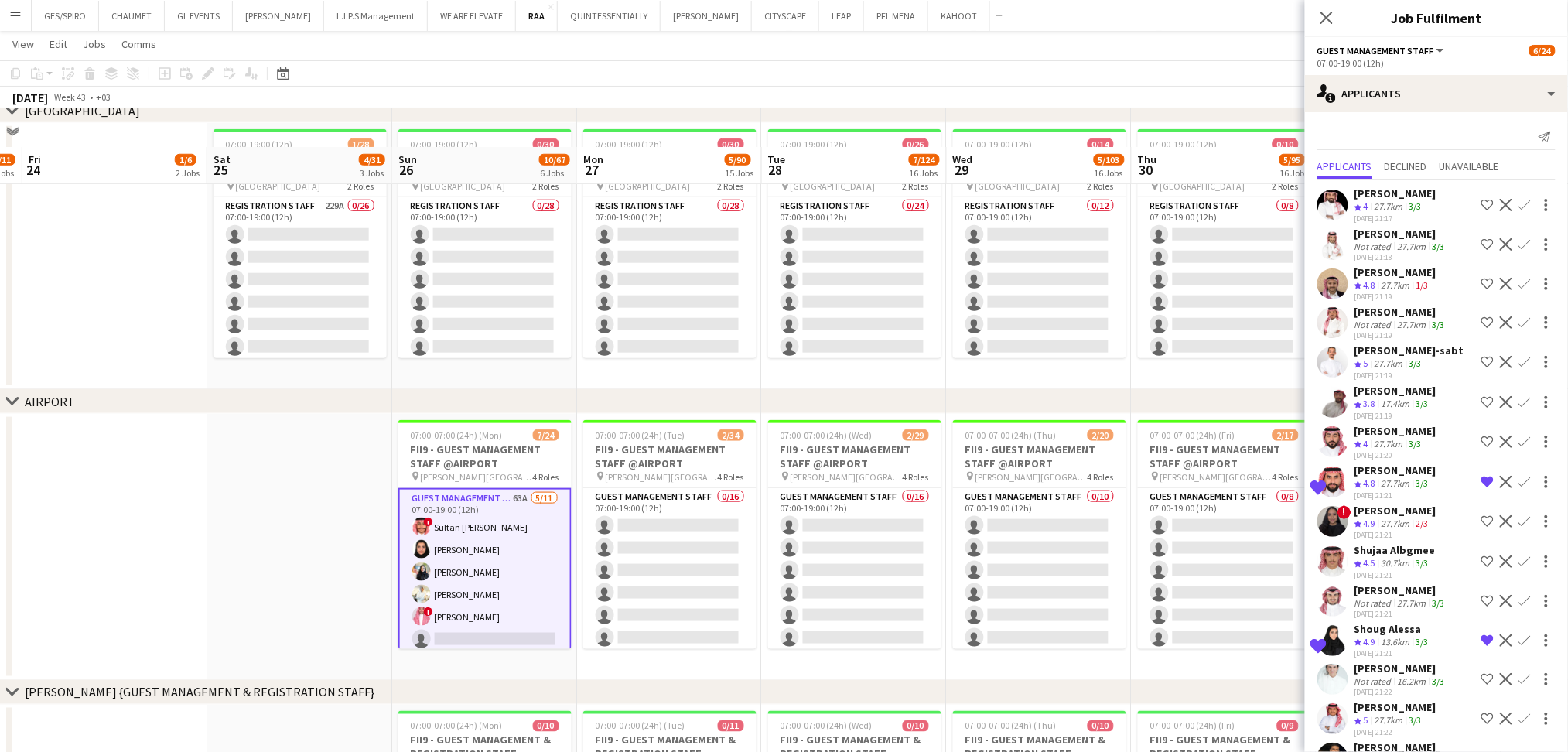
scroll to position [928, 0]
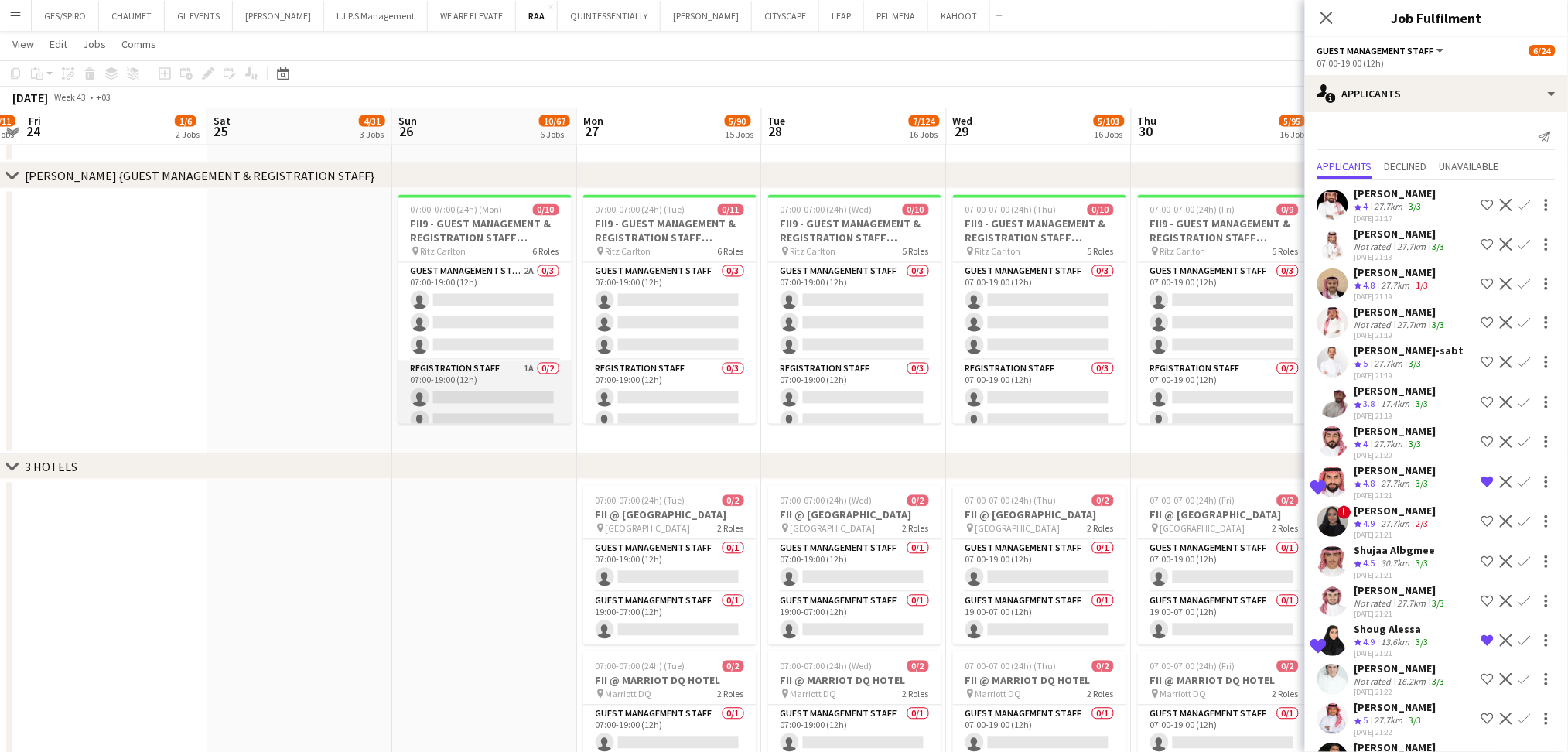
click at [508, 397] on app-card-role "Registration Staff 1A 0/2 07:00-19:00 (12h) single-neutral-actions single-neutr…" at bounding box center [485, 399] width 173 height 75
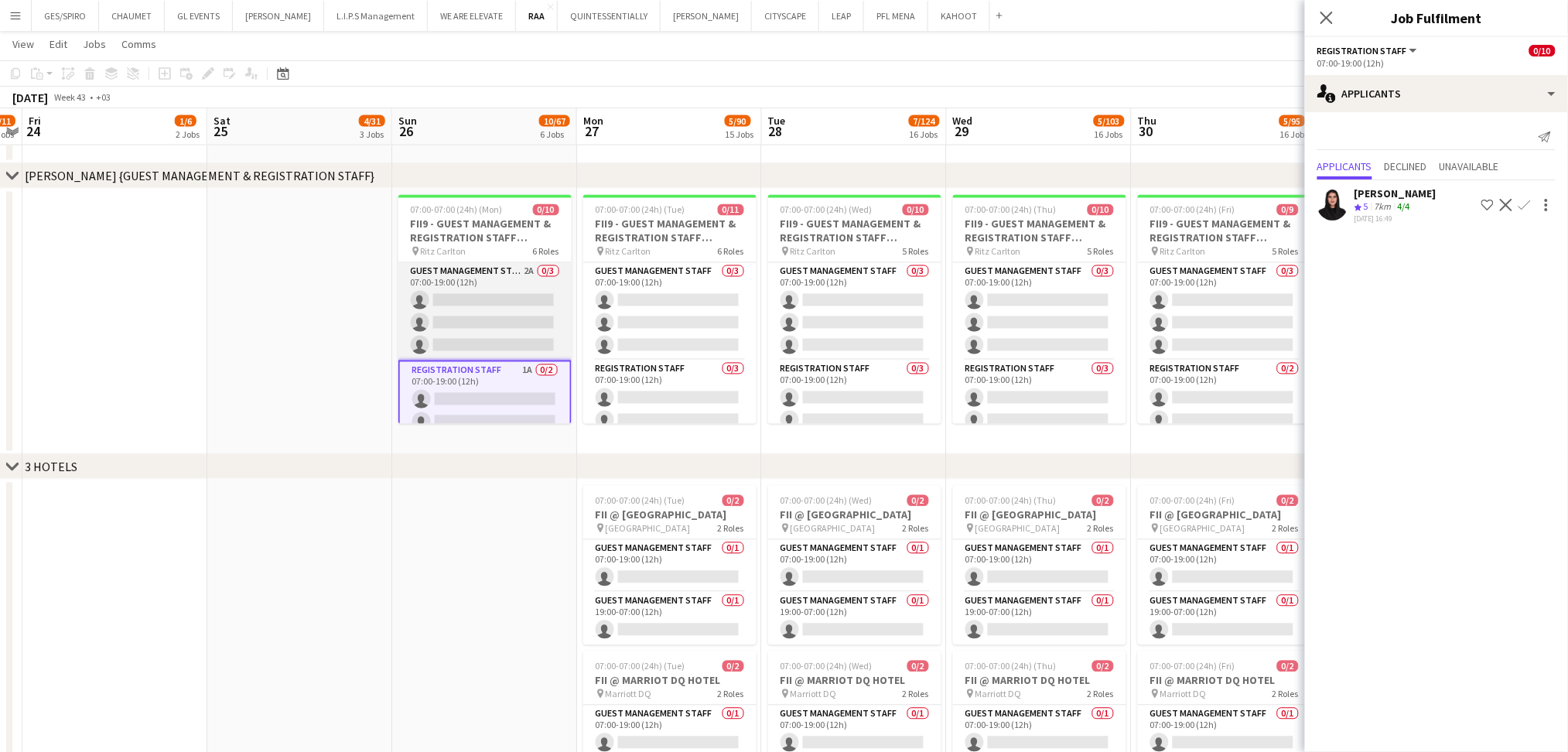
click at [493, 294] on app-card-role "Guest Management Staff 2A 0/3 07:00-19:00 (12h) single-neutral-actions single-n…" at bounding box center [485, 312] width 173 height 98
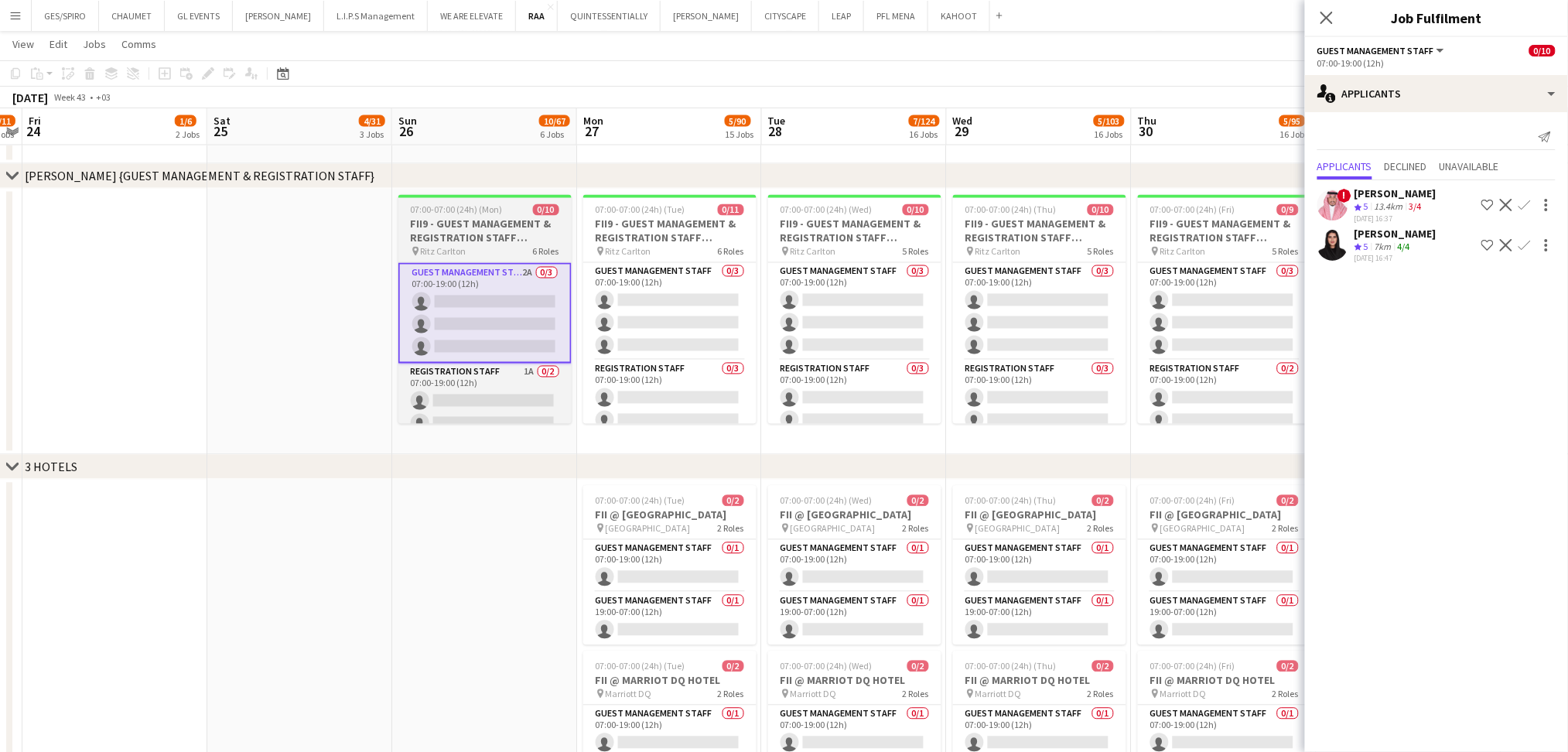
click at [422, 209] on span "07:00-07:00 (24h) (Mon)" at bounding box center [457, 211] width 92 height 12
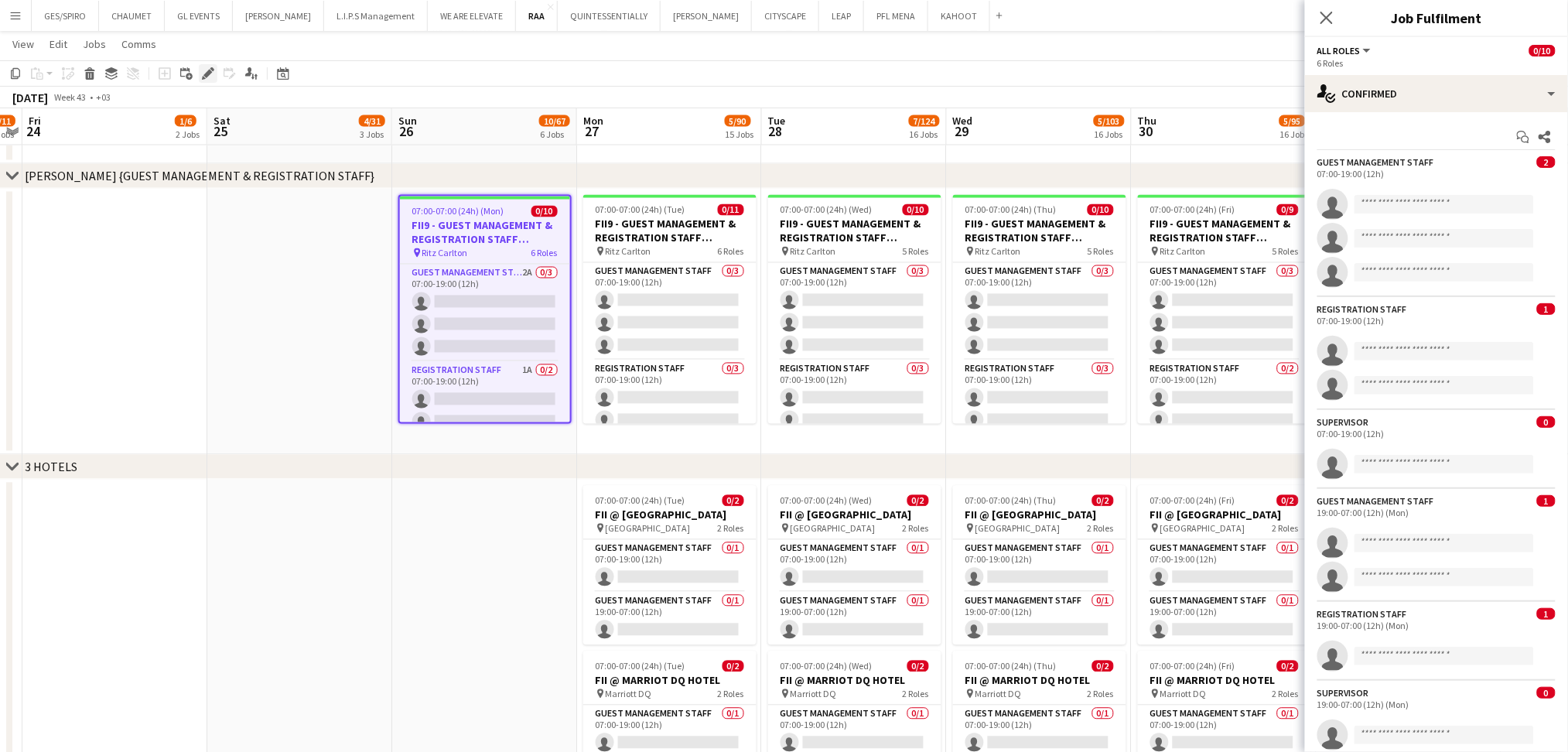
click at [211, 72] on icon "Edit" at bounding box center [208, 74] width 13 height 13
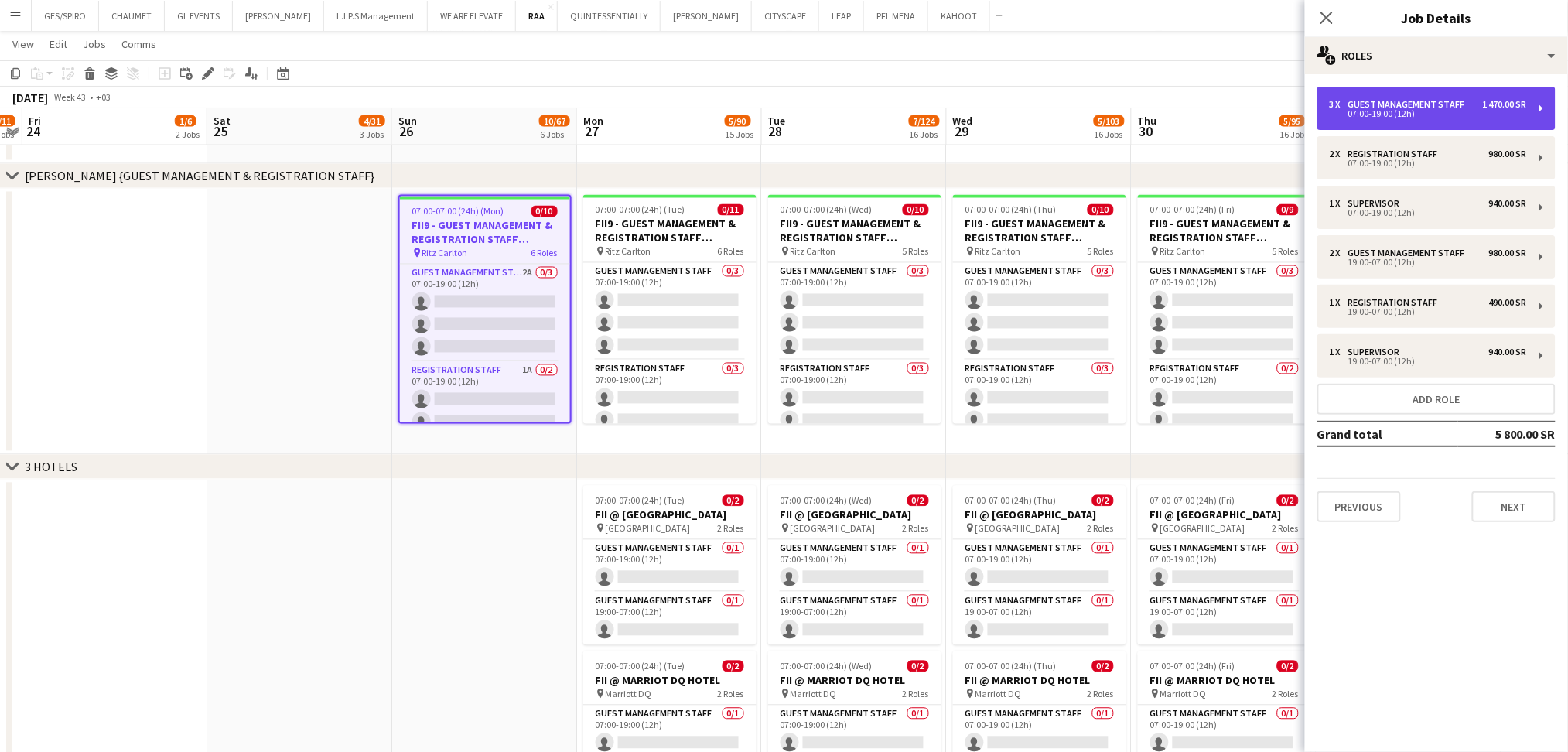
click at [1489, 116] on div "07:00-19:00 (12h)" at bounding box center [1428, 114] width 197 height 8
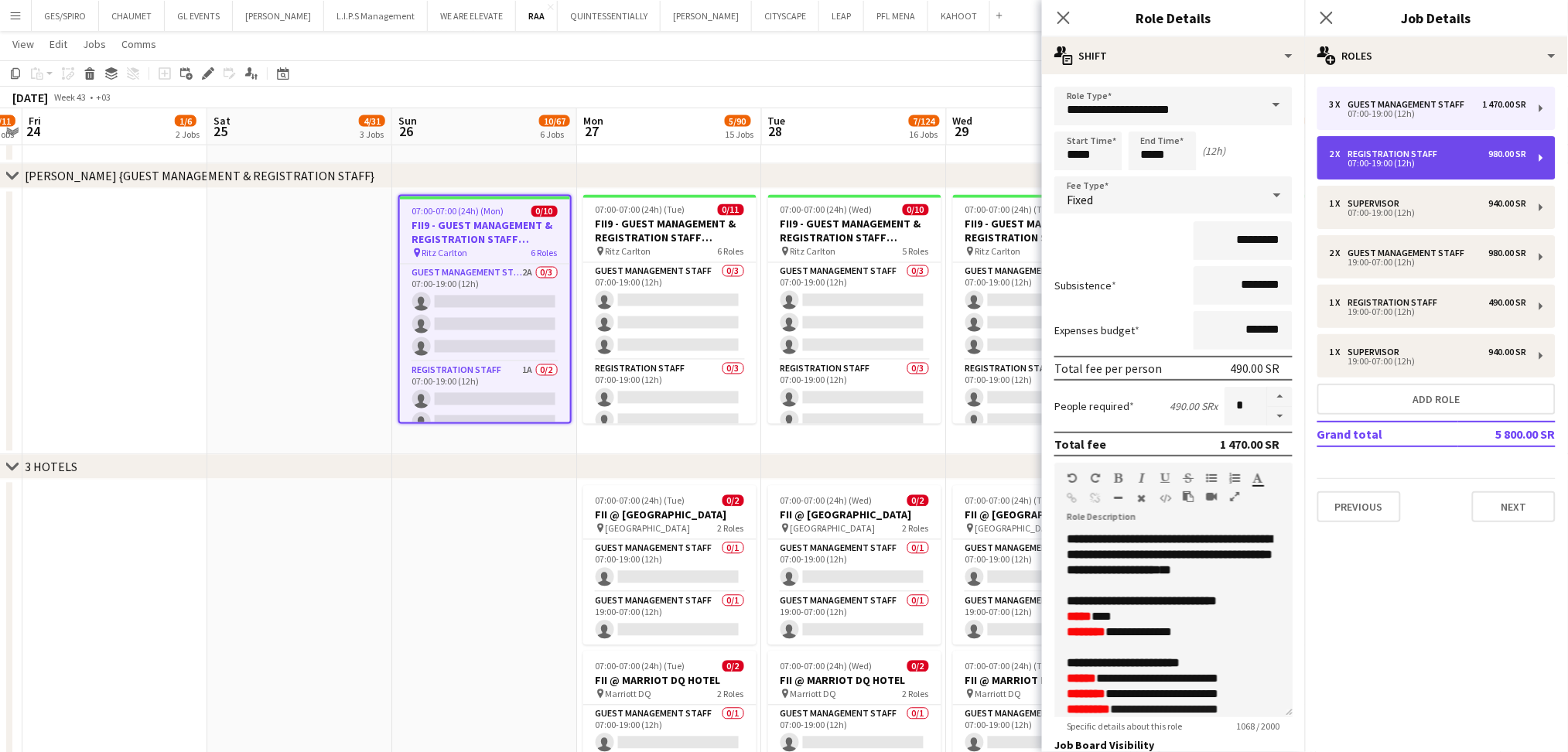
click at [1475, 162] on div "07:00-19:00 (12h)" at bounding box center [1428, 163] width 197 height 8
type input "**********"
type input "*"
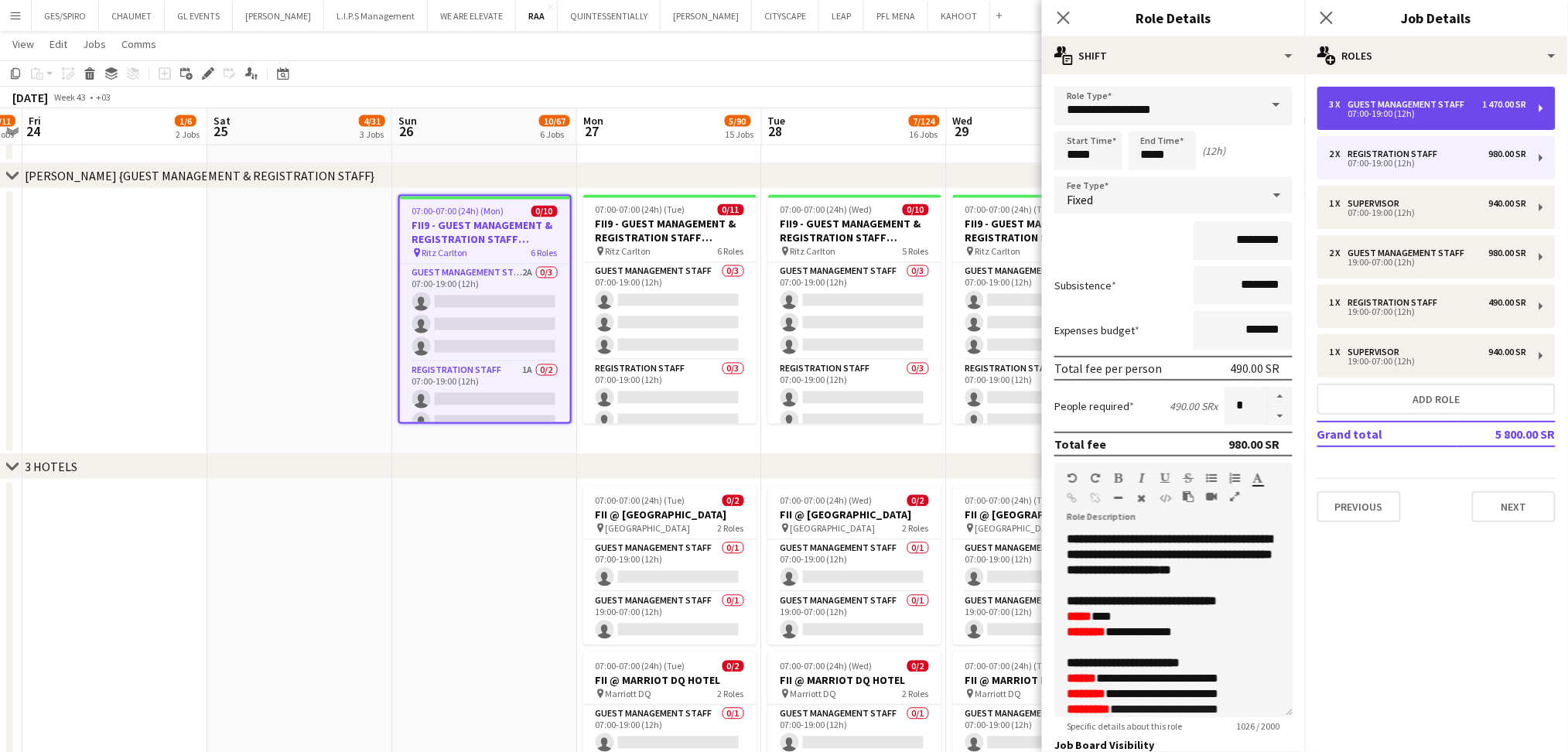
click at [1470, 105] on div "3 x Guest Management Staff 1 470.00 SR" at bounding box center [1428, 104] width 197 height 11
type input "**********"
type input "*"
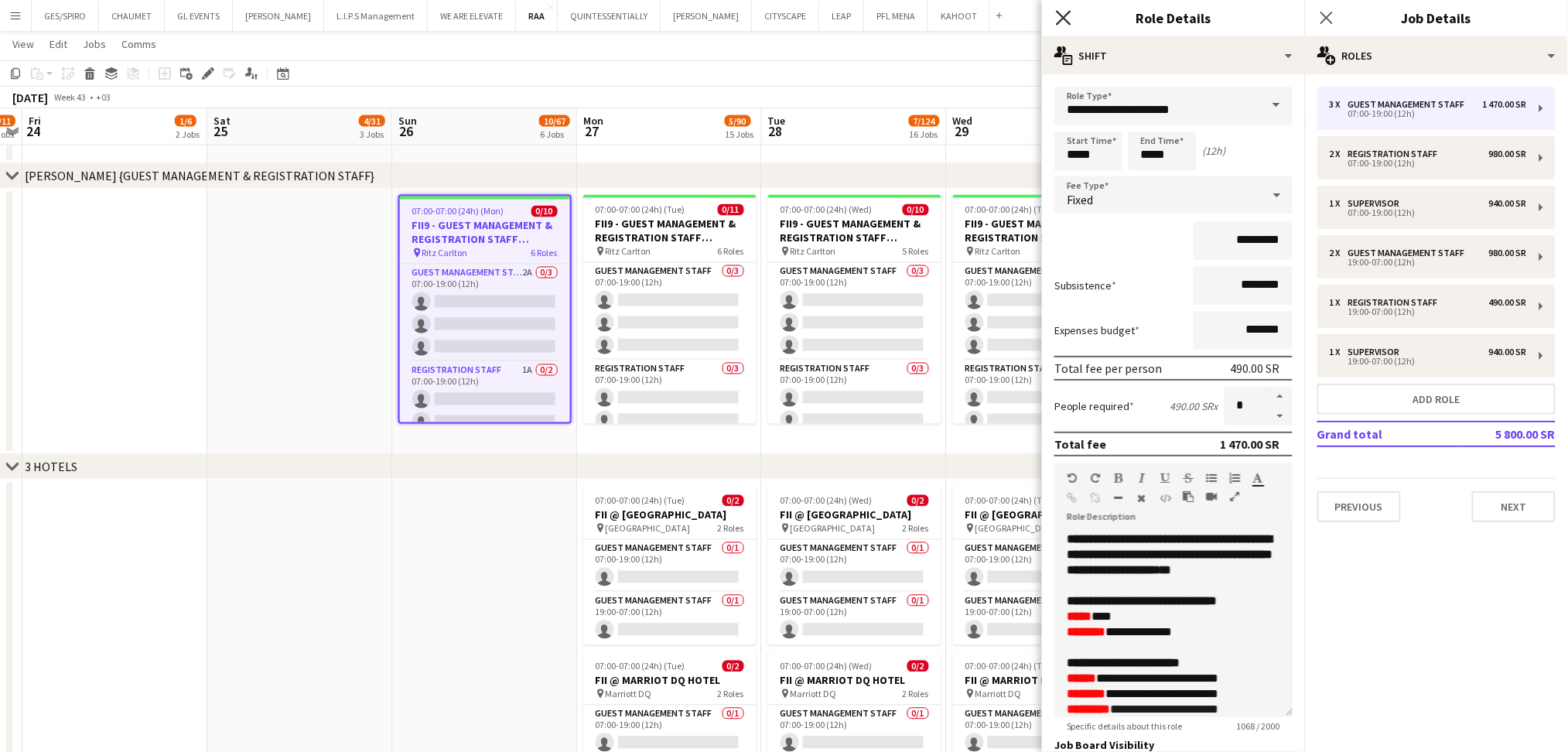
click at [1068, 23] on icon at bounding box center [1063, 18] width 15 height 15
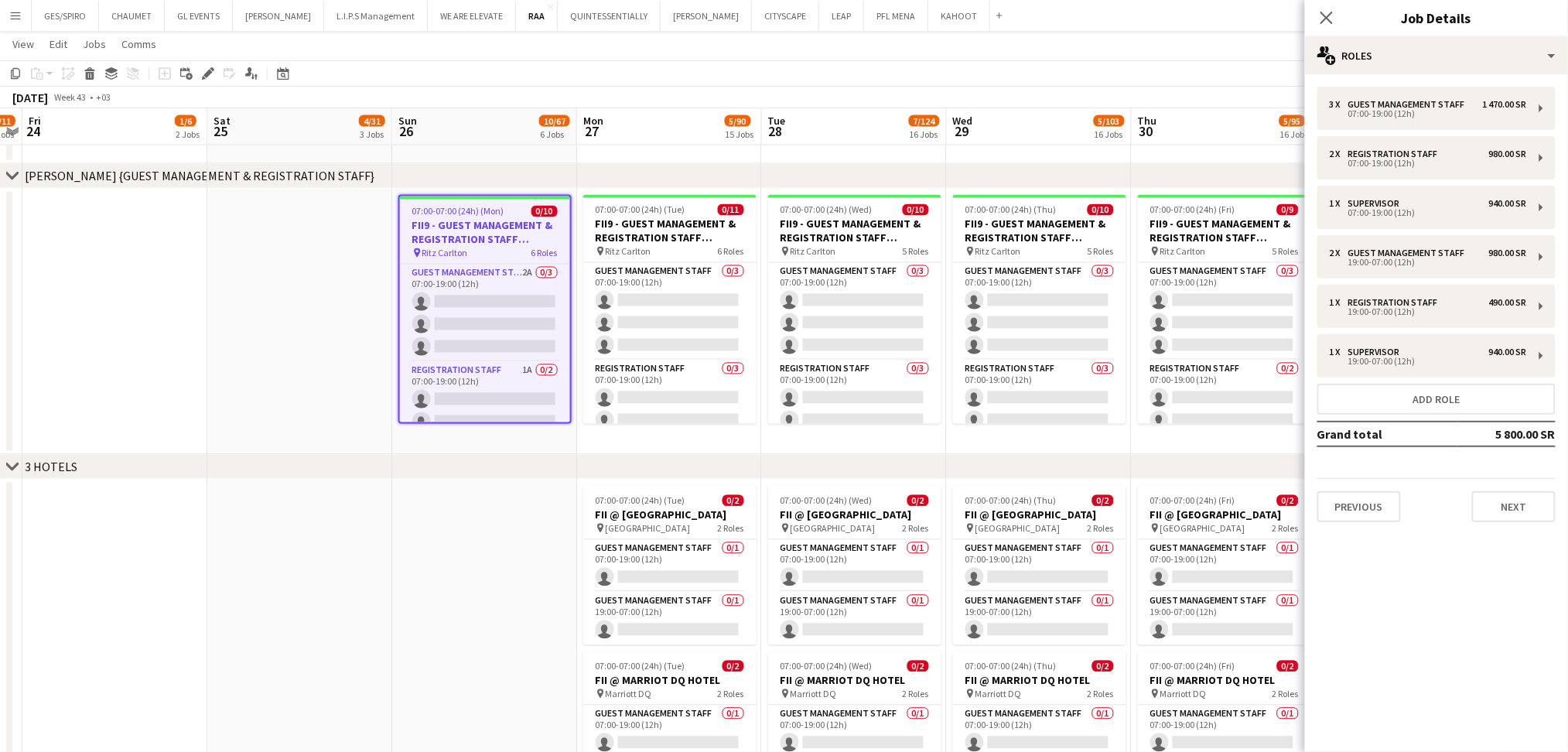
drag, startPoint x: 403, startPoint y: 510, endPoint x: 412, endPoint y: 506, distance: 9.8
click at [403, 510] on app-date-cell at bounding box center [485, 766] width 185 height 573
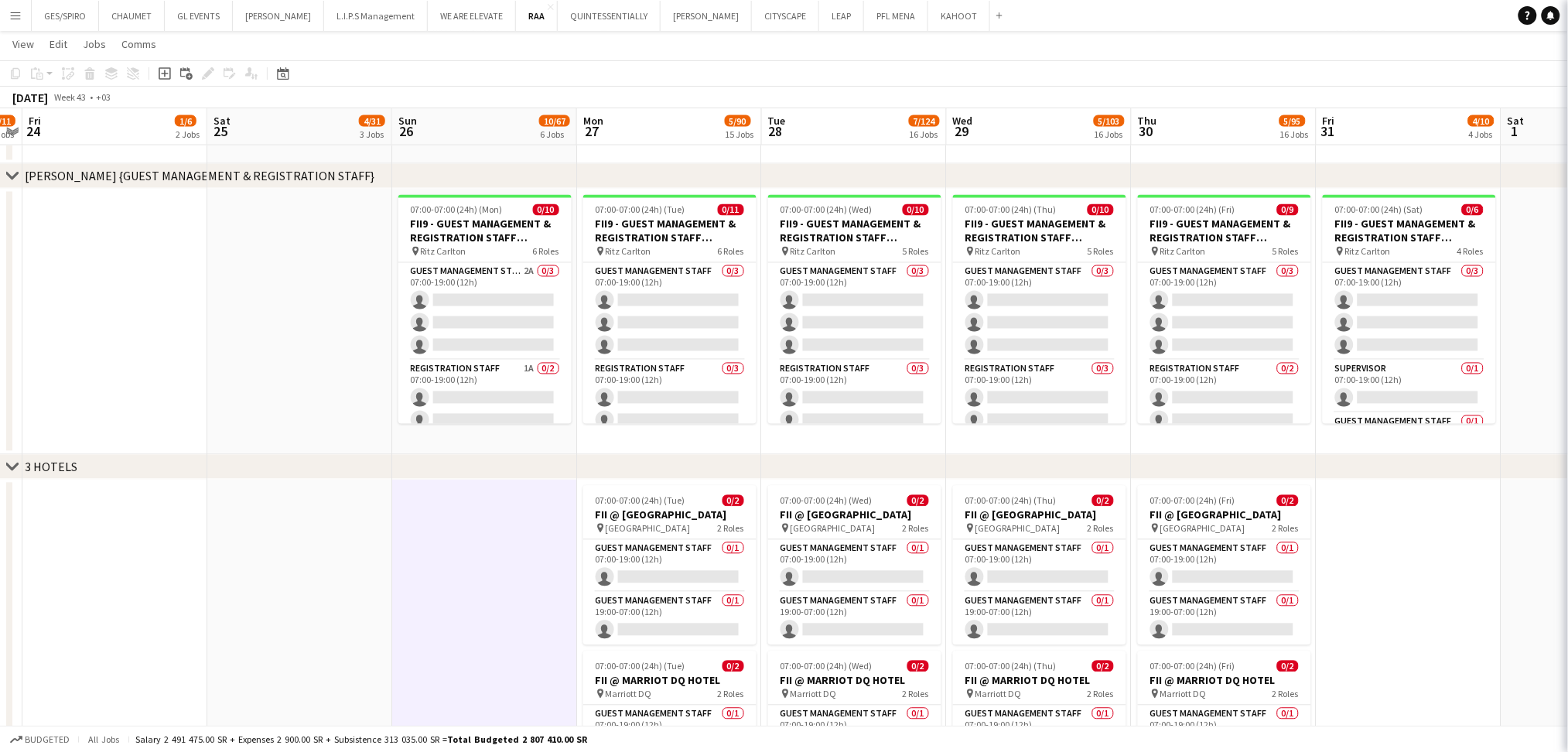
scroll to position [0, 345]
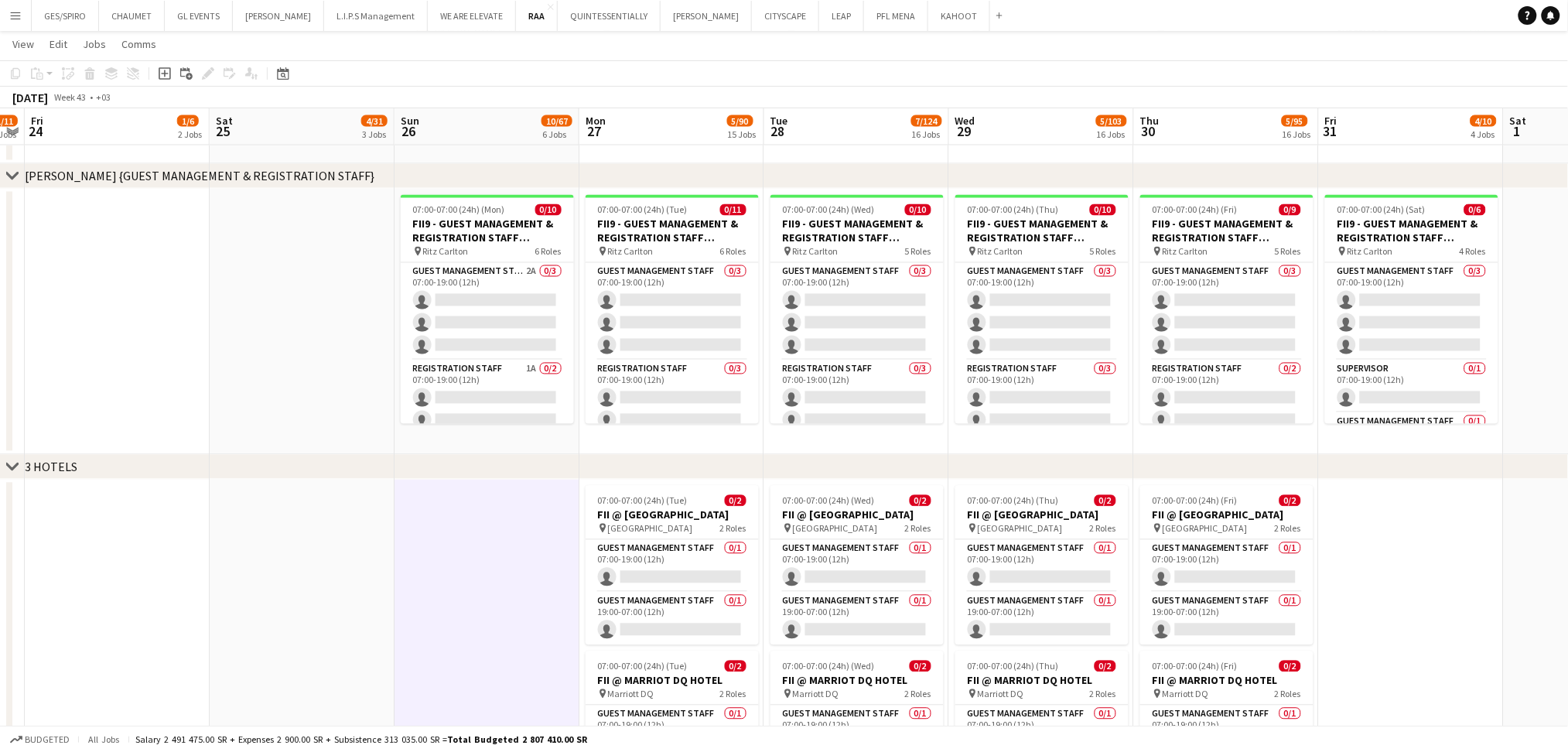
click at [1399, 561] on app-date-cell at bounding box center [1411, 766] width 185 height 573
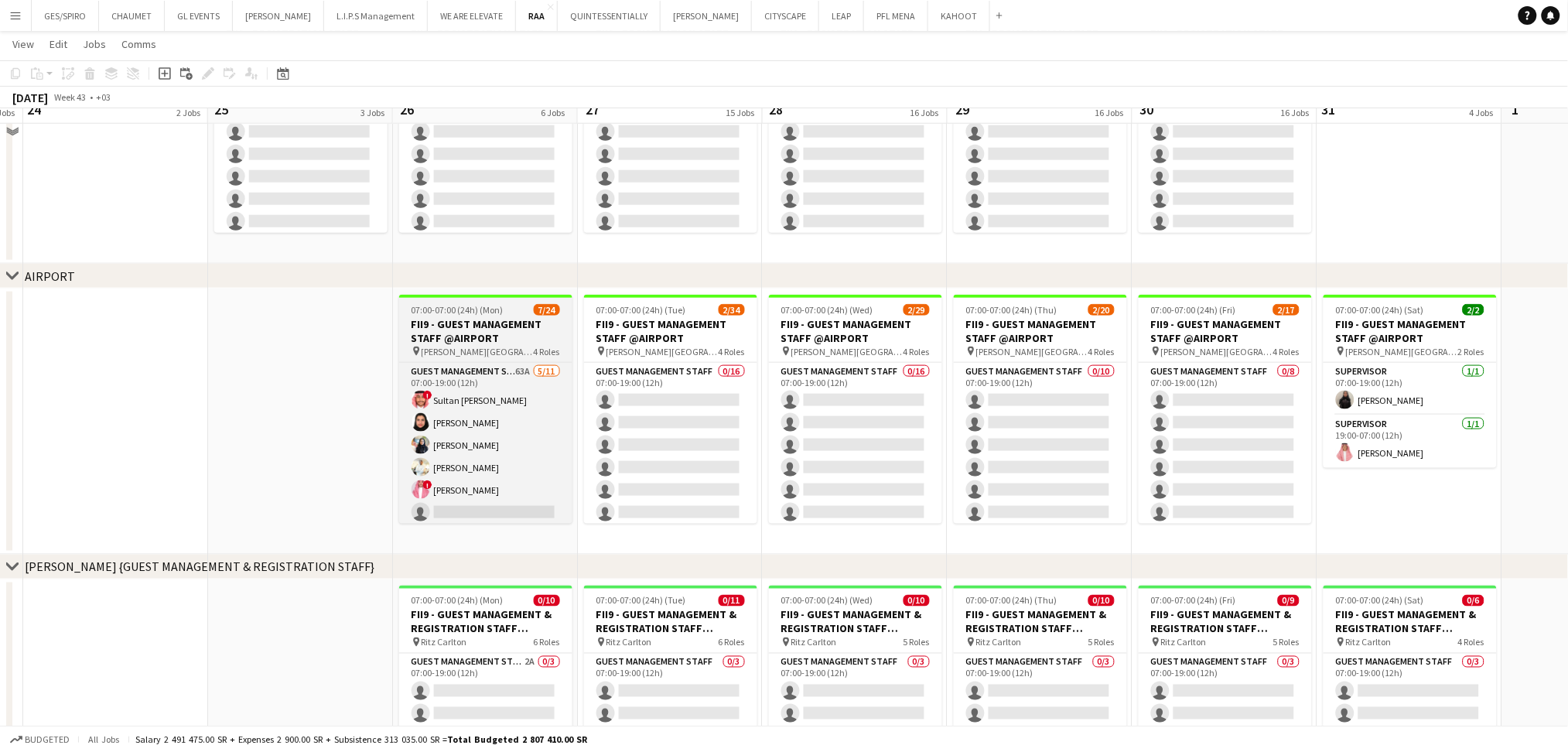
scroll to position [516, 0]
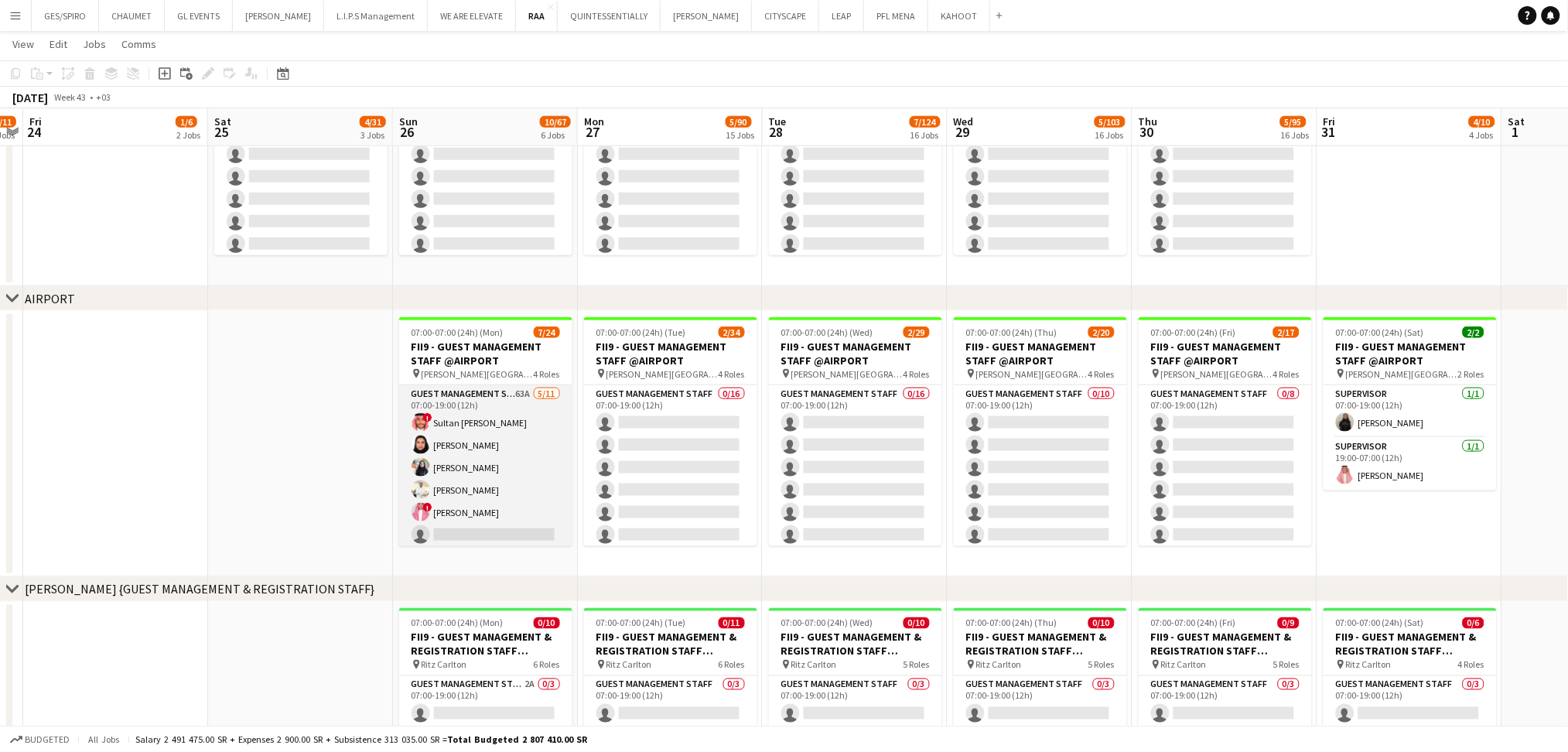
click at [534, 438] on app-card-role "Guest Management Staff 63A 5/11 07:00-19:00 (12h) ! Sultan Bin Turki Alageefi N…" at bounding box center [485, 524] width 173 height 277
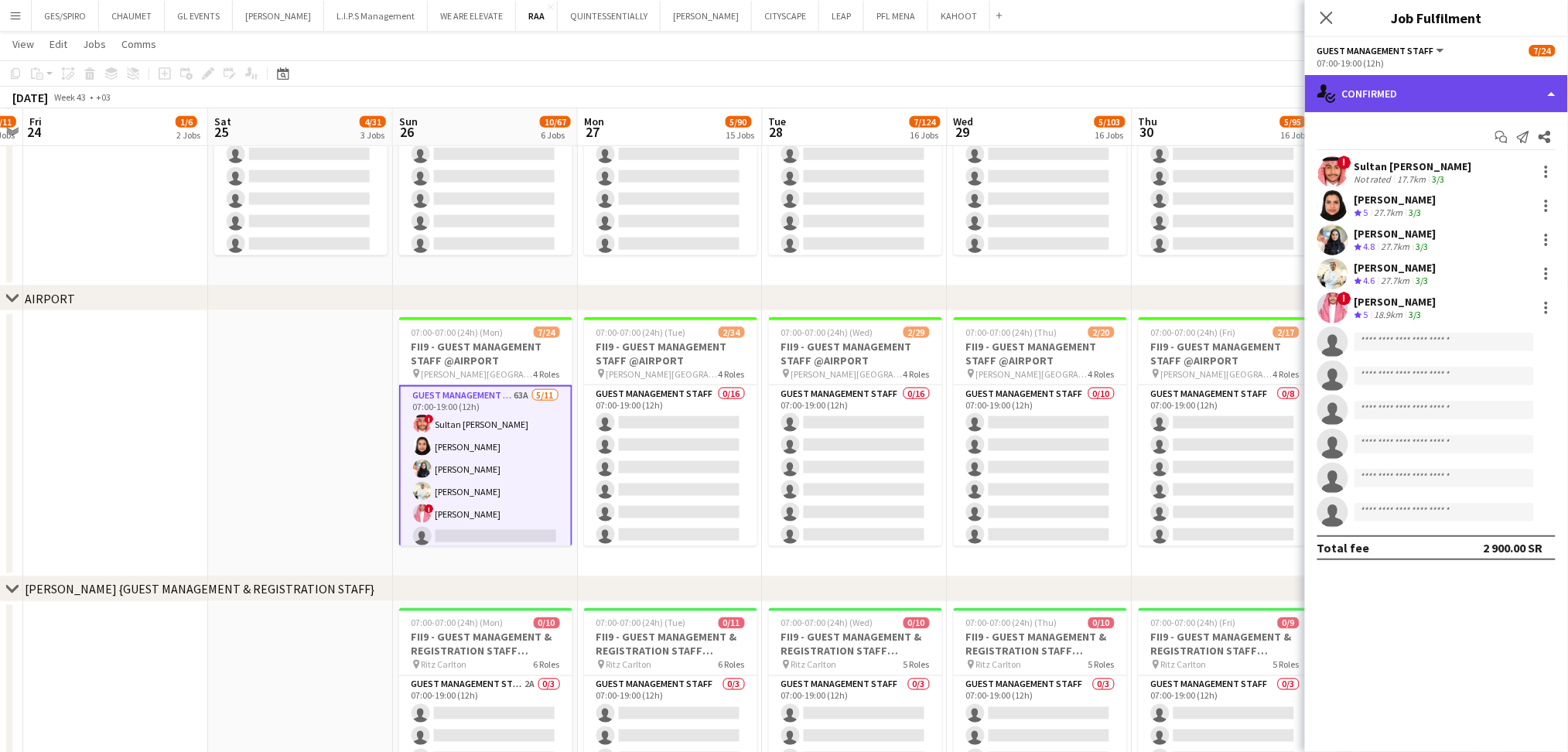
drag, startPoint x: 1423, startPoint y: 92, endPoint x: 1481, endPoint y: 246, distance: 164.6
click at [1424, 91] on div "single-neutral-actions-check-2 Confirmed" at bounding box center [1436, 94] width 263 height 37
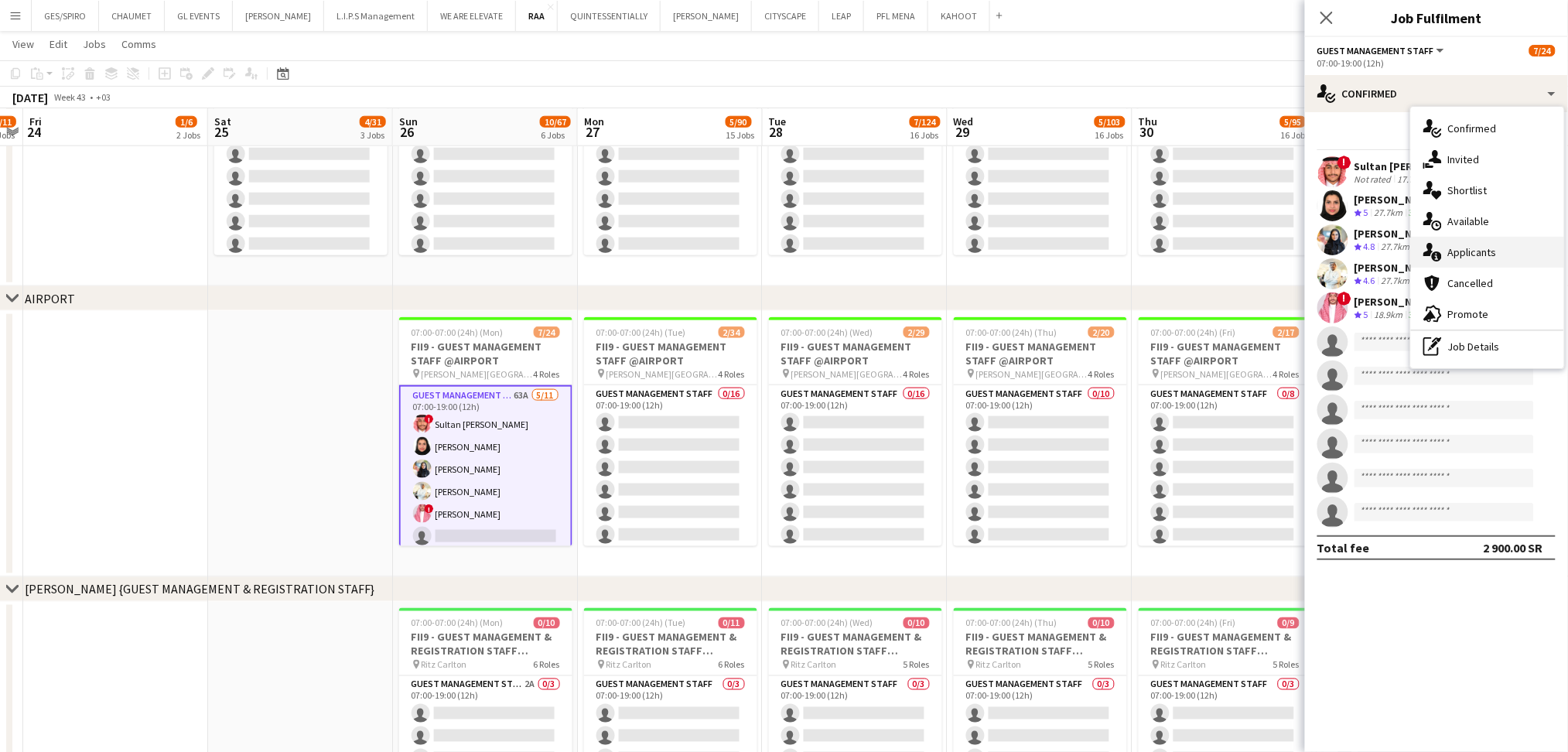
click at [1478, 255] on div "single-neutral-actions-information Applicants" at bounding box center [1487, 252] width 153 height 31
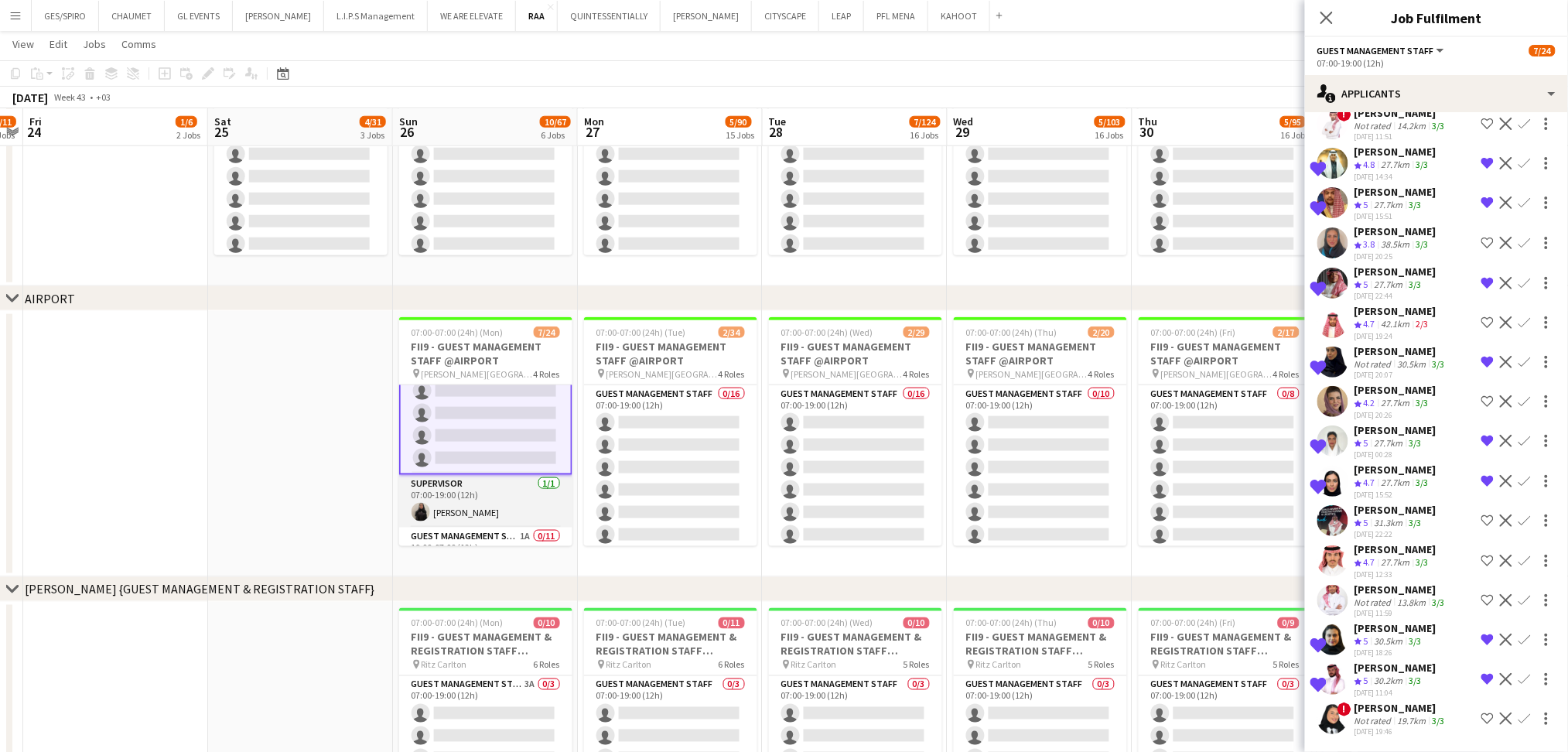
scroll to position [293, 0]
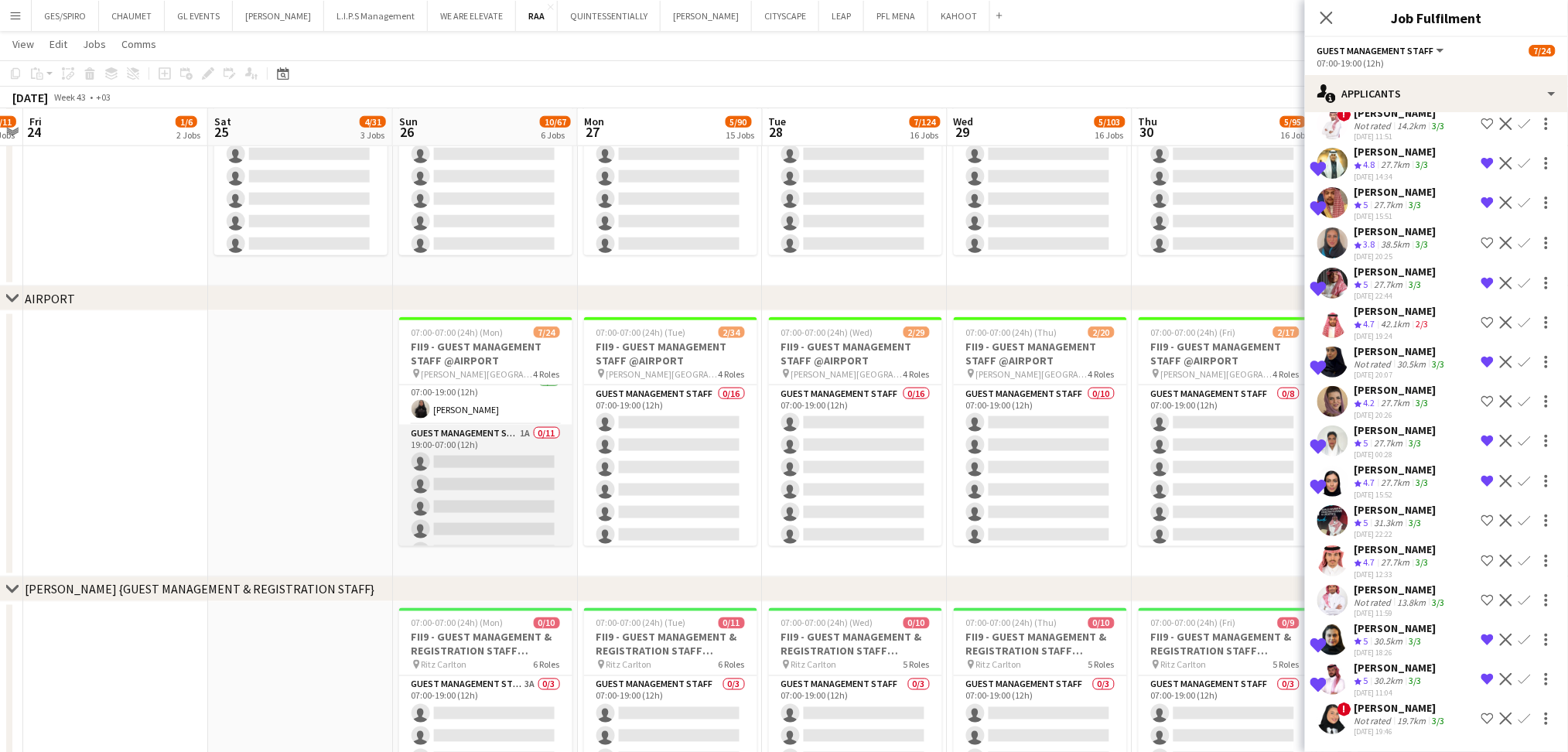
click at [505, 493] on app-card-role "Guest Management Staff 1A 0/11 19:00-07:00 (12h) single-neutral-actions single-…" at bounding box center [485, 563] width 173 height 277
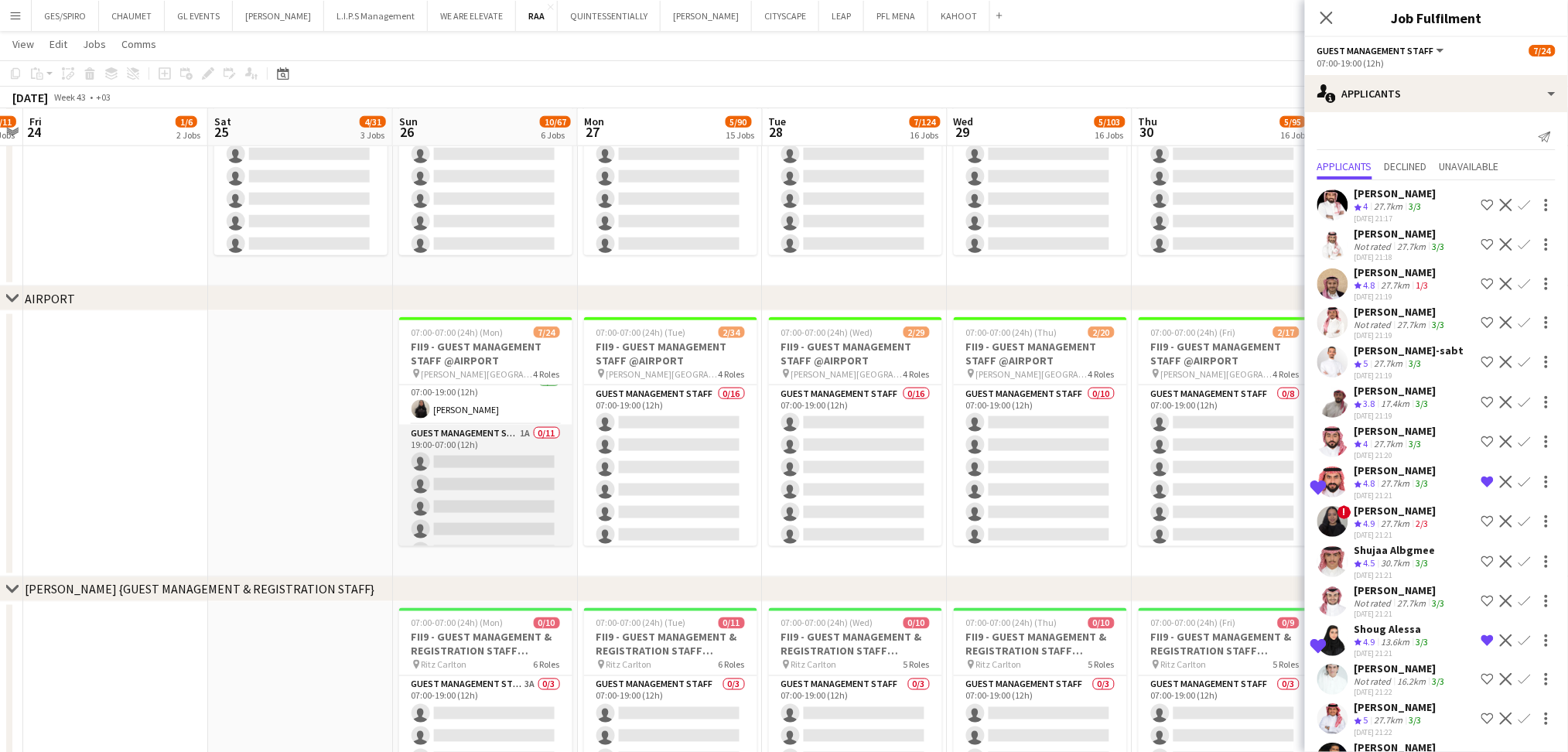
scroll to position [292, 0]
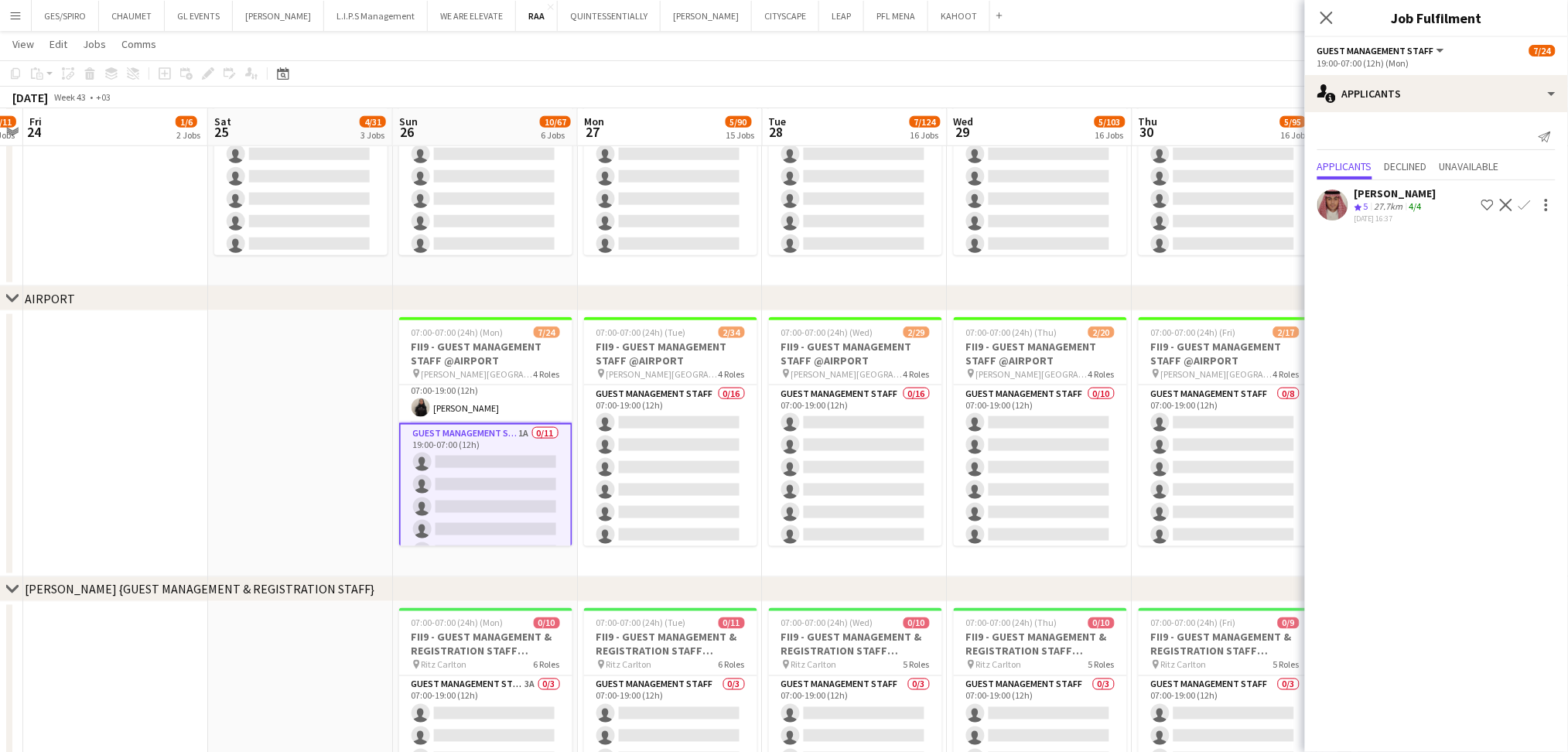
click at [1489, 207] on app-icon "Shortlist crew" at bounding box center [1488, 205] width 13 height 13
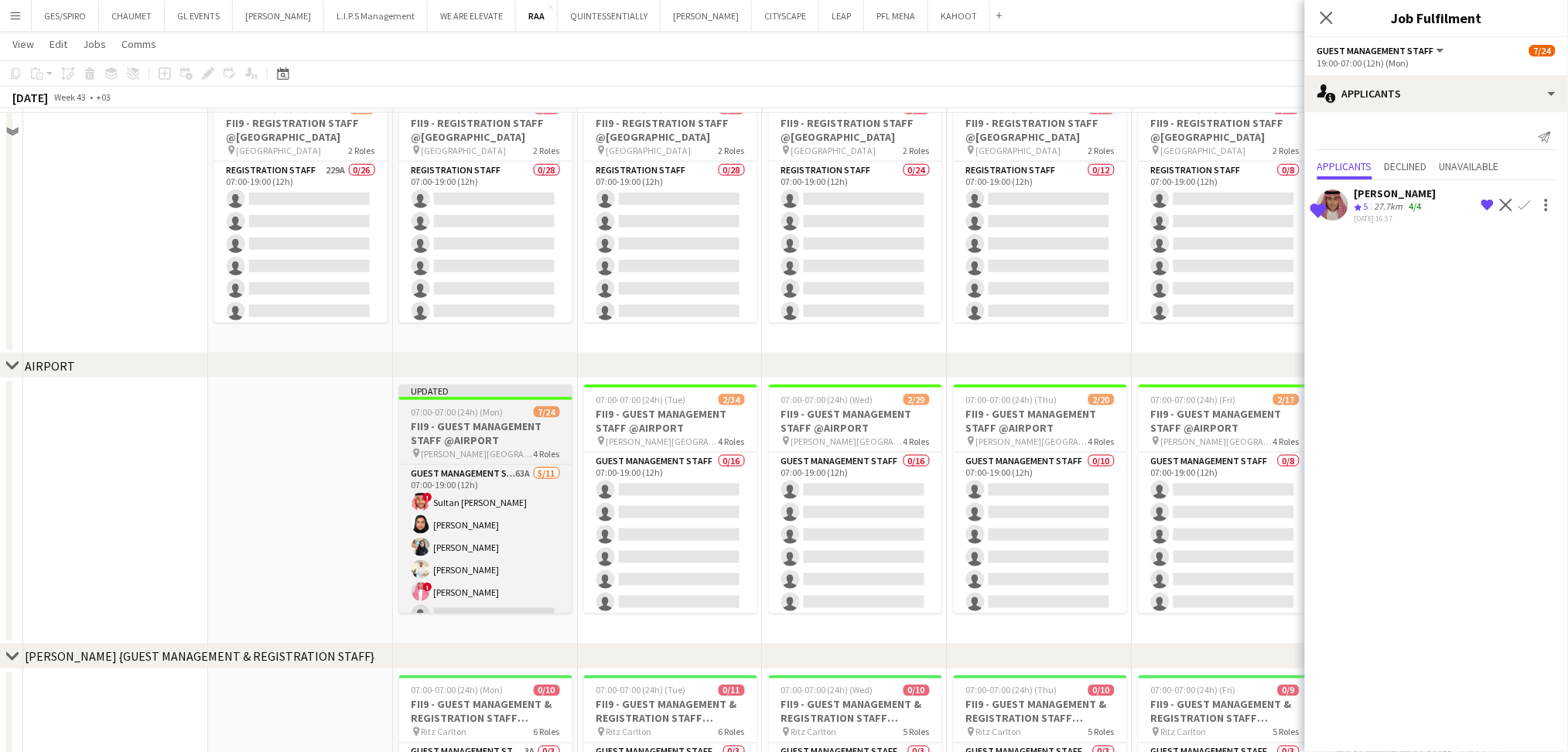
scroll to position [413, 0]
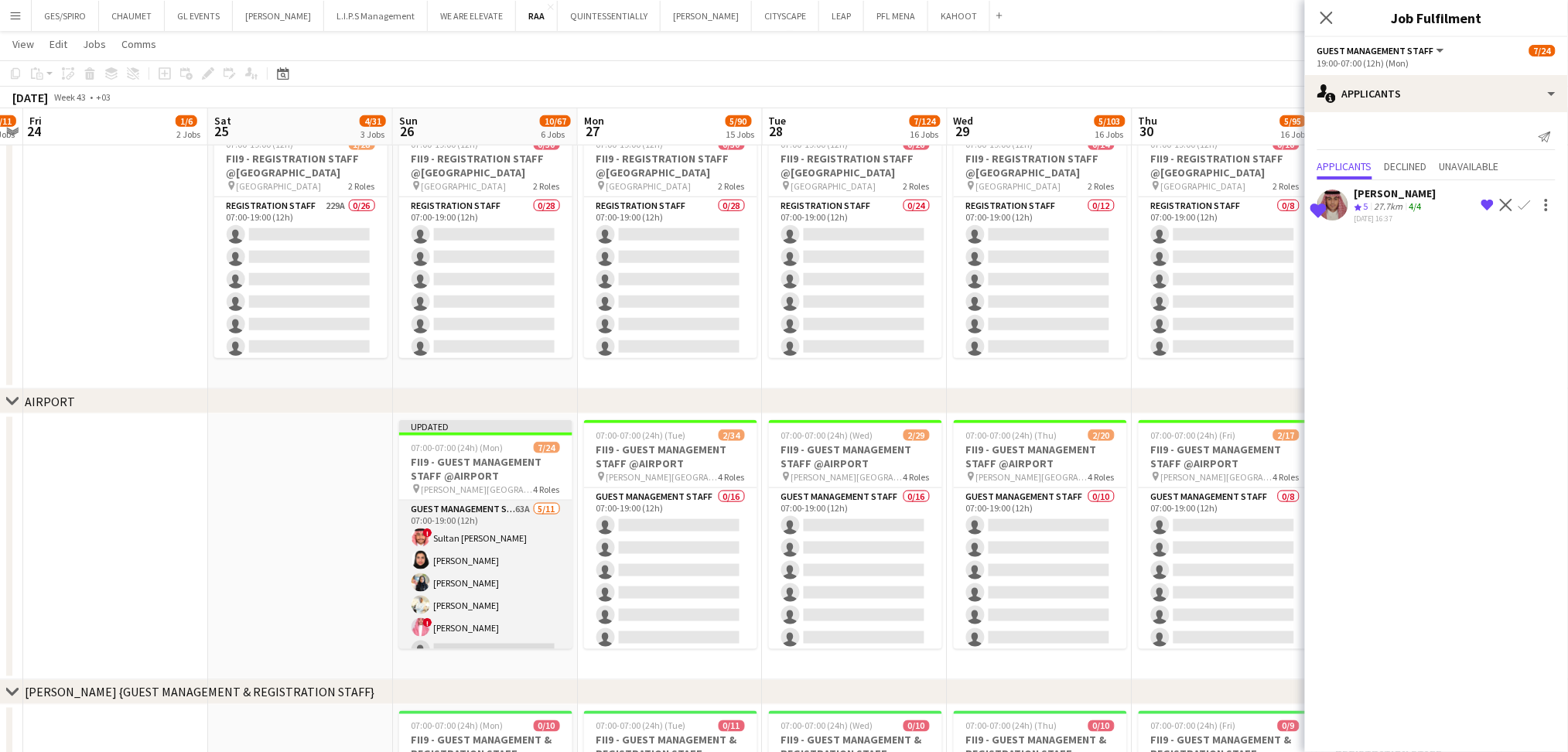
click at [530, 541] on app-card-role "Guest Management Staff 63A 5/11 07:00-19:00 (12h) ! Sultan Bin Turki Alageefi N…" at bounding box center [485, 639] width 173 height 277
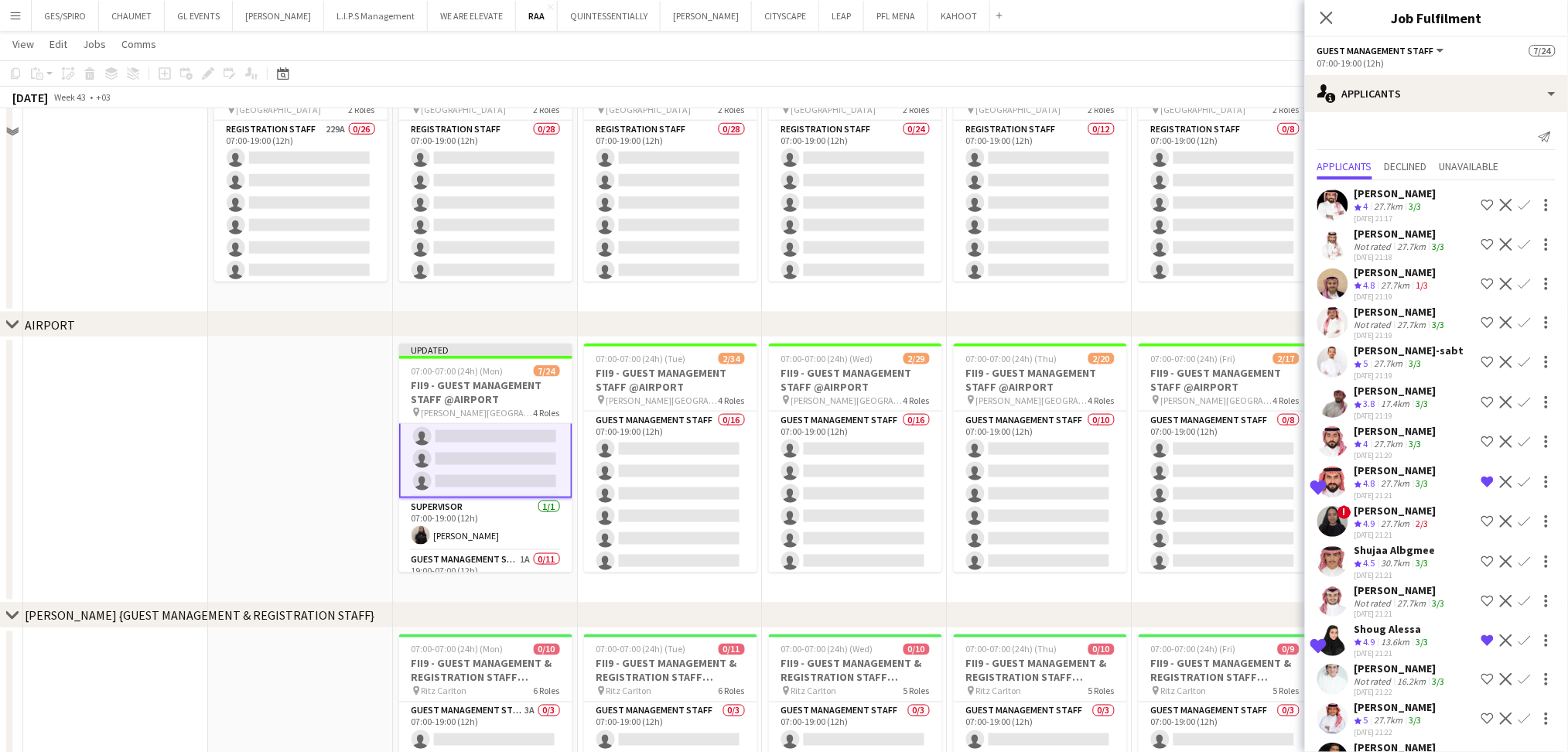
scroll to position [619, 0]
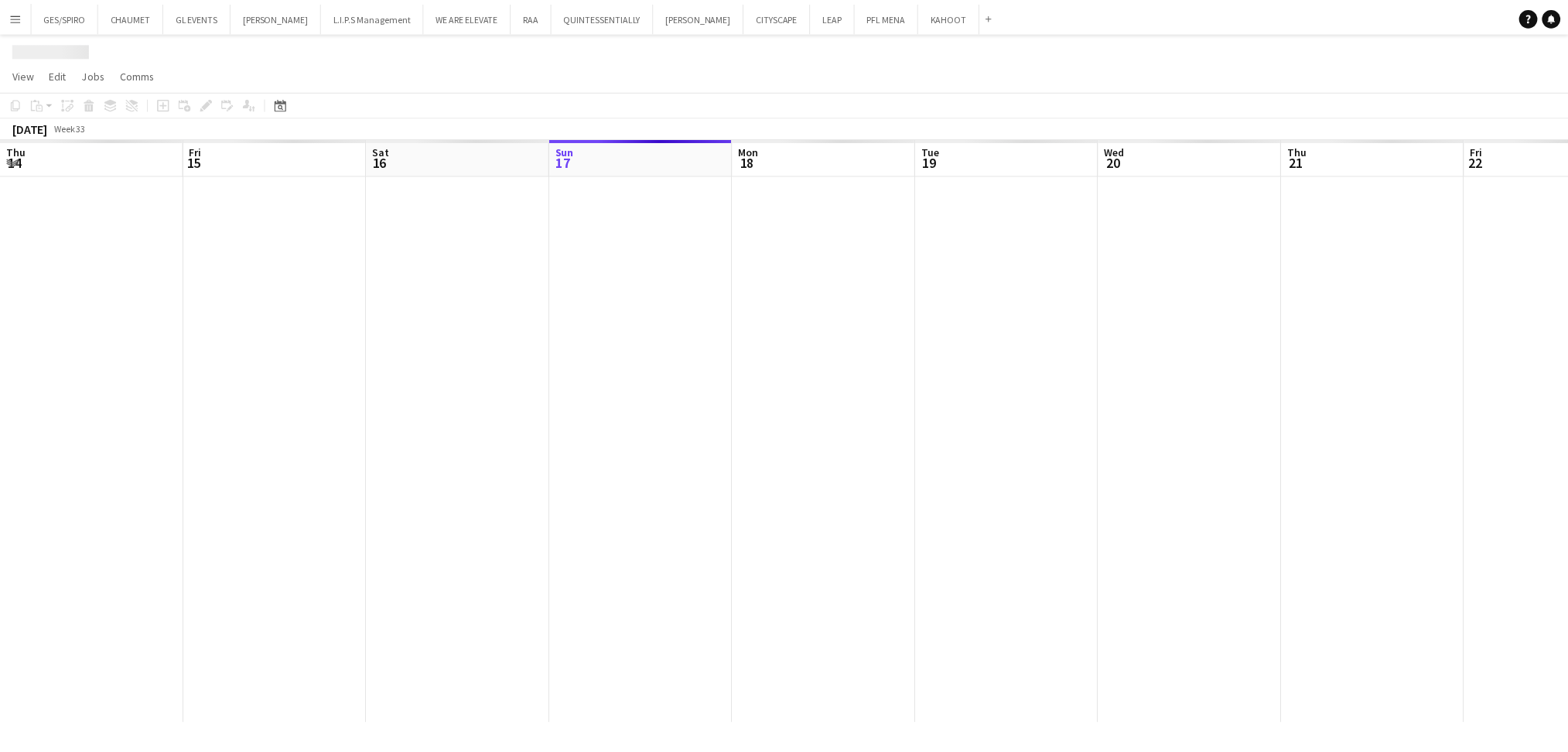
scroll to position [0, 369]
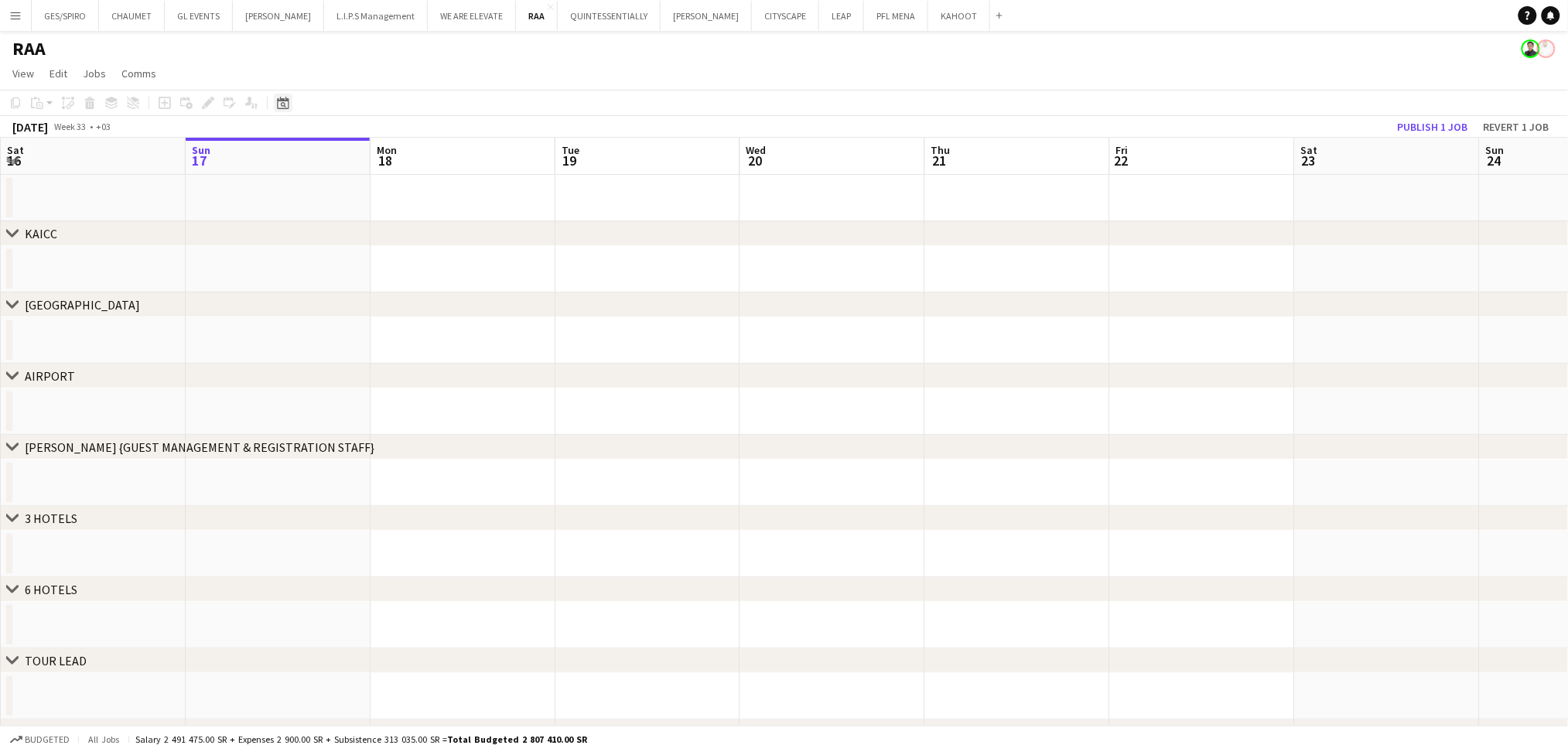
drag, startPoint x: 283, startPoint y: 96, endPoint x: 285, endPoint y: 105, distance: 9.2
click at [283, 97] on icon "Date picker" at bounding box center [283, 103] width 13 height 13
click at [311, 165] on span "Choose month and year" at bounding box center [302, 156] width 53 height 37
click at [330, 233] on span "2025" at bounding box center [328, 236] width 32 height 18
click at [335, 257] on span "OCT" at bounding box center [328, 256] width 32 height 18
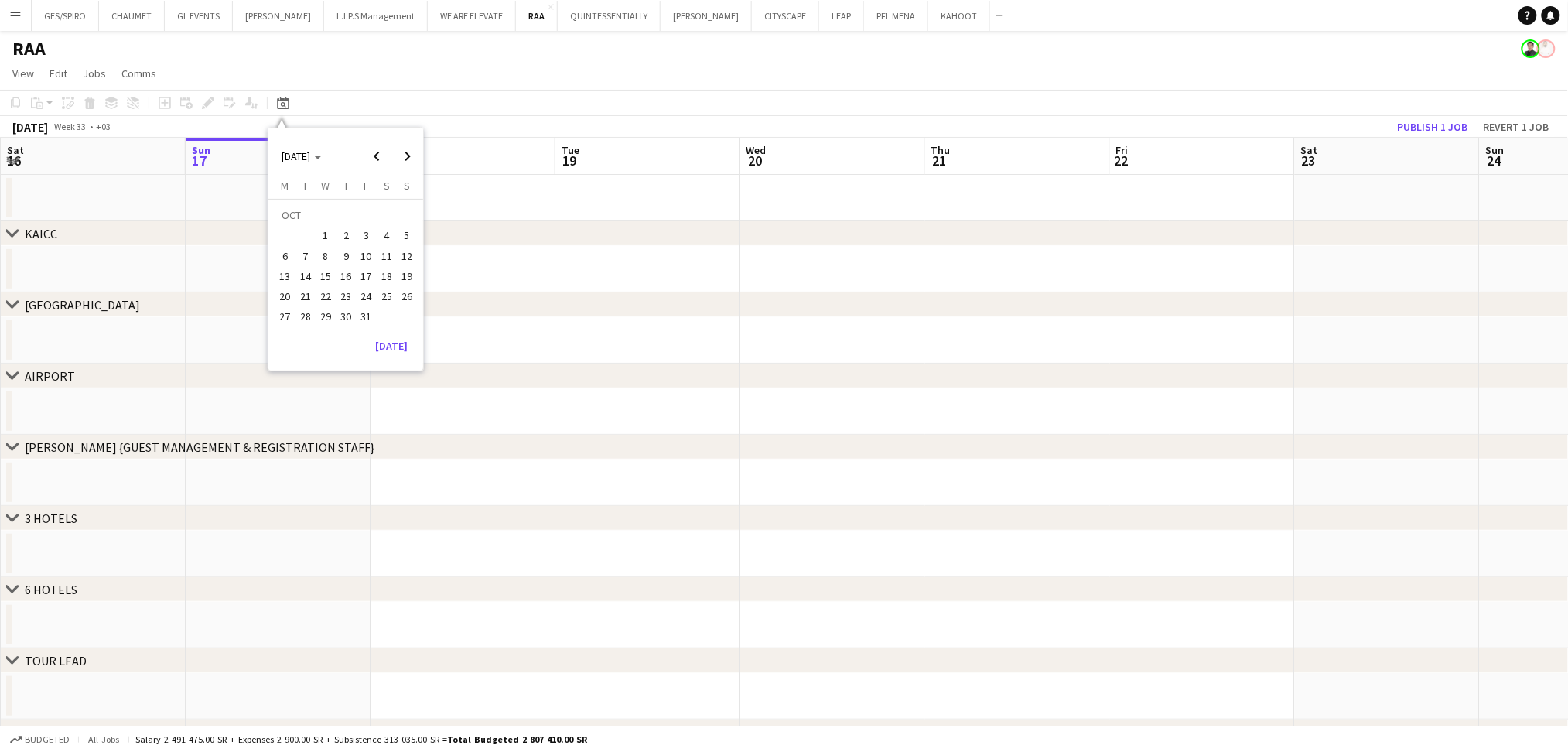
click at [330, 319] on span "29" at bounding box center [326, 318] width 18 height 18
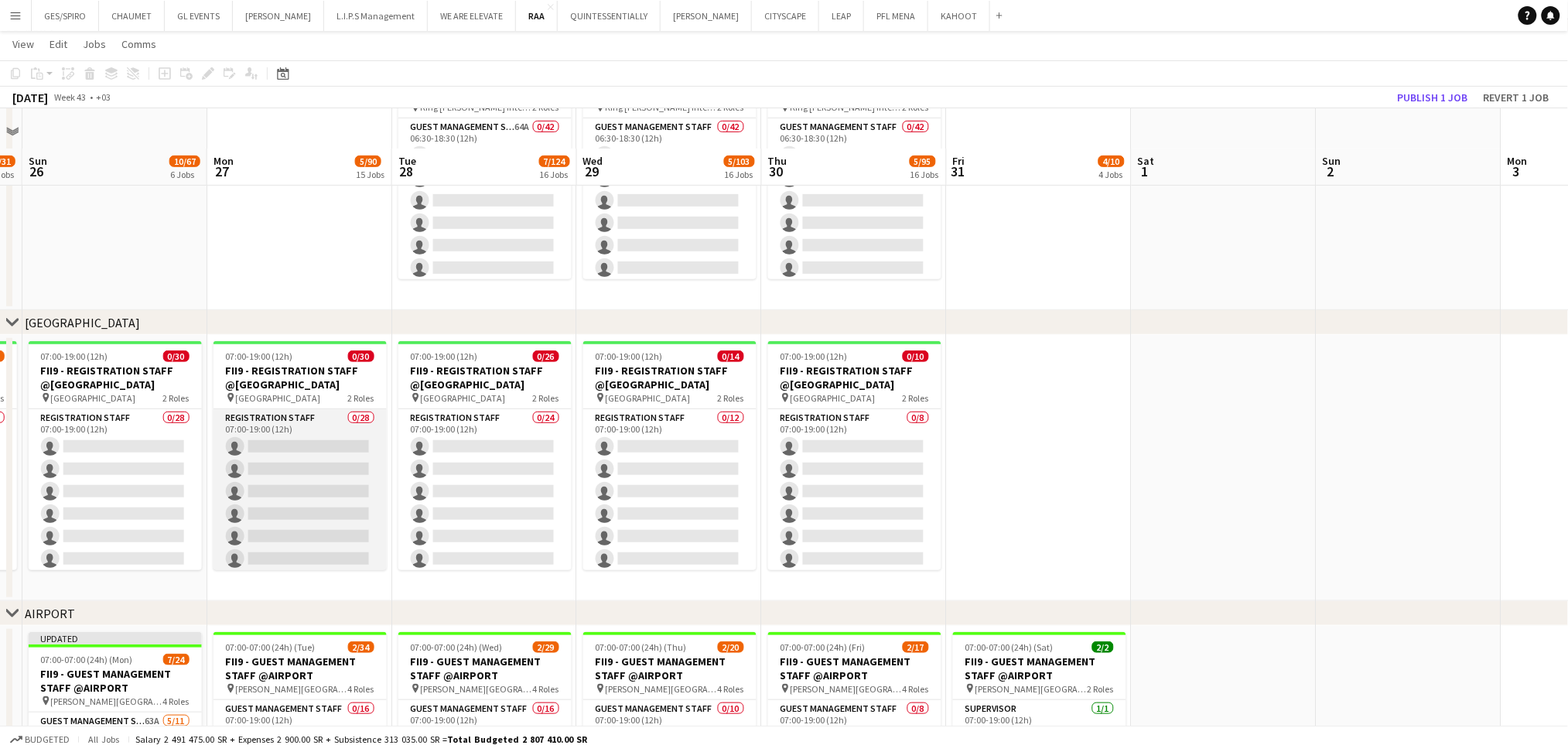
scroll to position [309, 0]
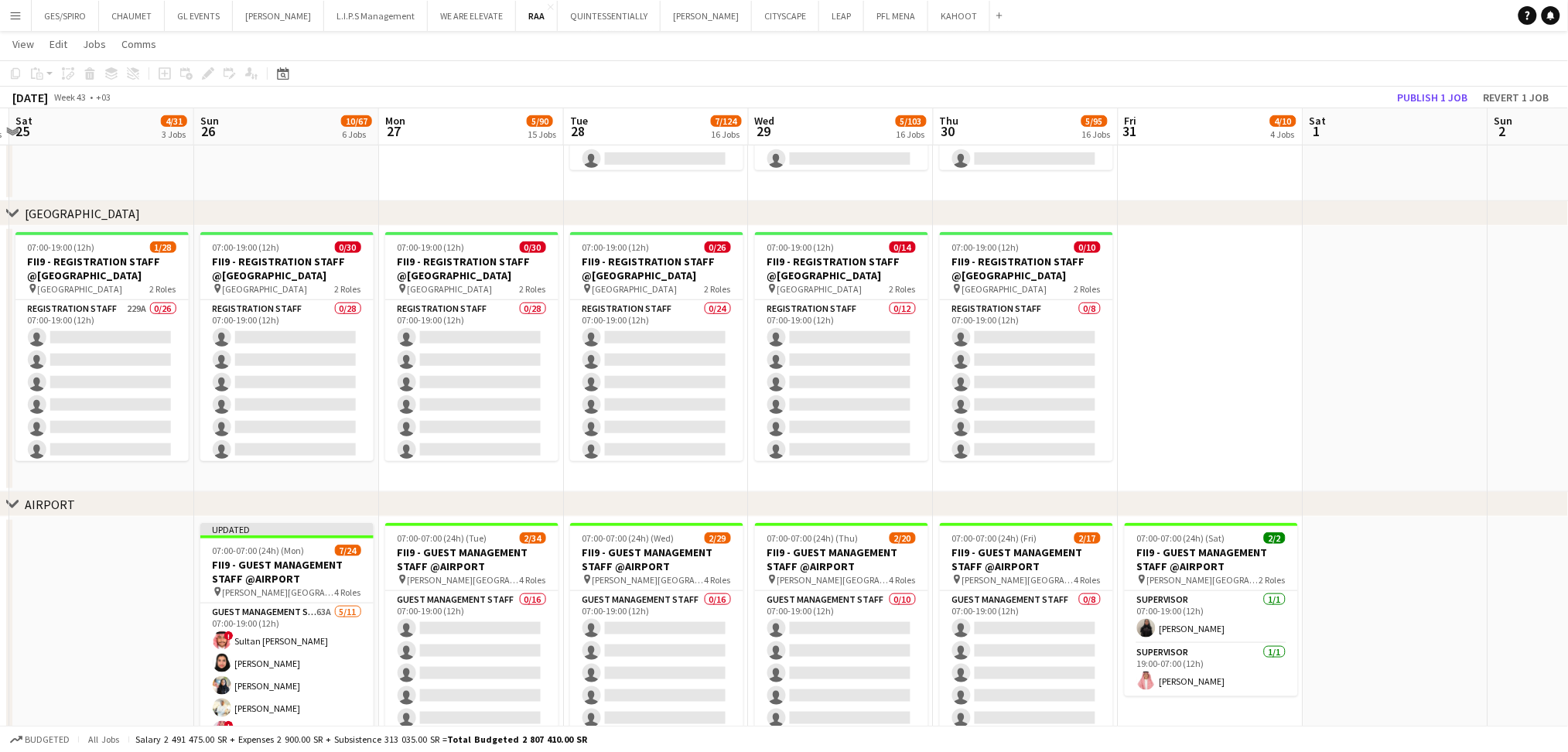
drag, startPoint x: 394, startPoint y: 481, endPoint x: 572, endPoint y: 482, distance: 178.0
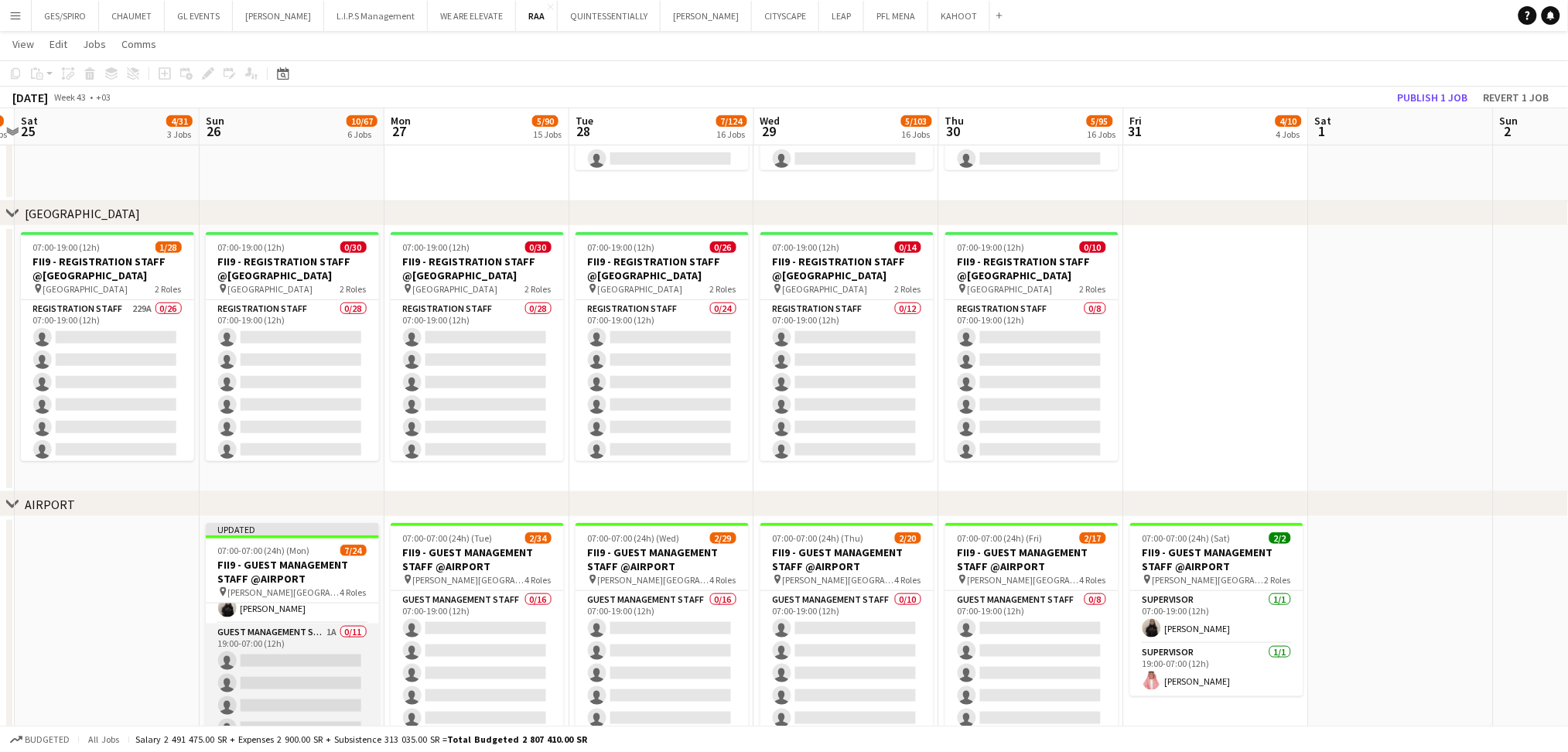
click at [307, 643] on app-card-role "Guest Management Staff 1A 0/11 19:00-07:00 (12h) single-neutral-actions single-…" at bounding box center [292, 762] width 173 height 277
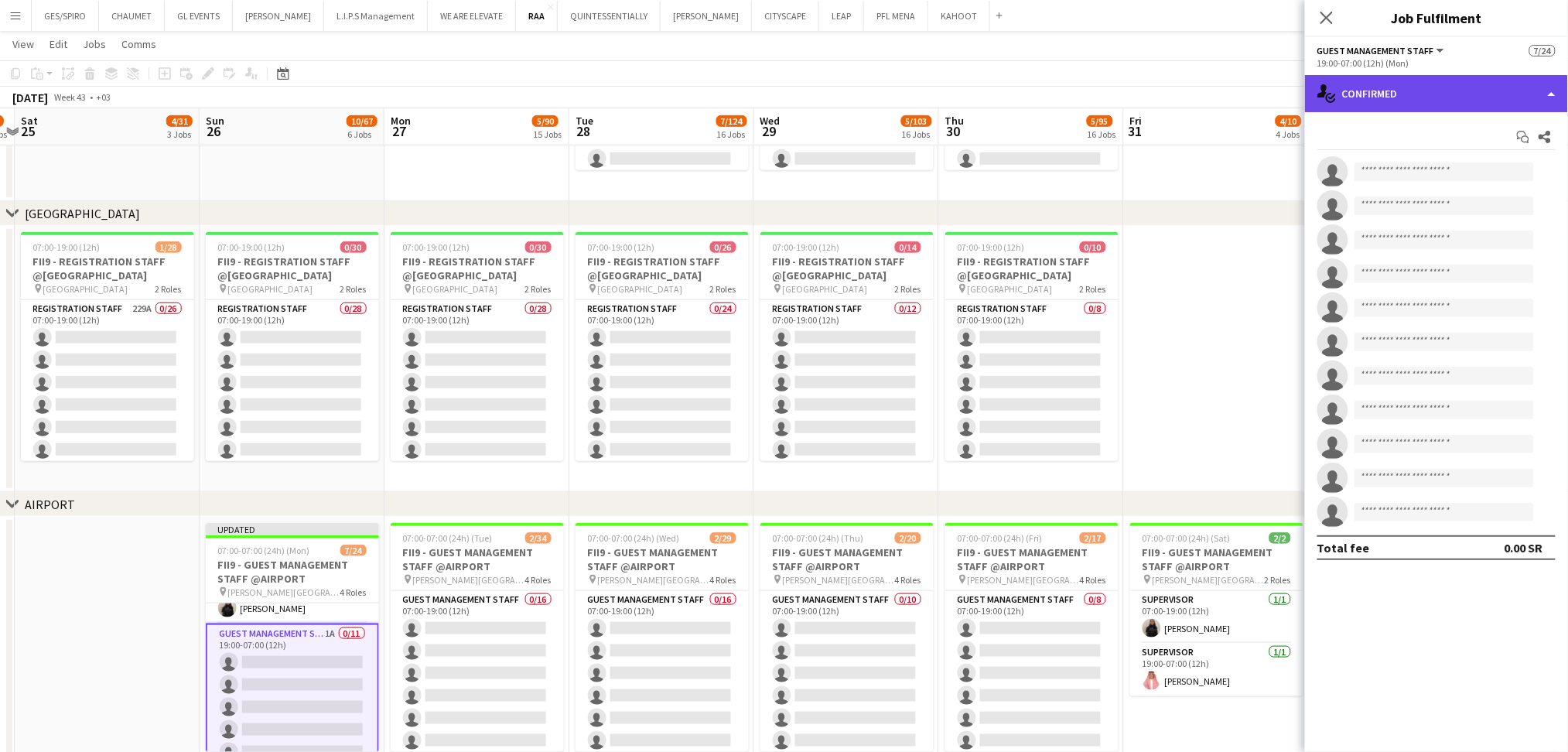
click at [1472, 89] on div "single-neutral-actions-check-2 Confirmed" at bounding box center [1436, 94] width 263 height 37
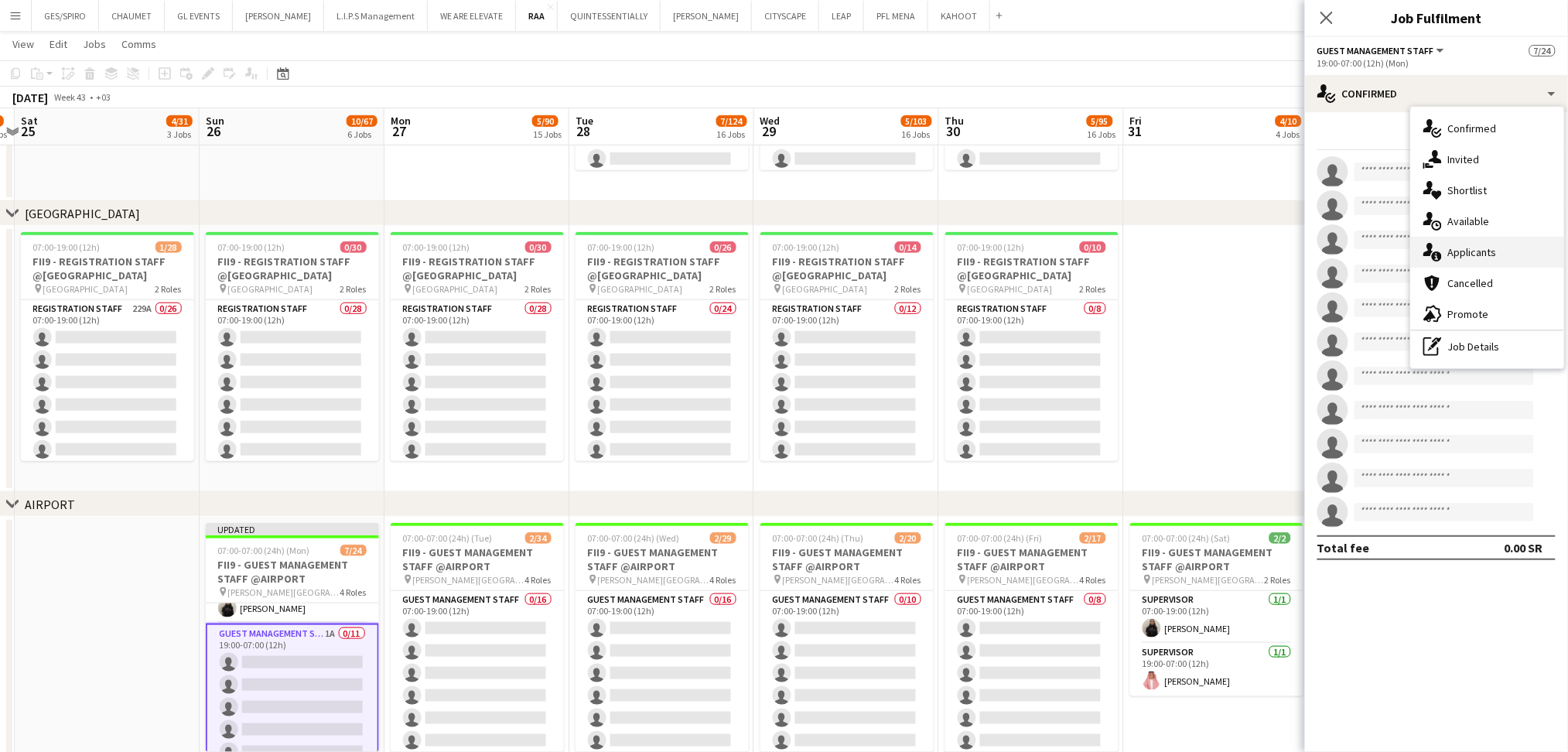
click at [1480, 246] on div "single-neutral-actions-information Applicants" at bounding box center [1487, 252] width 153 height 31
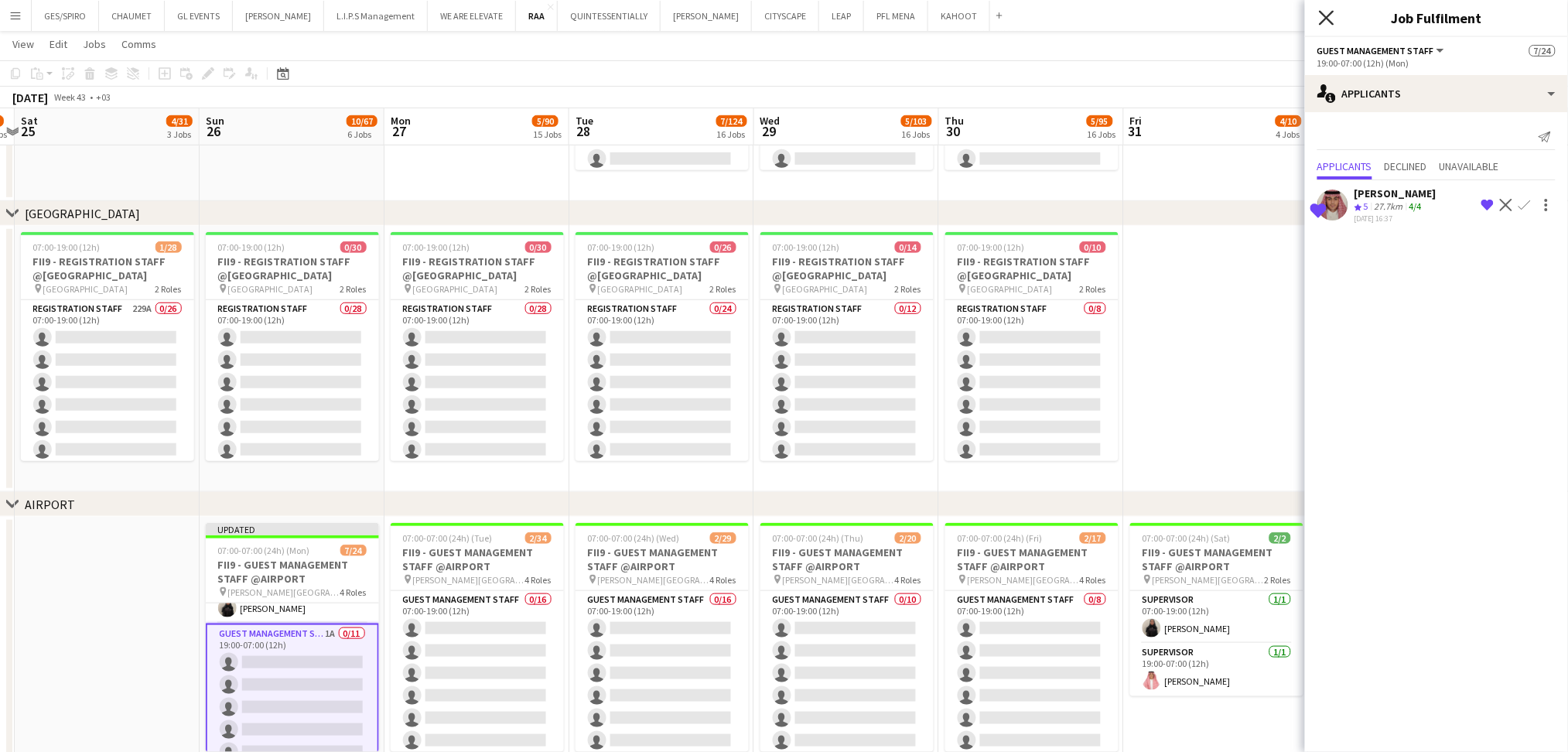
click at [1328, 16] on icon at bounding box center [1327, 18] width 15 height 15
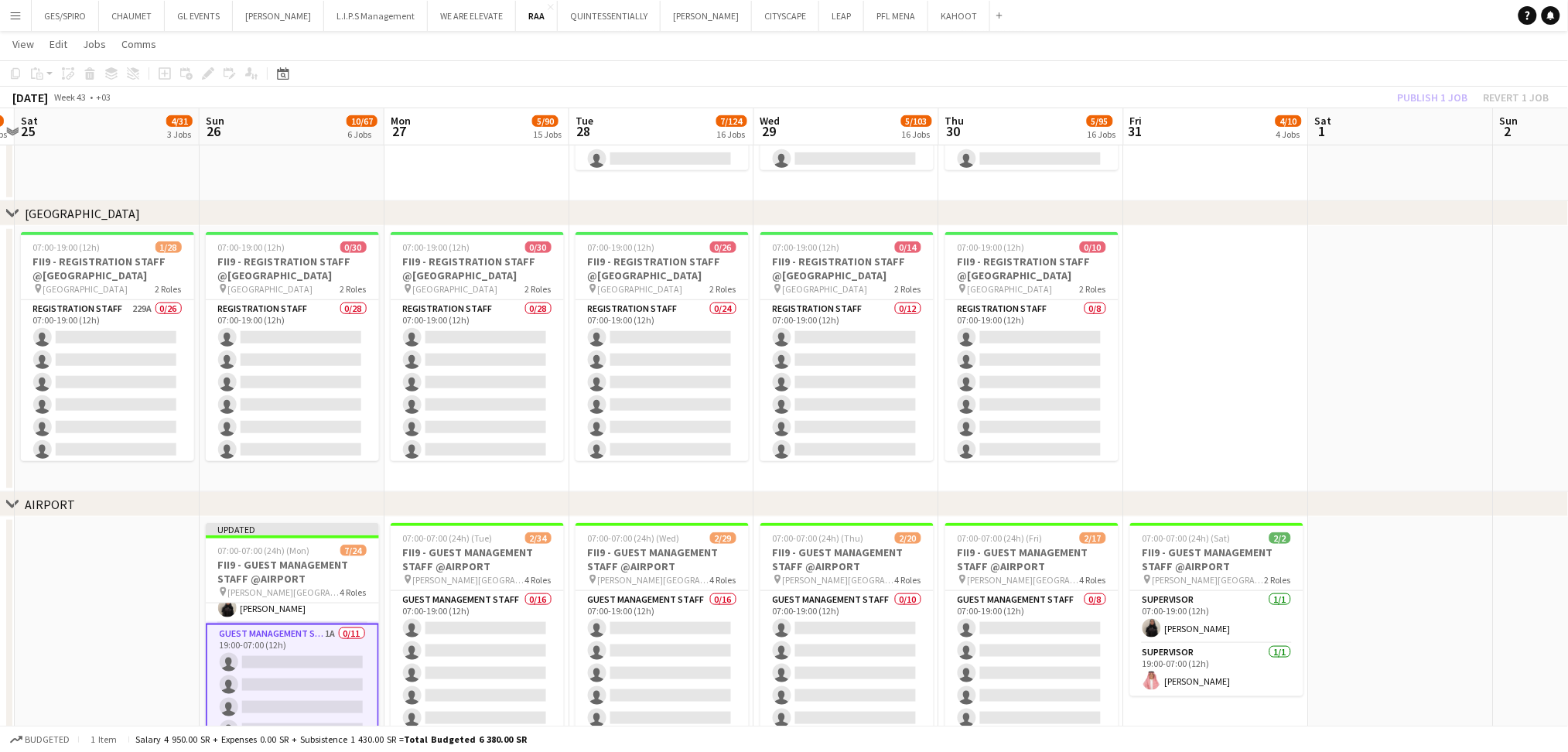
click at [1312, 354] on app-date-cell at bounding box center [1401, 358] width 185 height 267
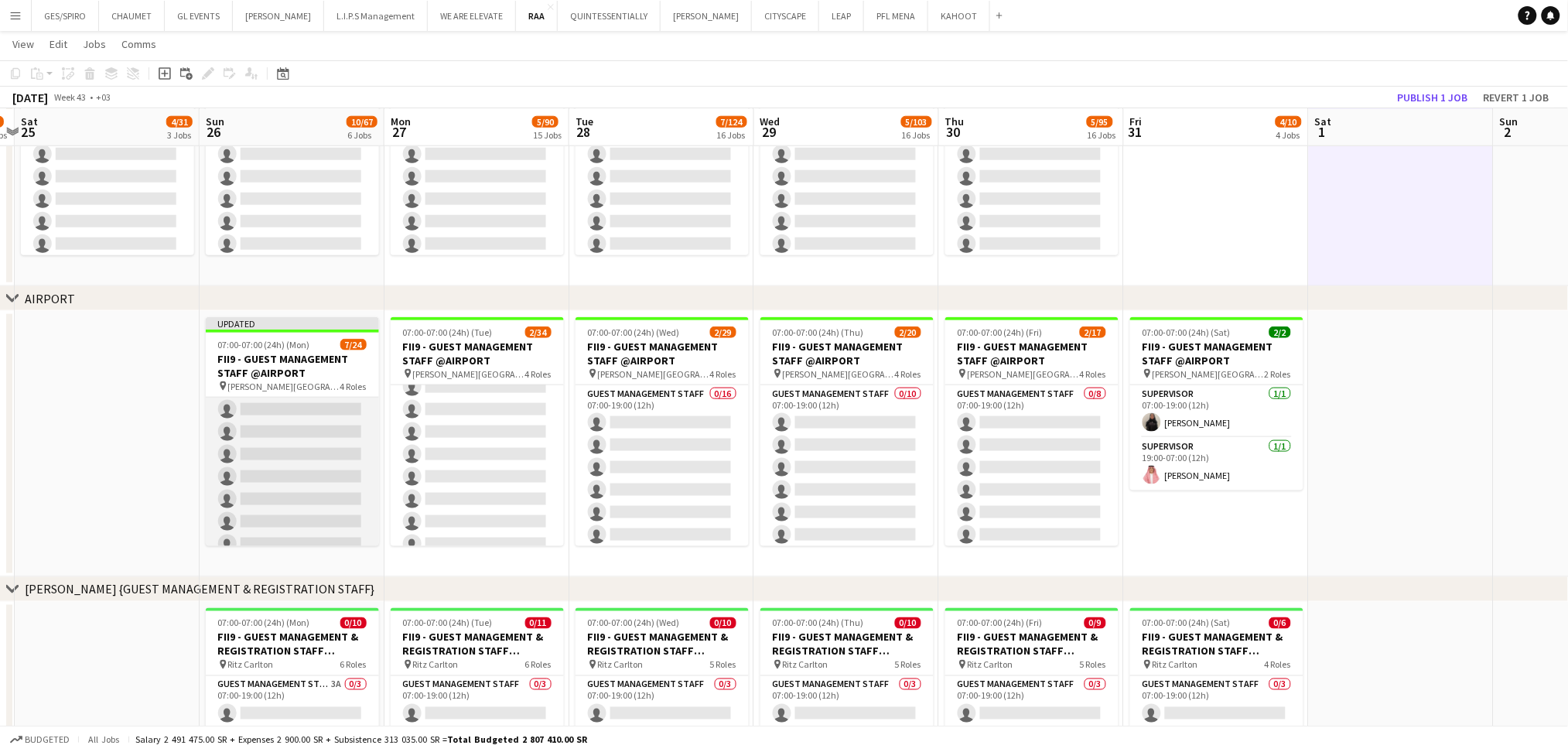
scroll to position [511, 0]
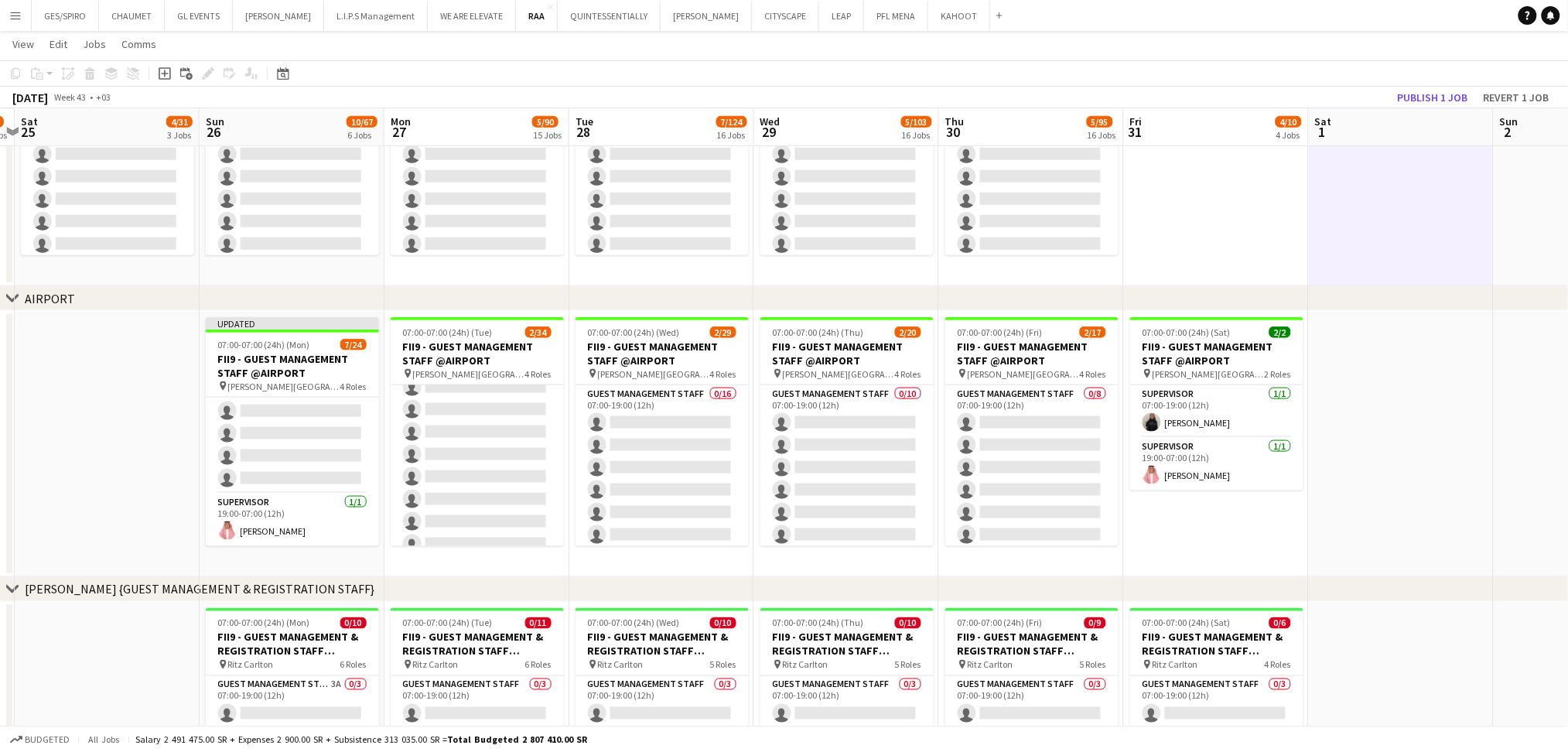
click at [1432, 87] on div "[DATE] Week 43 • +03 Publish 1 job Revert 1 job" at bounding box center [784, 98] width 1568 height 22
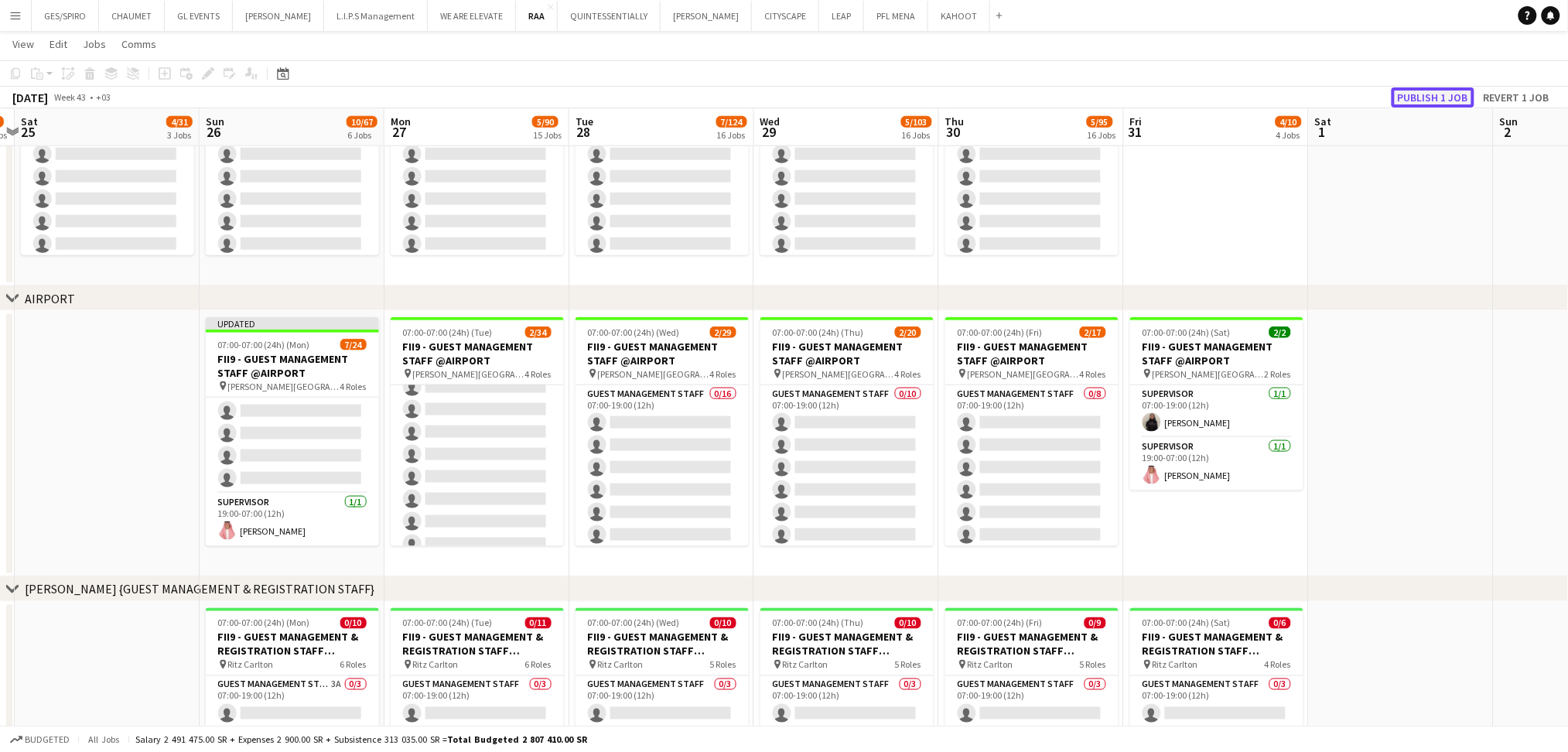
click at [1437, 89] on button "Publish 1 job" at bounding box center [1433, 98] width 83 height 20
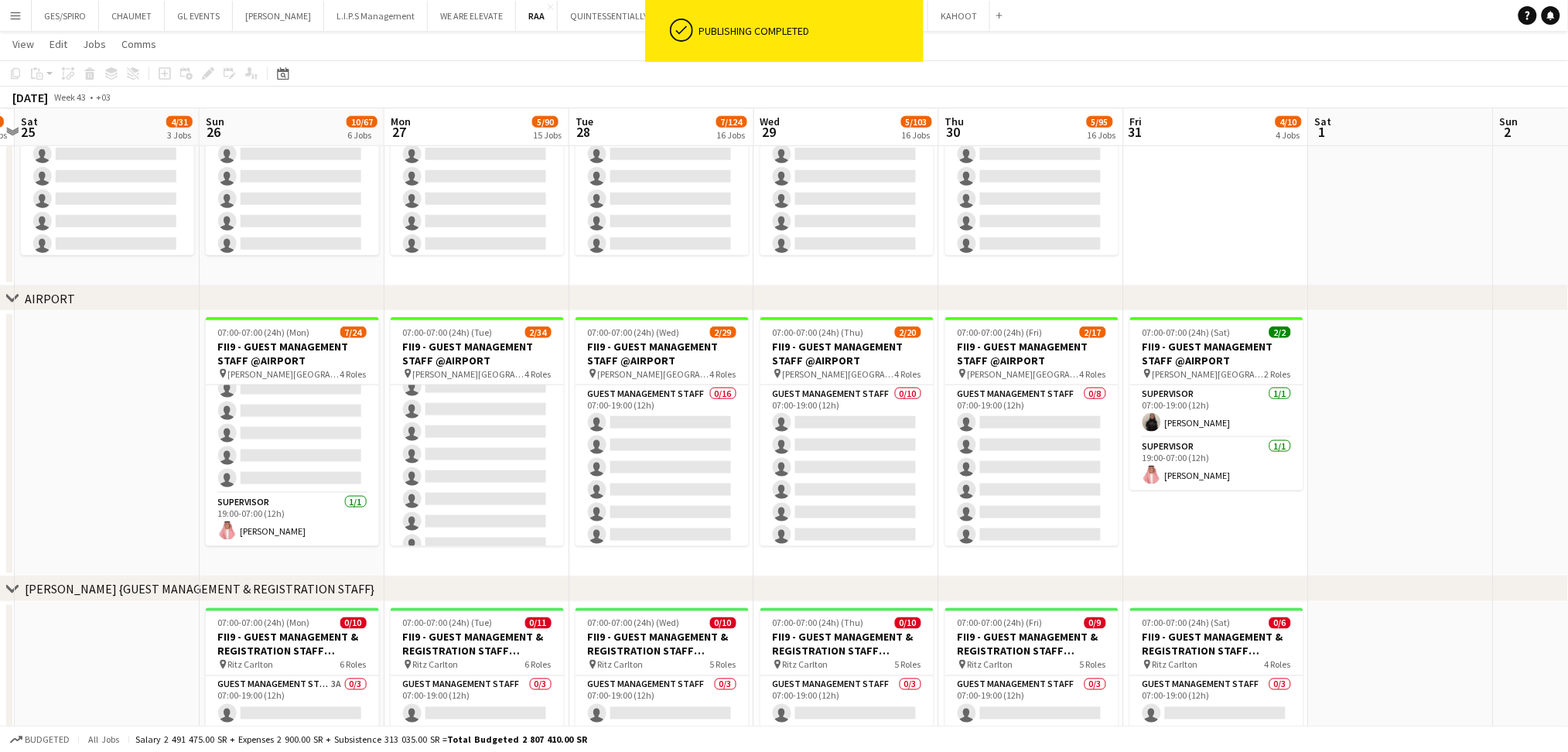
scroll to position [498, 0]
click at [172, 484] on app-date-cell at bounding box center [107, 444] width 185 height 267
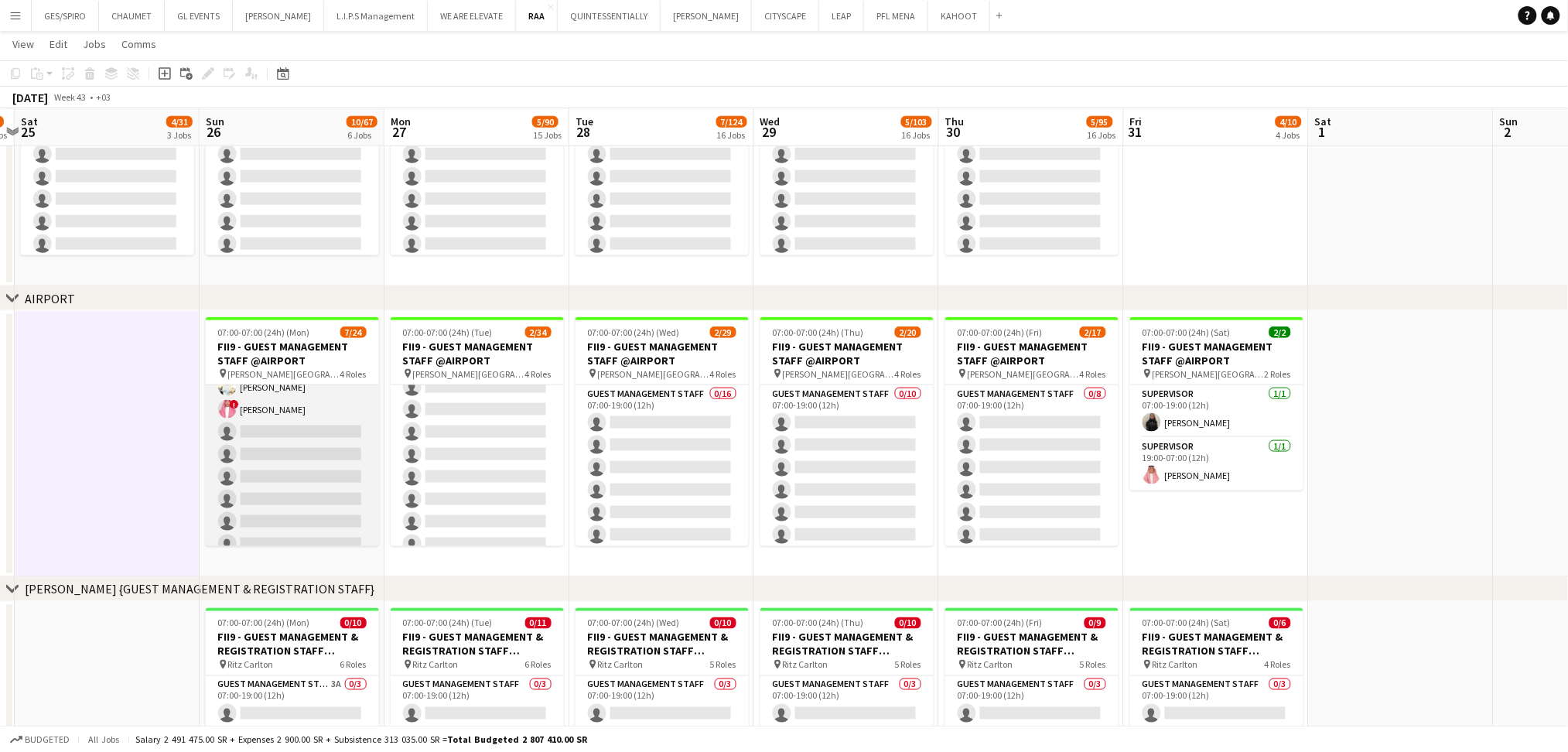
scroll to position [309, 0]
click at [297, 425] on app-card-role "Guest Management Staff 1A 0/11 19:00-07:00 (12h) single-neutral-actions single-…" at bounding box center [292, 544] width 173 height 277
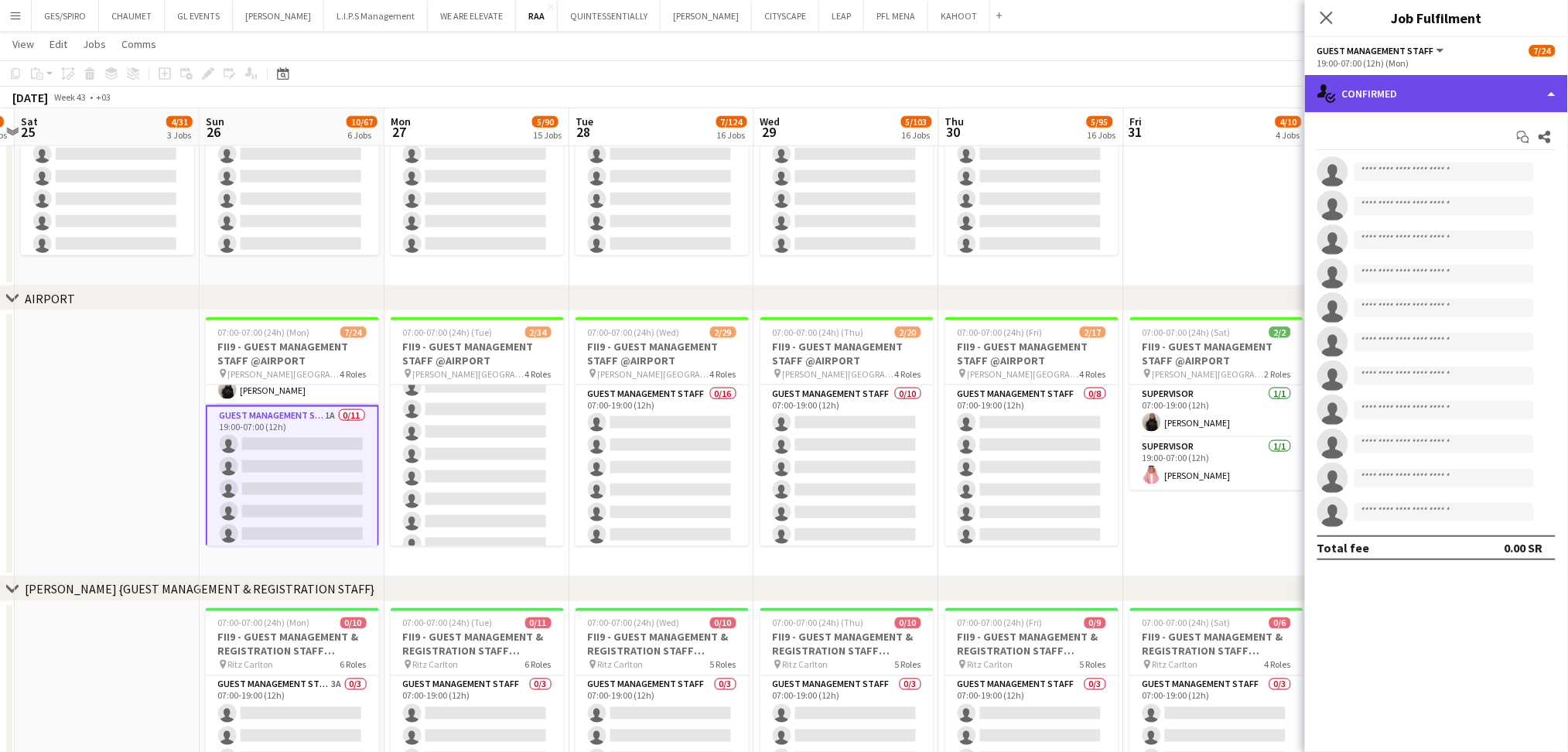
click at [1404, 94] on div "single-neutral-actions-check-2 Confirmed" at bounding box center [1436, 94] width 263 height 37
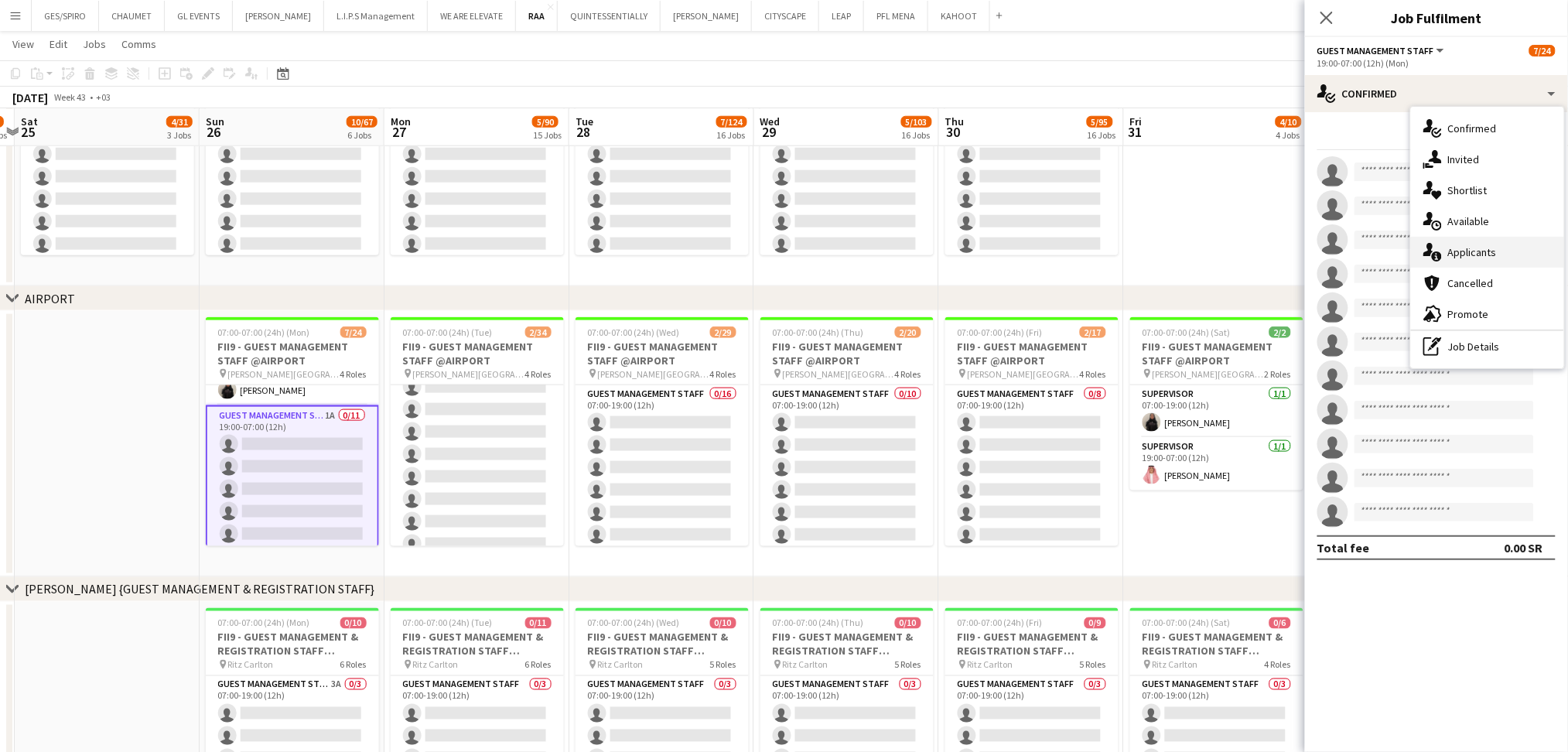
click at [1523, 257] on div "single-neutral-actions-information Applicants" at bounding box center [1487, 252] width 153 height 31
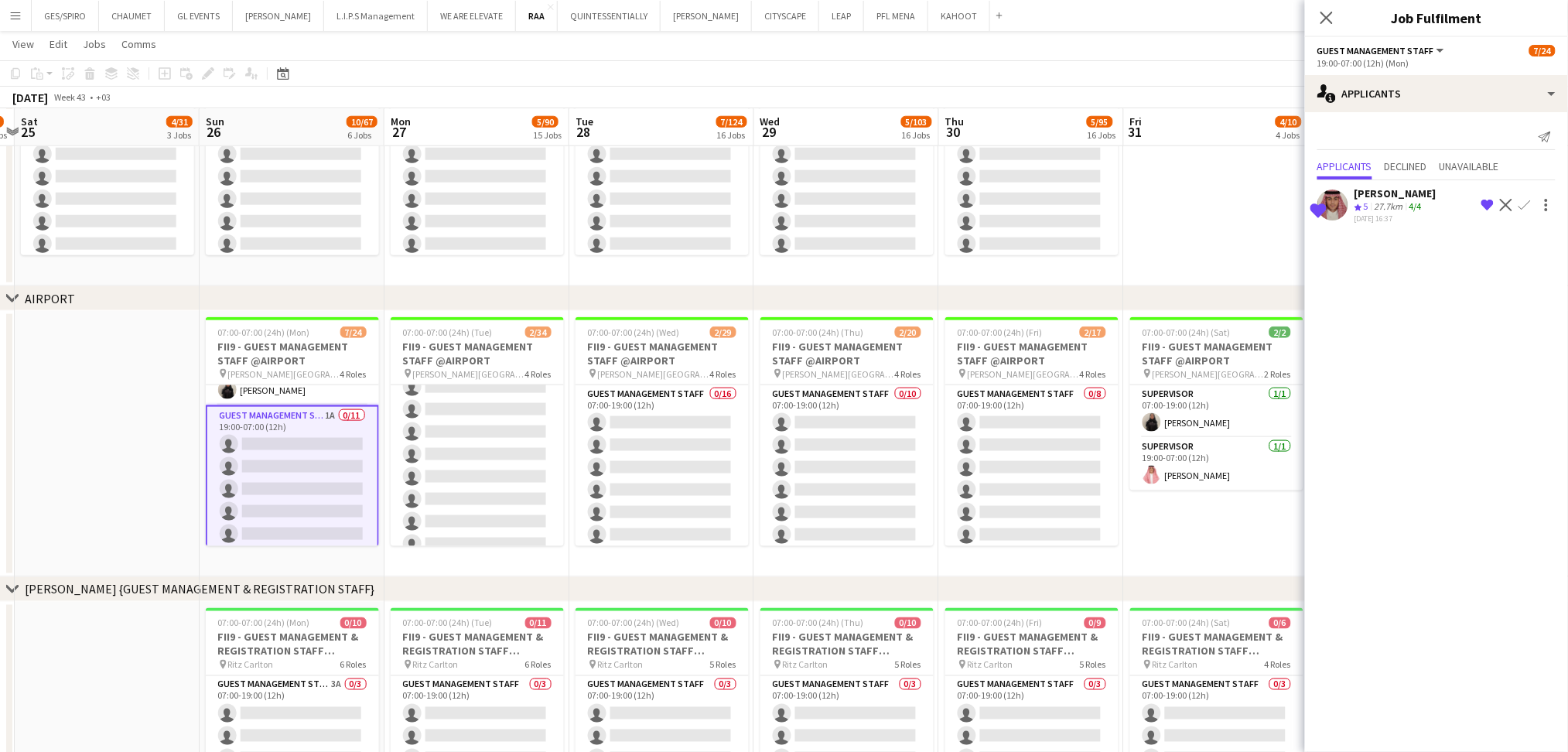
click at [1523, 203] on app-icon "Confirm" at bounding box center [1525, 205] width 13 height 13
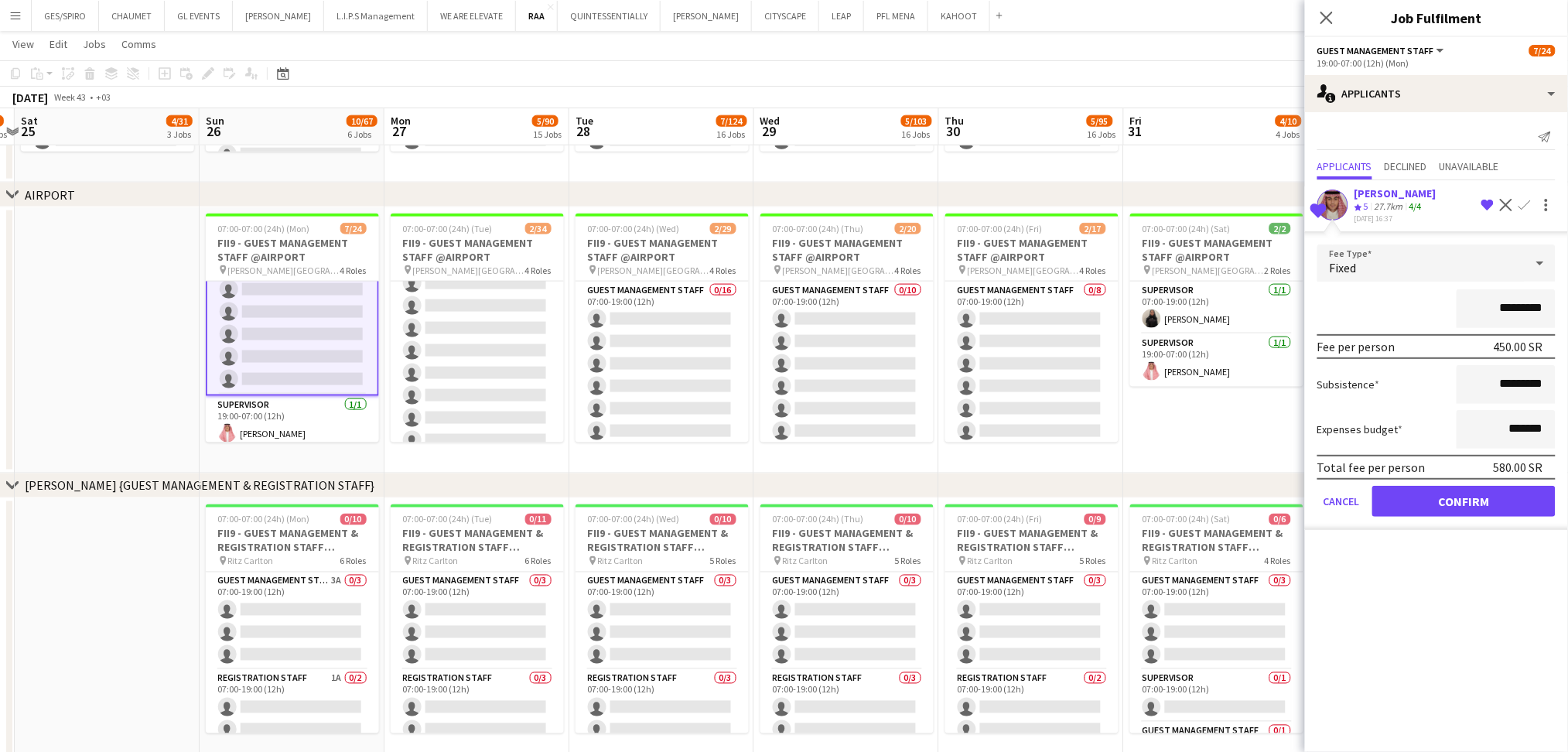
scroll to position [500, 0]
click at [1457, 506] on button "Confirm" at bounding box center [1464, 501] width 184 height 31
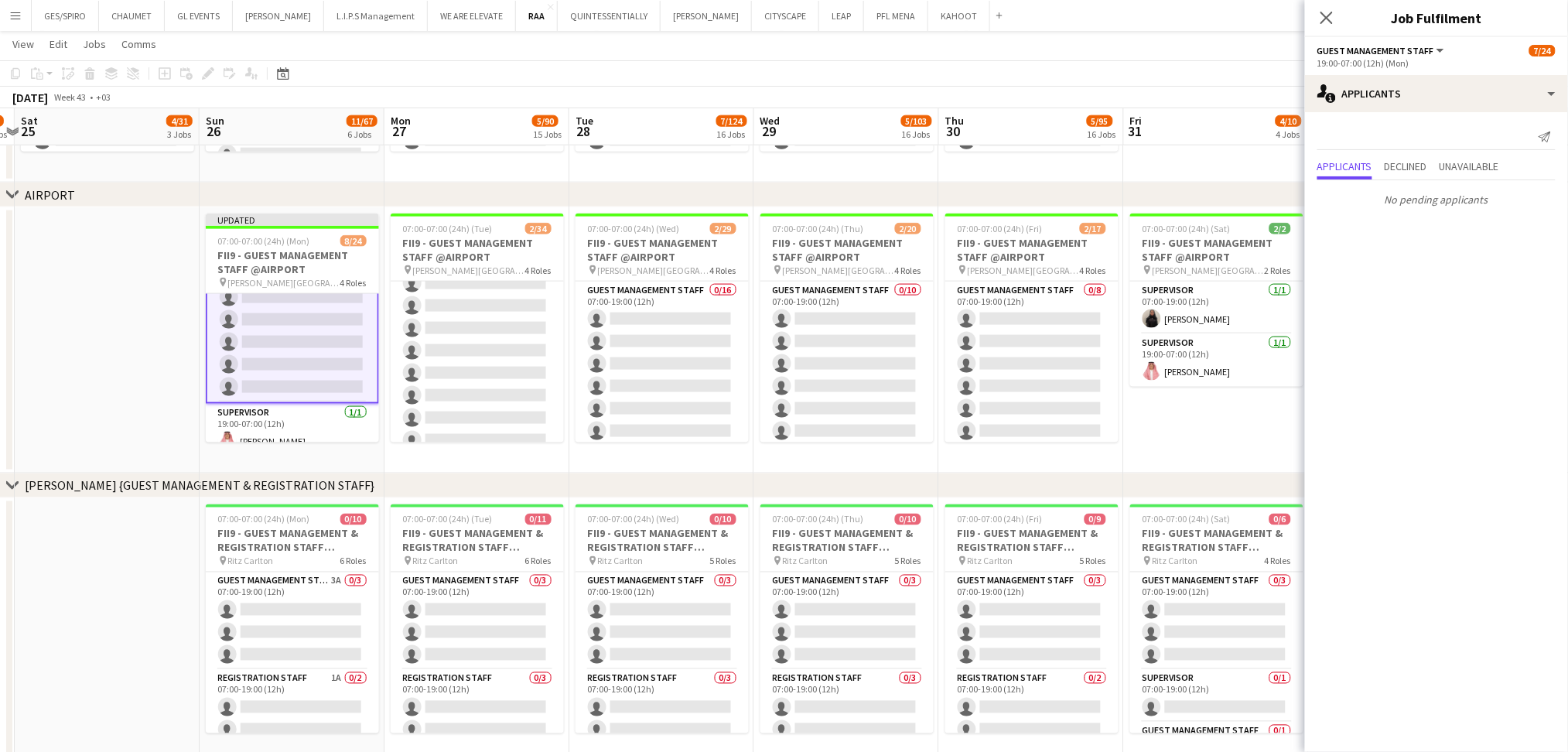
click at [1325, 19] on icon at bounding box center [1327, 18] width 13 height 13
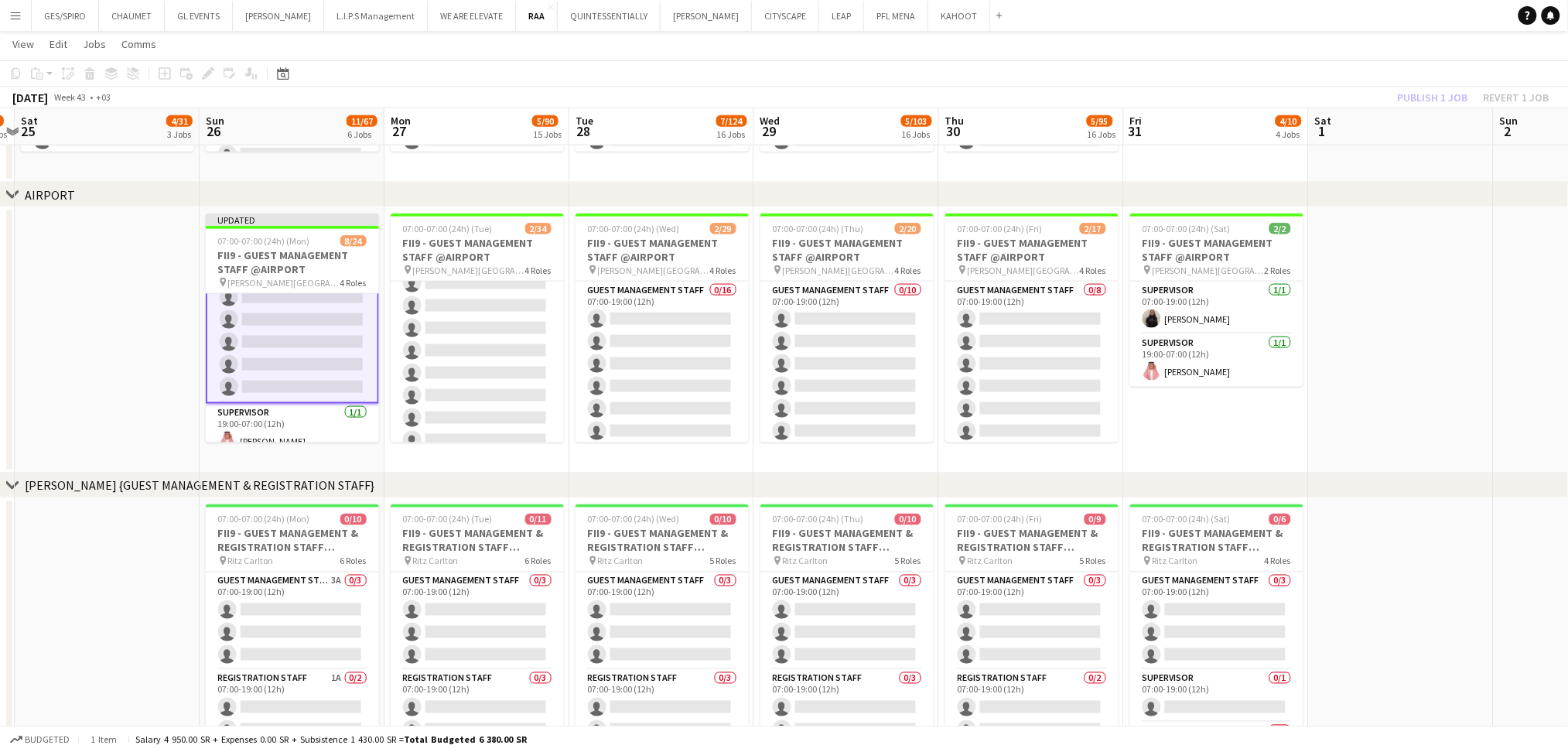
click at [1439, 199] on div "chevron-right AIRPORT" at bounding box center [784, 196] width 1568 height 25
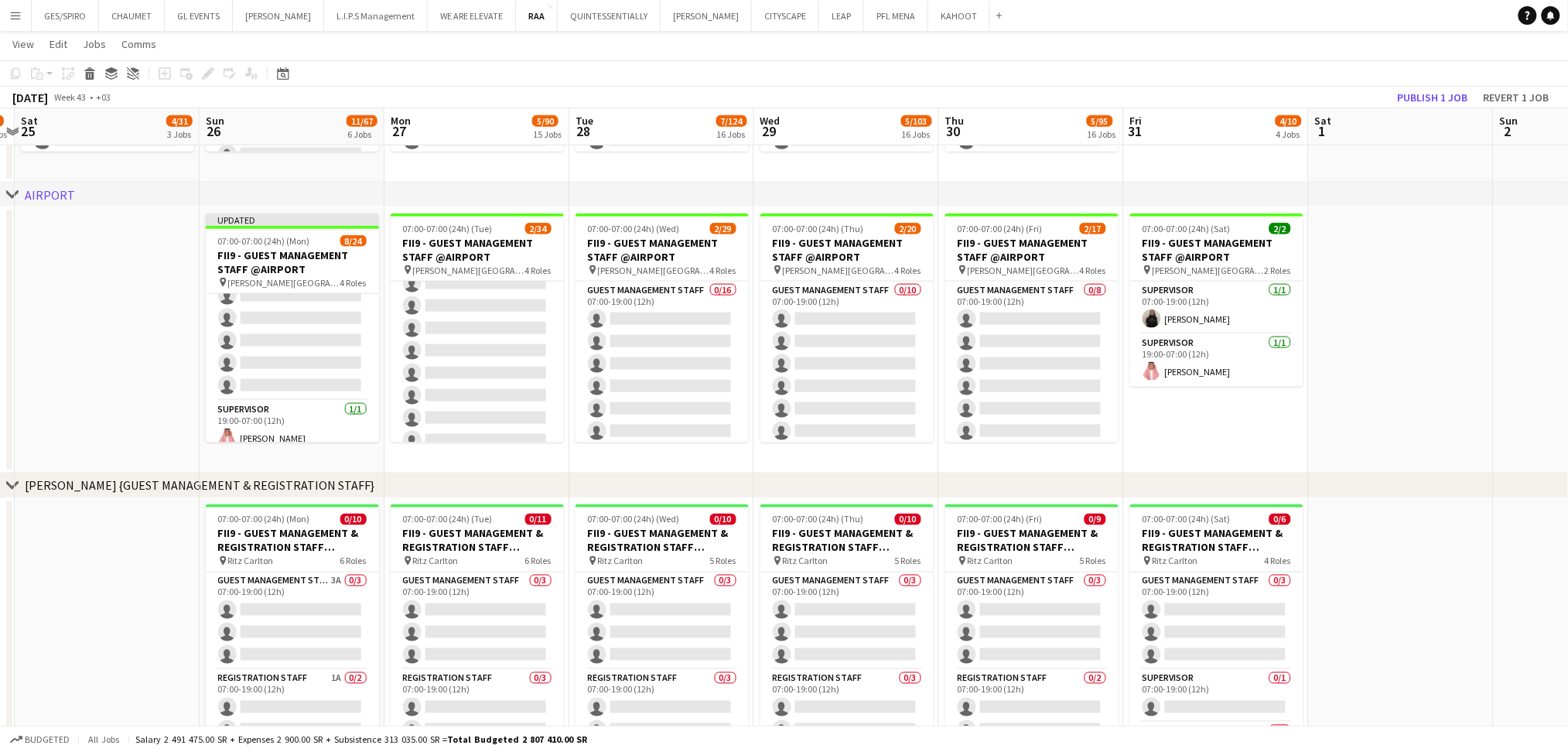
scroll to position [499, 0]
click at [1425, 88] on button "Publish 1 job" at bounding box center [1433, 98] width 83 height 20
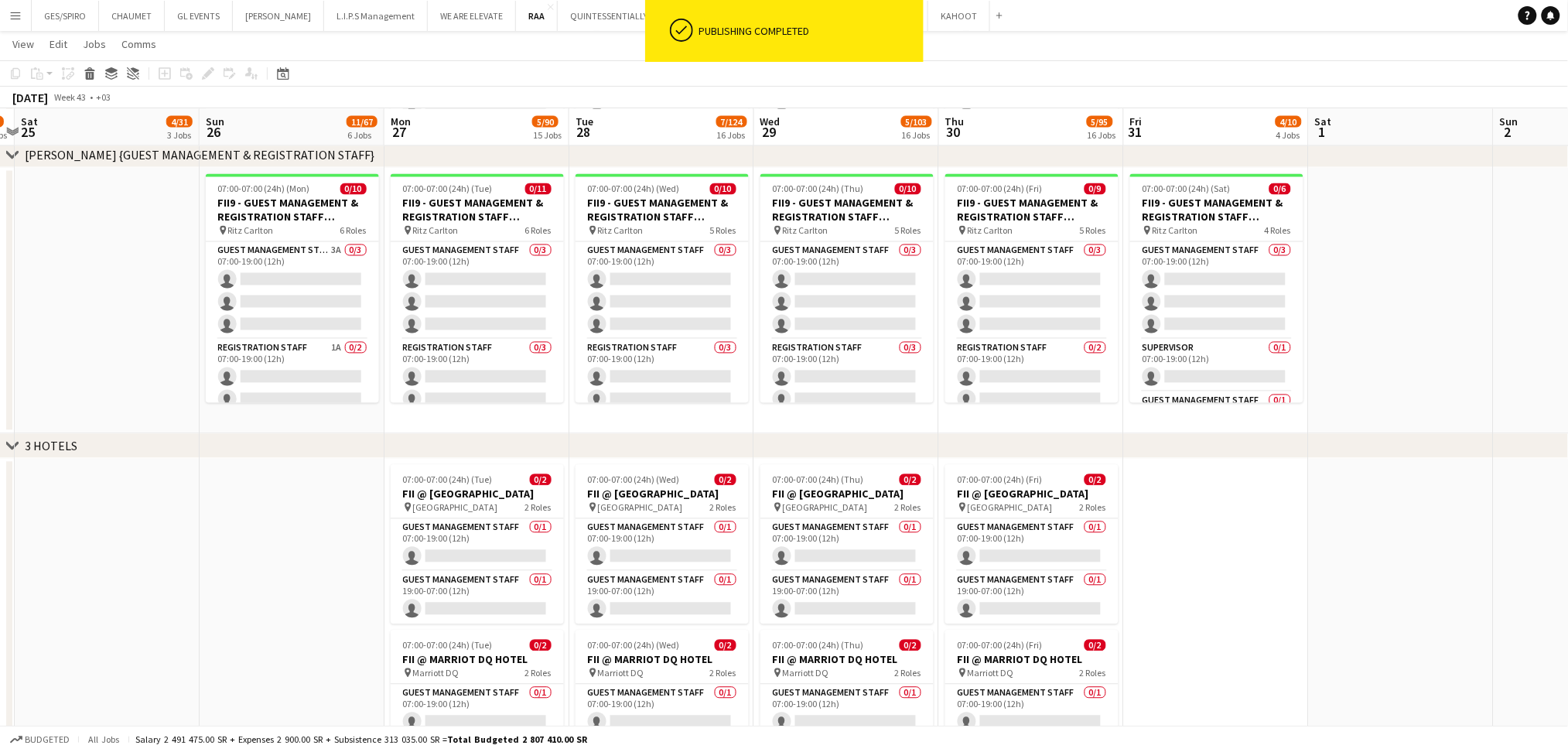
scroll to position [1135, 0]
